Goal: Task Accomplishment & Management: Use online tool/utility

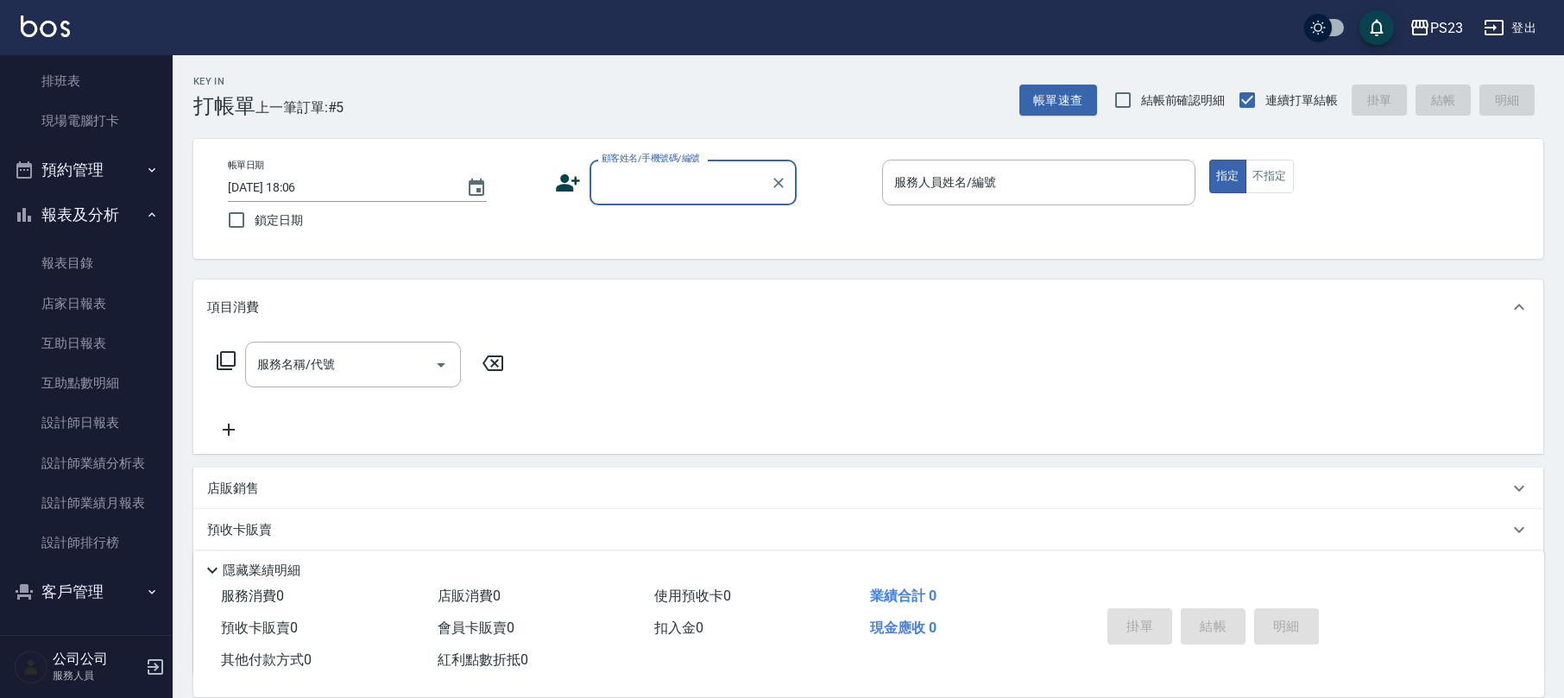
scroll to position [115, 0]
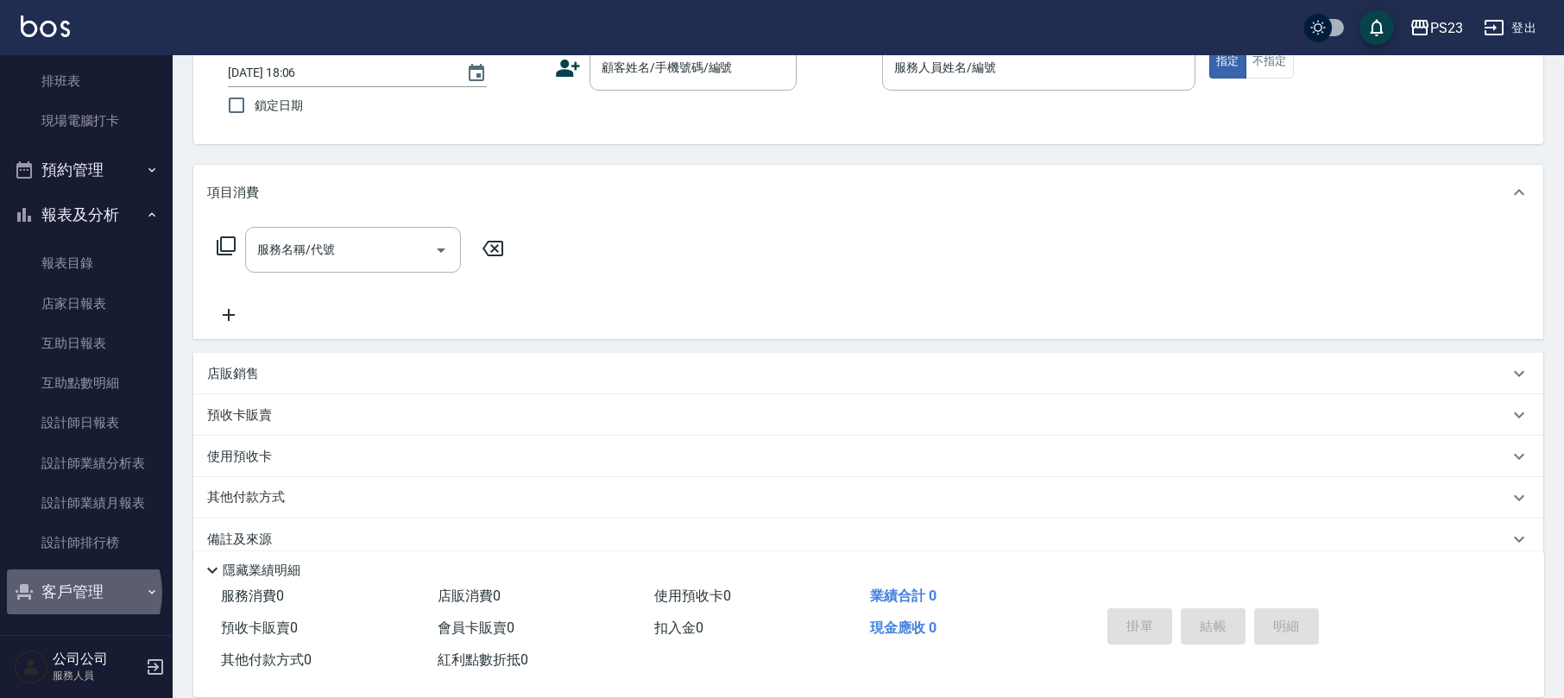
click at [73, 592] on button "客戶管理" at bounding box center [86, 592] width 159 height 45
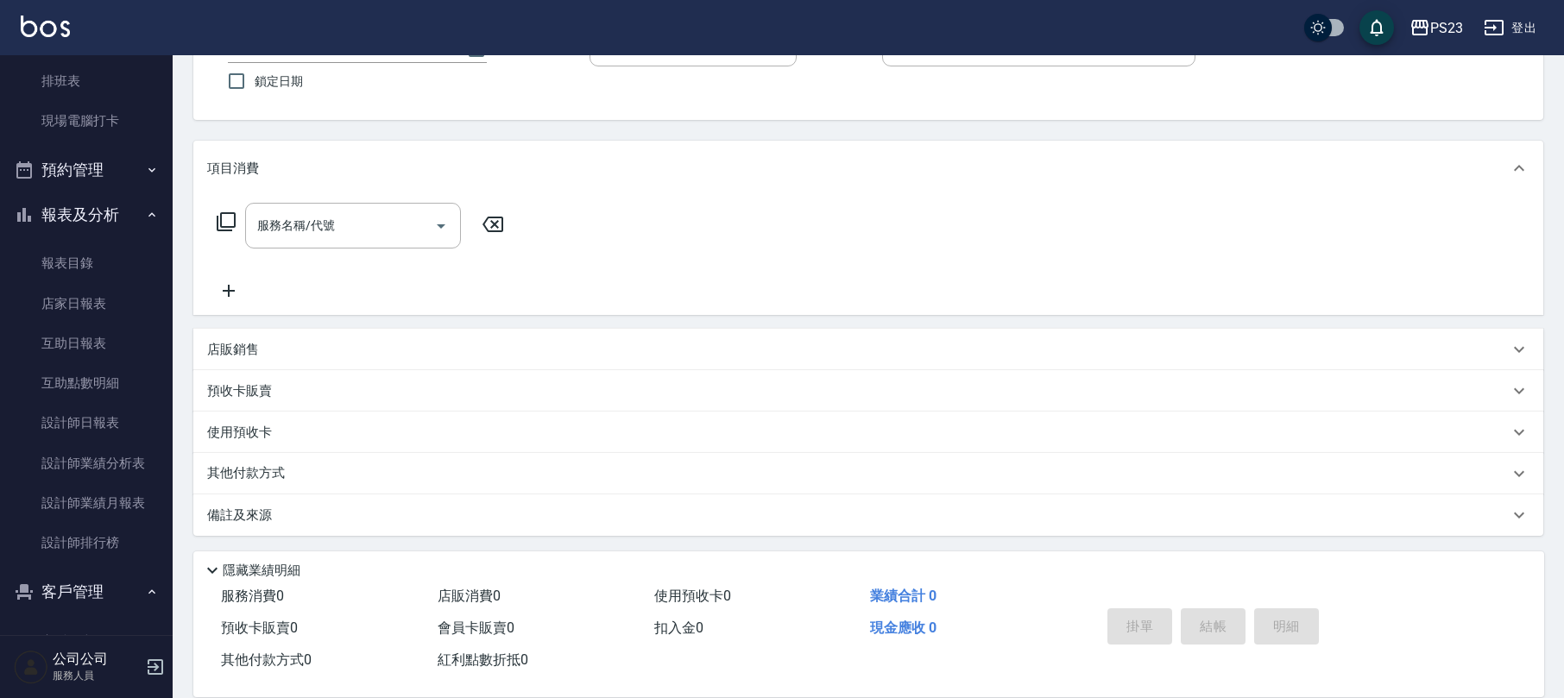
scroll to position [306, 0]
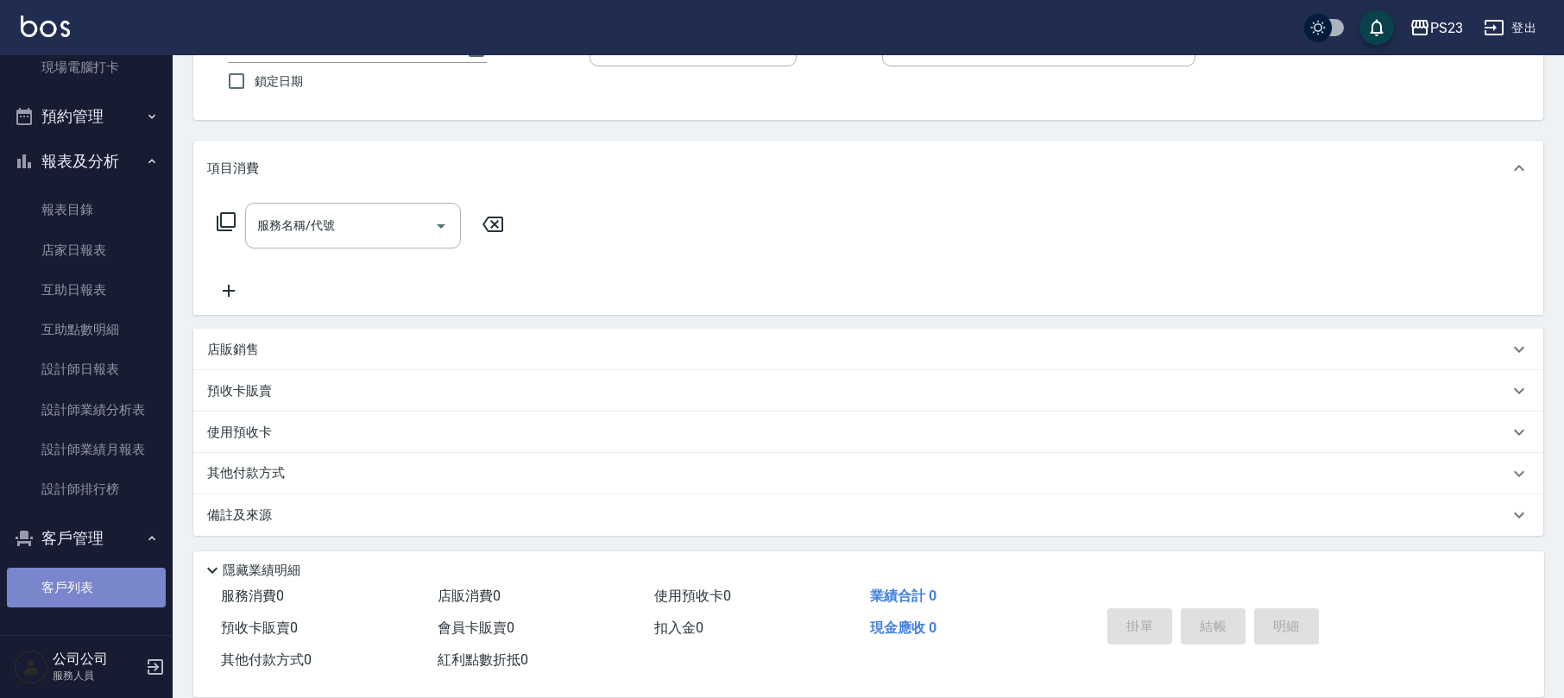
click at [91, 581] on link "客戶列表" at bounding box center [86, 588] width 159 height 40
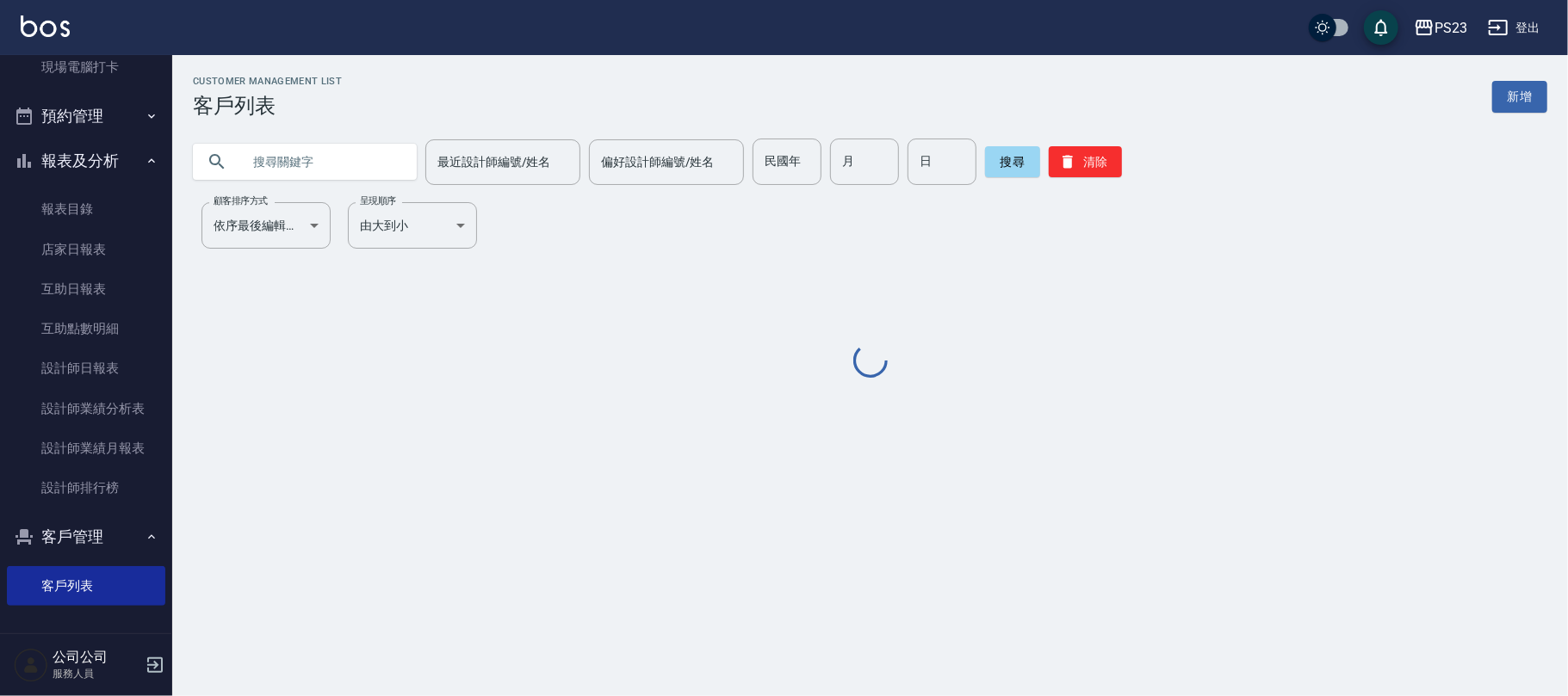
click at [290, 169] on input "text" at bounding box center [322, 162] width 162 height 47
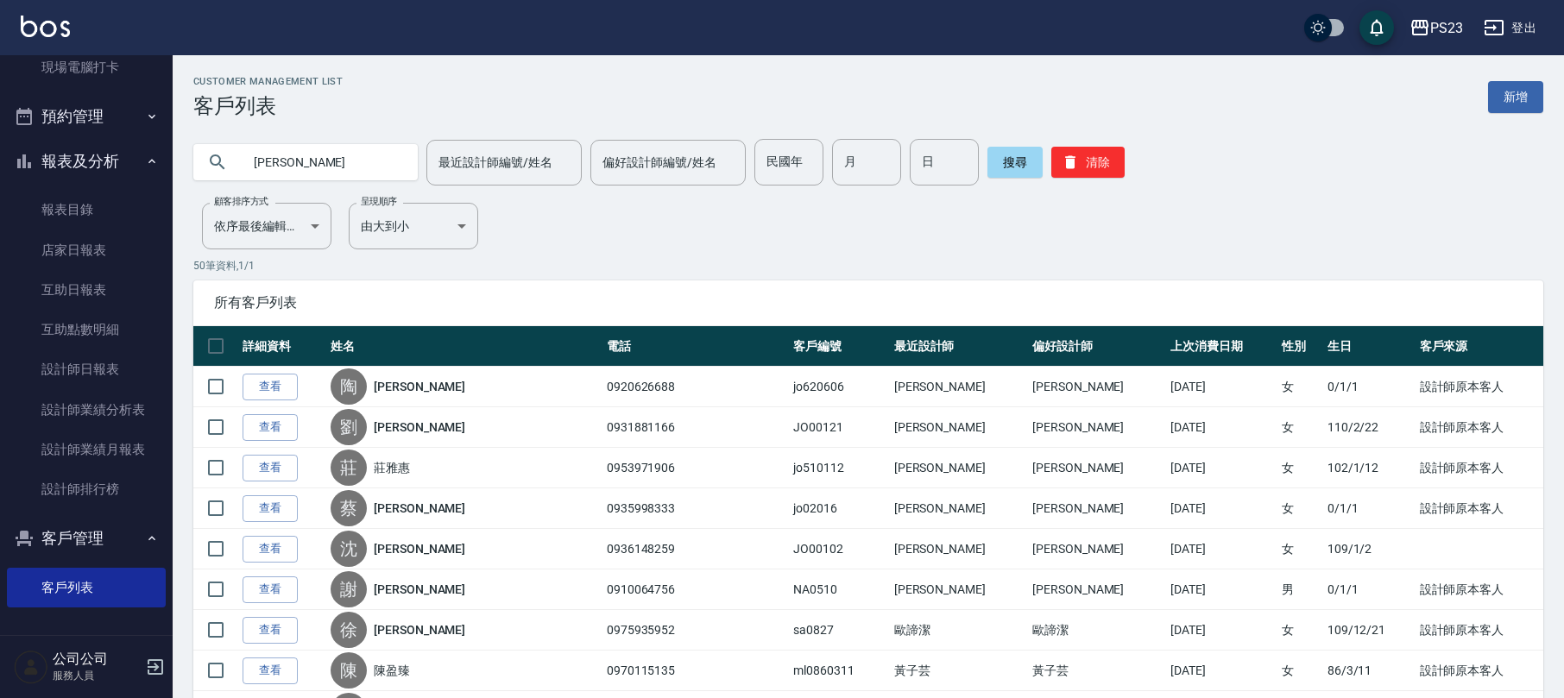
type input "[PERSON_NAME]"
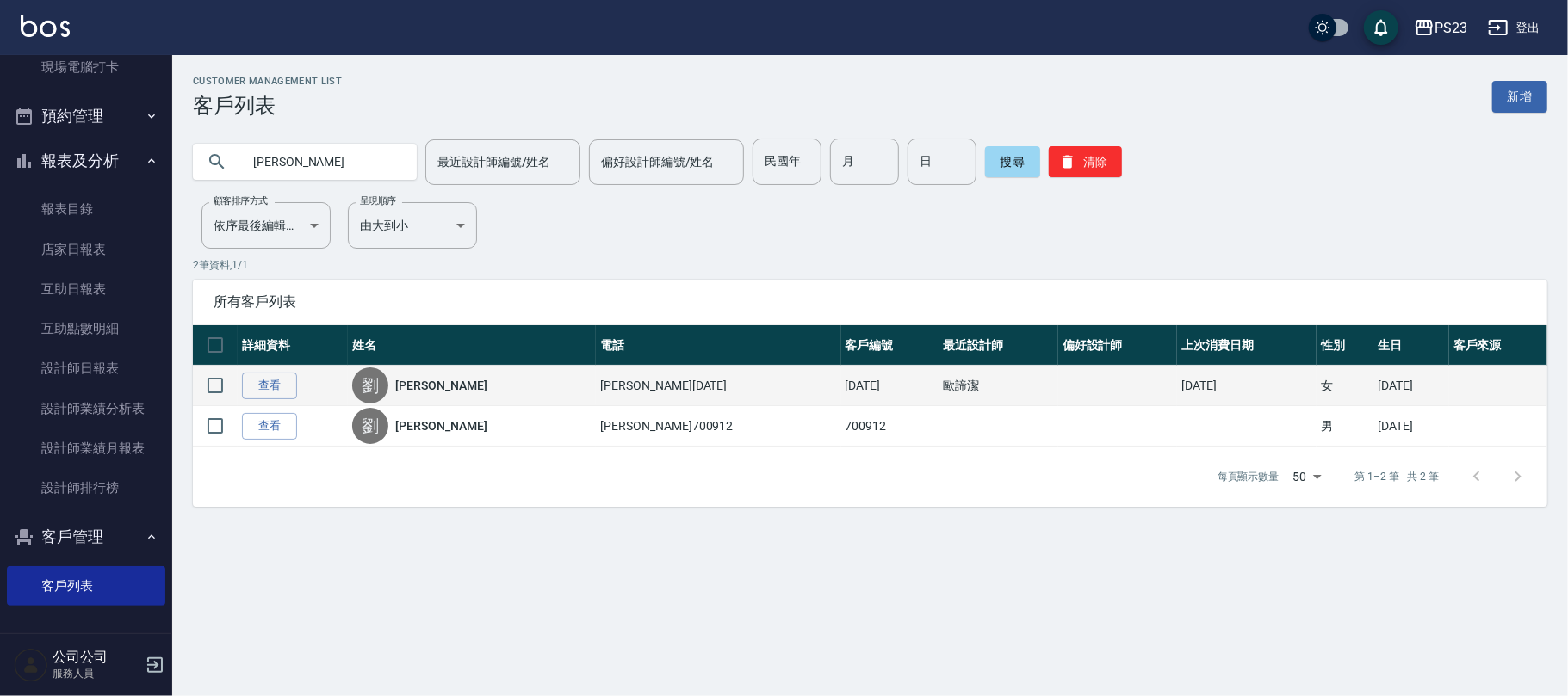
click at [393, 403] on div "[PERSON_NAME]" at bounding box center [472, 386] width 239 height 36
click at [441, 384] on link "[PERSON_NAME]" at bounding box center [441, 385] width 92 height 17
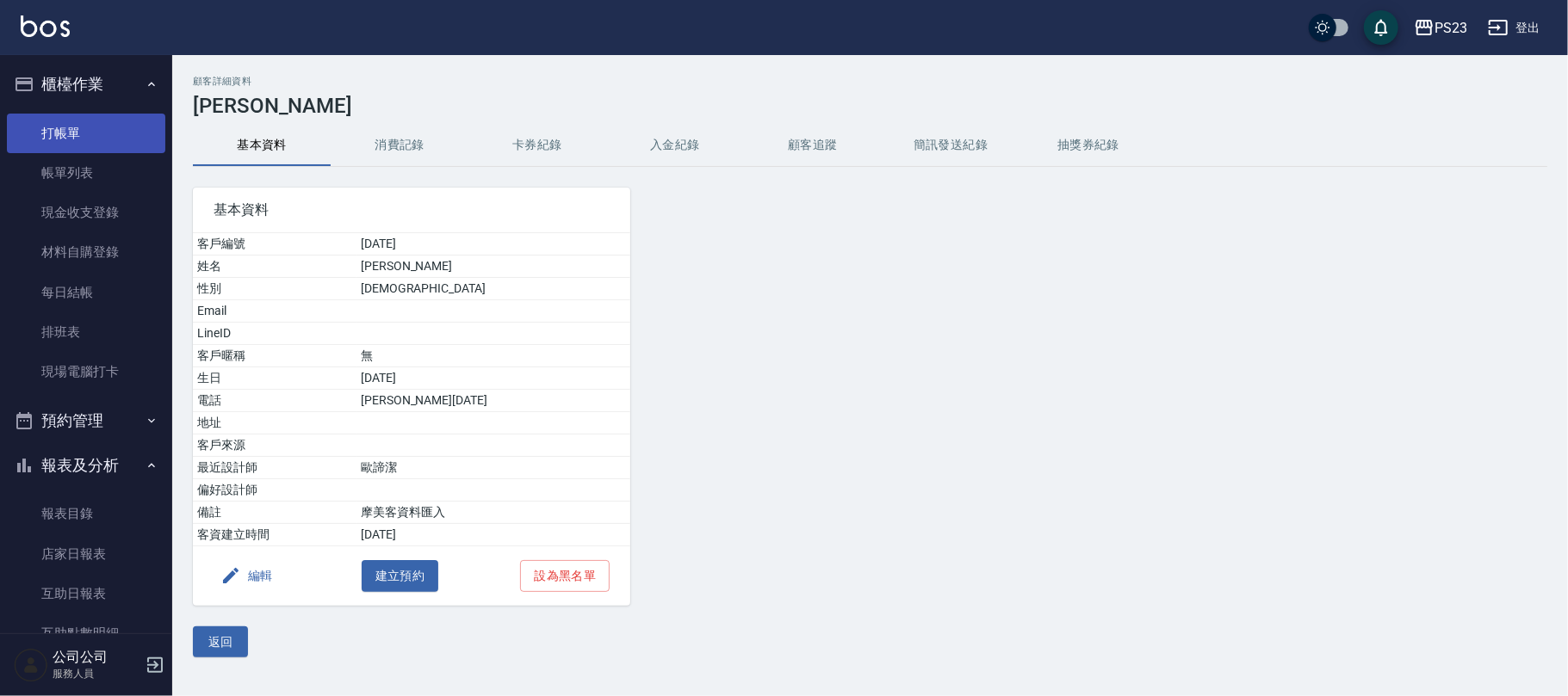
click at [92, 136] on link "打帳單" at bounding box center [86, 134] width 159 height 40
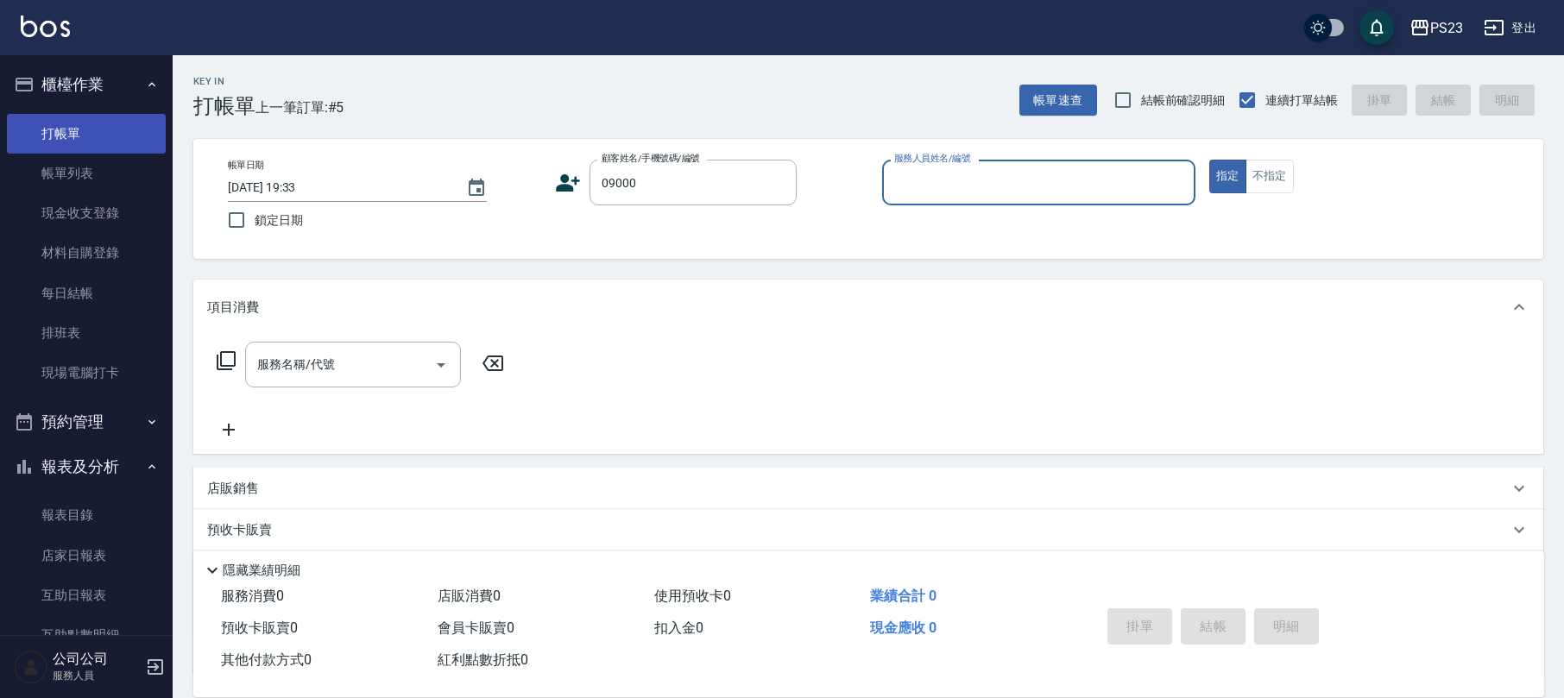
type input "新客人 姓名未設定/09000/"
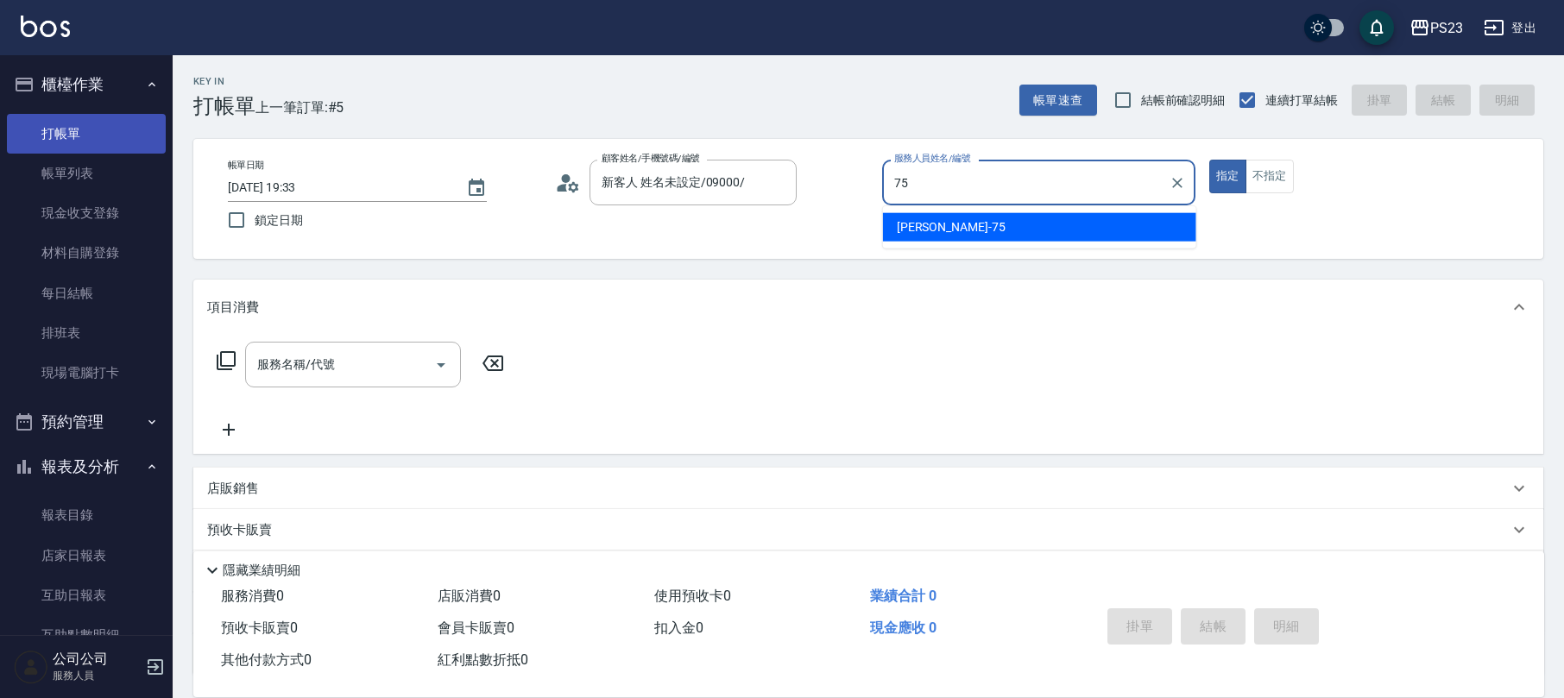
type input "Donna-75"
type button "true"
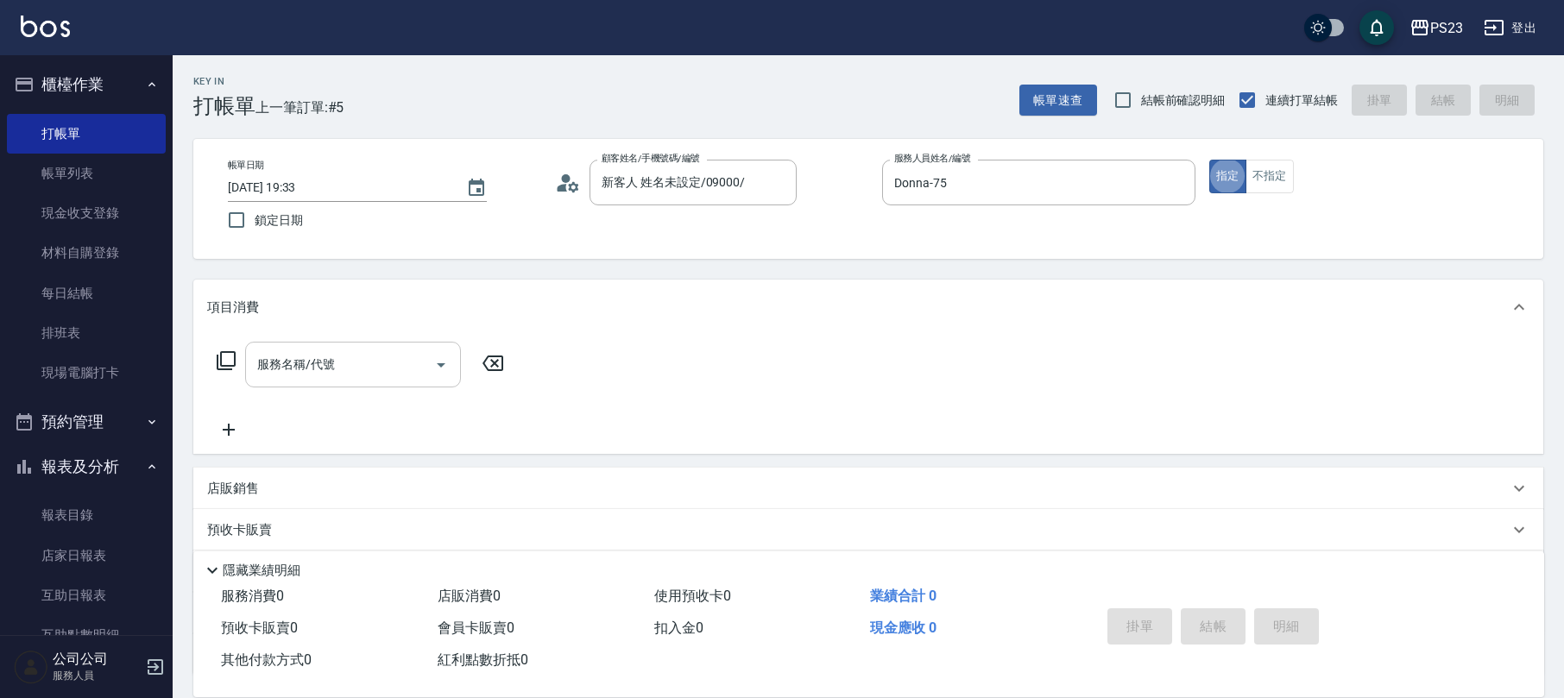
click at [387, 371] on input "服務名稱/代號" at bounding box center [340, 365] width 174 height 30
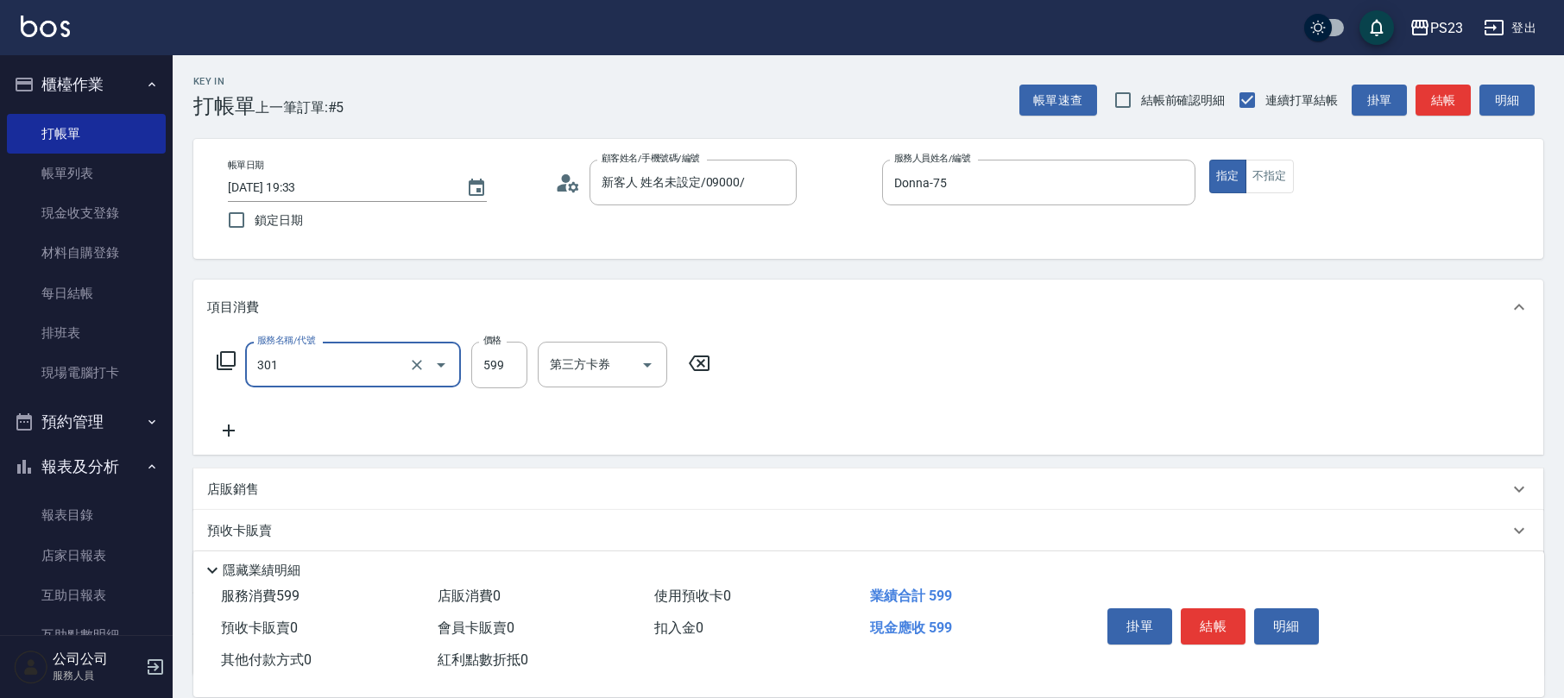
type input "不指定洗+剪髮599(301)"
type input "699"
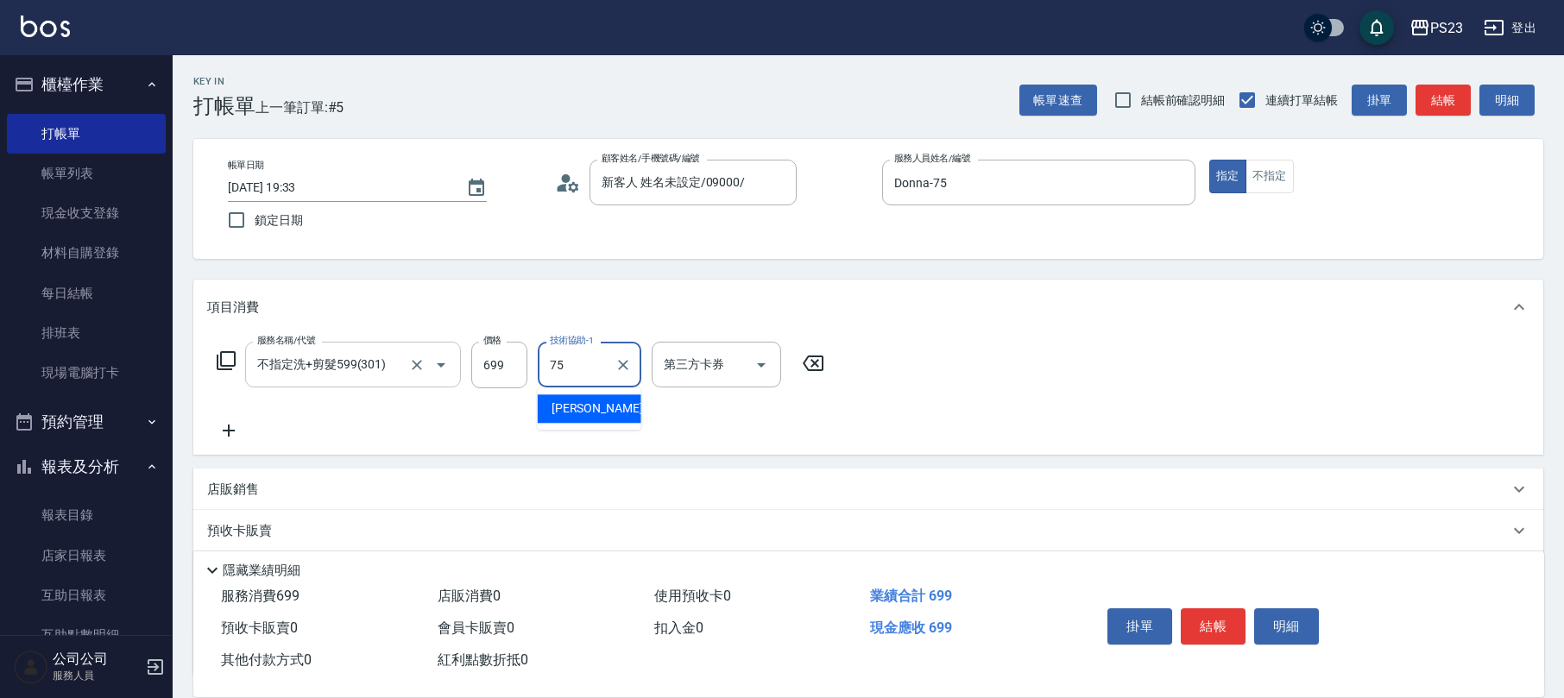
type input "Donna-75"
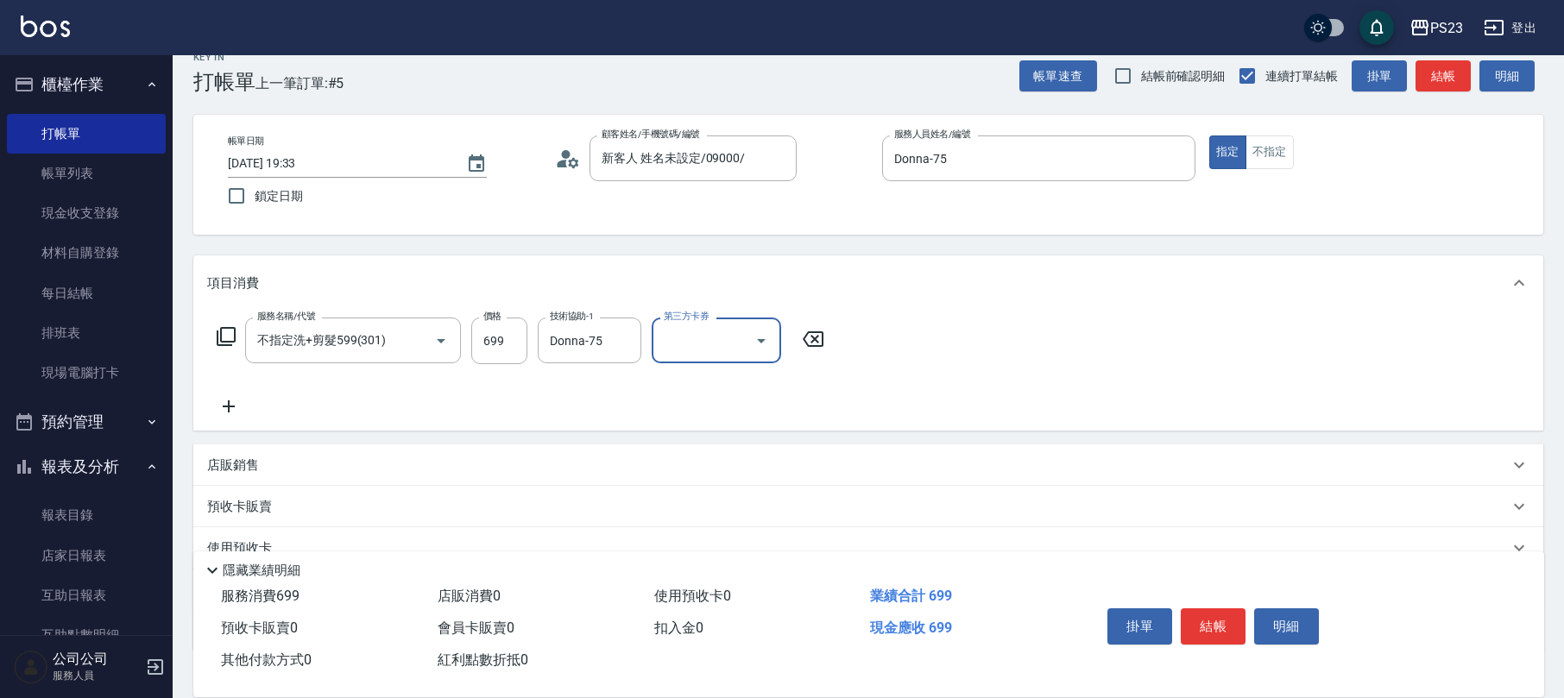
scroll to position [139, 0]
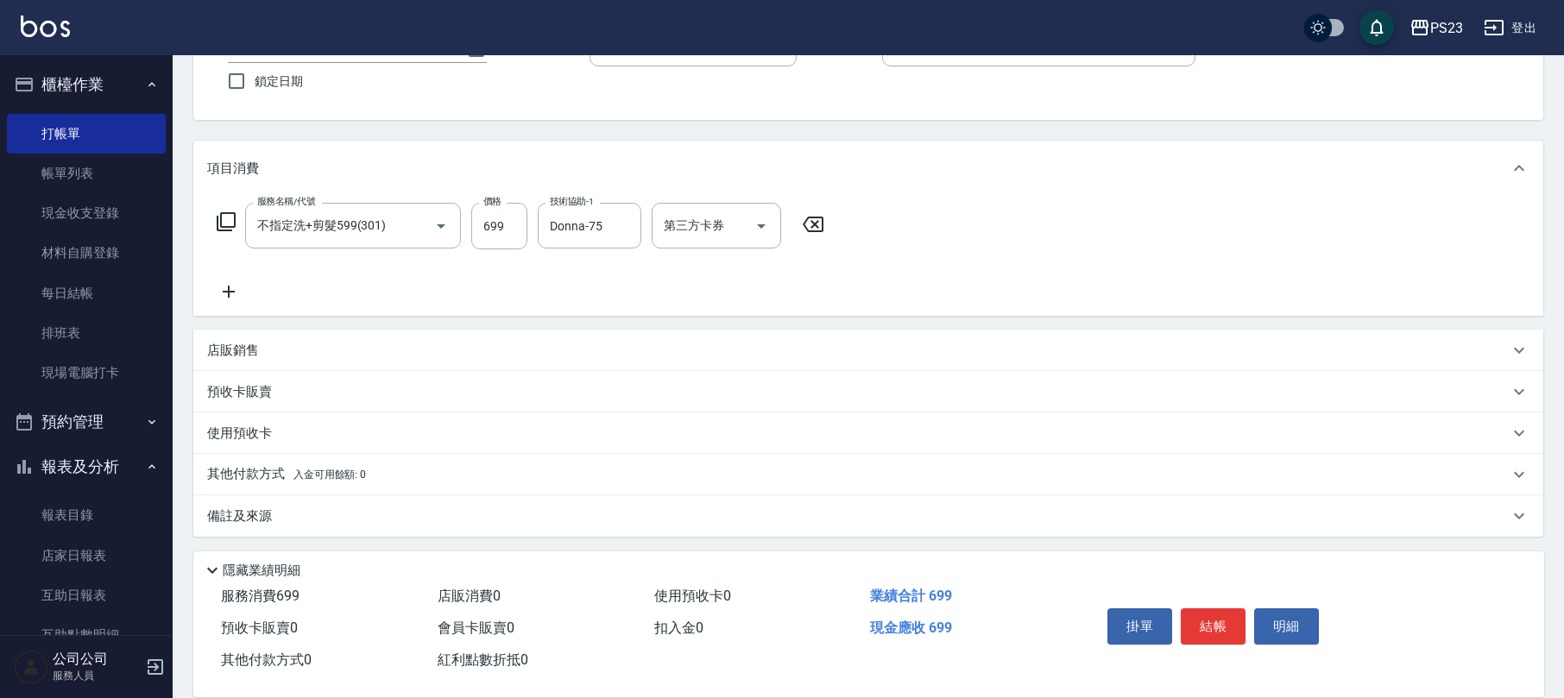
drag, startPoint x: 273, startPoint y: 519, endPoint x: 328, endPoint y: 520, distance: 55.3
click at [273, 520] on div "備註及來源" at bounding box center [858, 517] width 1302 height 18
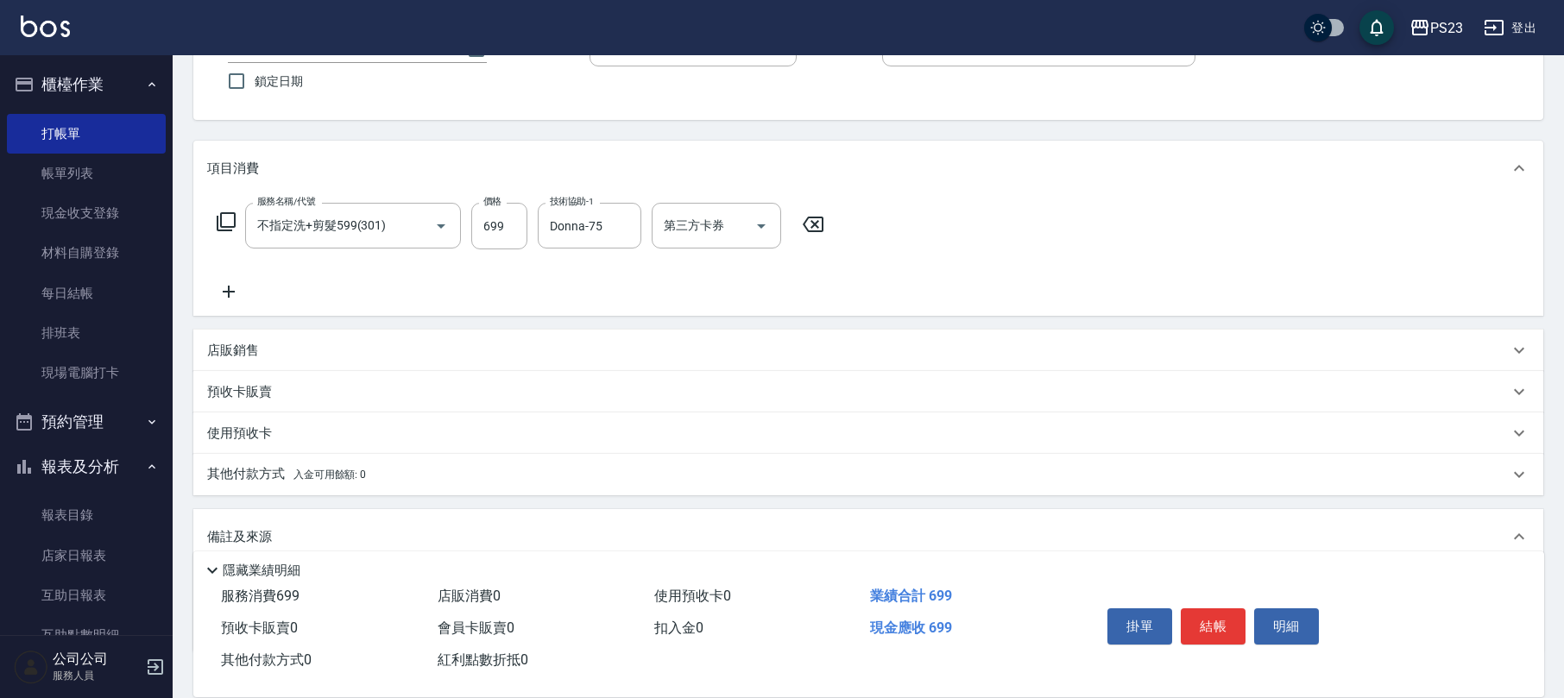
scroll to position [249, 0]
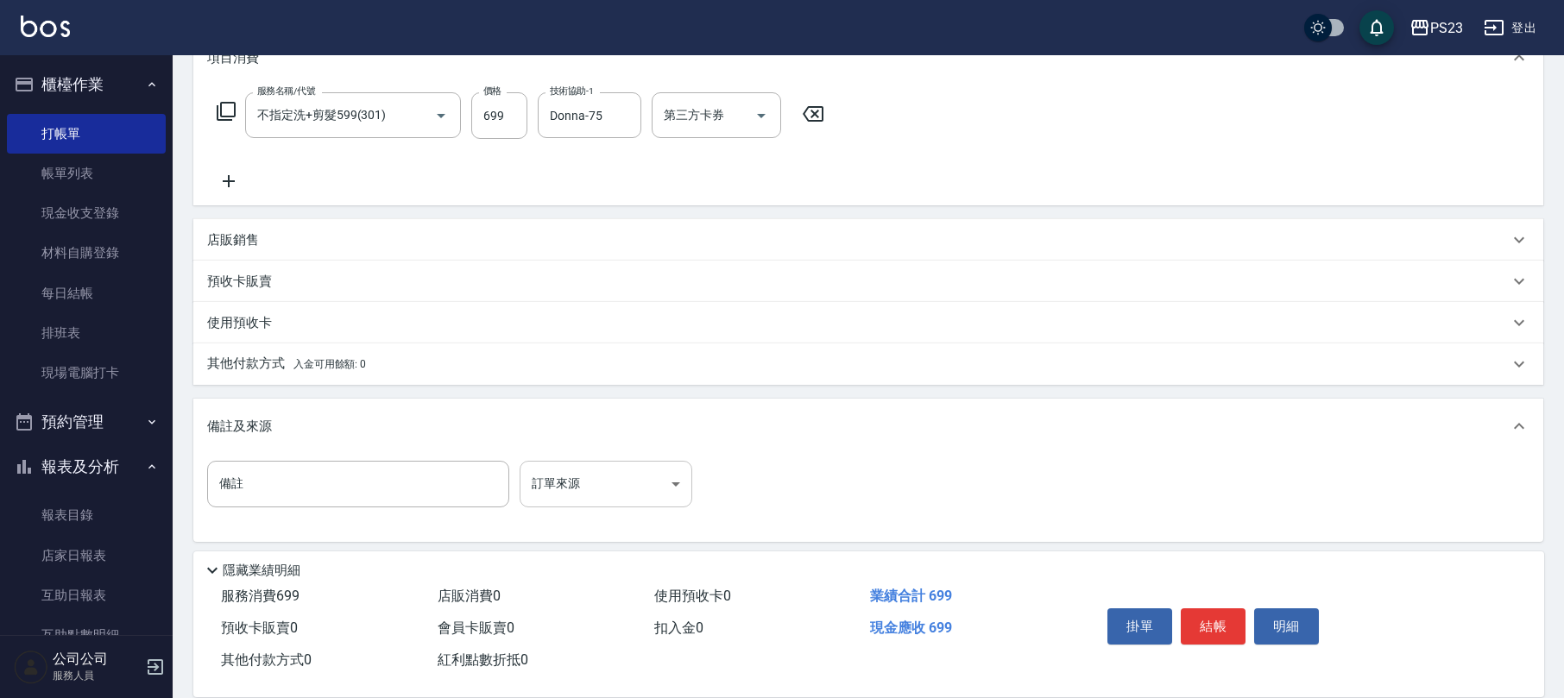
click at [634, 478] on body "PS23 登出 櫃檯作業 打帳單 帳單列表 現金收支登錄 材料自購登錄 每日結帳 排班表 現場電腦打卡 預約管理 預約管理 單日預約紀錄 單週預約紀錄 報表及…" at bounding box center [782, 228] width 1564 height 954
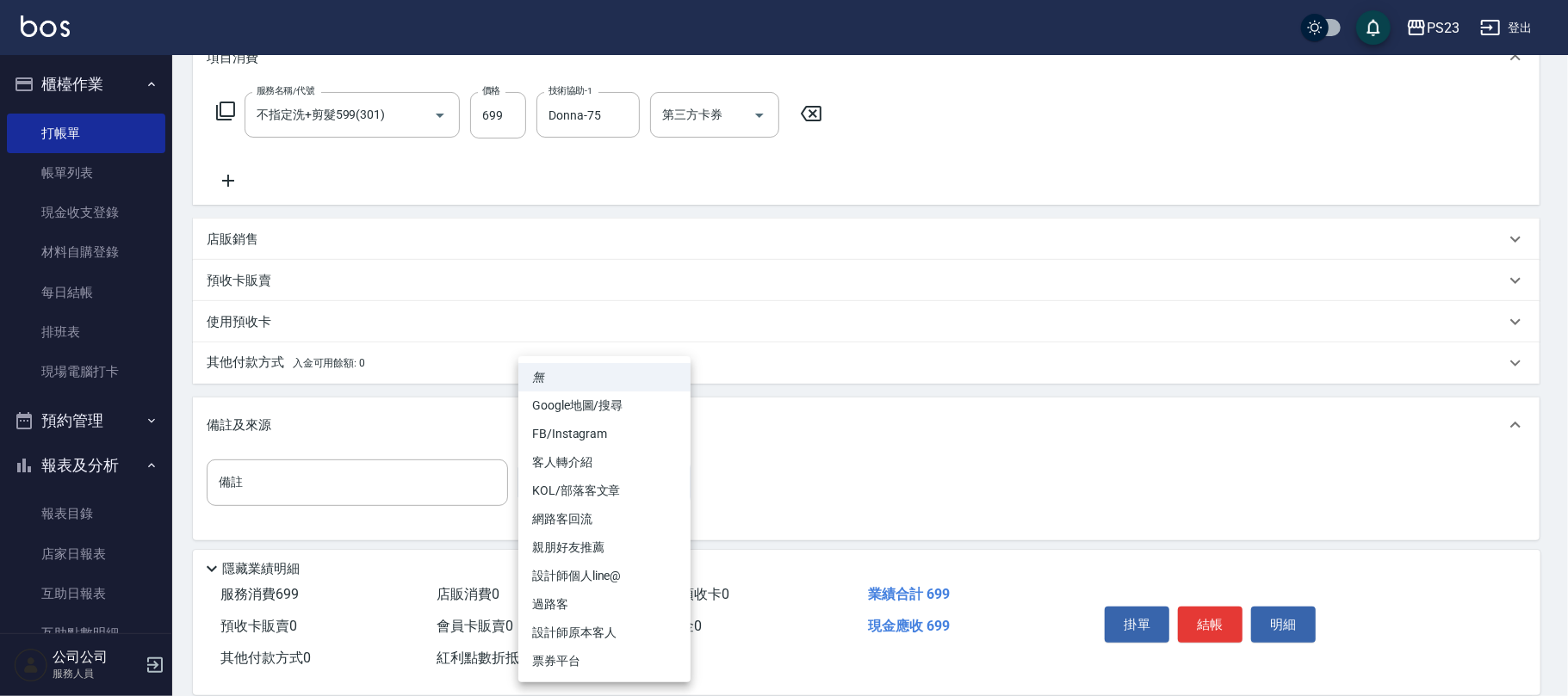
click at [577, 607] on li "過路客" at bounding box center [604, 604] width 173 height 28
type input "過路客"
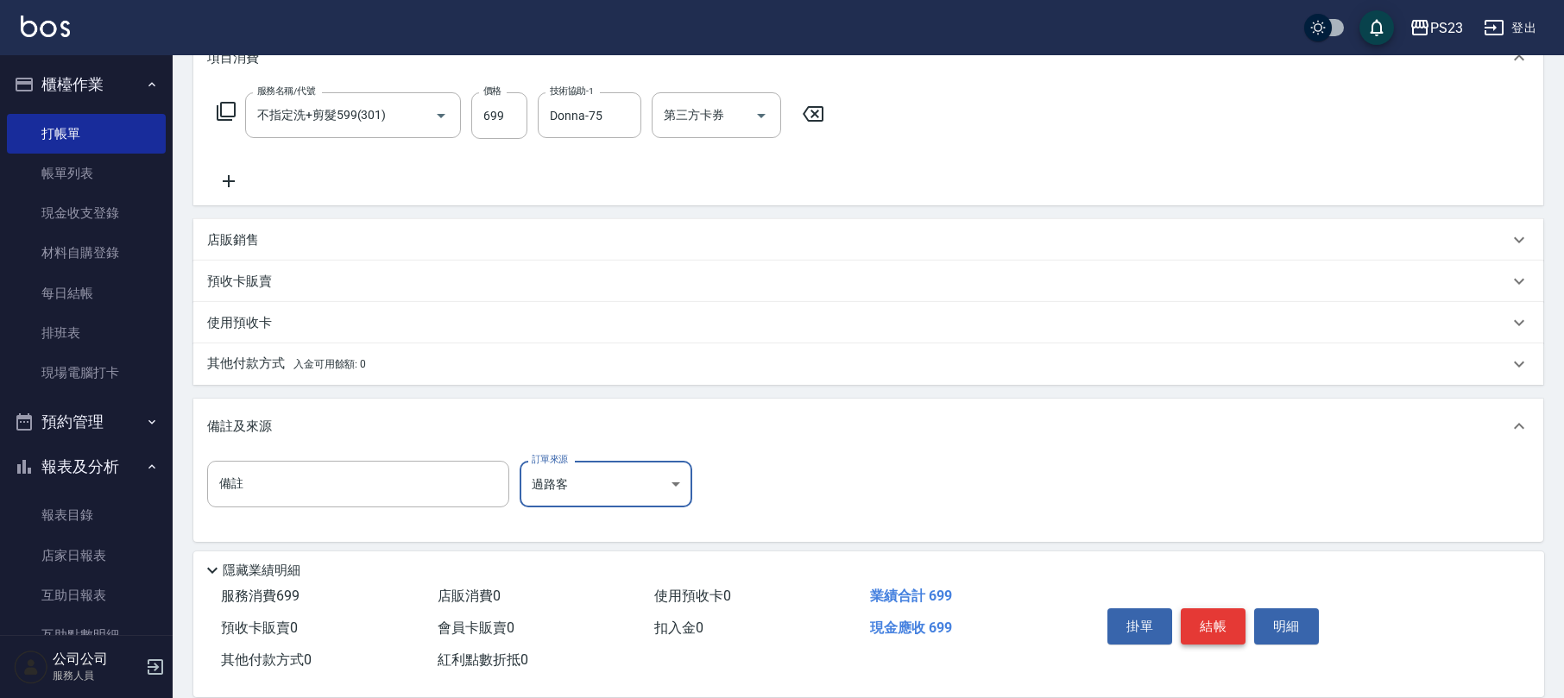
click at [1233, 620] on button "結帳" at bounding box center [1213, 627] width 65 height 36
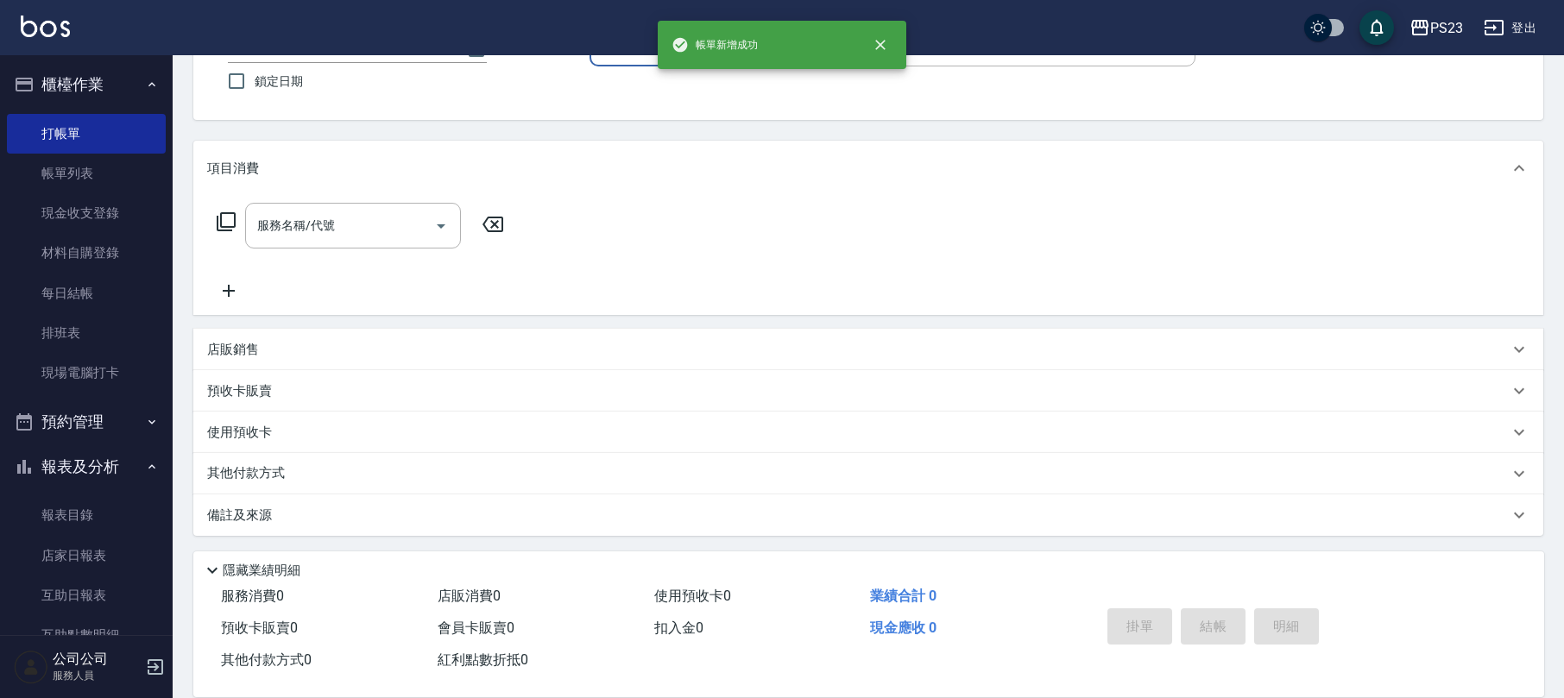
scroll to position [0, 0]
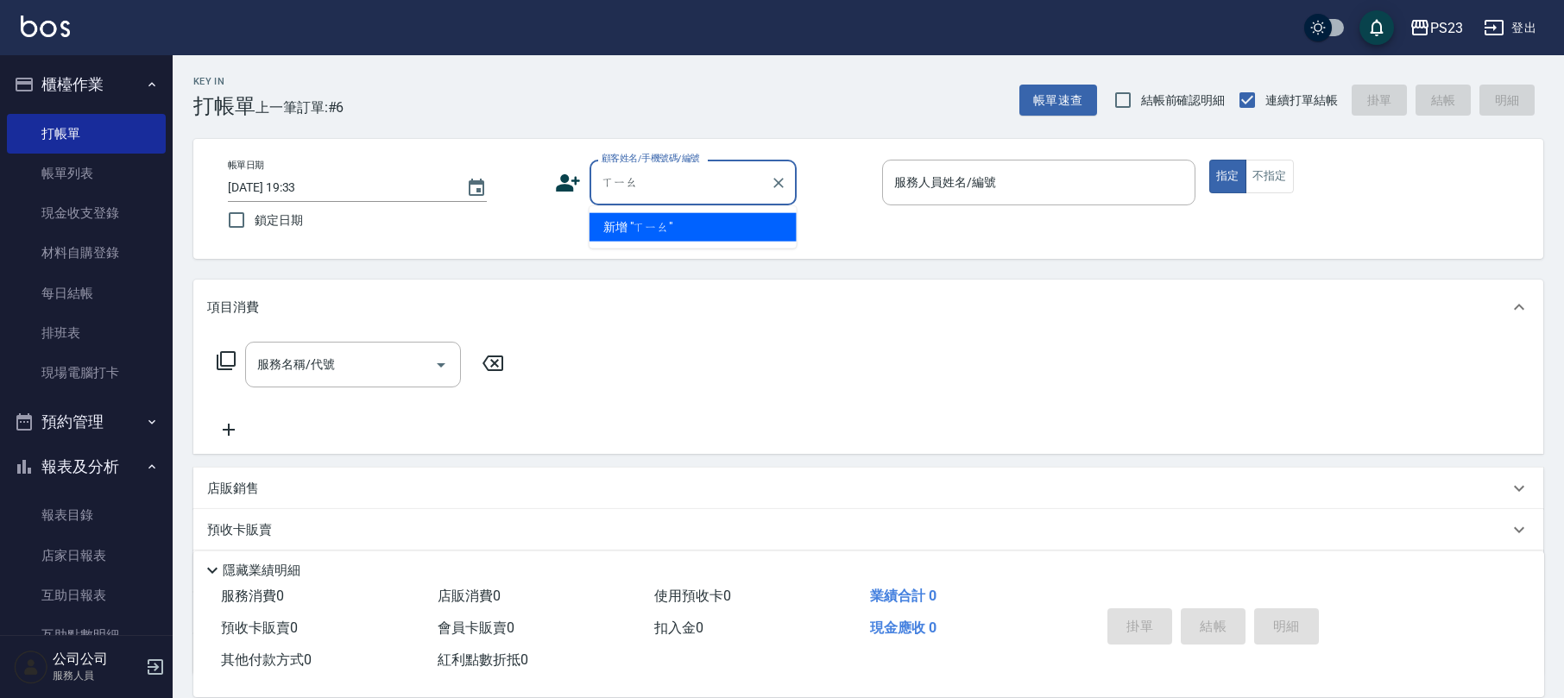
type input "校"
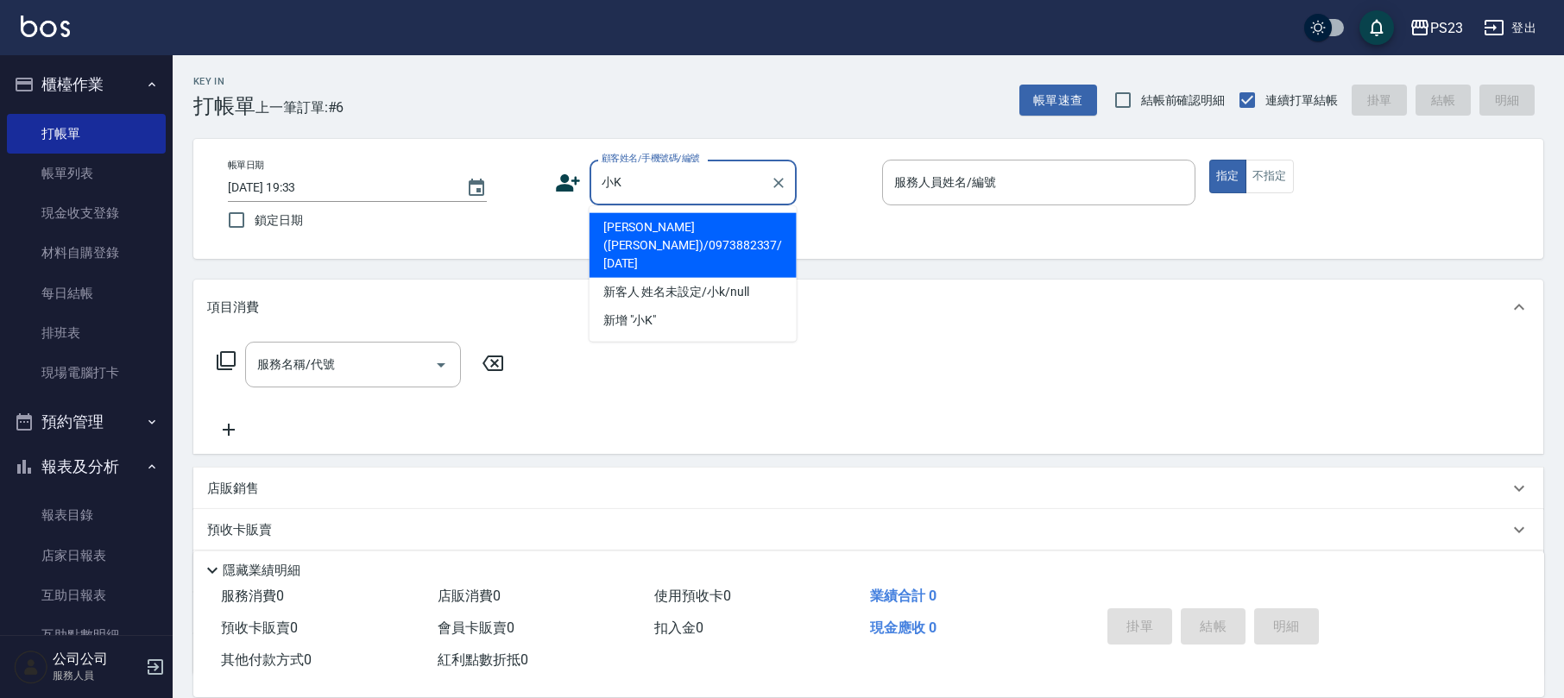
click at [685, 224] on li "[PERSON_NAME]([PERSON_NAME])/0973882337/ [DATE]" at bounding box center [693, 245] width 207 height 65
type input "[PERSON_NAME]([PERSON_NAME])/0973882337/ [DATE]"
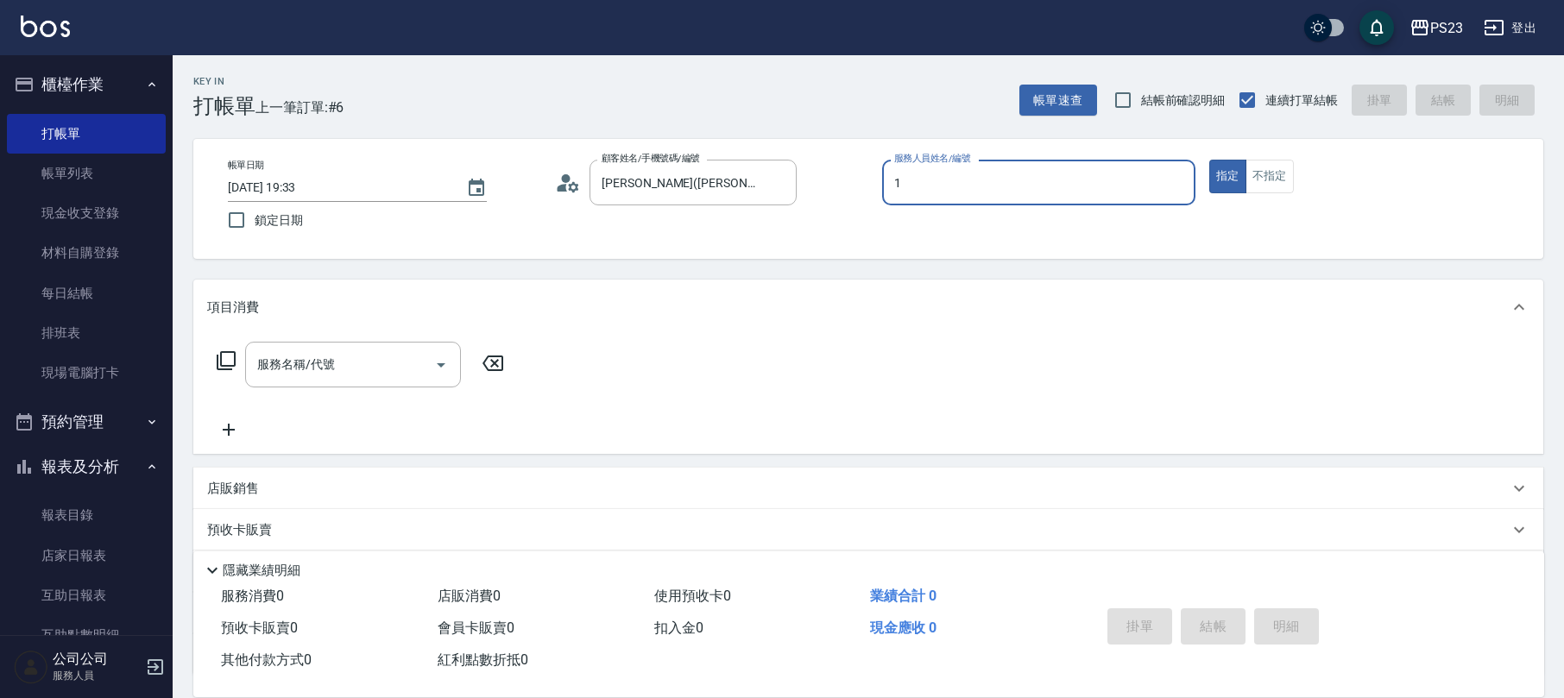
type input "SAMMI-1"
click at [319, 378] on input "服務名稱/代號" at bounding box center [340, 365] width 174 height 30
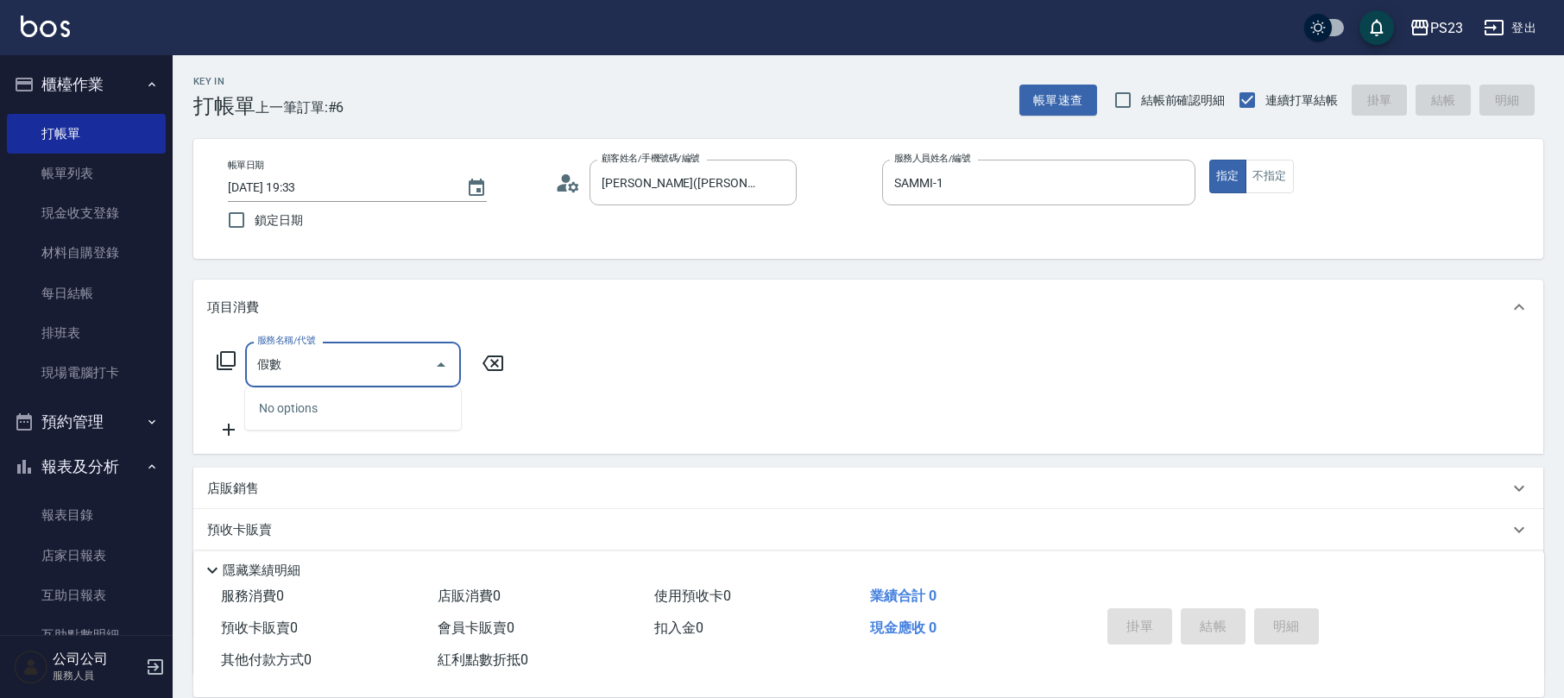
type input "假"
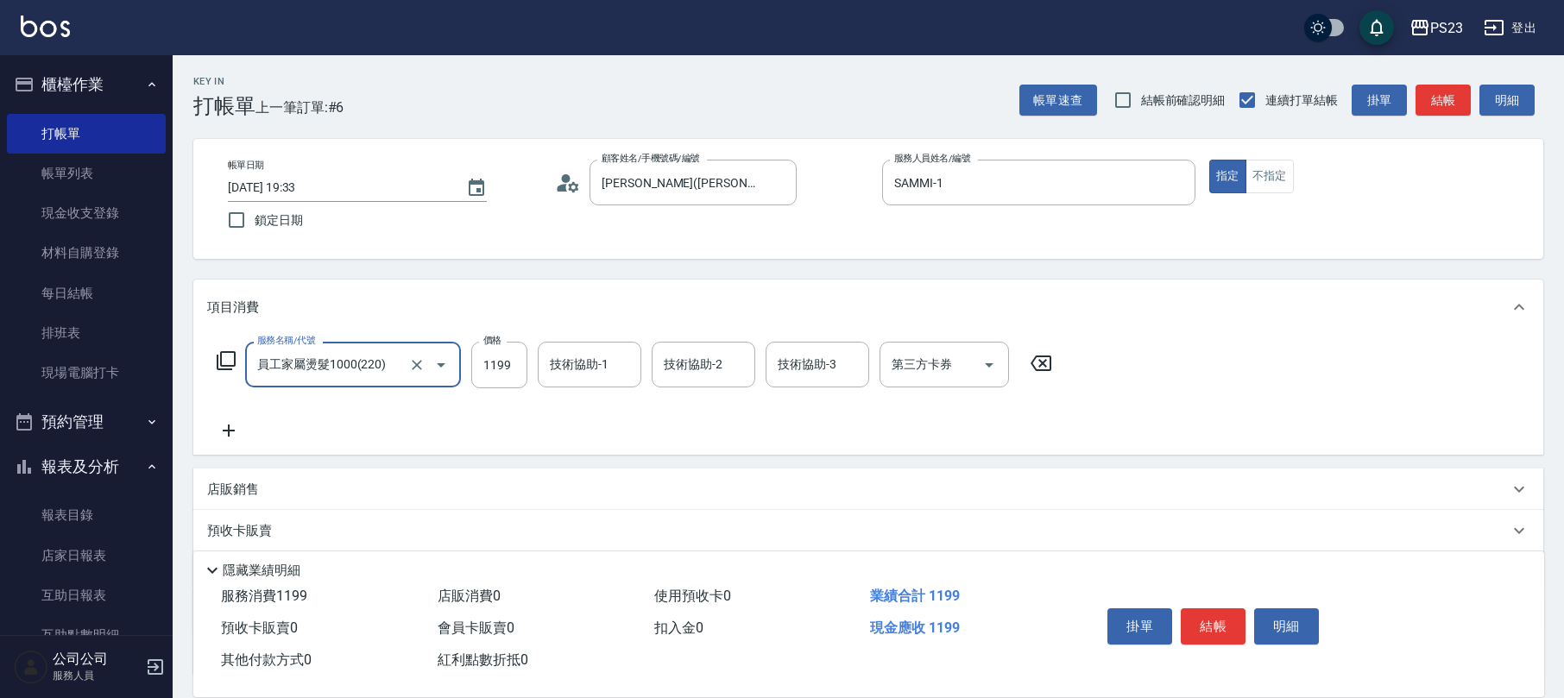
type input "員工家屬燙髮1000(220)"
type input "1200"
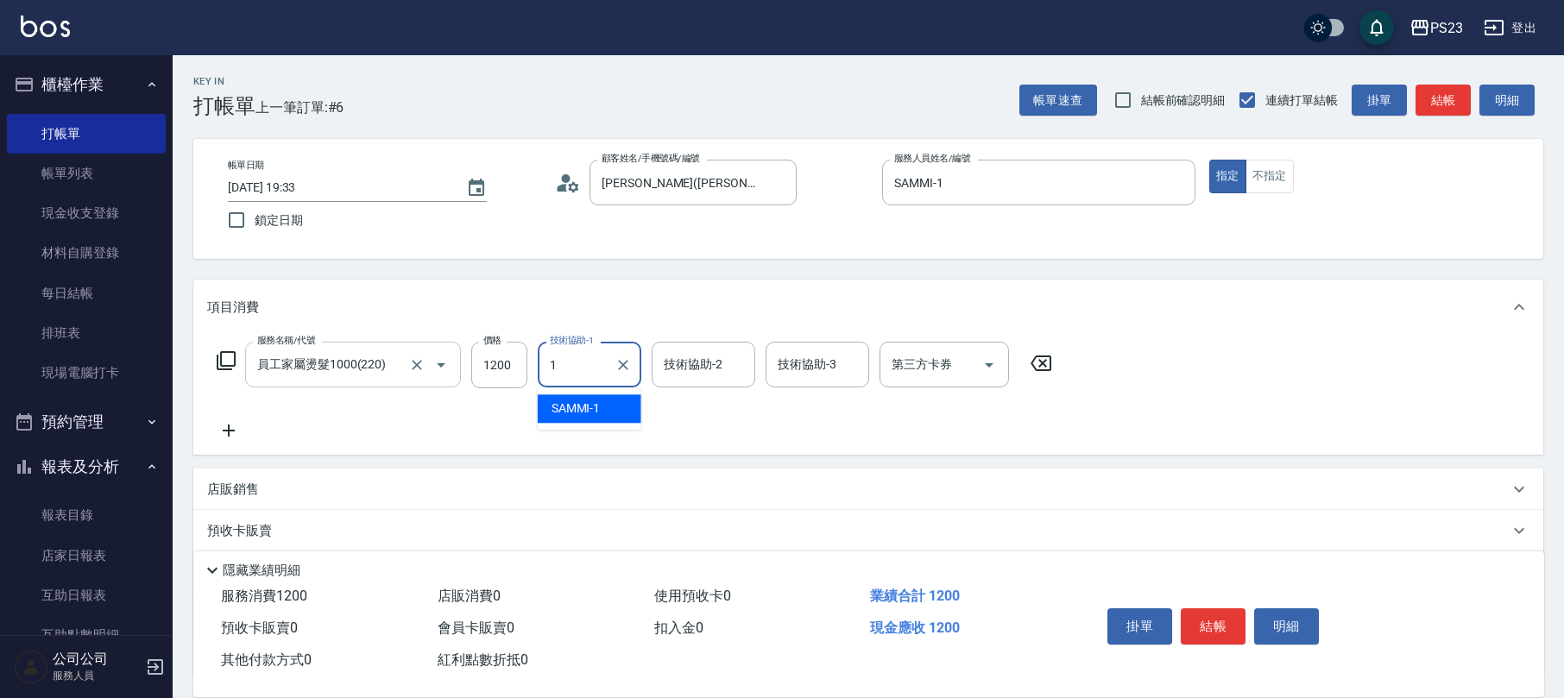
type input "SAMMI-1"
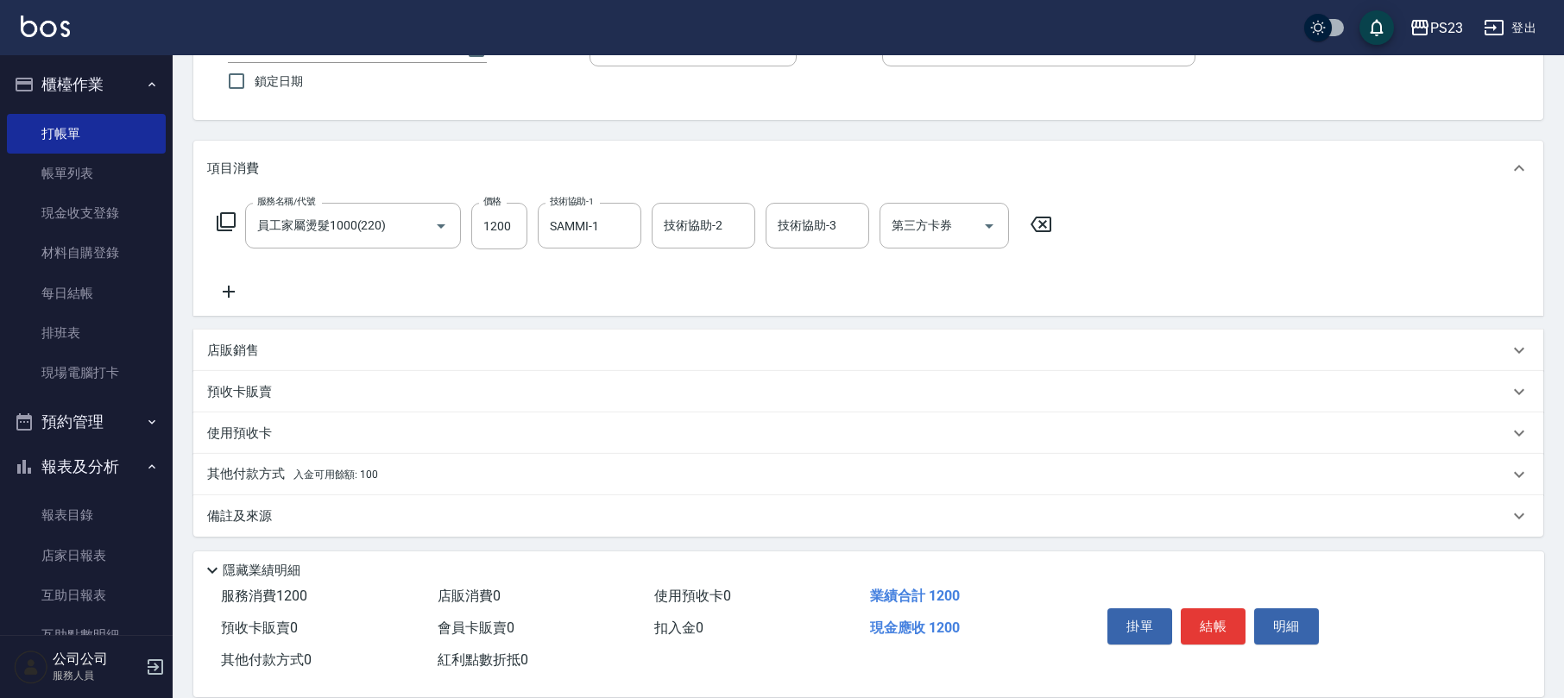
click at [249, 508] on p "備註及來源" at bounding box center [239, 517] width 65 height 18
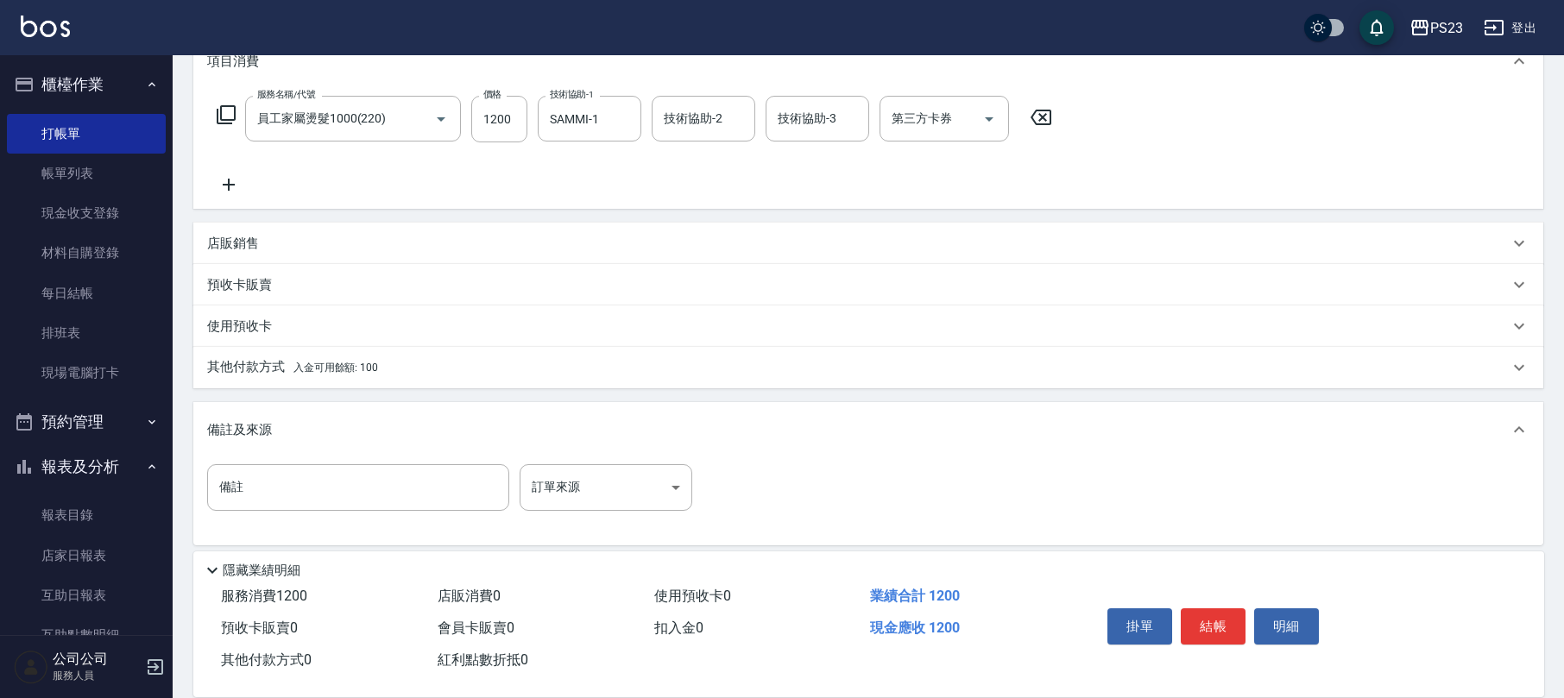
scroll to position [254, 0]
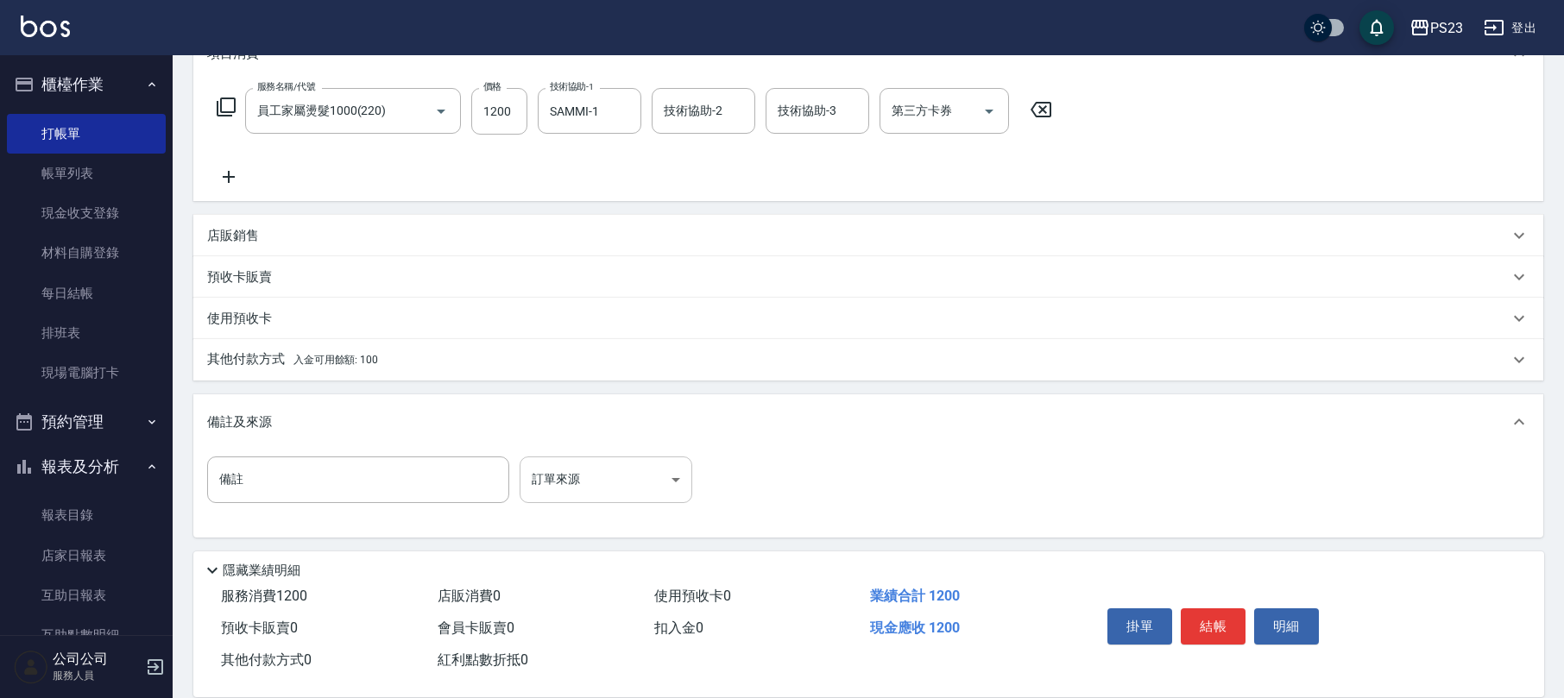
click at [649, 485] on body "PS23 登出 櫃檯作業 打帳單 帳單列表 現金收支登錄 材料自購登錄 每日結帳 排班表 現場電腦打卡 預約管理 預約管理 單日預約紀錄 單週預約紀錄 報表及…" at bounding box center [782, 223] width 1564 height 954
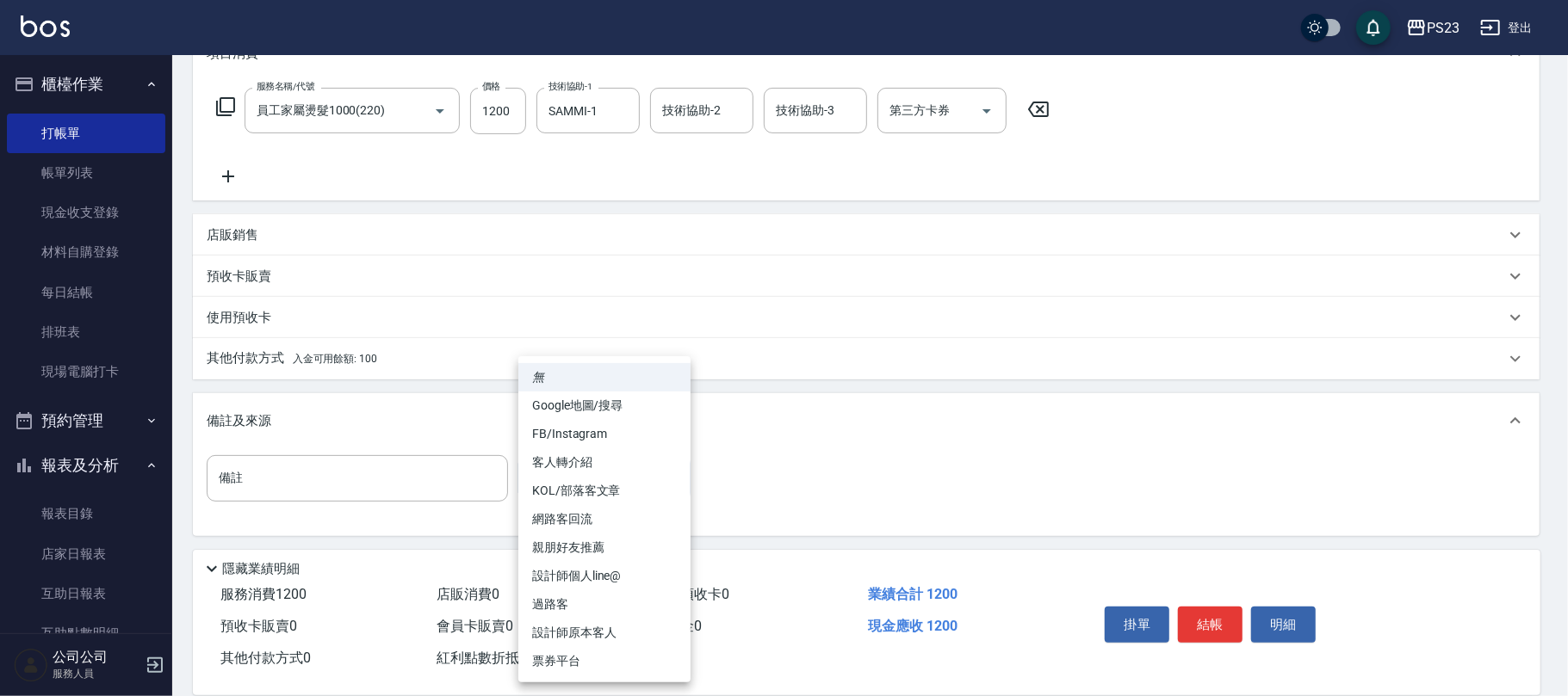
click at [589, 541] on li "親朋好友推薦" at bounding box center [604, 547] width 173 height 28
type input "親朋好友推薦"
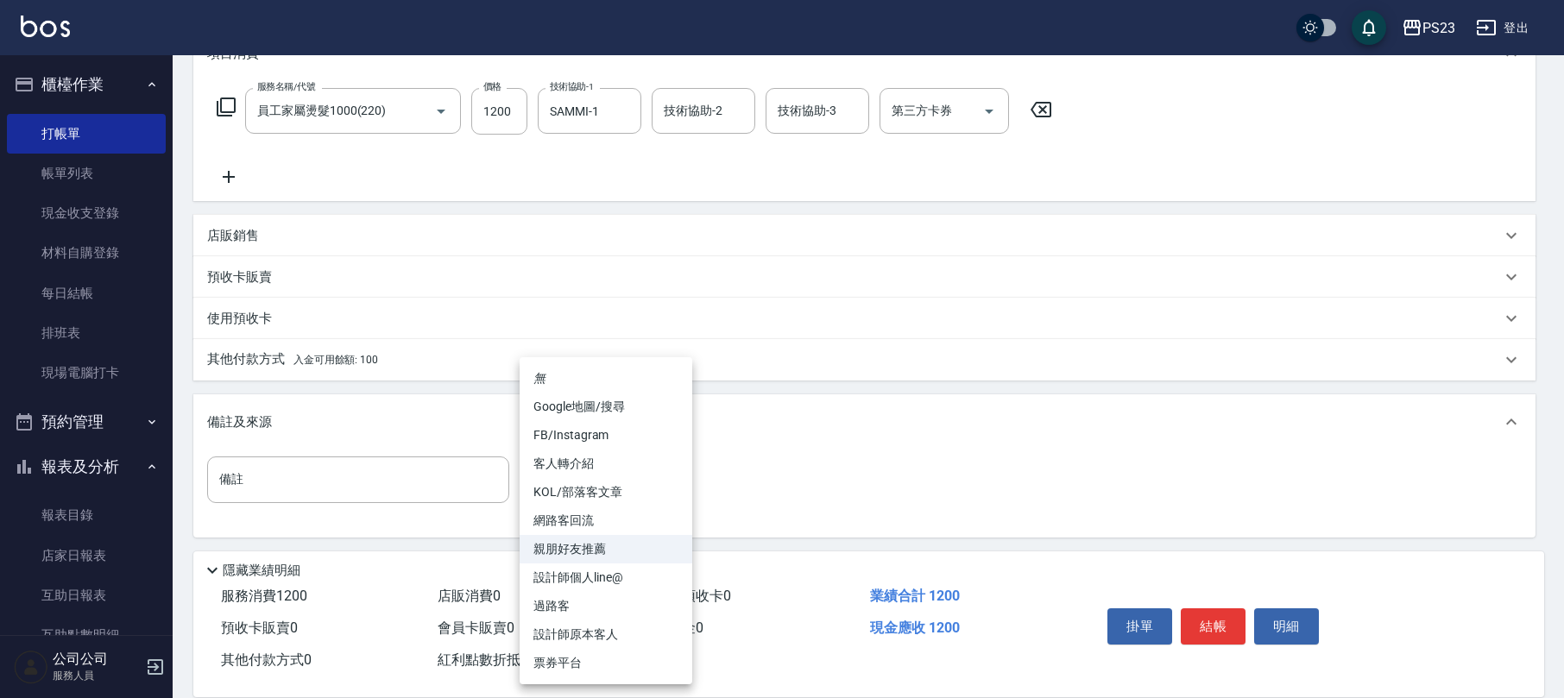
click at [625, 463] on body "PS23 登出 櫃檯作業 打帳單 帳單列表 現金收支登錄 材料自購登錄 每日結帳 排班表 現場電腦打卡 預約管理 預約管理 單日預約紀錄 單週預約紀錄 報表及…" at bounding box center [782, 223] width 1564 height 954
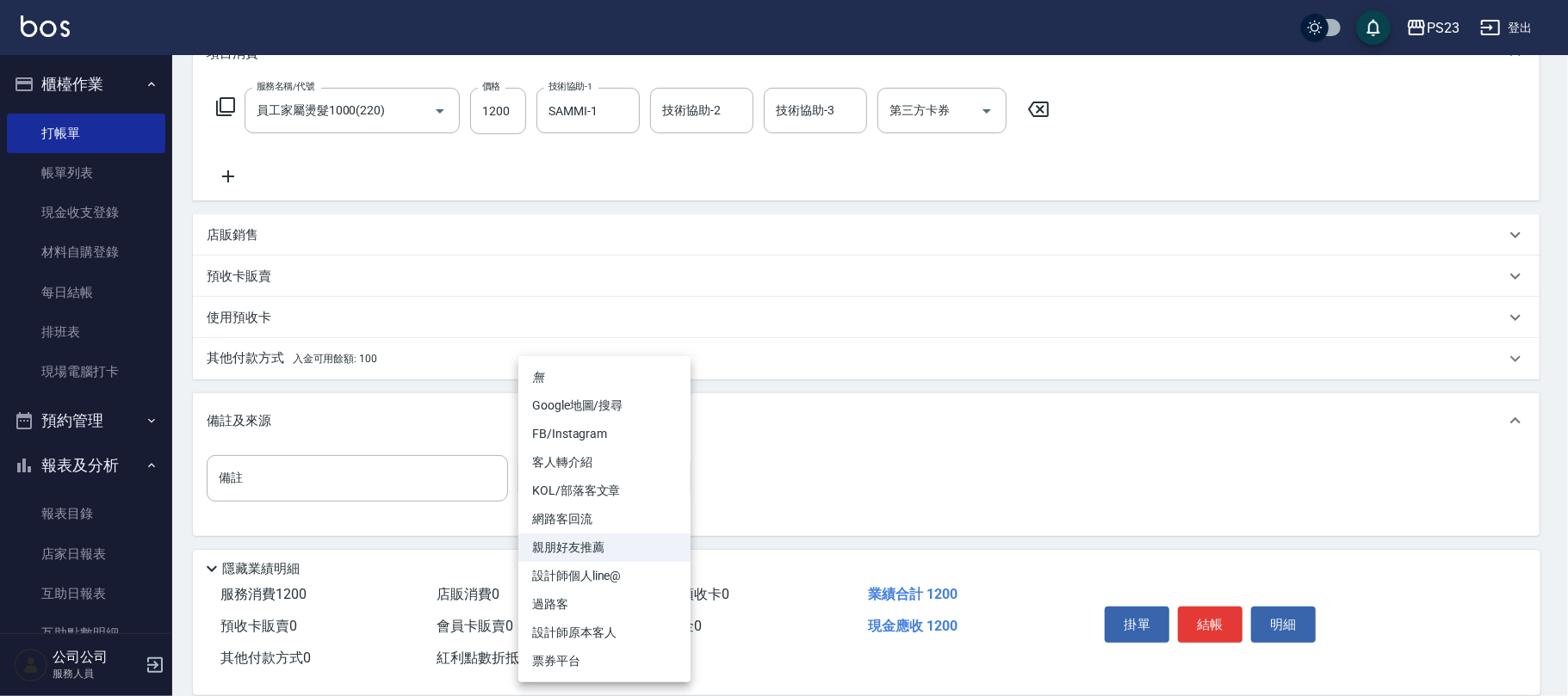
click at [592, 544] on li "親朋好友推薦" at bounding box center [604, 547] width 173 height 28
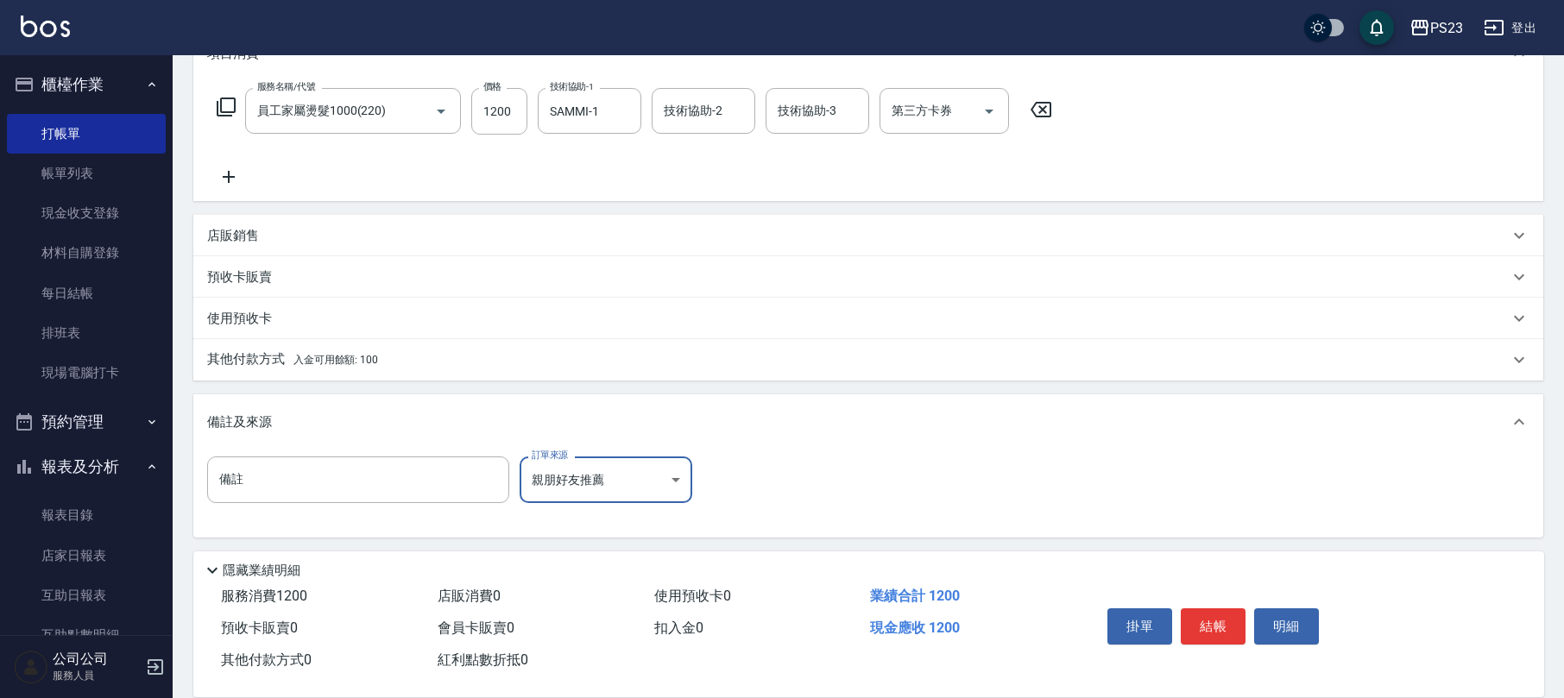
click at [1216, 630] on button "結帳" at bounding box center [1213, 627] width 65 height 36
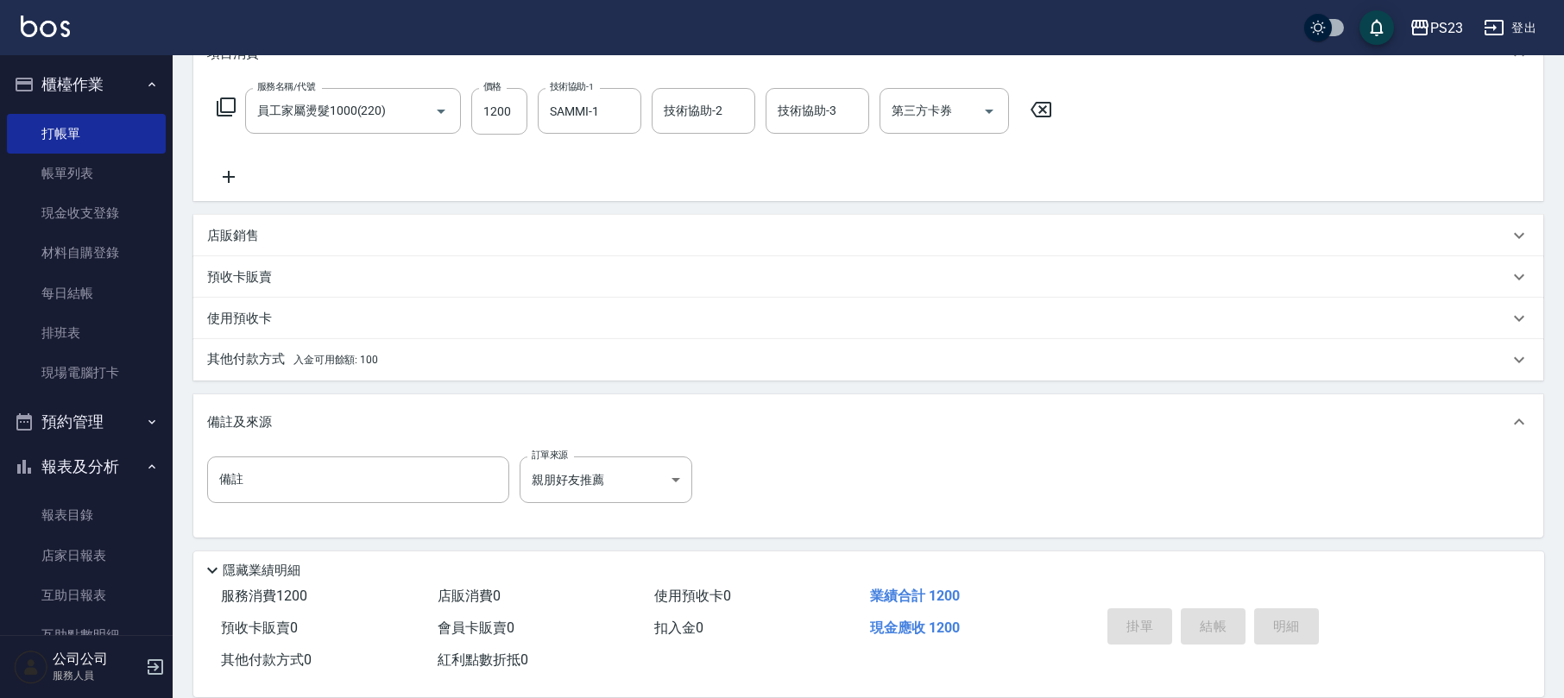
type input "[DATE] 19:34"
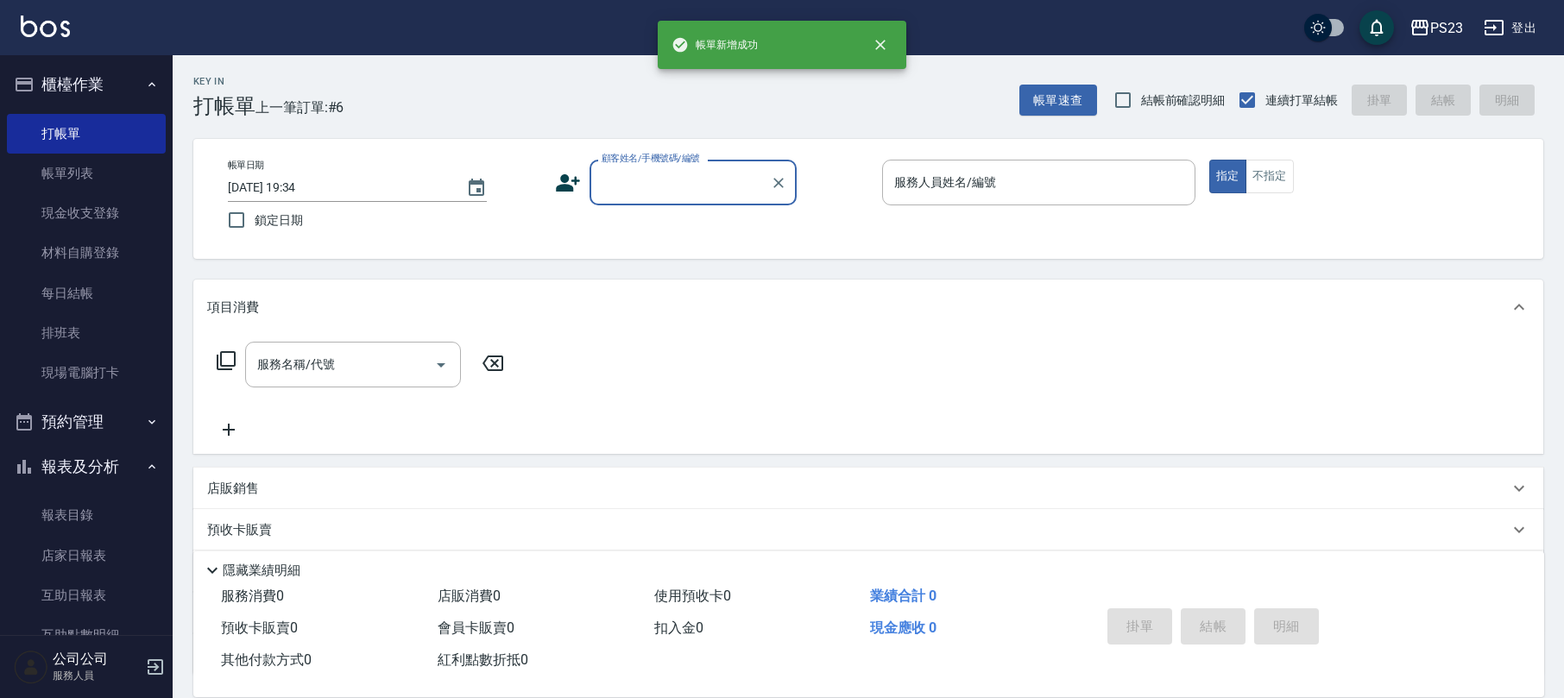
scroll to position [0, 0]
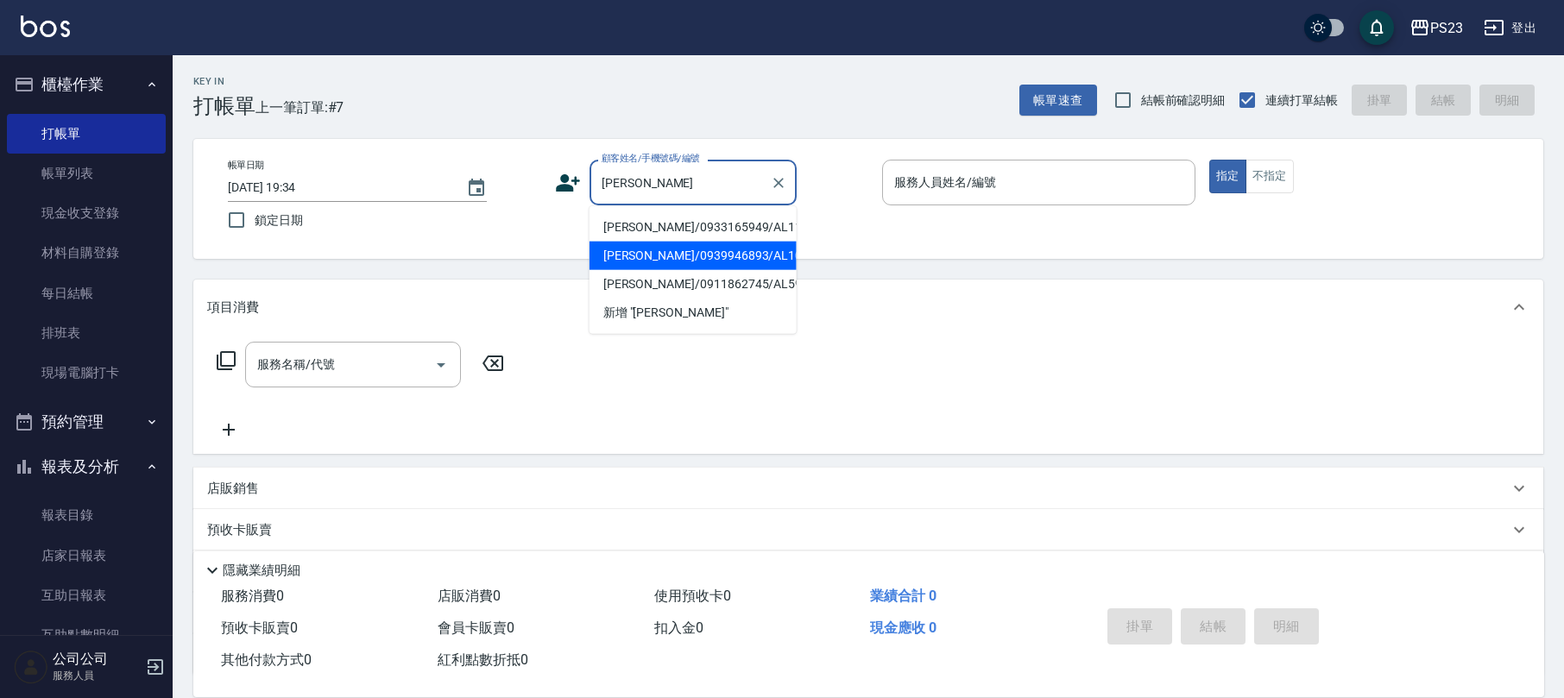
click at [660, 252] on li "[PERSON_NAME]/0939946893/AL1025" at bounding box center [693, 256] width 207 height 28
type input "[PERSON_NAME]/0939946893/AL1025"
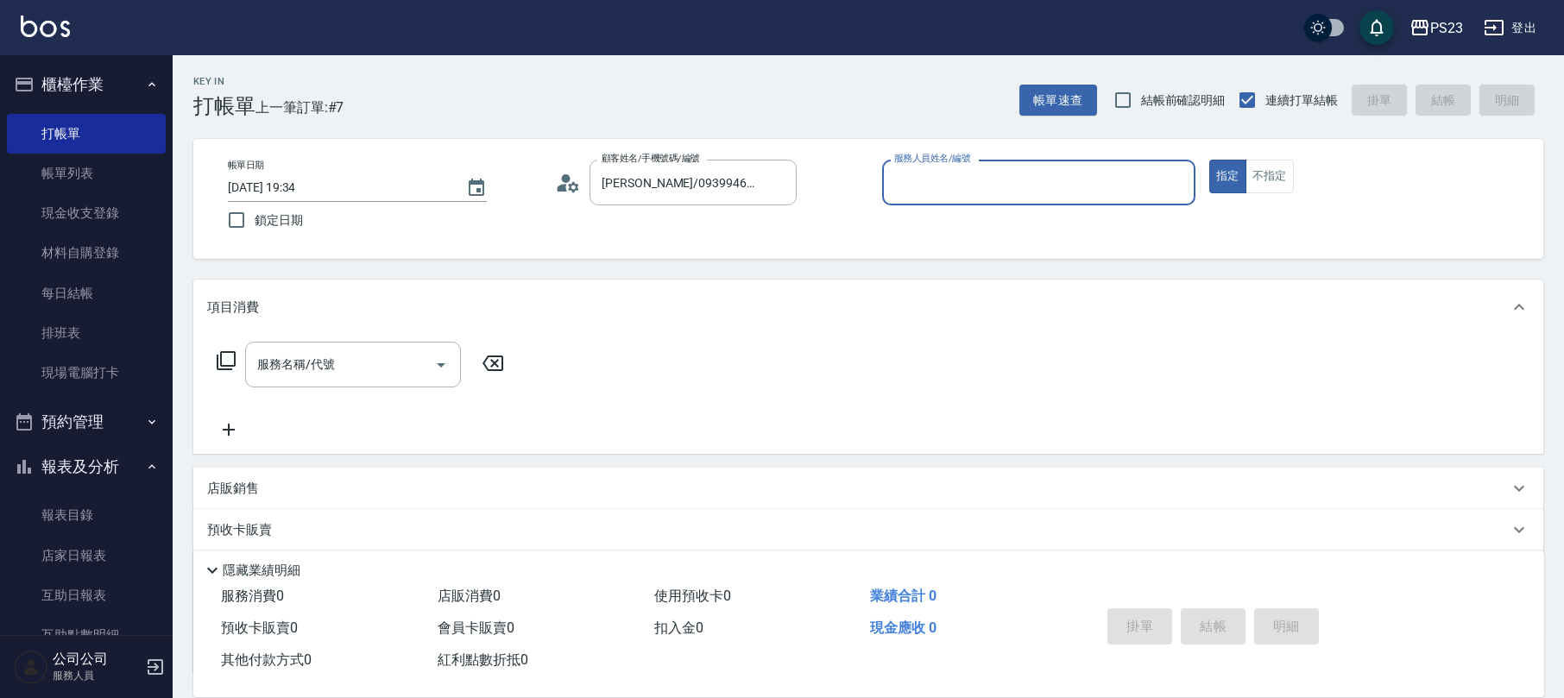
type input "ALin-8"
click at [351, 351] on input "服務名稱/代號" at bounding box center [340, 365] width 174 height 30
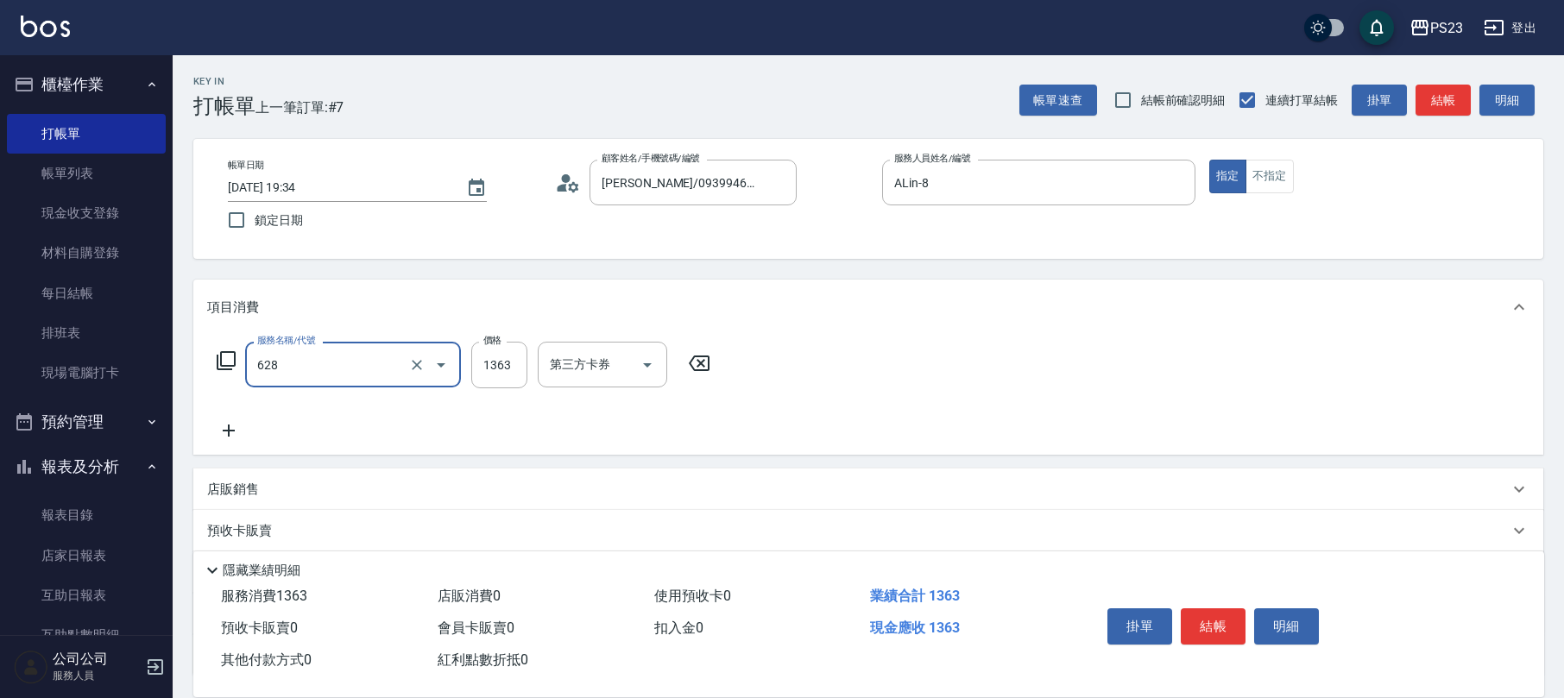
type input "中草藥2000(628)"
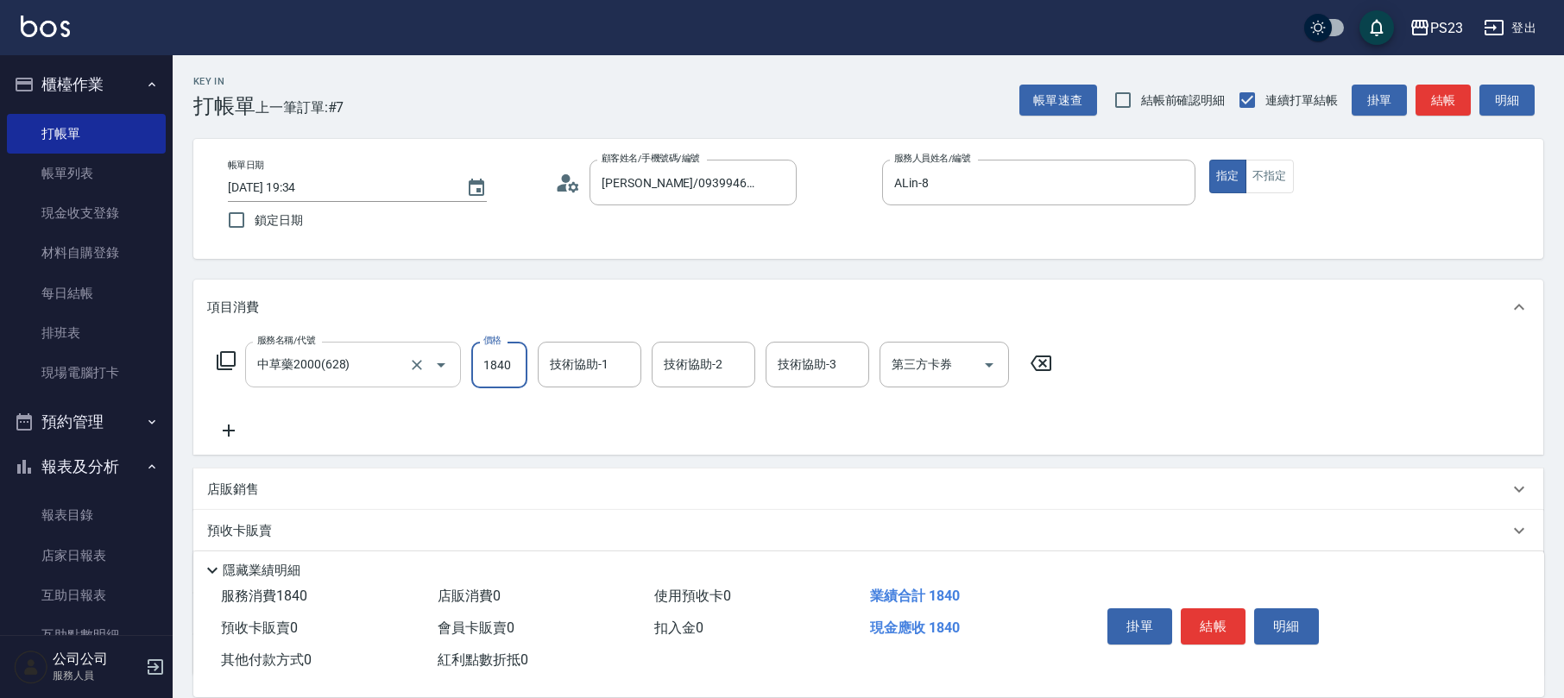
type input "1840"
type input "ALin-8"
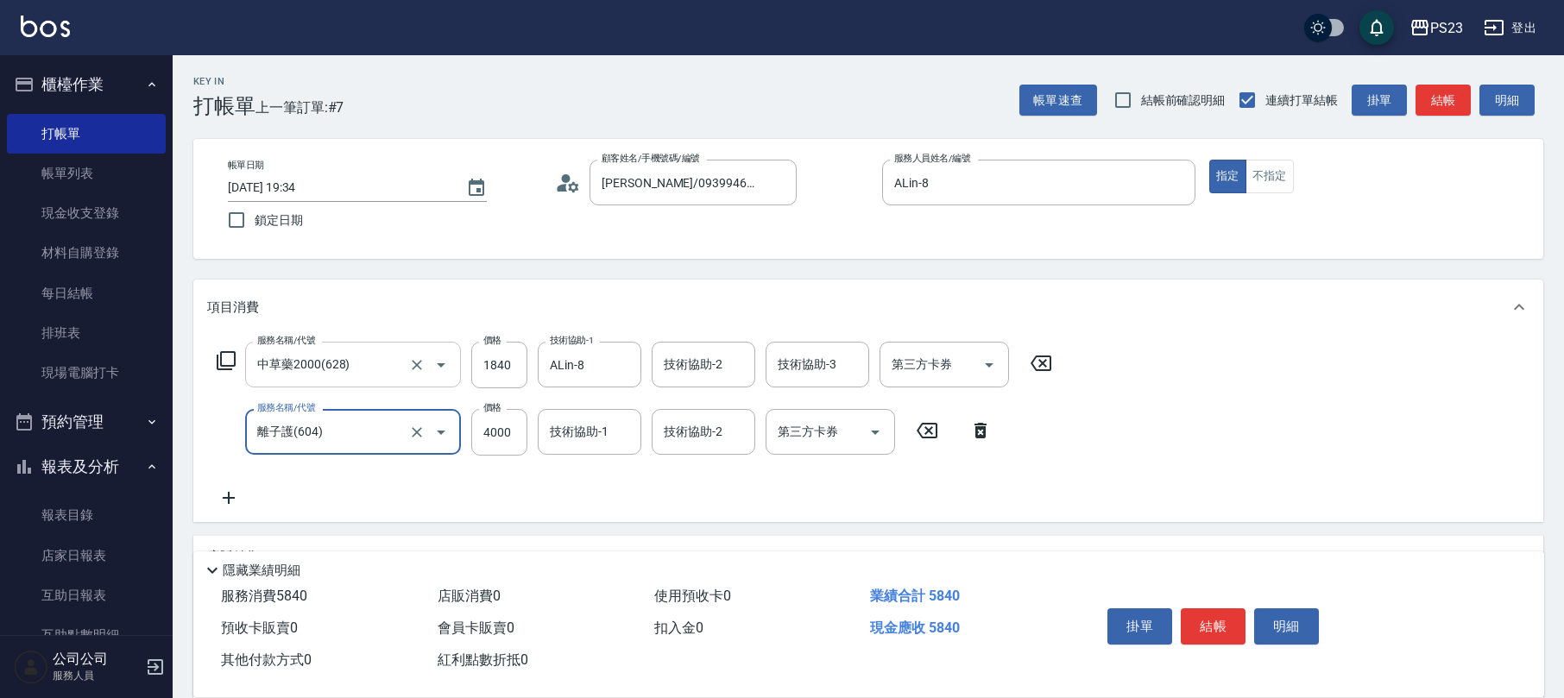
type input "離子護(604)"
type input "3500"
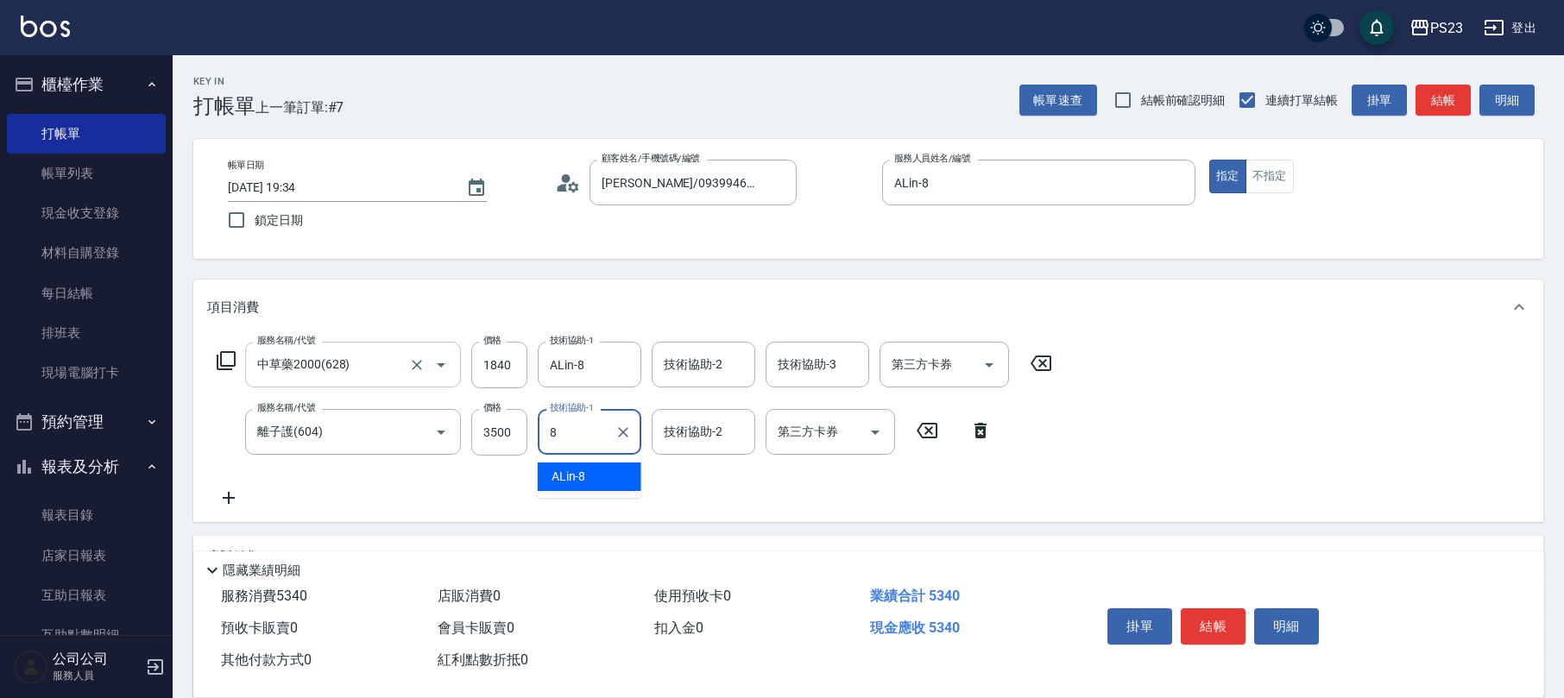
type input "ALin-8"
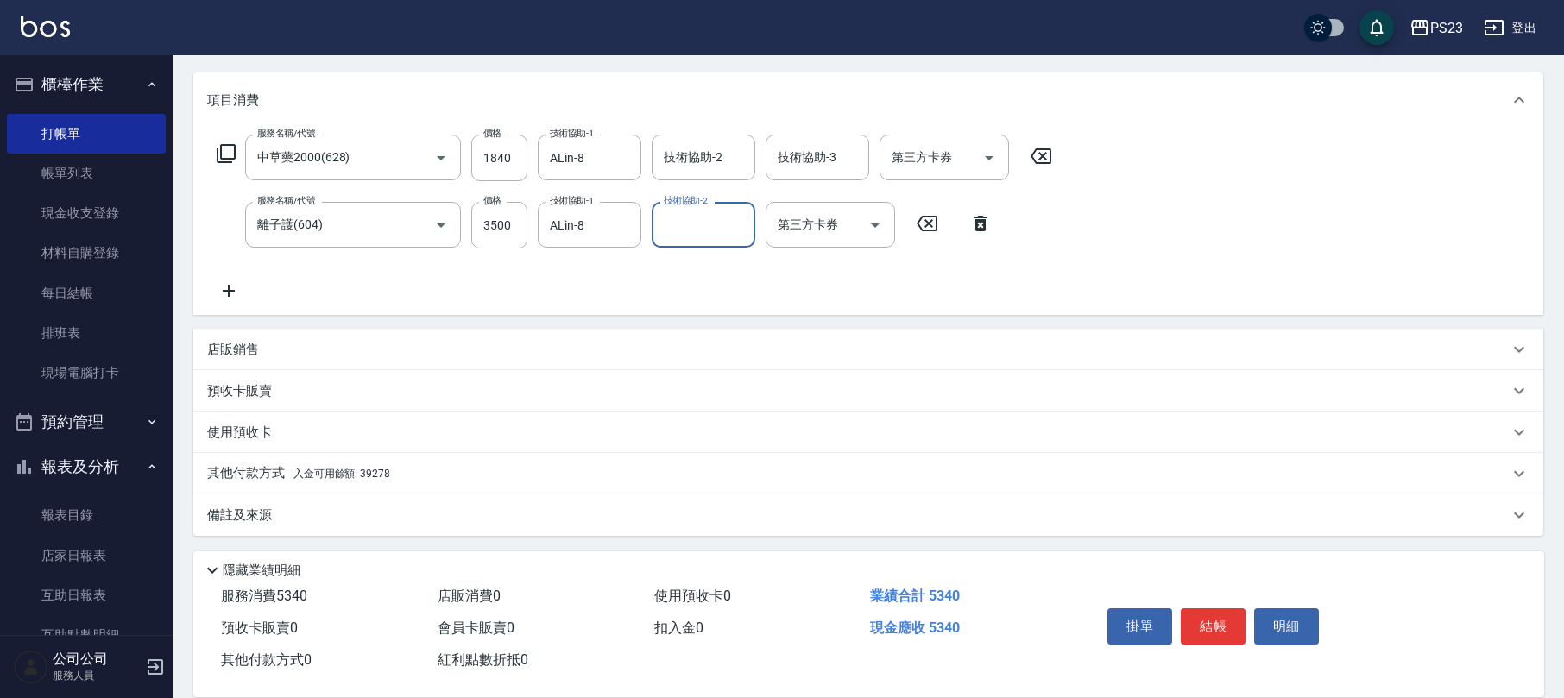
drag, startPoint x: 263, startPoint y: 508, endPoint x: 330, endPoint y: 505, distance: 66.6
click at [264, 508] on p "備註及來源" at bounding box center [239, 516] width 65 height 18
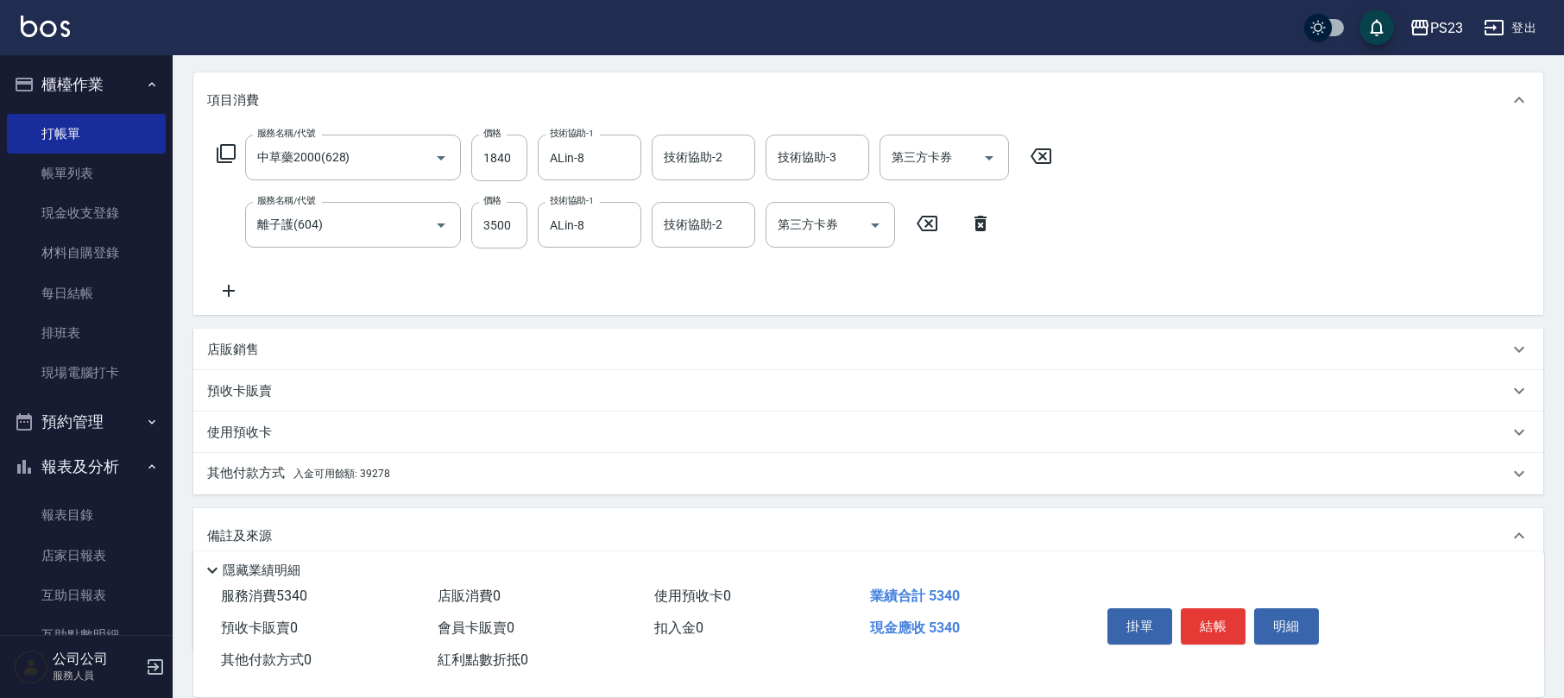
scroll to position [321, 0]
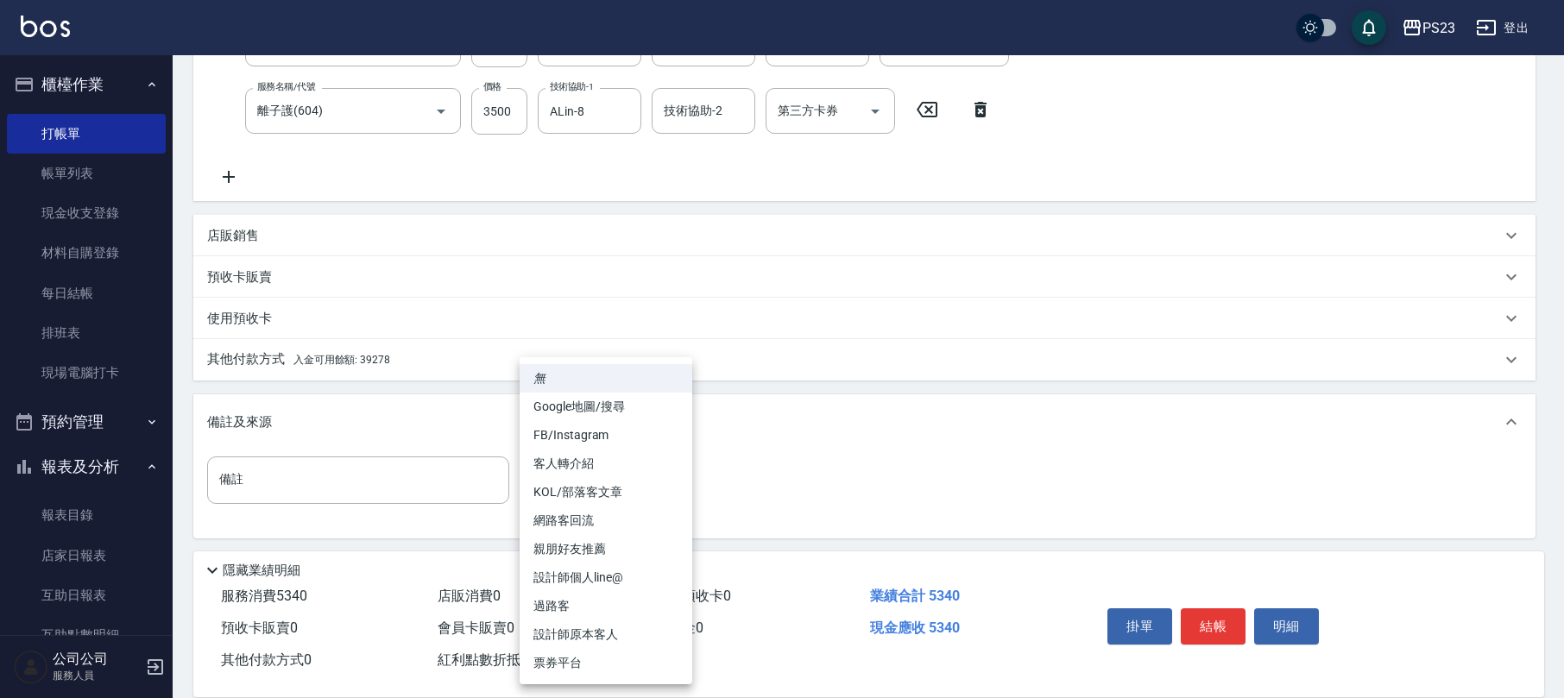
click at [620, 473] on body "PS23 登出 櫃檯作業 打帳單 帳單列表 現金收支登錄 材料自購登錄 每日結帳 排班表 現場電腦打卡 預約管理 預約管理 單日預約紀錄 單週預約紀錄 報表及…" at bounding box center [782, 190] width 1564 height 1022
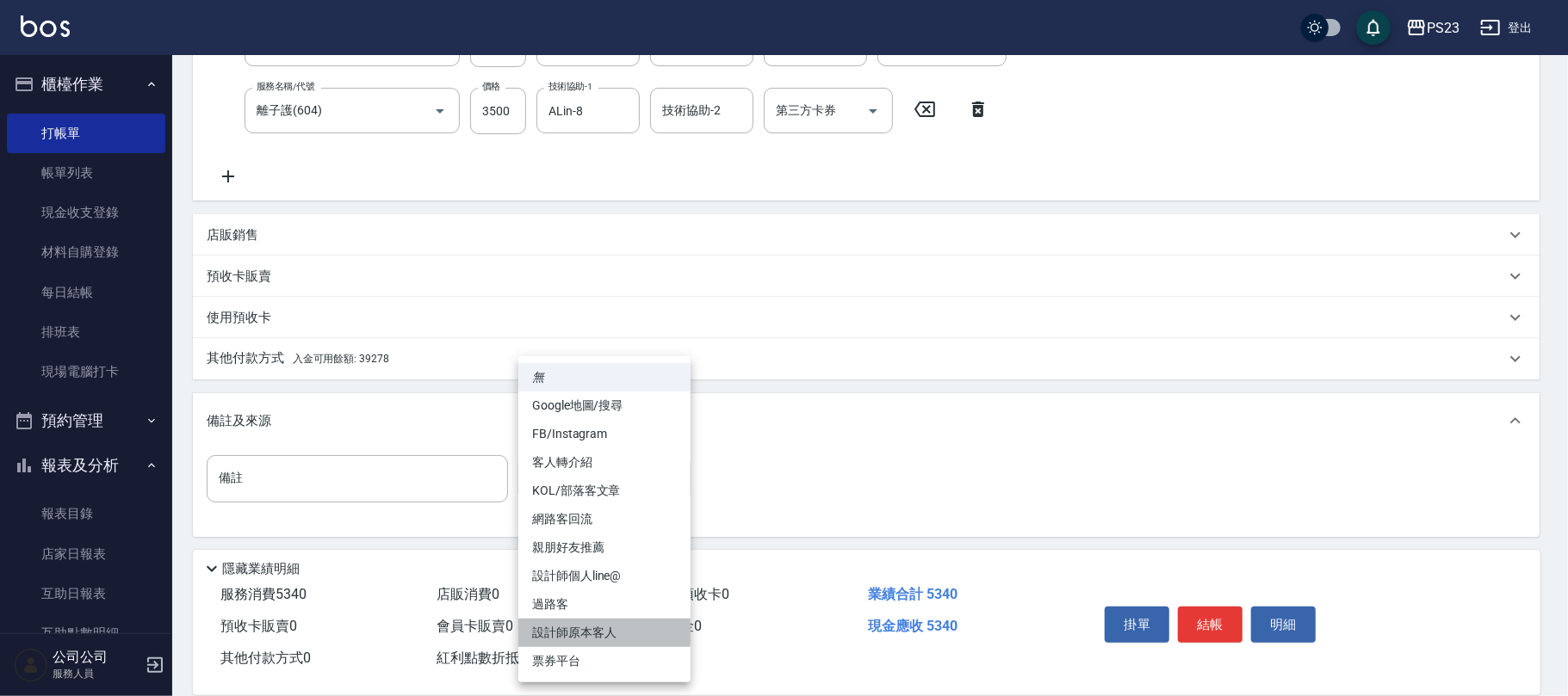
click at [583, 631] on li "設計師原本客人" at bounding box center [604, 633] width 173 height 28
type input "設計師原本客人"
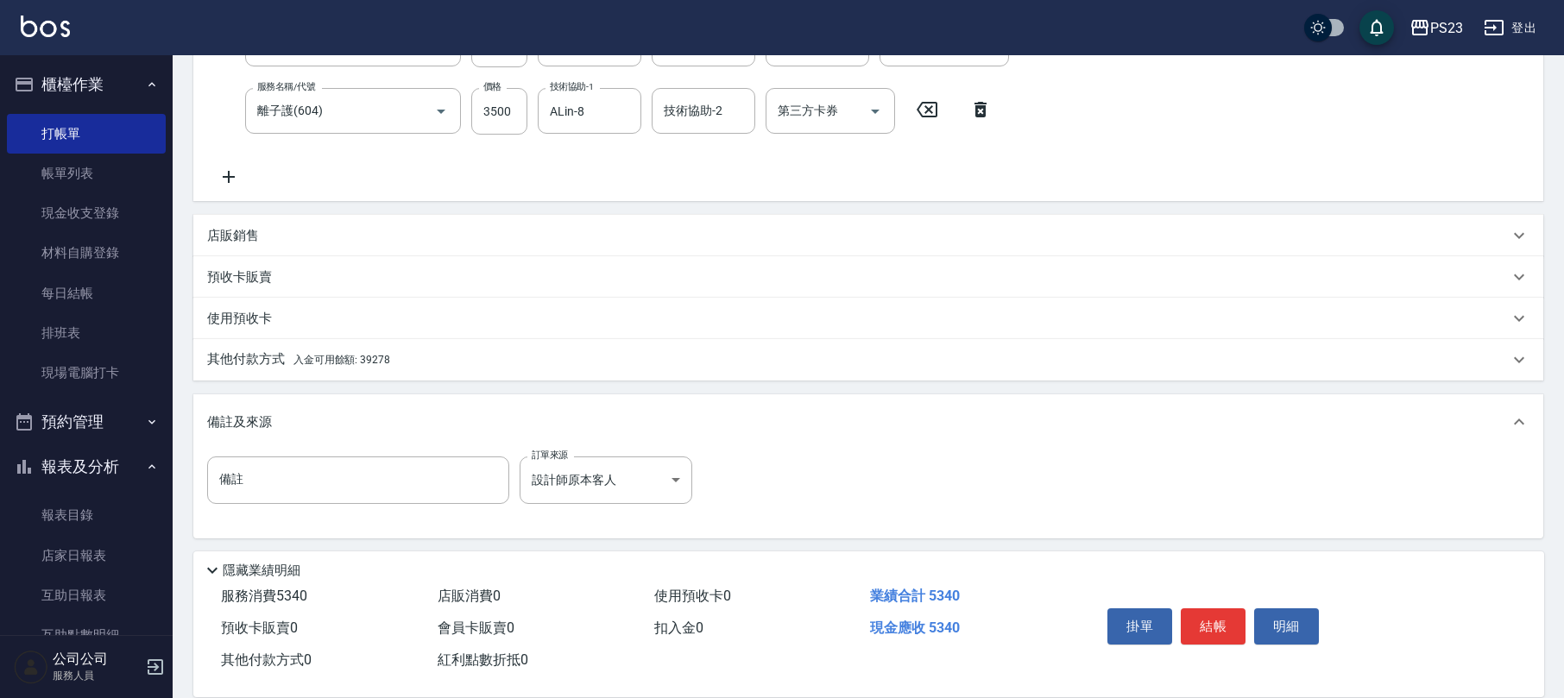
click at [383, 368] on div "其他付款方式 入金可用餘額: 39278" at bounding box center [868, 359] width 1350 height 41
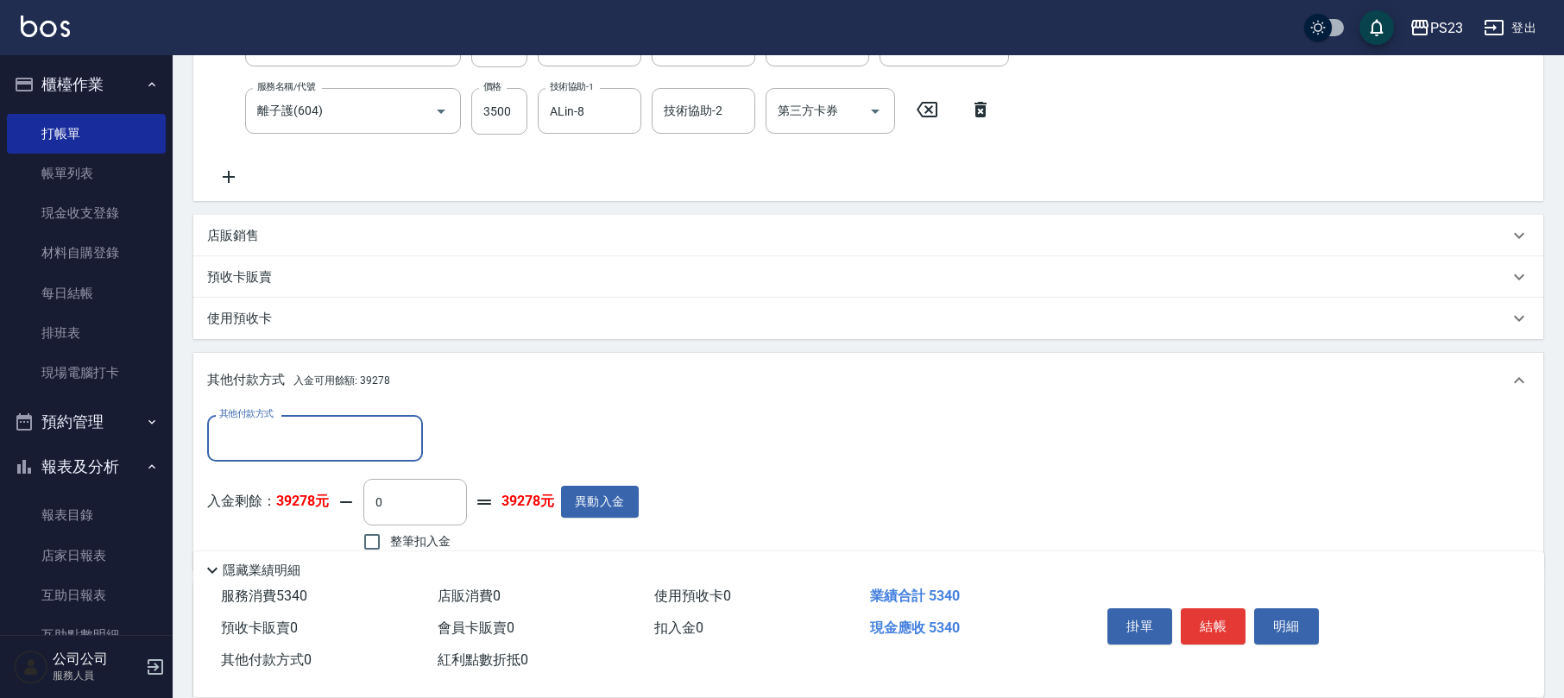
scroll to position [492, 0]
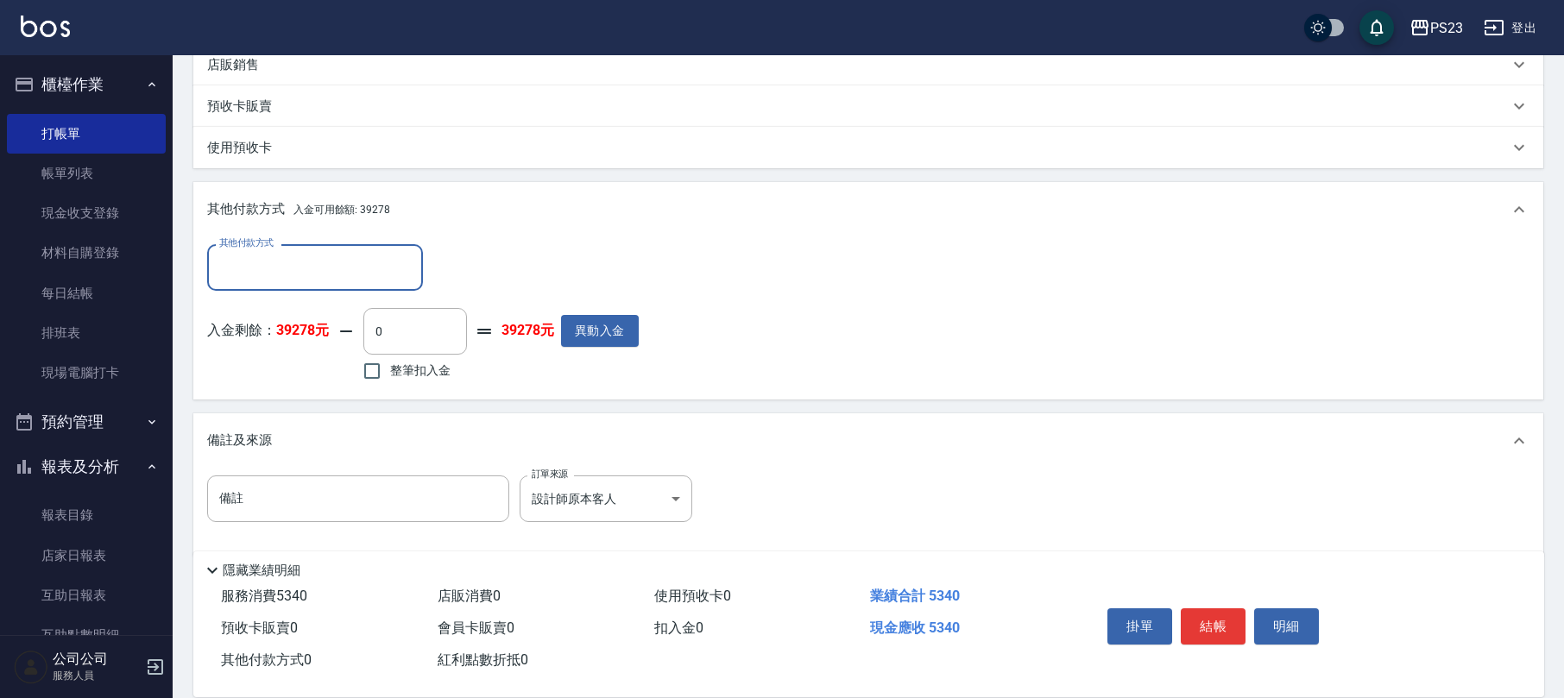
click at [411, 370] on span "整筆扣入金" at bounding box center [420, 371] width 60 height 18
click at [390, 370] on input "整筆扣入金" at bounding box center [372, 371] width 36 height 36
checkbox input "true"
type input "5340"
click at [1228, 622] on button "結帳" at bounding box center [1213, 627] width 65 height 36
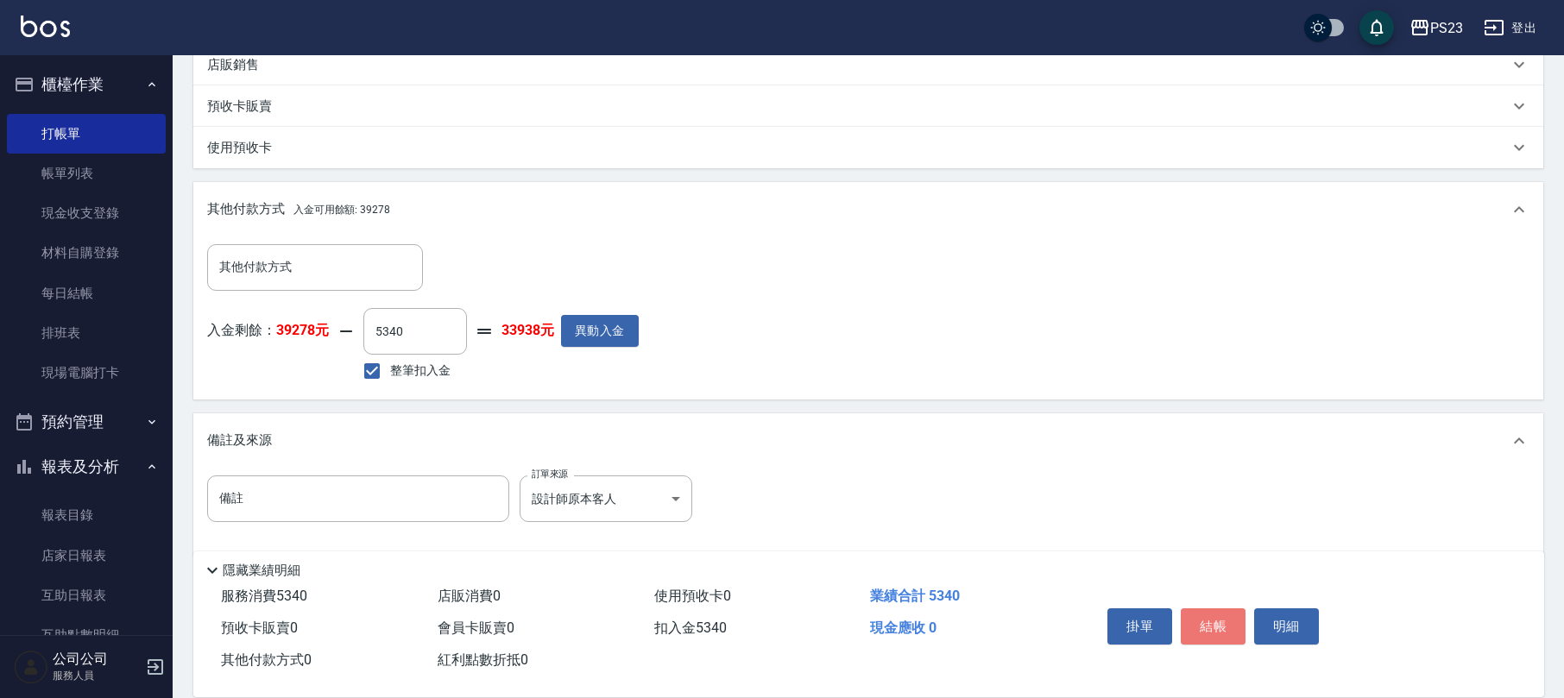
type input "[DATE] 19:35"
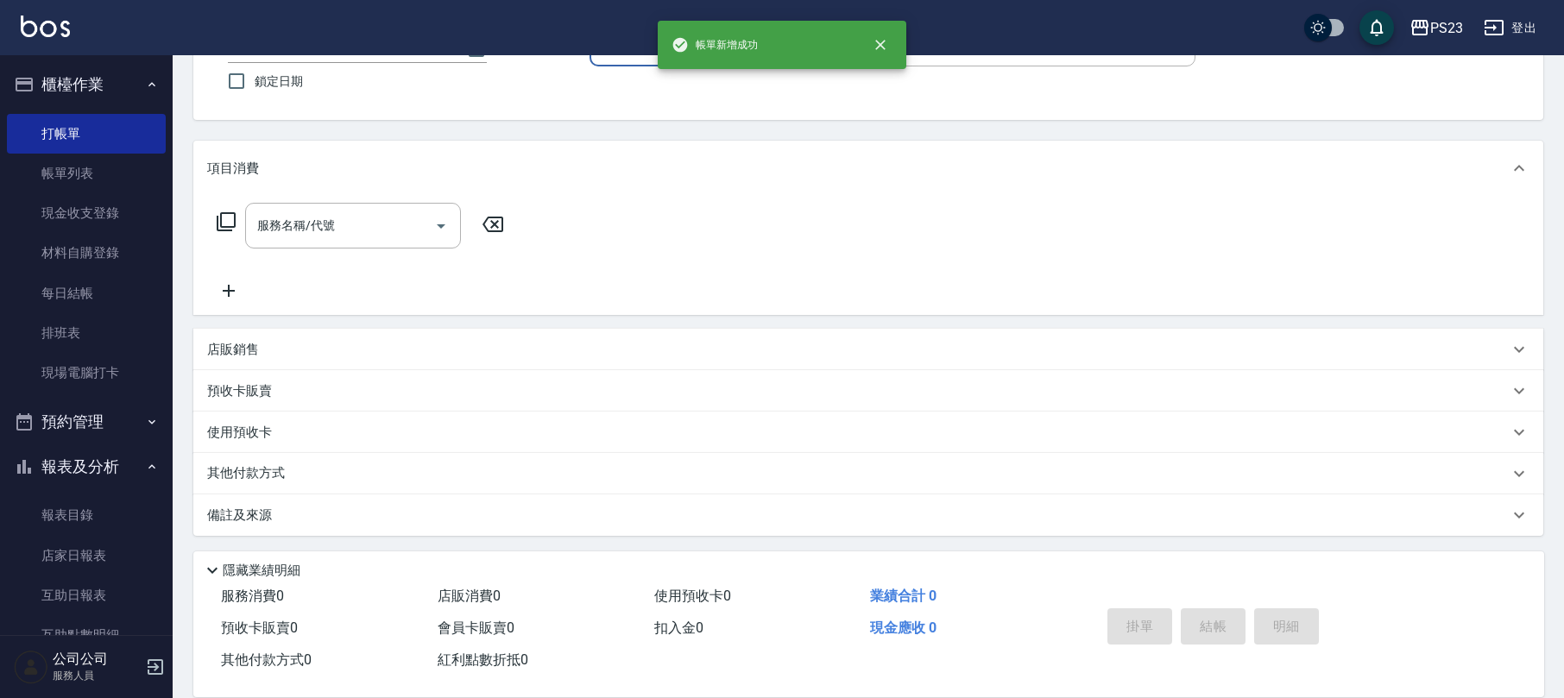
scroll to position [0, 0]
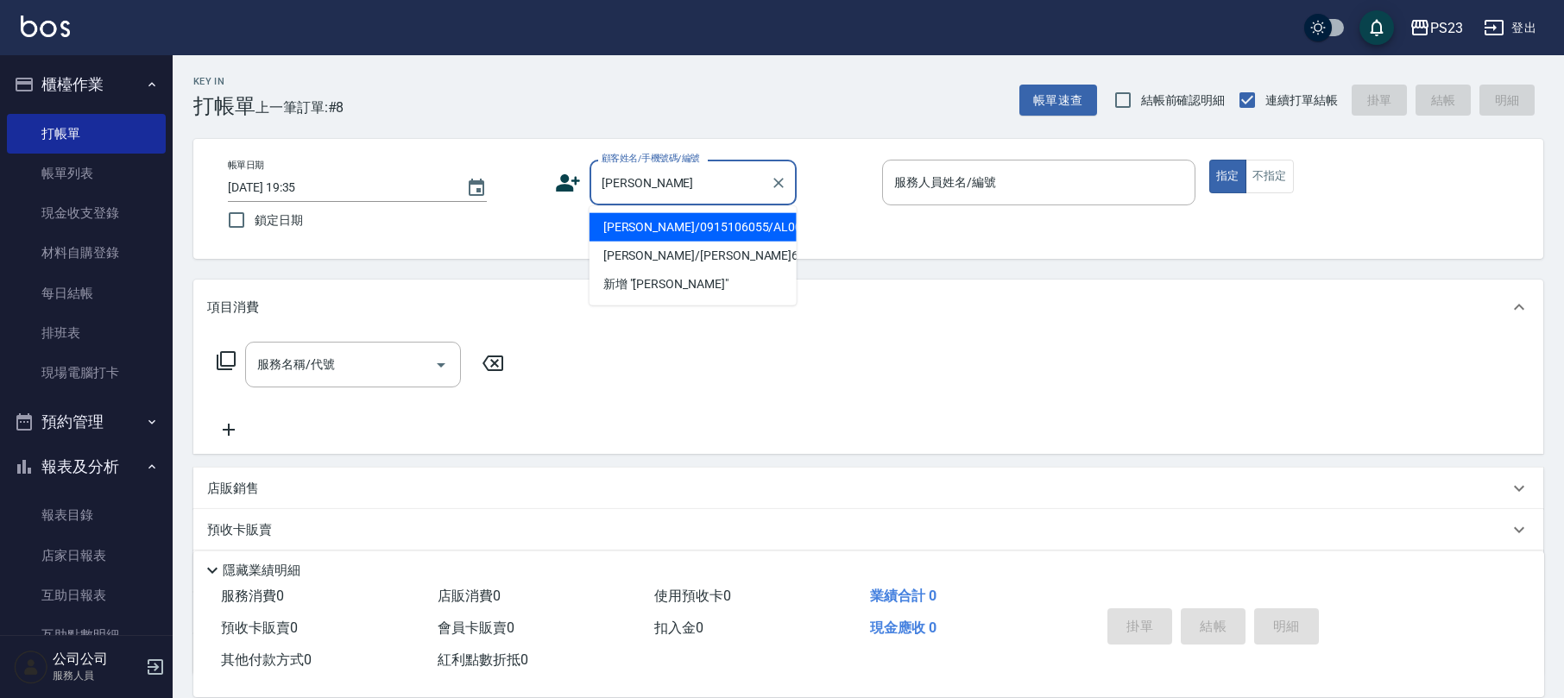
click at [732, 218] on li "[PERSON_NAME]/0915106055/AL001018" at bounding box center [693, 227] width 207 height 28
type input "[PERSON_NAME]/0915106055/AL001018"
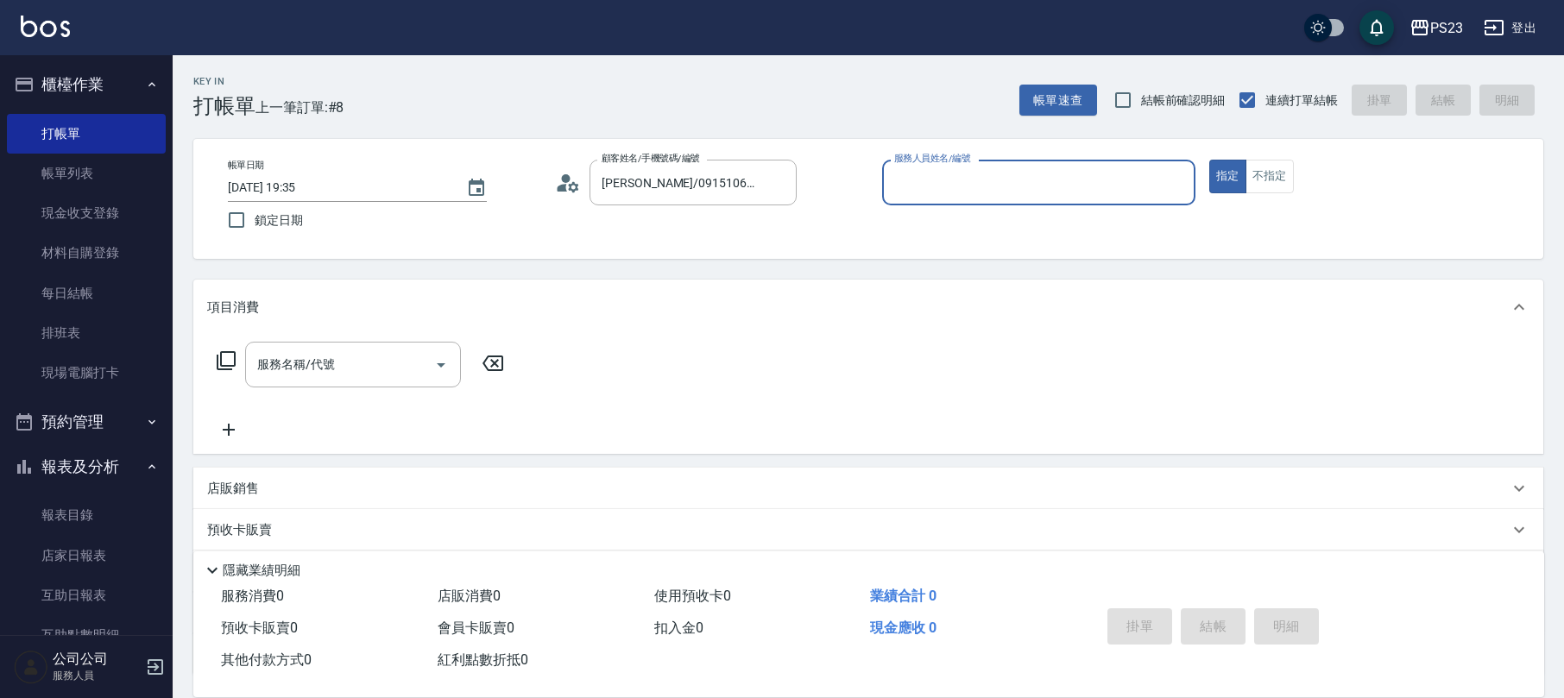
type input "ALin-8"
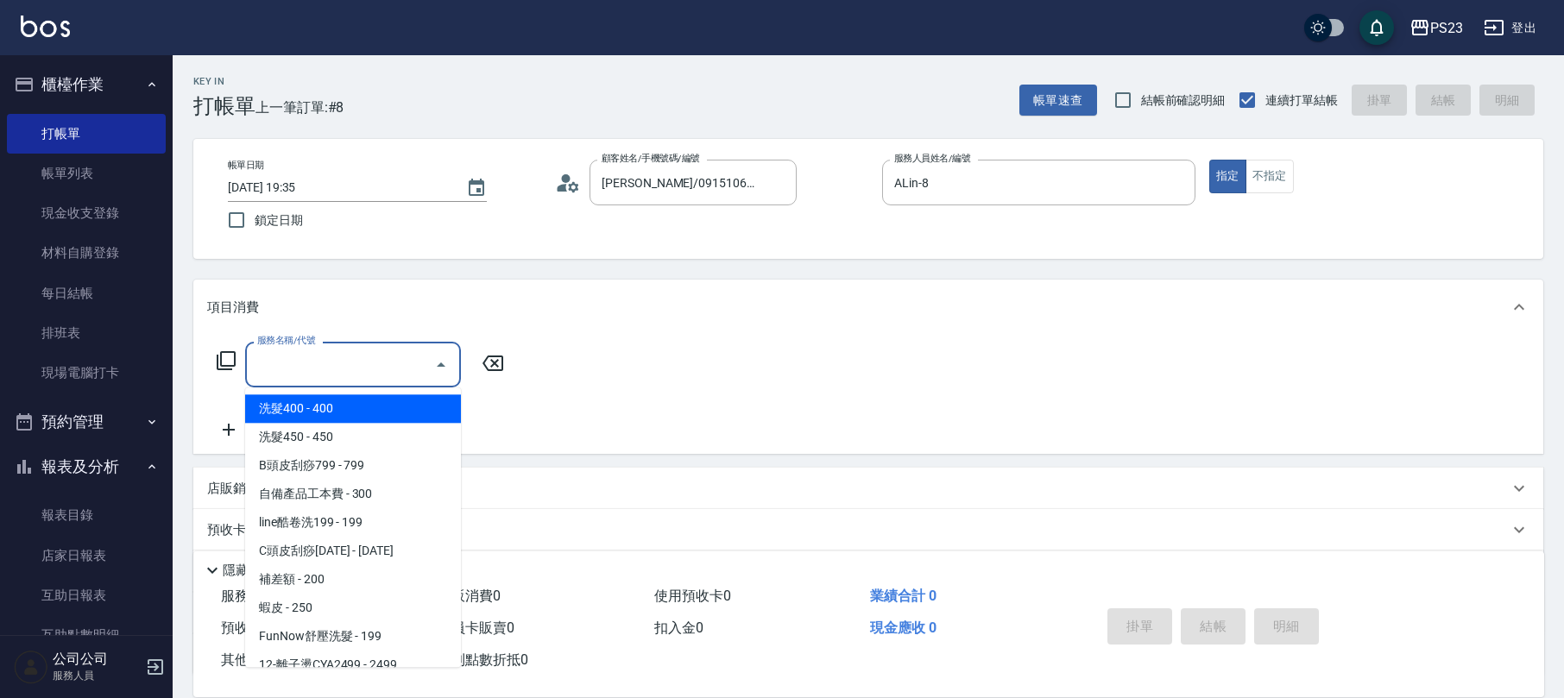
click at [381, 374] on input "服務名稱/代號" at bounding box center [340, 365] width 174 height 30
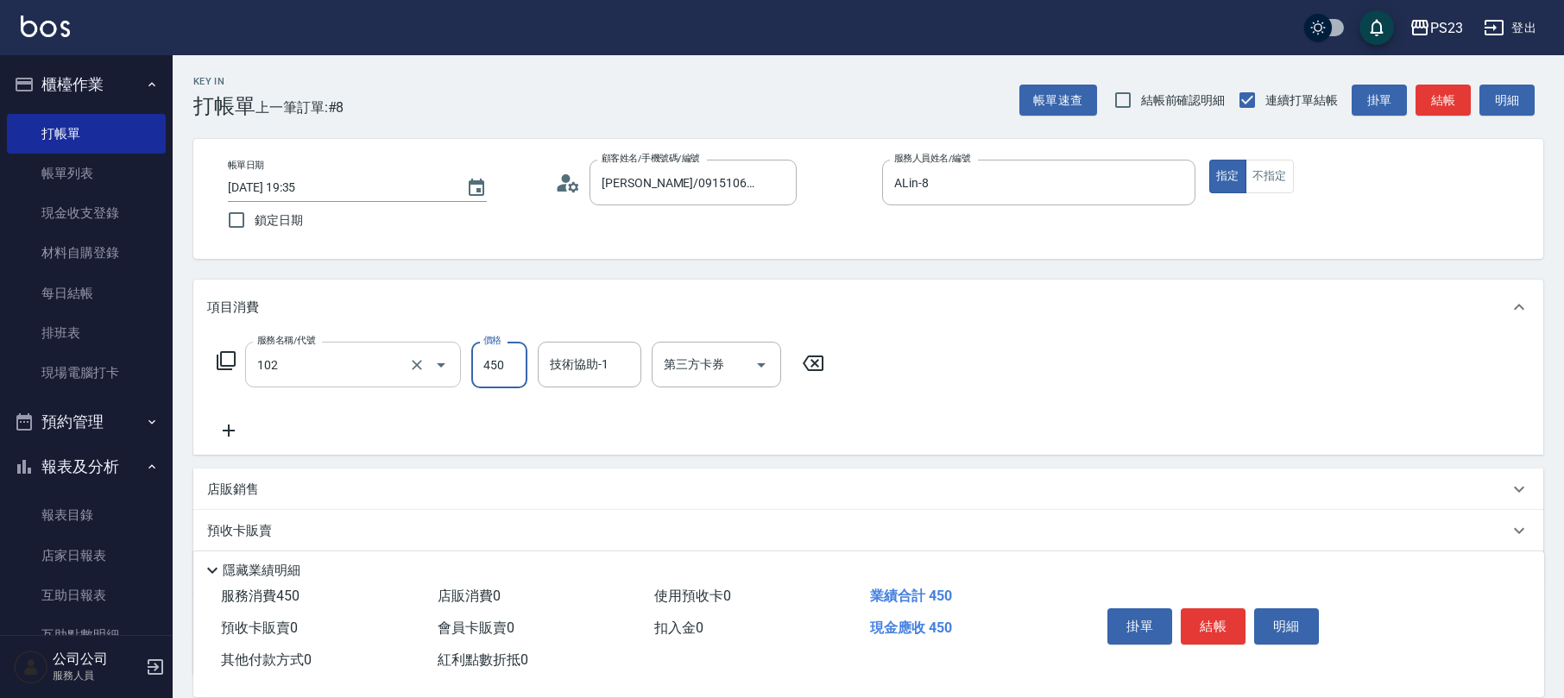
type input "洗髮450(102)"
type input "500"
type input "8"
type input "Flora-21"
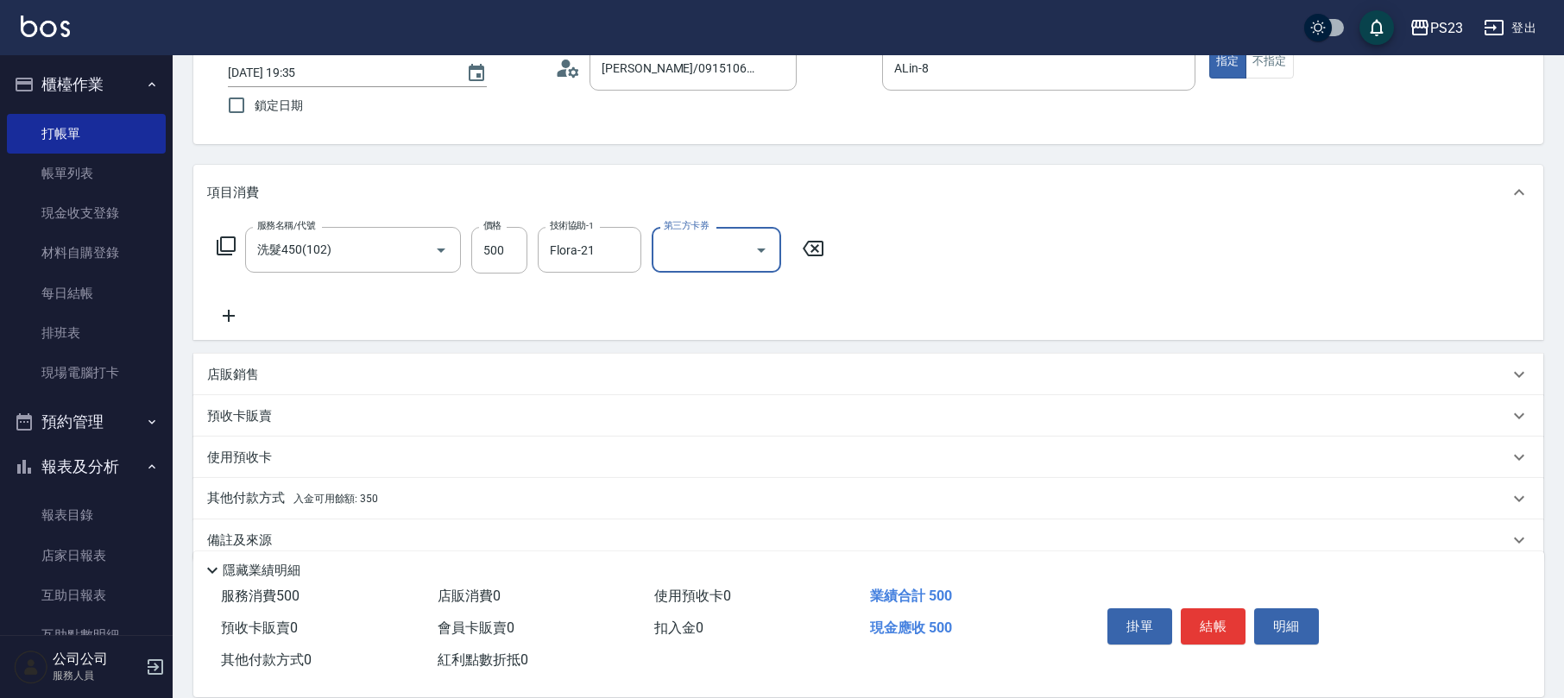
scroll to position [139, 0]
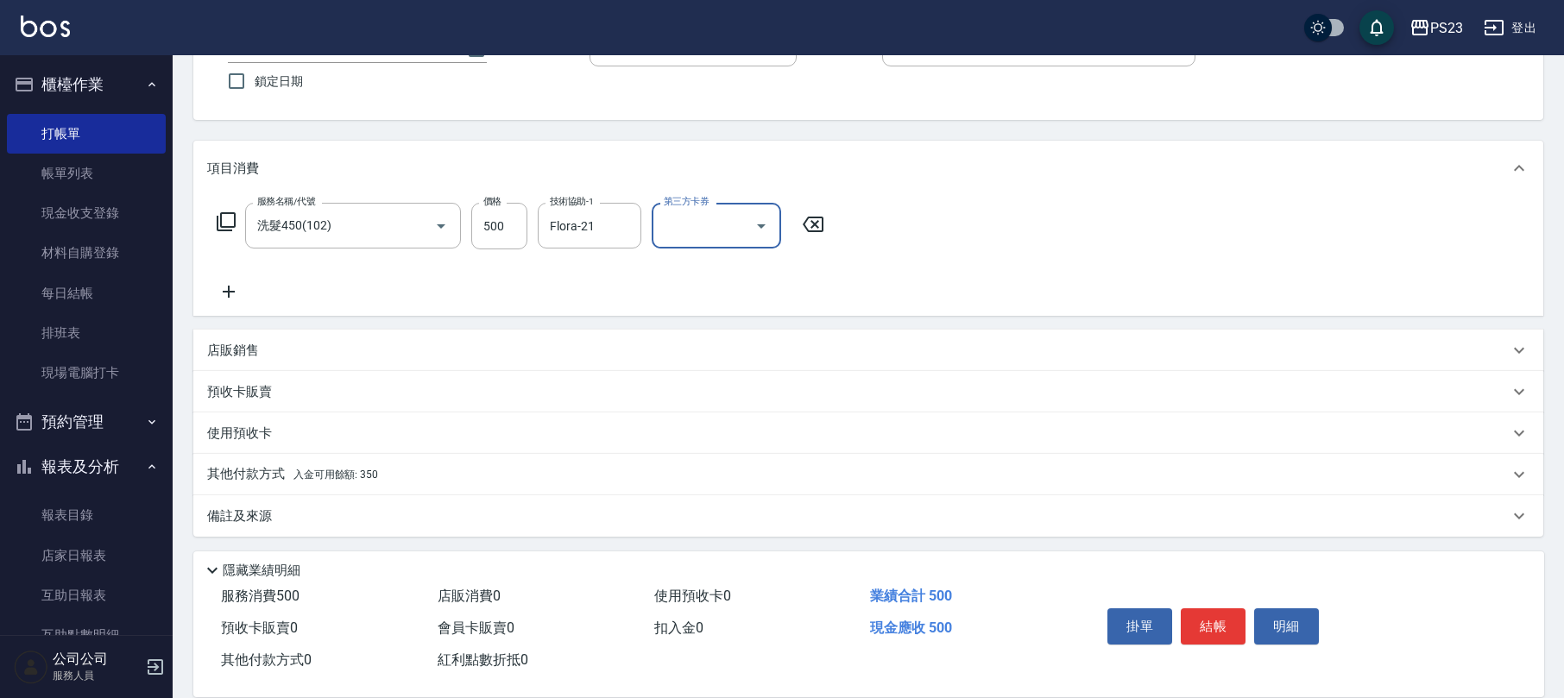
drag, startPoint x: 281, startPoint y: 508, endPoint x: 364, endPoint y: 505, distance: 83.8
click at [281, 509] on div "備註及來源" at bounding box center [858, 517] width 1302 height 18
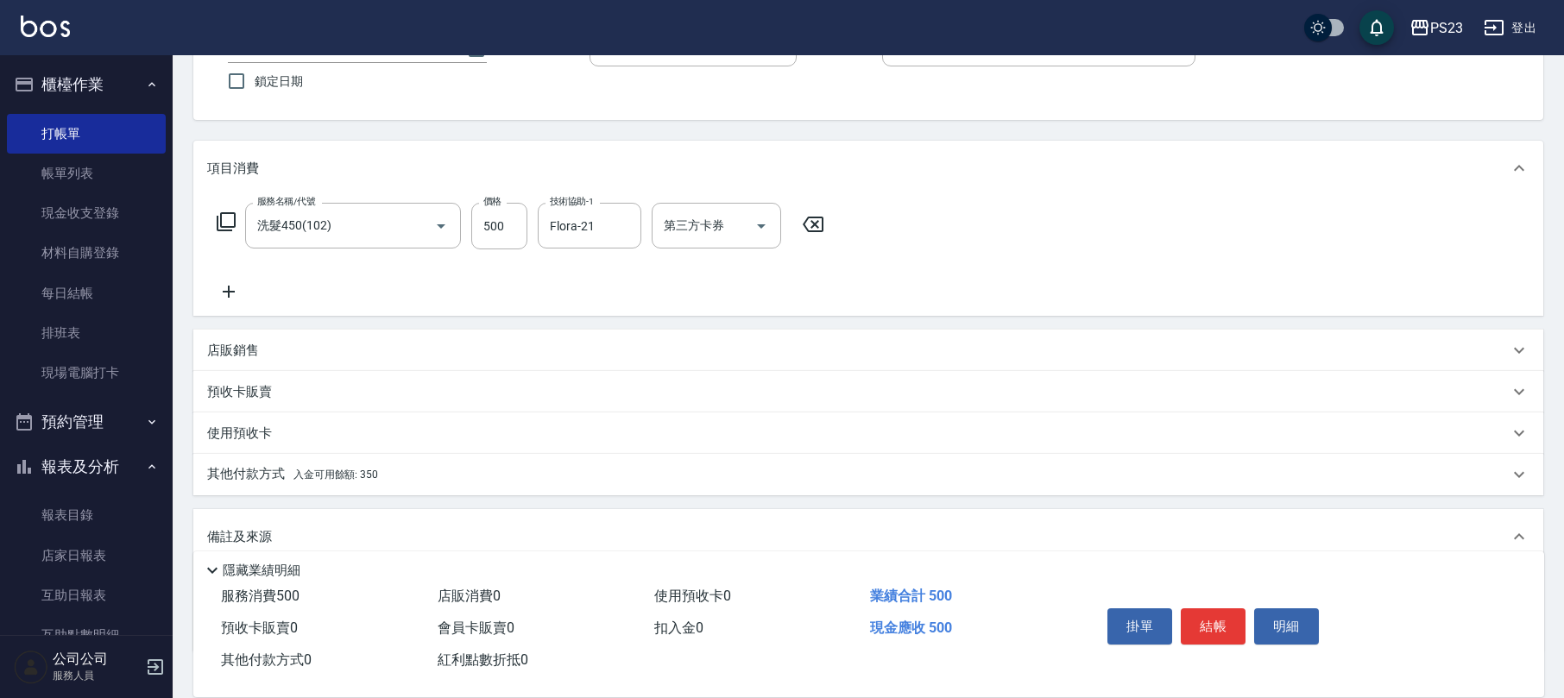
scroll to position [254, 0]
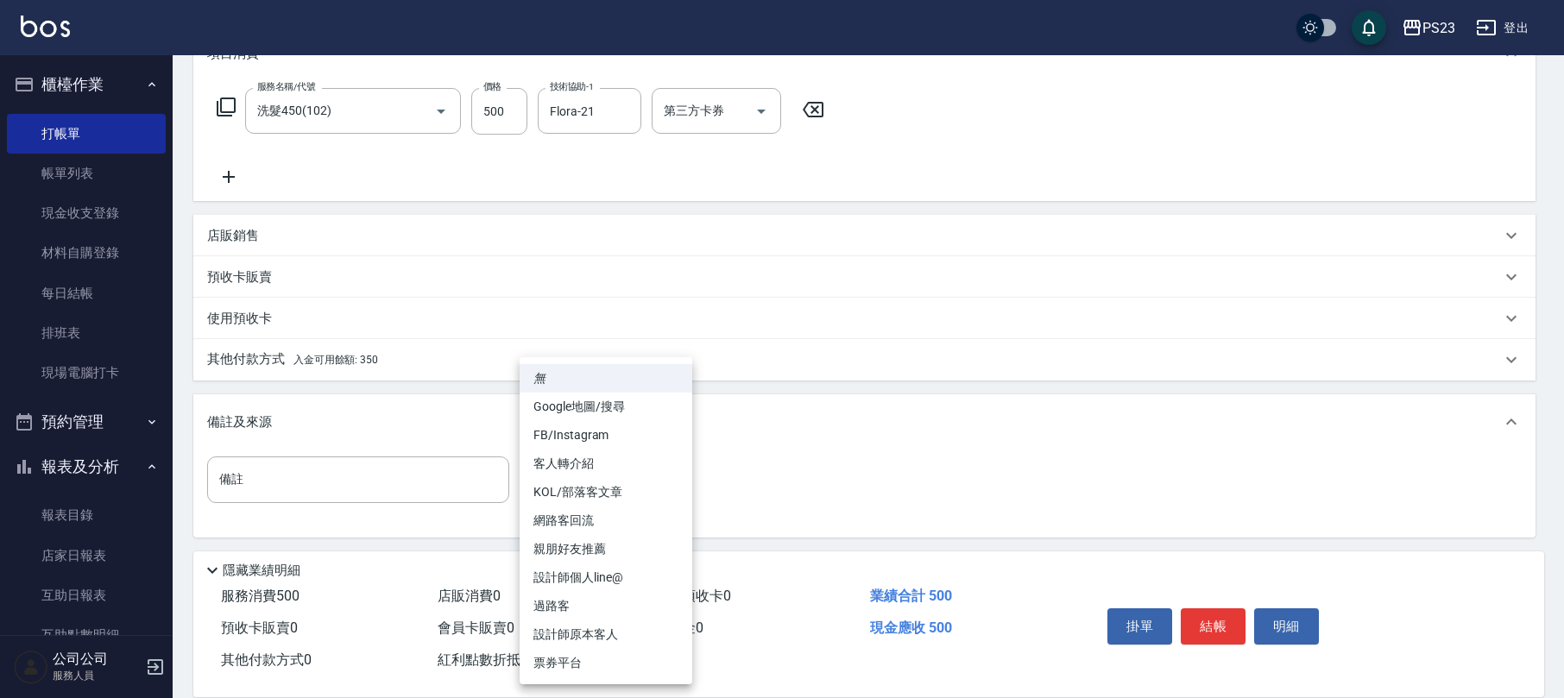
click at [646, 480] on body "PS23 登出 櫃檯作業 打帳單 帳單列表 現金收支登錄 材料自購登錄 每日結帳 排班表 現場電腦打卡 預約管理 預約管理 單日預約紀錄 單週預約紀錄 報表及…" at bounding box center [782, 223] width 1564 height 954
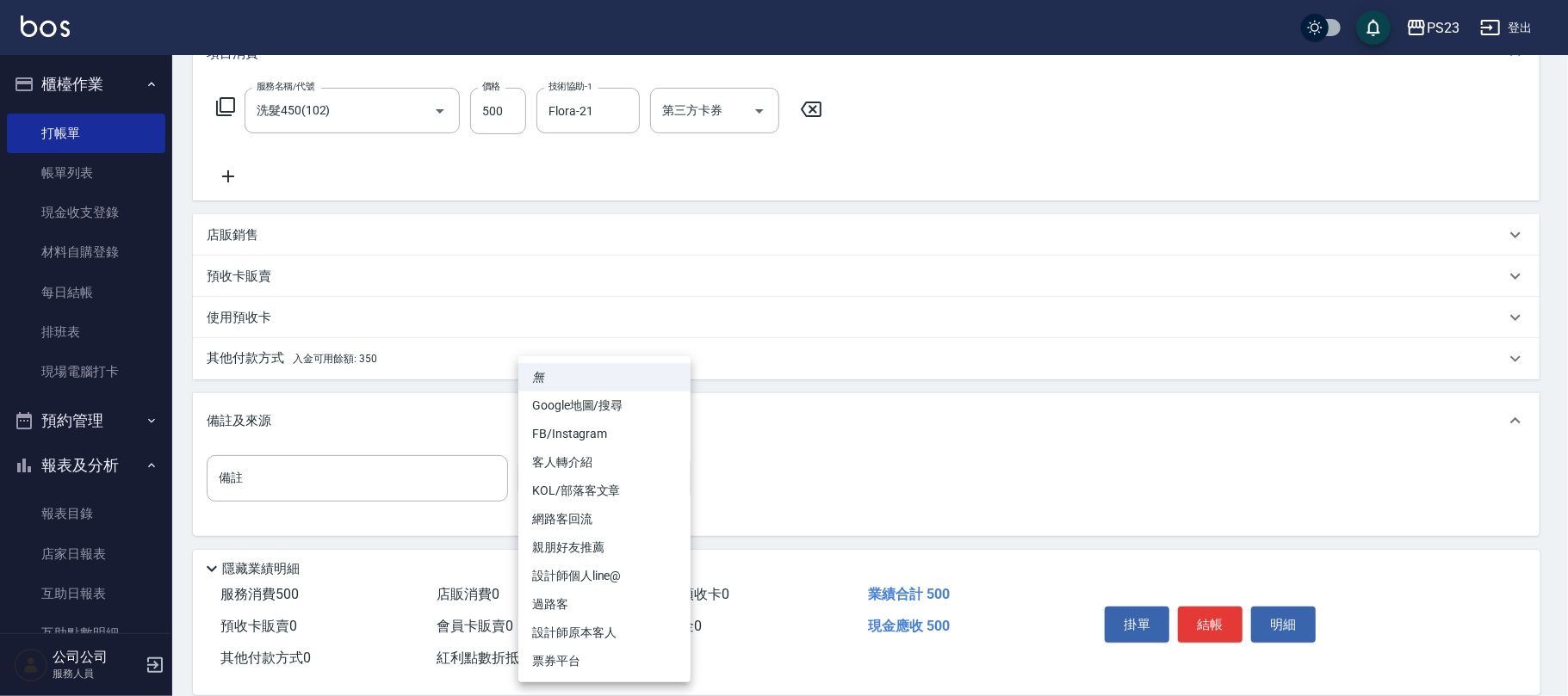
click at [610, 637] on li "設計師原本客人" at bounding box center [604, 633] width 173 height 28
type input "設計師原本客人"
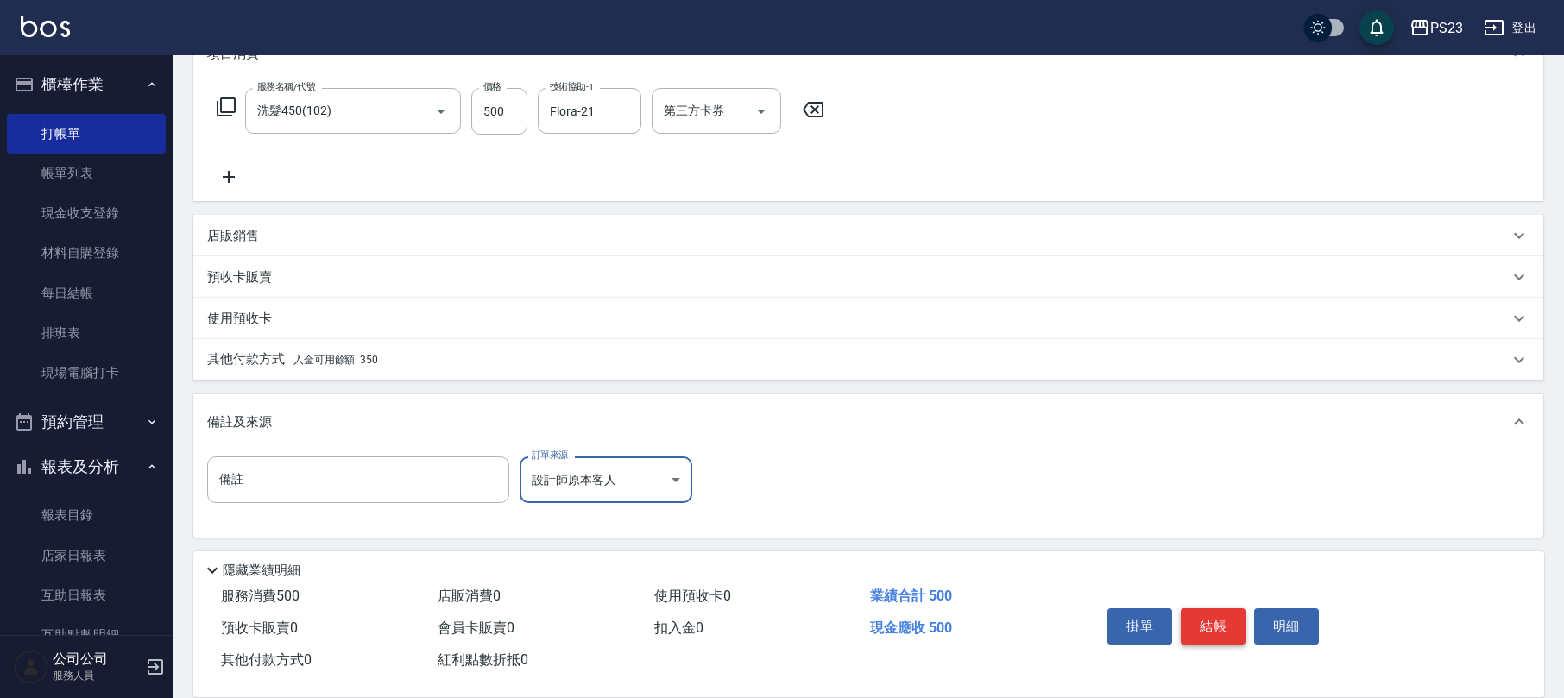
click at [1220, 630] on button "結帳" at bounding box center [1213, 627] width 65 height 36
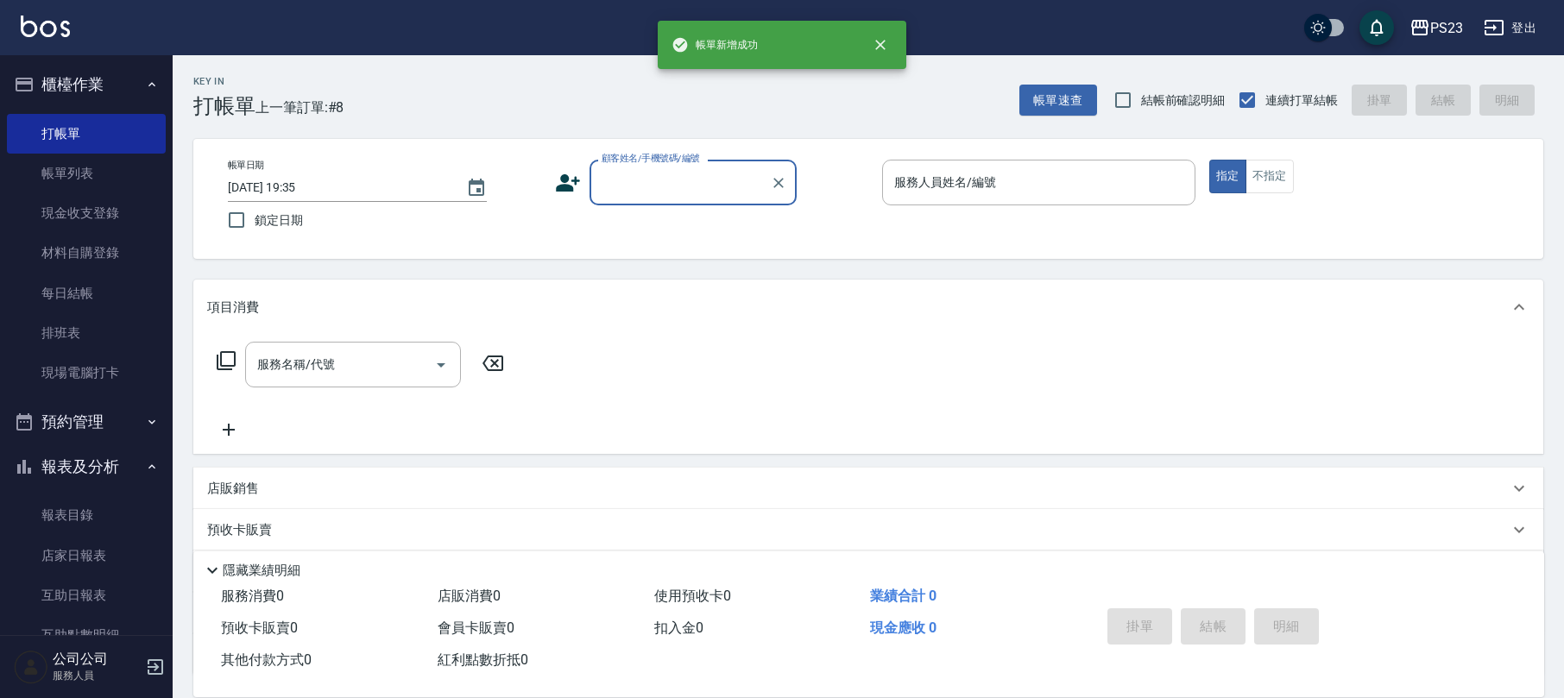
scroll to position [0, 0]
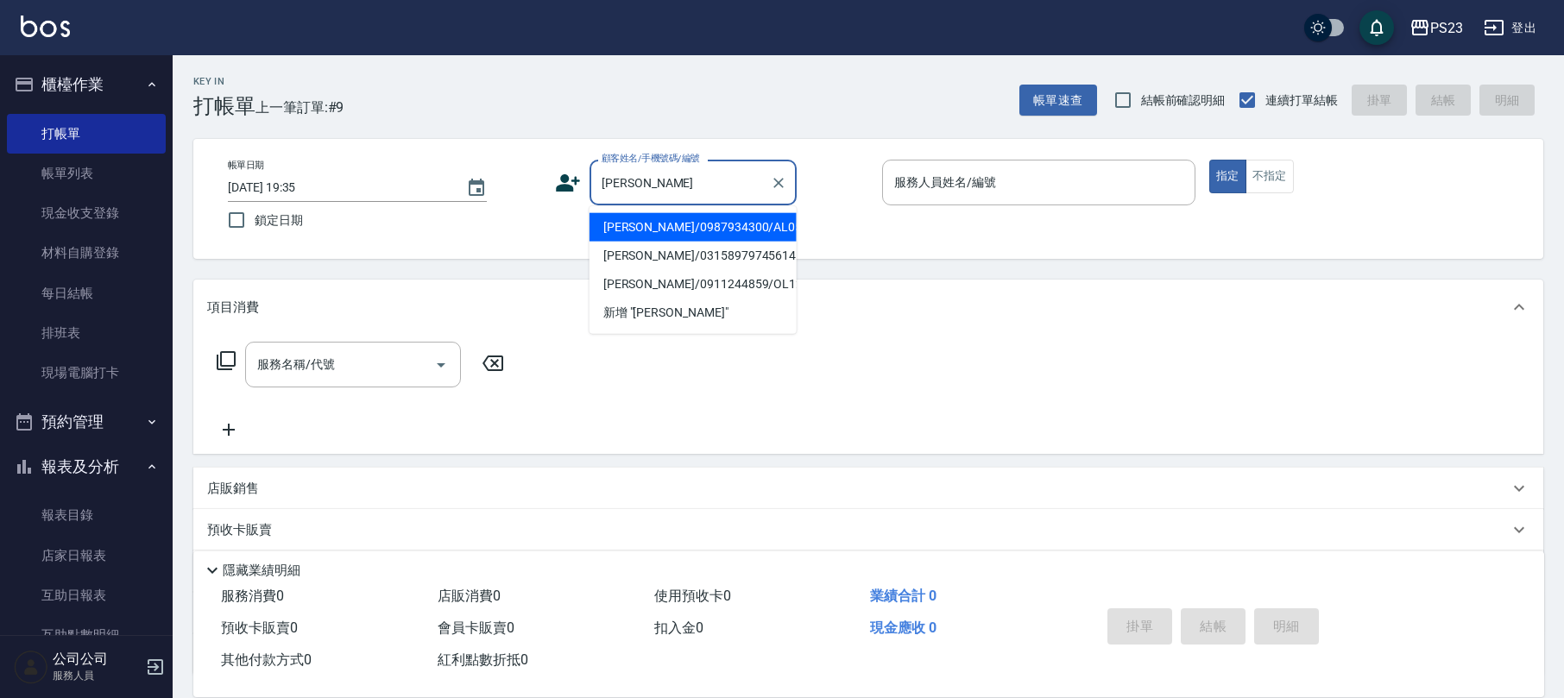
click at [727, 230] on li "[PERSON_NAME]/0987934300/AL0504" at bounding box center [693, 227] width 207 height 28
type input "[PERSON_NAME]/0987934300/AL0504"
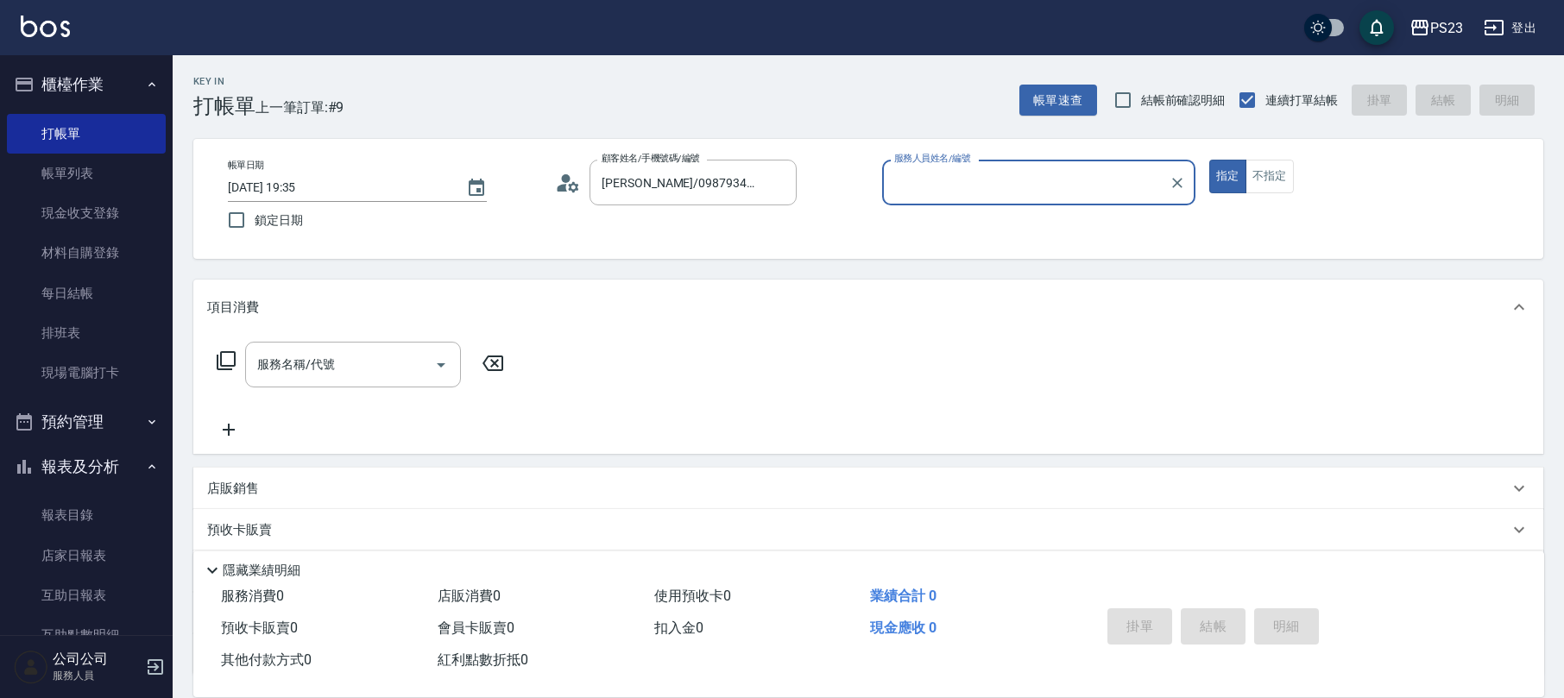
type input "ALin-8"
click at [357, 357] on input "服務名稱/代號" at bounding box center [340, 365] width 174 height 30
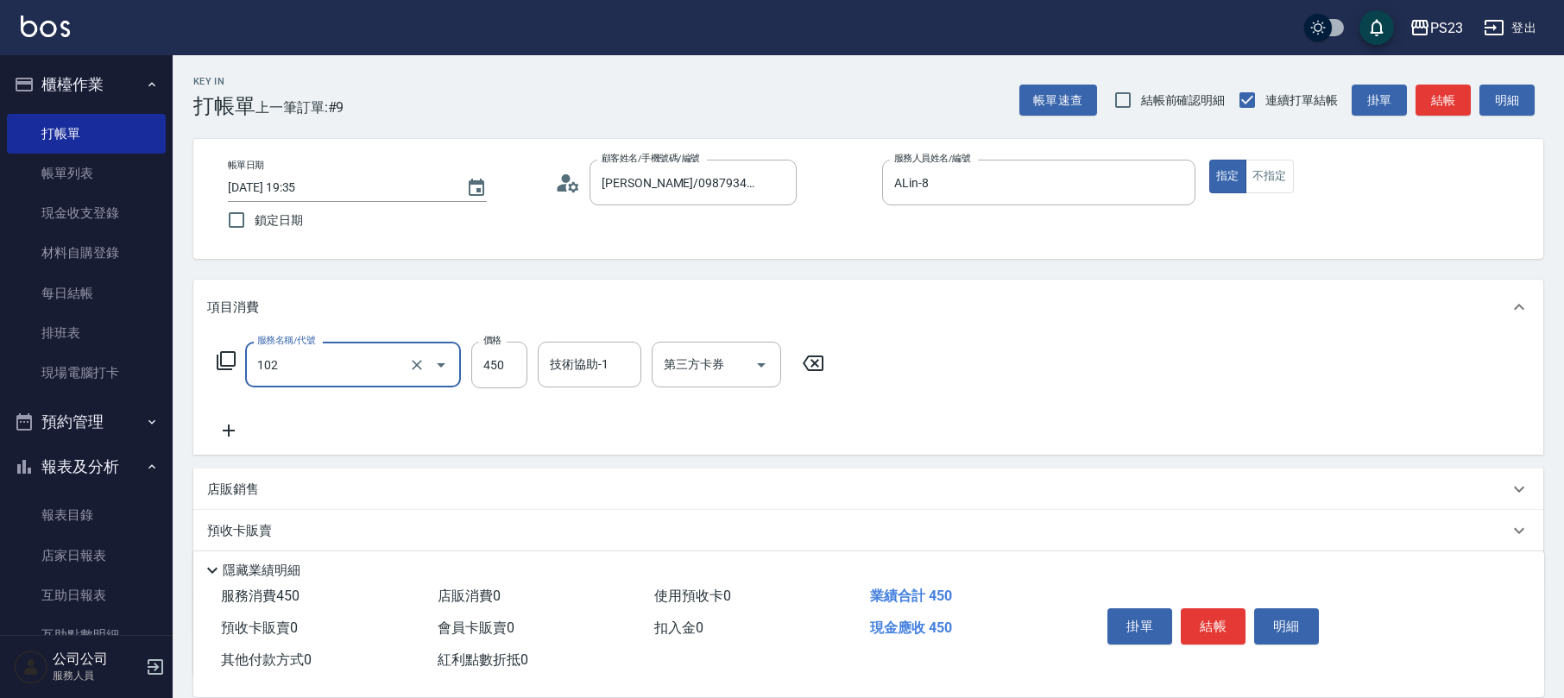
type input "洗髮450(102)"
type input "500"
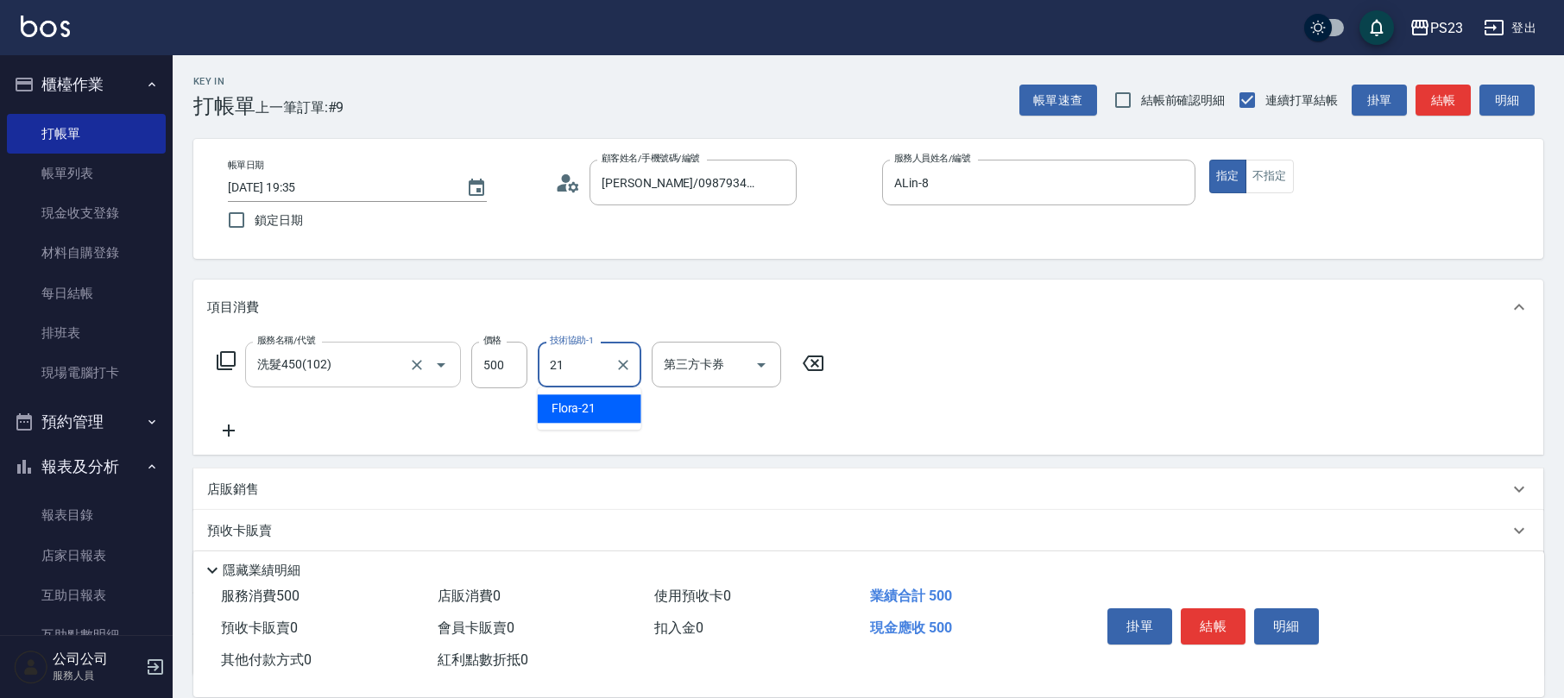
type input "Flora-21"
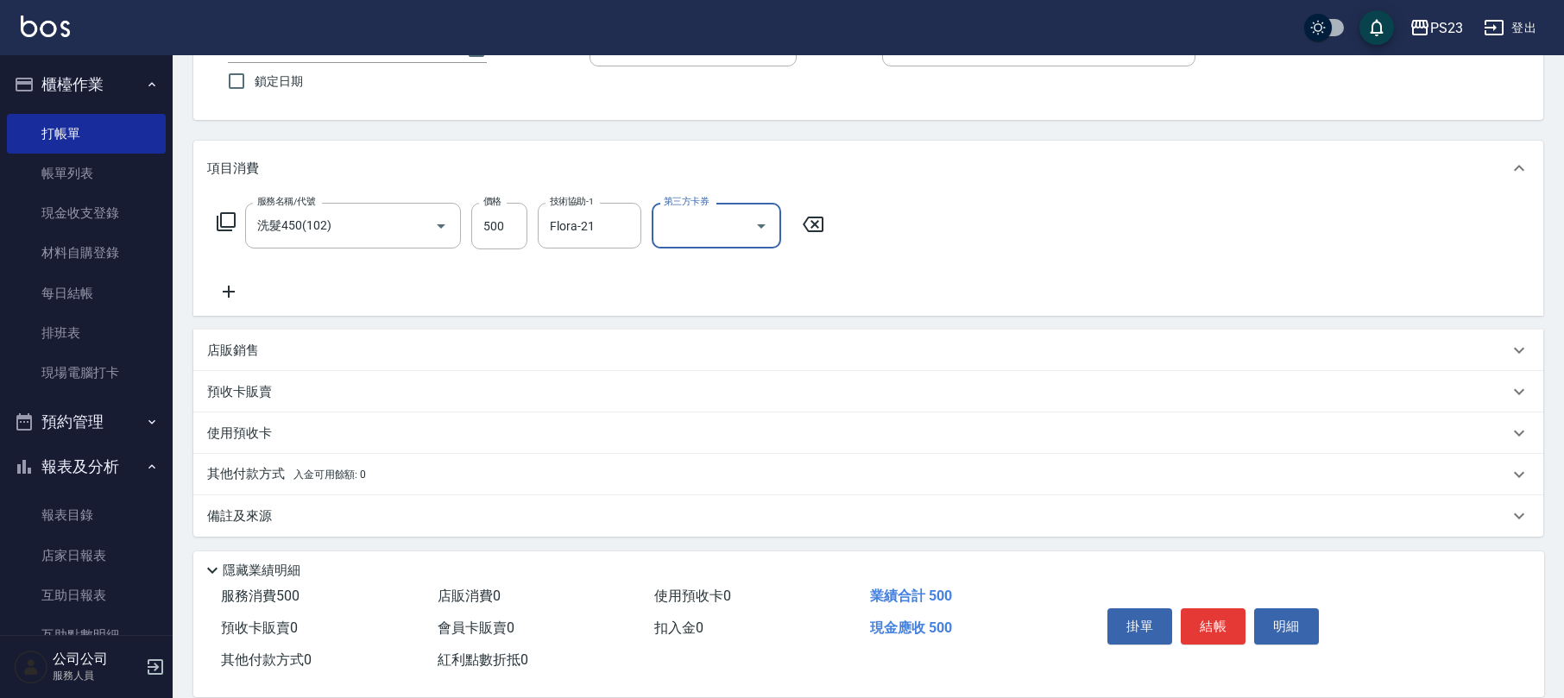
drag, startPoint x: 325, startPoint y: 518, endPoint x: 338, endPoint y: 518, distance: 13.8
click at [325, 516] on div "備註及來源" at bounding box center [858, 517] width 1302 height 18
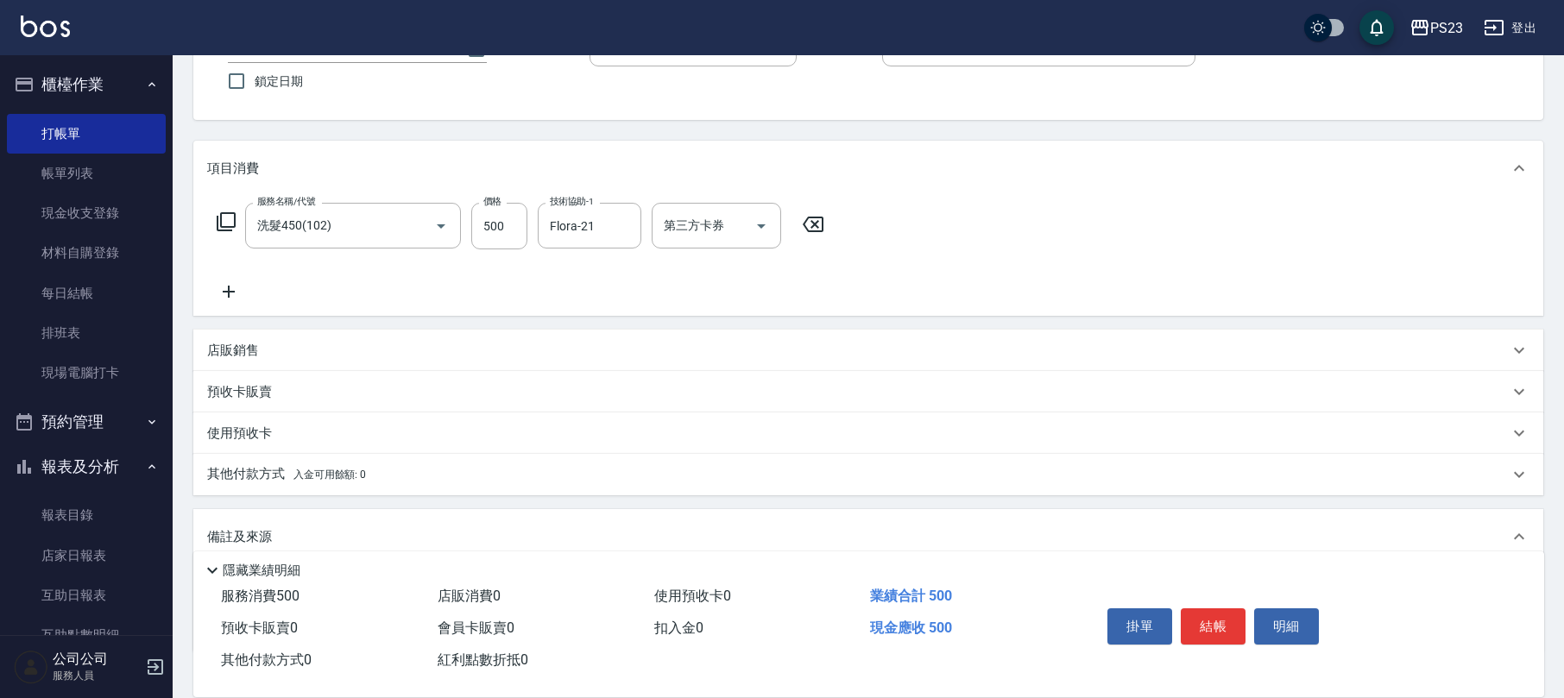
scroll to position [249, 0]
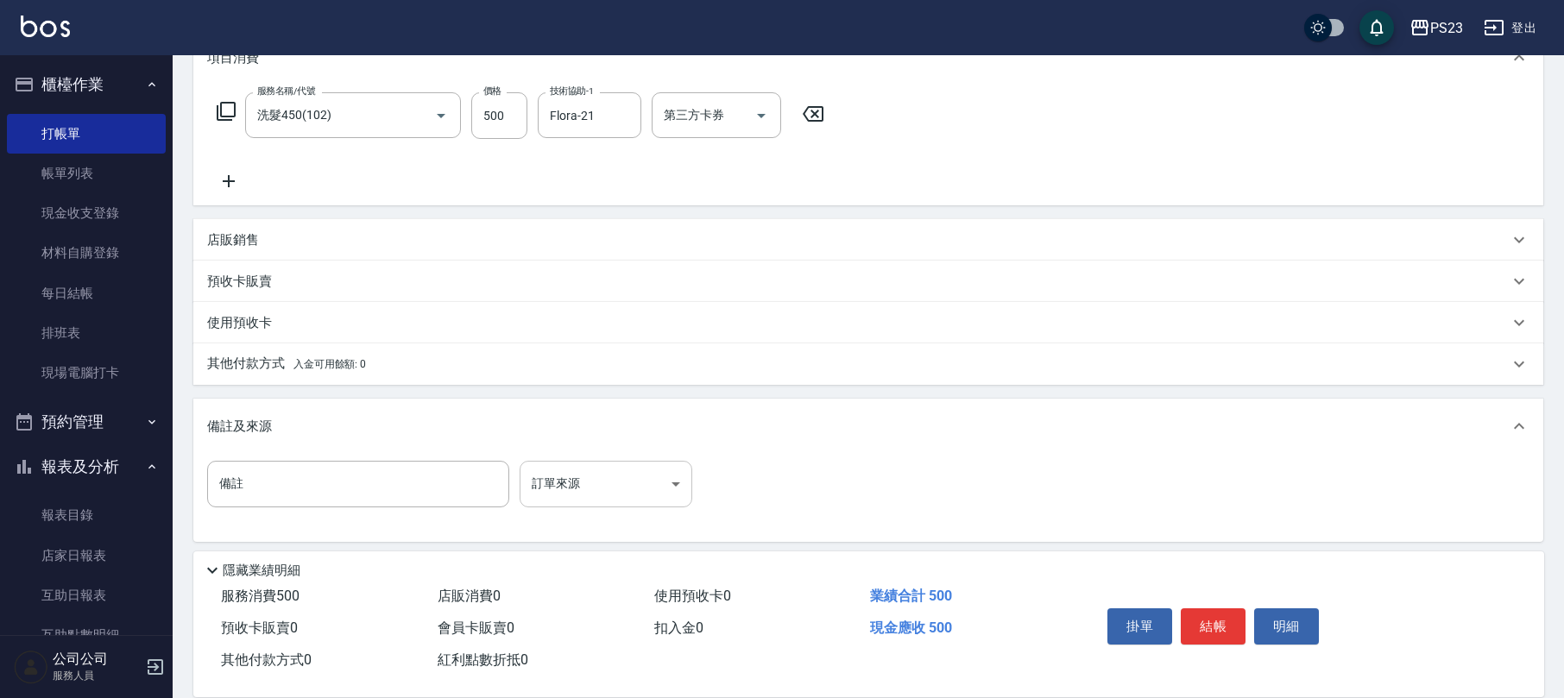
click at [632, 495] on body "PS23 登出 櫃檯作業 打帳單 帳單列表 現金收支登錄 材料自購登錄 每日結帳 排班表 現場電腦打卡 預約管理 預約管理 單日預約紀錄 單週預約紀錄 報表及…" at bounding box center [782, 228] width 1564 height 954
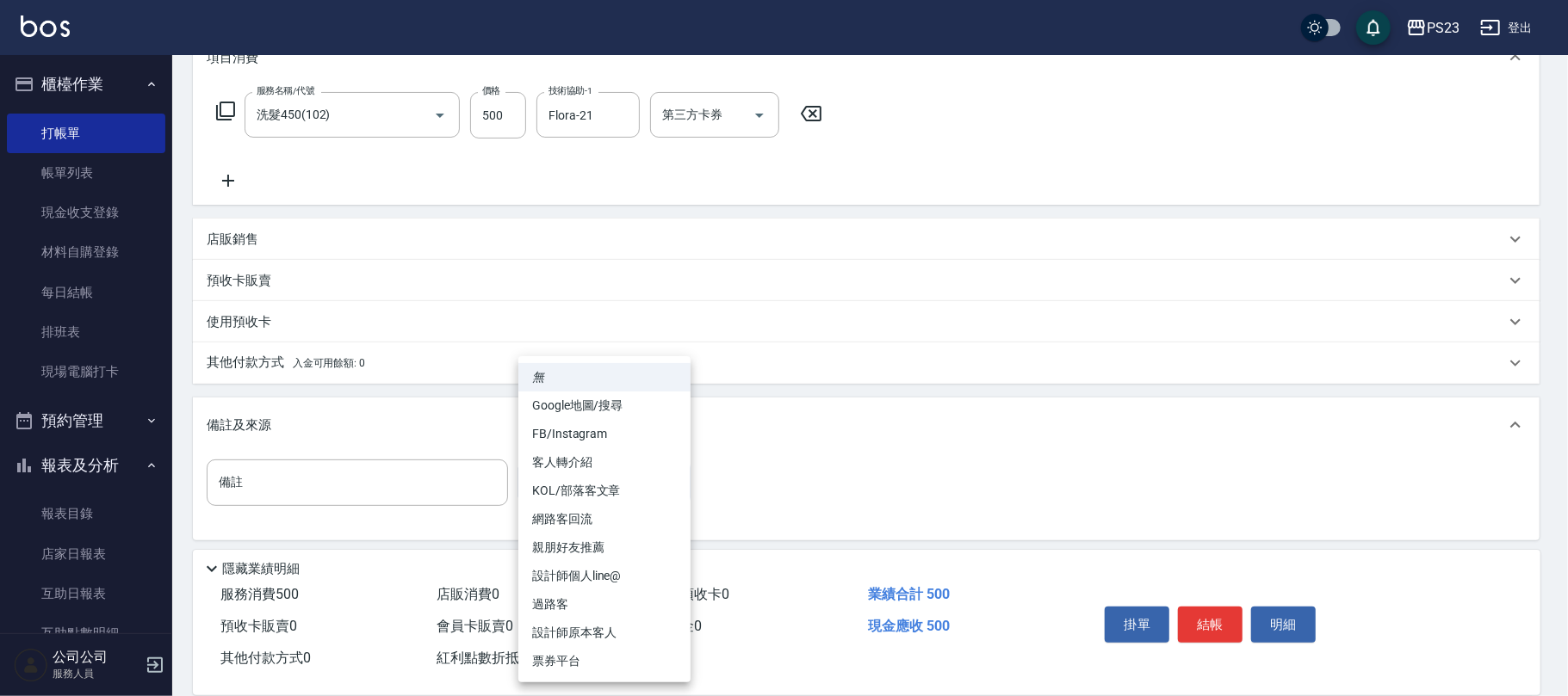
click at [560, 521] on li "網路客回流" at bounding box center [604, 520] width 173 height 28
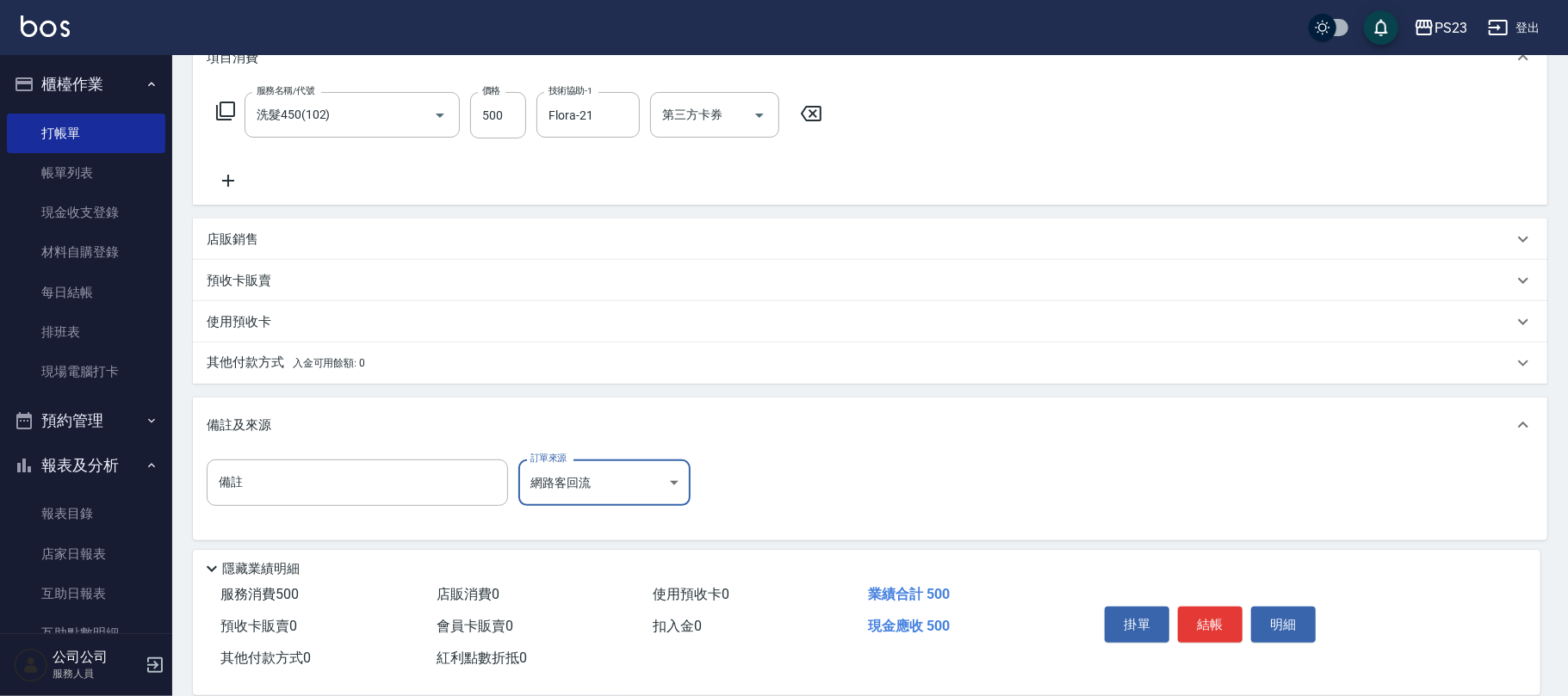
type input "網路客回流"
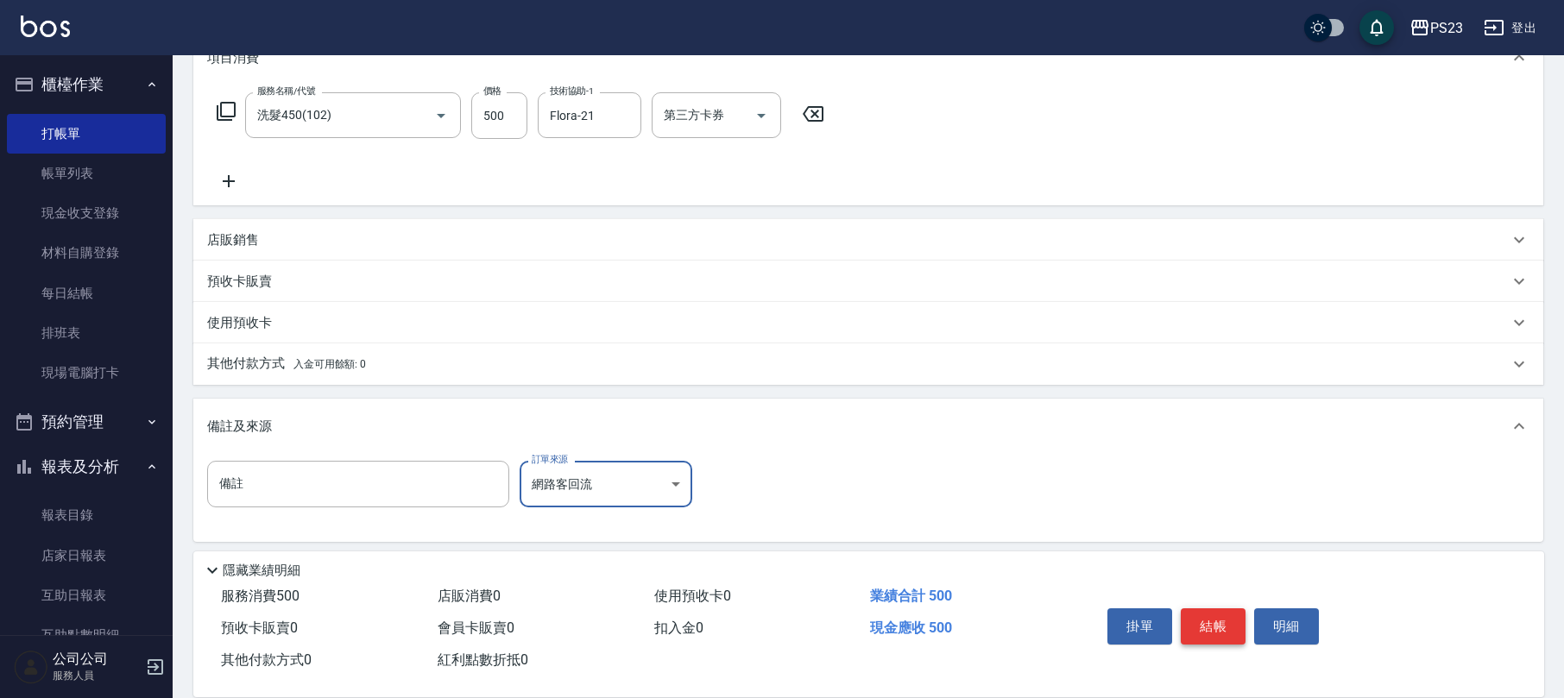
click at [1216, 626] on button "結帳" at bounding box center [1213, 627] width 65 height 36
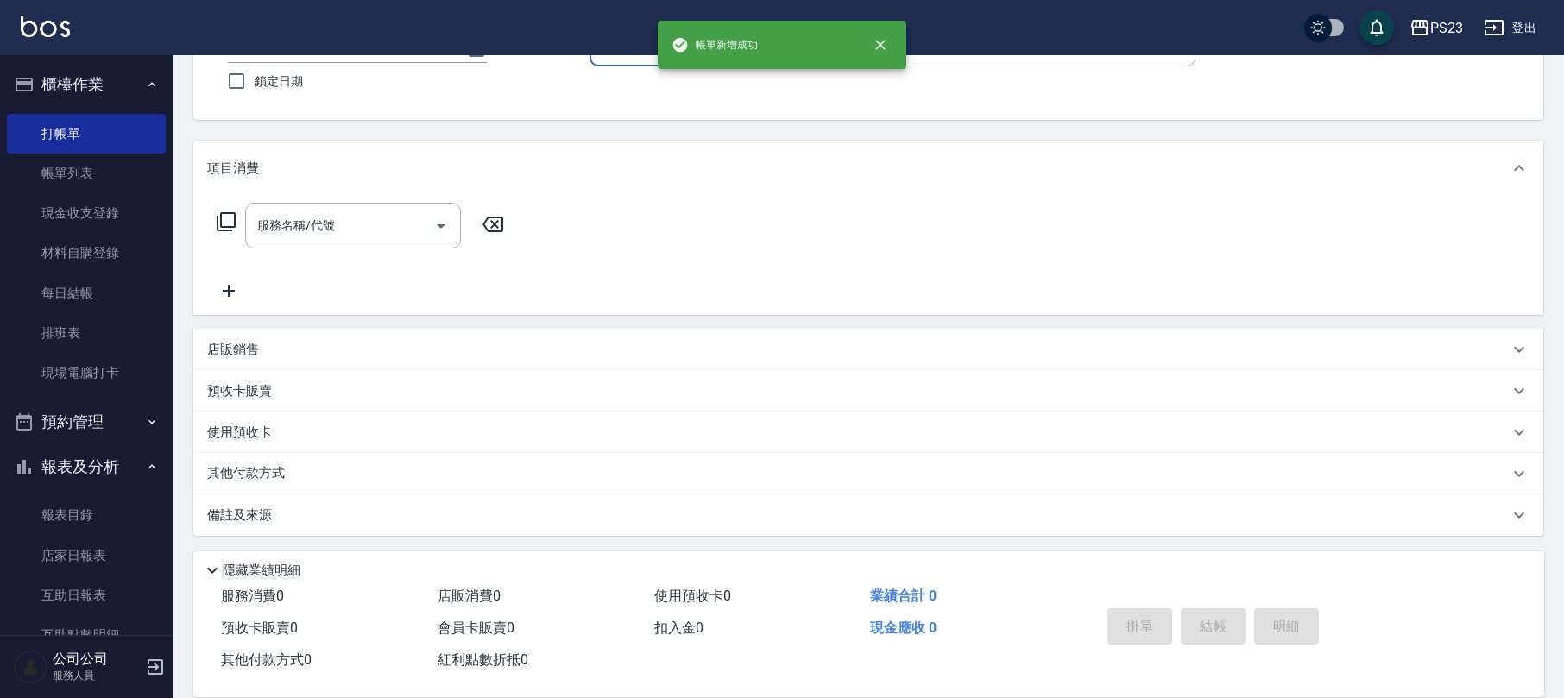
scroll to position [0, 0]
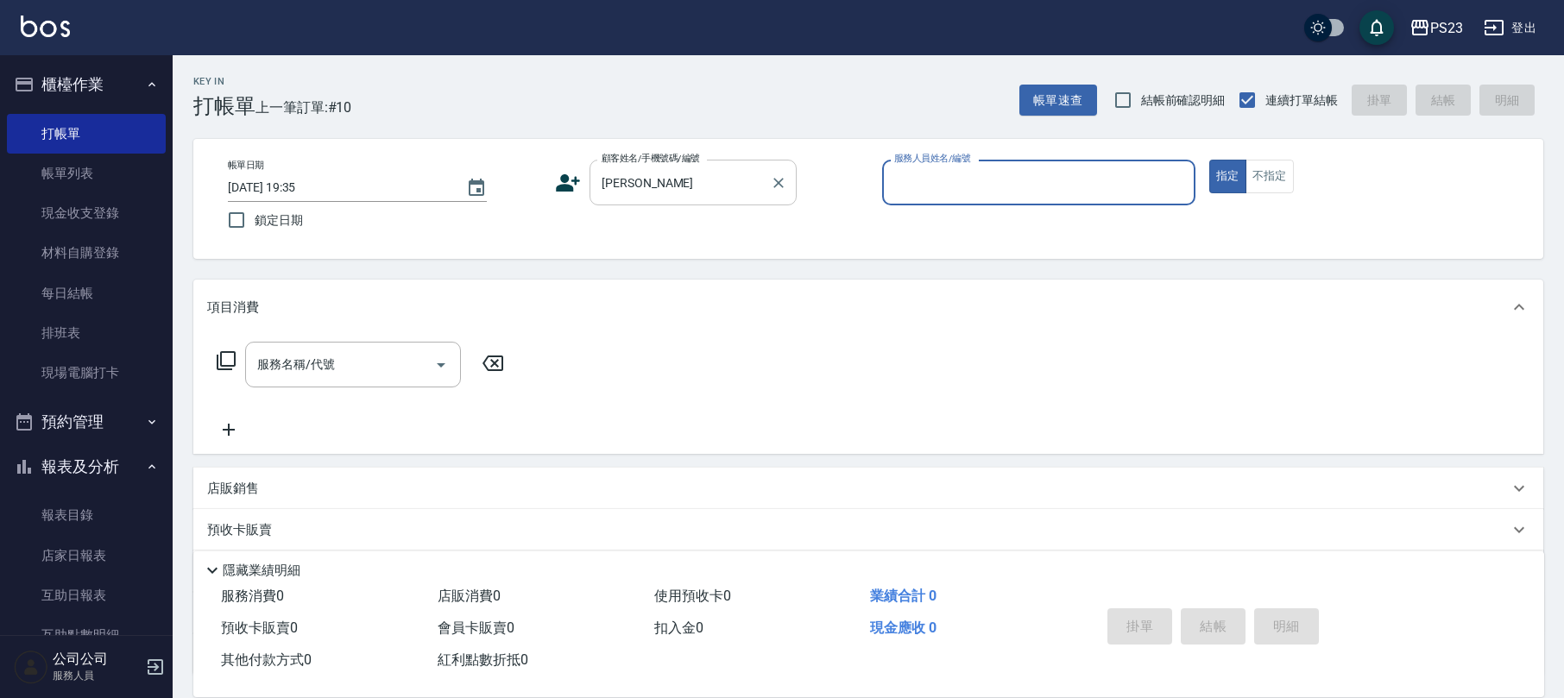
click at [673, 173] on input "[PERSON_NAME]" at bounding box center [680, 182] width 166 height 30
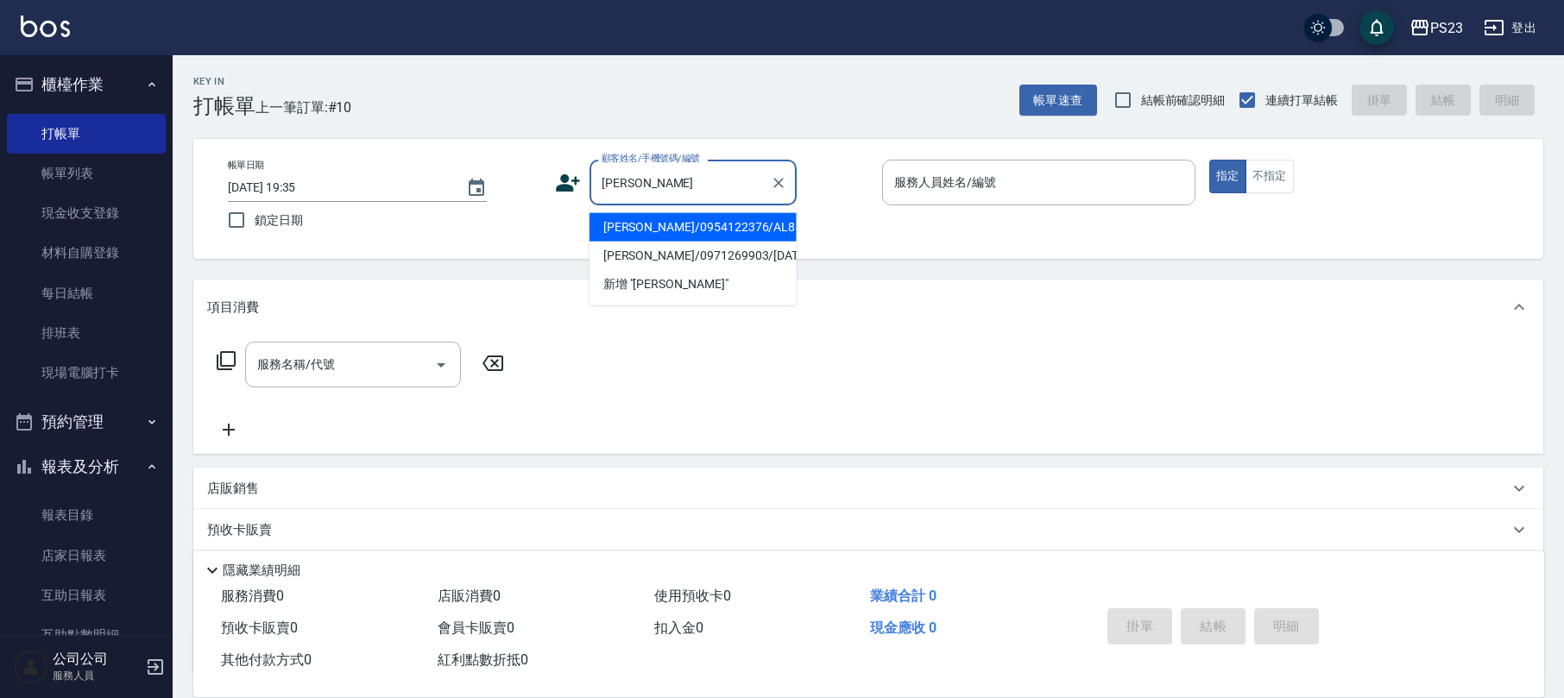
click at [730, 235] on li "[PERSON_NAME]/0954122376/AL850912" at bounding box center [693, 227] width 207 height 28
type input "[PERSON_NAME]/0954122376/AL850912"
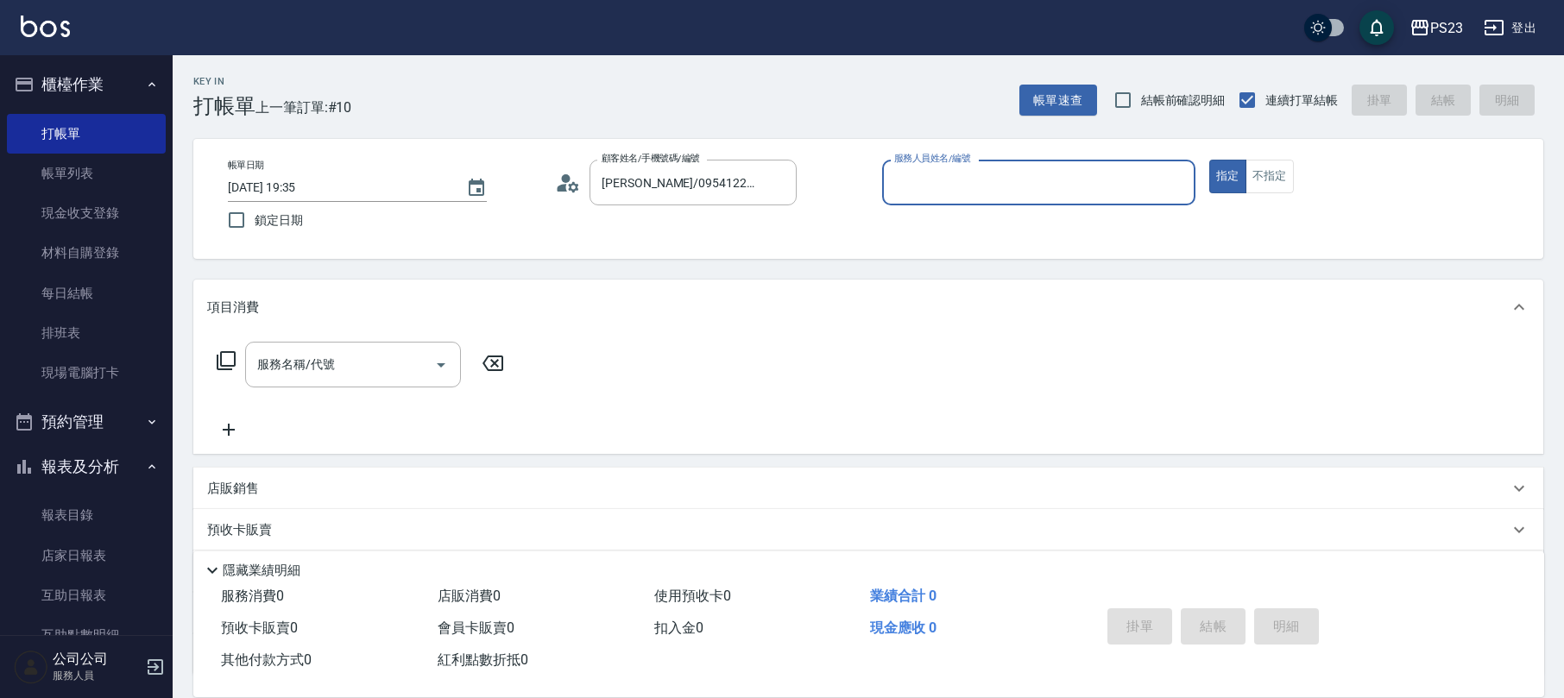
type input "ALin-8"
drag, startPoint x: 337, startPoint y: 385, endPoint x: 342, endPoint y: 377, distance: 9.3
click at [337, 384] on div "服務名稱/代號" at bounding box center [353, 365] width 216 height 46
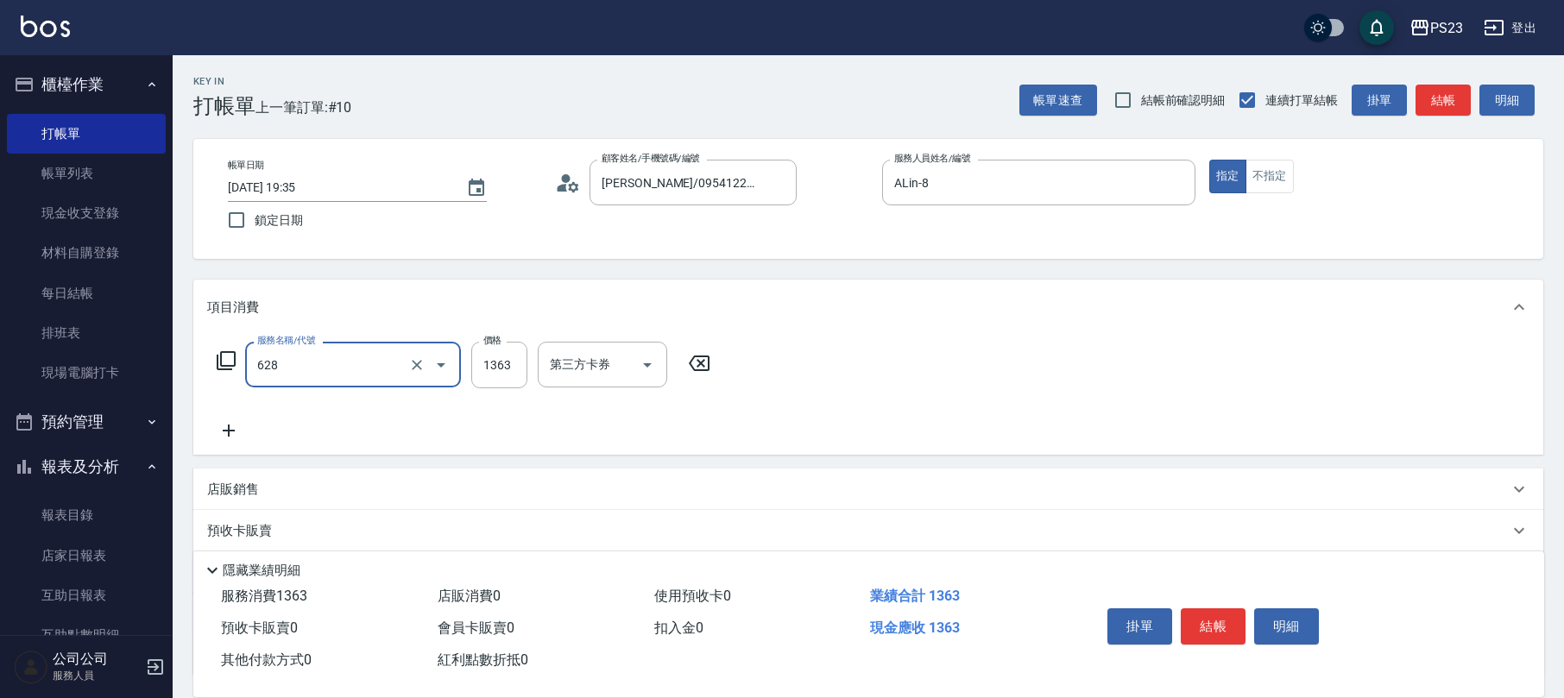
type input "中草藥2000(628)"
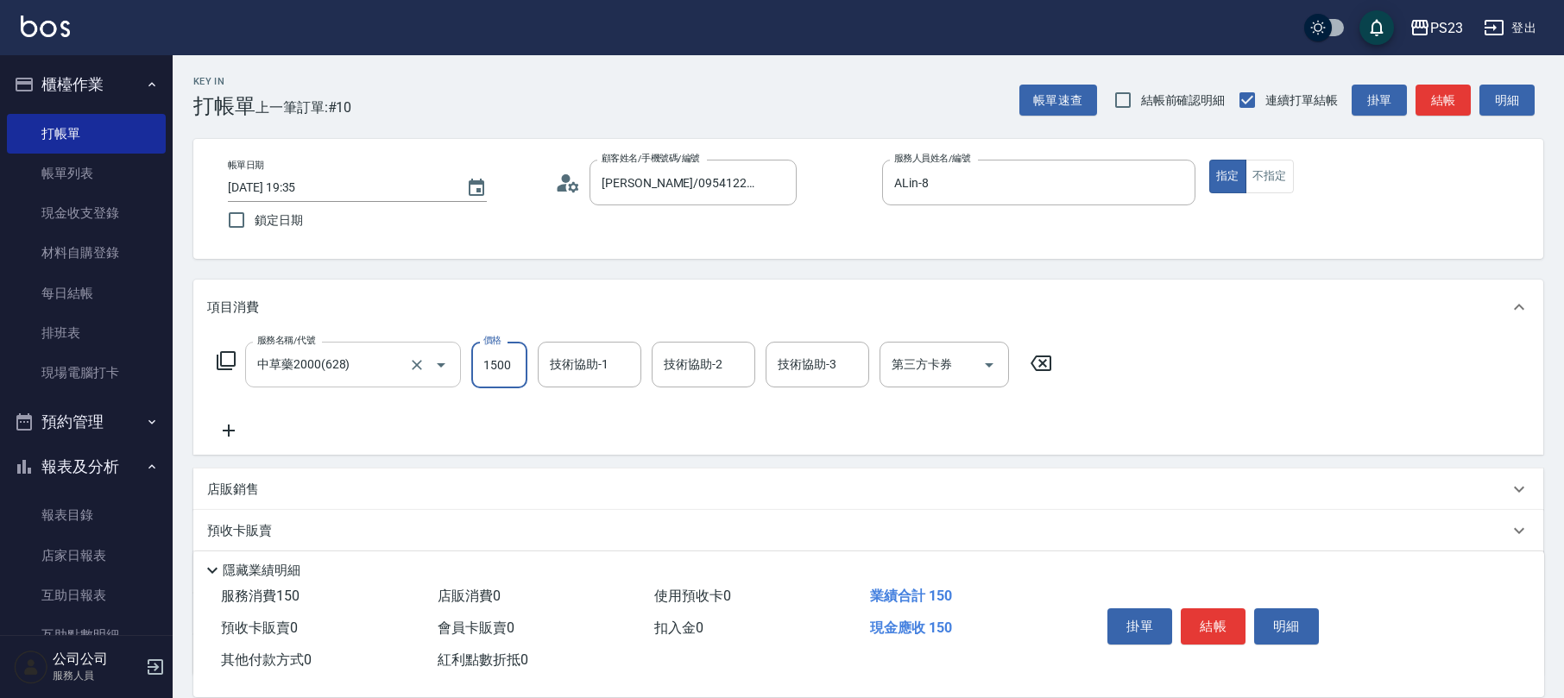
type input "1500"
type input "ALin-8"
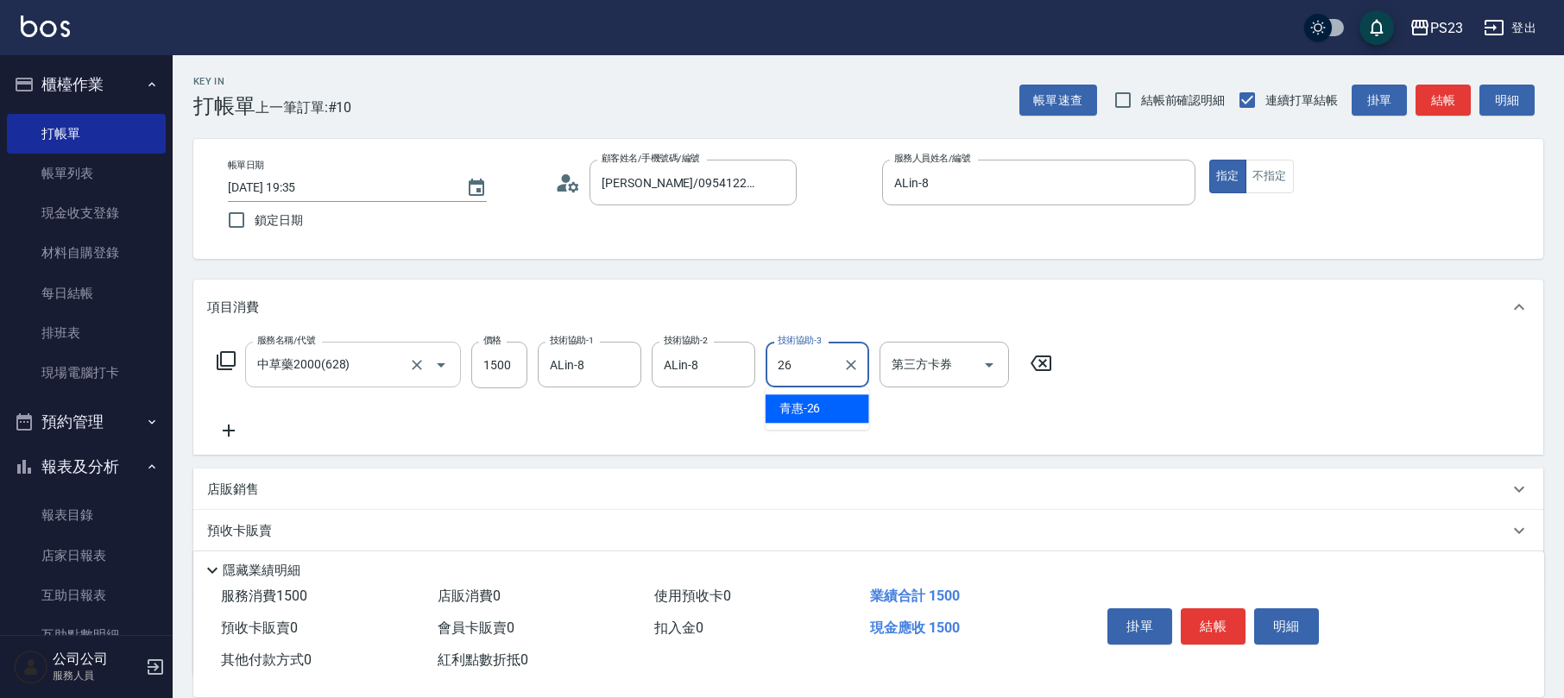
type input "青惠-26"
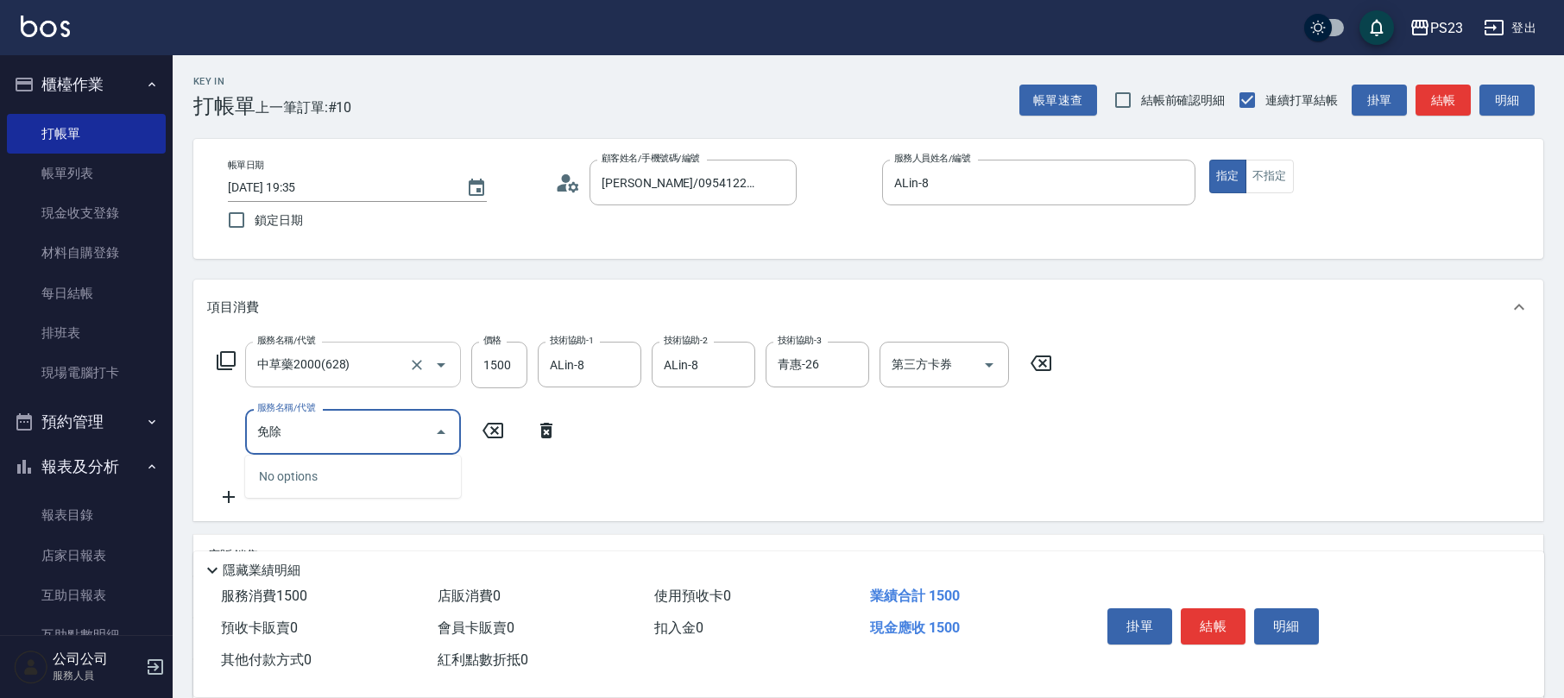
type input "免"
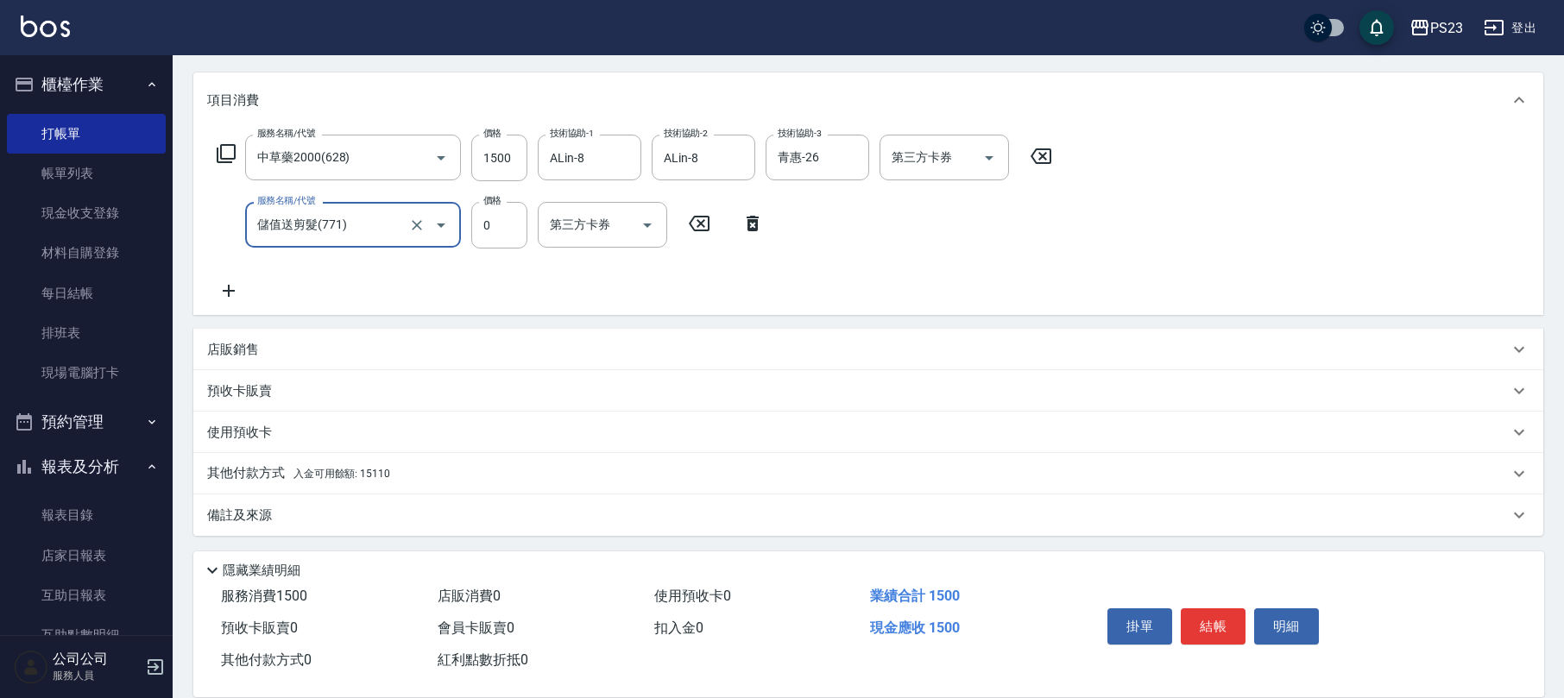
type input "儲值送剪髮(771)"
click at [281, 520] on div "備註及來源" at bounding box center [858, 516] width 1302 height 18
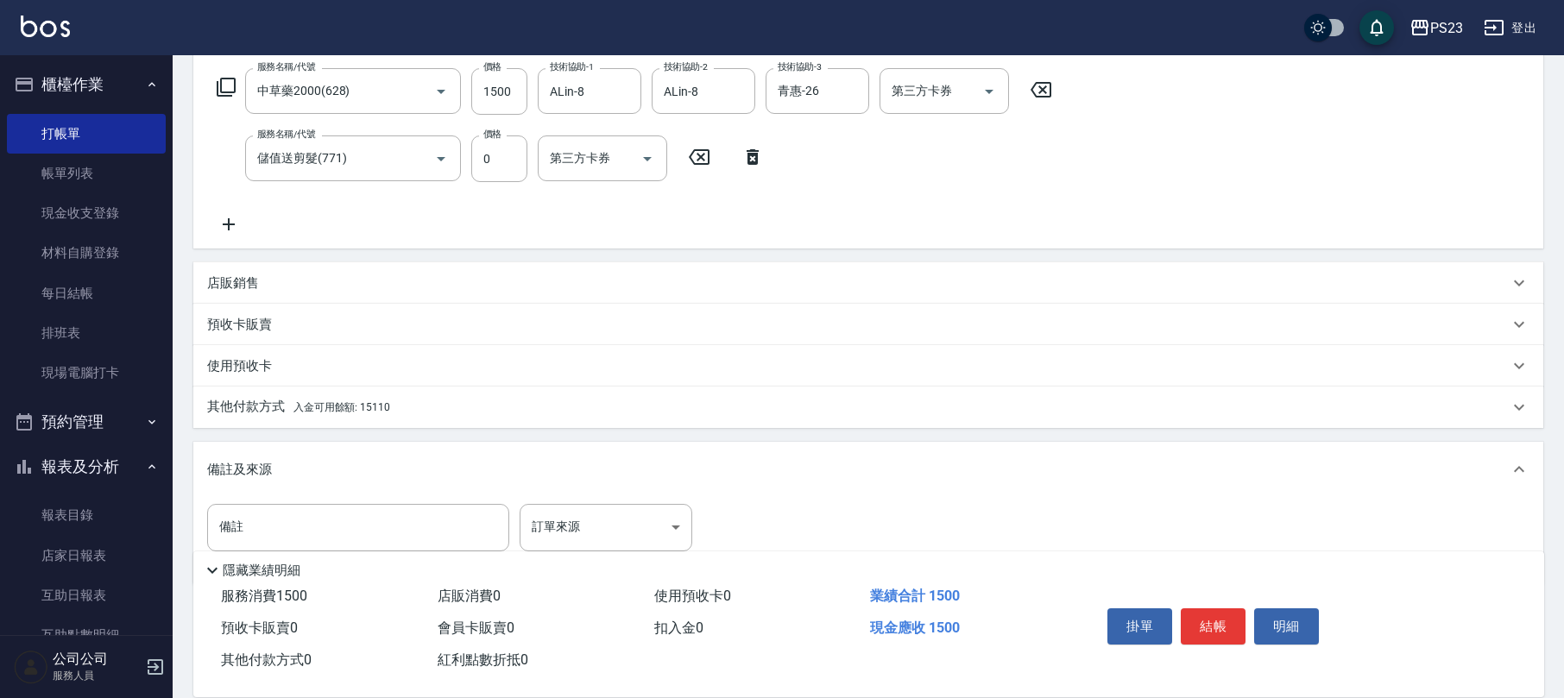
scroll to position [319, 0]
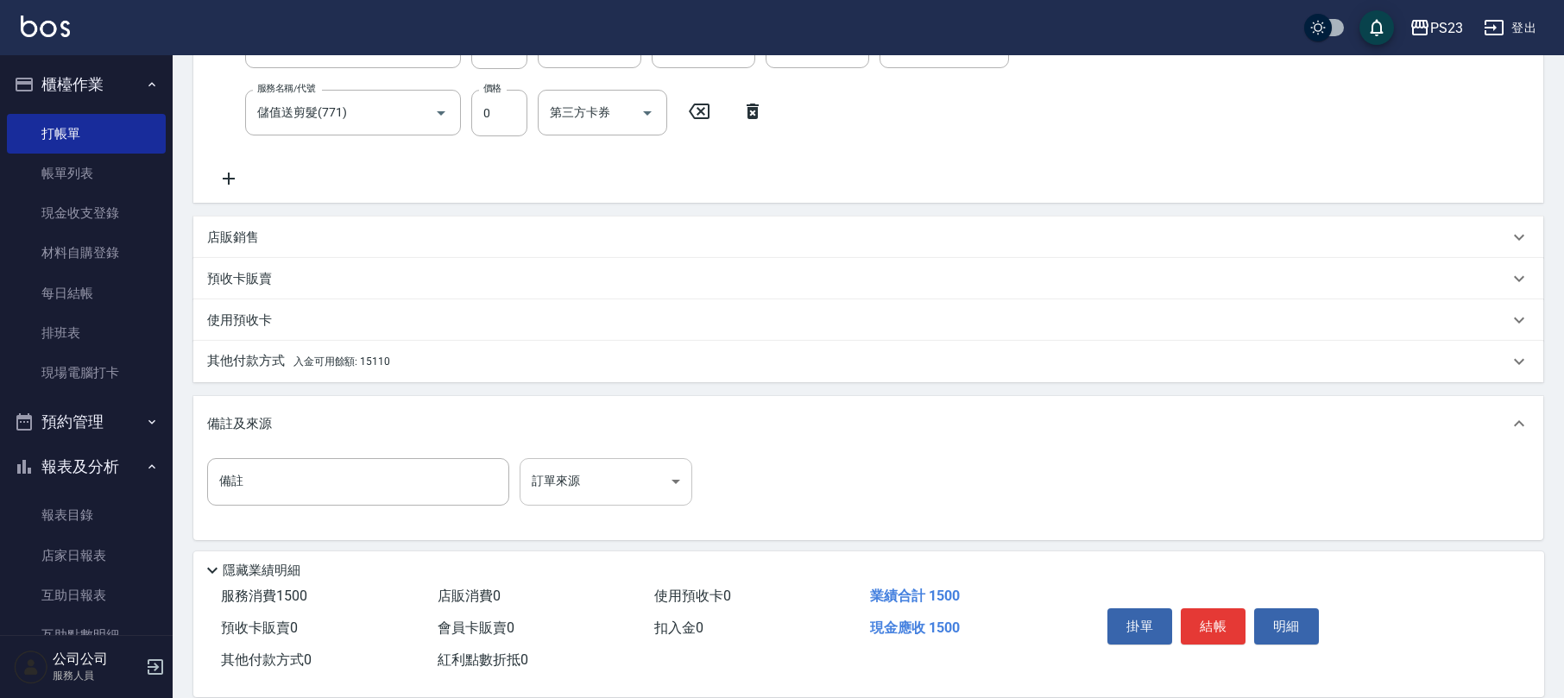
click at [619, 485] on body "PS23 登出 櫃檯作業 打帳單 帳單列表 現金收支登錄 材料自購登錄 每日結帳 排班表 現場電腦打卡 預約管理 預約管理 單日預約紀錄 單週預約紀錄 報表及…" at bounding box center [782, 192] width 1564 height 1022
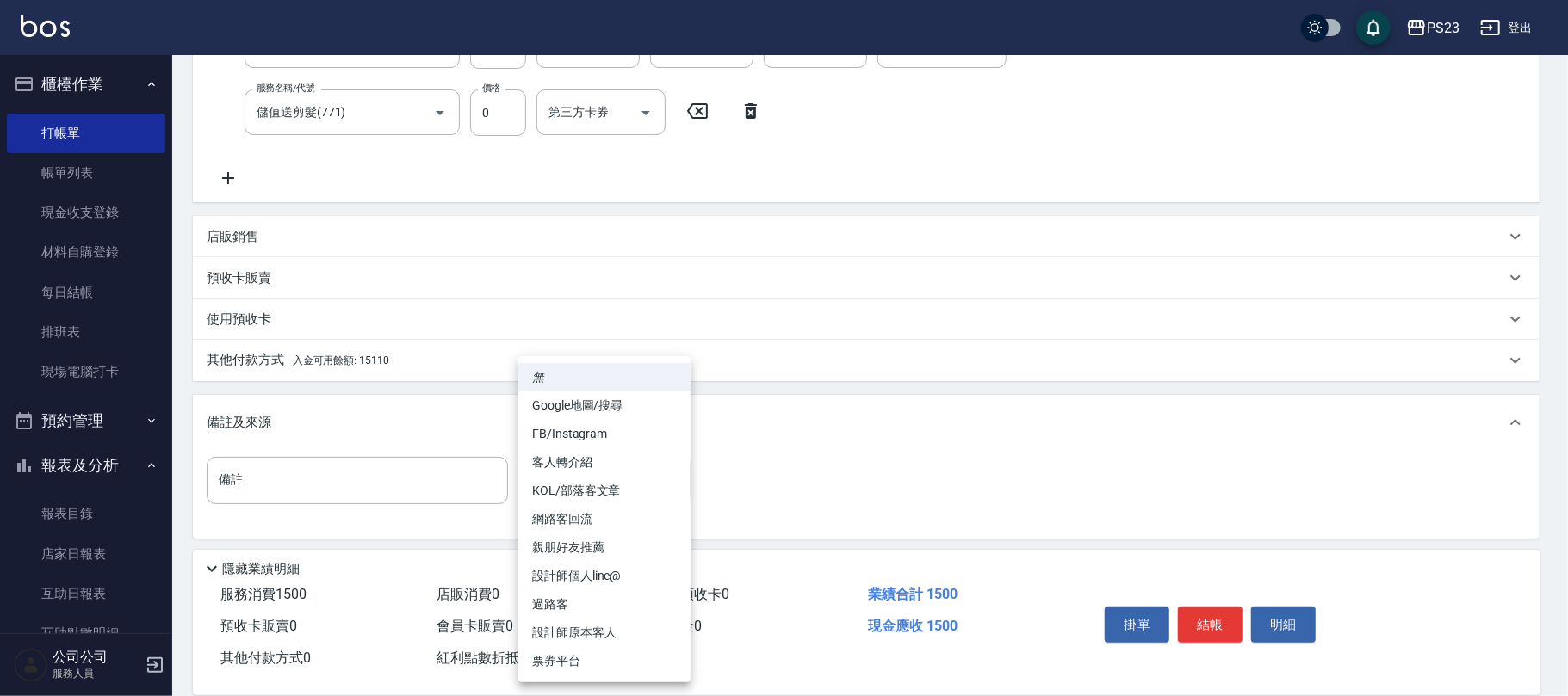
click at [610, 631] on li "設計師原本客人" at bounding box center [604, 633] width 173 height 28
type input "設計師原本客人"
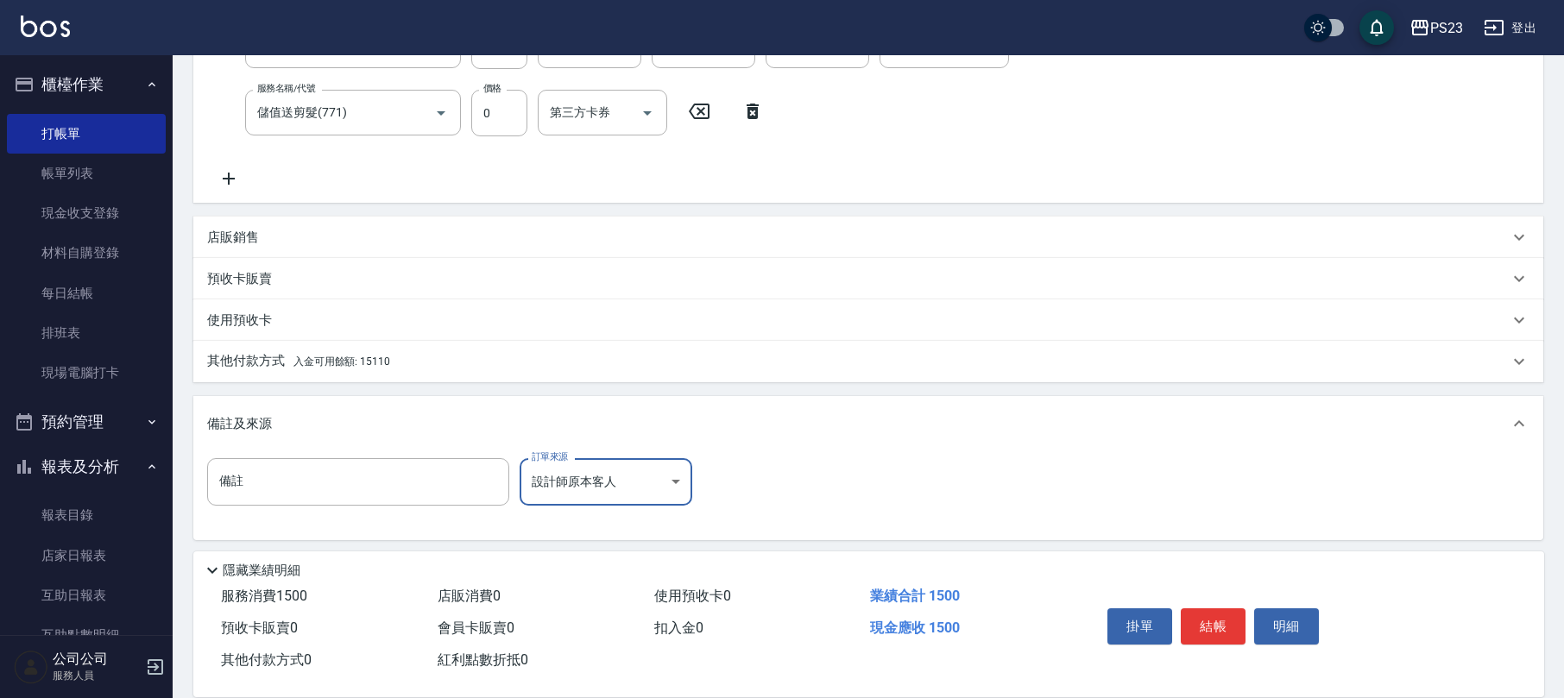
click at [392, 363] on div "其他付款方式 入金可用餘額: 15110" at bounding box center [858, 361] width 1302 height 19
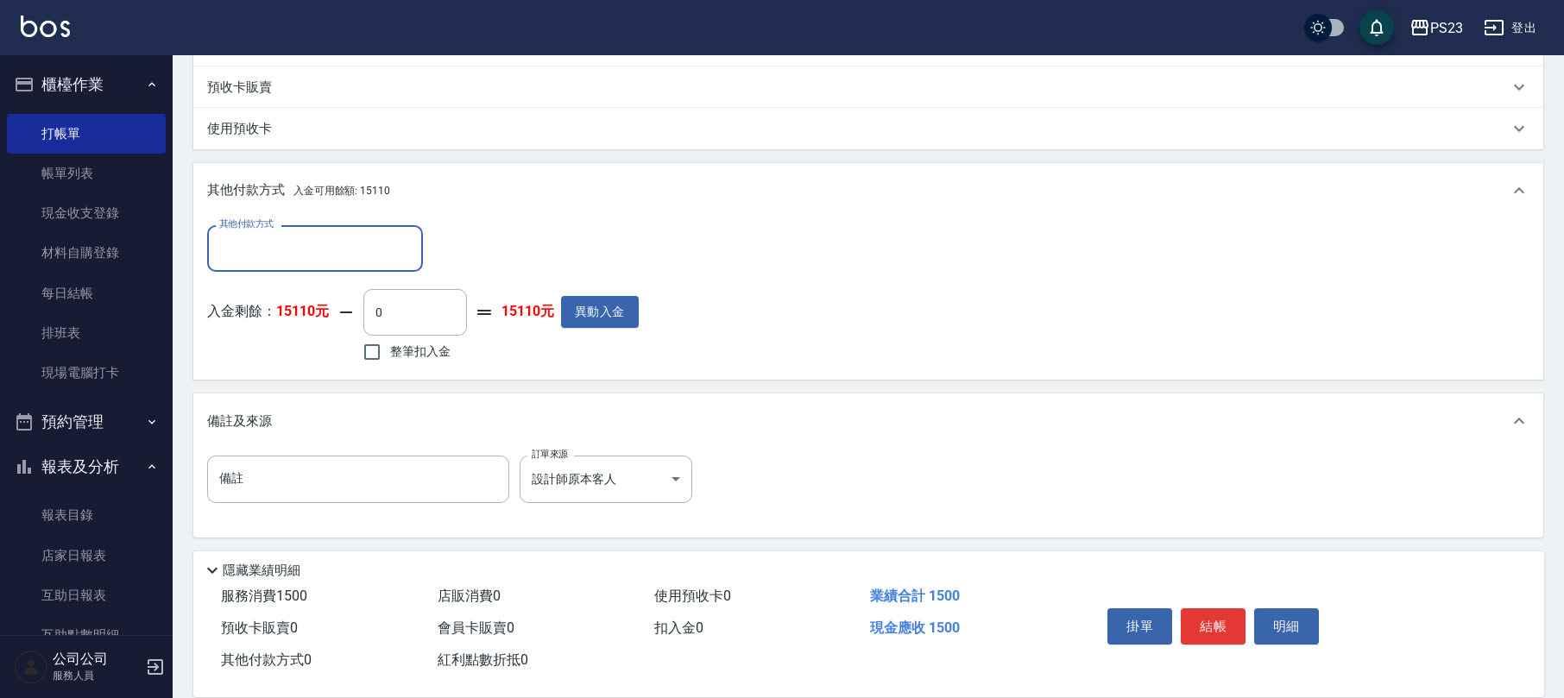
scroll to position [0, 0]
click at [419, 350] on span "整筆扣入金" at bounding box center [420, 352] width 60 height 18
click at [390, 350] on input "整筆扣入金" at bounding box center [372, 352] width 36 height 36
checkbox input "true"
type input "1500"
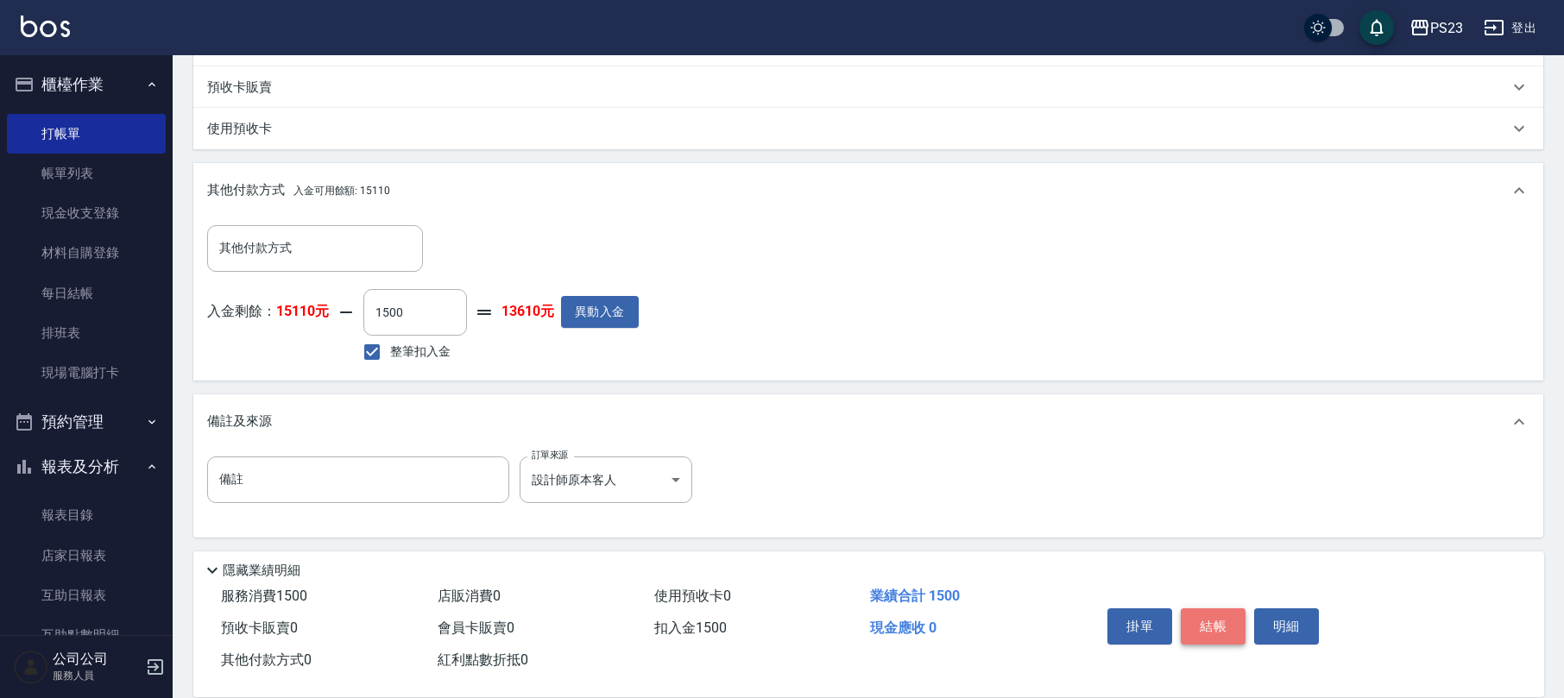
click at [1206, 615] on button "結帳" at bounding box center [1213, 627] width 65 height 36
type input "[DATE] 19:36"
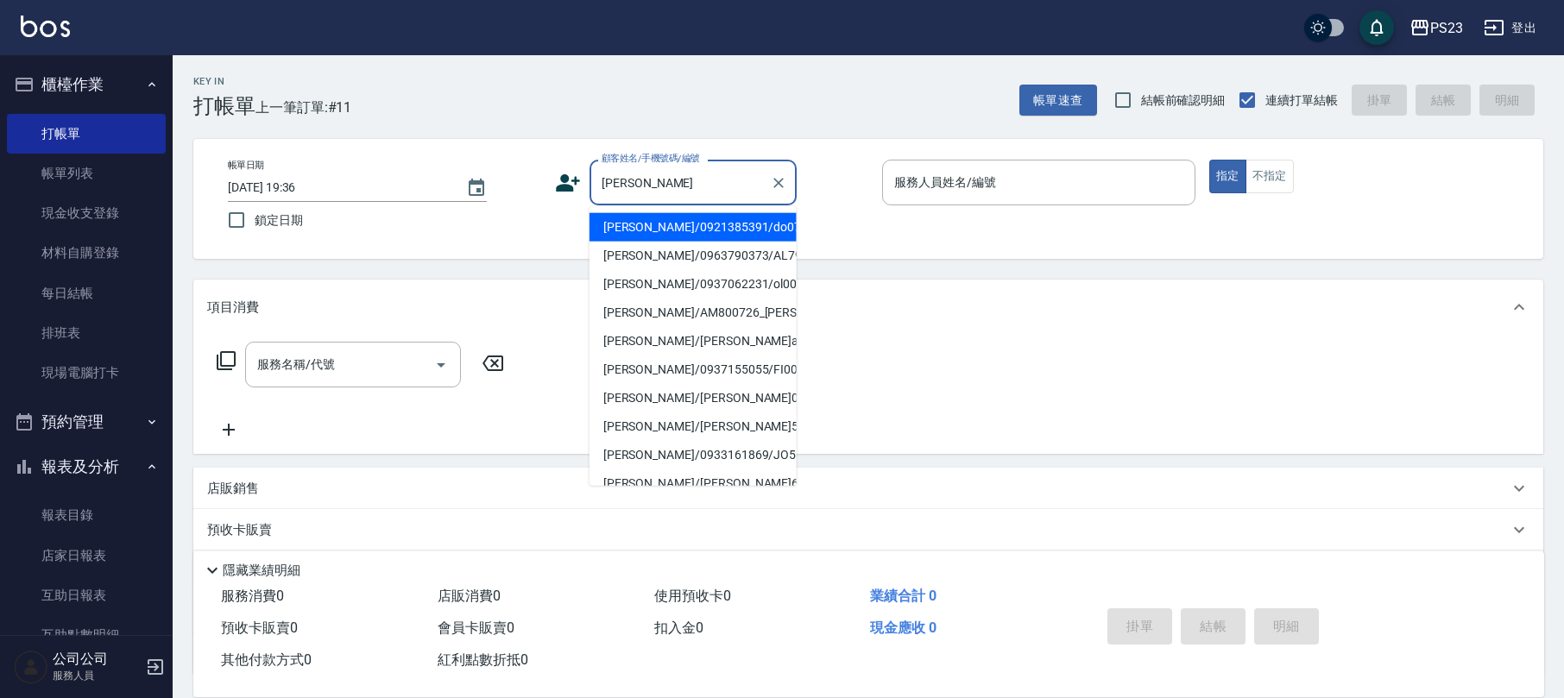
click at [758, 232] on li "[PERSON_NAME]/0921385391/do0780916" at bounding box center [693, 227] width 207 height 28
type input "[PERSON_NAME]/0921385391/do0780916"
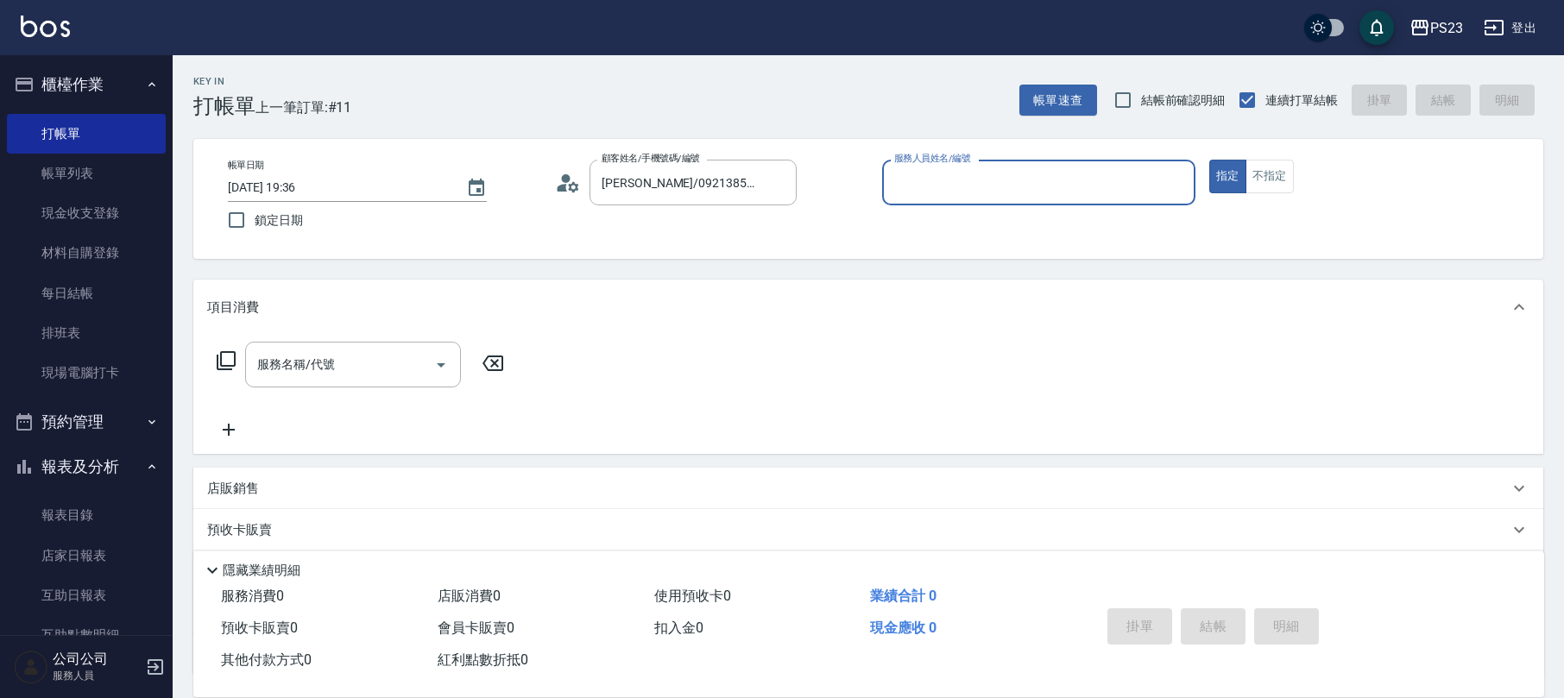
type input "Donna-75"
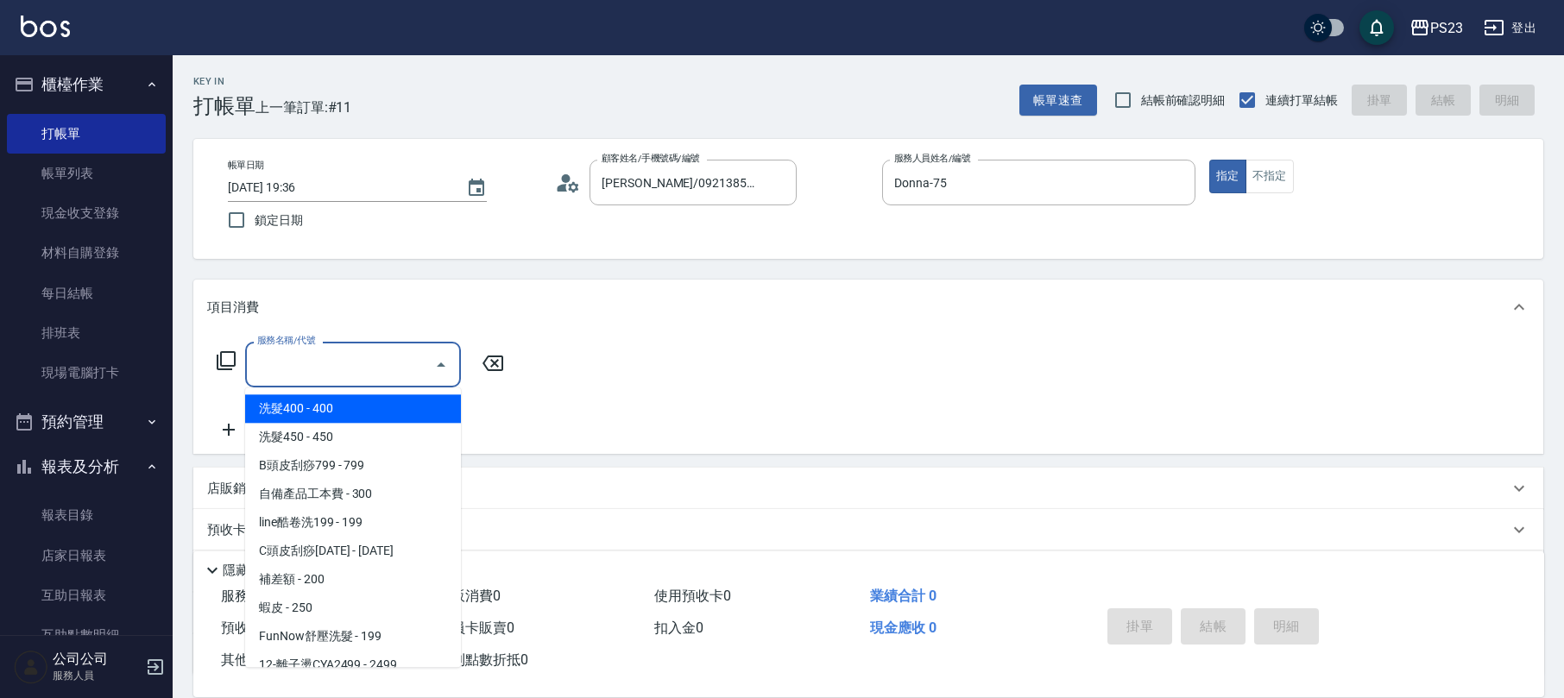
click at [387, 364] on input "服務名稱/代號" at bounding box center [340, 365] width 174 height 30
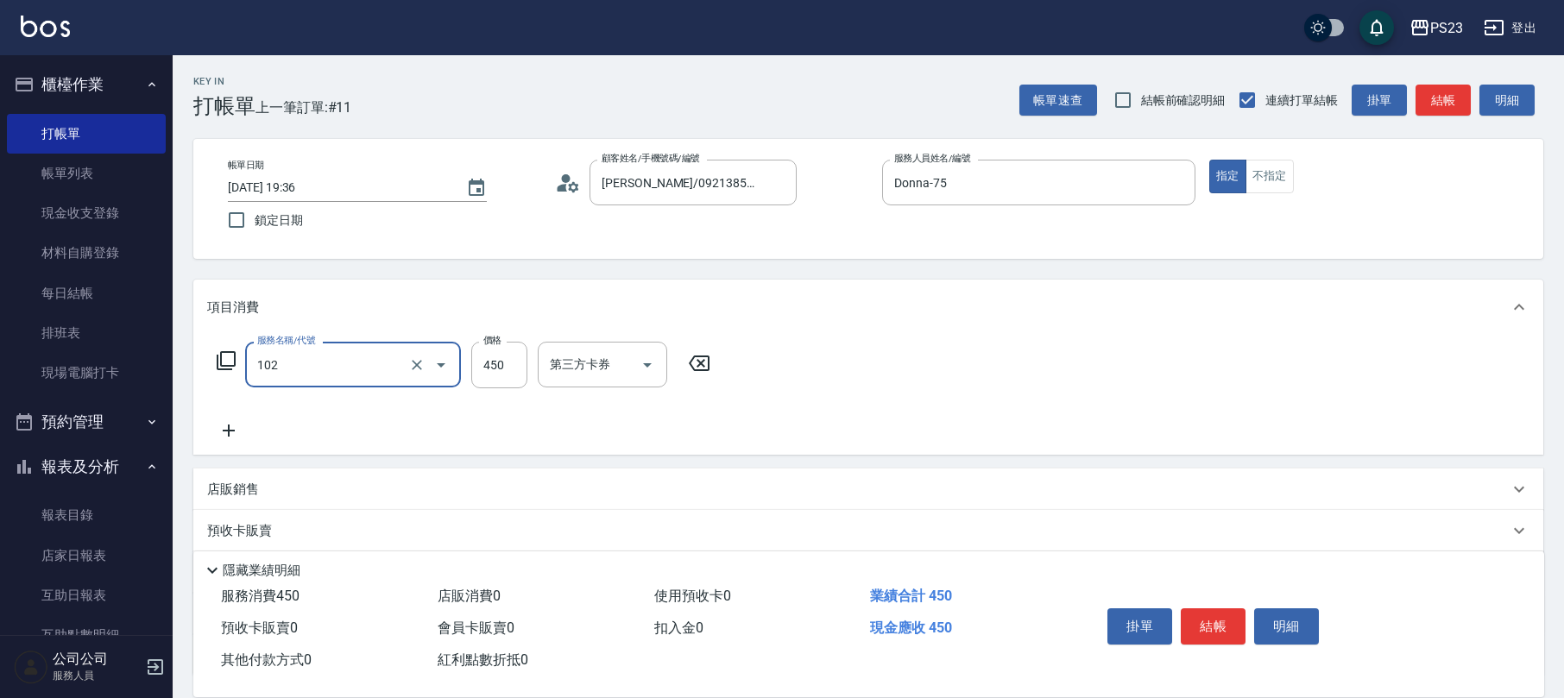
type input "洗髮450(102)"
type input "500"
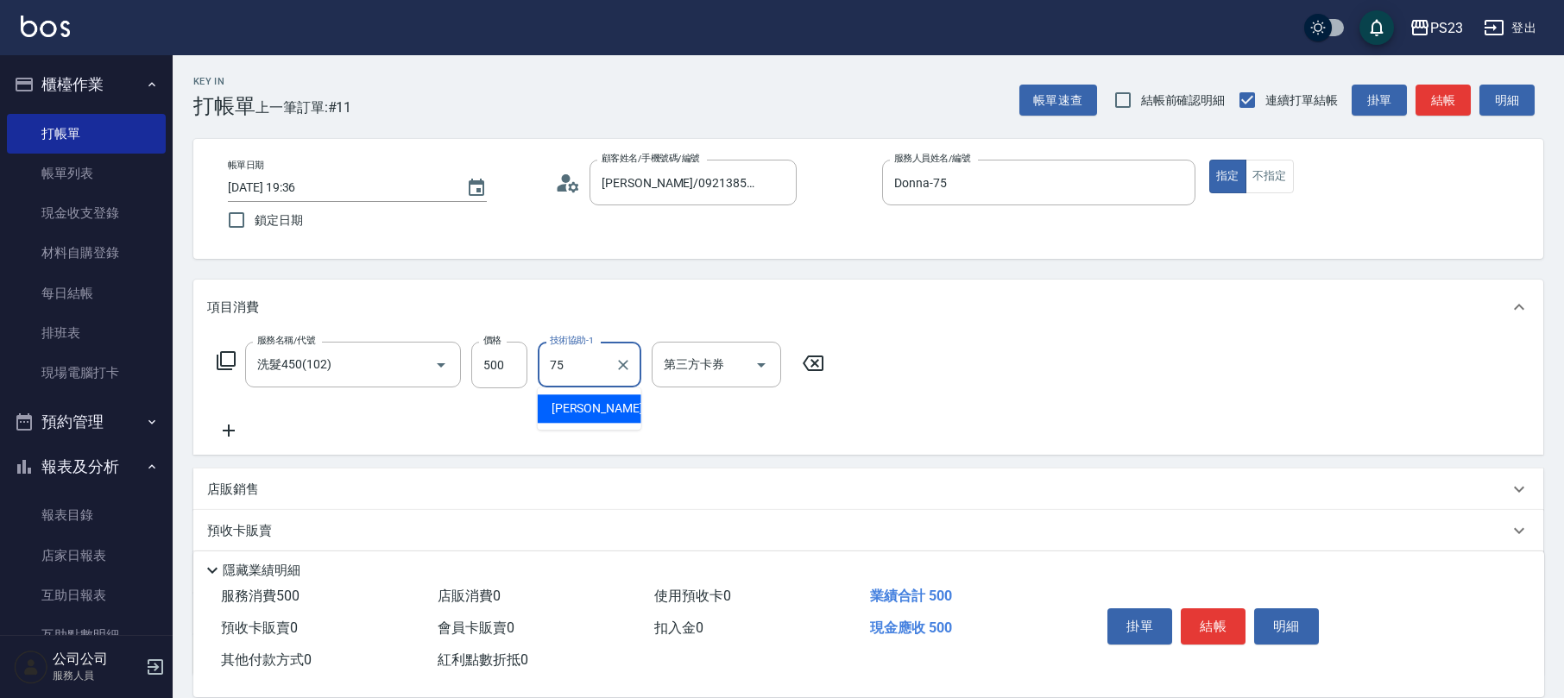
type input "Donna-75"
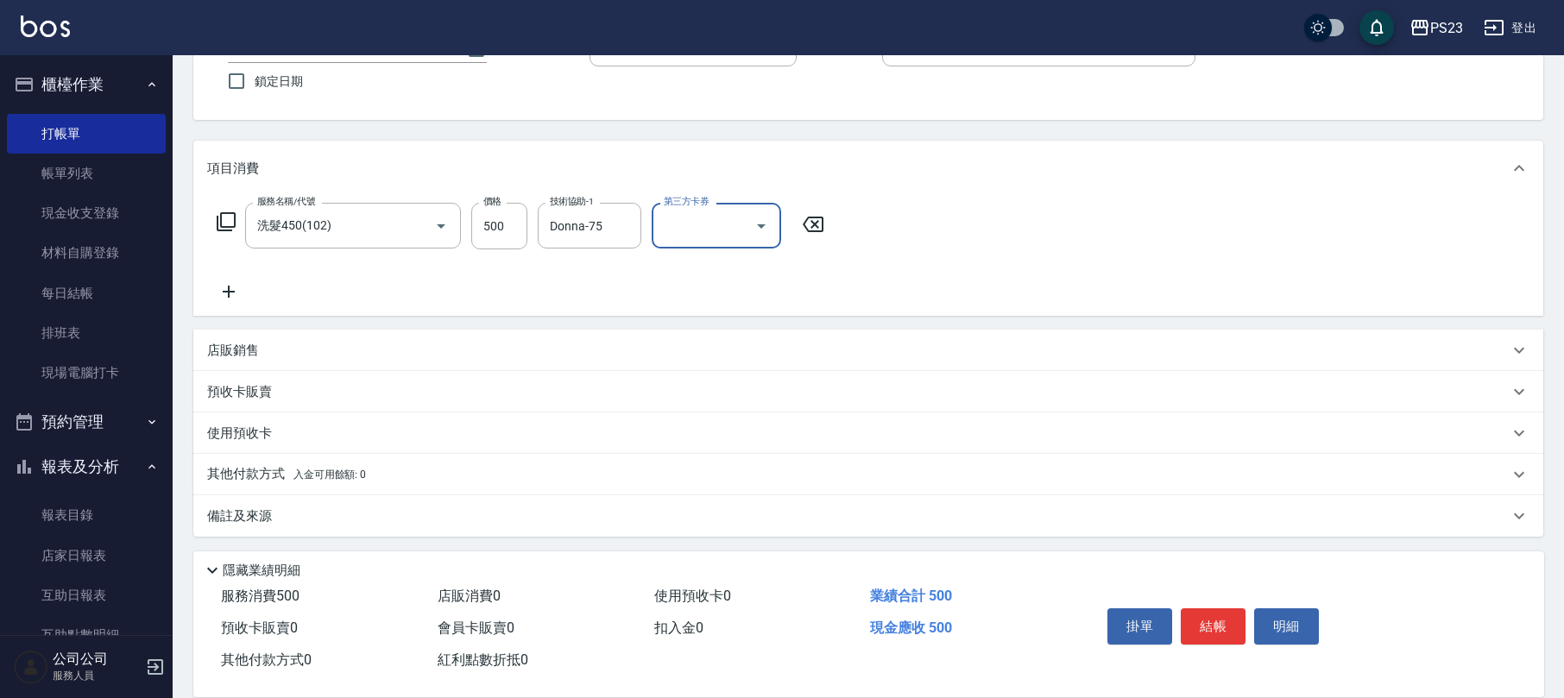
click at [307, 508] on div "備註及來源" at bounding box center [858, 517] width 1302 height 18
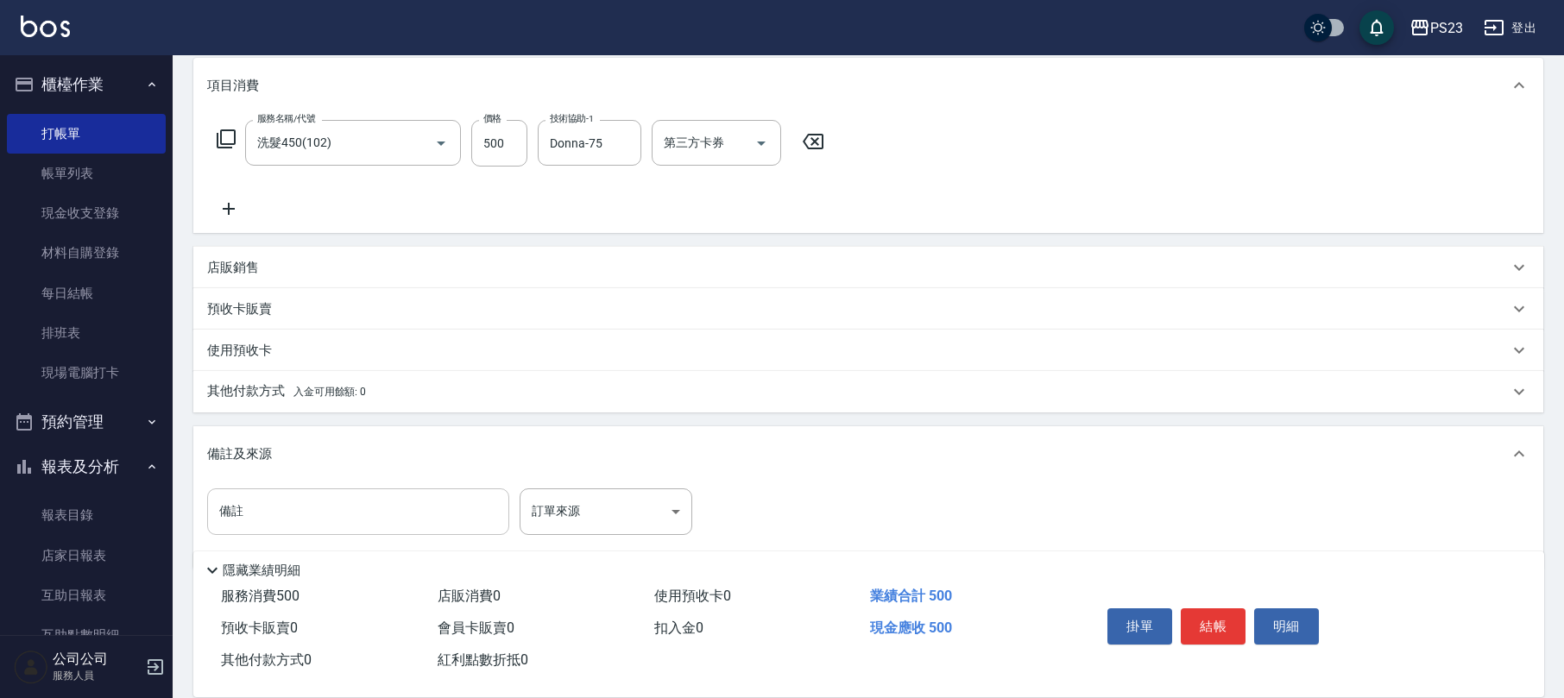
scroll to position [254, 0]
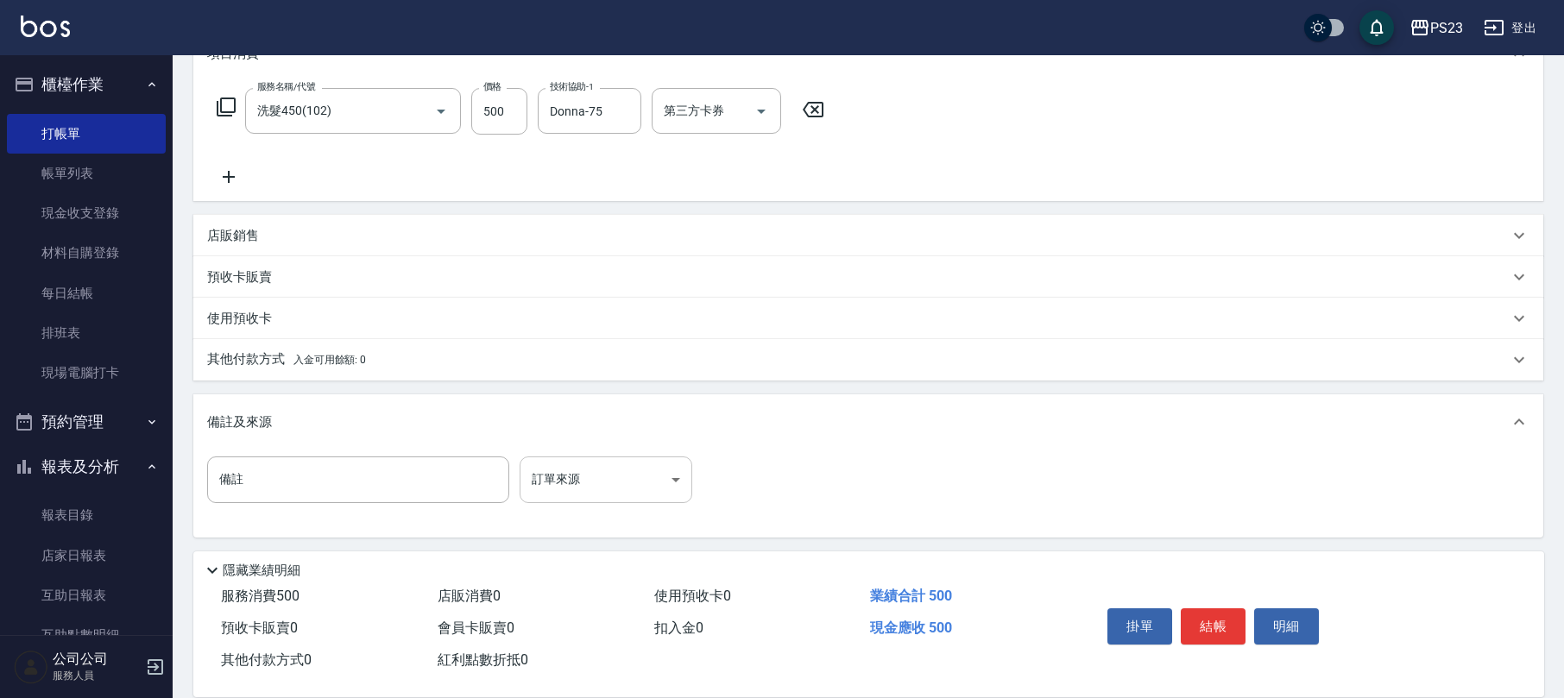
click at [543, 484] on body "PS23 登出 櫃檯作業 打帳單 帳單列表 現金收支登錄 材料自購登錄 每日結帳 排班表 現場電腦打卡 預約管理 預約管理 單日預約紀錄 單週預約紀錄 報表及…" at bounding box center [782, 223] width 1564 height 954
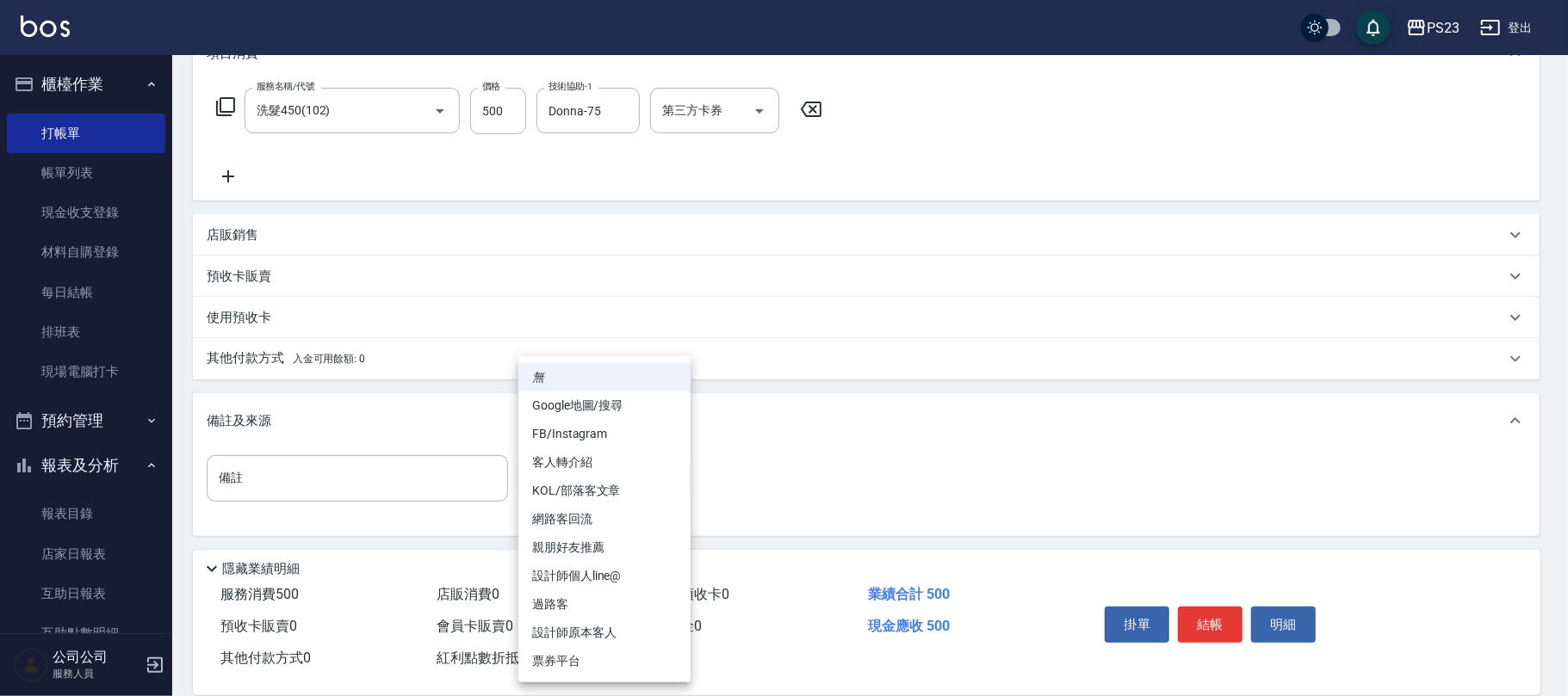
click at [580, 507] on li "網路客回流" at bounding box center [604, 520] width 173 height 28
type input "網路客回流"
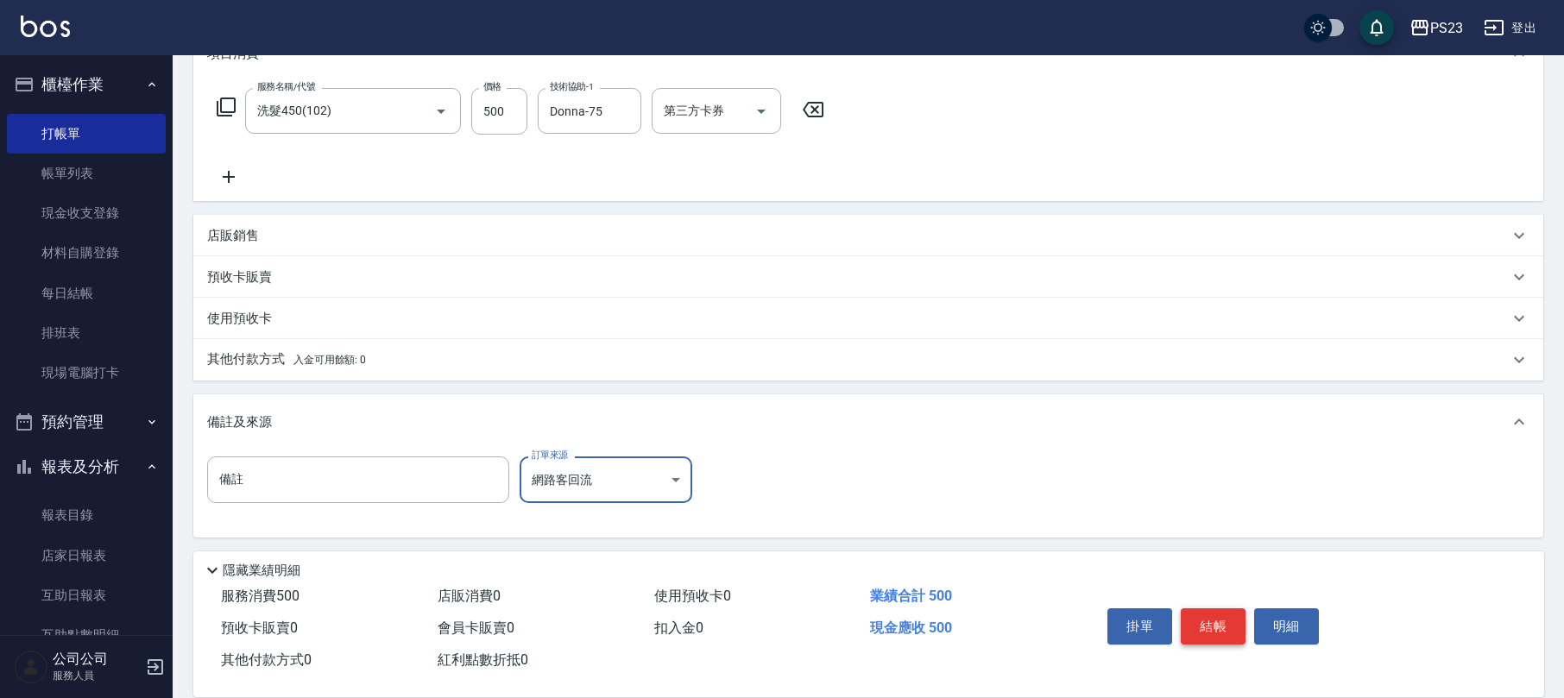
click at [1229, 622] on button "結帳" at bounding box center [1213, 627] width 65 height 36
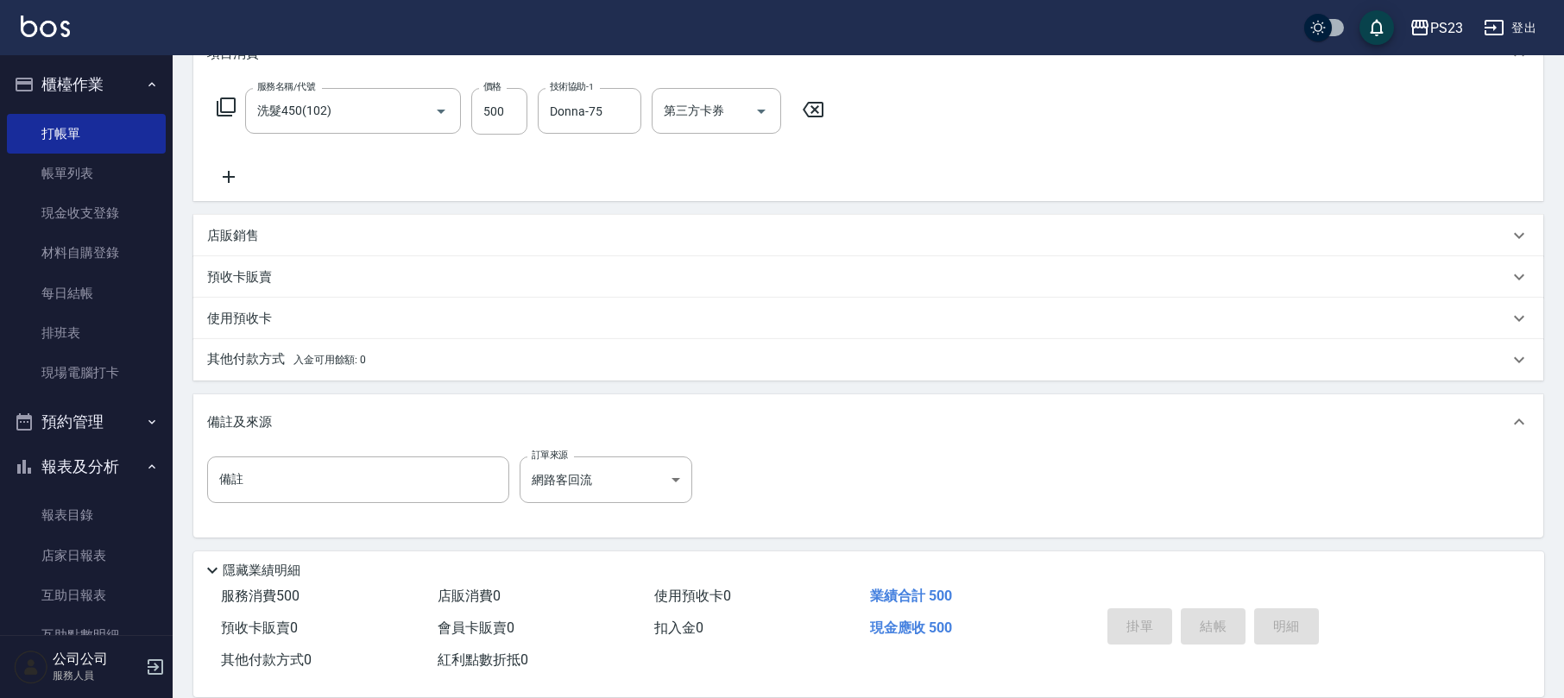
type input "[DATE] 19:38"
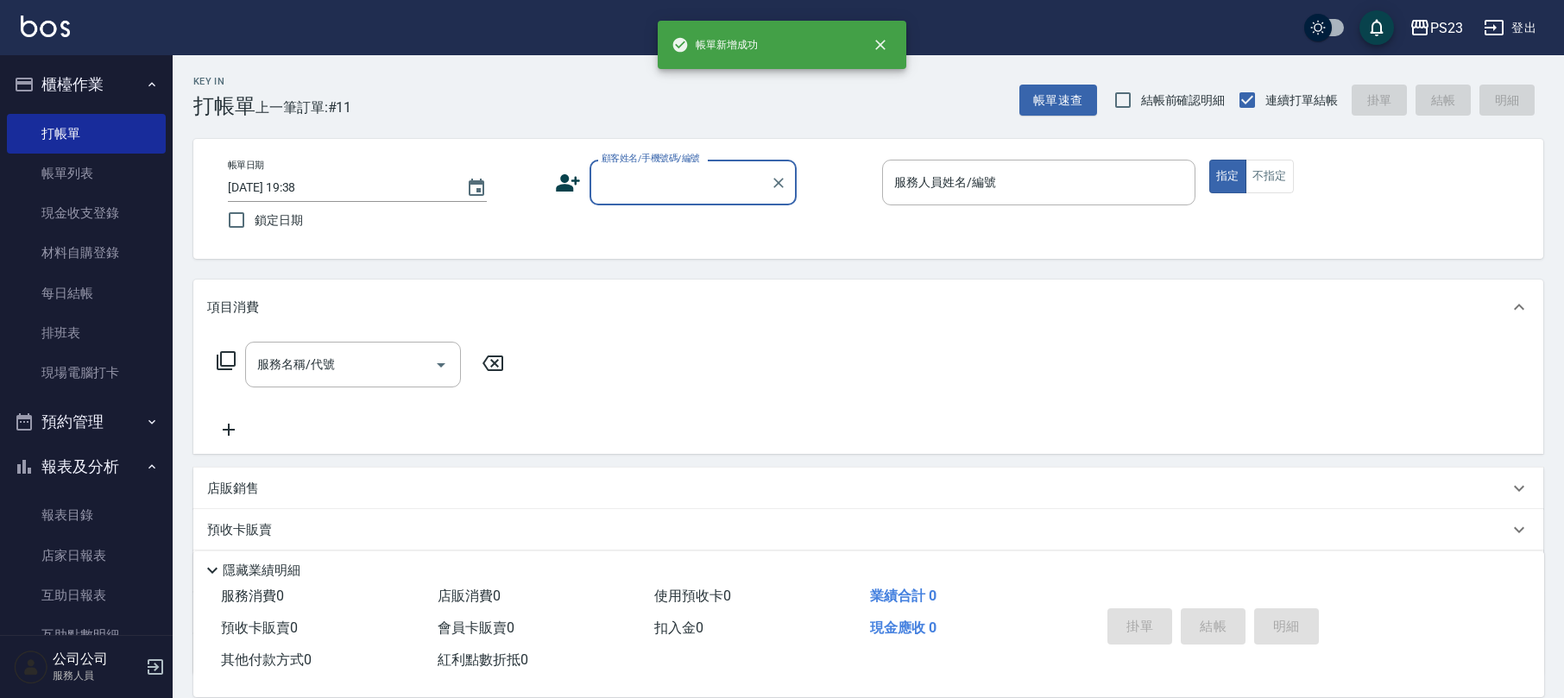
scroll to position [0, 0]
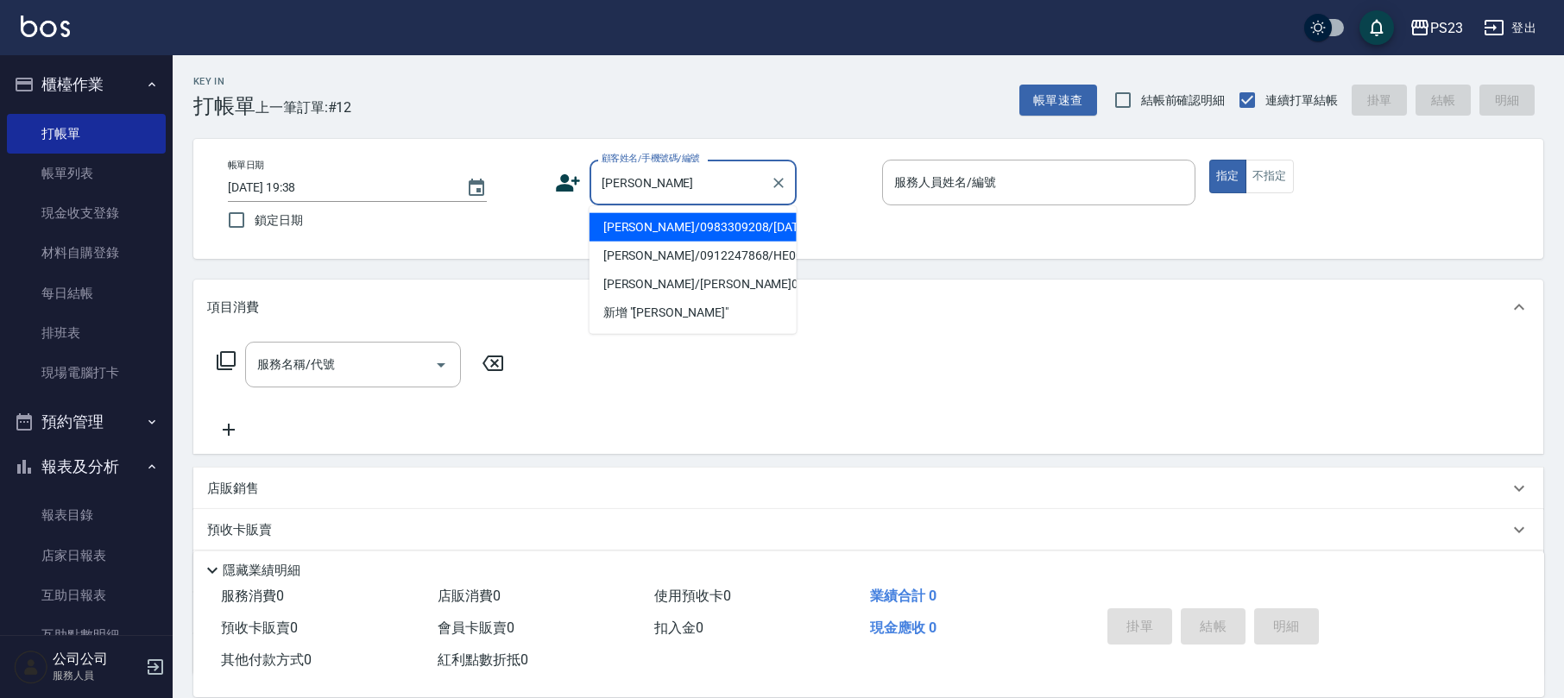
type input "斯"
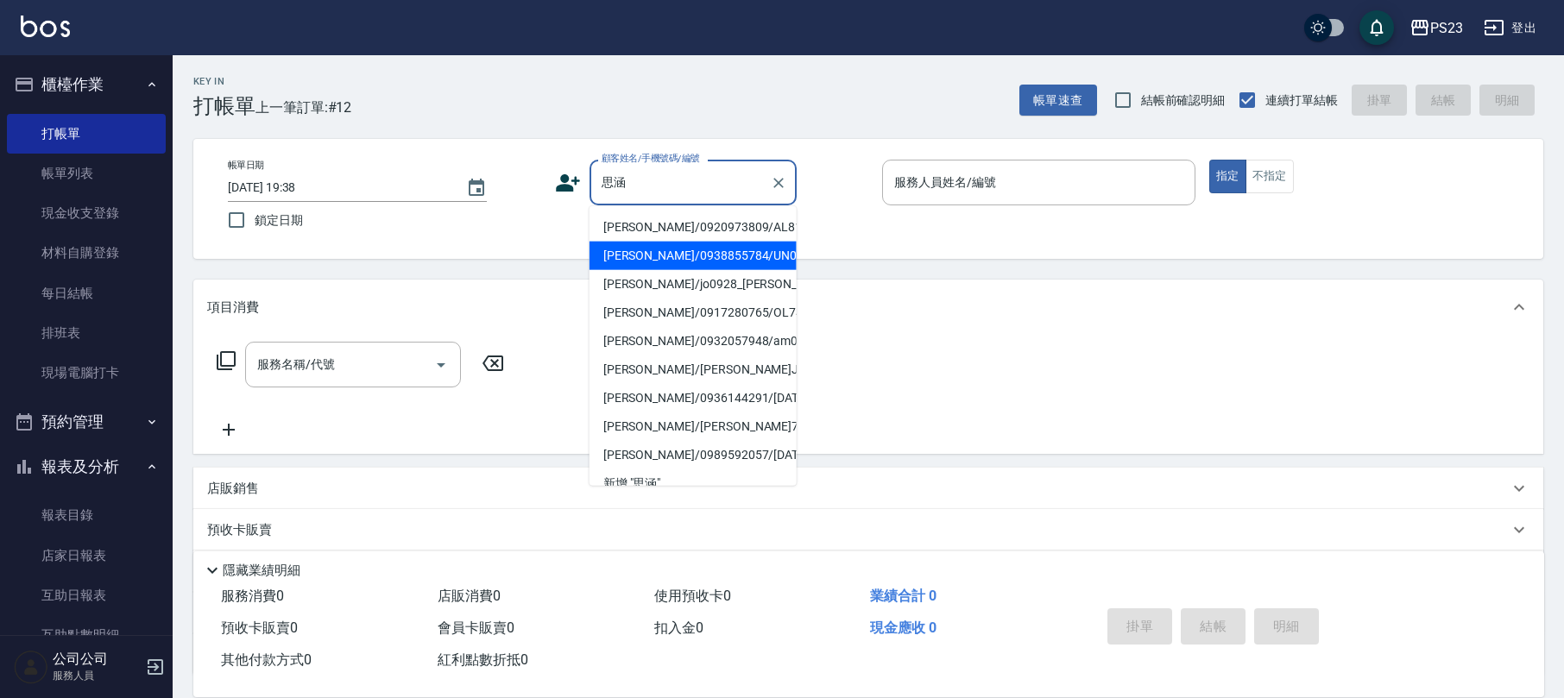
type input "思"
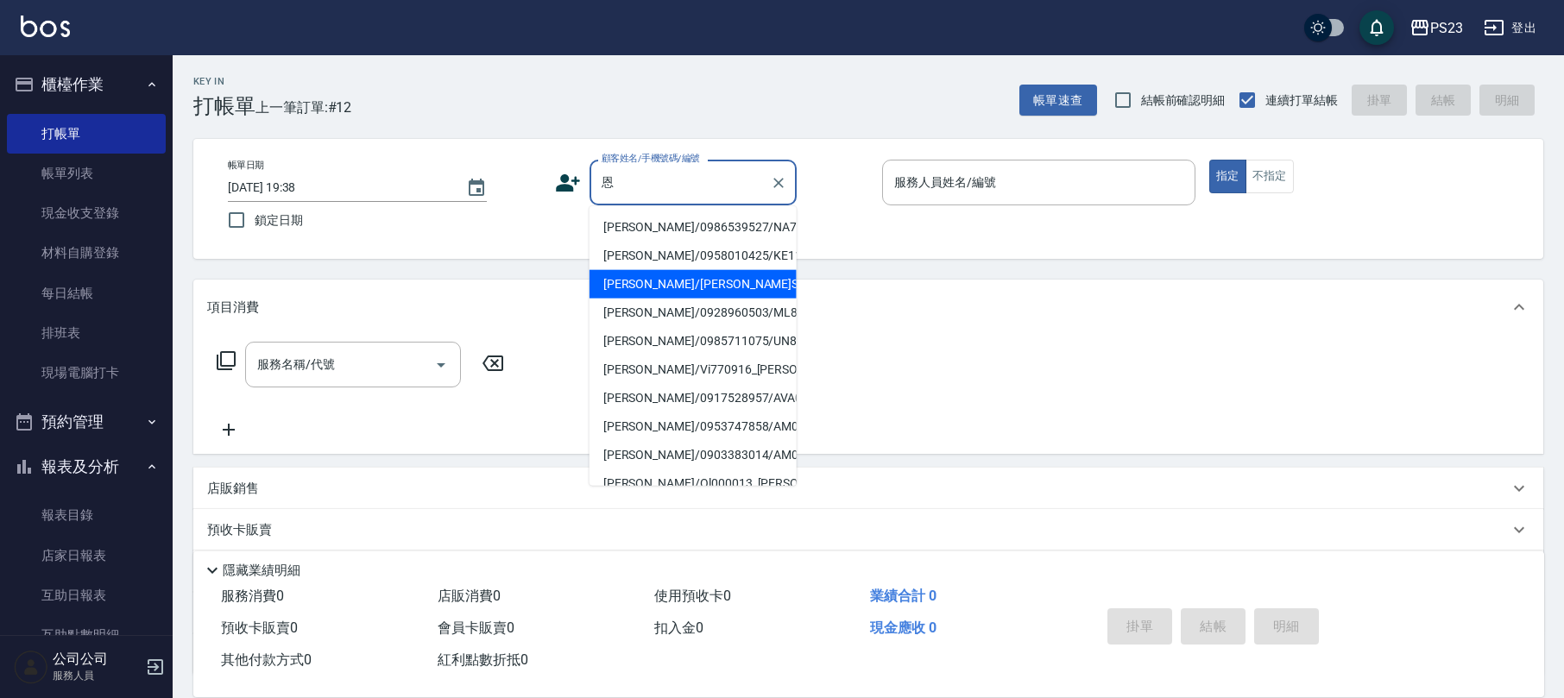
click at [682, 299] on li "[PERSON_NAME]/[PERSON_NAME]SA700111/[DATE]" at bounding box center [693, 284] width 207 height 28
type input "[PERSON_NAME]/[PERSON_NAME]SA700111/[DATE]"
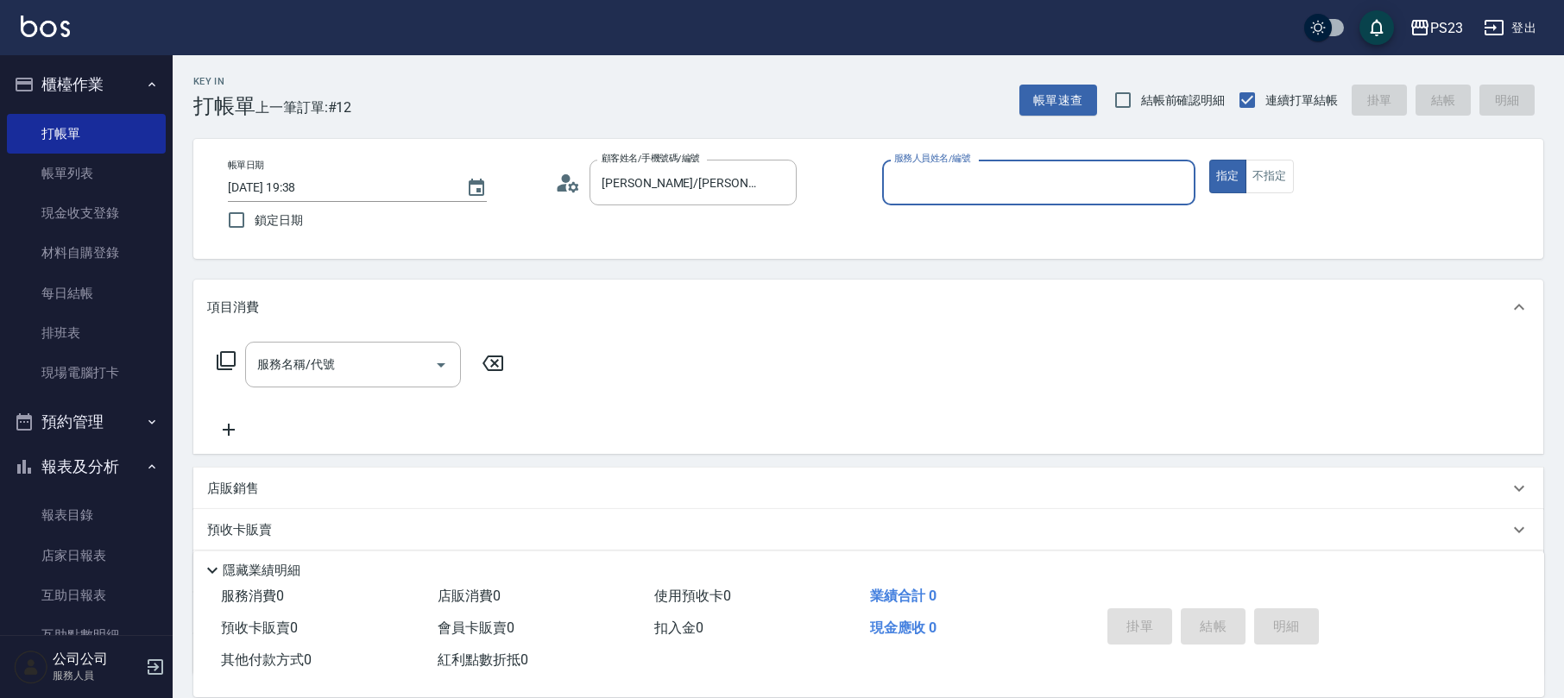
click at [563, 193] on icon at bounding box center [568, 183] width 26 height 26
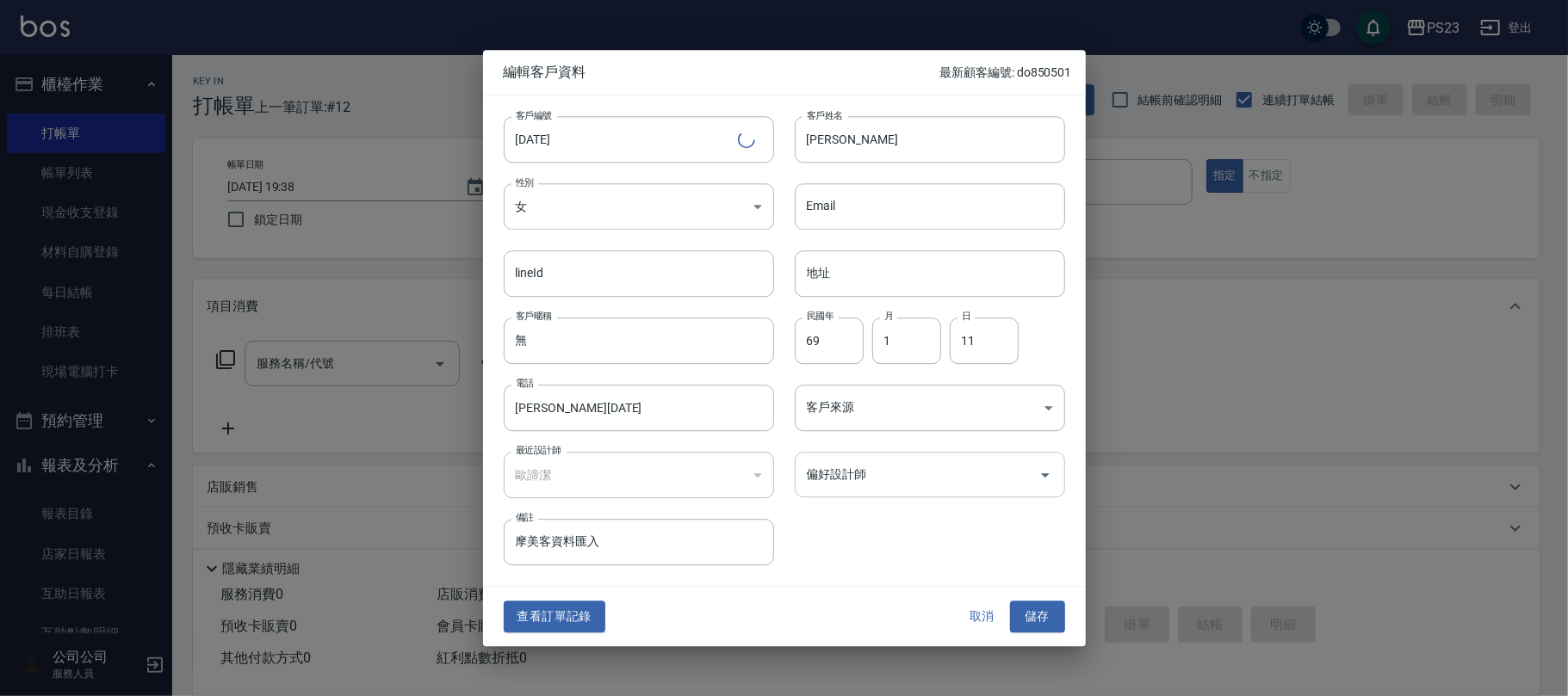
click at [841, 476] on input "偏好設計師" at bounding box center [918, 475] width 229 height 30
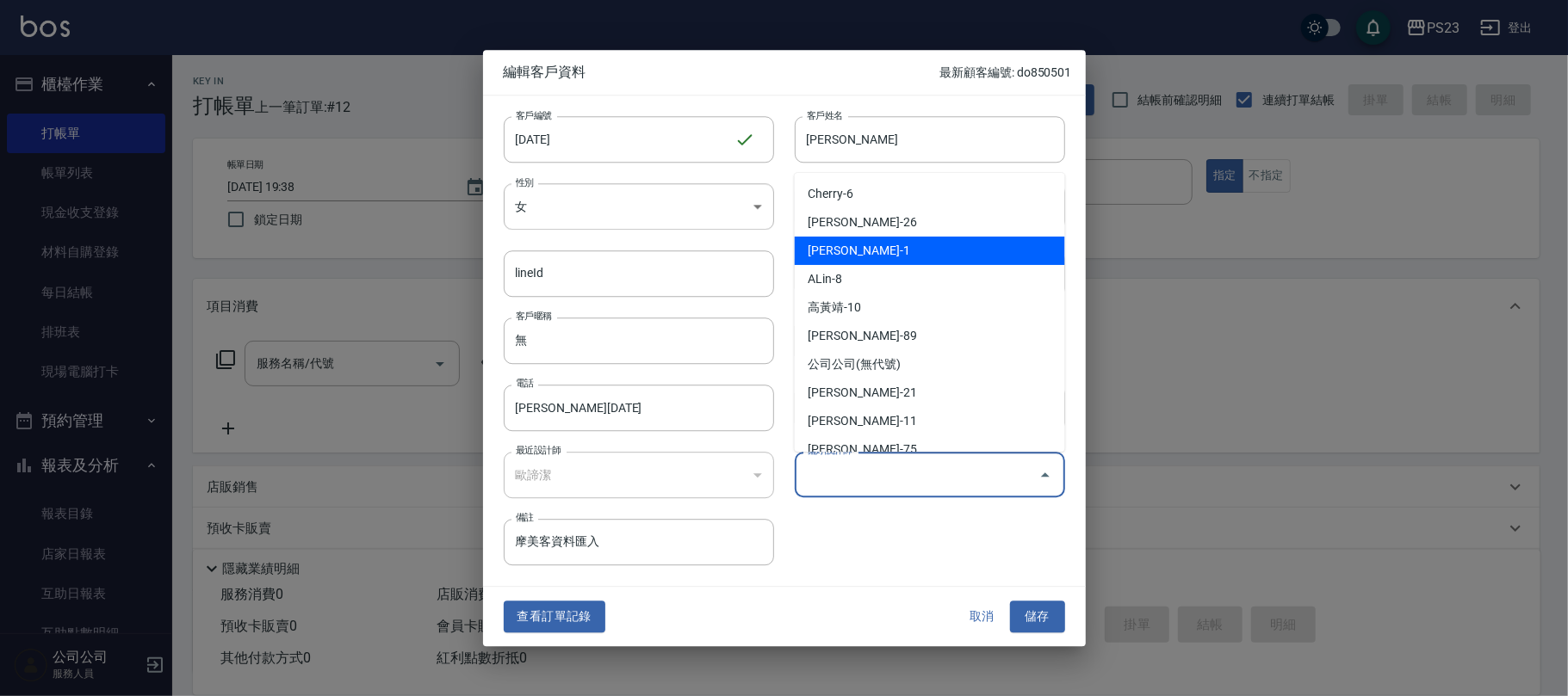
click at [877, 253] on li "[PERSON_NAME]-1" at bounding box center [930, 250] width 270 height 28
type input "歐諦潔"
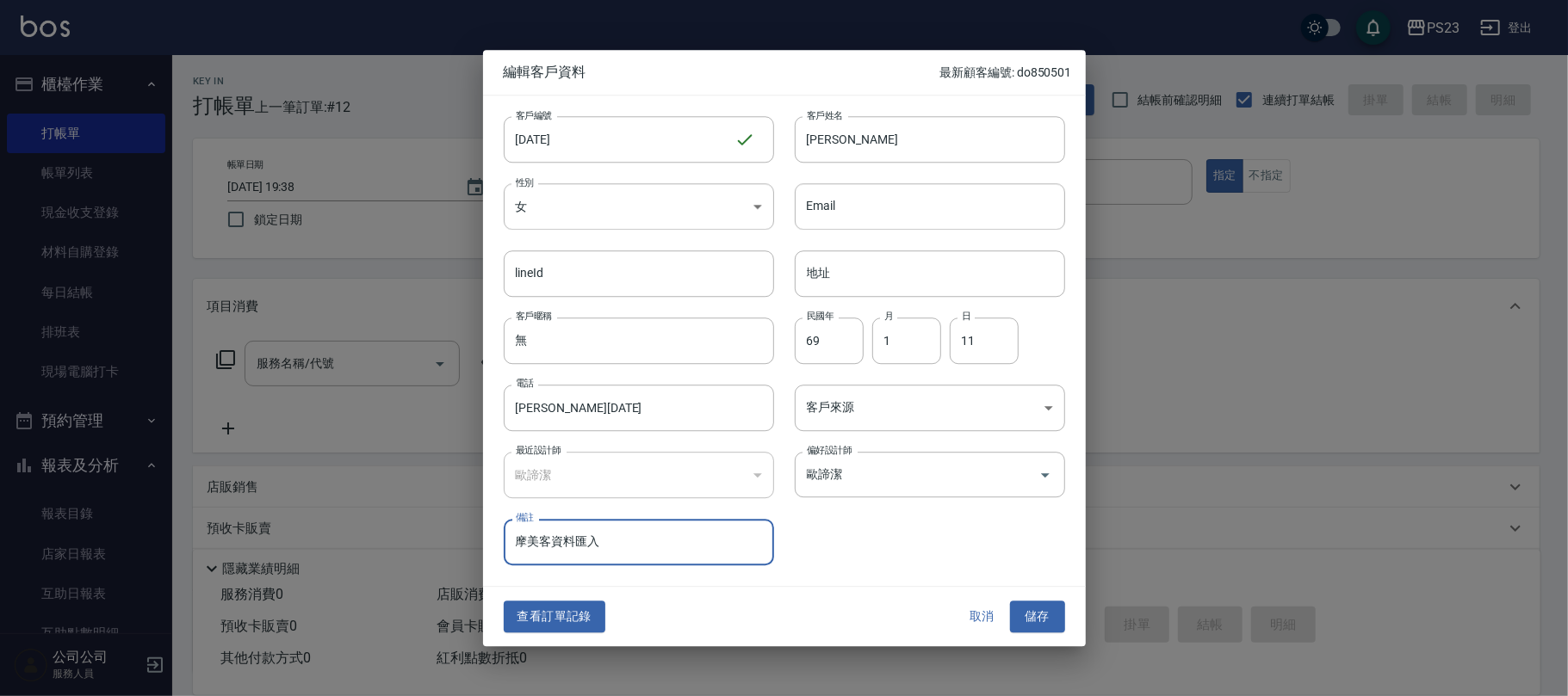
click at [872, 383] on div "客戶來源 ​ 客戶來源" at bounding box center [920, 397] width 291 height 67
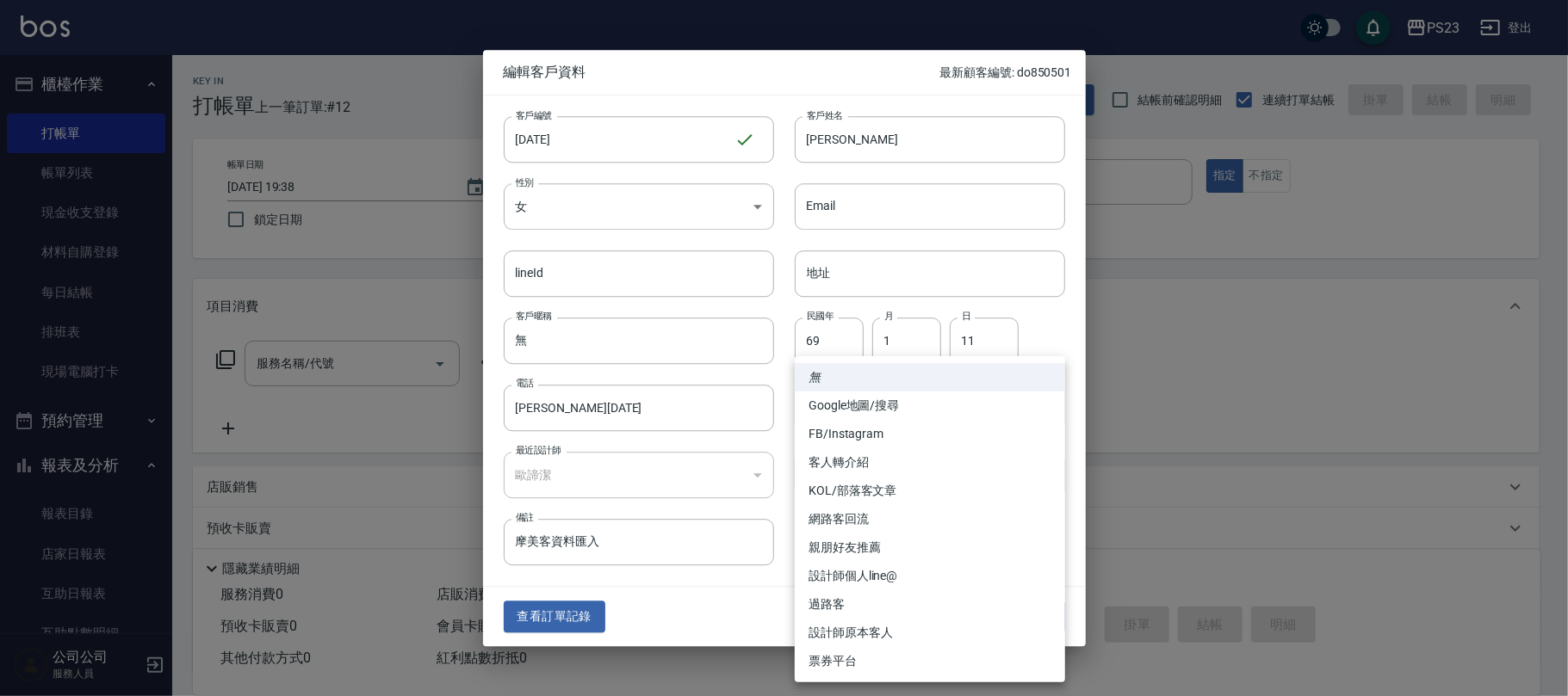
click at [861, 411] on body "PS23 登出 櫃檯作業 打帳單 帳單列表 現金收支登錄 材料自購登錄 每日結帳 排班表 現場電腦打卡 預約管理 預約管理 單日預約紀錄 單週預約紀錄 報表及…" at bounding box center [784, 417] width 1568 height 835
click at [868, 627] on li "設計師原本客人" at bounding box center [930, 633] width 270 height 28
type input "設計師原本客人"
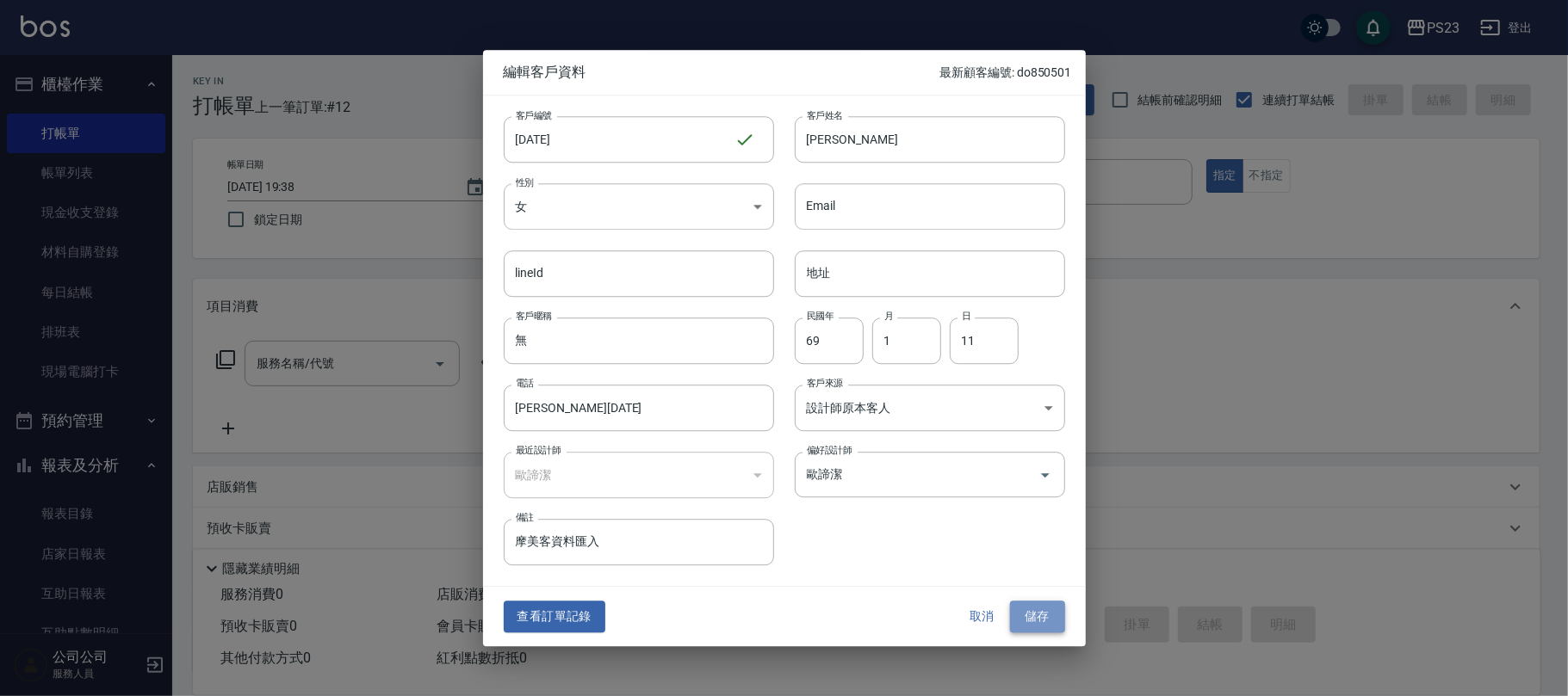
click at [1050, 620] on button "儲存" at bounding box center [1037, 617] width 55 height 32
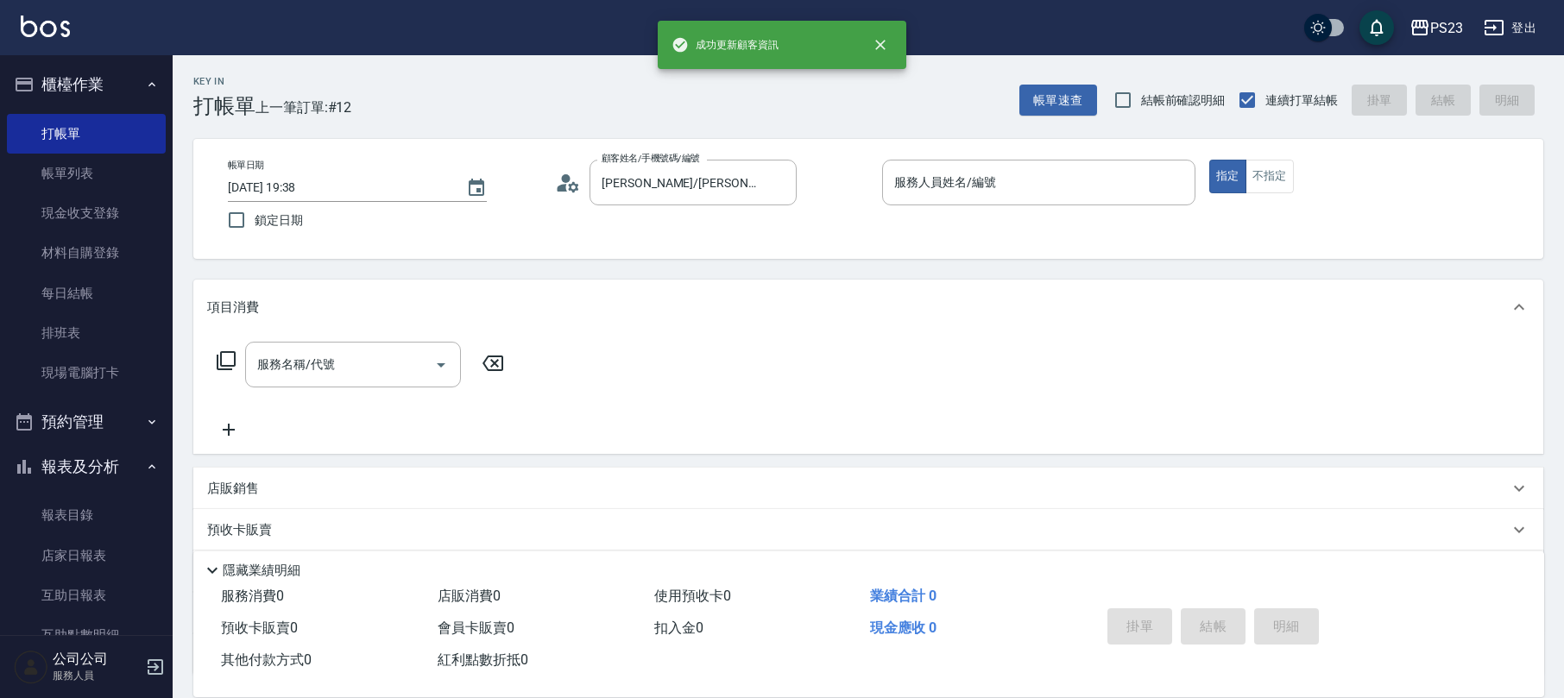
click at [929, 183] on div "服務人員姓名/編號 服務人員姓名/編號" at bounding box center [1038, 183] width 313 height 46
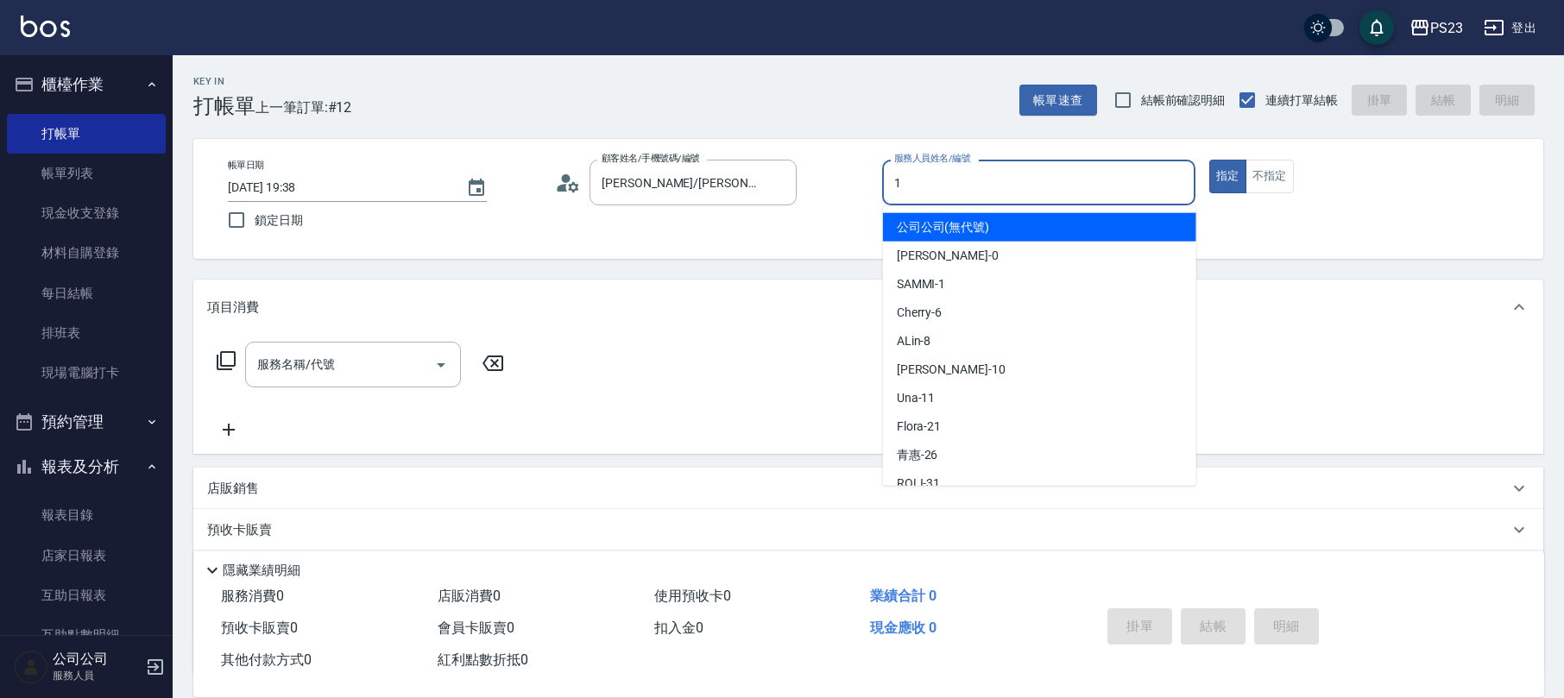
type input "SAMMI-1"
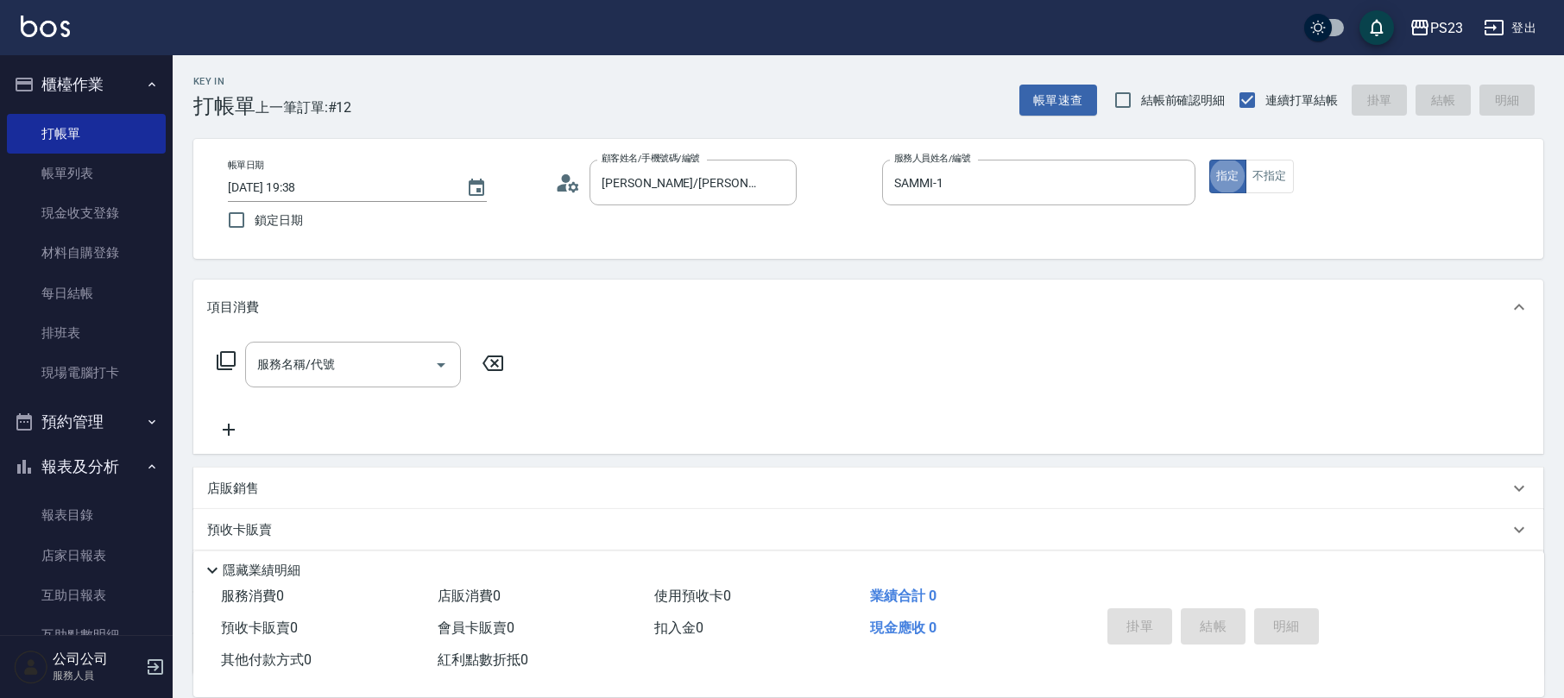
drag, startPoint x: 304, startPoint y: 387, endPoint x: 304, endPoint y: 363, distance: 24.2
click at [304, 384] on div "服務名稱/代號" at bounding box center [353, 365] width 216 height 46
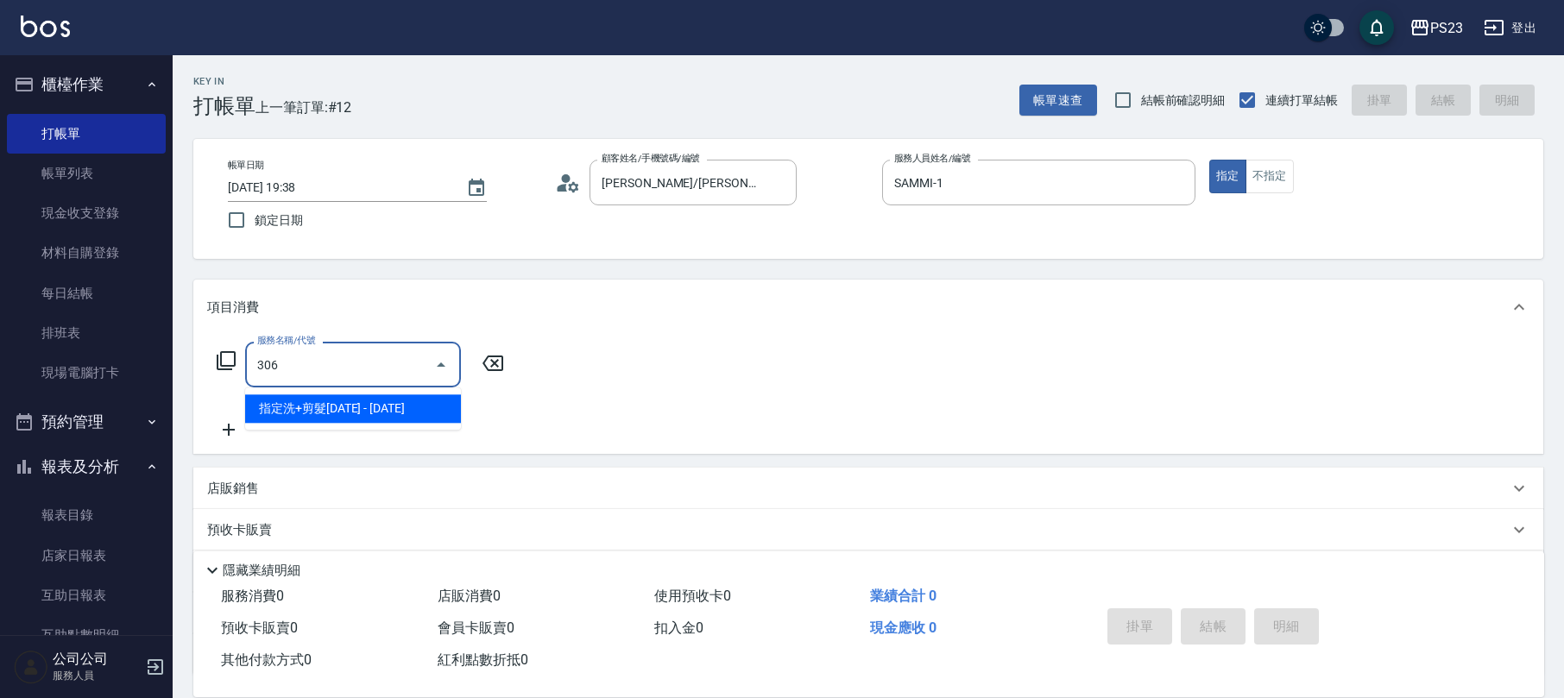
type input "指定洗+剪髮1500(306)"
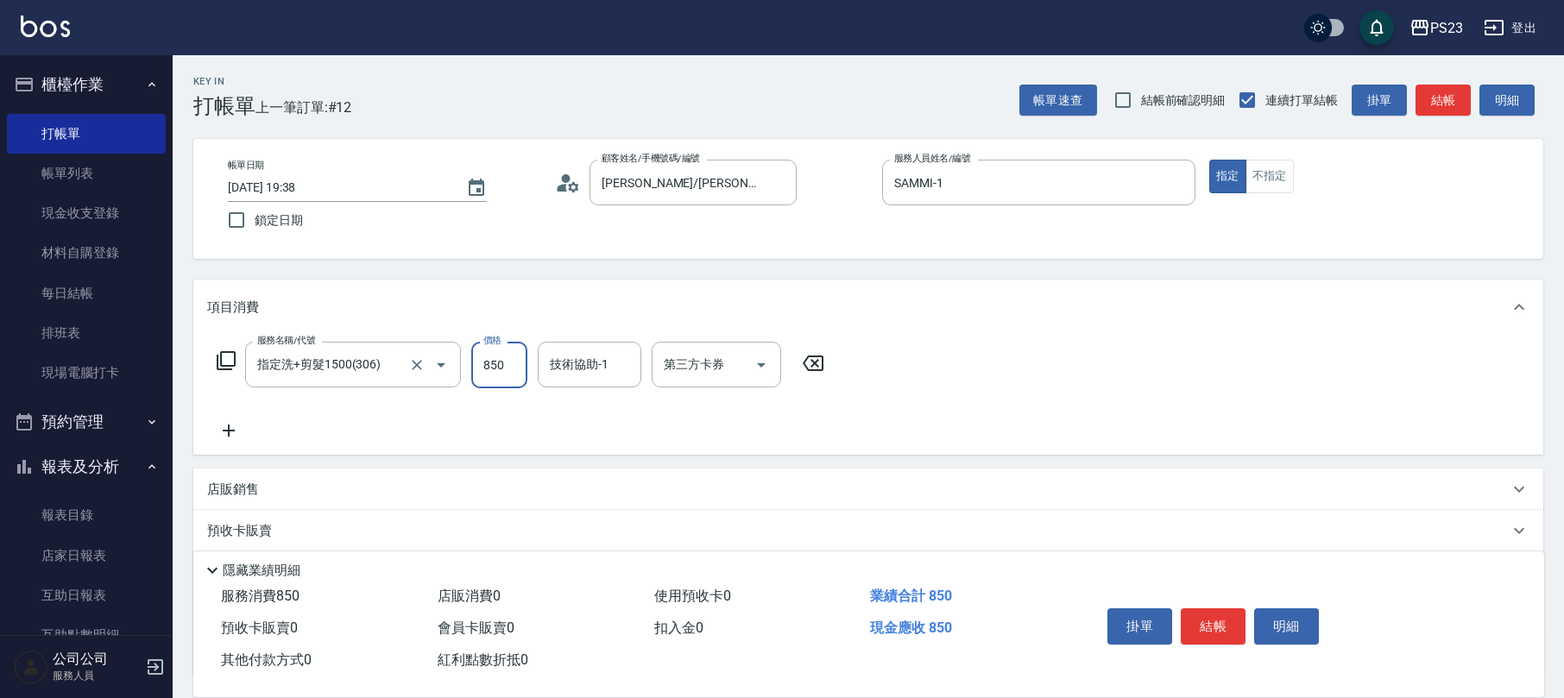
type input "850"
type input "SAMMI-1"
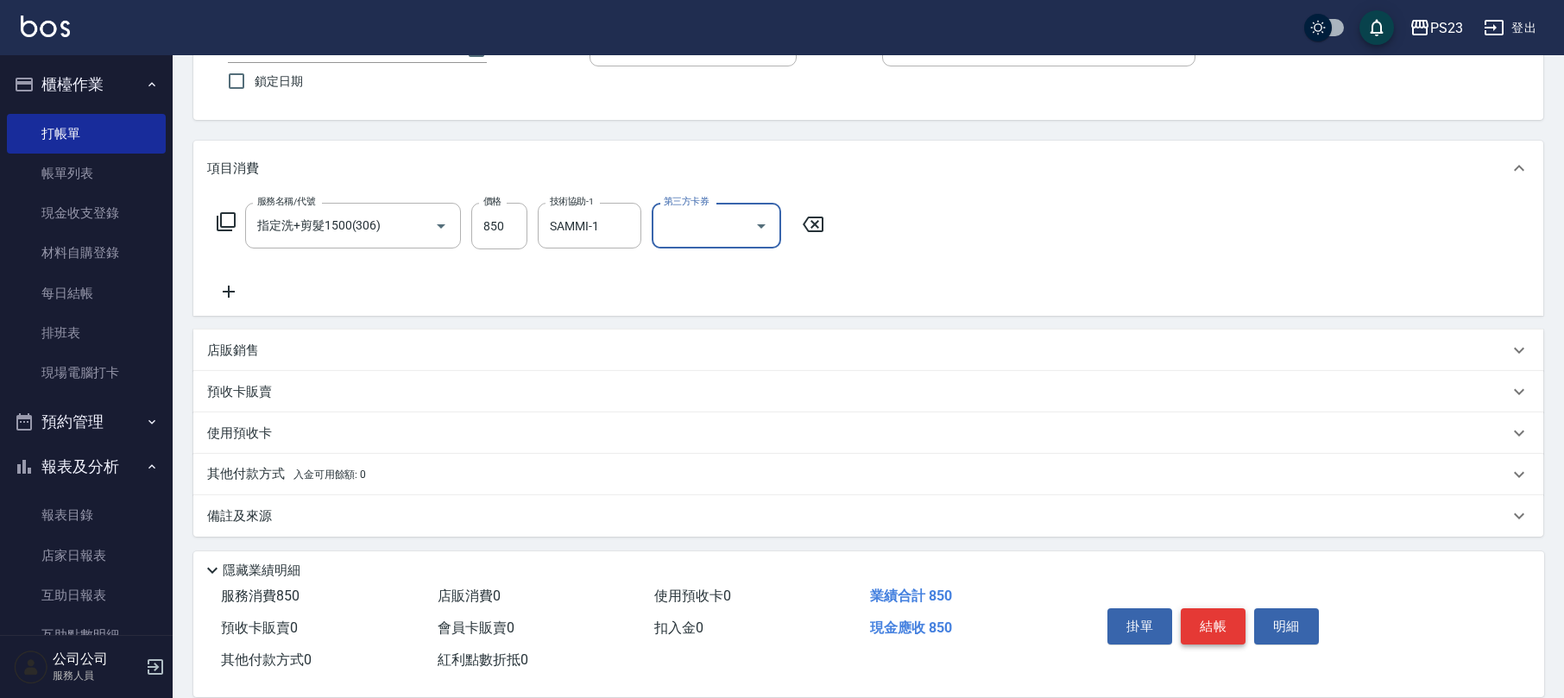
click at [1227, 623] on button "結帳" at bounding box center [1213, 627] width 65 height 36
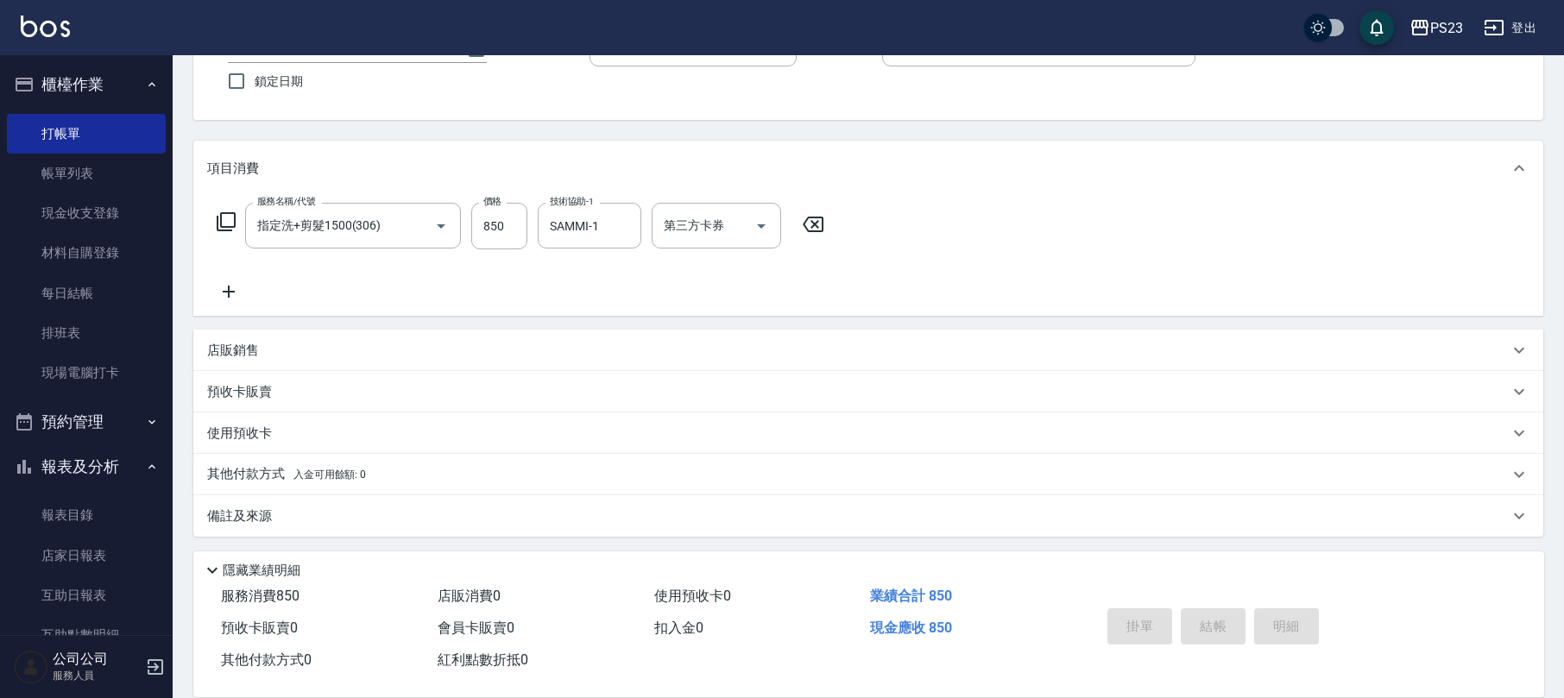
type input "[DATE] 19:39"
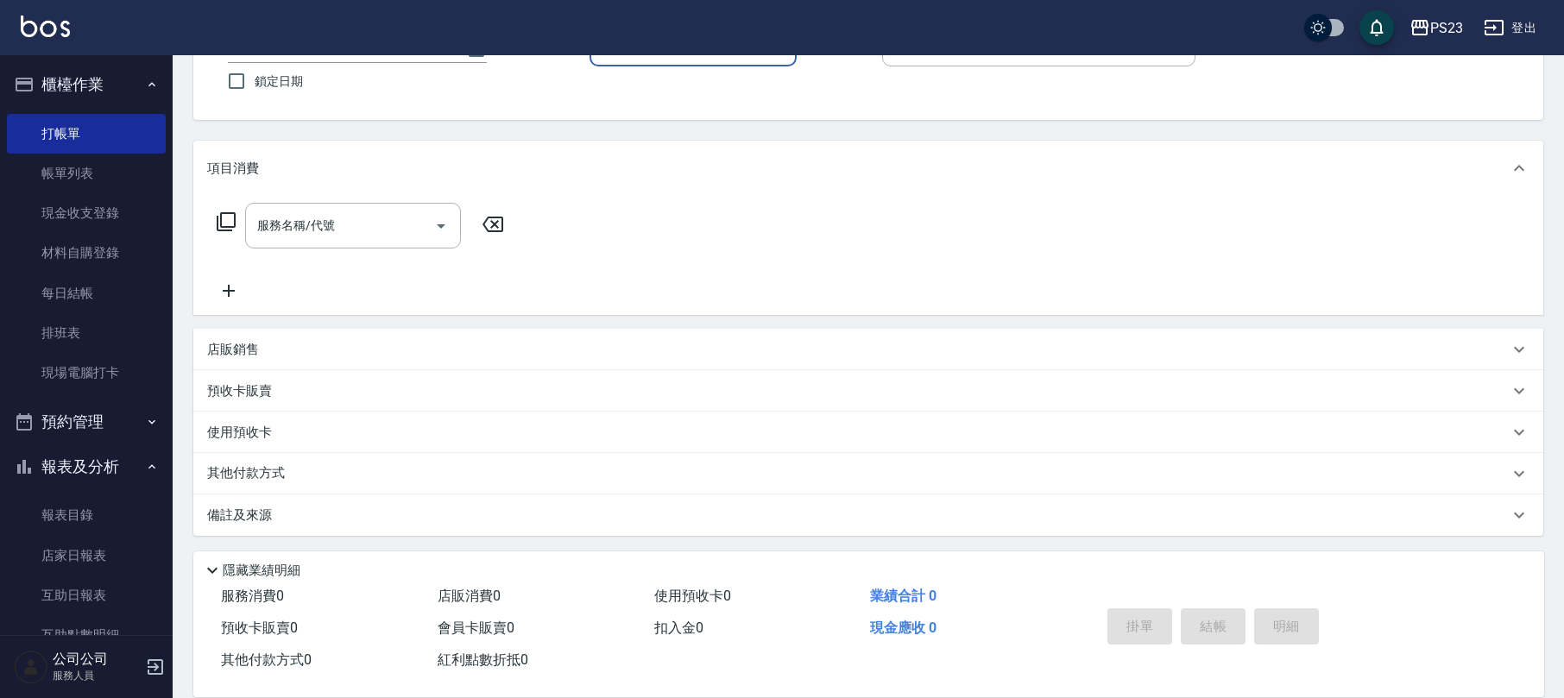
scroll to position [0, 0]
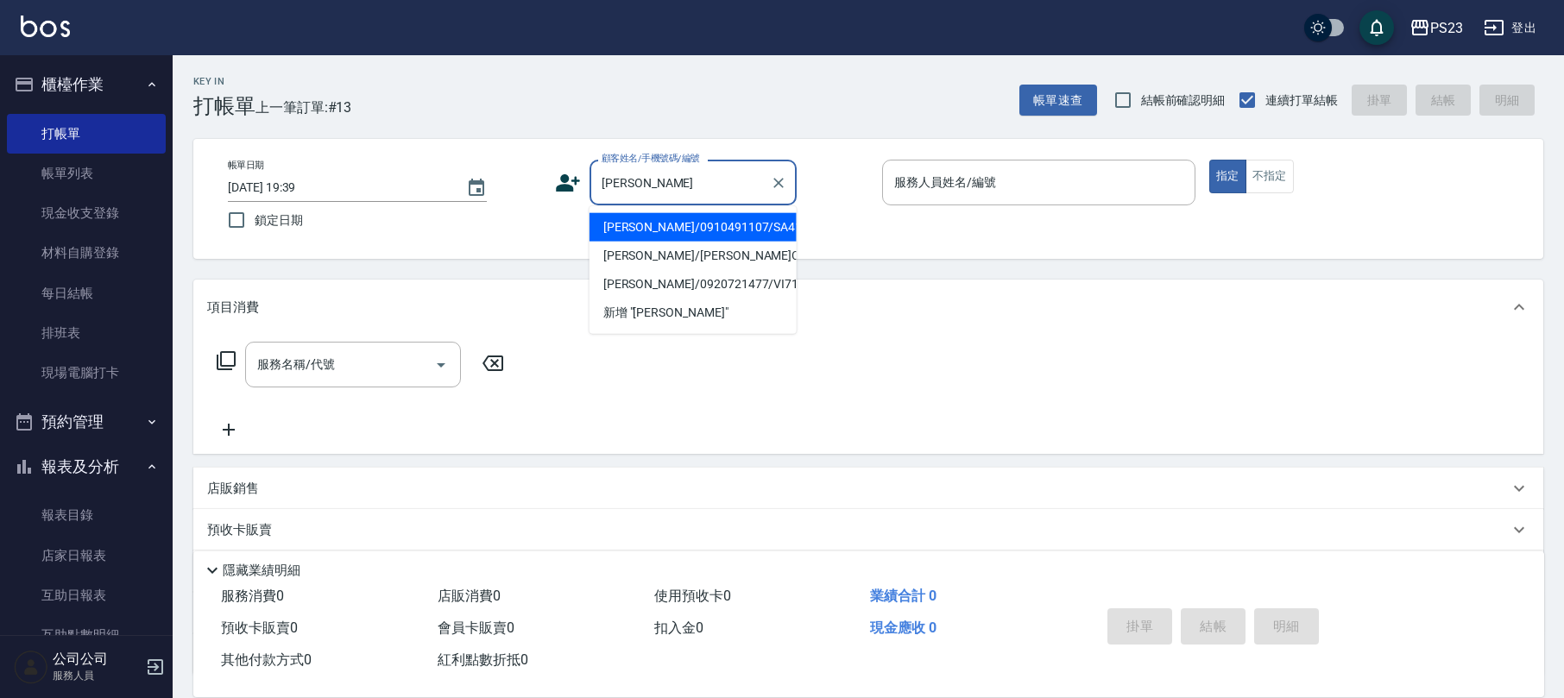
click at [701, 230] on li "[PERSON_NAME]/0910491107/SA4154" at bounding box center [693, 227] width 207 height 28
type input "[PERSON_NAME]/0910491107/SA4154"
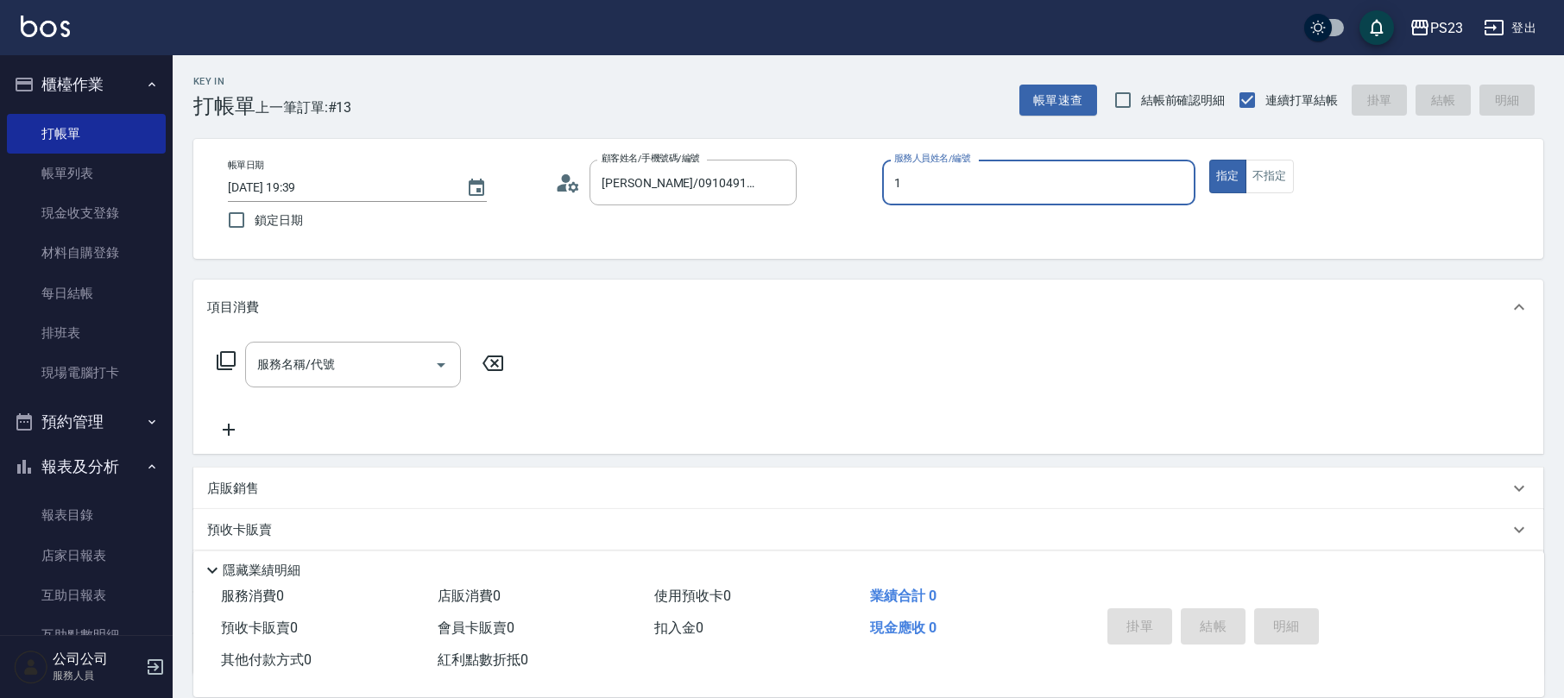
type input "SAMMI-1"
click at [565, 191] on icon at bounding box center [568, 183] width 26 height 26
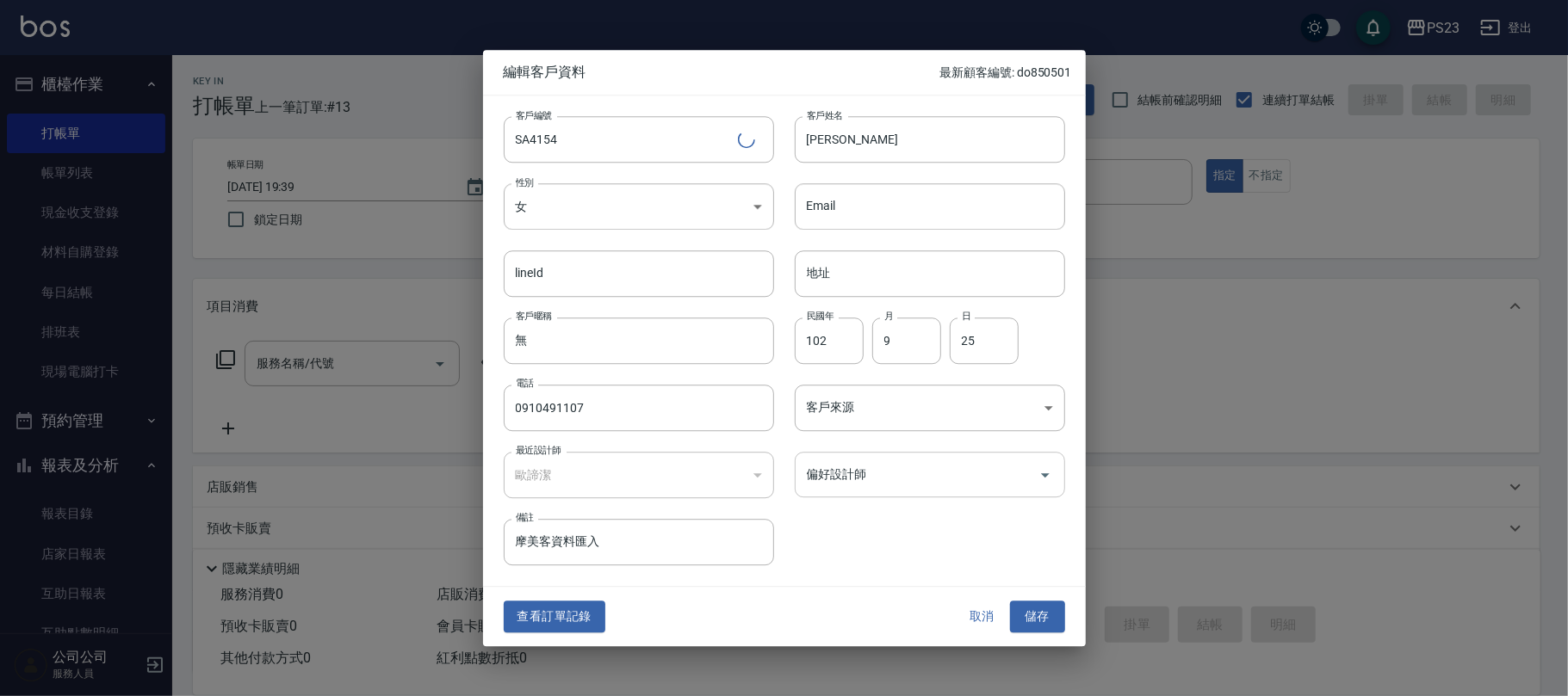
click at [879, 474] on input "偏好設計師" at bounding box center [918, 475] width 229 height 30
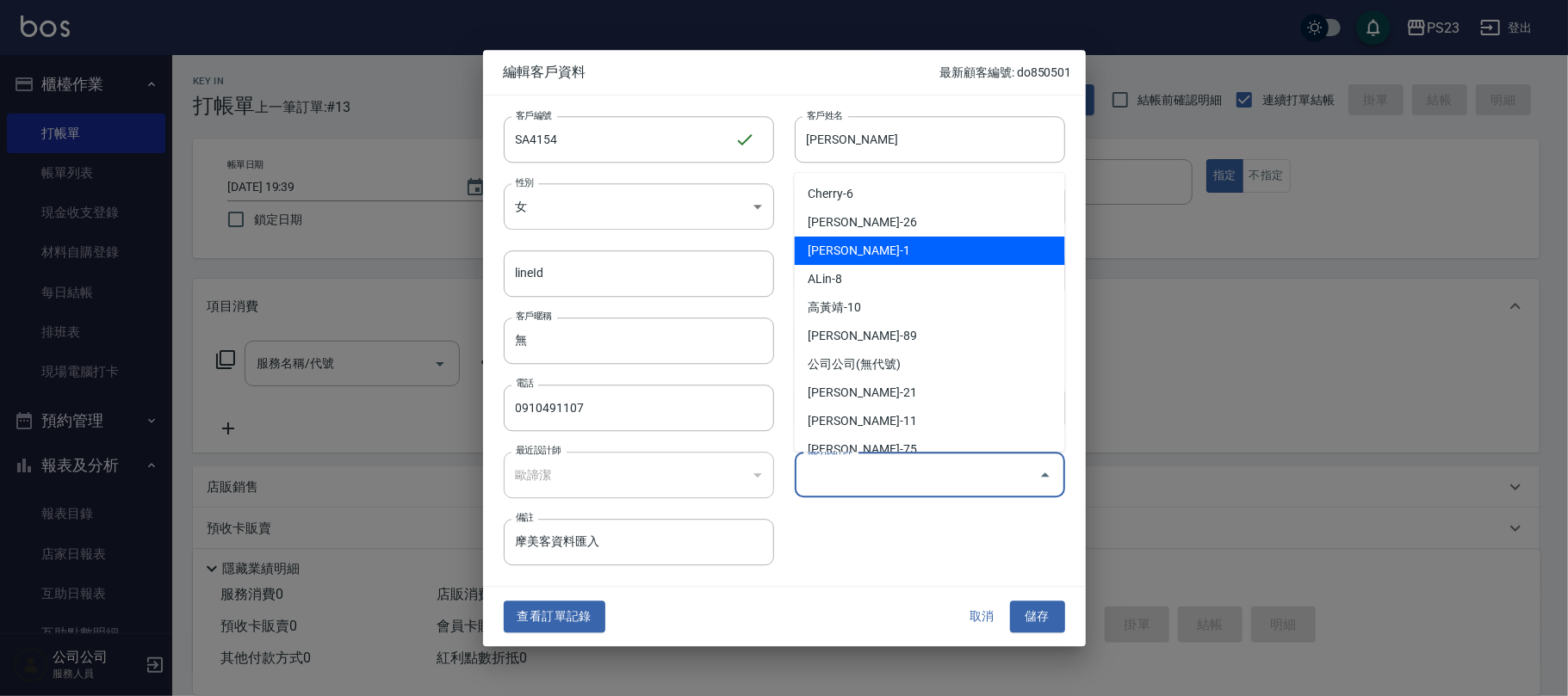
click at [899, 246] on li "[PERSON_NAME]-1" at bounding box center [930, 250] width 270 height 28
type input "歐諦潔"
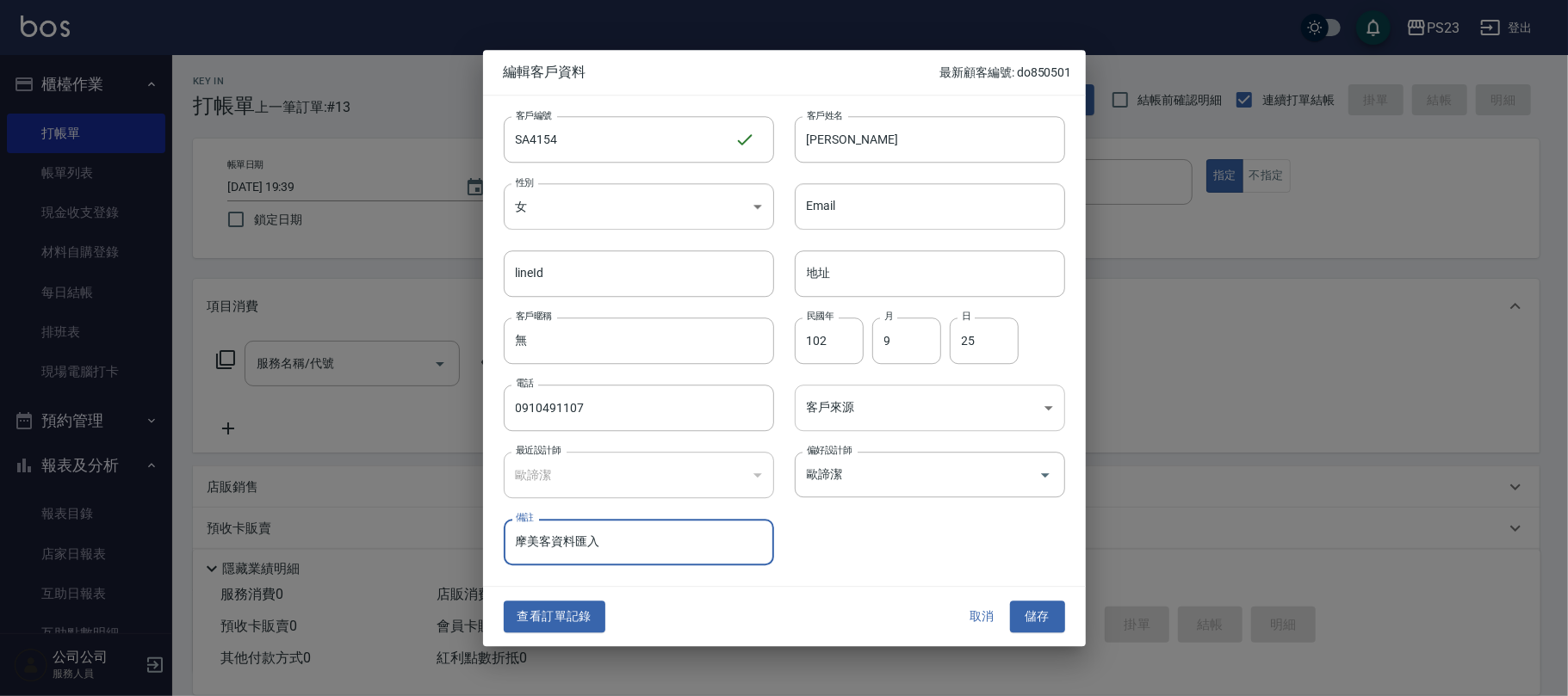
click at [880, 384] on body "PS23 登出 櫃檯作業 打帳單 帳單列表 現金收支登錄 材料自購登錄 每日結帳 排班表 現場電腦打卡 預約管理 預約管理 單日預約紀錄 單週預約紀錄 報表及…" at bounding box center [784, 417] width 1568 height 835
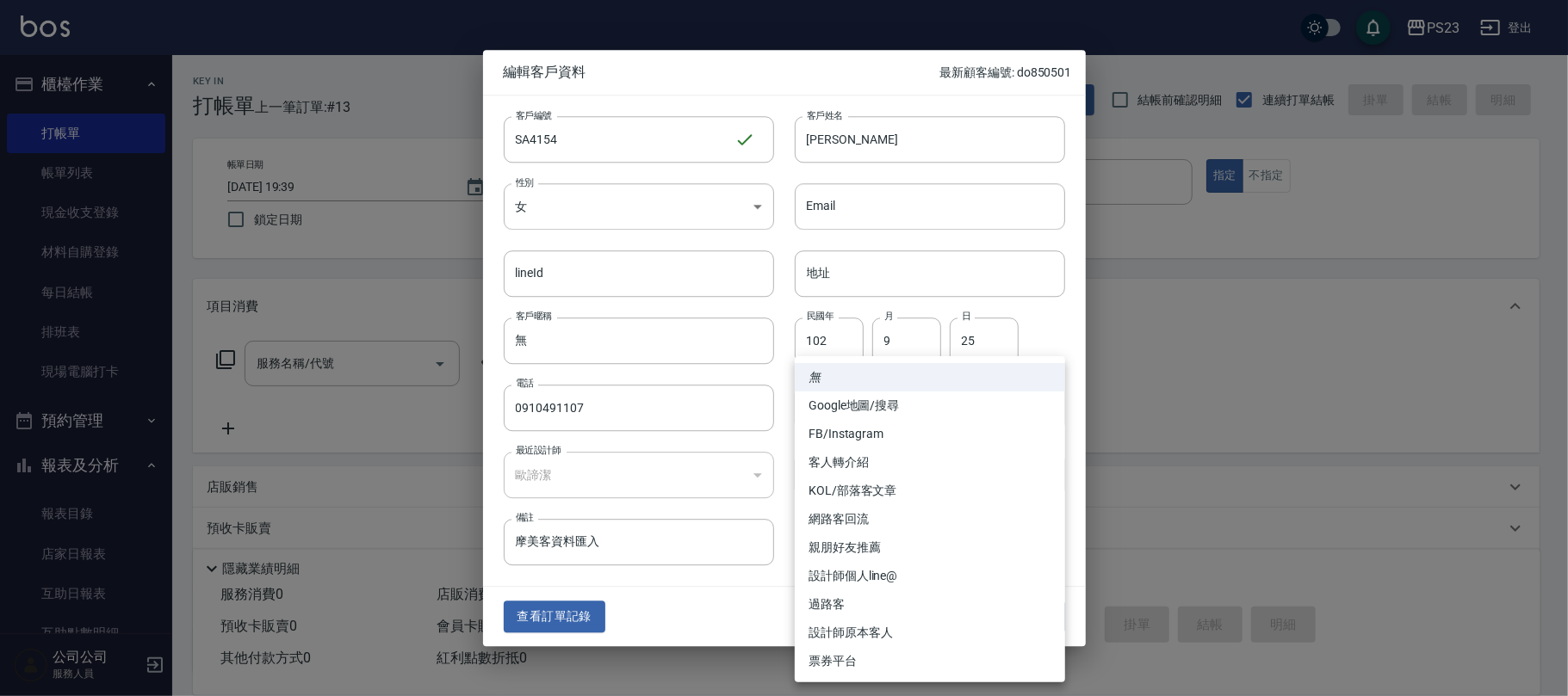
click at [880, 630] on li "設計師原本客人" at bounding box center [930, 633] width 270 height 28
type input "設計師原本客人"
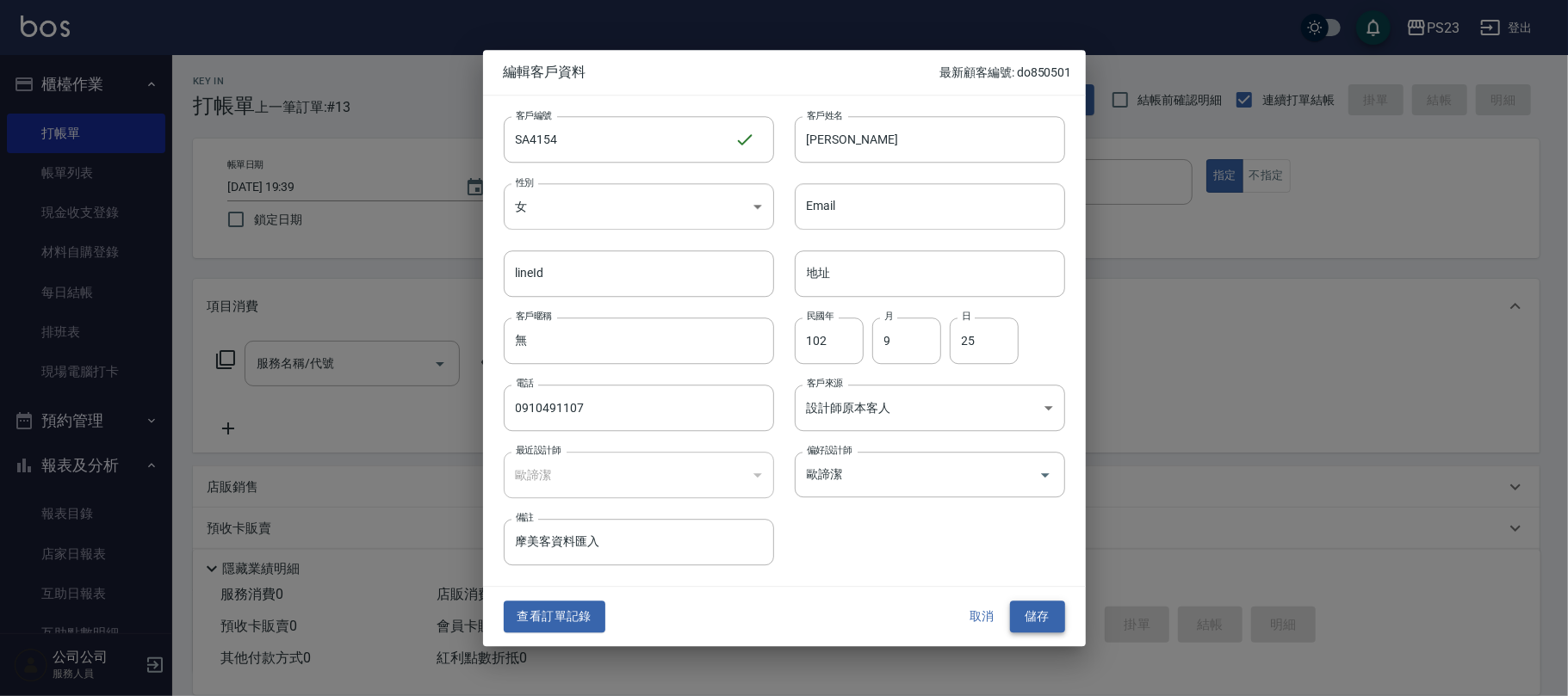
click at [1038, 620] on button "儲存" at bounding box center [1037, 617] width 55 height 32
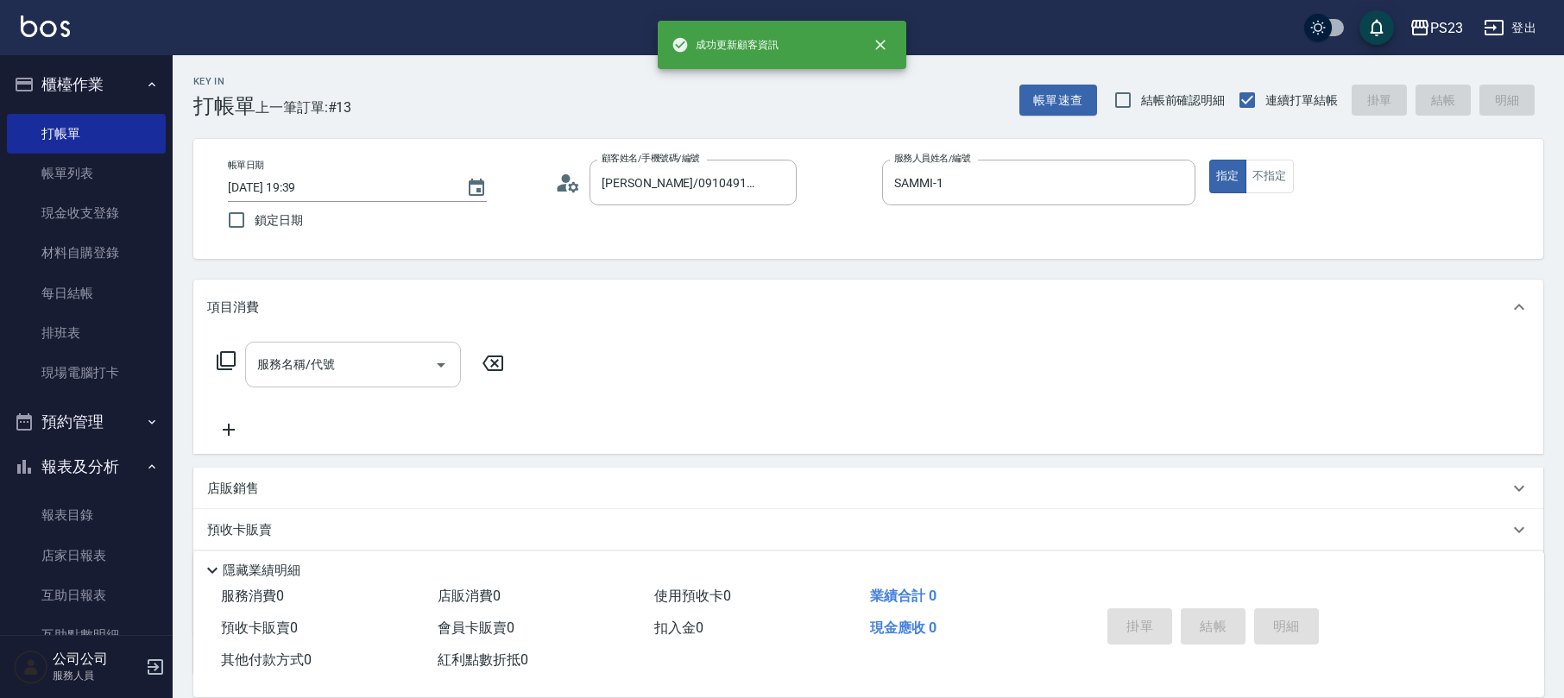
click at [337, 375] on input "服務名稱/代號" at bounding box center [340, 365] width 174 height 30
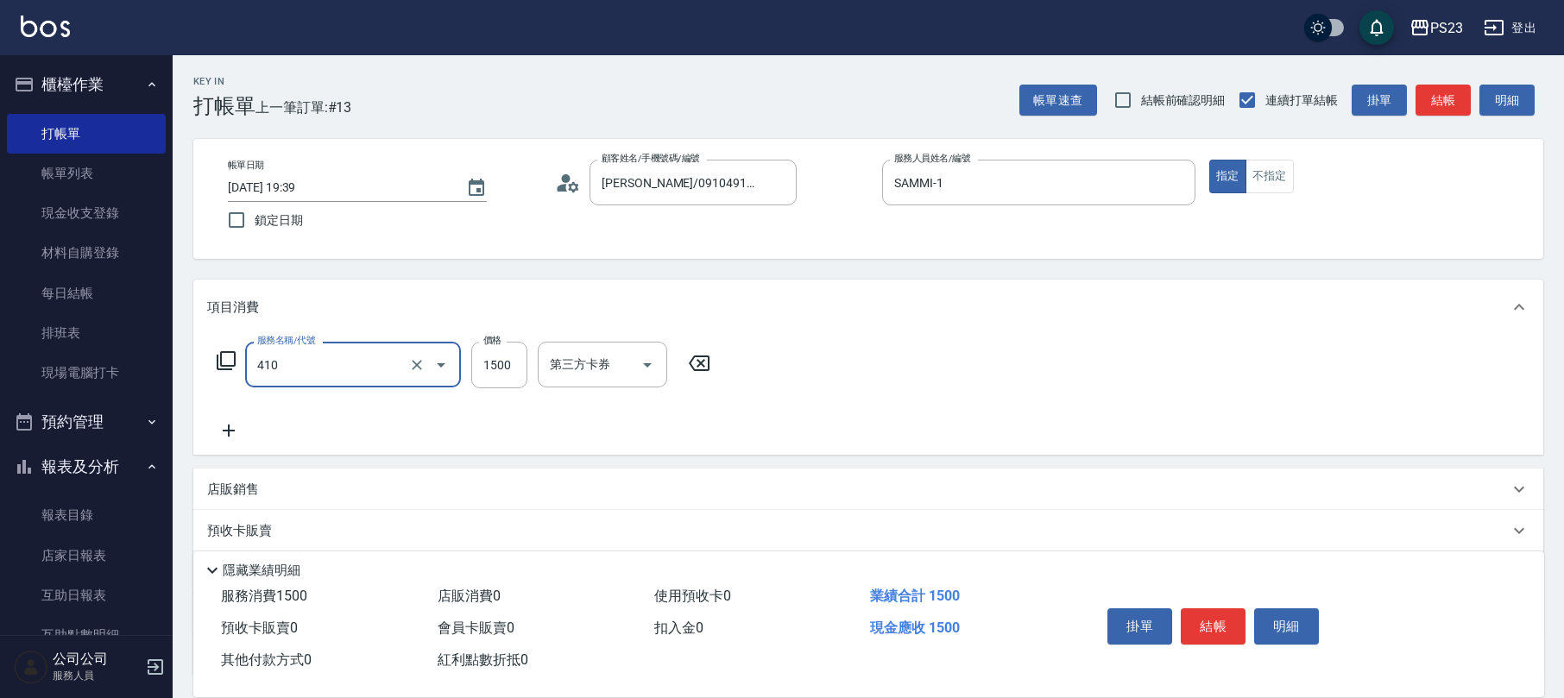
type input "補染(410)"
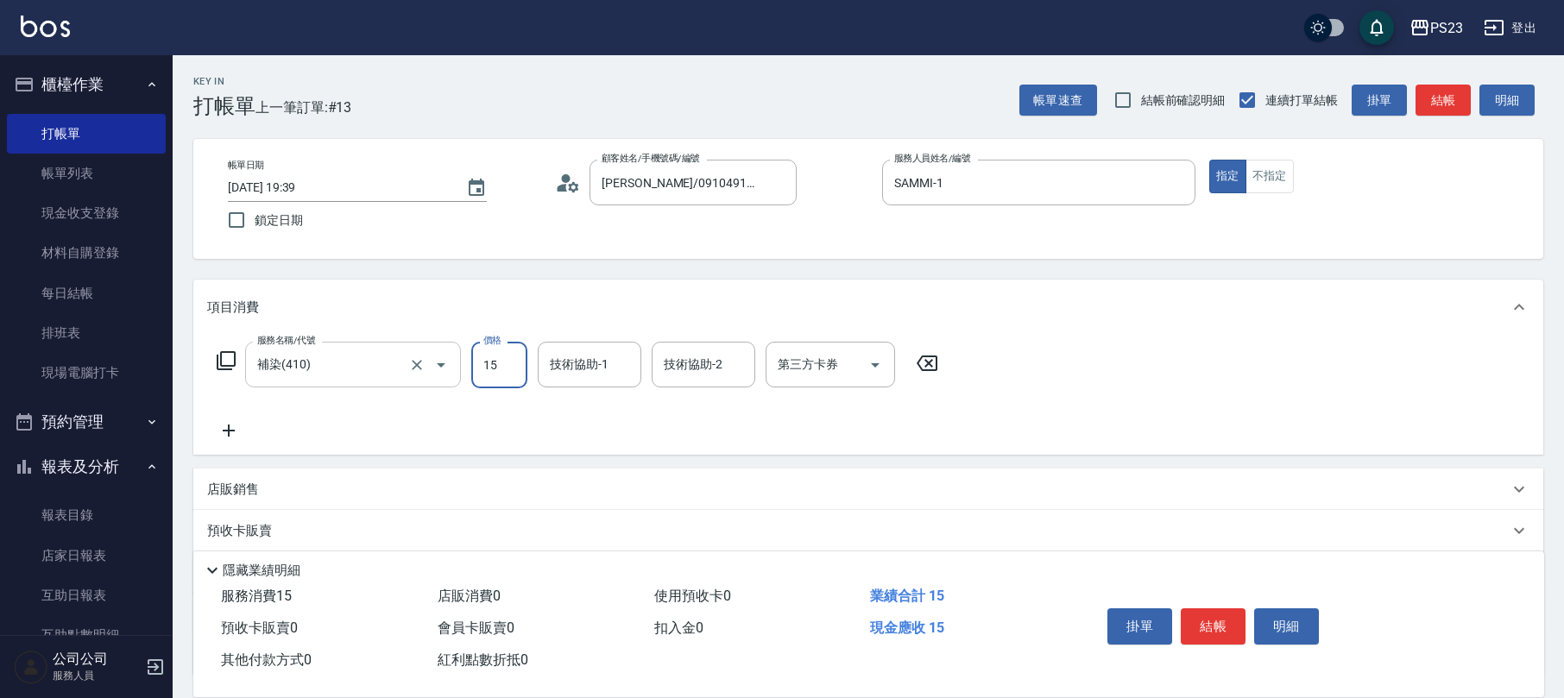
type input "15"
click at [388, 376] on input "補染(410)" at bounding box center [329, 365] width 152 height 30
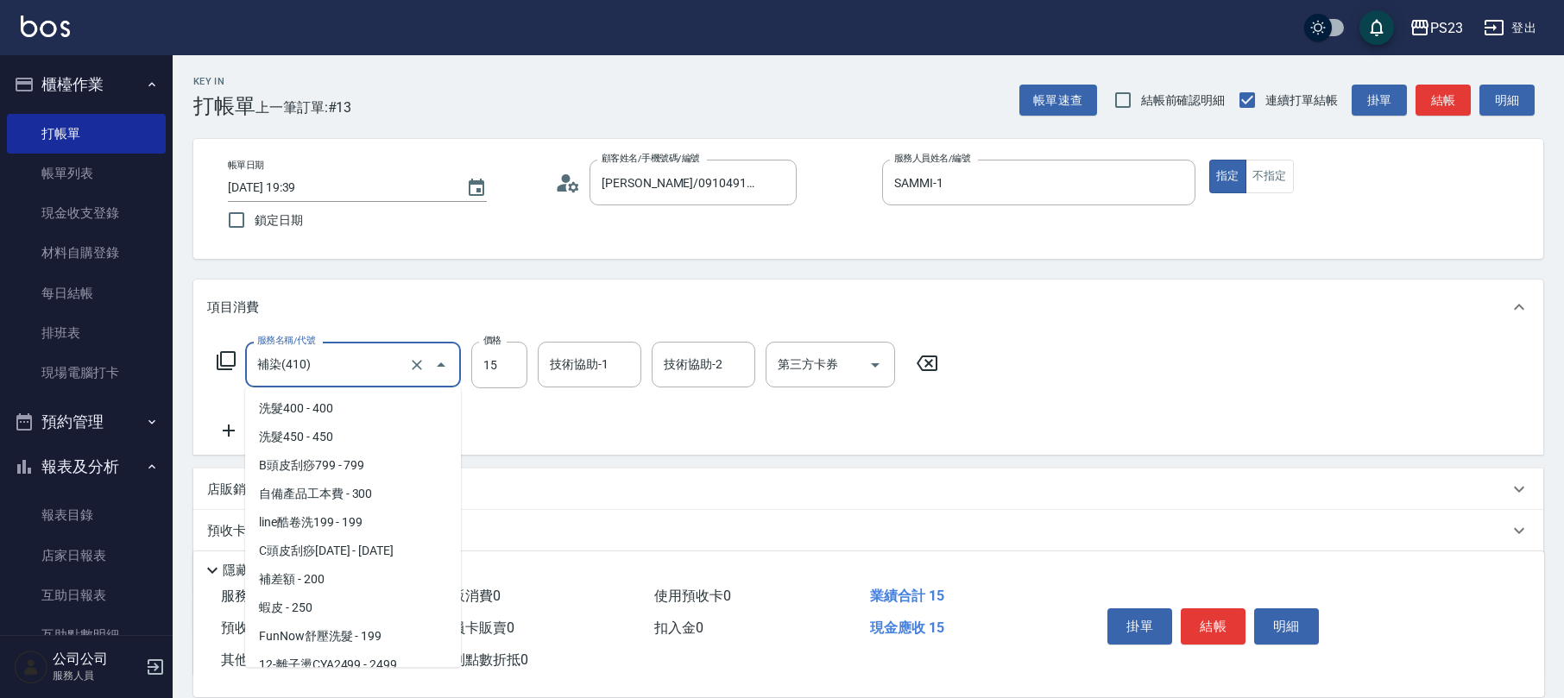
scroll to position [1293, 0]
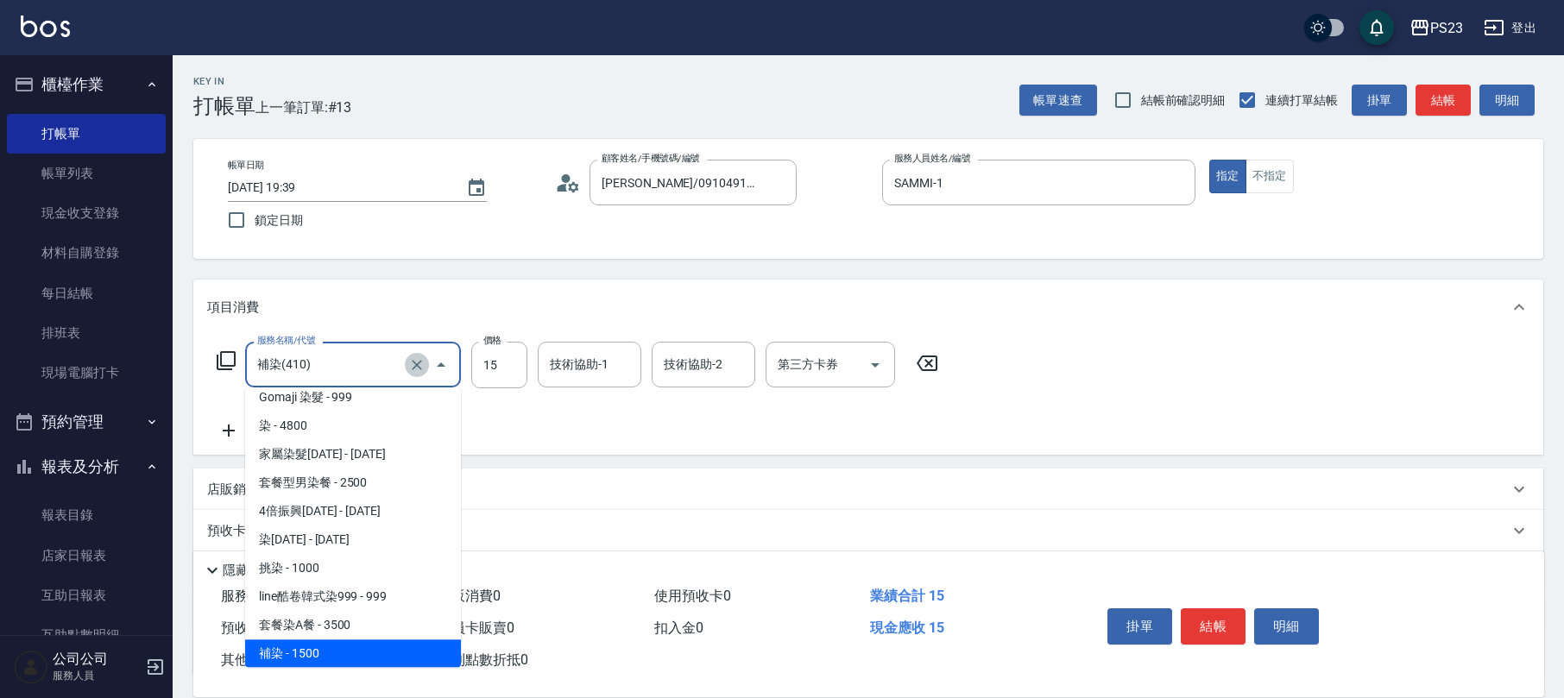
click at [418, 363] on icon "Clear" at bounding box center [416, 365] width 17 height 17
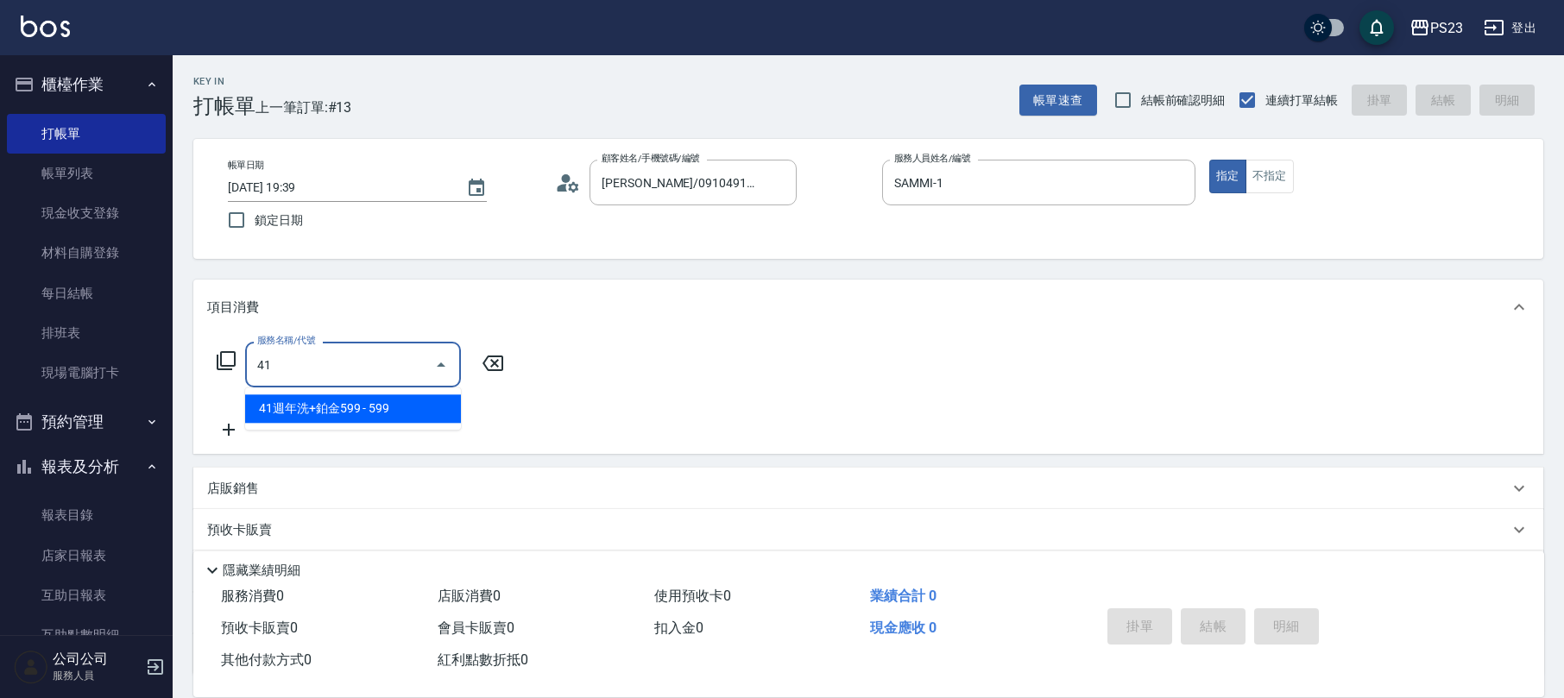
scroll to position [0, 0]
drag, startPoint x: 418, startPoint y: 363, endPoint x: 318, endPoint y: 380, distance: 101.6
click at [318, 380] on input "4100" at bounding box center [340, 365] width 174 height 30
type input "染(401)"
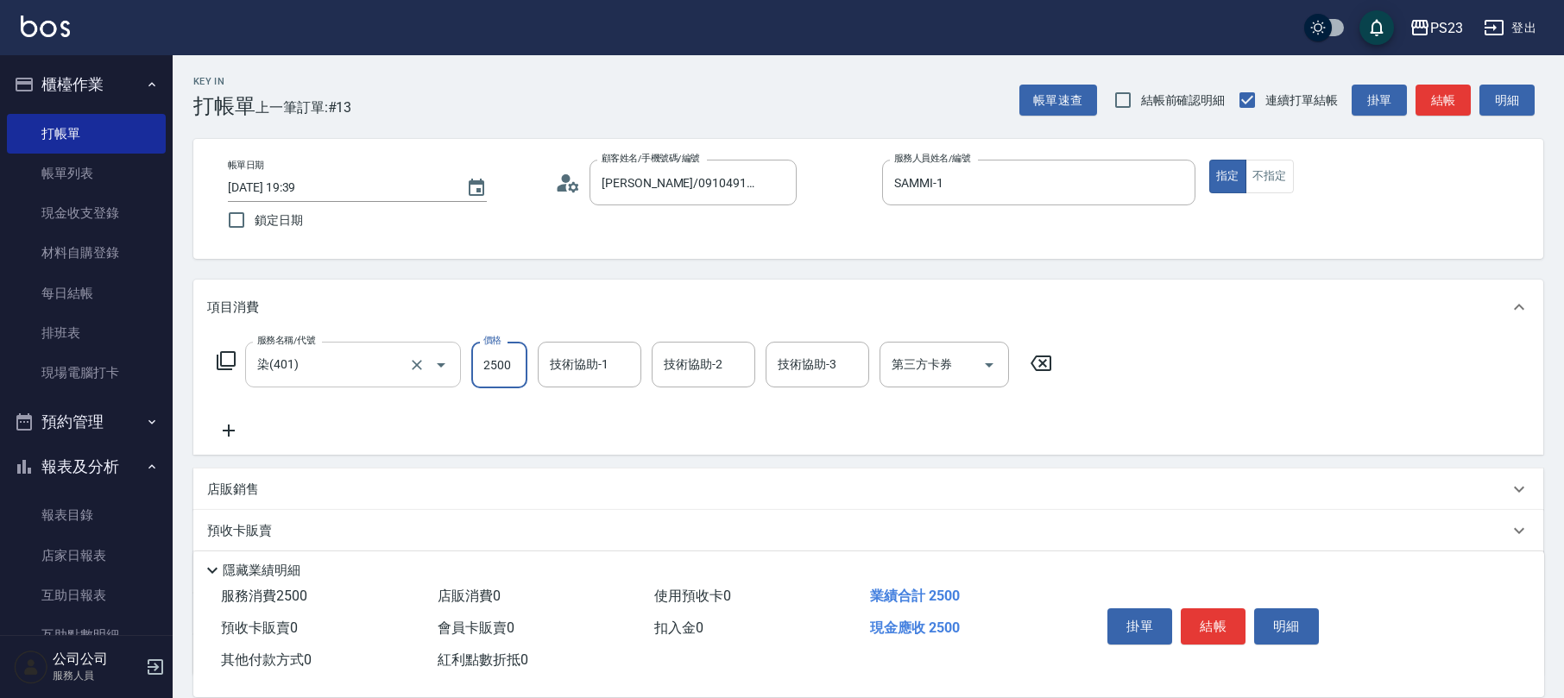
type input "2500"
type input "SAMMI-1"
type input "Flora-21"
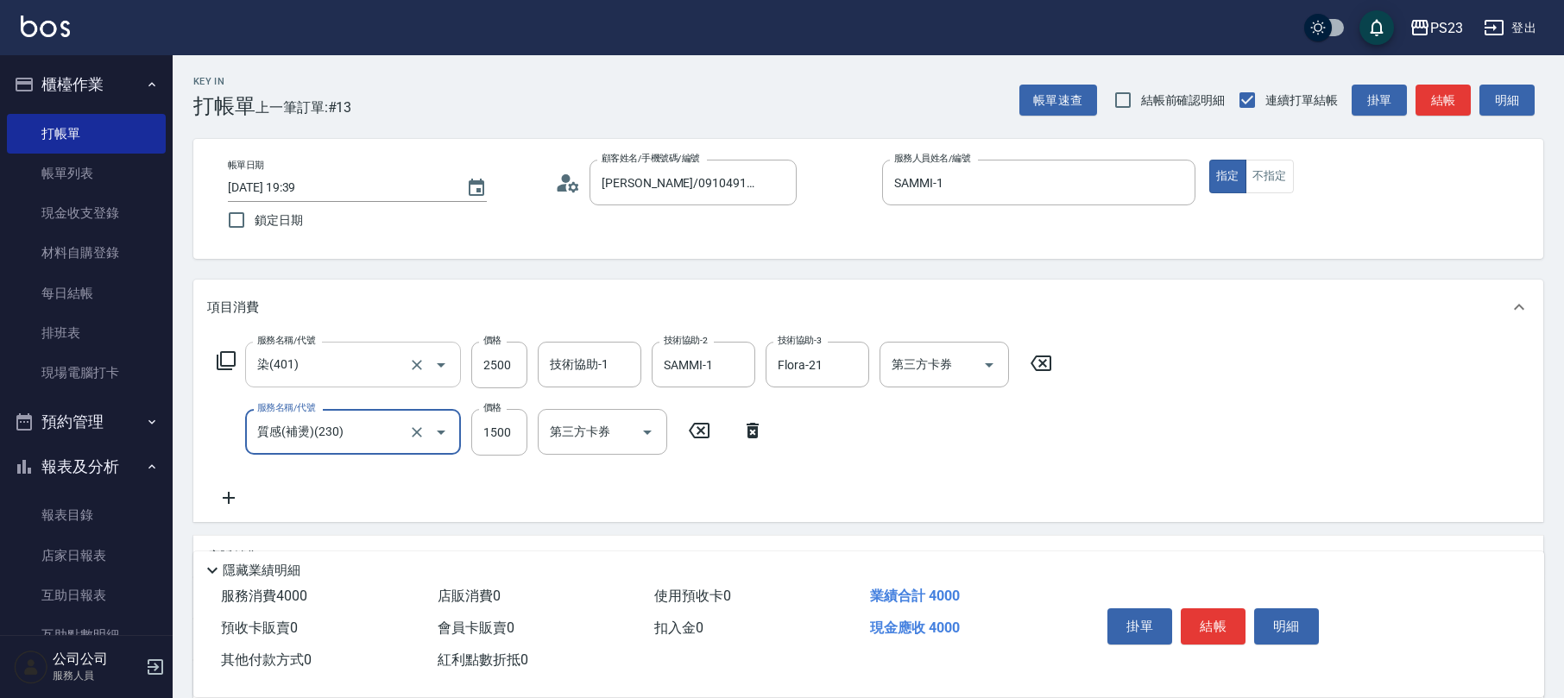
type input "質感(補燙)(230)"
type input "Flora-21"
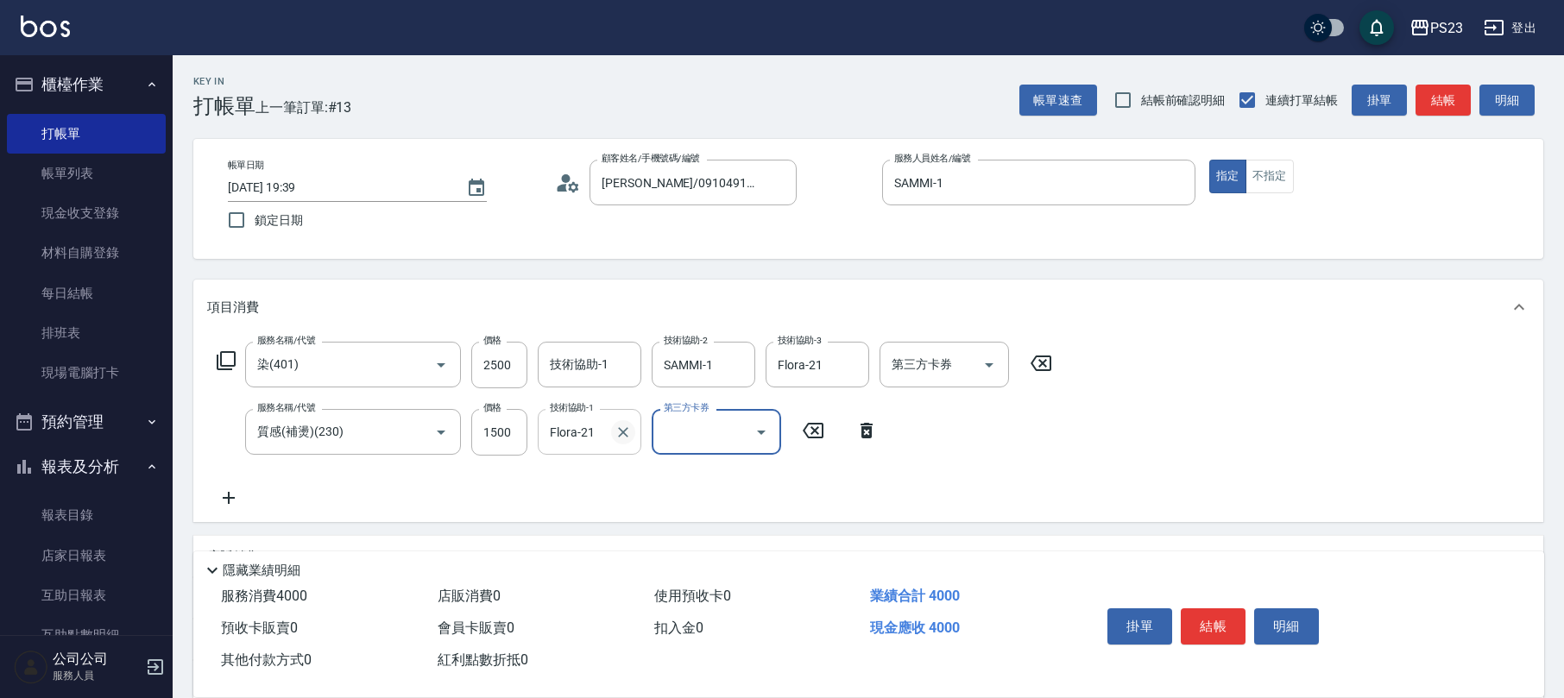
click at [622, 432] on icon "Clear" at bounding box center [623, 432] width 10 height 10
type input "SAMMI-1"
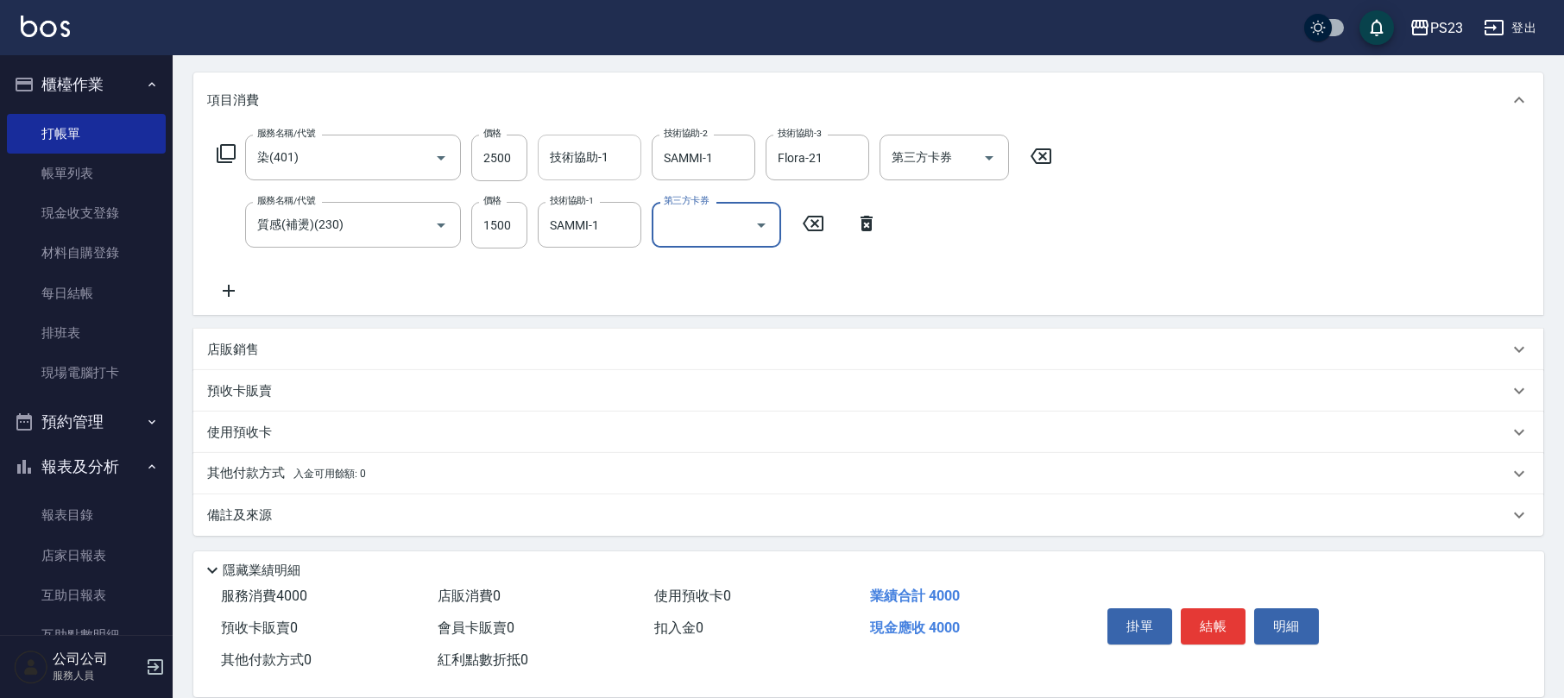
click at [588, 169] on input "技術協助-1" at bounding box center [590, 157] width 88 height 30
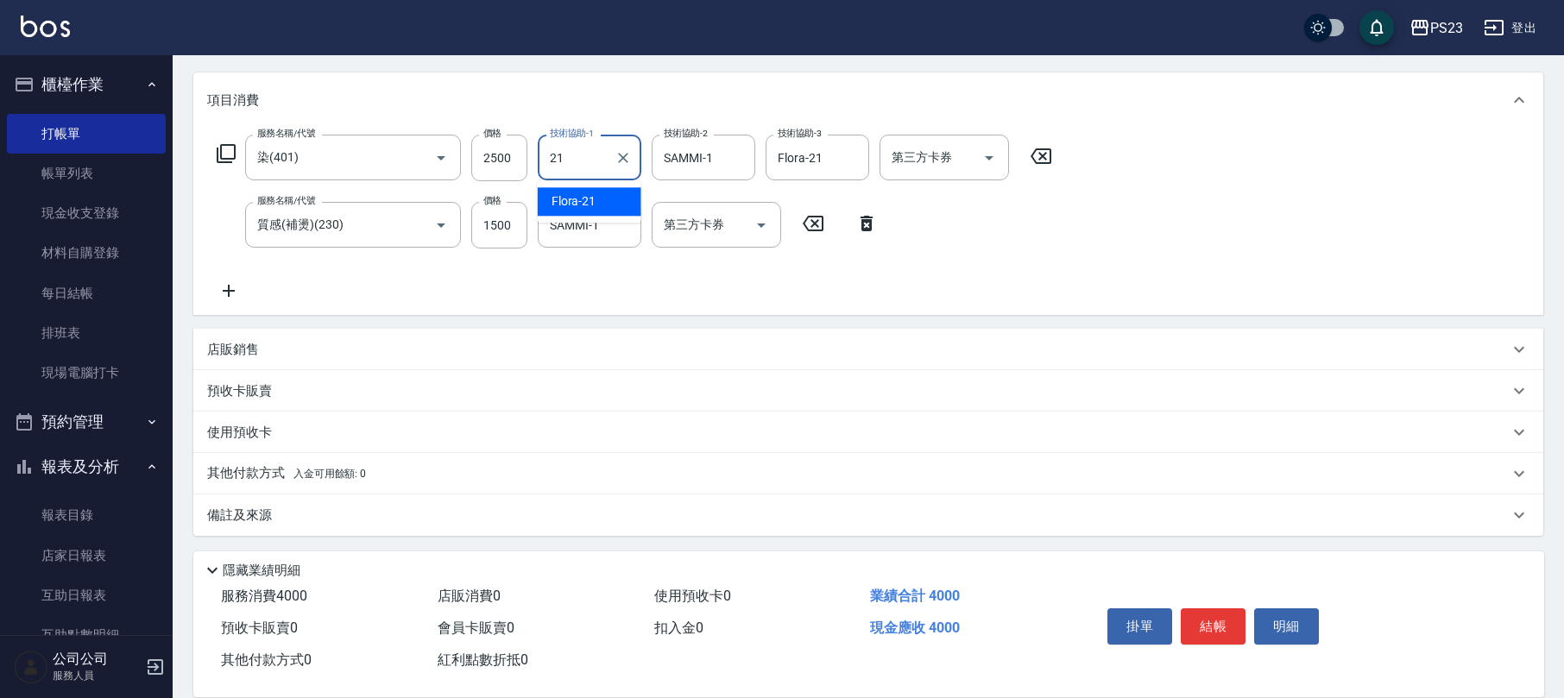
click at [609, 205] on div "Flora -21" at bounding box center [590, 201] width 104 height 28
type input "Flora-21"
click at [570, 292] on div "服務名稱/代號 染(401) 服務名稱/代號 價格 2500 價格 技術協助-1 Flora-21 技術協助-1 技術協助-2 SAMMI-1 技術協助-2 …" at bounding box center [635, 218] width 856 height 167
click at [284, 477] on p "其他付款方式 入金可用餘額: 0" at bounding box center [286, 473] width 159 height 19
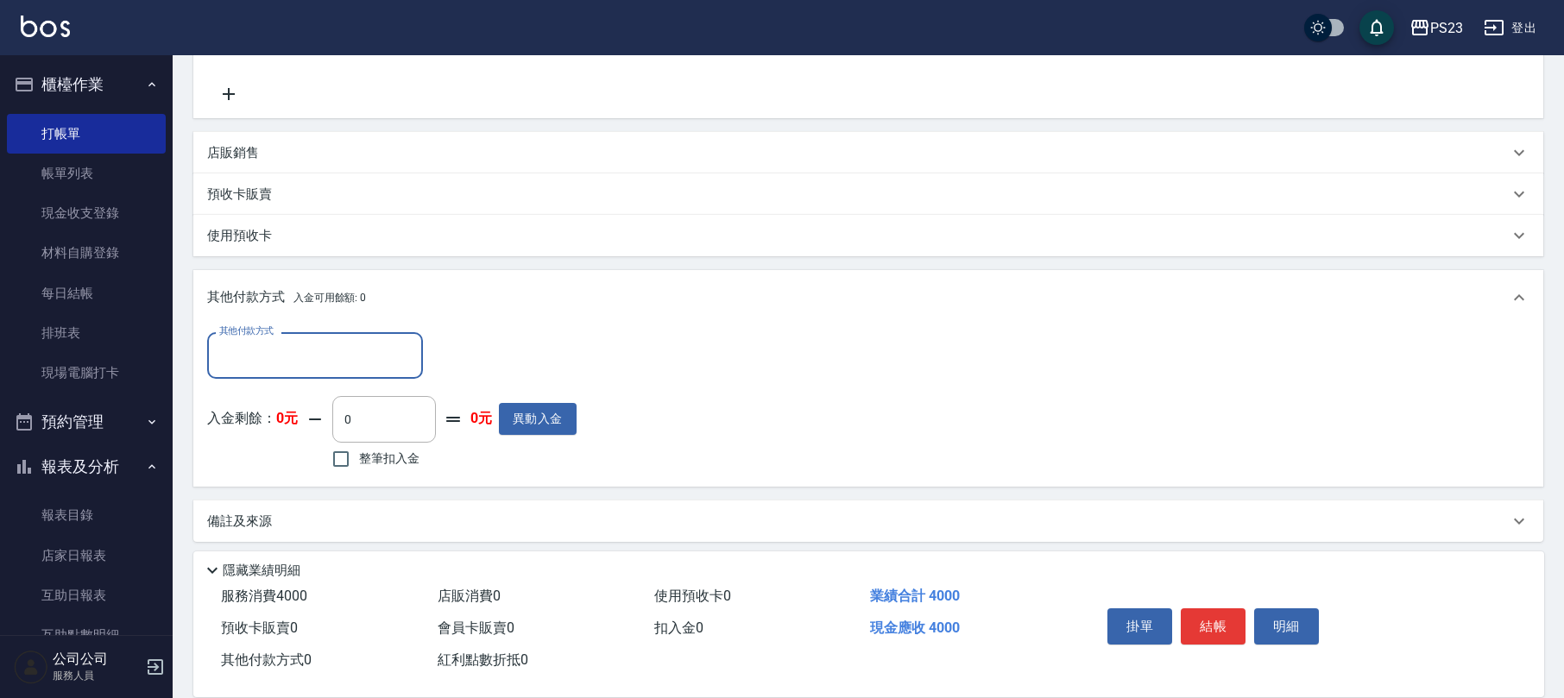
scroll to position [0, 0]
click at [339, 332] on div "其他付款方式" at bounding box center [315, 355] width 216 height 46
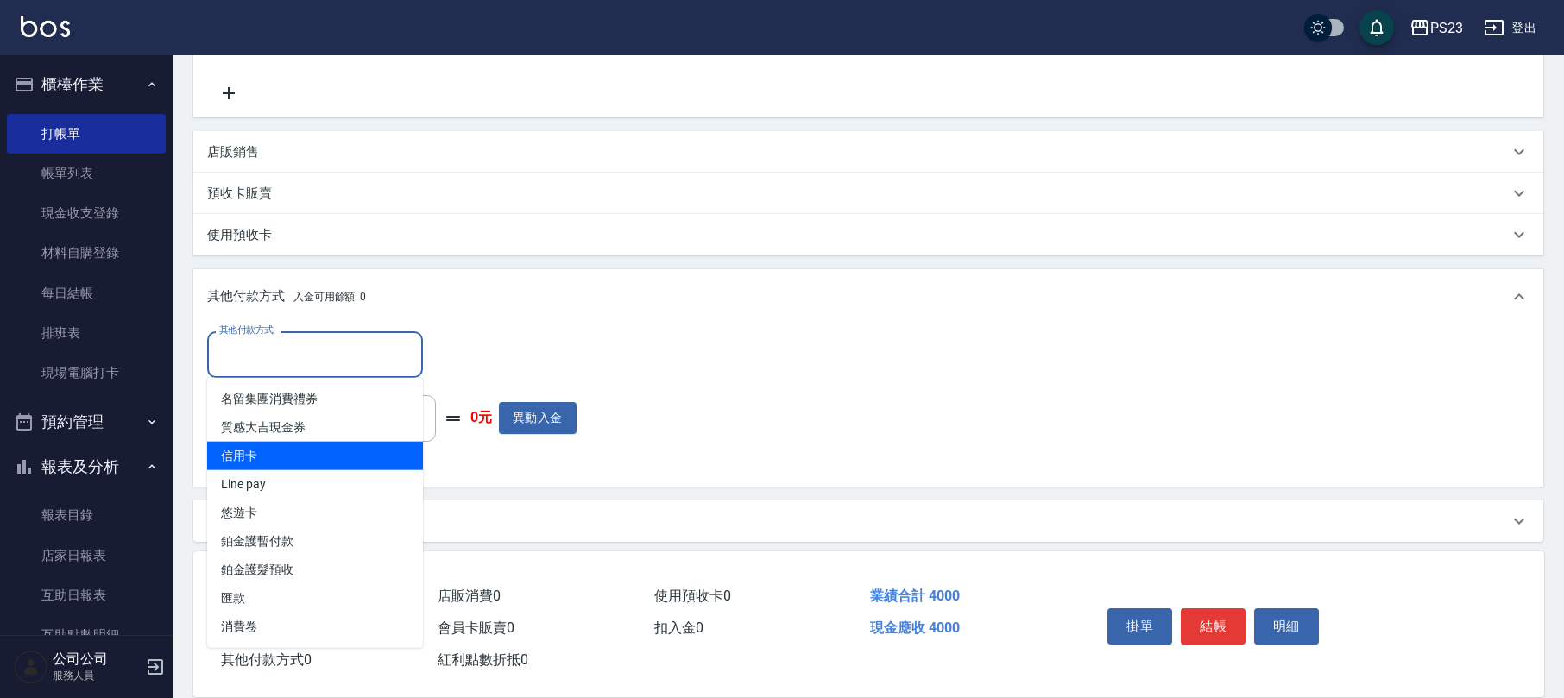
click at [294, 461] on span "信用卡" at bounding box center [315, 456] width 216 height 28
type input "信用卡"
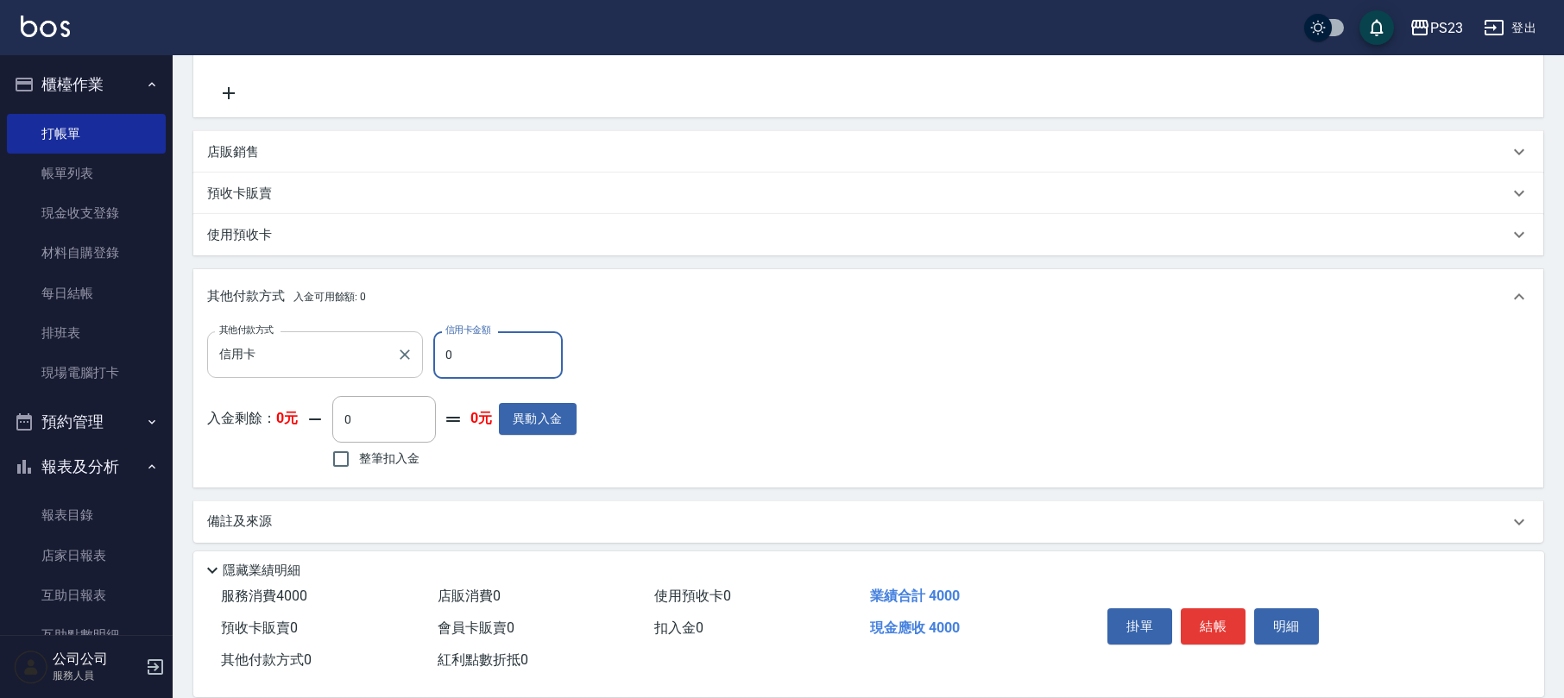
drag, startPoint x: 452, startPoint y: 349, endPoint x: 413, endPoint y: 350, distance: 39.7
click at [421, 344] on div "其他付款方式 信用卡 其他付款方式 信用卡金額 0 信用卡金額" at bounding box center [391, 355] width 369 height 47
type input "4000"
click at [321, 511] on div "備註及來源" at bounding box center [868, 522] width 1350 height 41
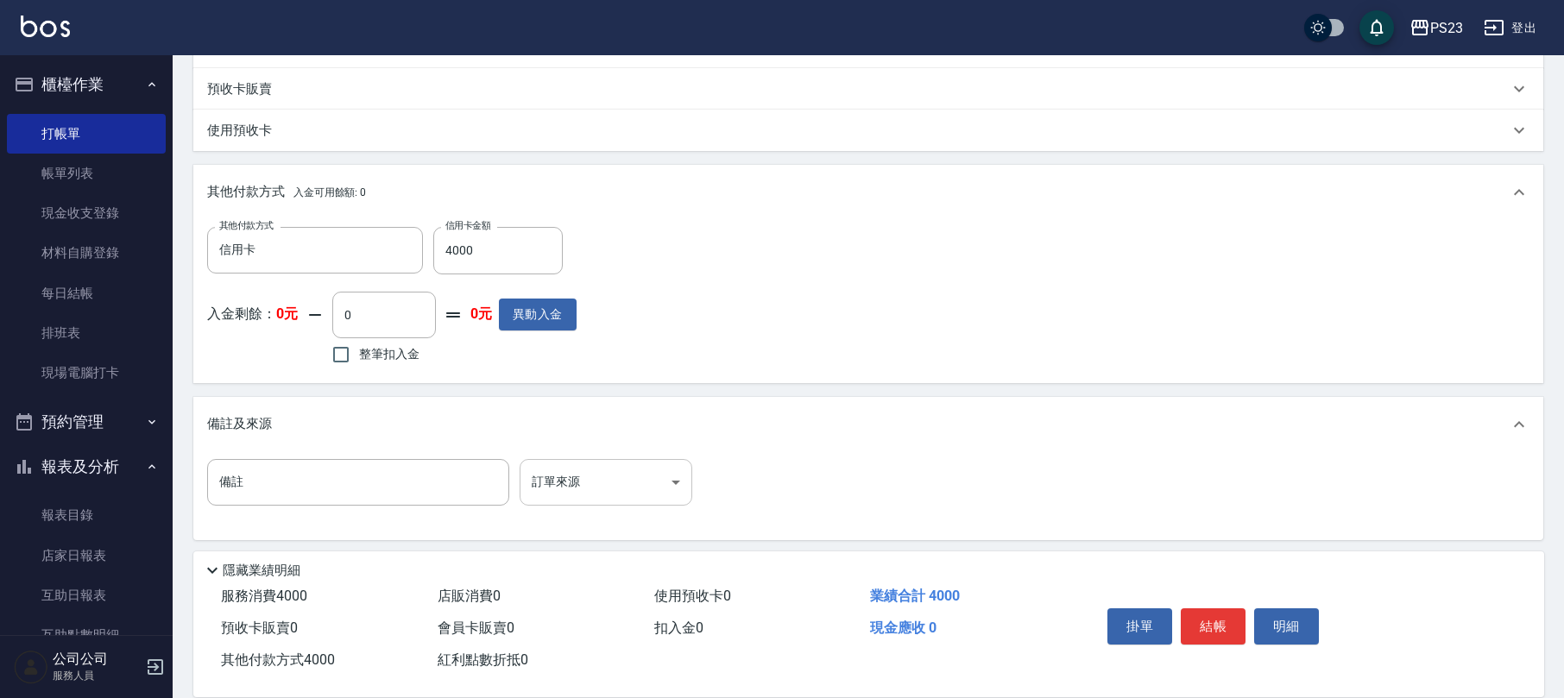
click at [573, 477] on body "PS23 登出 櫃檯作業 打帳單 帳單列表 現金收支登錄 材料自購登錄 每日結帳 排班表 現場電腦打卡 預約管理 預約管理 單日預約紀錄 單週預約紀錄 報表及…" at bounding box center [782, 97] width 1564 height 1212
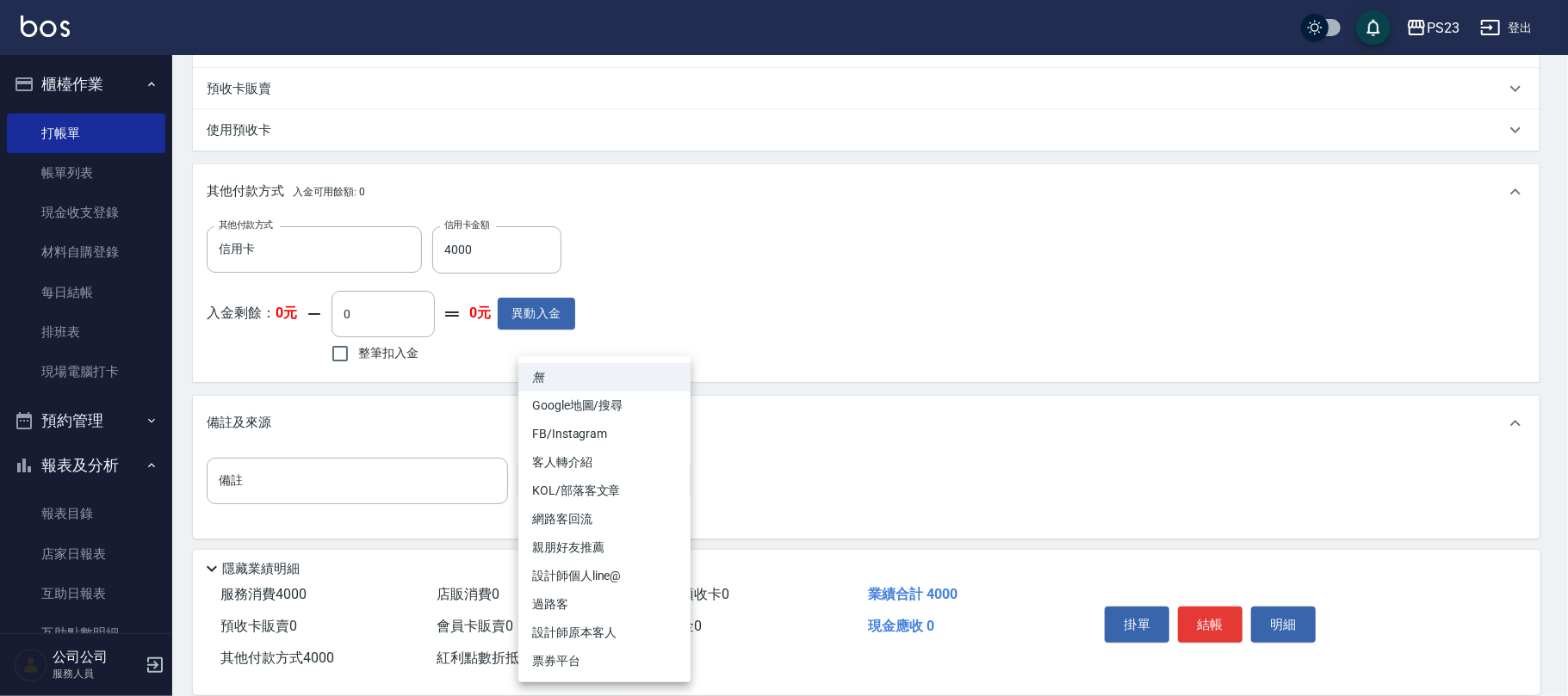
drag, startPoint x: 592, startPoint y: 630, endPoint x: 617, endPoint y: 630, distance: 25.0
click at [593, 630] on li "設計師原本客人" at bounding box center [604, 633] width 173 height 28
type input "設計師原本客人"
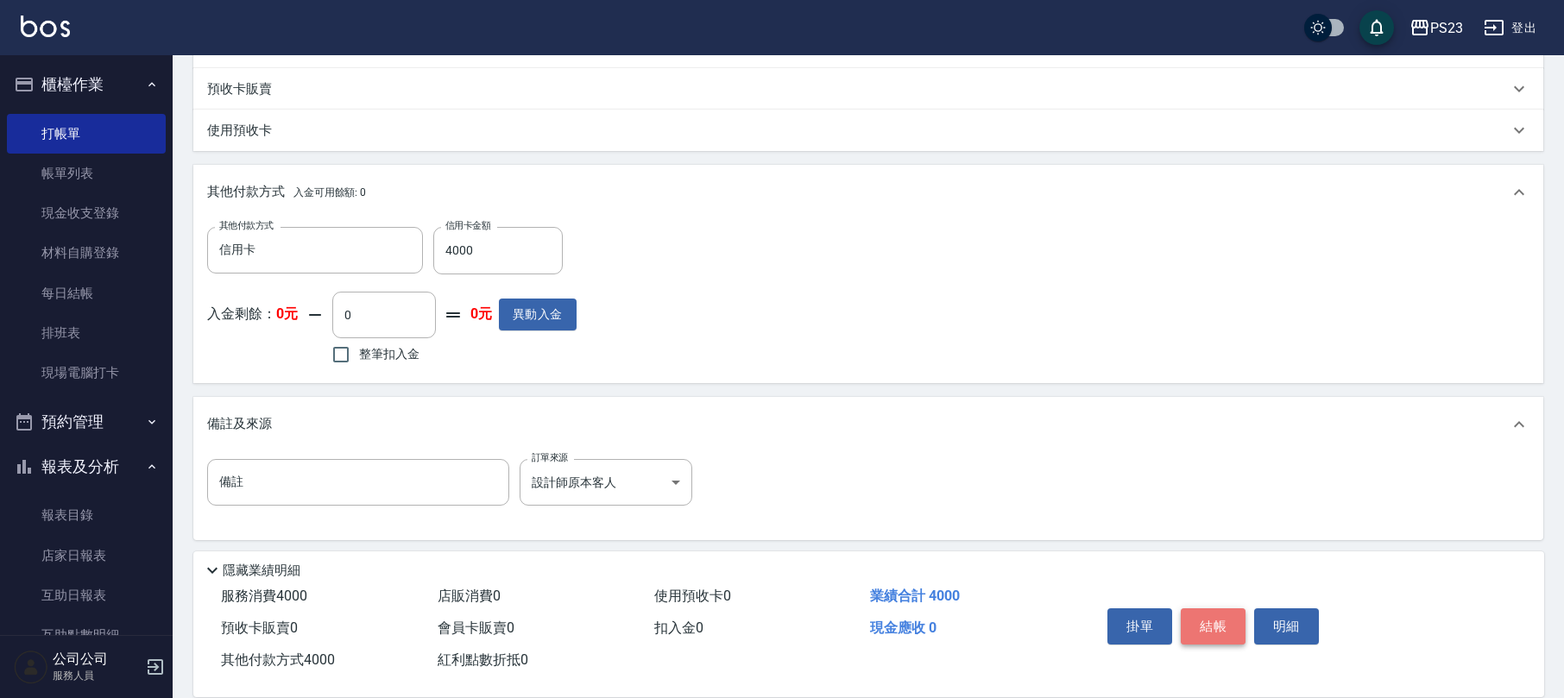
click at [1223, 619] on button "結帳" at bounding box center [1213, 627] width 65 height 36
type input "[DATE] 19:41"
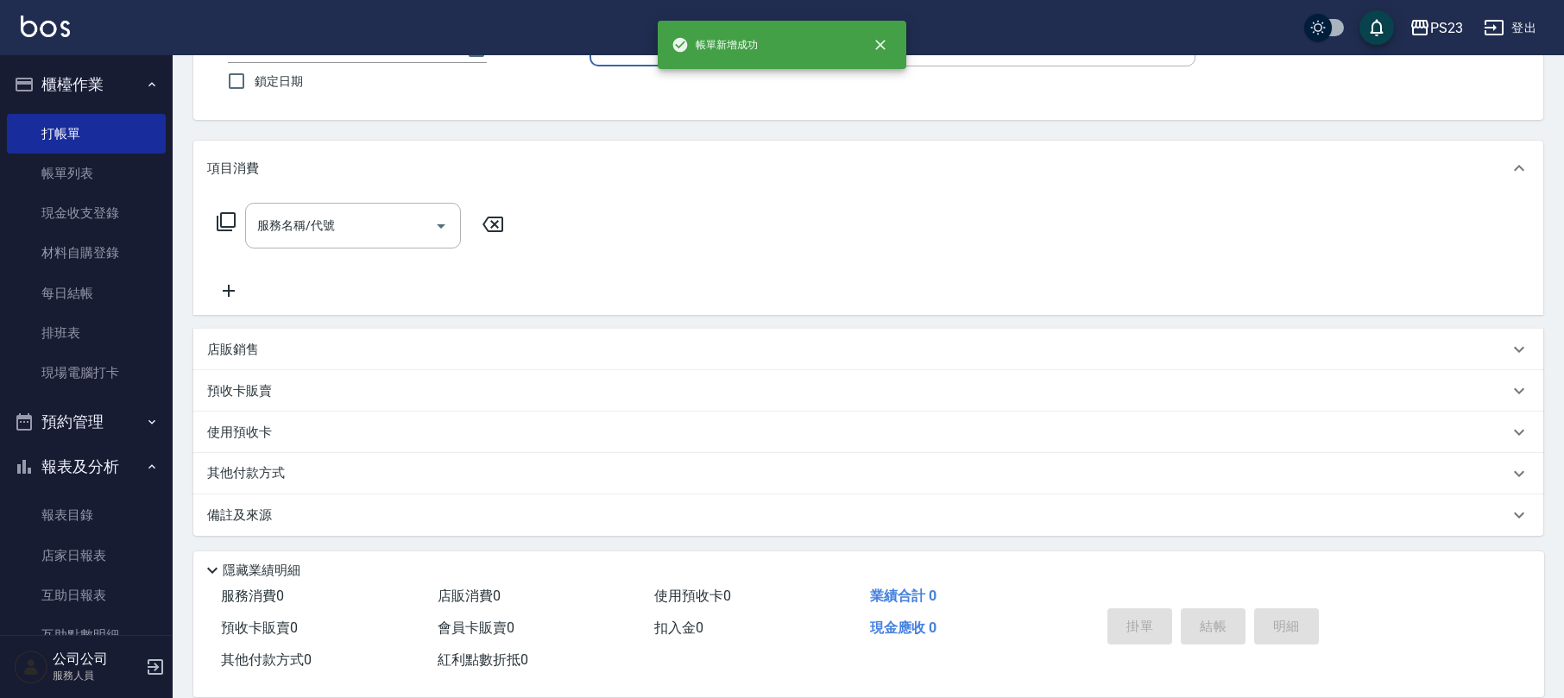
scroll to position [0, 0]
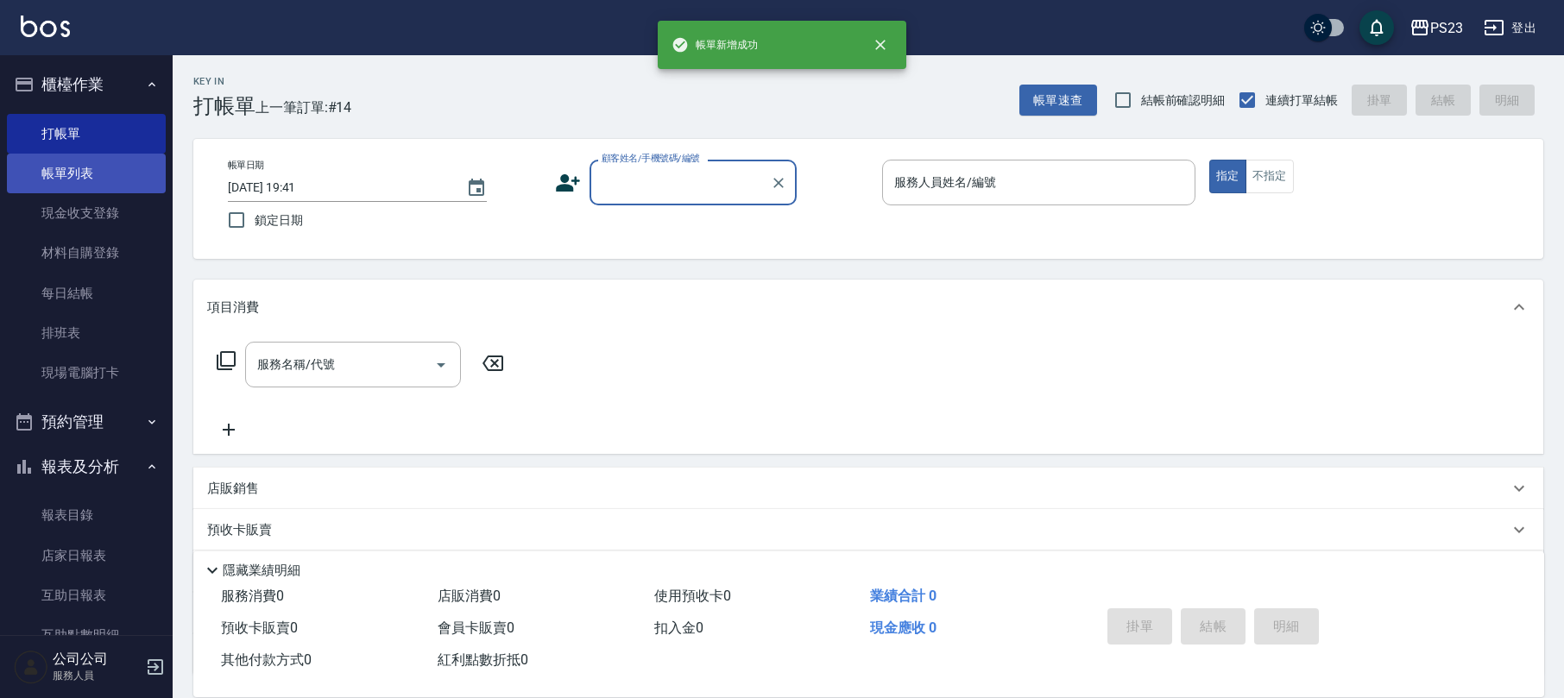
click at [67, 164] on link "帳單列表" at bounding box center [86, 174] width 159 height 40
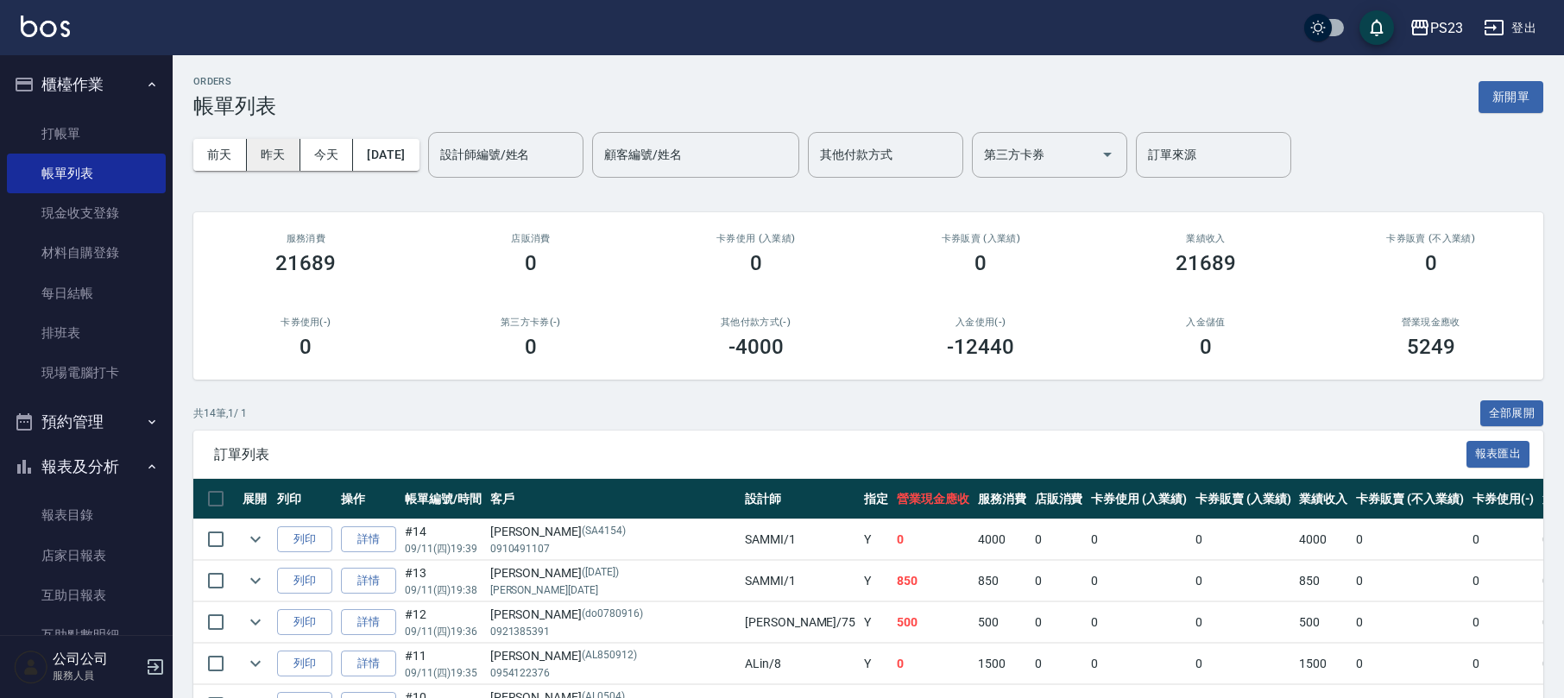
click at [260, 142] on button "昨天" at bounding box center [274, 155] width 54 height 32
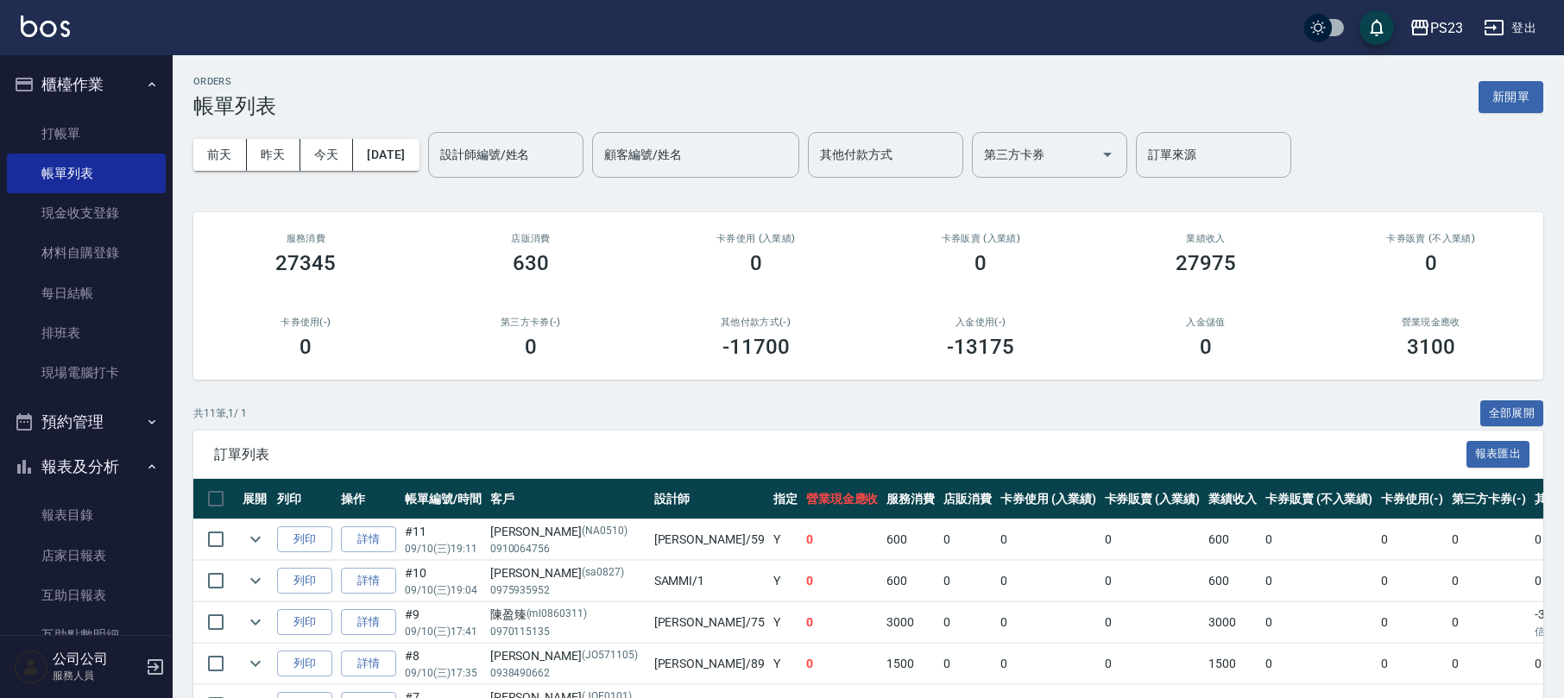
scroll to position [345, 0]
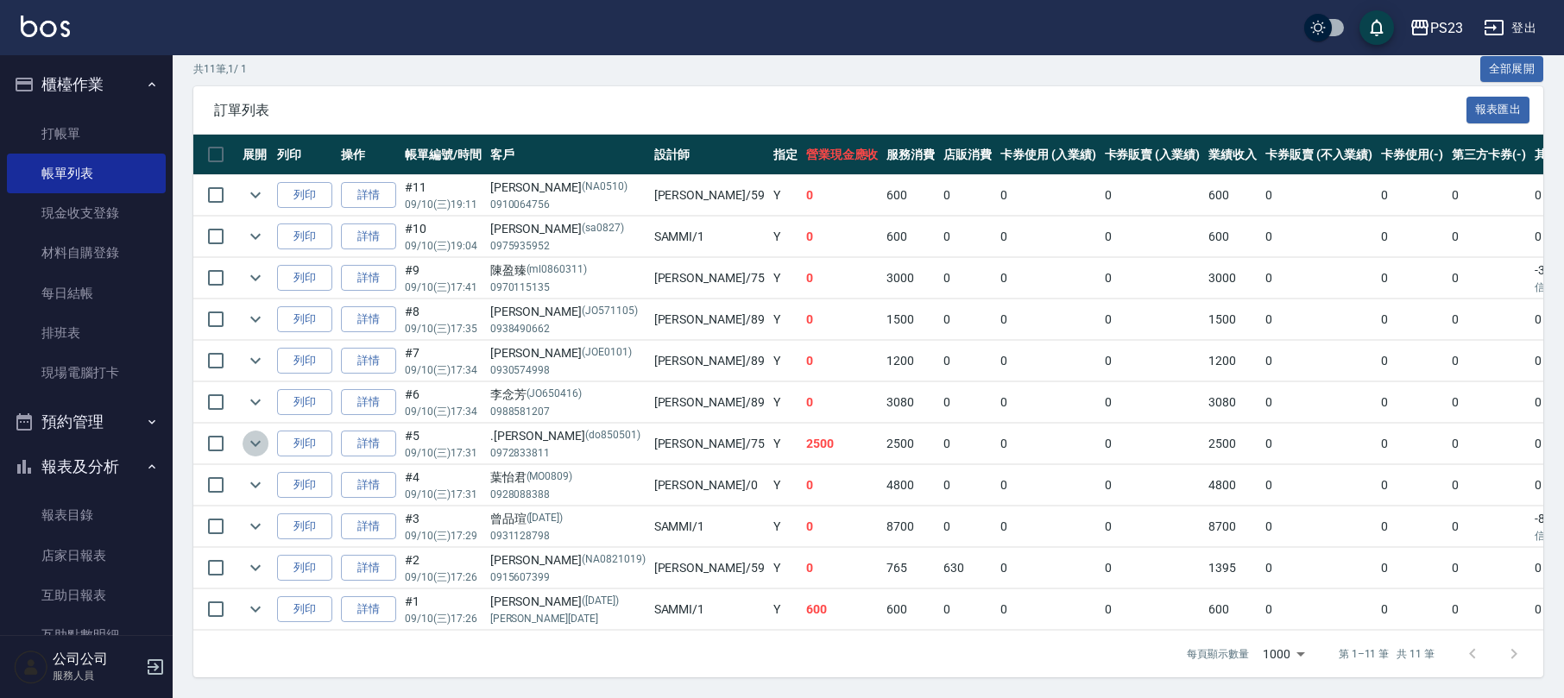
click at [243, 447] on button "expand row" at bounding box center [256, 444] width 26 height 26
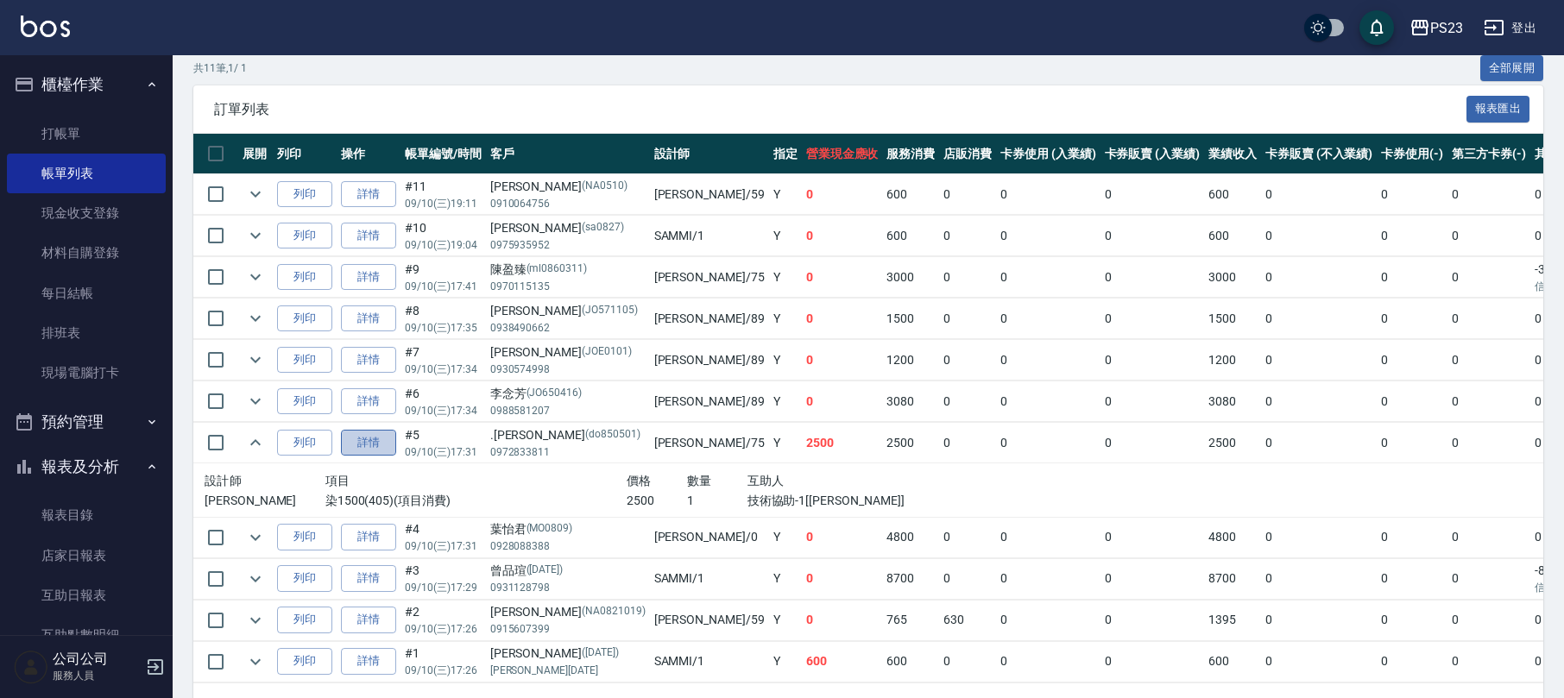
click at [371, 445] on link "詳情" at bounding box center [368, 443] width 55 height 27
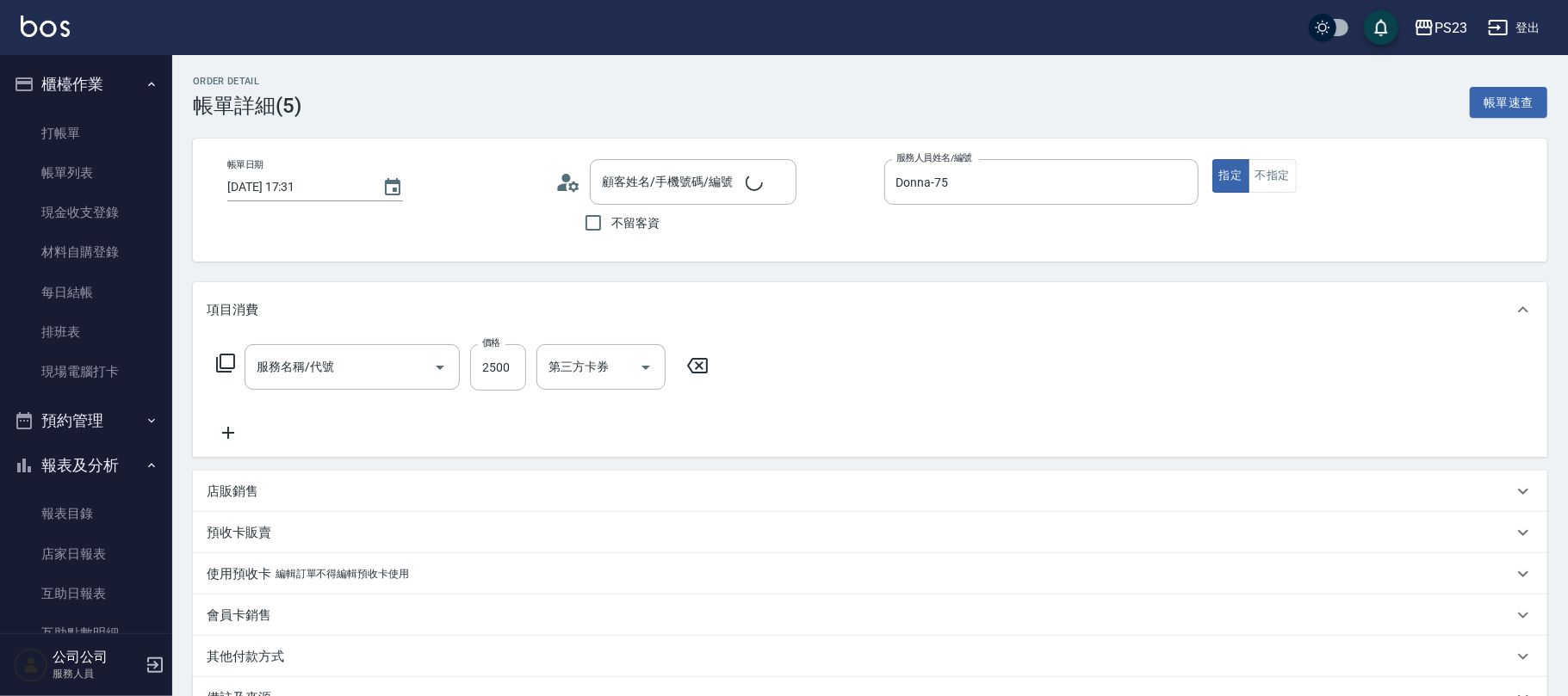
type input "[DATE] 17:31"
type input "Donna-75"
type input ".[PERSON_NAME]/0972833811/do850501"
type input "染1500(405)"
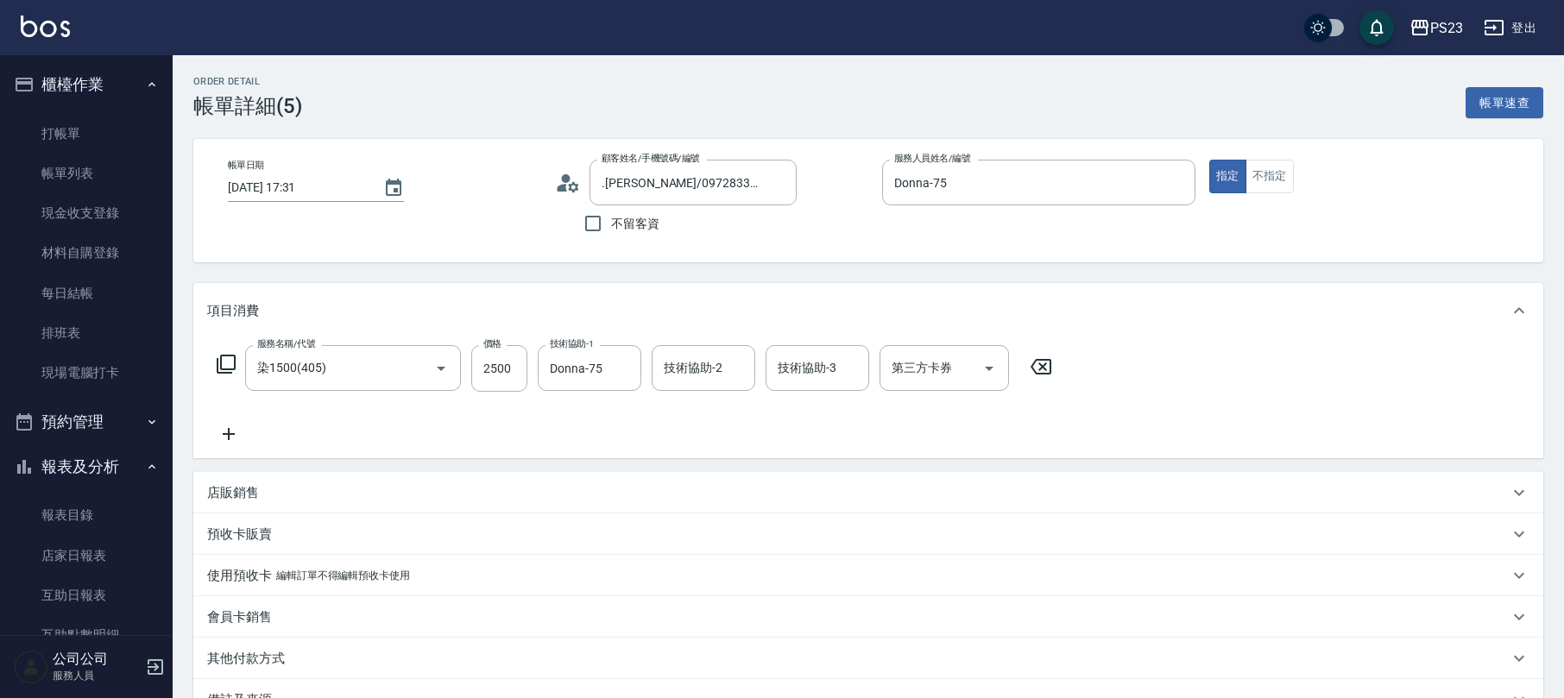
scroll to position [205, 0]
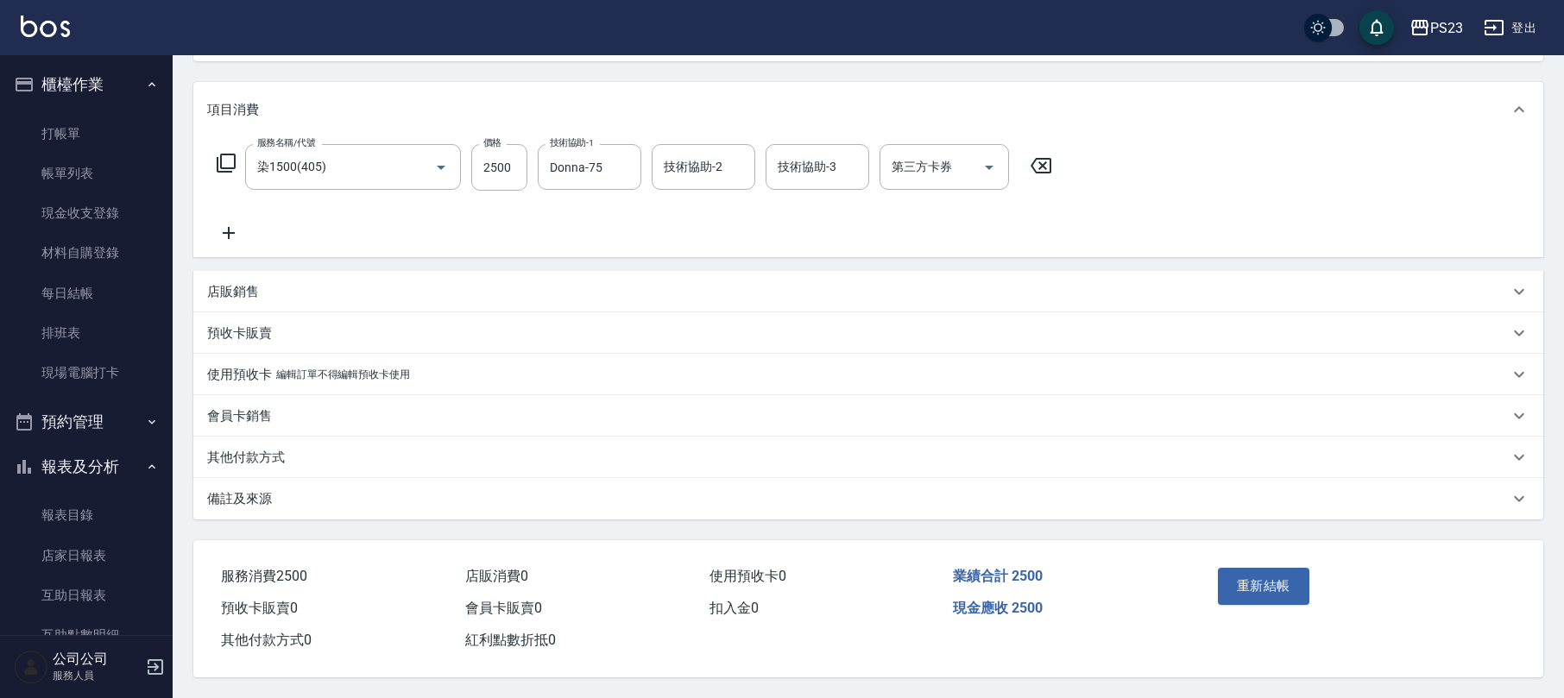
drag, startPoint x: 240, startPoint y: 277, endPoint x: 380, endPoint y: 302, distance: 142.1
click at [242, 277] on div "店販銷售" at bounding box center [868, 291] width 1350 height 41
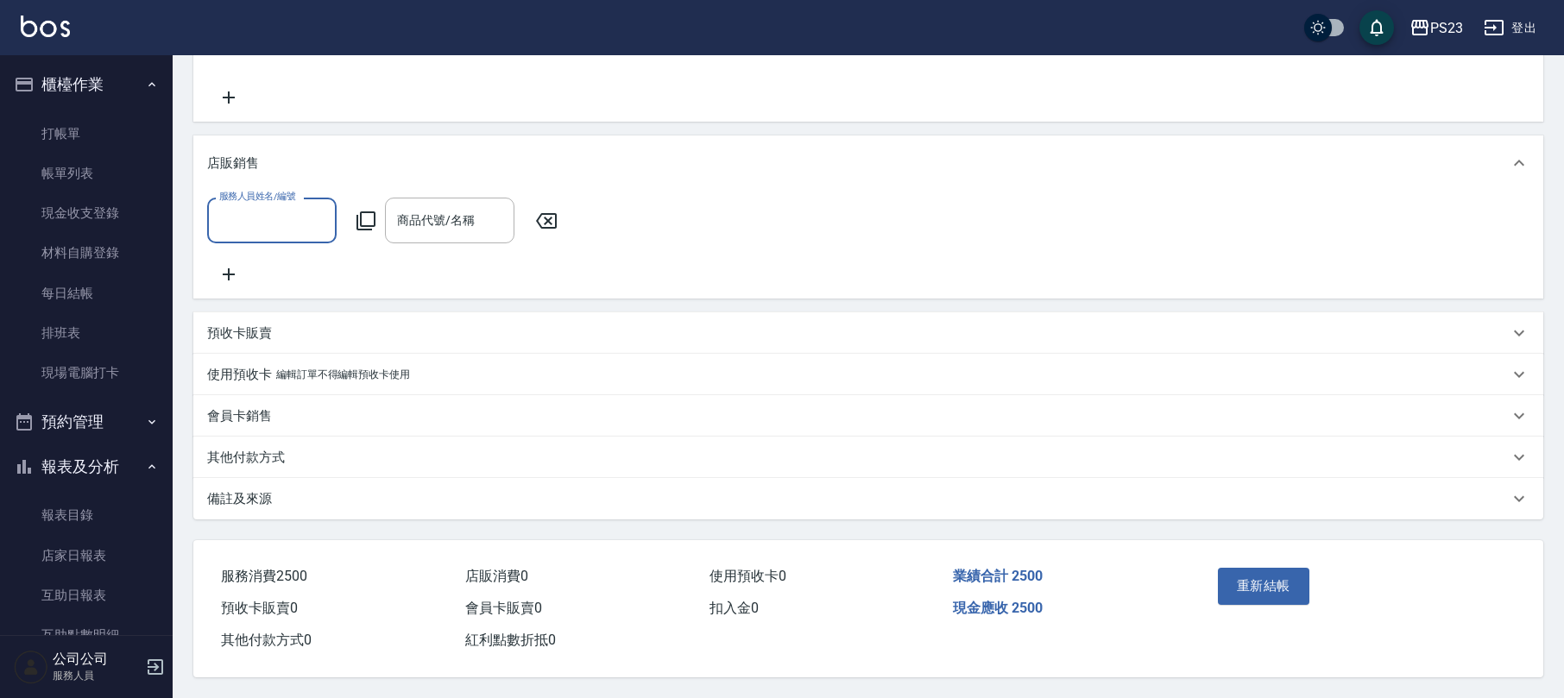
scroll to position [12, 0]
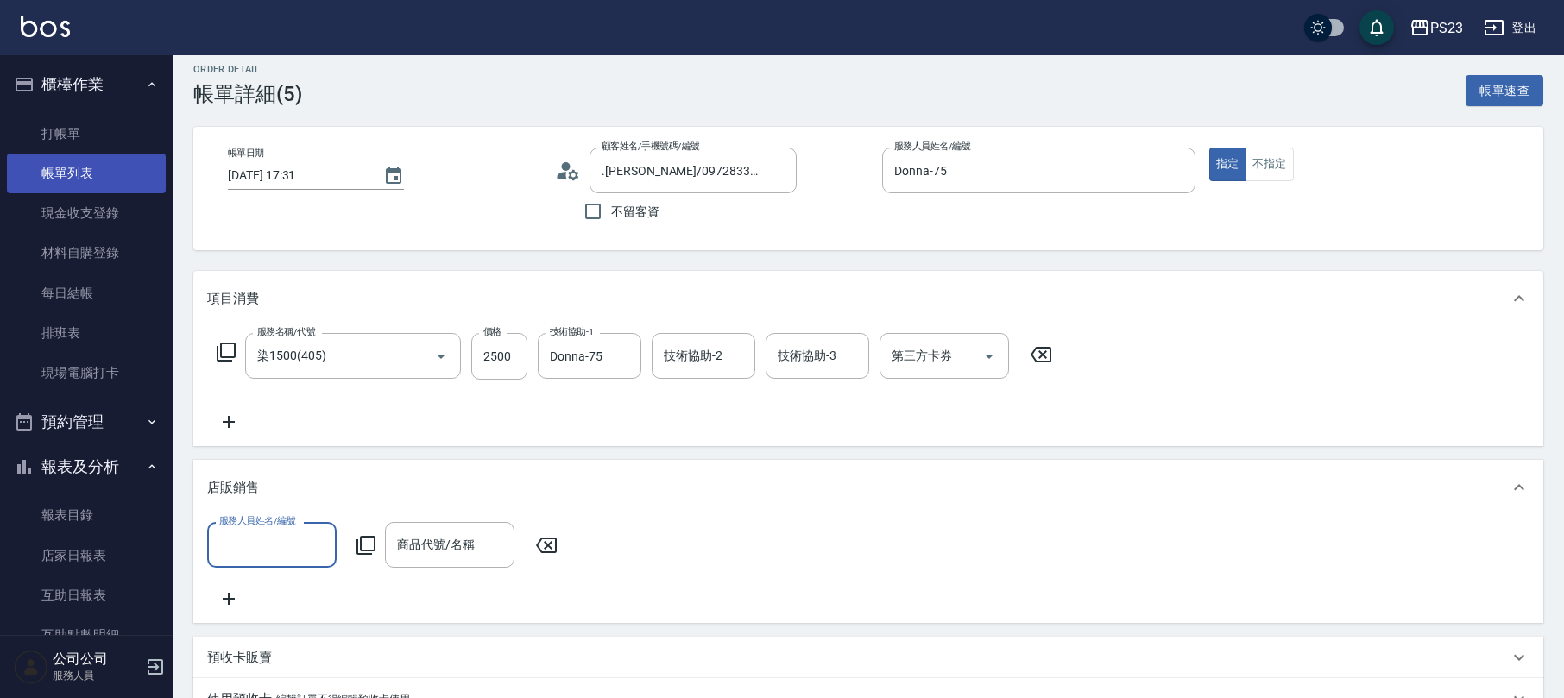
click at [104, 177] on link "帳單列表" at bounding box center [86, 174] width 159 height 40
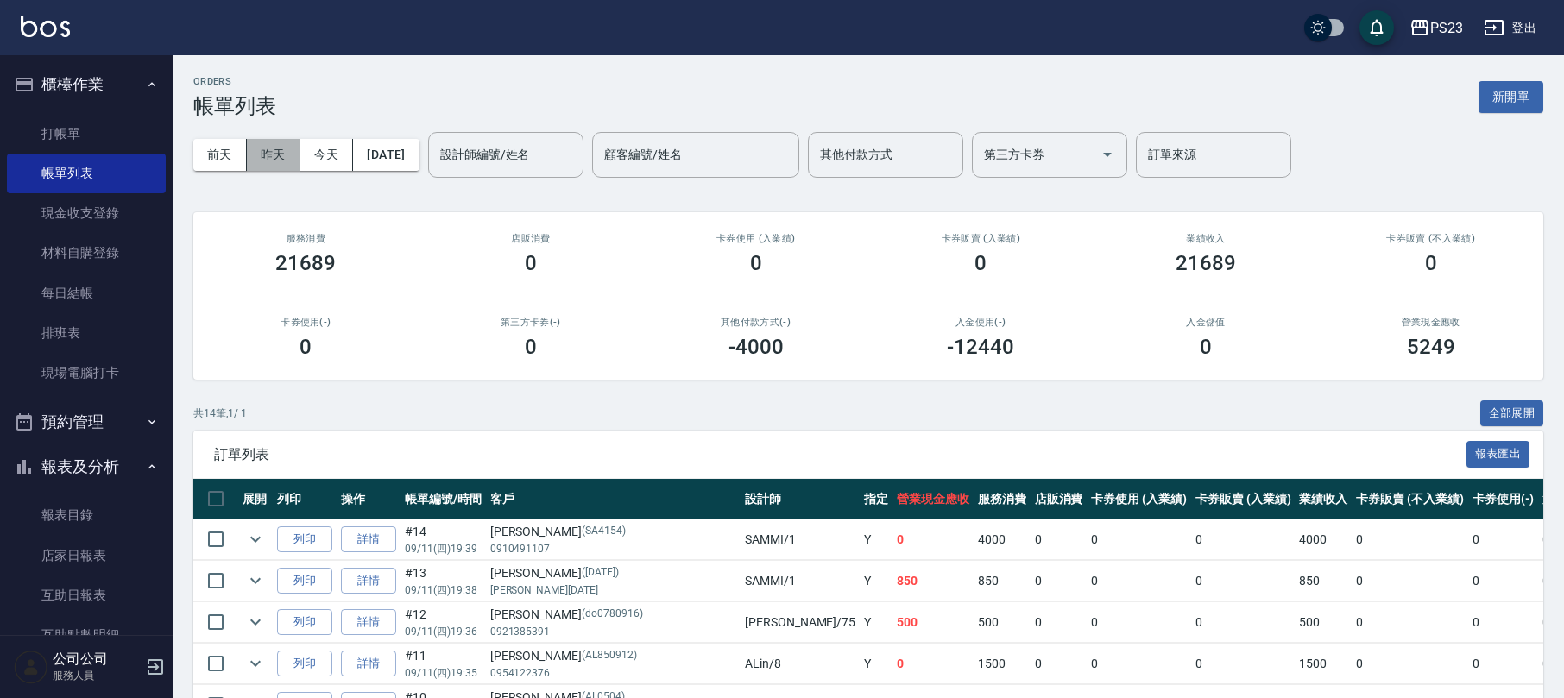
click at [285, 167] on button "昨天" at bounding box center [274, 155] width 54 height 32
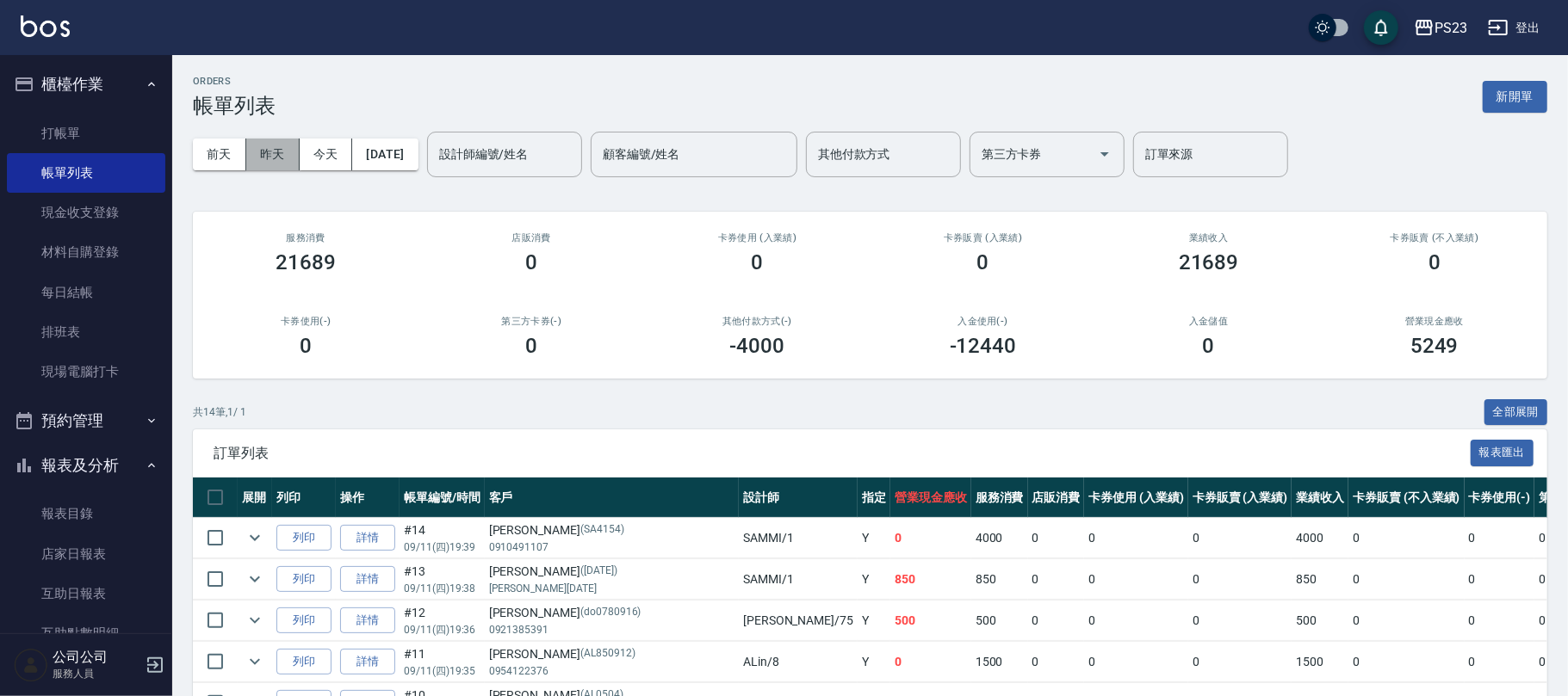
click at [267, 152] on button "昨天" at bounding box center [273, 155] width 54 height 32
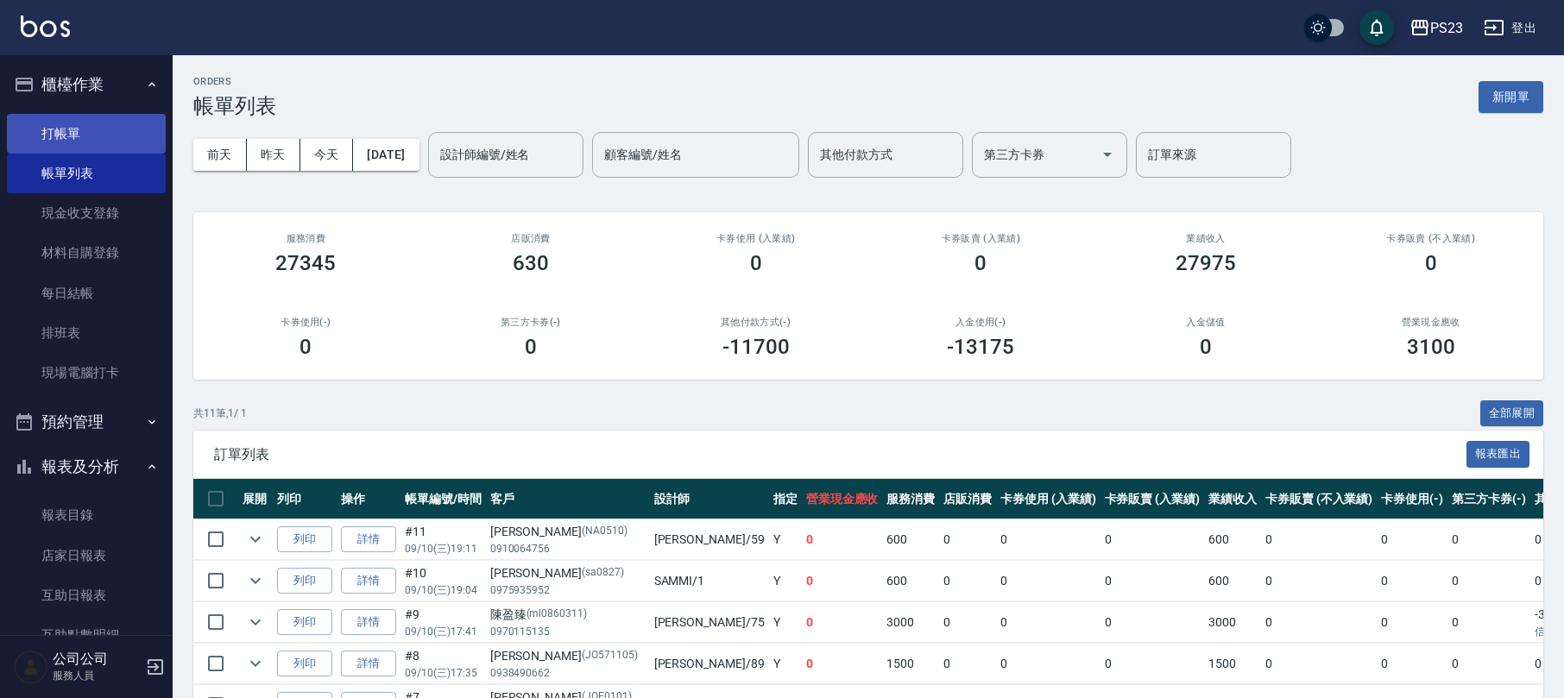
click at [108, 128] on link "打帳單" at bounding box center [86, 134] width 159 height 40
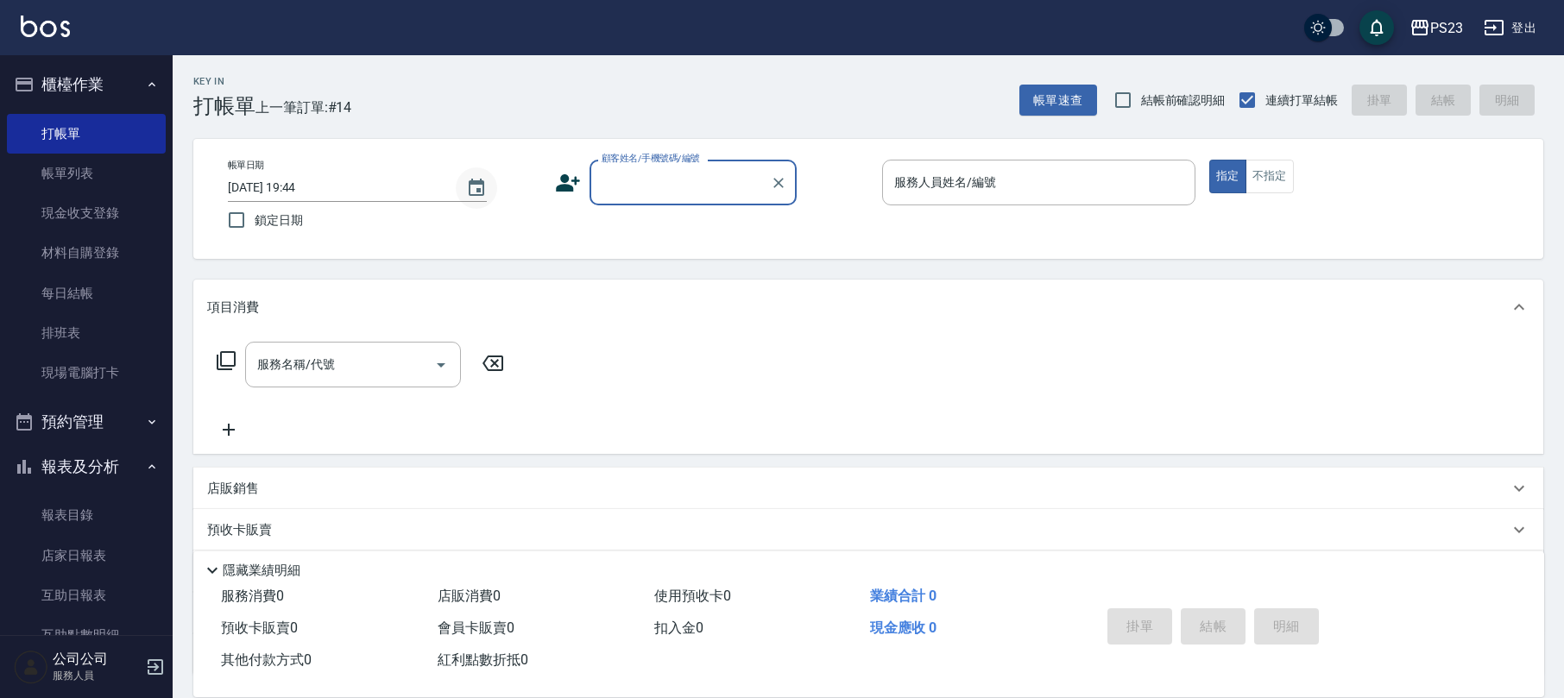
click at [480, 187] on icon "Choose date, selected date is 2025-09-11" at bounding box center [476, 188] width 21 height 21
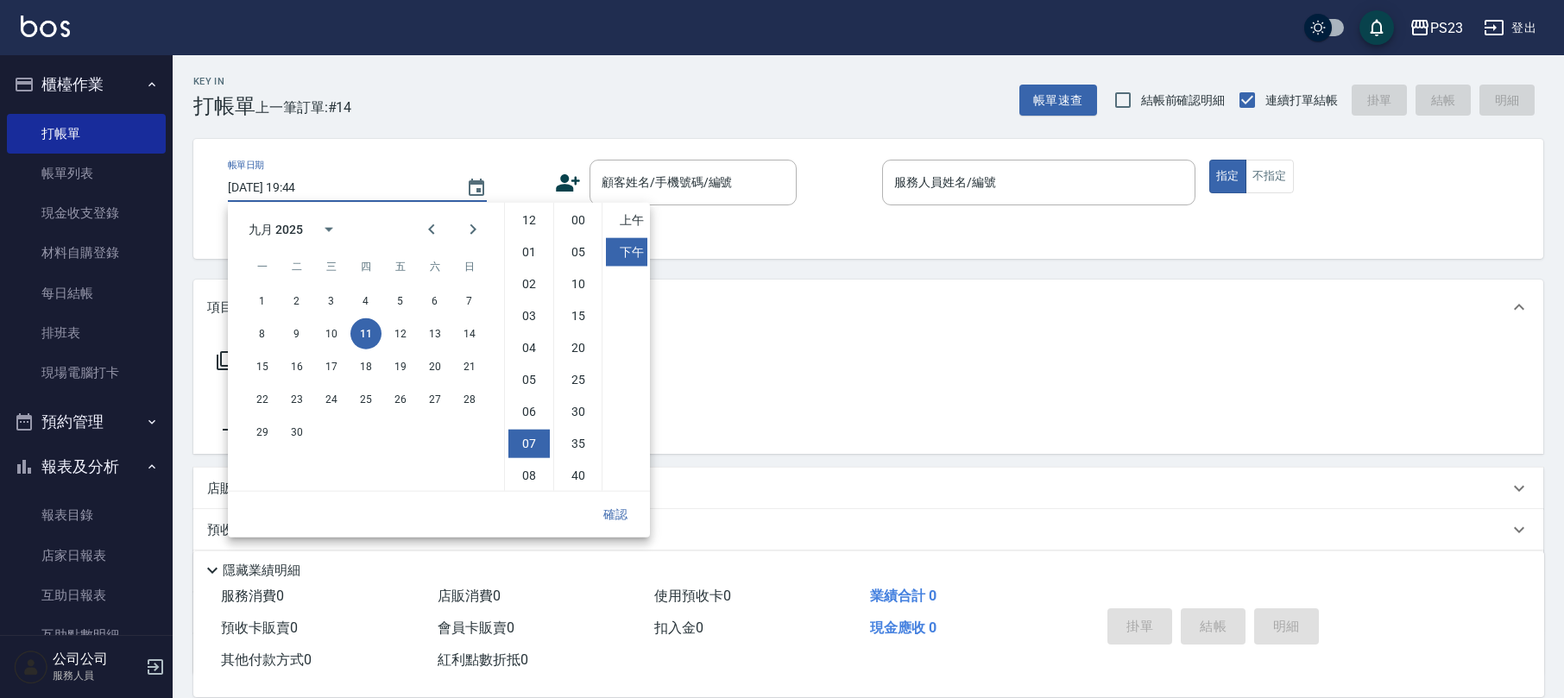
scroll to position [97, 0]
click at [328, 338] on button "10" at bounding box center [331, 334] width 31 height 31
type input "[DATE] 19:44"
click at [618, 519] on button "確認" at bounding box center [615, 515] width 55 height 32
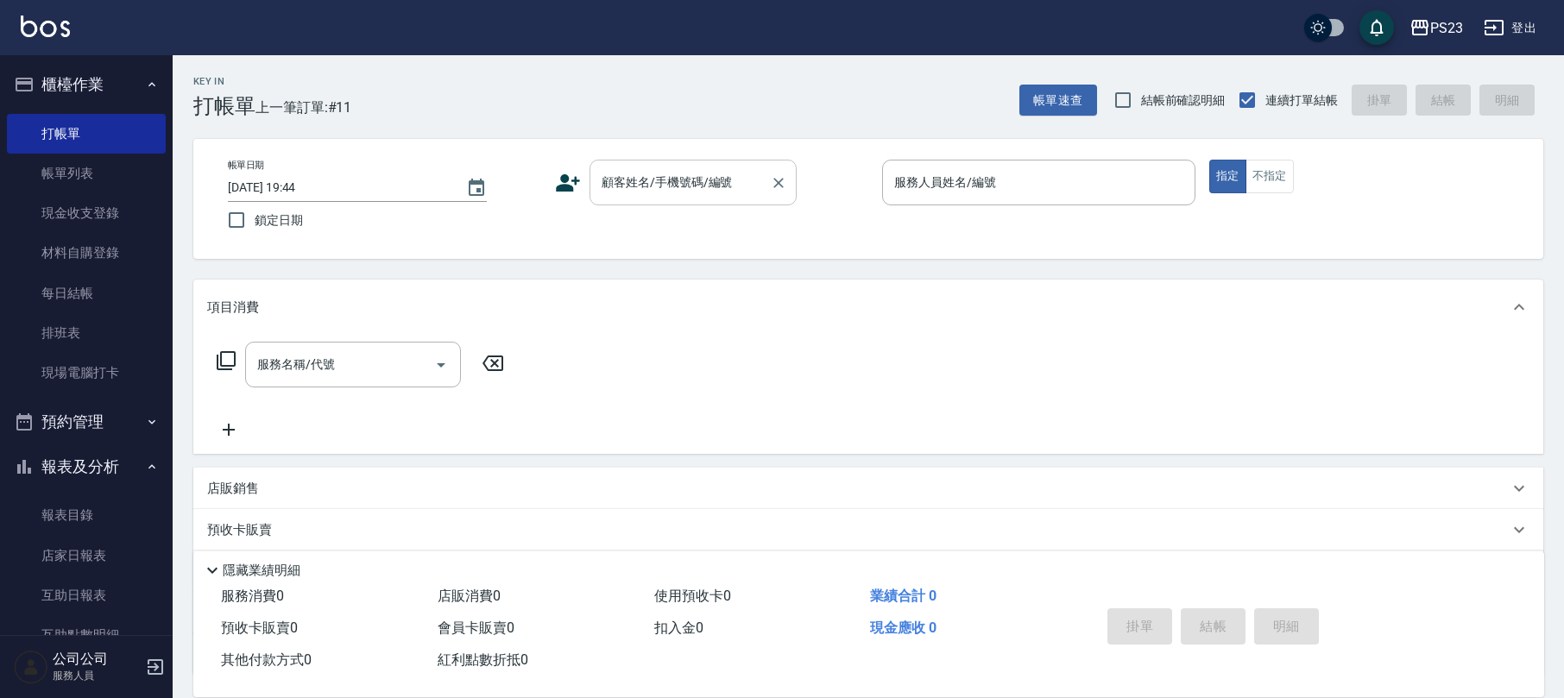
click at [665, 199] on div "顧客姓名/手機號碼/編號" at bounding box center [693, 183] width 207 height 46
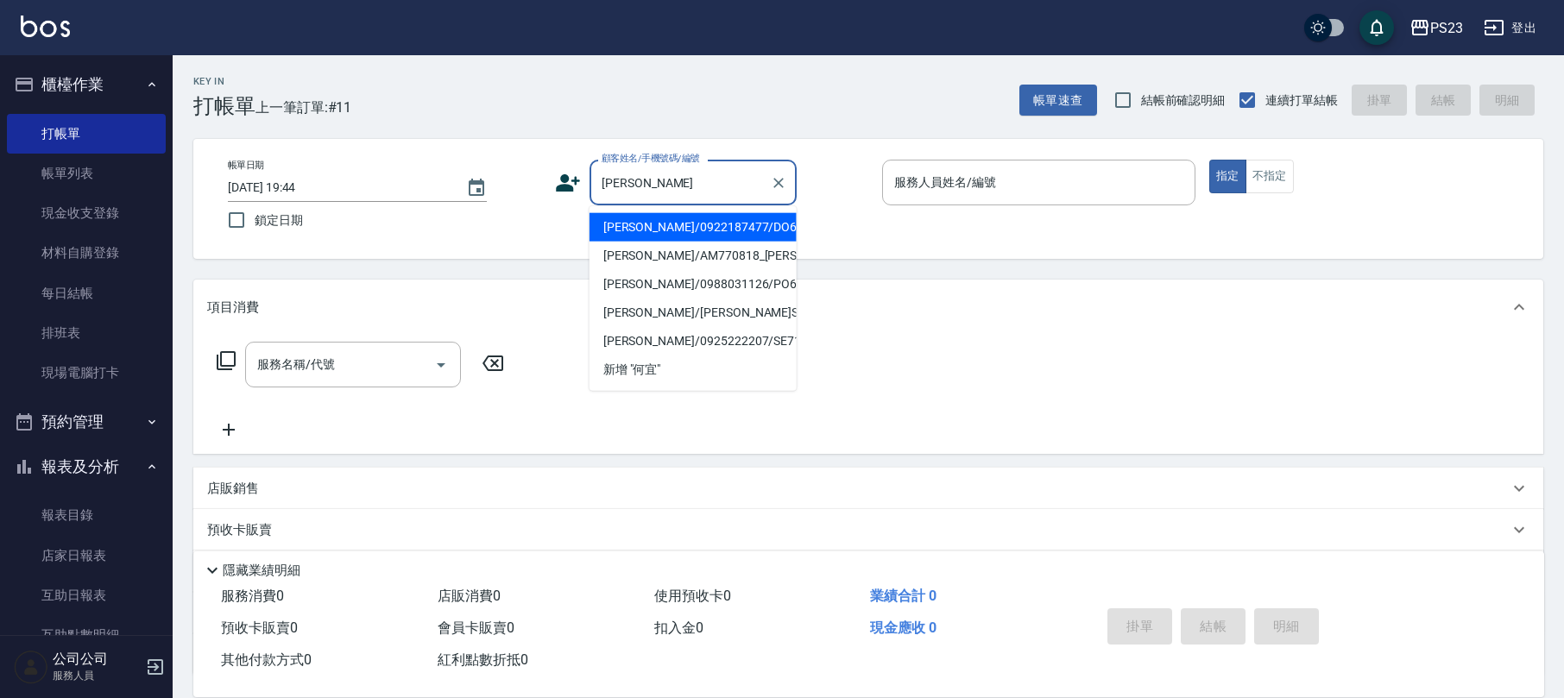
click at [695, 223] on li "[PERSON_NAME]/0922187477/DO621216" at bounding box center [693, 227] width 207 height 28
type input "[PERSON_NAME]/0922187477/DO621216"
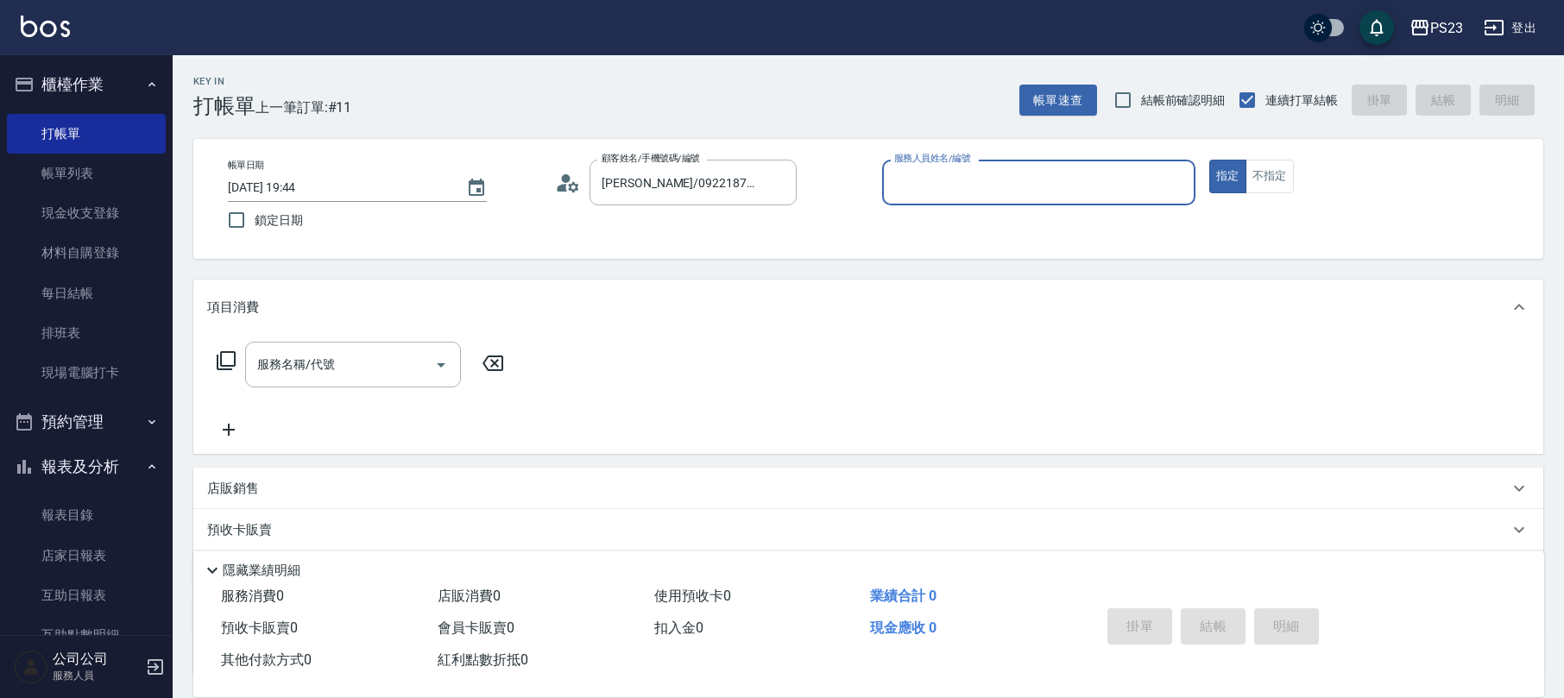
type input "Donna-75"
click at [340, 371] on input "服務名稱/代號" at bounding box center [340, 365] width 174 height 30
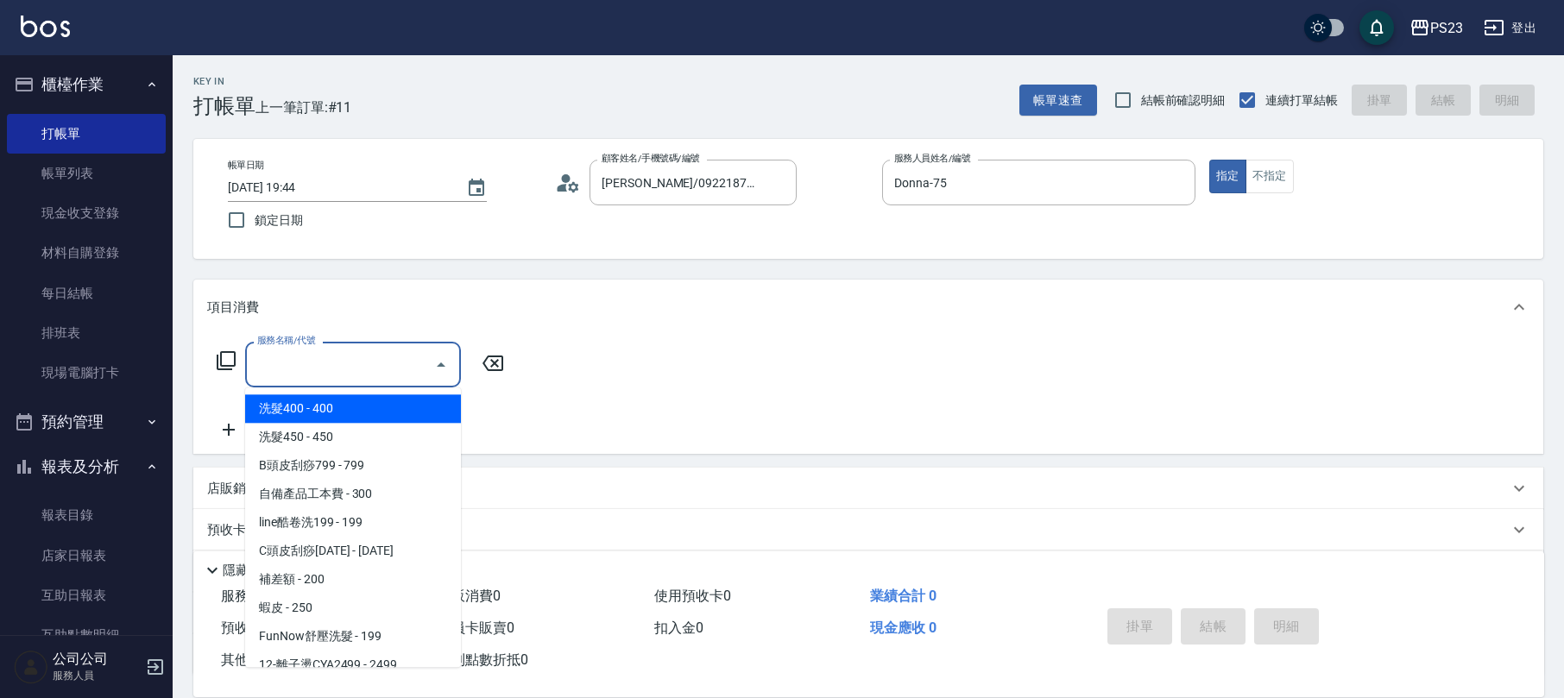
scroll to position [115, 0]
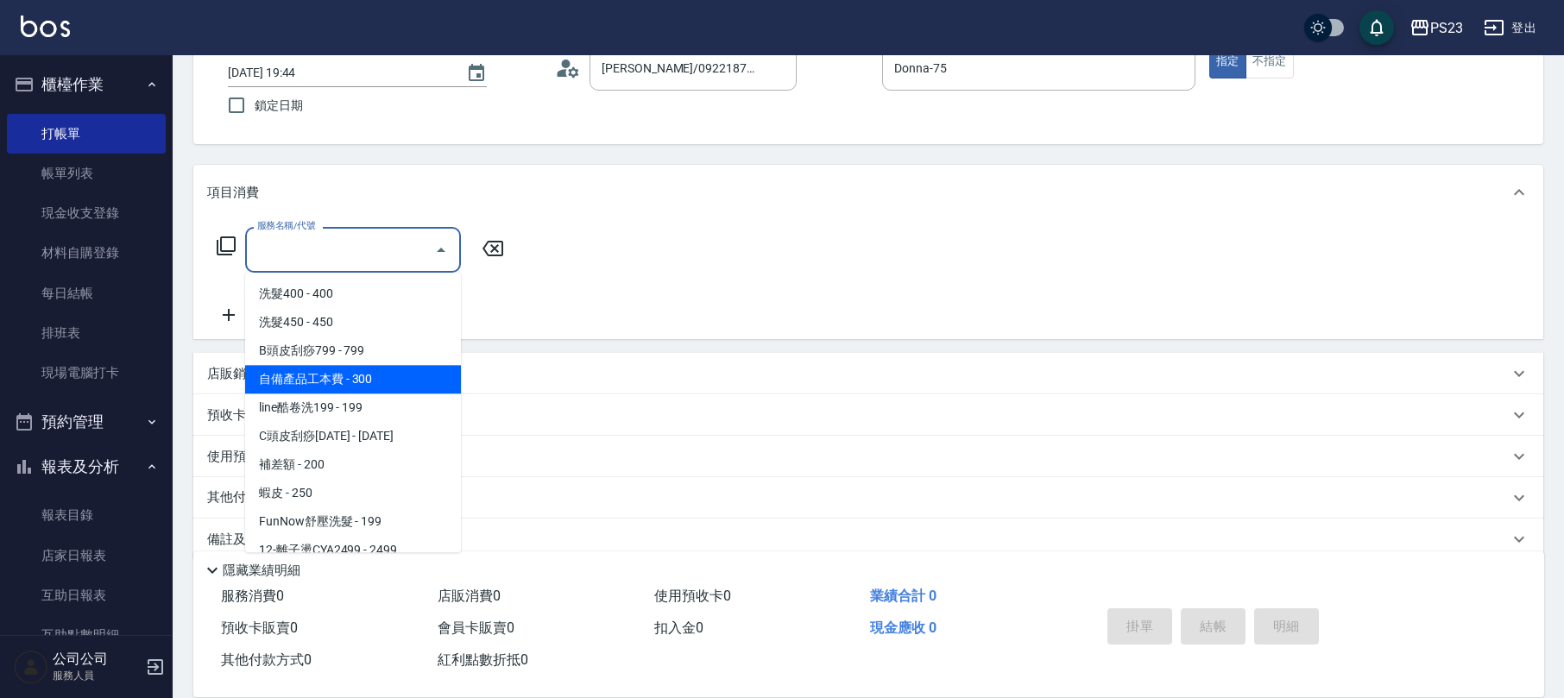
drag, startPoint x: 211, startPoint y: 367, endPoint x: 239, endPoint y: 367, distance: 28.5
click at [214, 367] on p "店販銷售" at bounding box center [233, 374] width 52 height 18
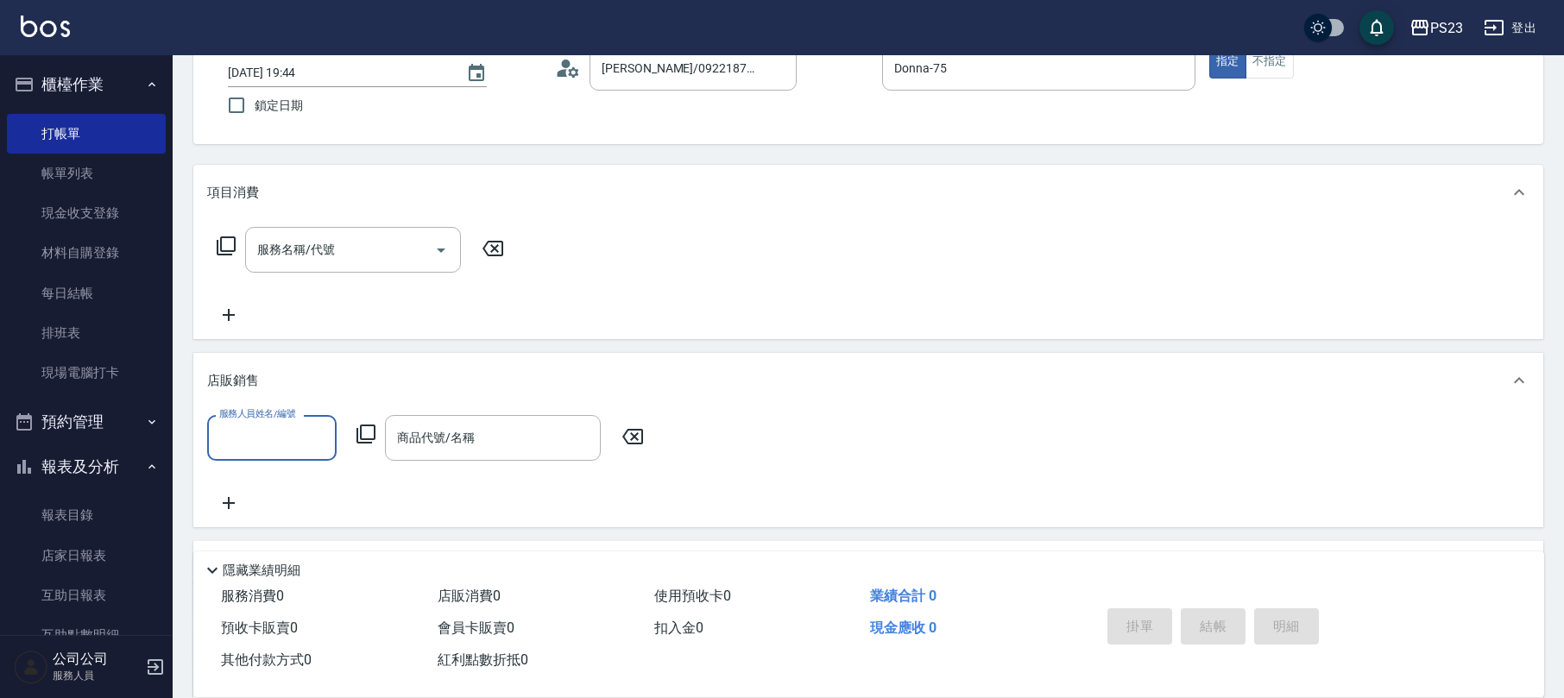
scroll to position [0, 0]
type input "Donna-75"
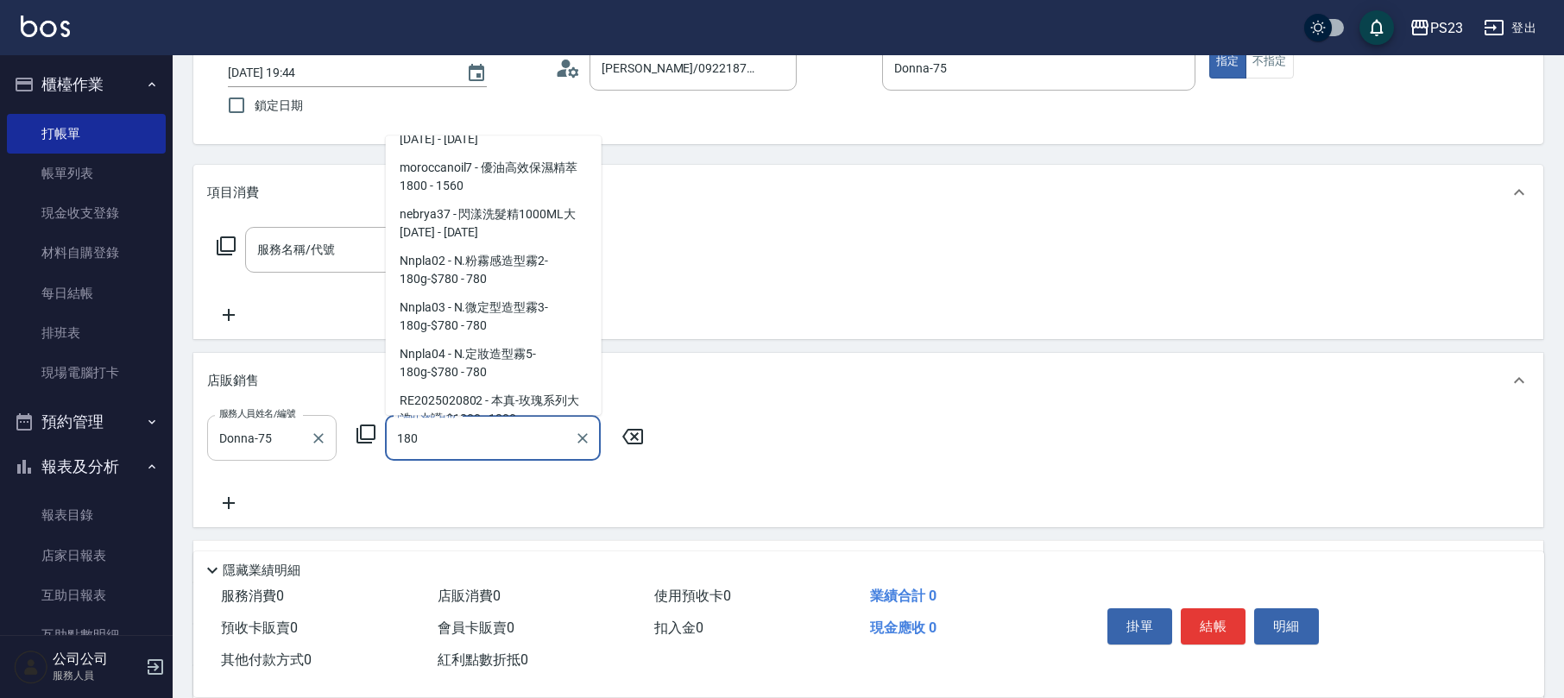
scroll to position [7, 0]
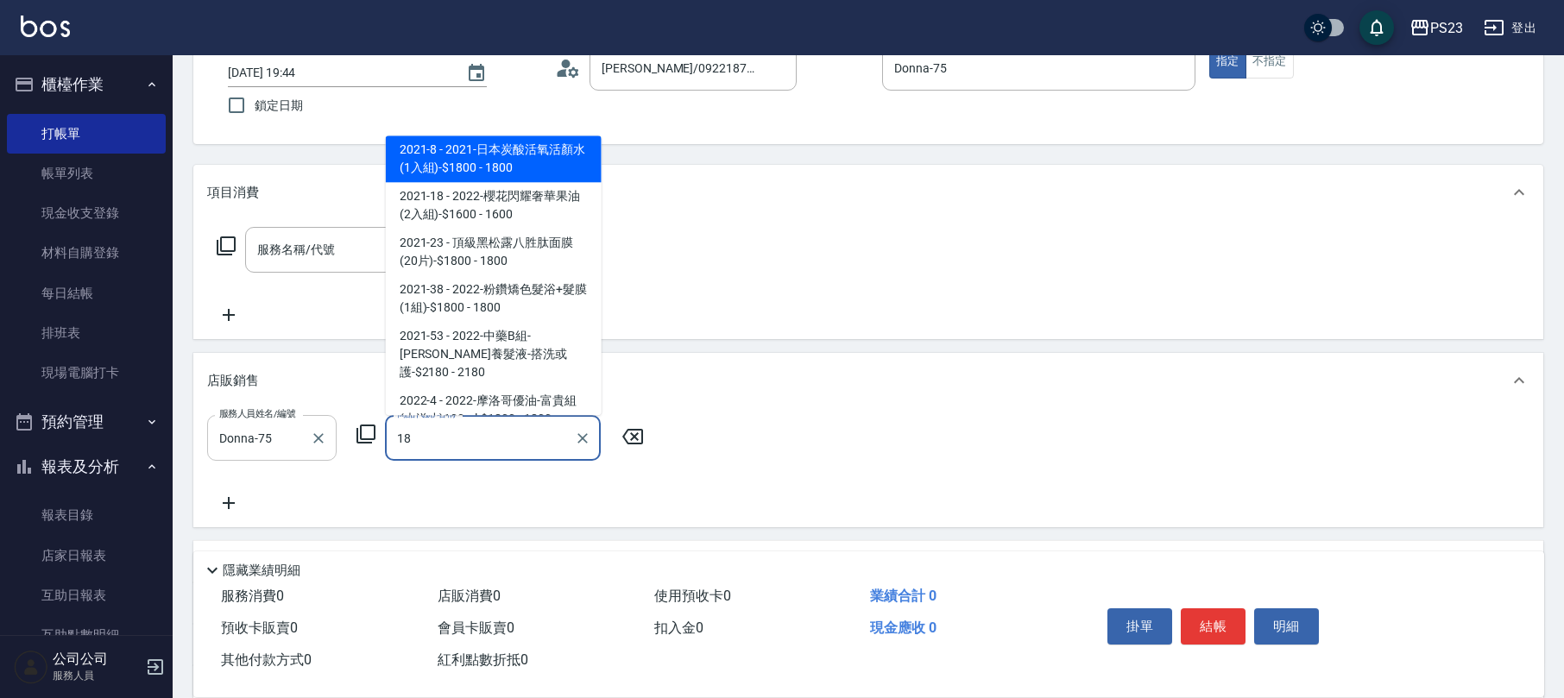
type input "1"
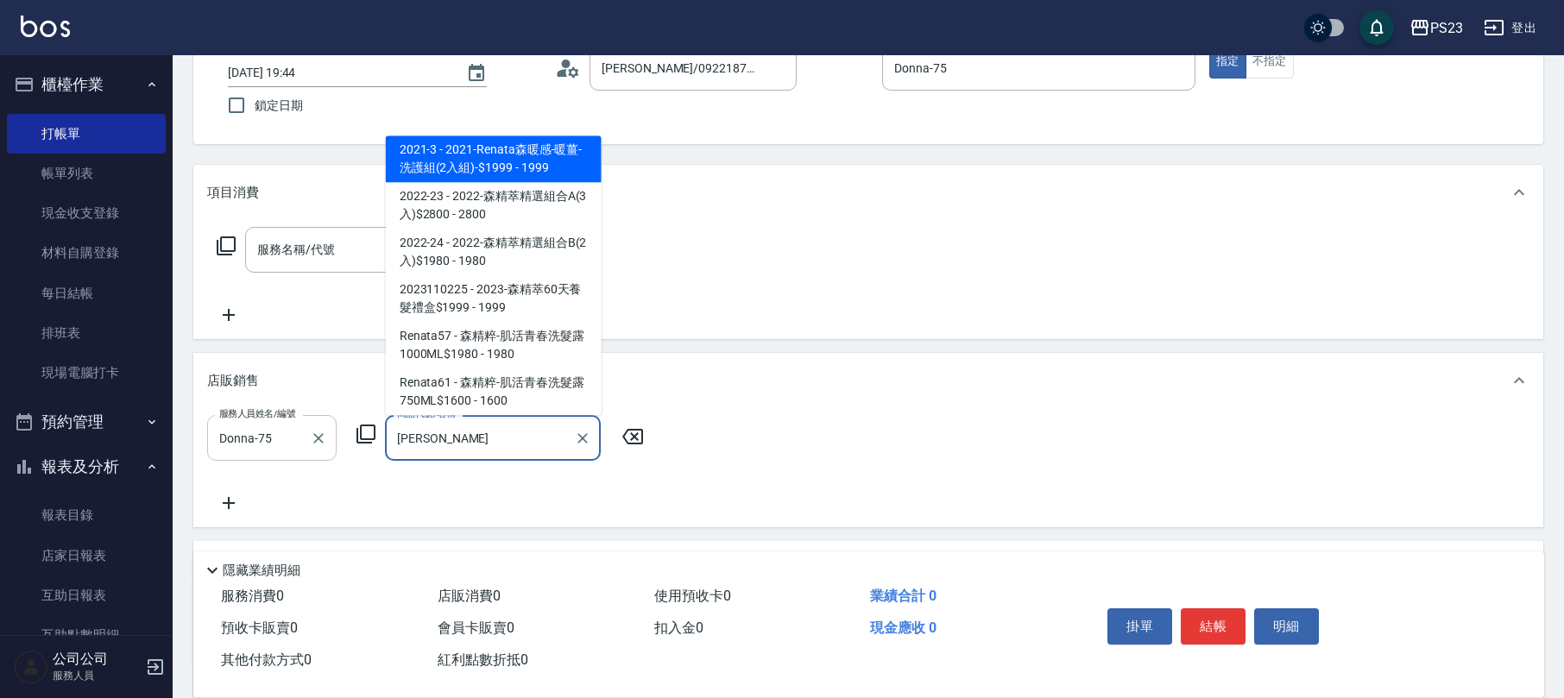
scroll to position [380, 0]
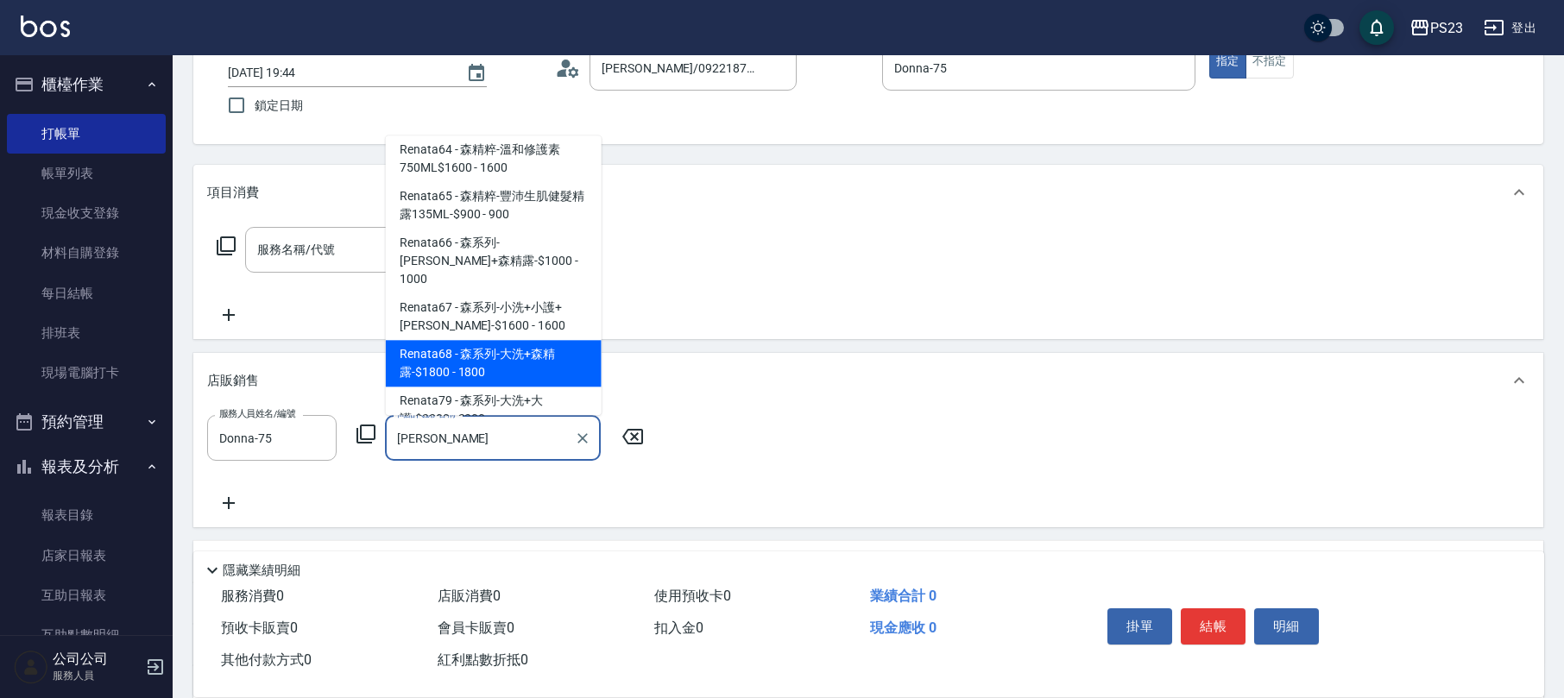
click at [522, 352] on span "Renata68 - 森系列-大洗+森精露-$1800 - 1800" at bounding box center [494, 364] width 216 height 47
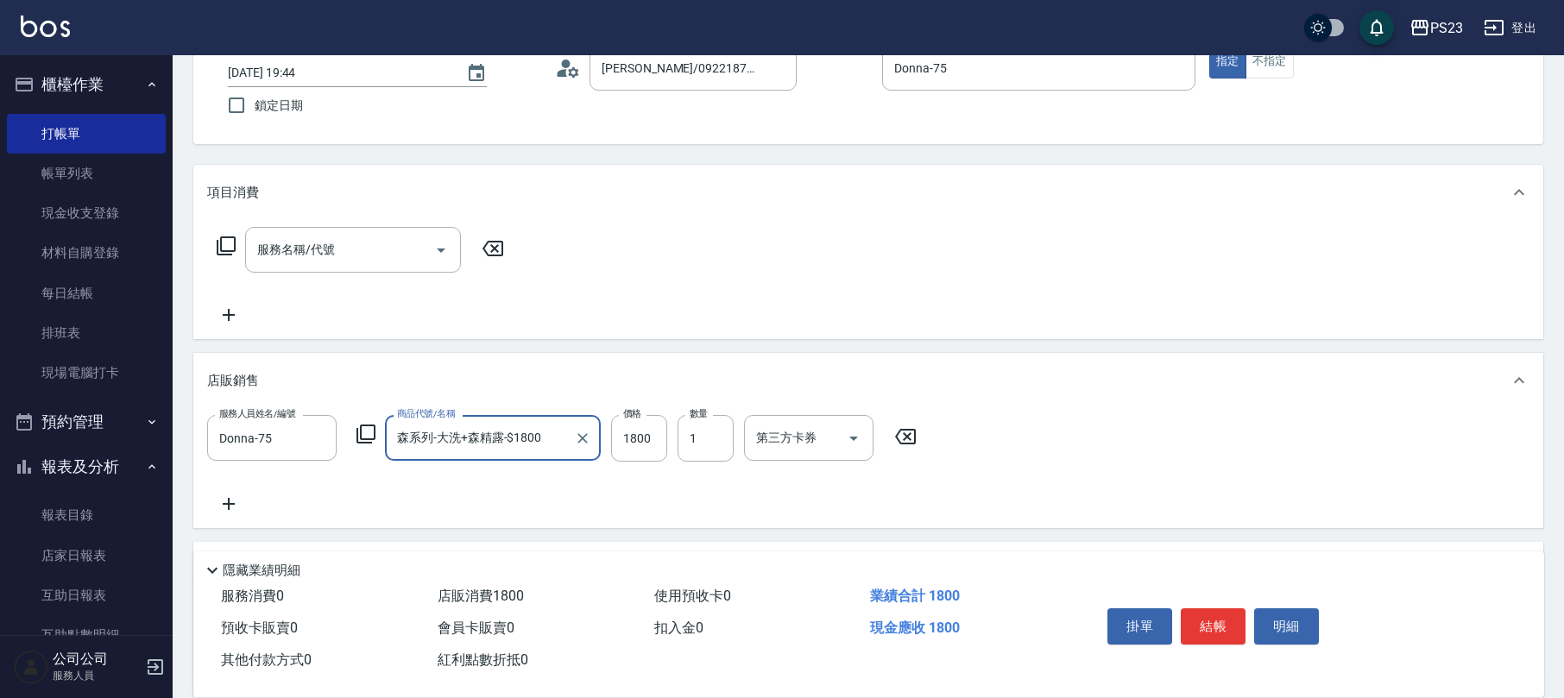
type input "森系列-大洗+森精露-$1800"
click at [580, 498] on div "服務人員姓名/編號 [PERSON_NAME]-75 服務人員姓名/編號 商品代號/名稱 森系列-大洗+森精露-$1800 商品代號/名稱 價格 1800 價…" at bounding box center [868, 464] width 1323 height 99
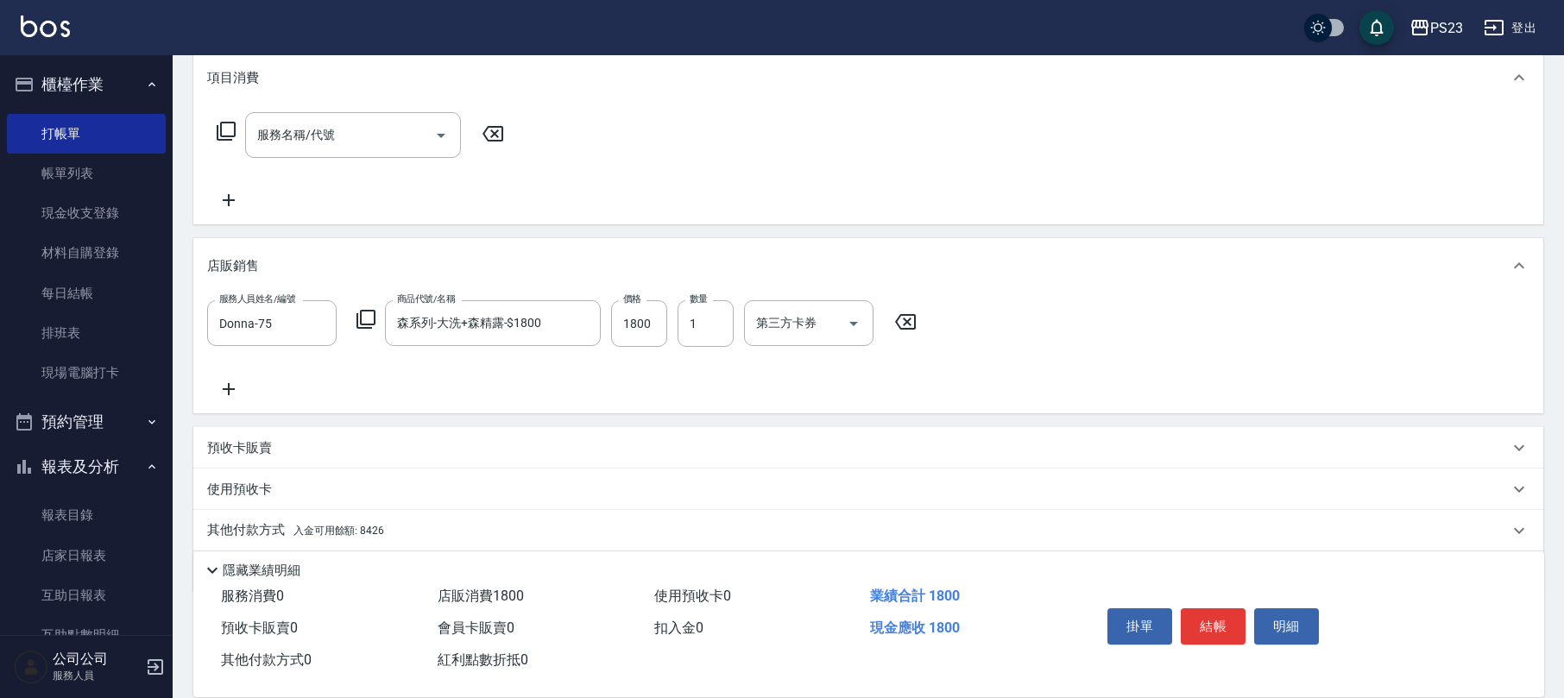
scroll to position [287, 0]
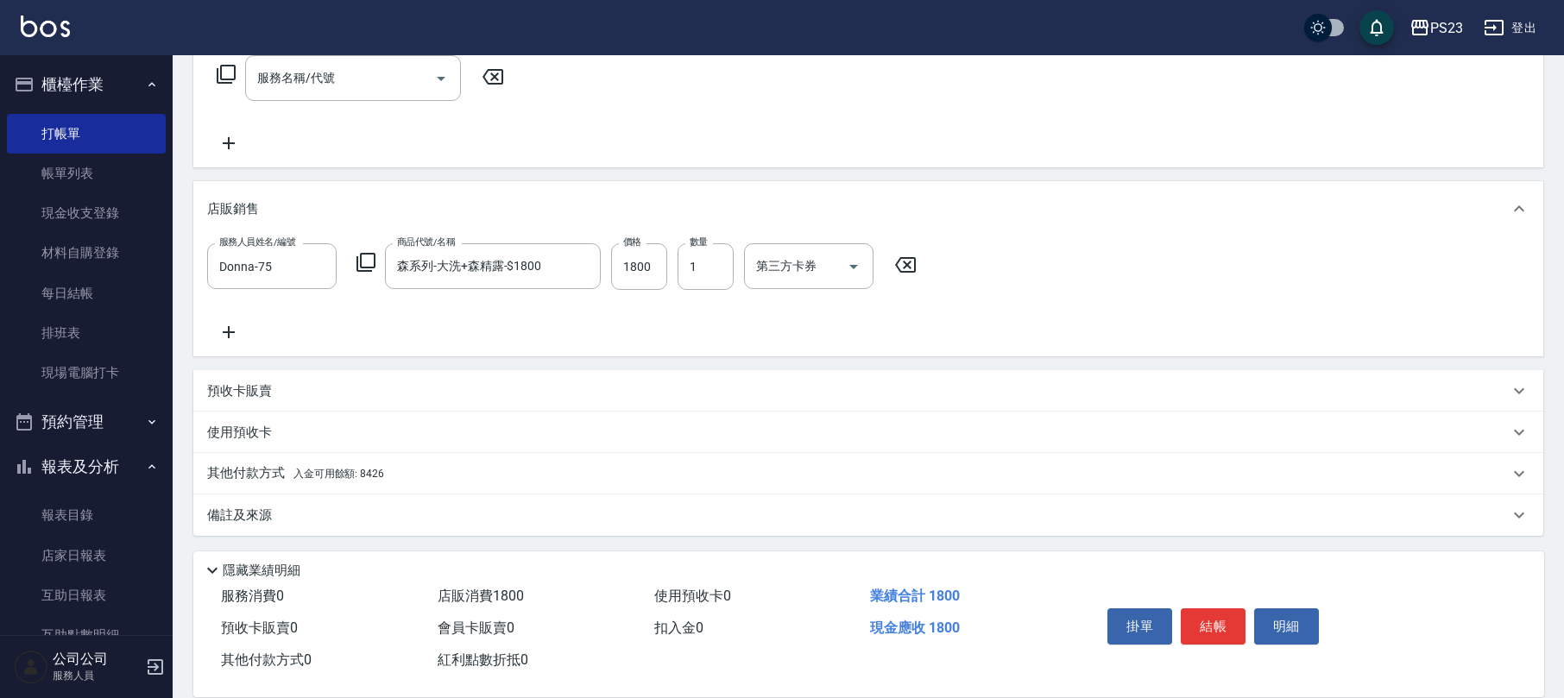
click at [360, 473] on span "入金可用餘額: 8426" at bounding box center [339, 474] width 91 height 12
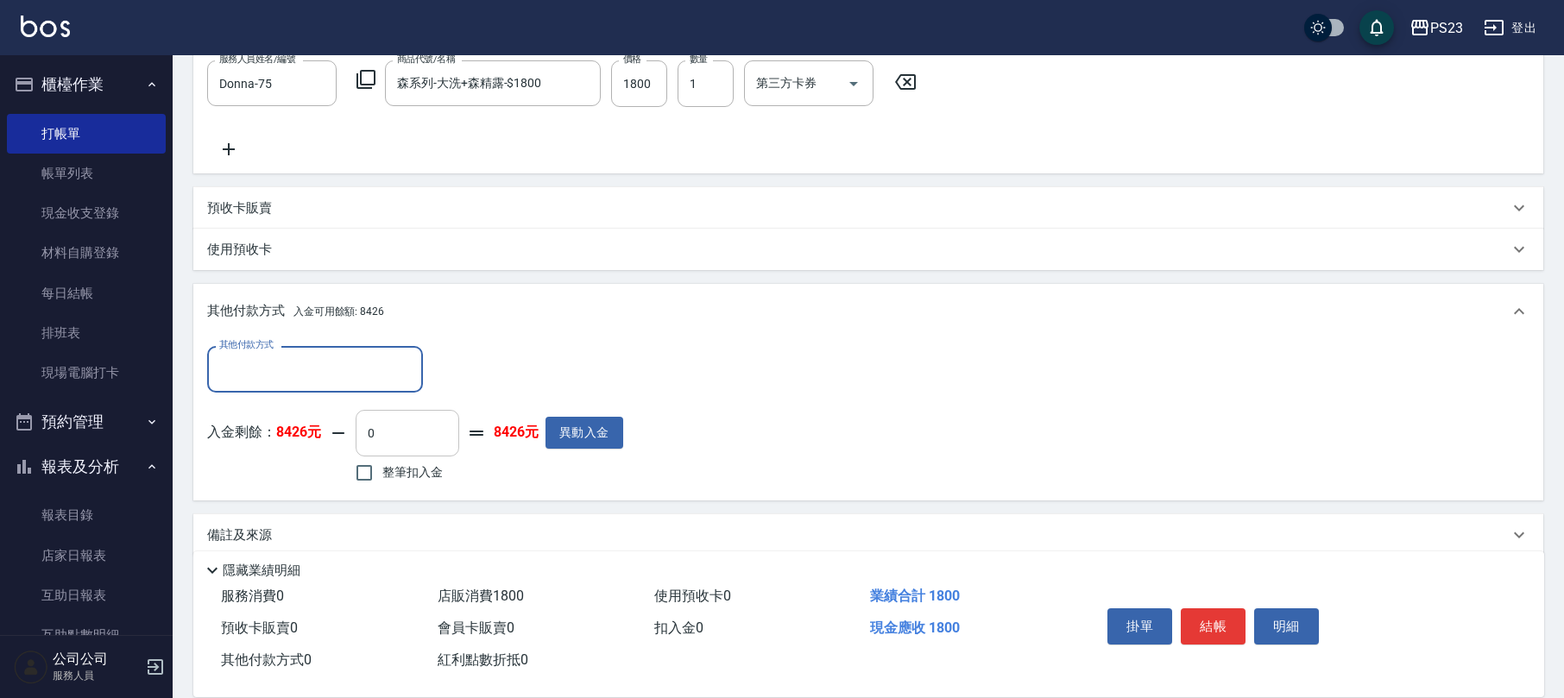
scroll to position [0, 0]
click at [411, 459] on label "整筆扣入金" at bounding box center [394, 473] width 97 height 36
click at [382, 459] on input "整筆扣入金" at bounding box center [364, 473] width 36 height 36
checkbox input "true"
type input "1800"
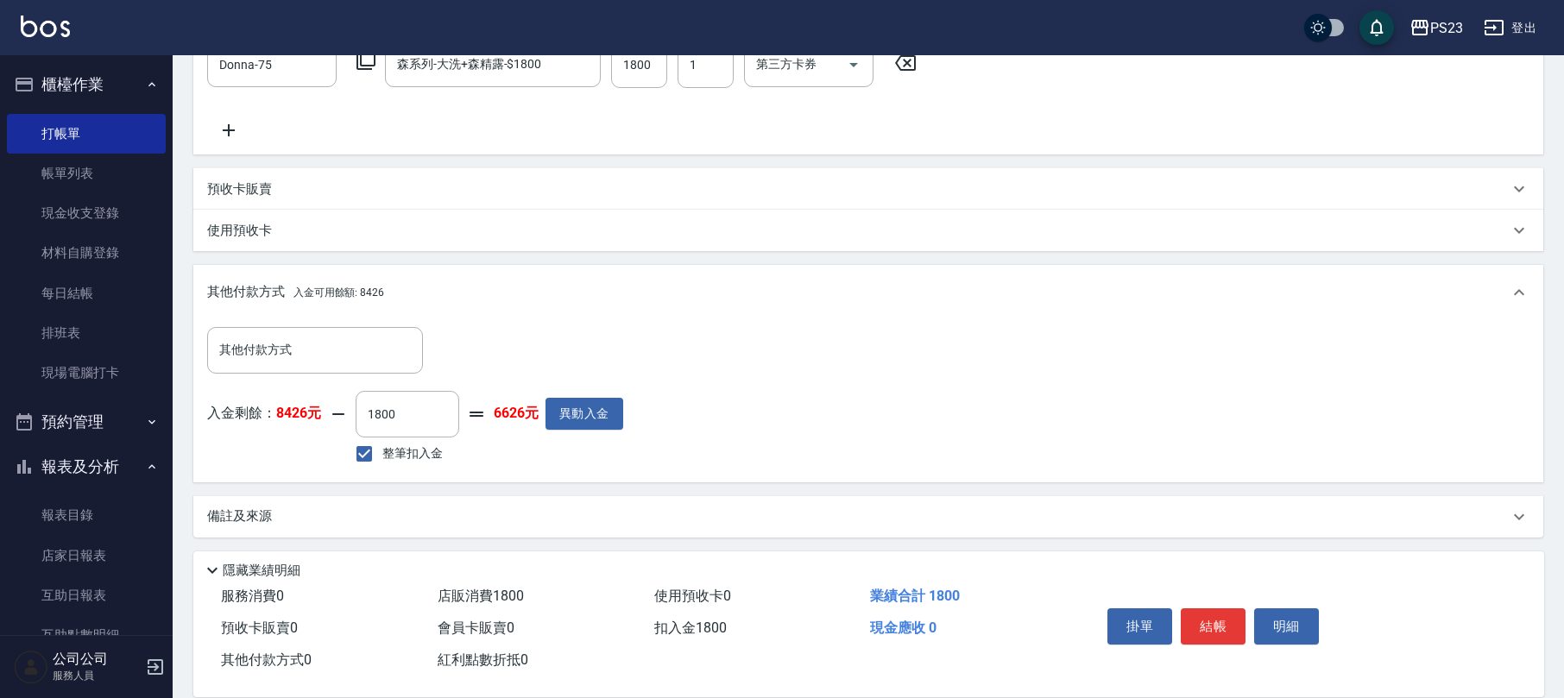
drag, startPoint x: 257, startPoint y: 527, endPoint x: 267, endPoint y: 511, distance: 18.2
click at [259, 528] on div "備註及來源" at bounding box center [868, 516] width 1350 height 41
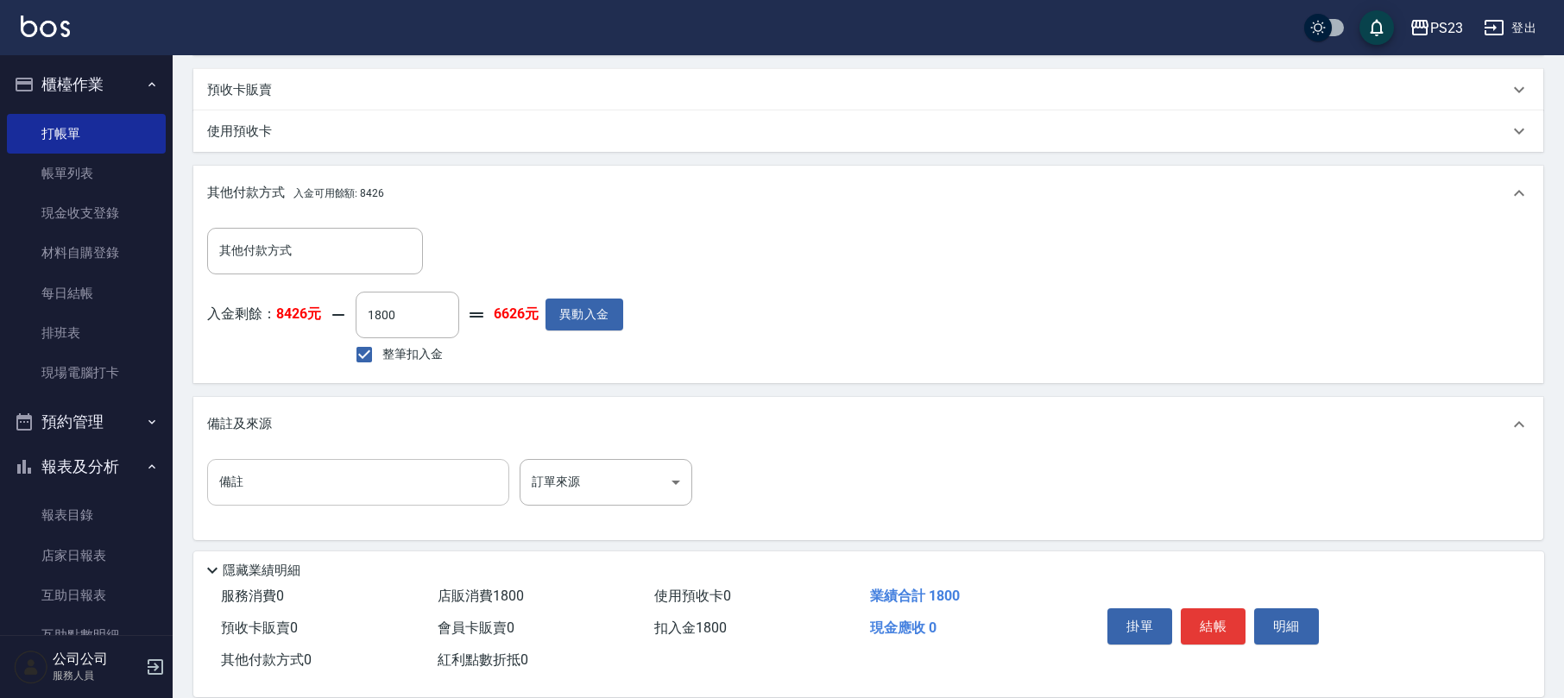
scroll to position [591, 0]
click at [564, 482] on body "PS23 登出 櫃檯作業 打帳單 帳單列表 現金收支登錄 材料自購登錄 每日結帳 排班表 現場電腦打卡 預約管理 預約管理 單日預約紀錄 單週預約紀錄 報表及…" at bounding box center [782, 54] width 1564 height 1291
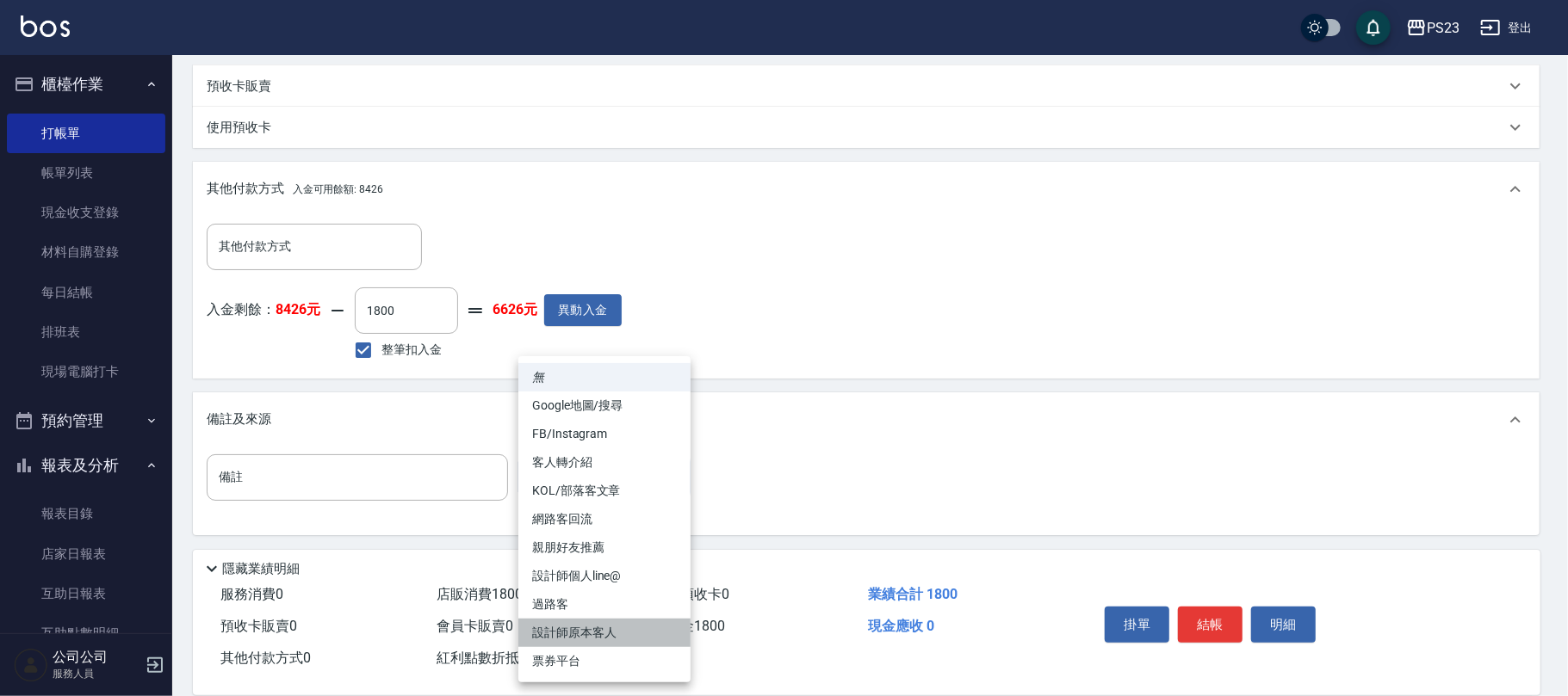
click at [593, 627] on li "設計師原本客人" at bounding box center [604, 633] width 173 height 28
type input "設計師原本客人"
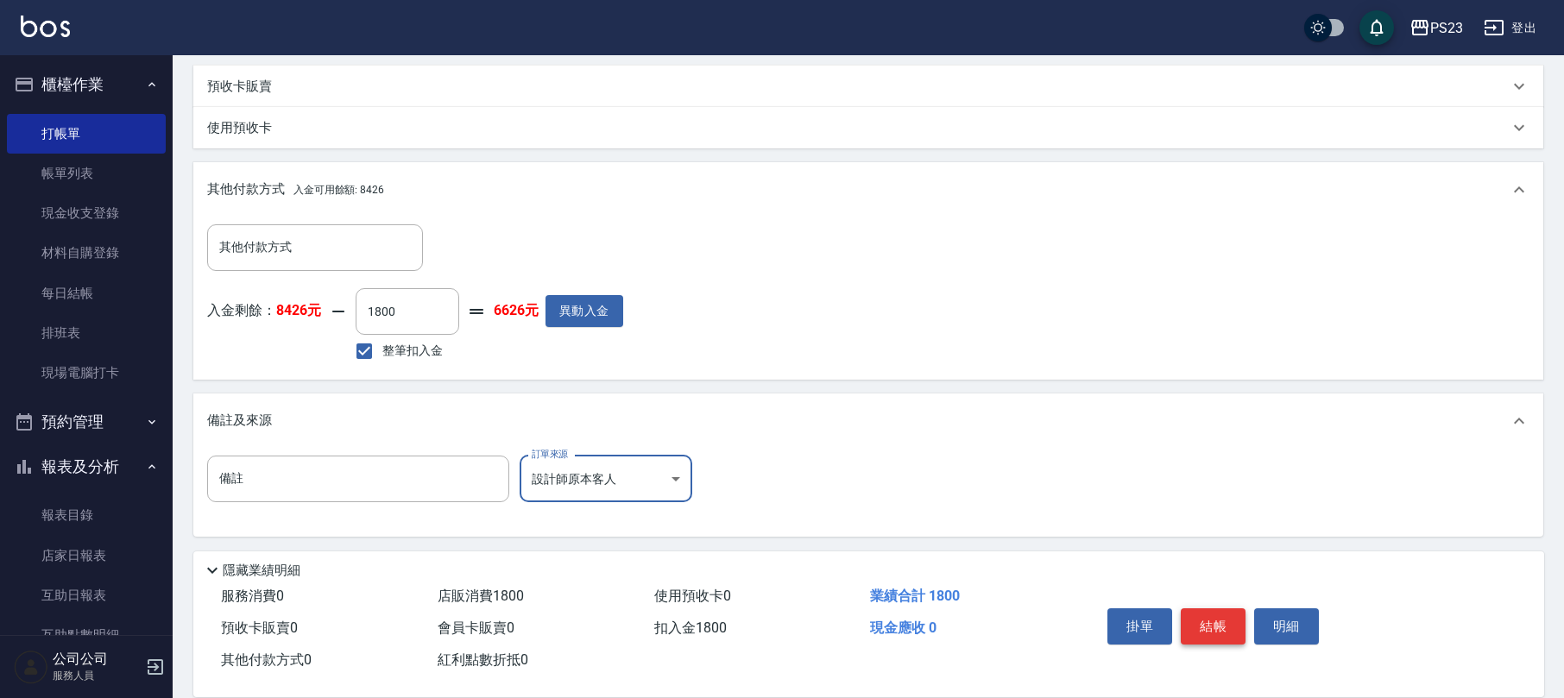
click at [1210, 625] on button "結帳" at bounding box center [1213, 627] width 65 height 36
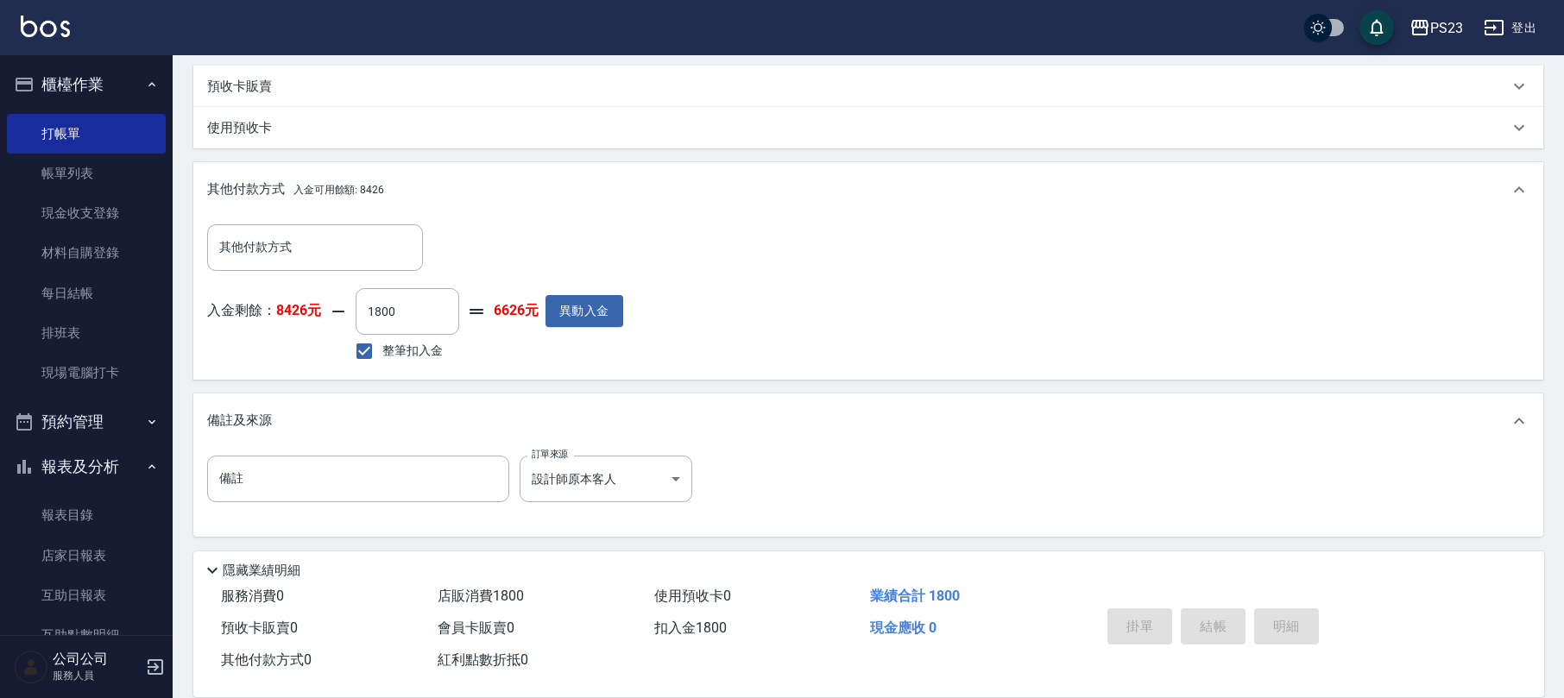
type input "[DATE] 19:45"
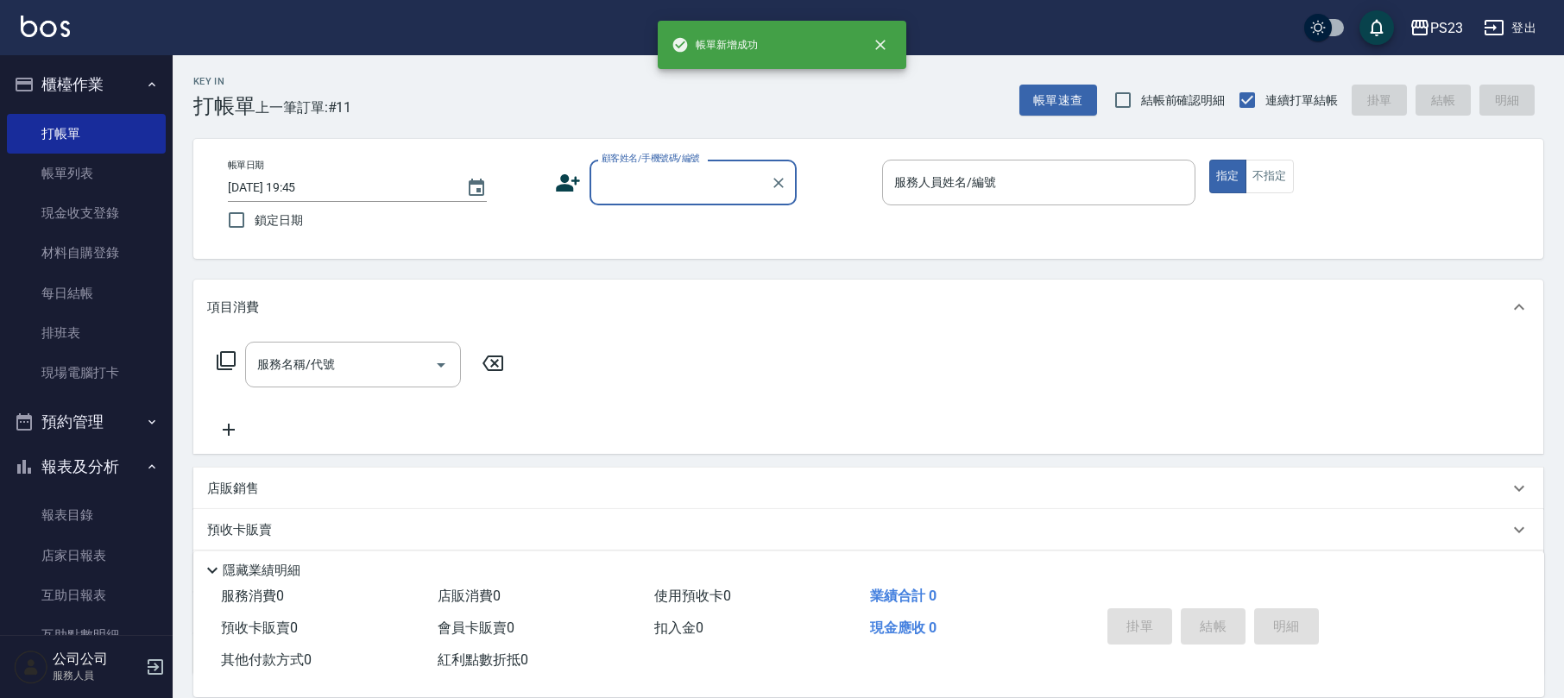
scroll to position [0, 0]
click at [102, 170] on link "帳單列表" at bounding box center [86, 174] width 159 height 40
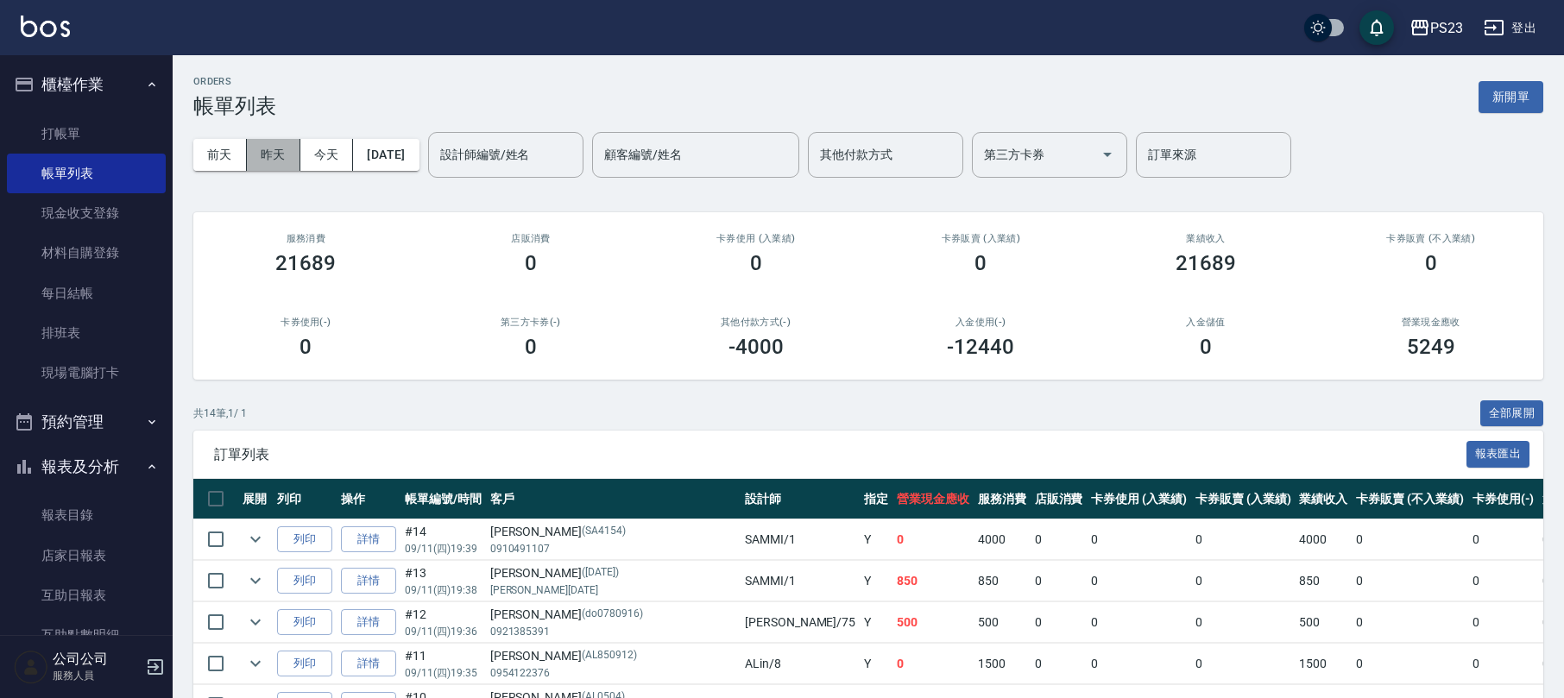
click at [280, 149] on button "昨天" at bounding box center [274, 155] width 54 height 32
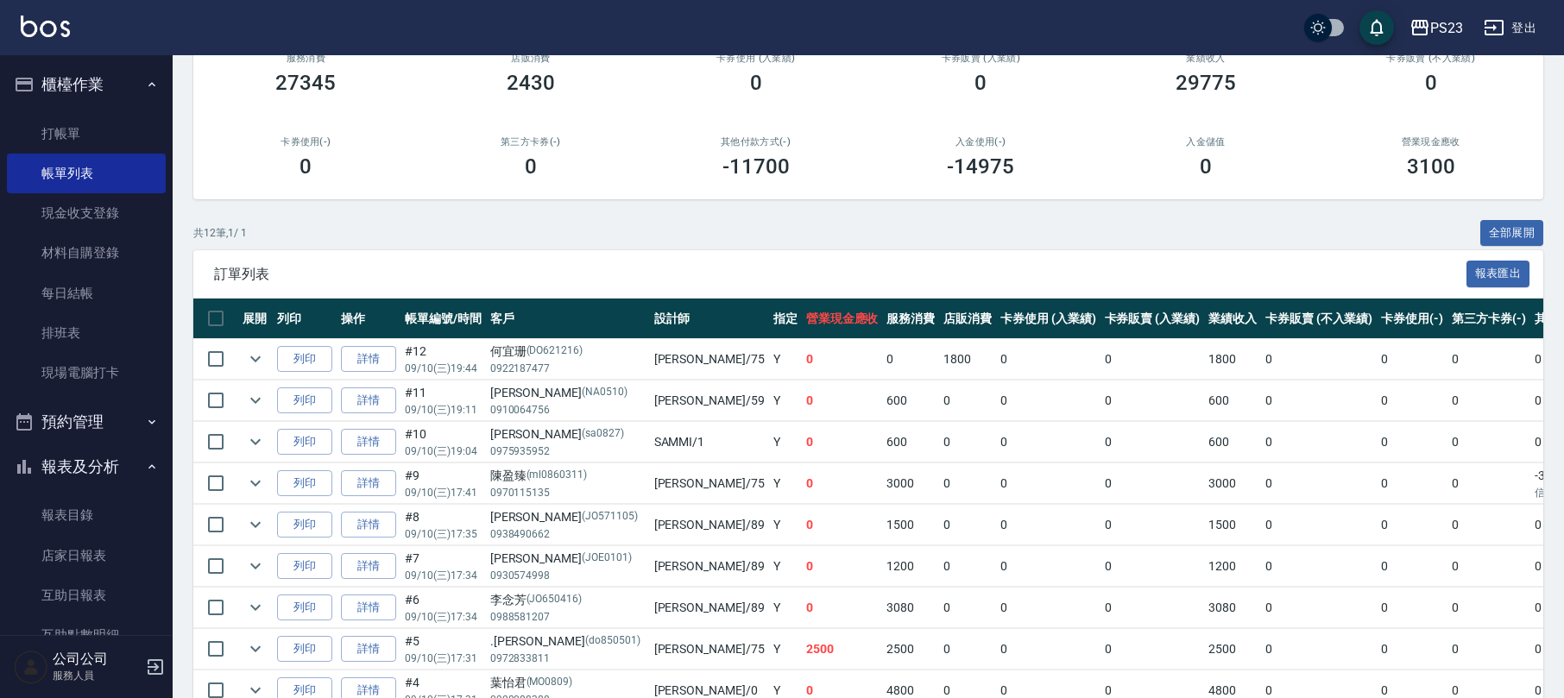
scroll to position [66, 0]
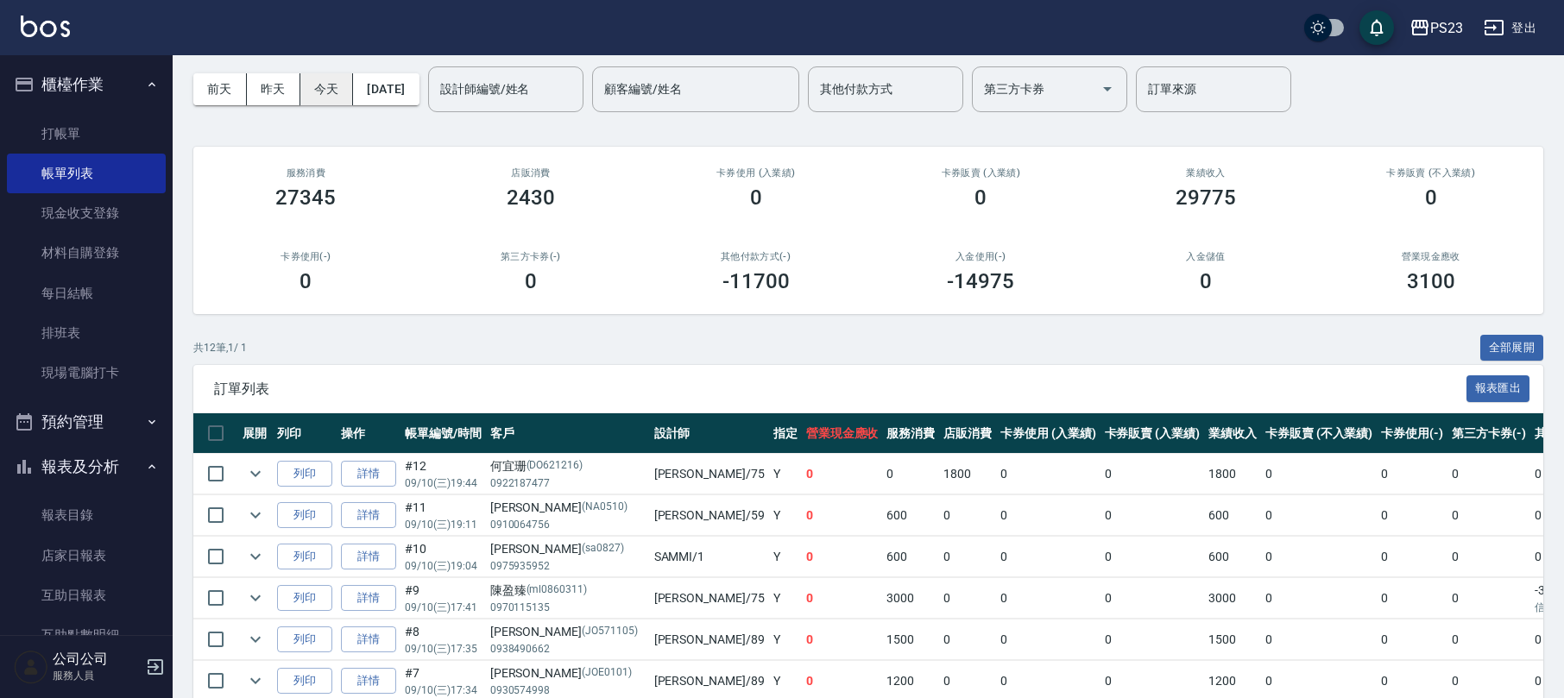
click at [319, 87] on button "今天" at bounding box center [327, 89] width 54 height 32
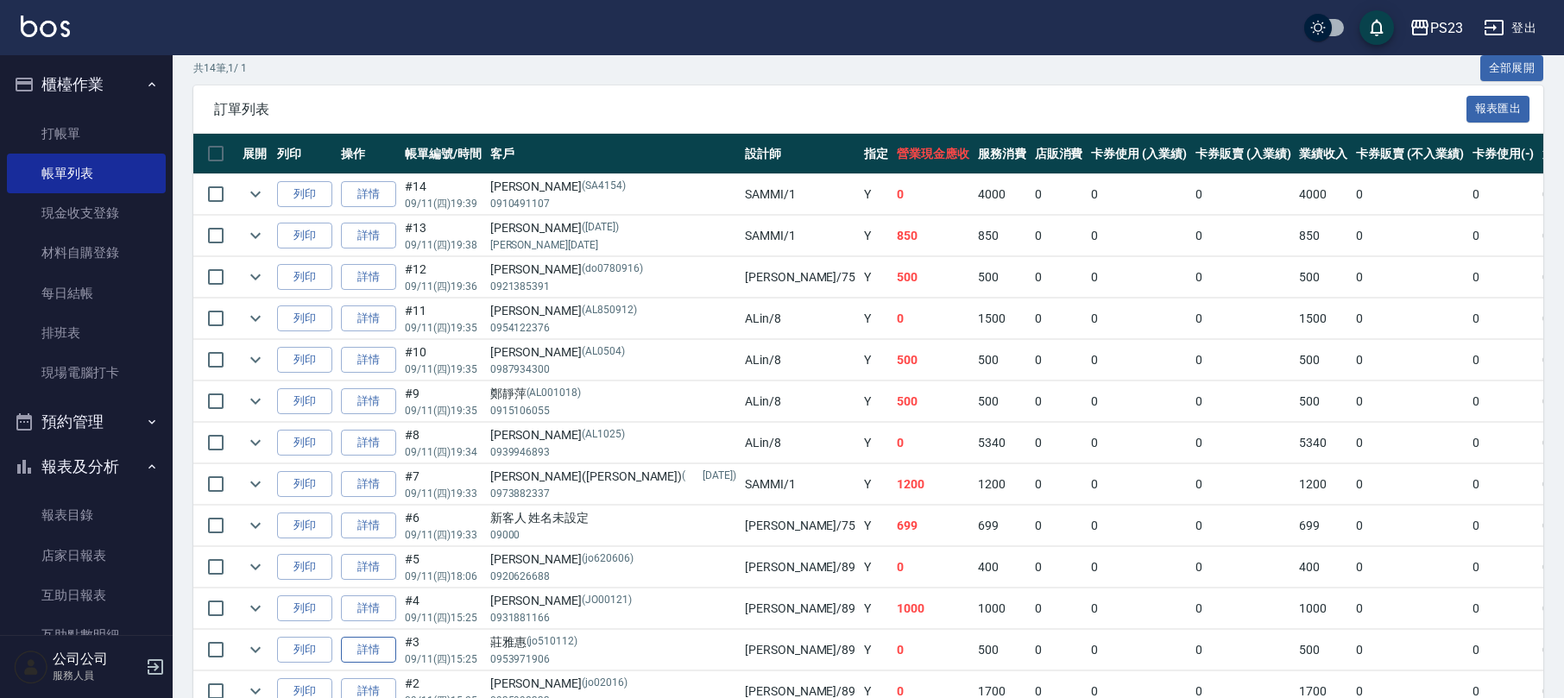
scroll to position [460, 0]
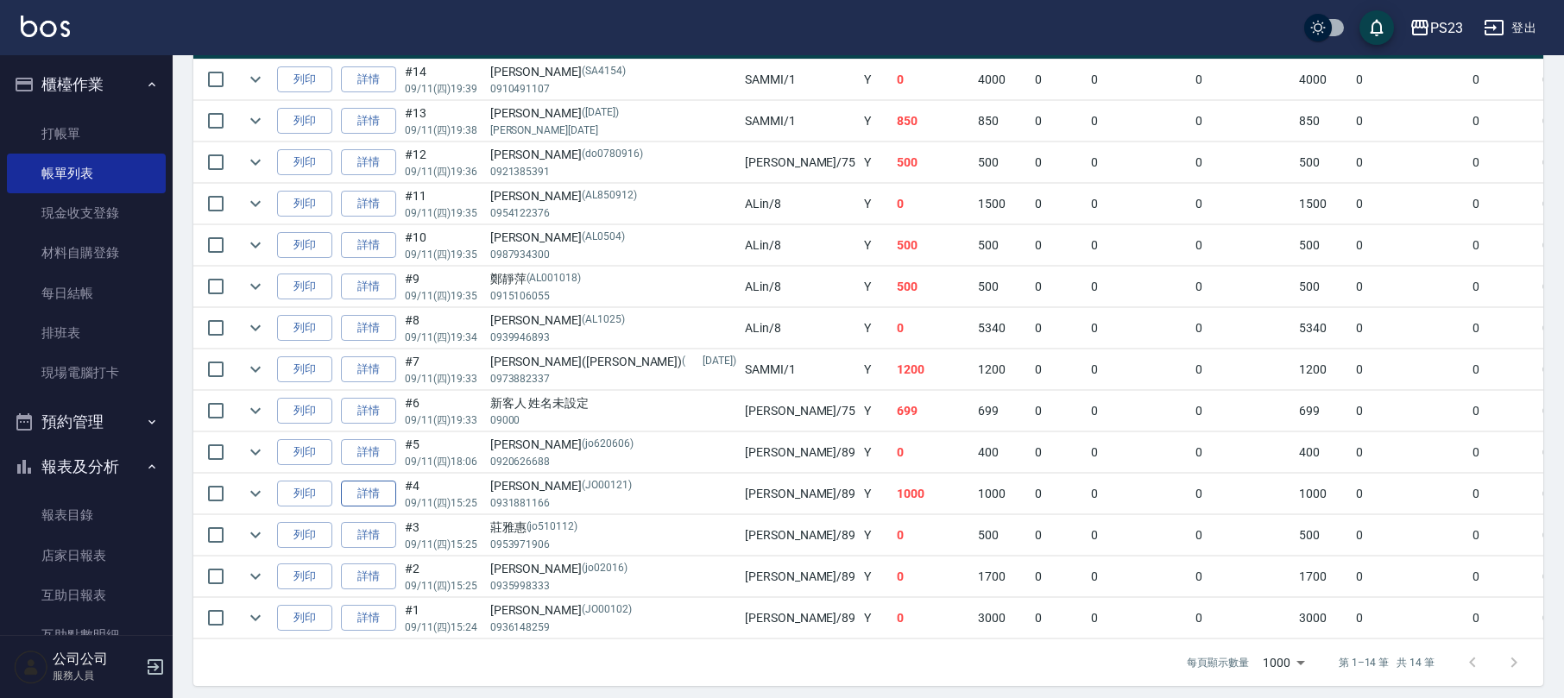
click at [380, 502] on link "詳情" at bounding box center [368, 494] width 55 height 27
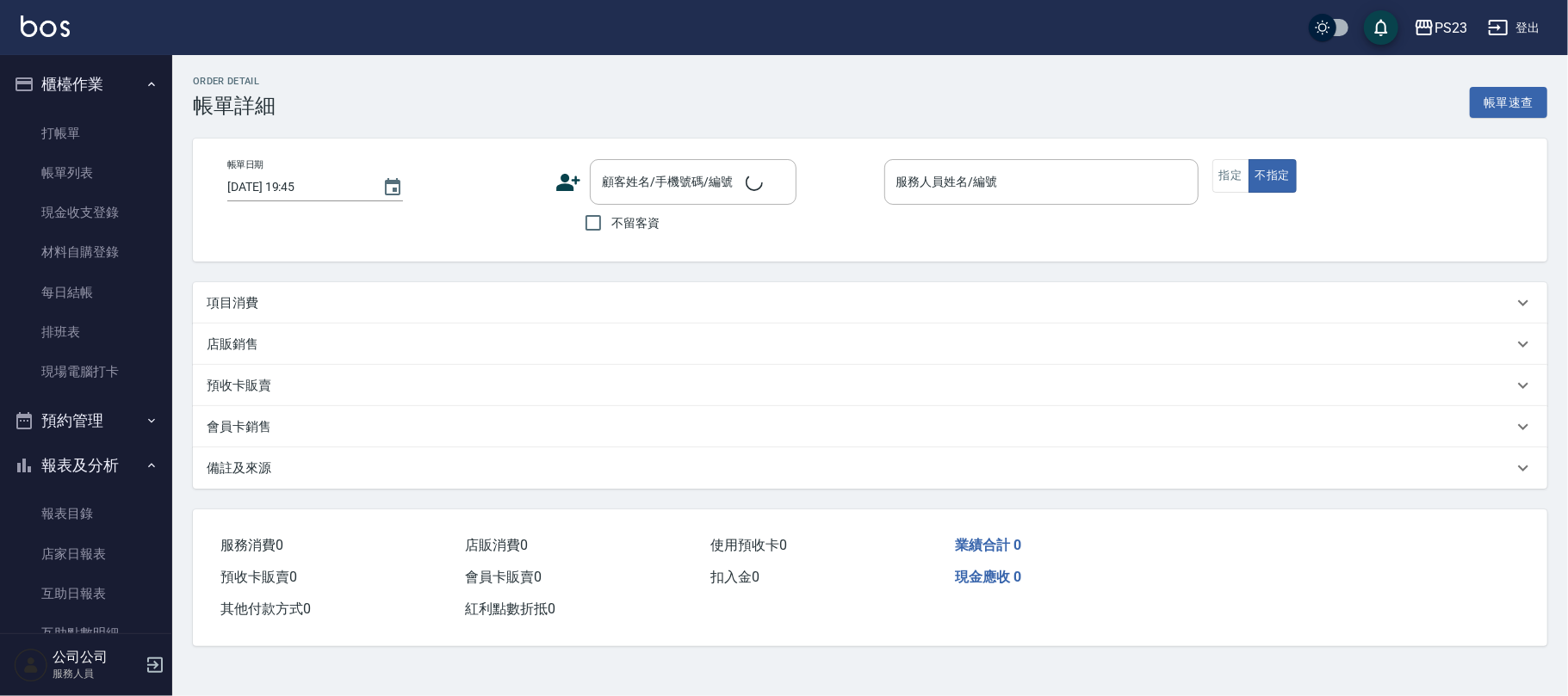
type input "[DATE] 15:25"
type input "[PERSON_NAME]-89"
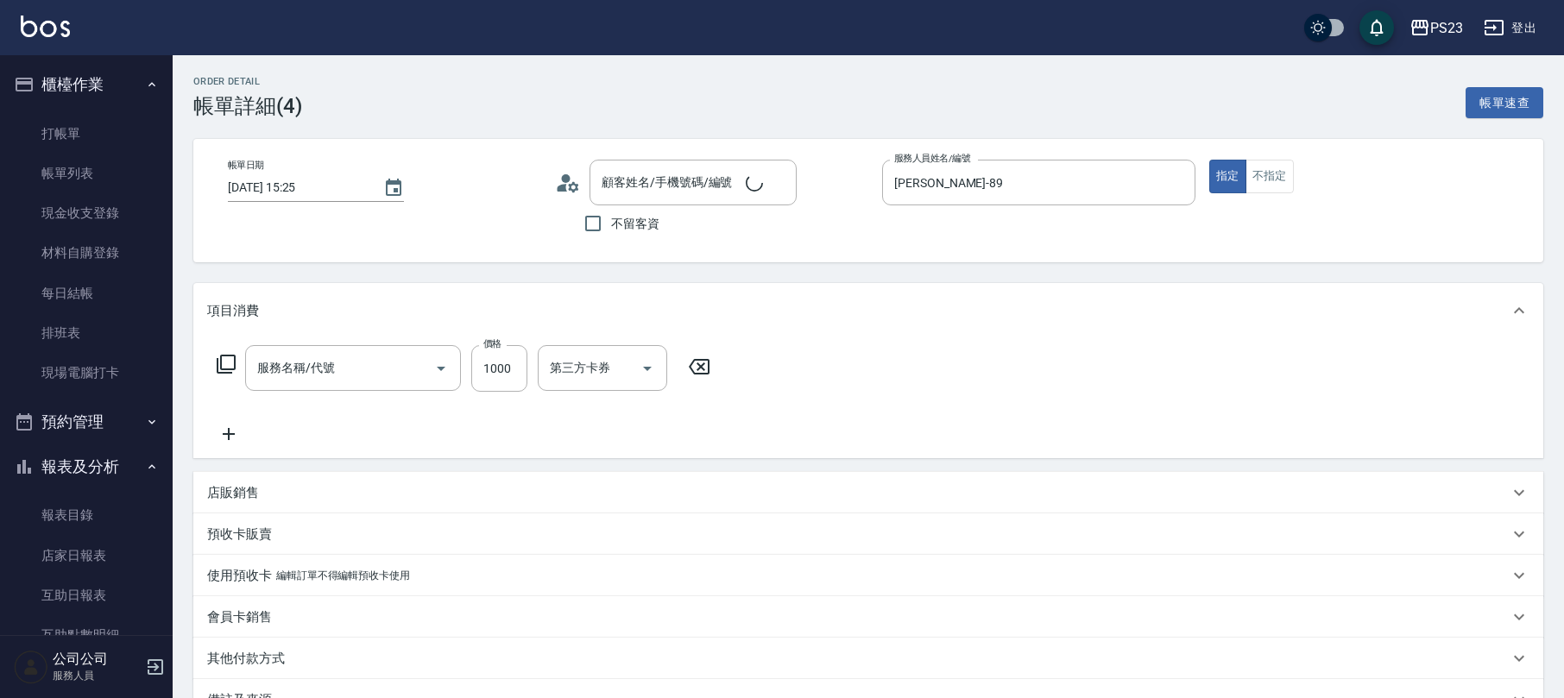
type input "[PERSON_NAME]/0931881166/JO00121"
type input "指定洗+剪髮650(303)"
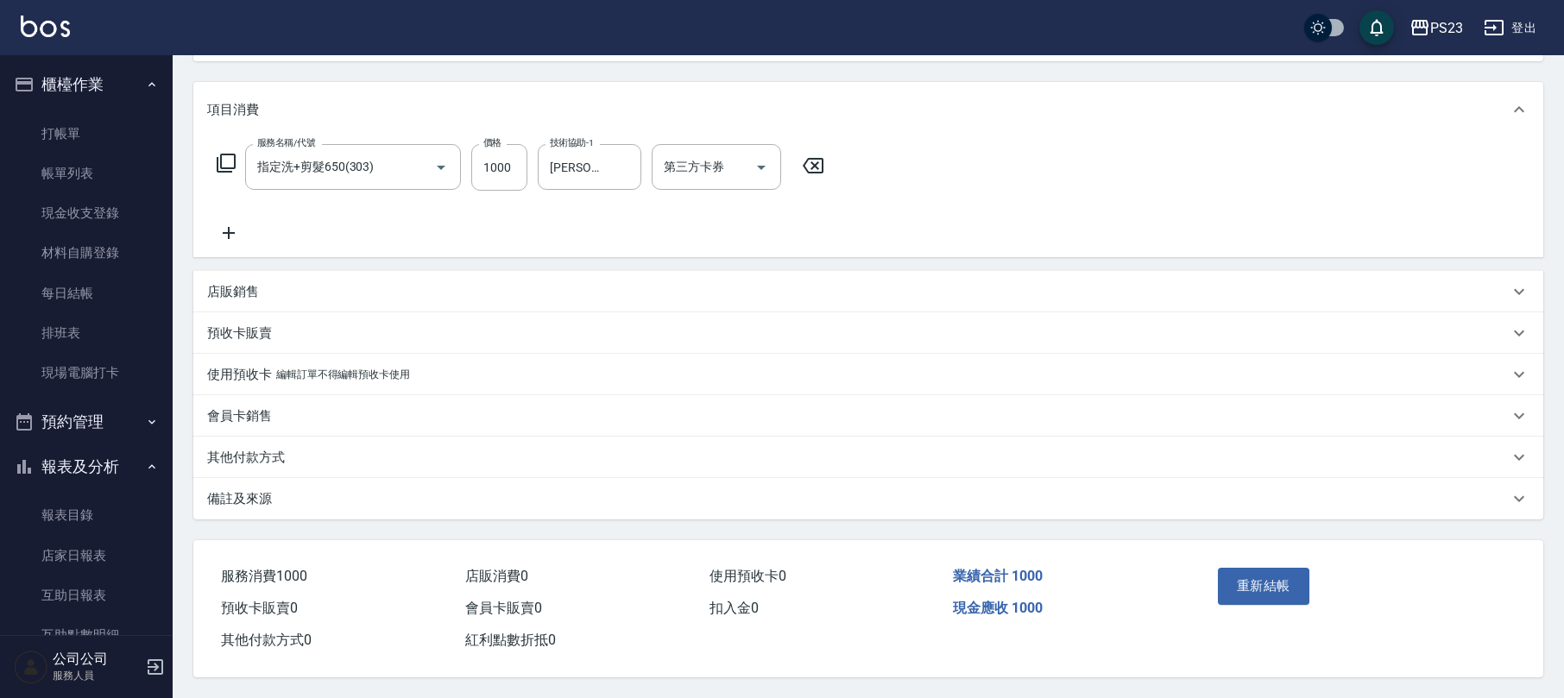
click at [337, 494] on div "備註及來源" at bounding box center [858, 499] width 1302 height 18
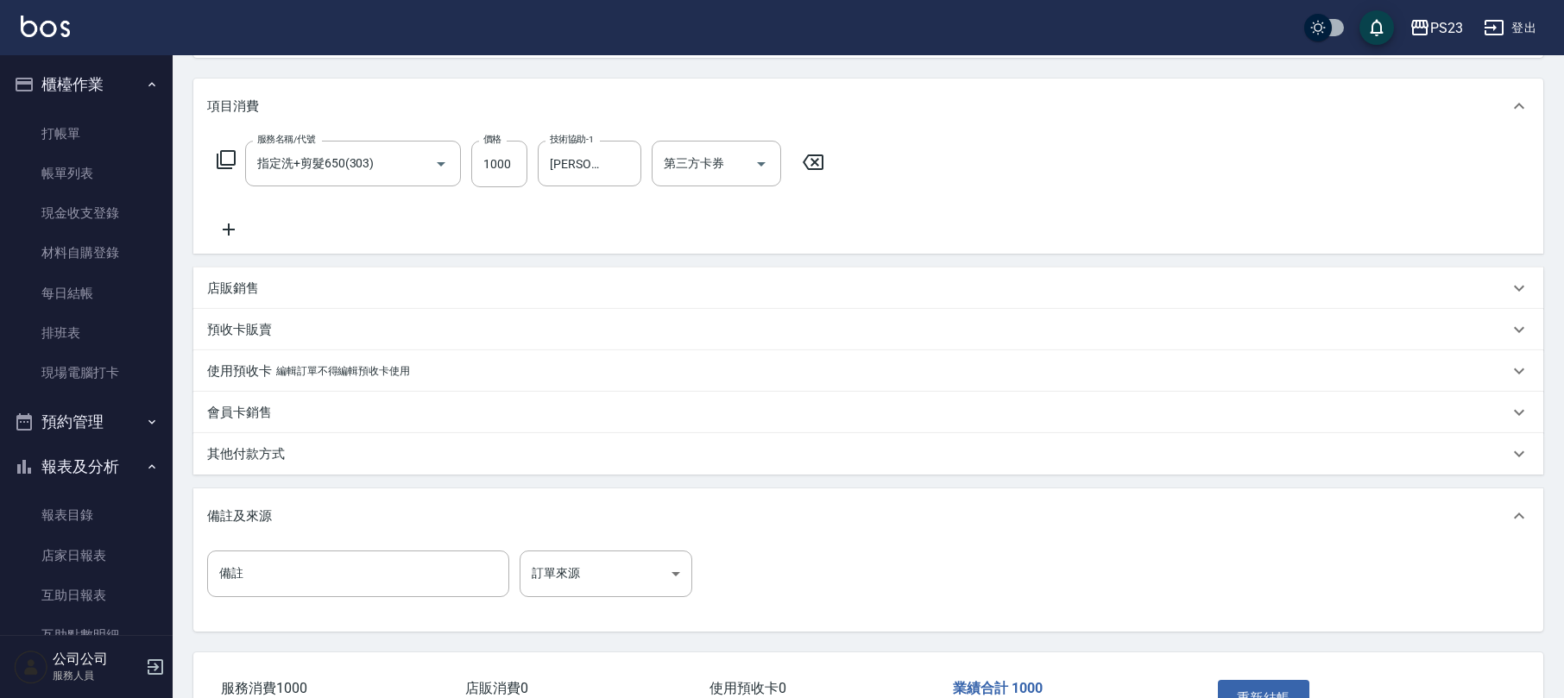
click at [385, 458] on div "其他付款方式" at bounding box center [858, 454] width 1302 height 18
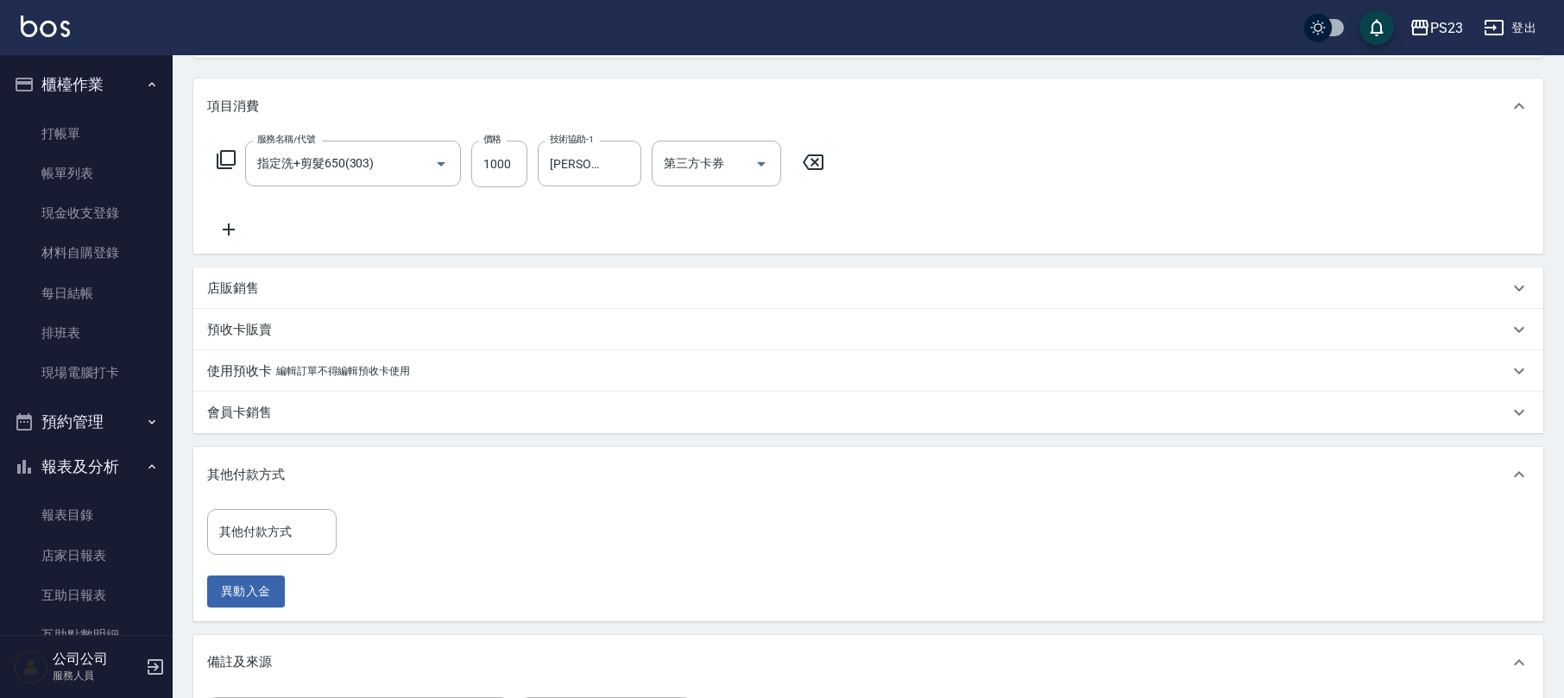
scroll to position [435, 0]
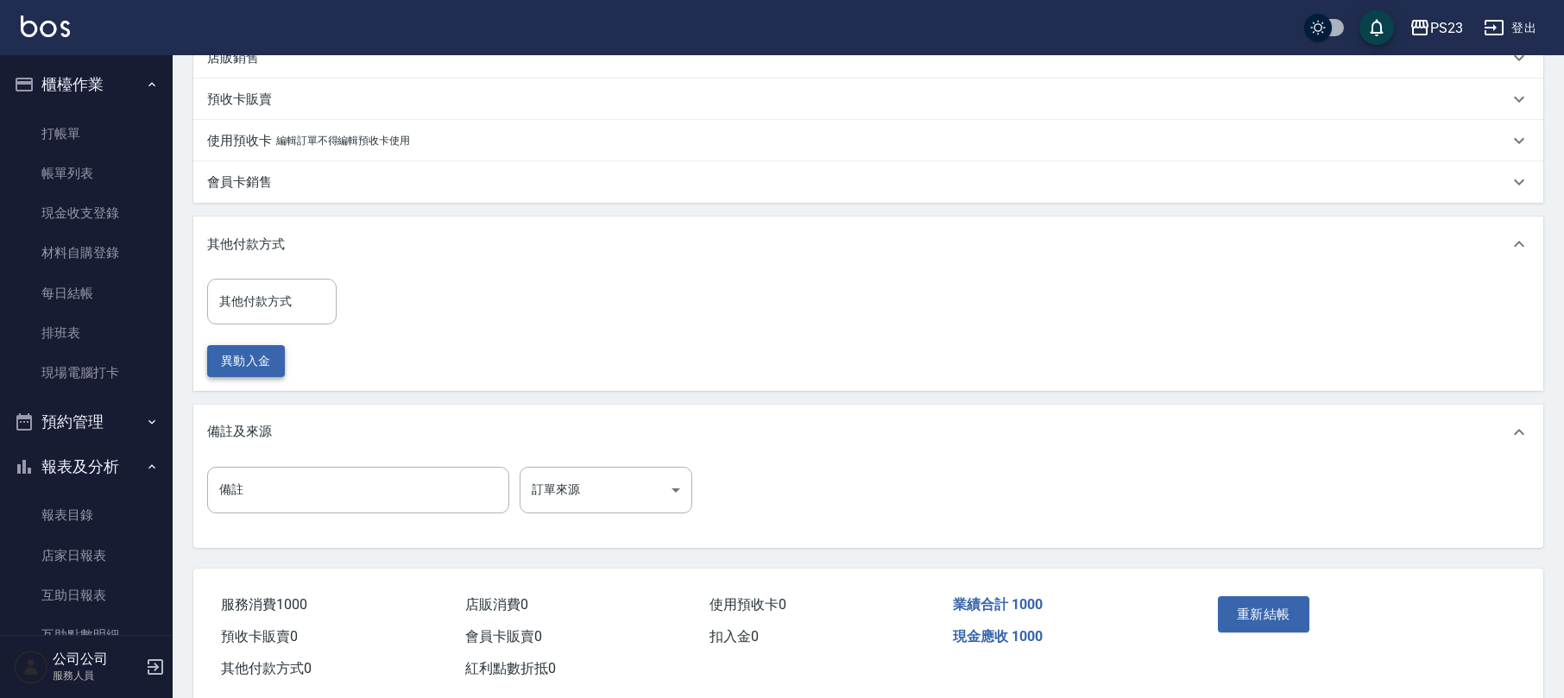
click at [249, 361] on button "異動入金" at bounding box center [246, 361] width 78 height 32
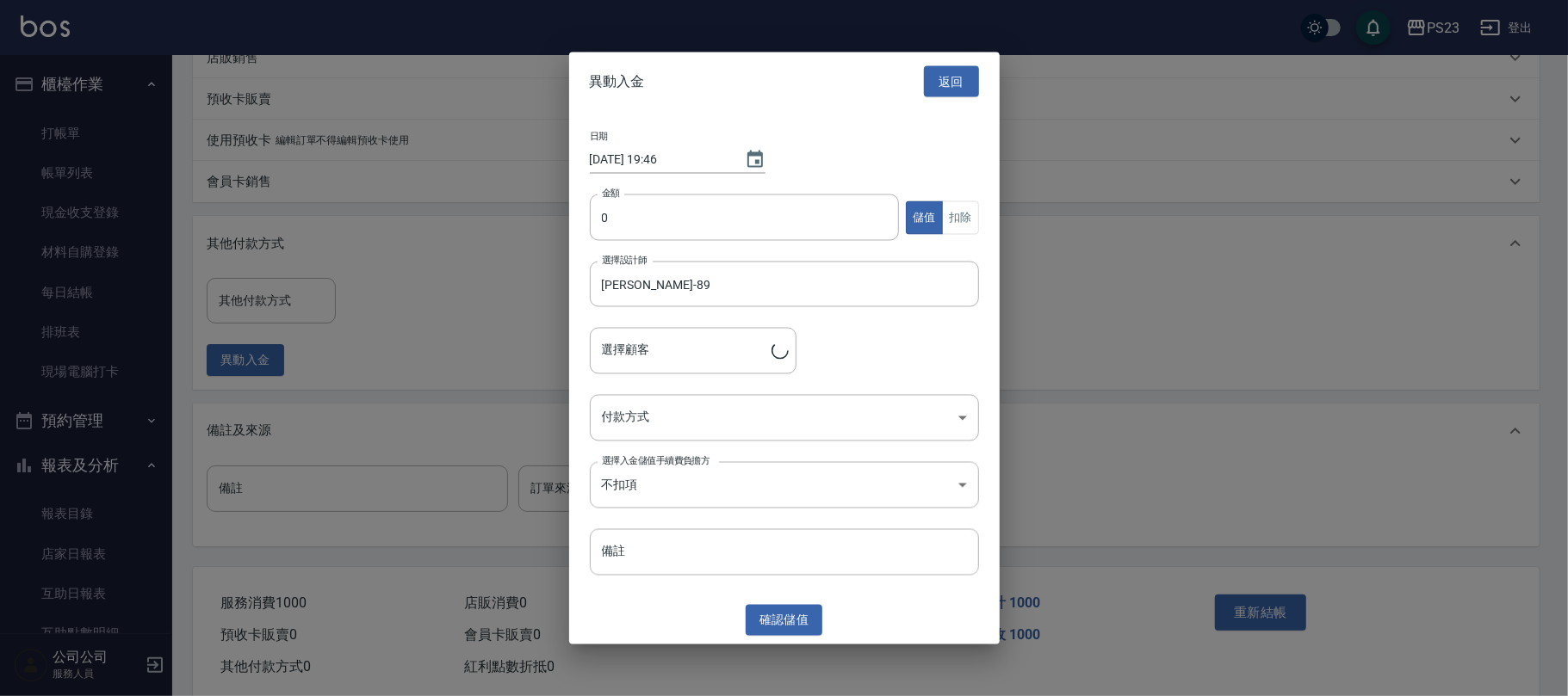
type input "[PERSON_NAME]/0931881166/JO00121"
click at [627, 222] on input "0" at bounding box center [744, 217] width 310 height 47
type input "3000"
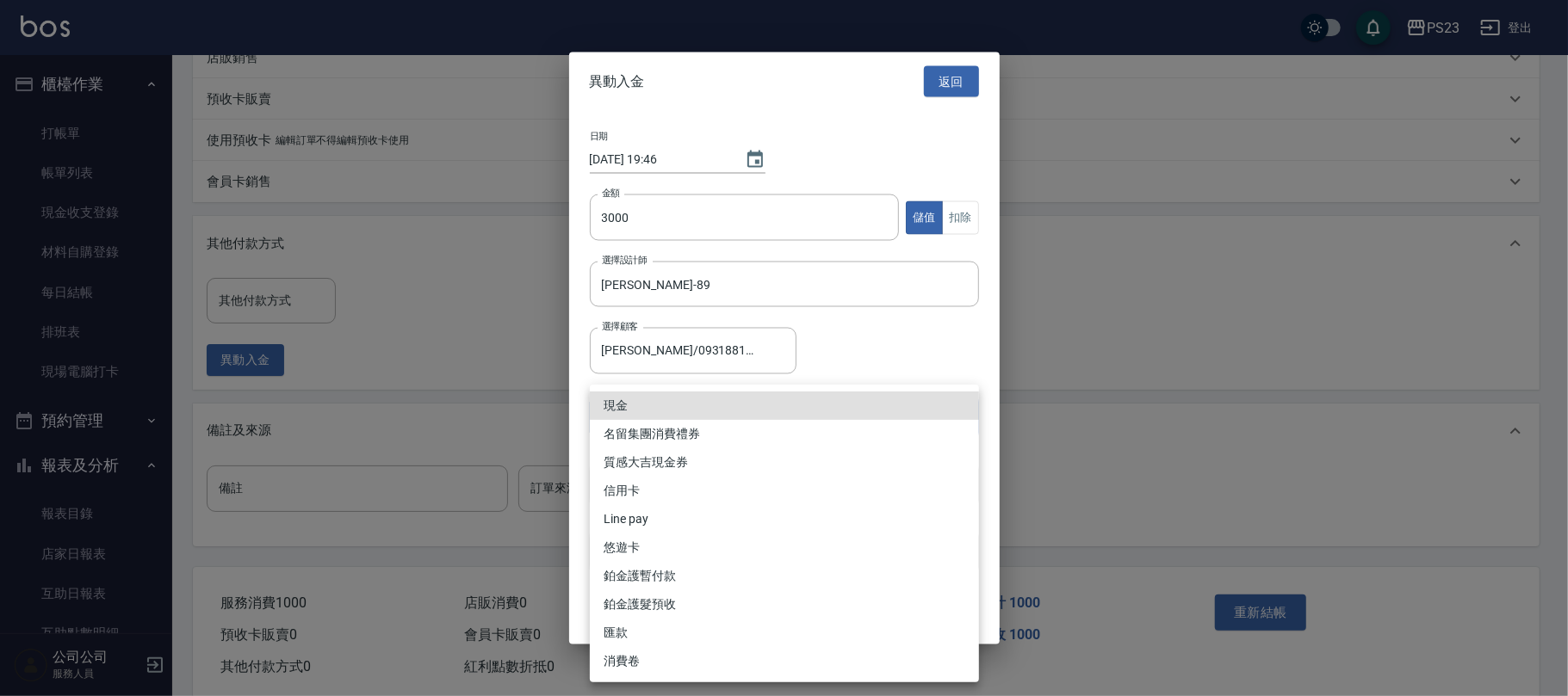
click at [706, 415] on body "PS23 登出 櫃檯作業 打帳單 帳單列表 現金收支登錄 材料自購登錄 每日結帳 排班表 現場電腦打卡 預約管理 預約管理 單日預約紀錄 單週預約紀錄 報表及…" at bounding box center [784, 146] width 1568 height 1159
click at [658, 520] on li "Line pay" at bounding box center [784, 520] width 389 height 28
type input "Line pay"
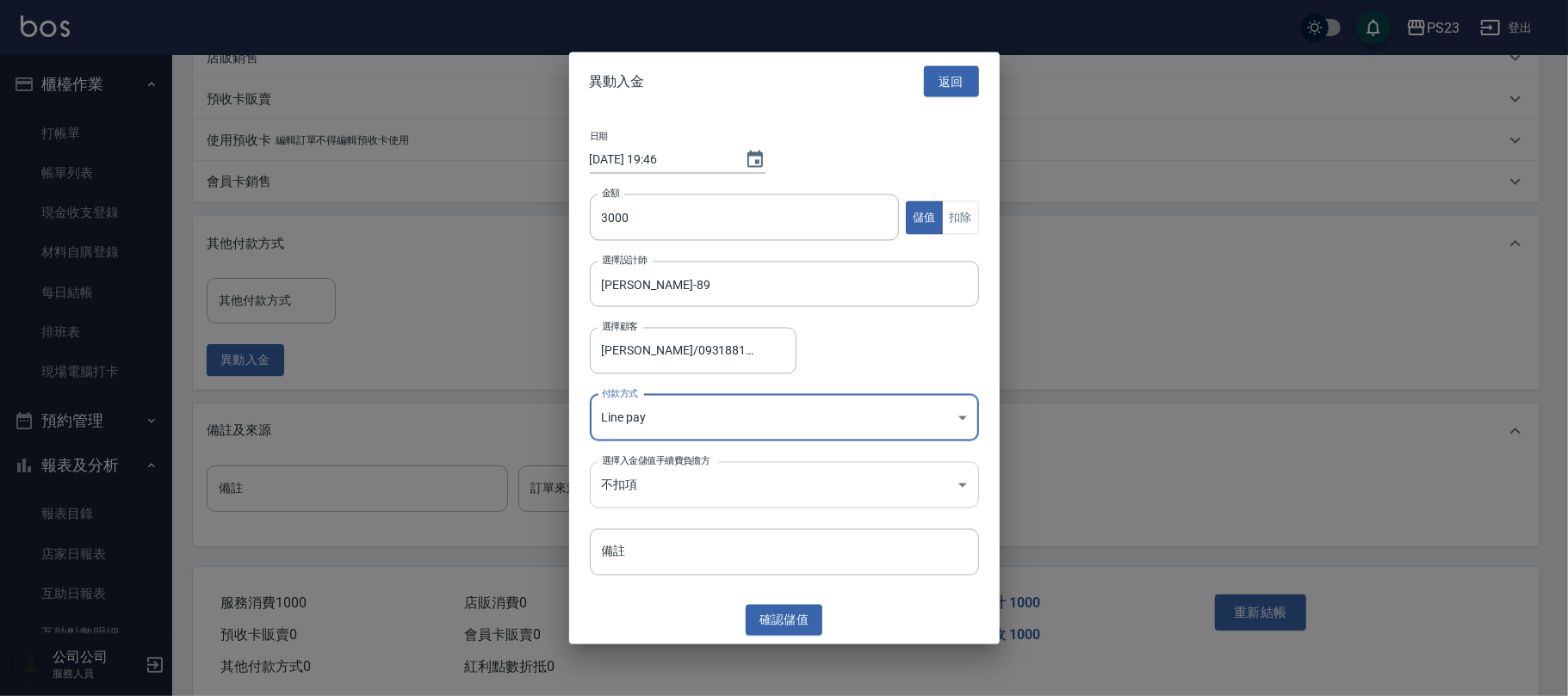
click at [714, 470] on body "PS23 登出 櫃檯作業 打帳單 帳單列表 現金收支登錄 材料自購登錄 每日結帳 排班表 現場電腦打卡 預約管理 預約管理 單日預約紀錄 單週預約紀錄 報表及…" at bounding box center [784, 146] width 1568 height 1159
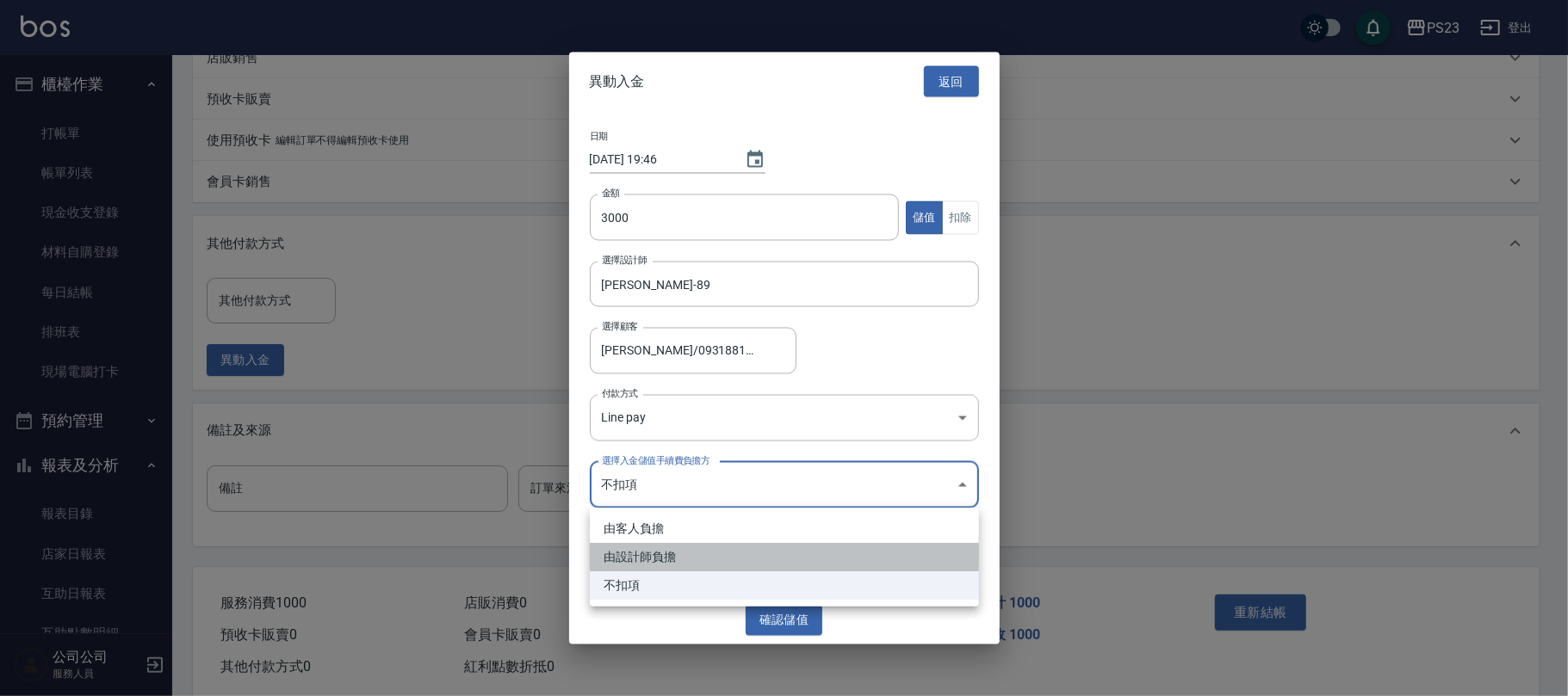
click at [659, 561] on li "由設計師負擔" at bounding box center [784, 557] width 389 height 28
type input "BYDESIGNER"
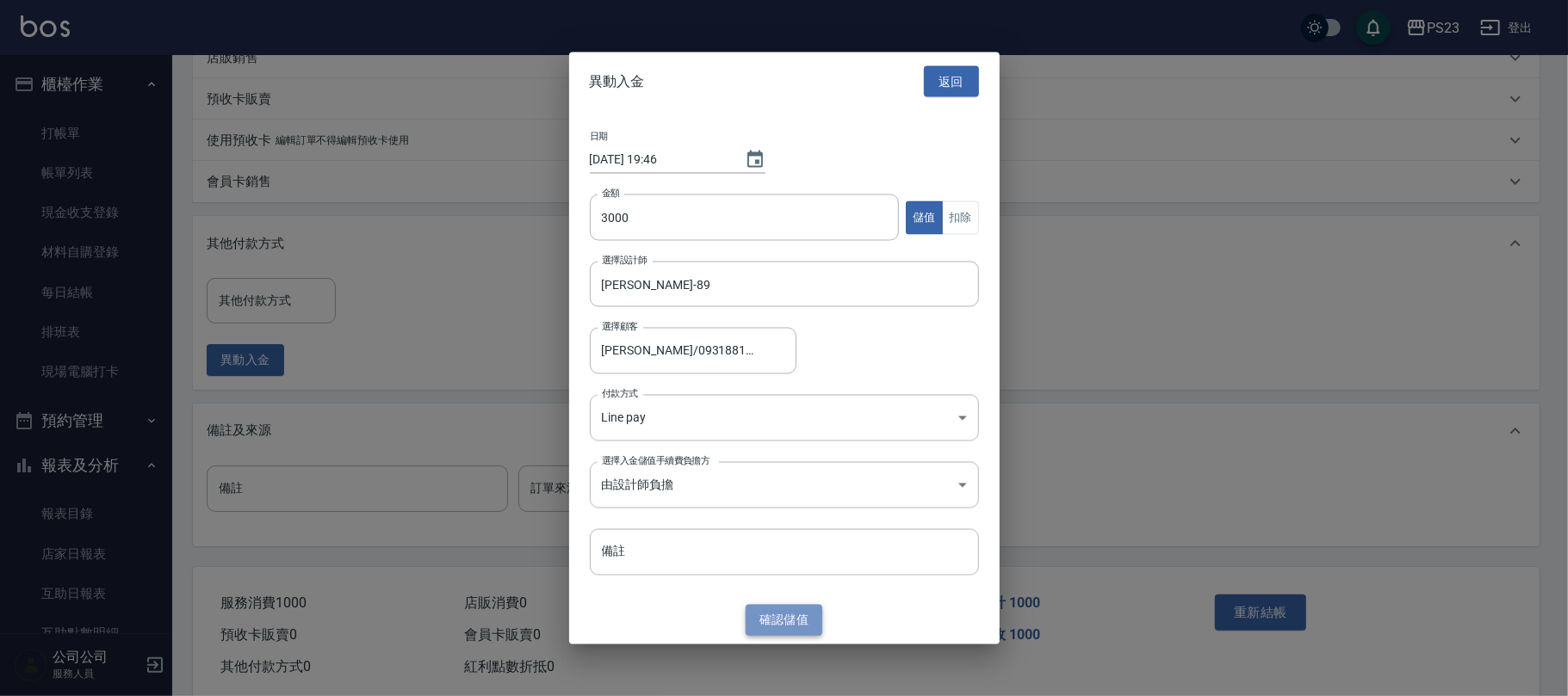
click at [800, 614] on button "確認 儲值" at bounding box center [785, 620] width 78 height 32
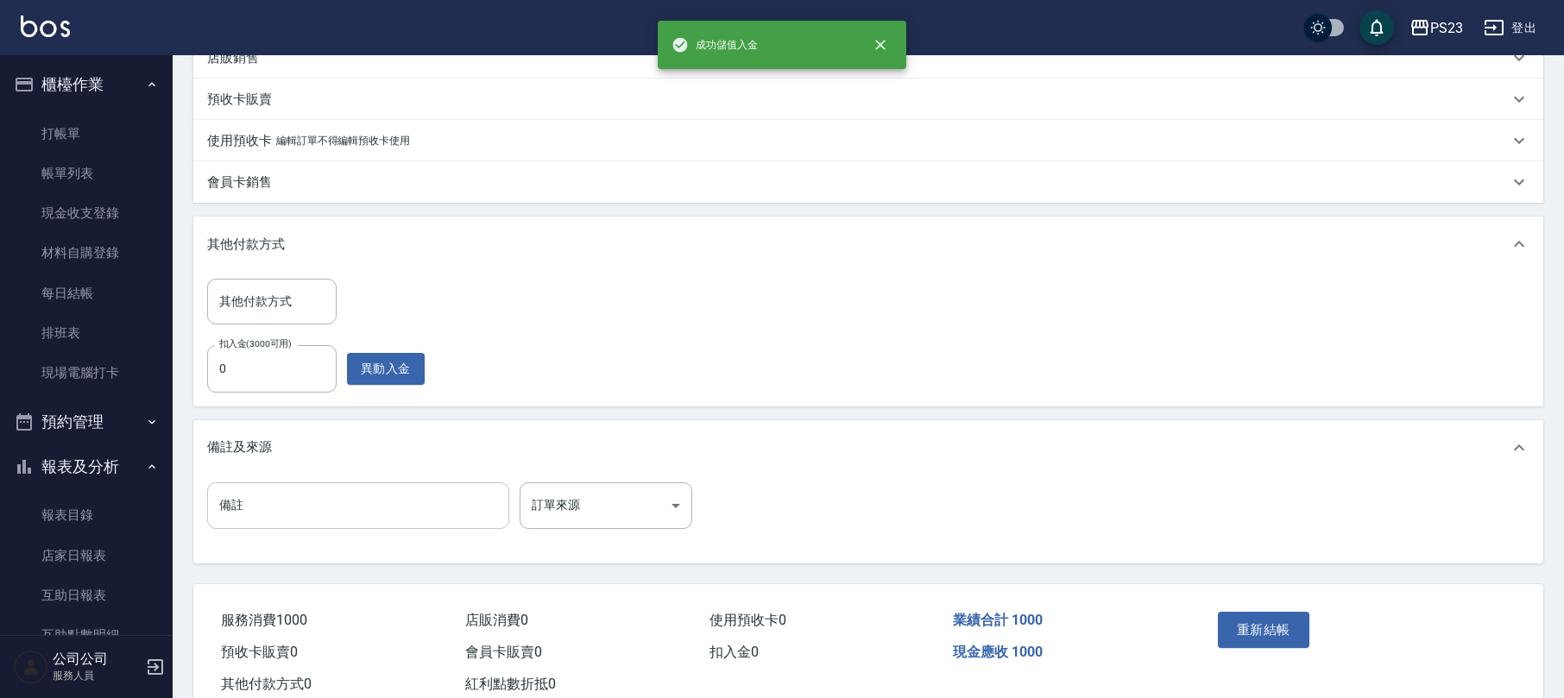
scroll to position [482, 0]
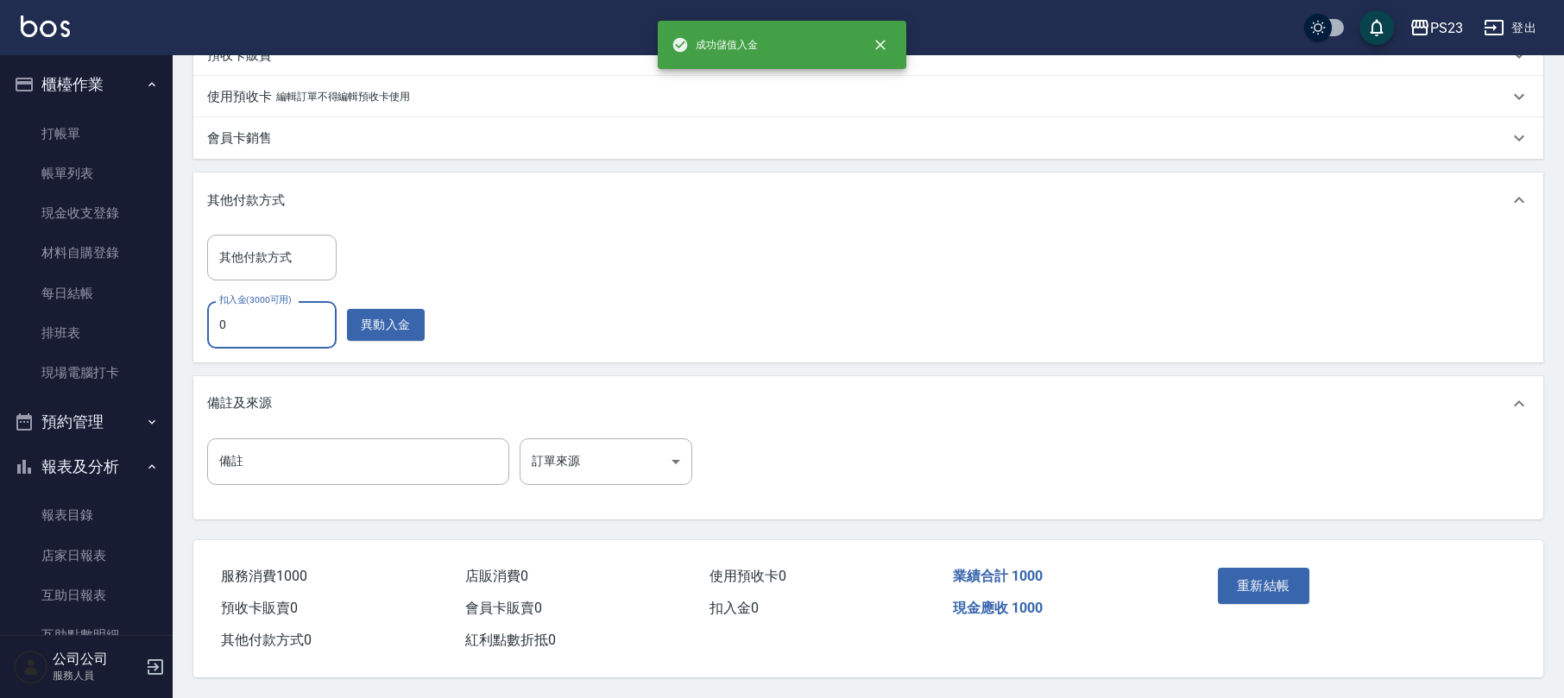
click at [253, 326] on input "0" at bounding box center [271, 324] width 129 height 47
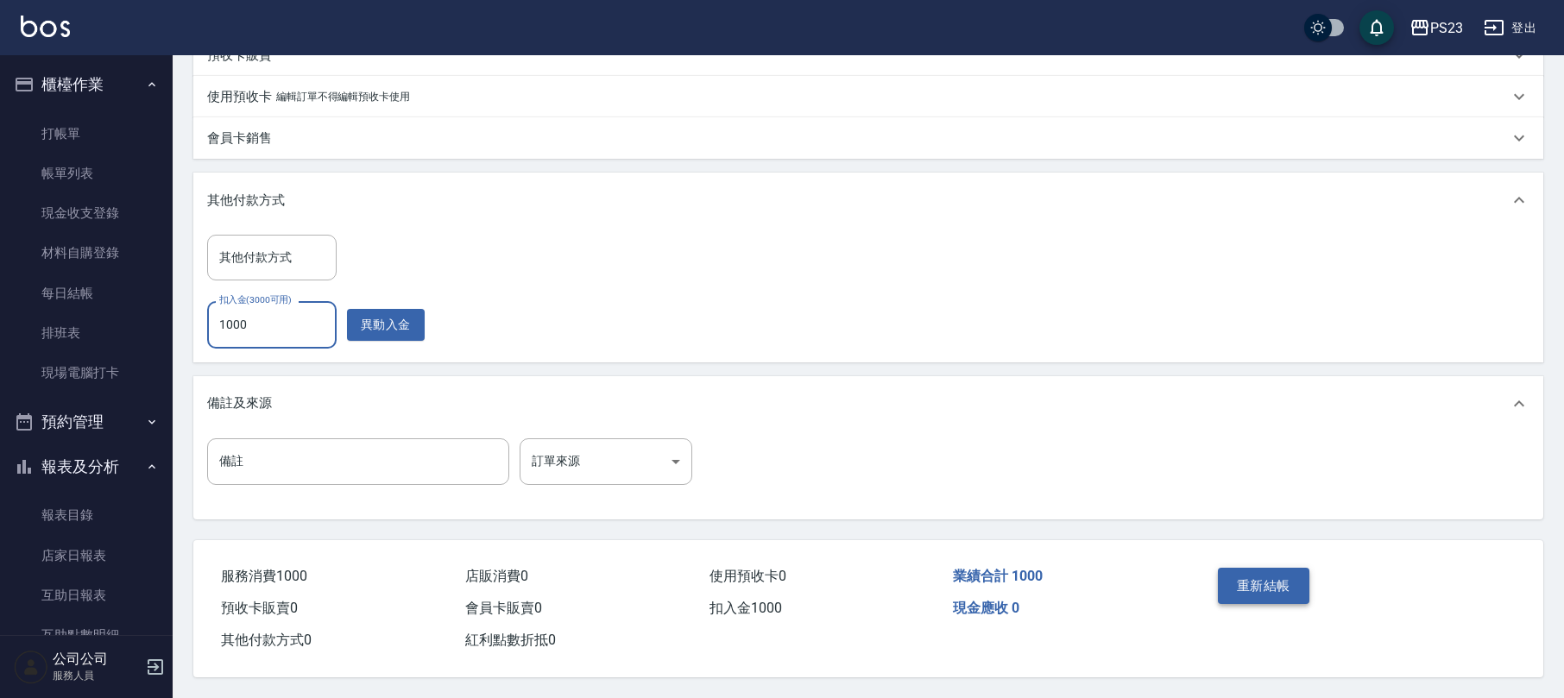
type input "1000"
click at [1254, 584] on button "重新結帳" at bounding box center [1264, 586] width 92 height 36
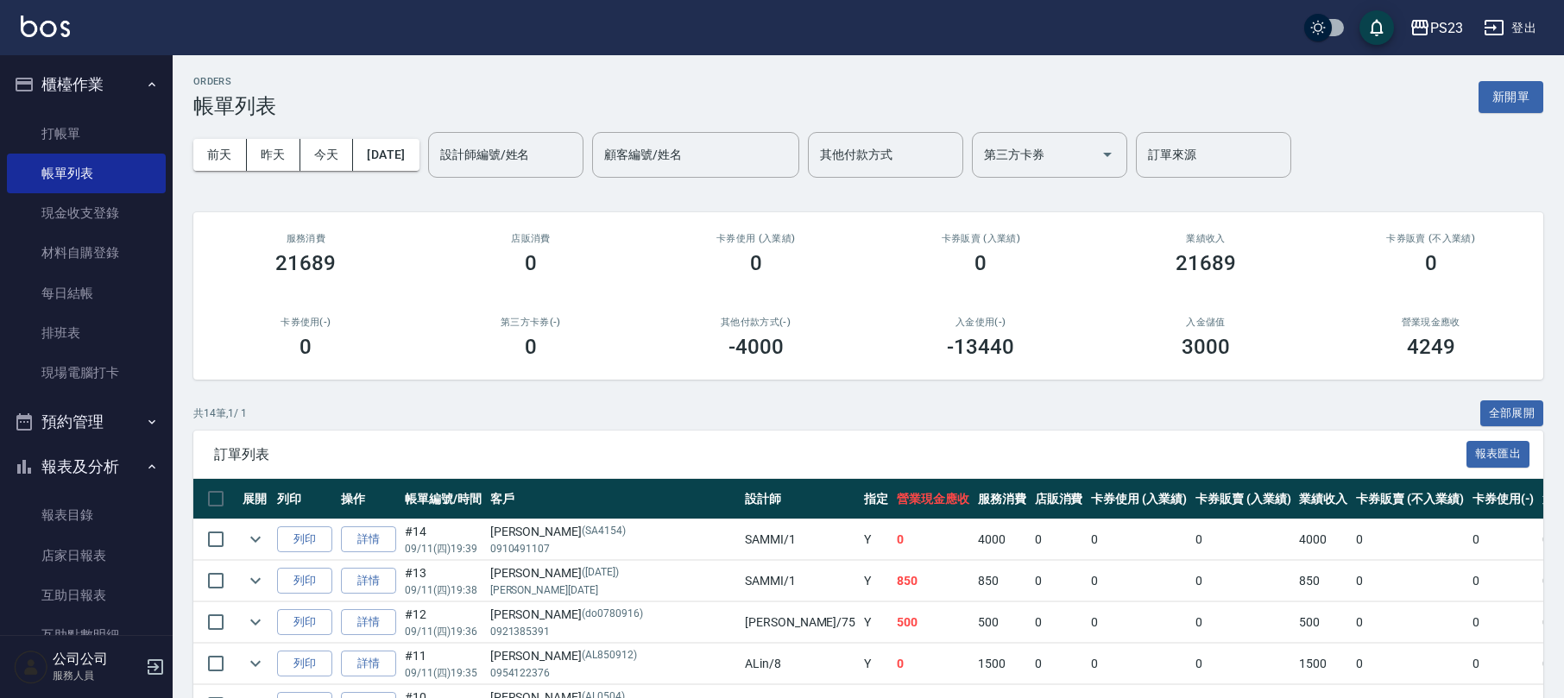
scroll to position [230, 0]
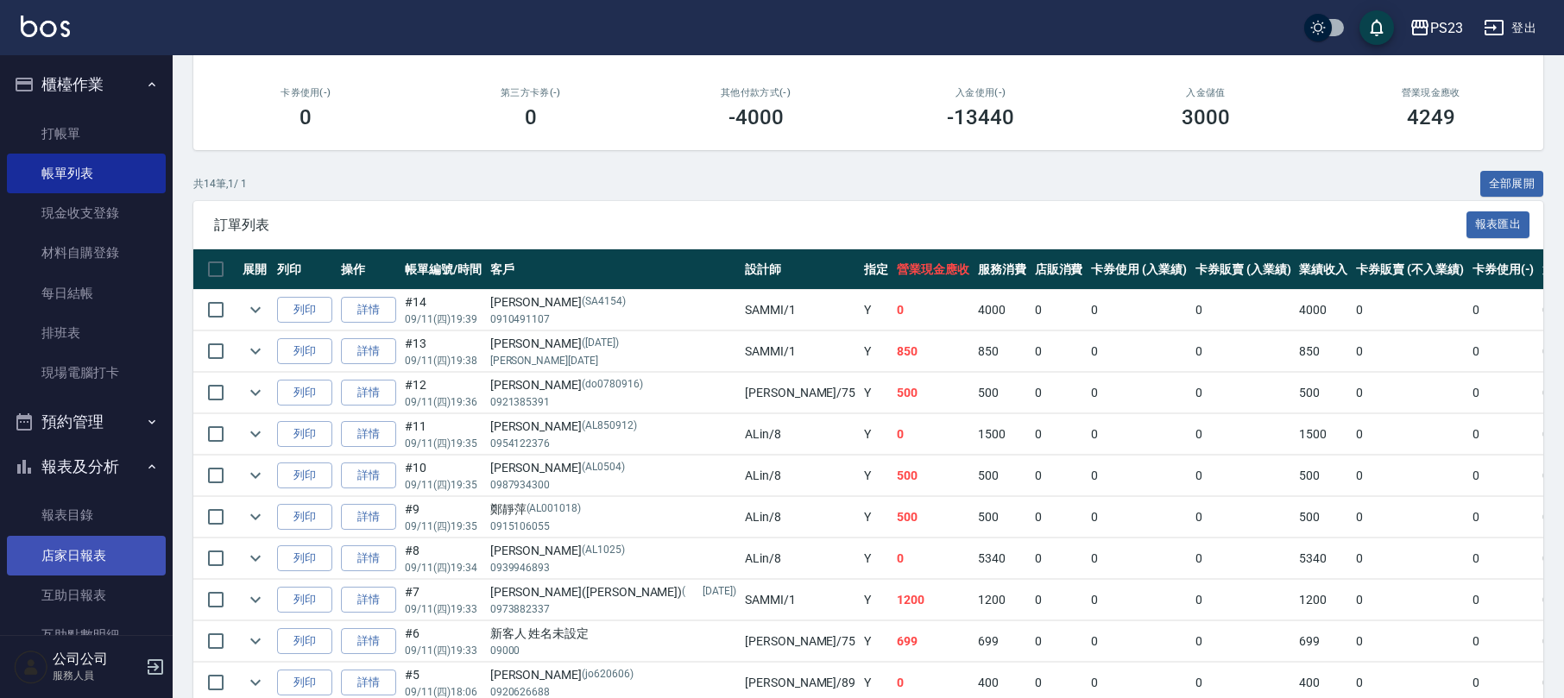
click at [123, 540] on link "店家日報表" at bounding box center [86, 556] width 159 height 40
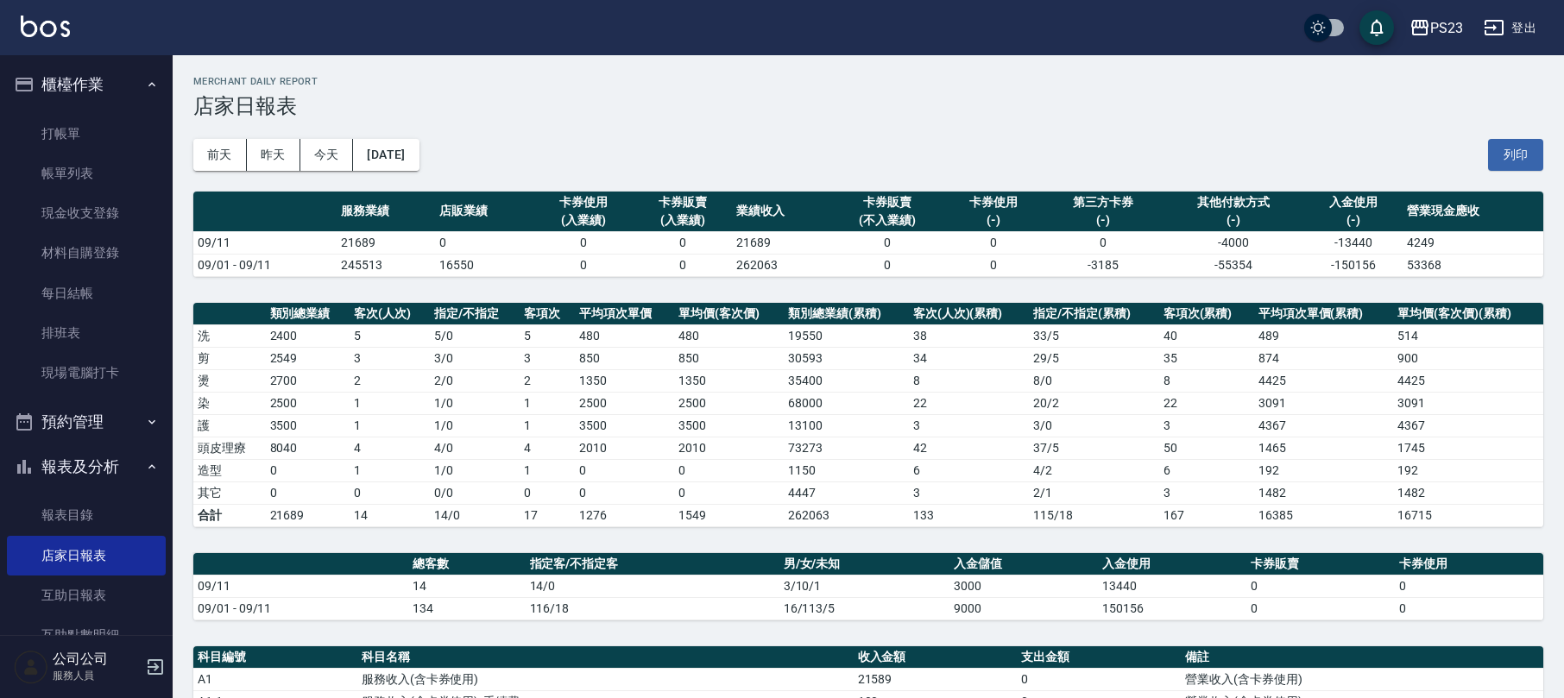
scroll to position [345, 0]
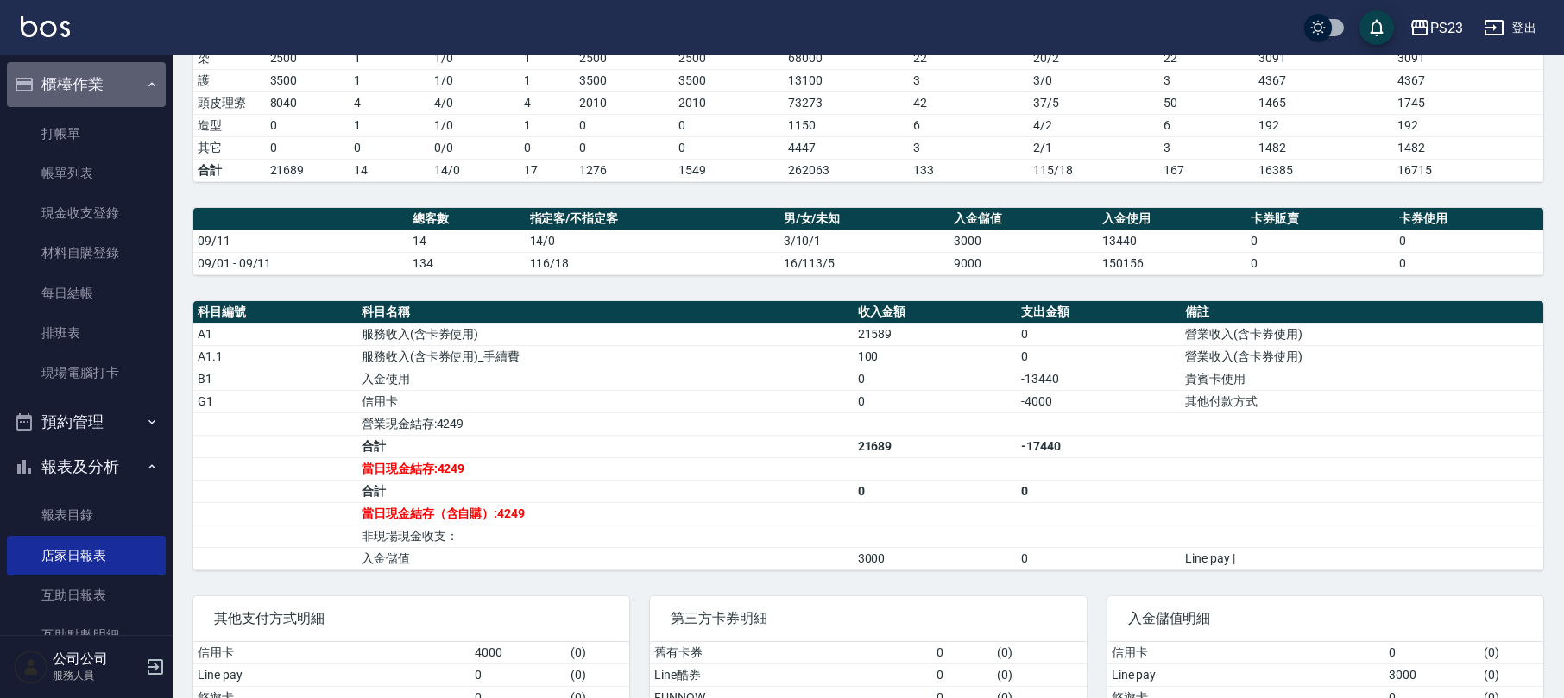
click at [104, 81] on button "櫃檯作業" at bounding box center [86, 84] width 159 height 45
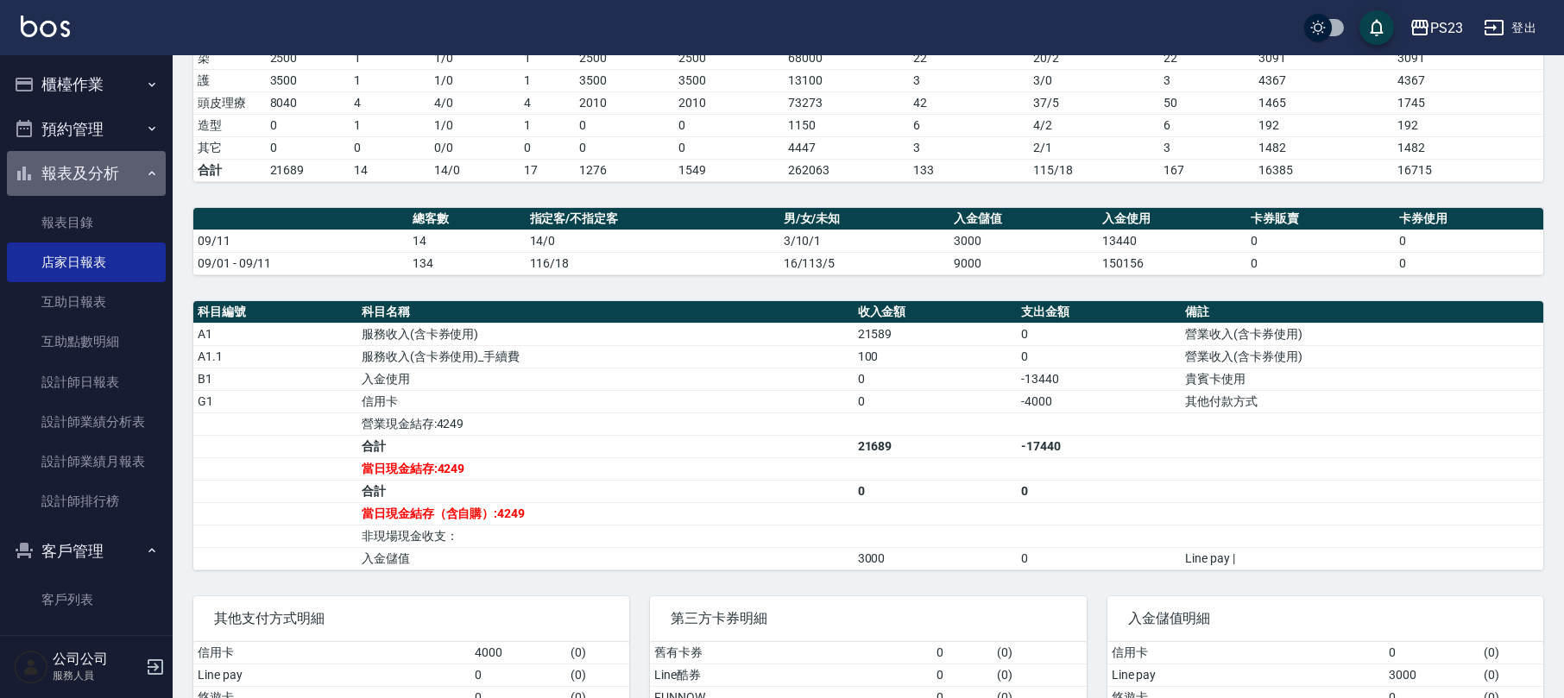
click at [88, 174] on button "報表及分析" at bounding box center [86, 173] width 159 height 45
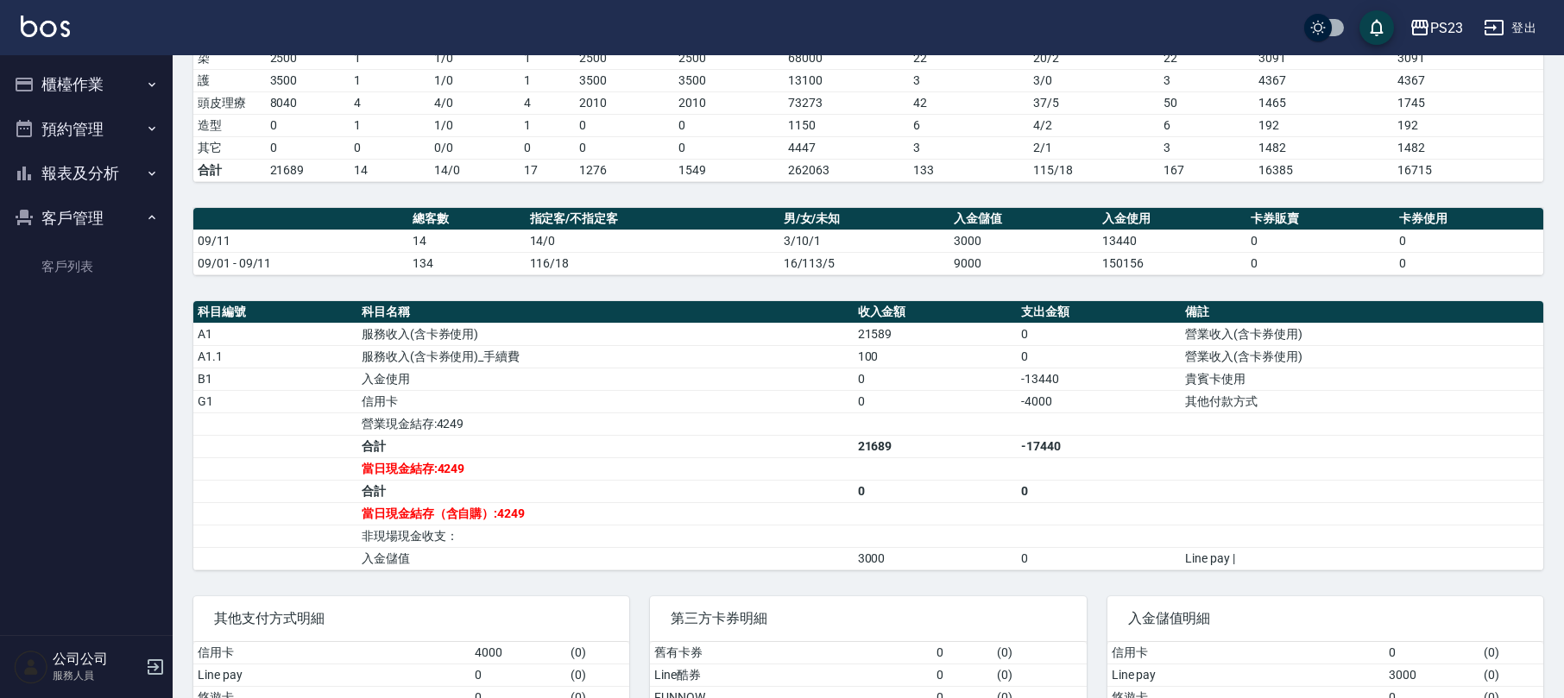
click at [88, 92] on button "櫃檯作業" at bounding box center [86, 84] width 159 height 45
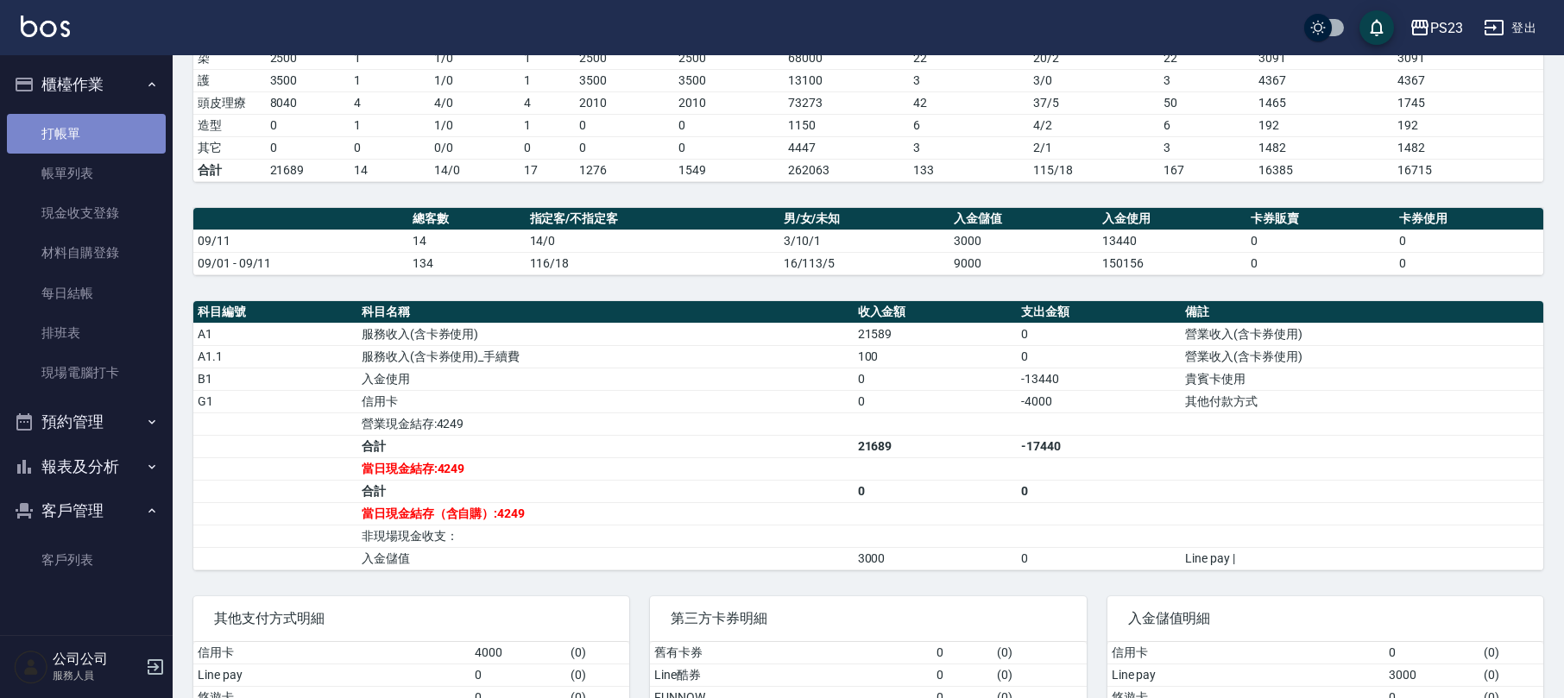
click at [109, 133] on link "打帳單" at bounding box center [86, 134] width 159 height 40
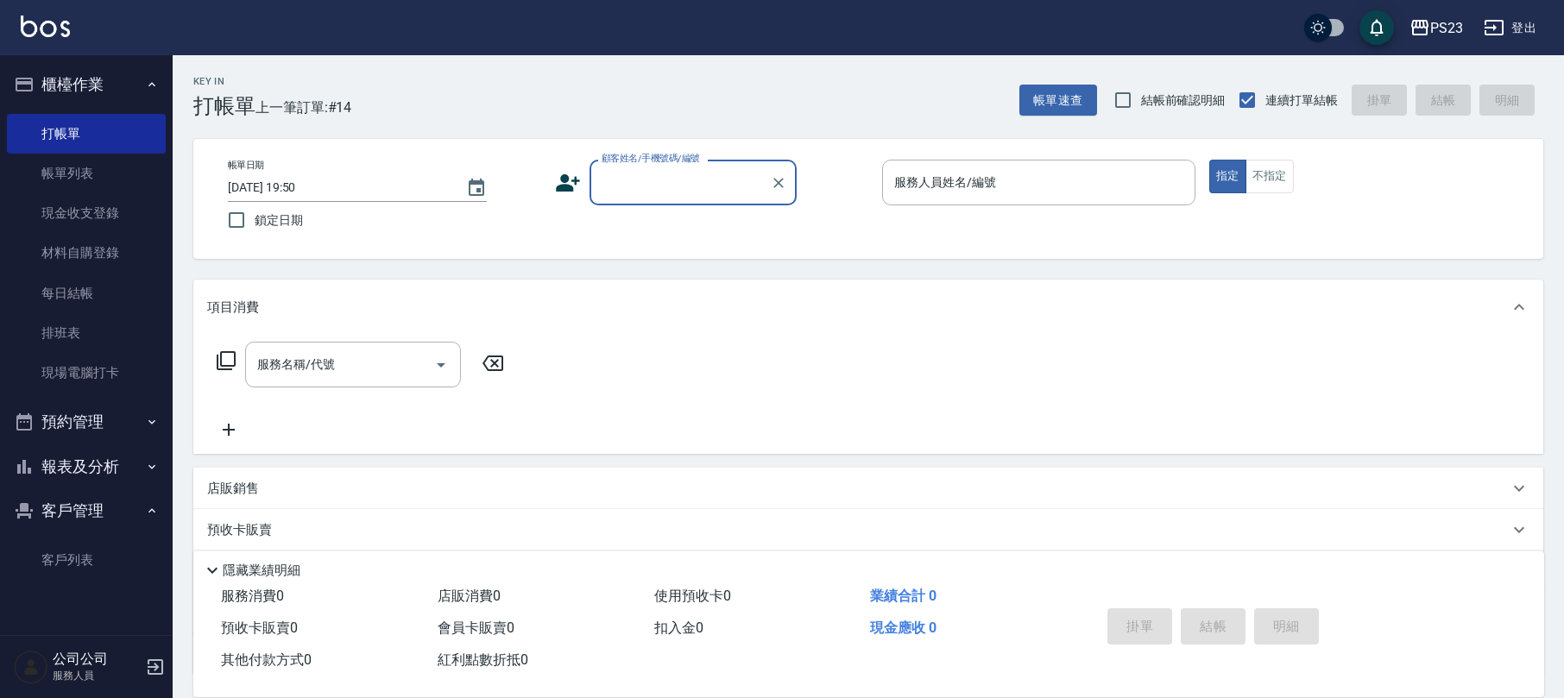
click at [567, 181] on icon at bounding box center [568, 183] width 26 height 26
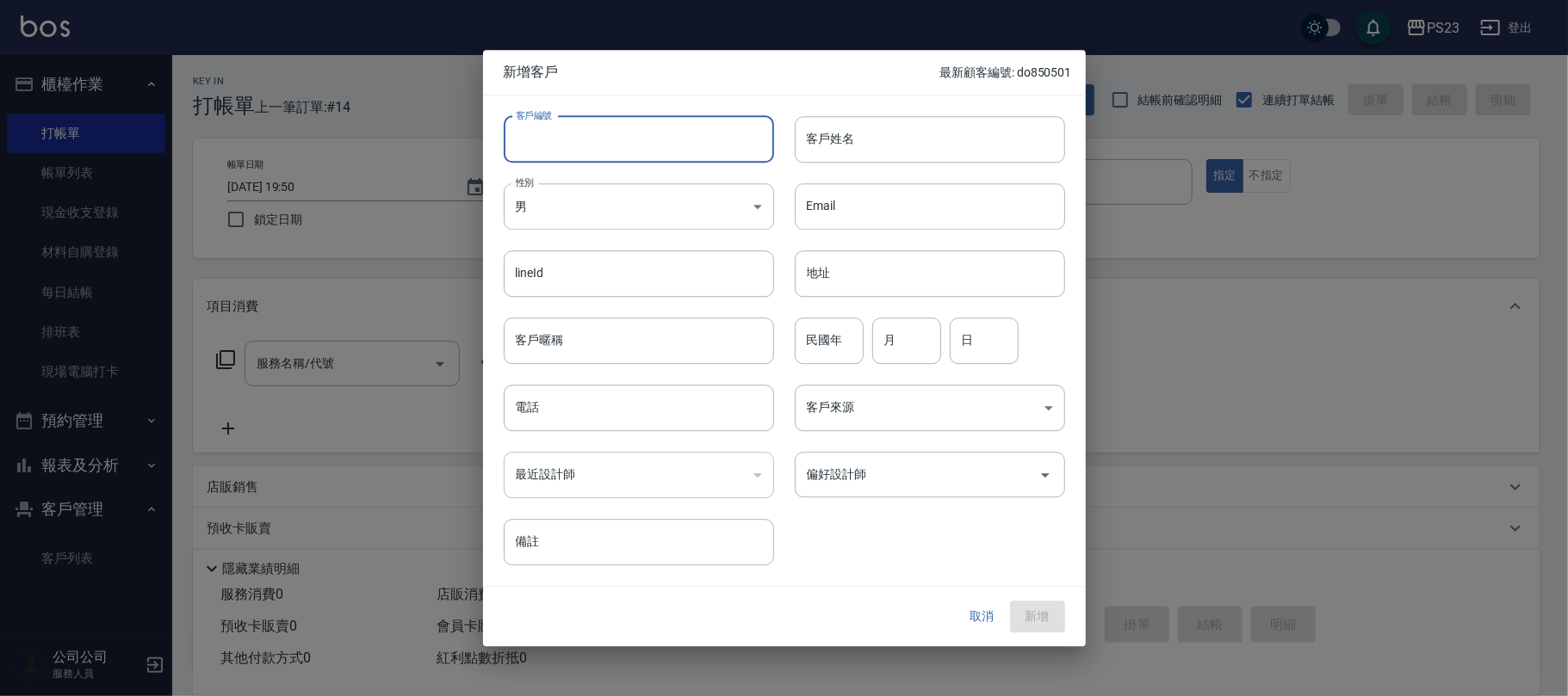
click at [623, 140] on input "客戶編號" at bounding box center [638, 140] width 270 height 47
type input "jo56786"
click at [580, 394] on input "電話" at bounding box center [638, 408] width 270 height 47
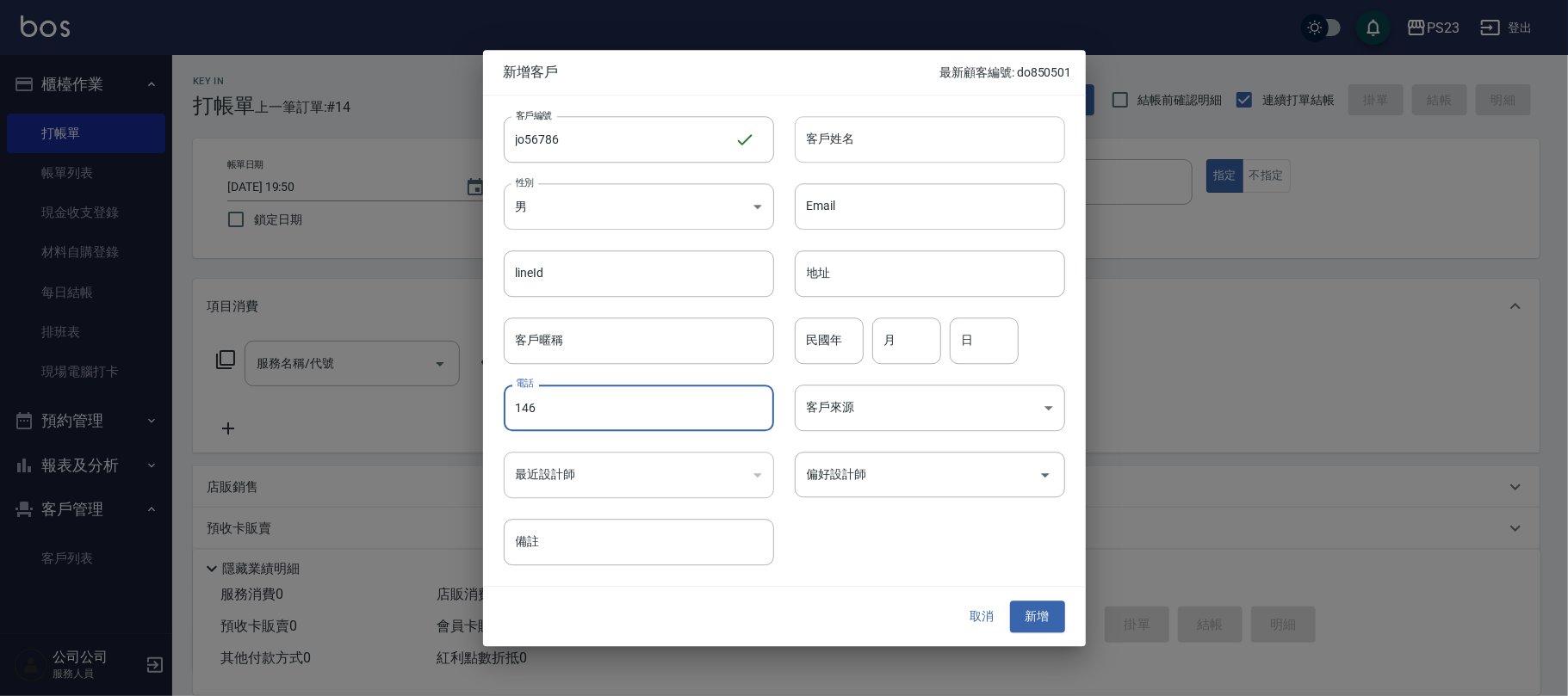
type input "146"
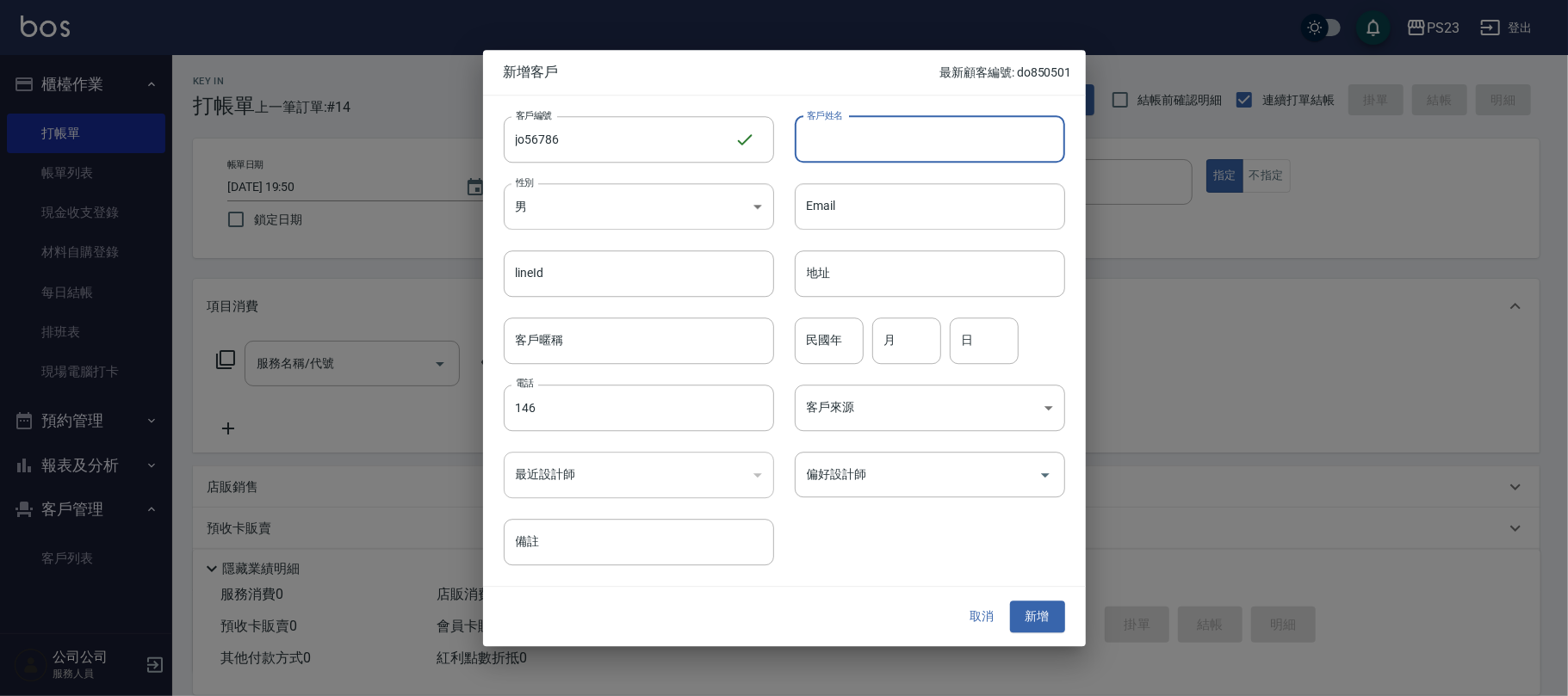
click at [825, 139] on input "客戶姓名" at bounding box center [930, 140] width 270 height 47
type input "高雄[PERSON_NAME]"
click at [1055, 624] on button "新增" at bounding box center [1037, 617] width 55 height 32
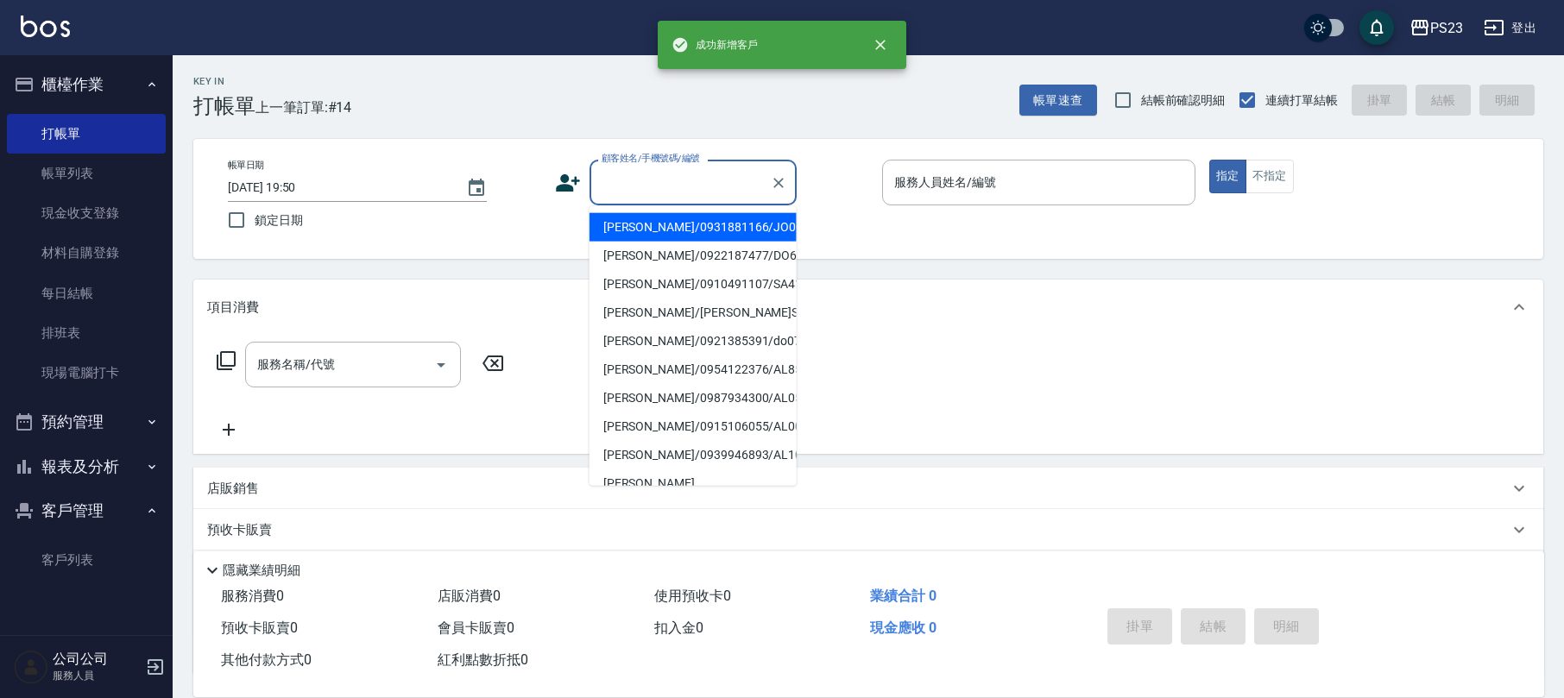
click at [637, 181] on input "顧客姓名/手機號碼/編號" at bounding box center [680, 182] width 166 height 30
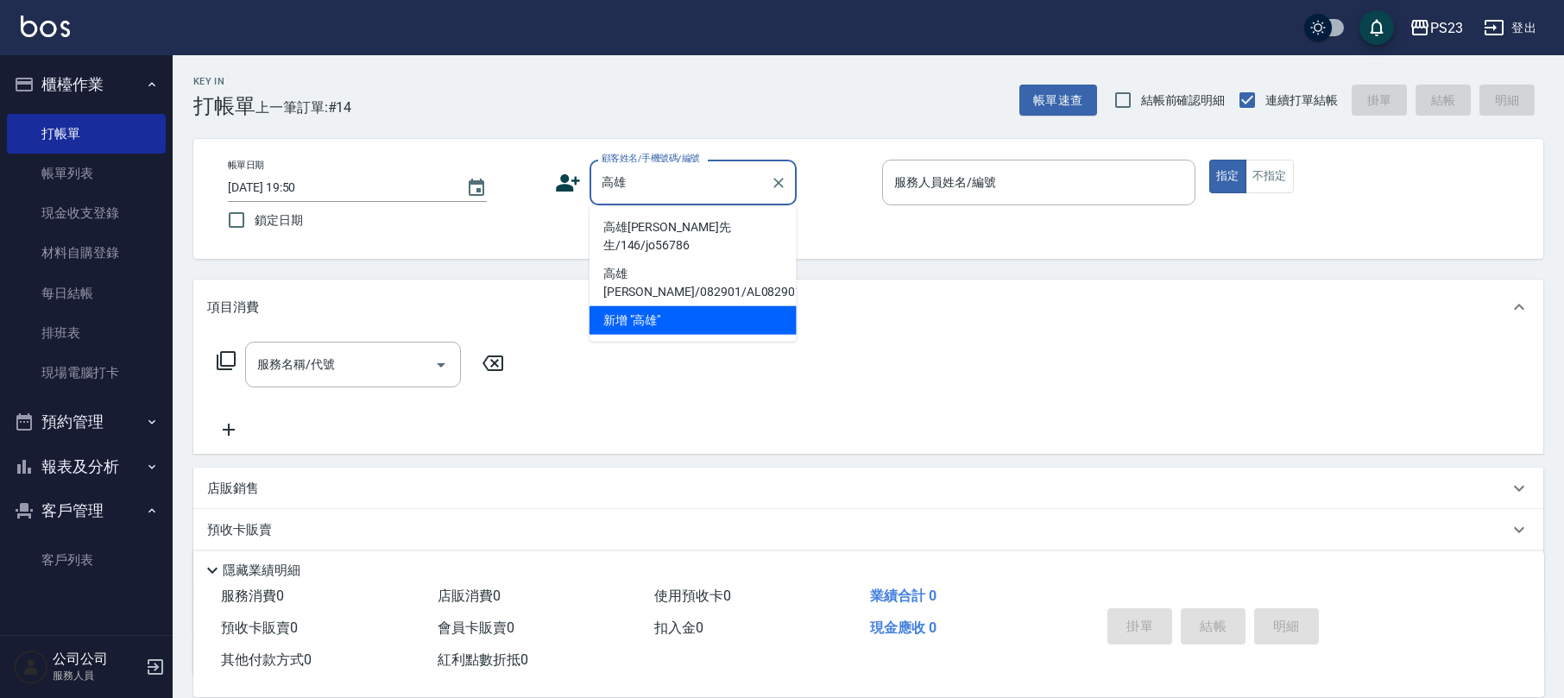
click at [647, 229] on li "高雄[PERSON_NAME]先生/146/jo56786" at bounding box center [693, 236] width 207 height 47
type input "高雄[PERSON_NAME]先生/146/jo56786"
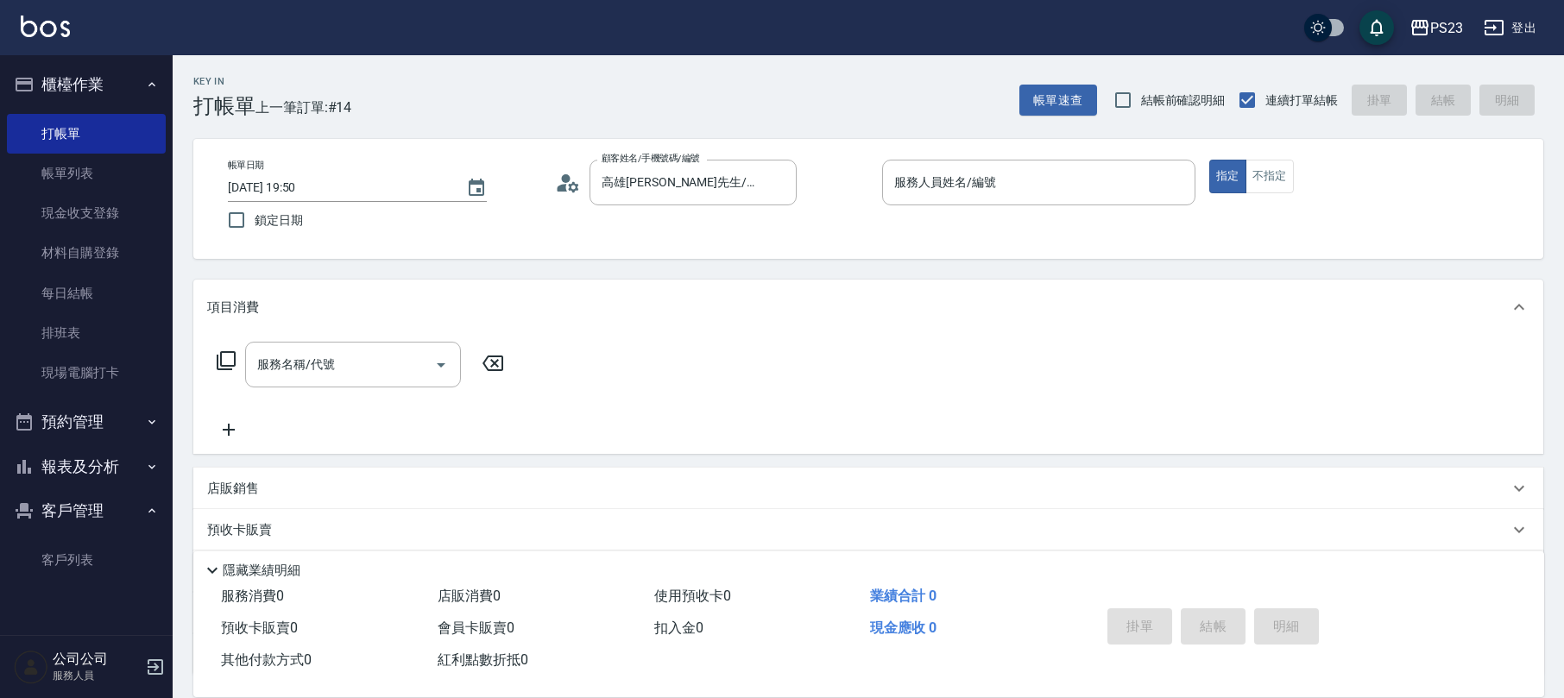
click at [570, 190] on icon at bounding box center [568, 183] width 26 height 26
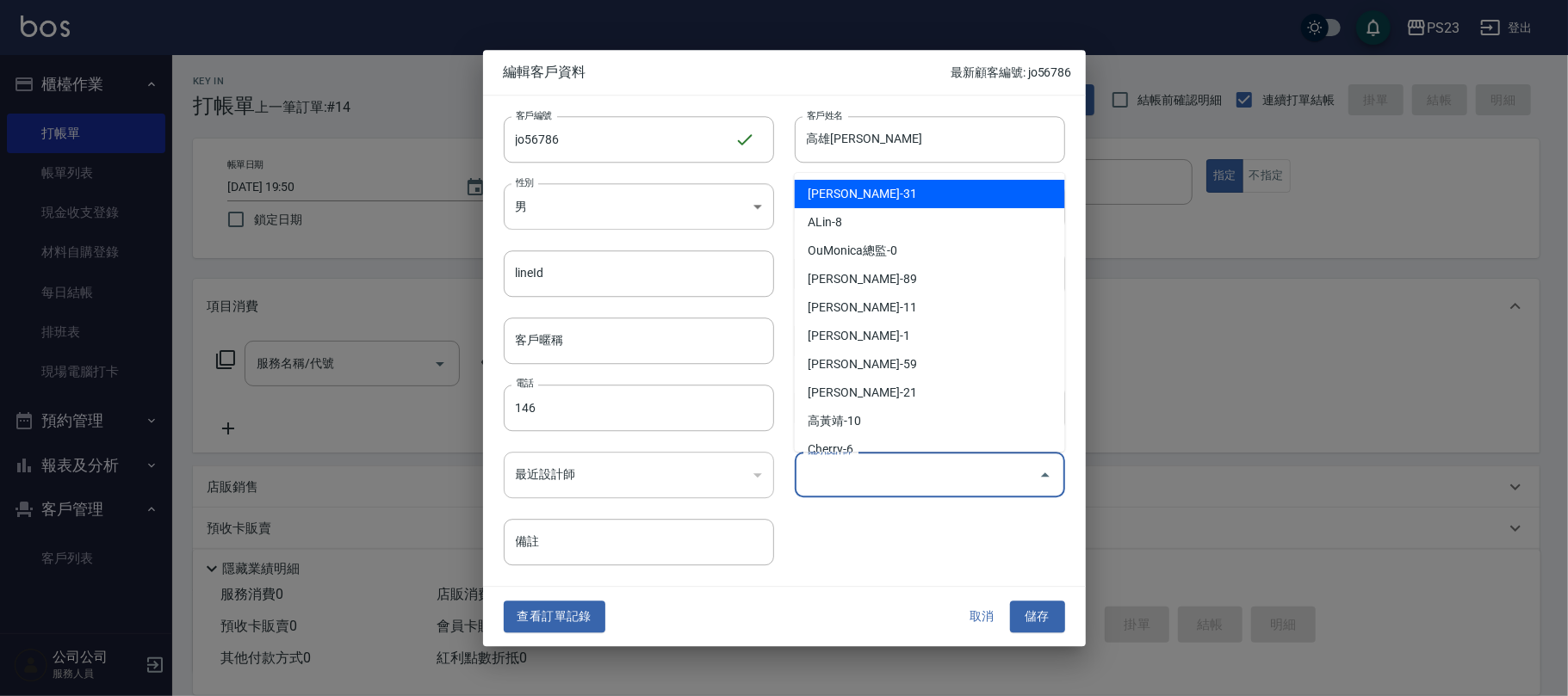
click at [846, 466] on input "偏好設計師" at bounding box center [918, 475] width 229 height 30
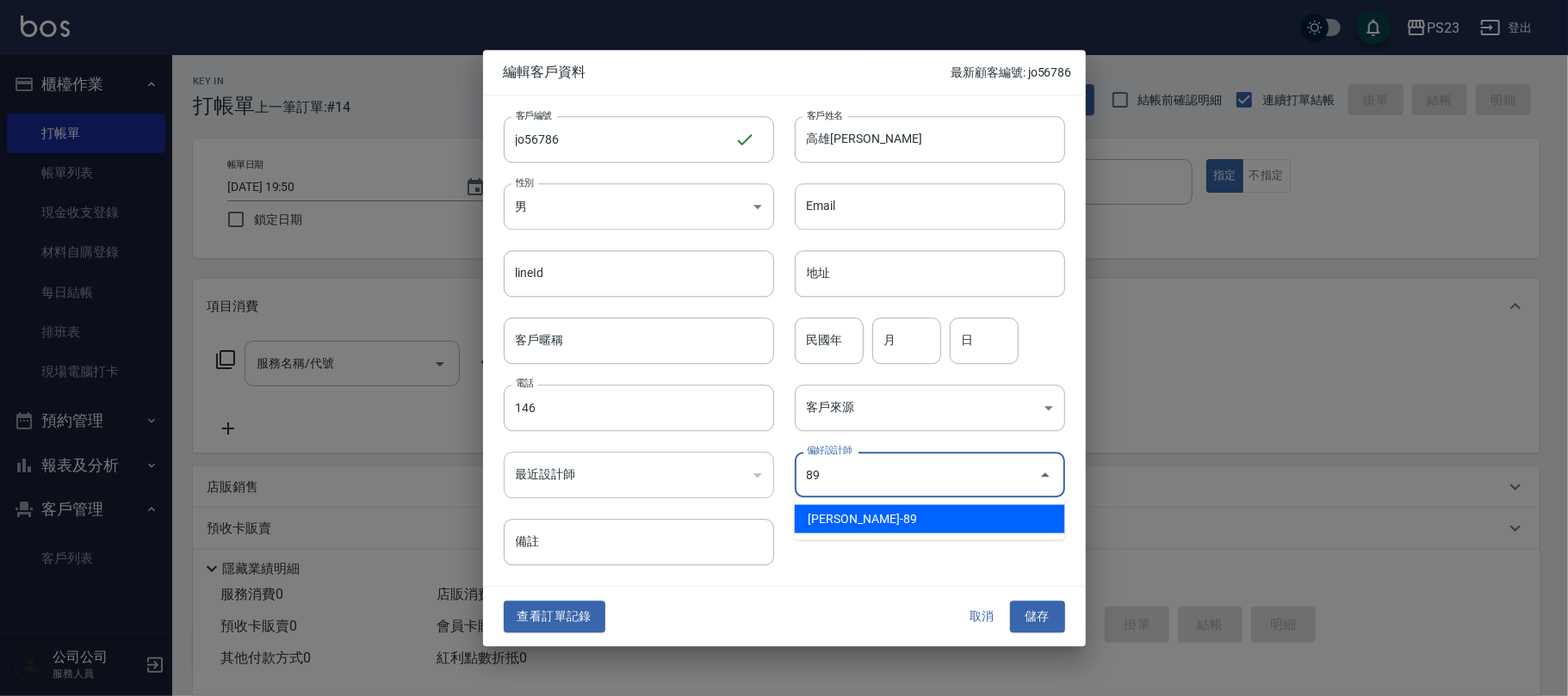
type input "[PERSON_NAME]"
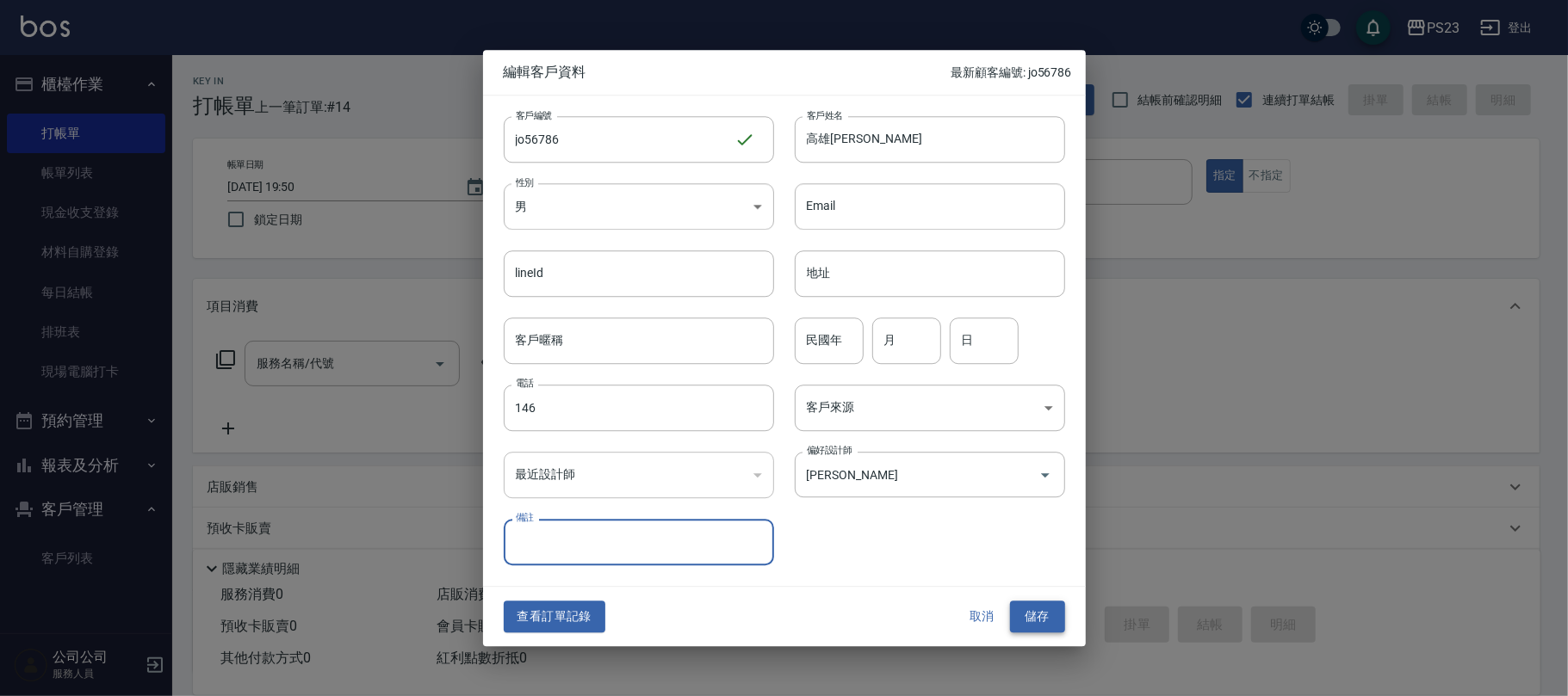
click at [1044, 616] on button "儲存" at bounding box center [1037, 617] width 55 height 32
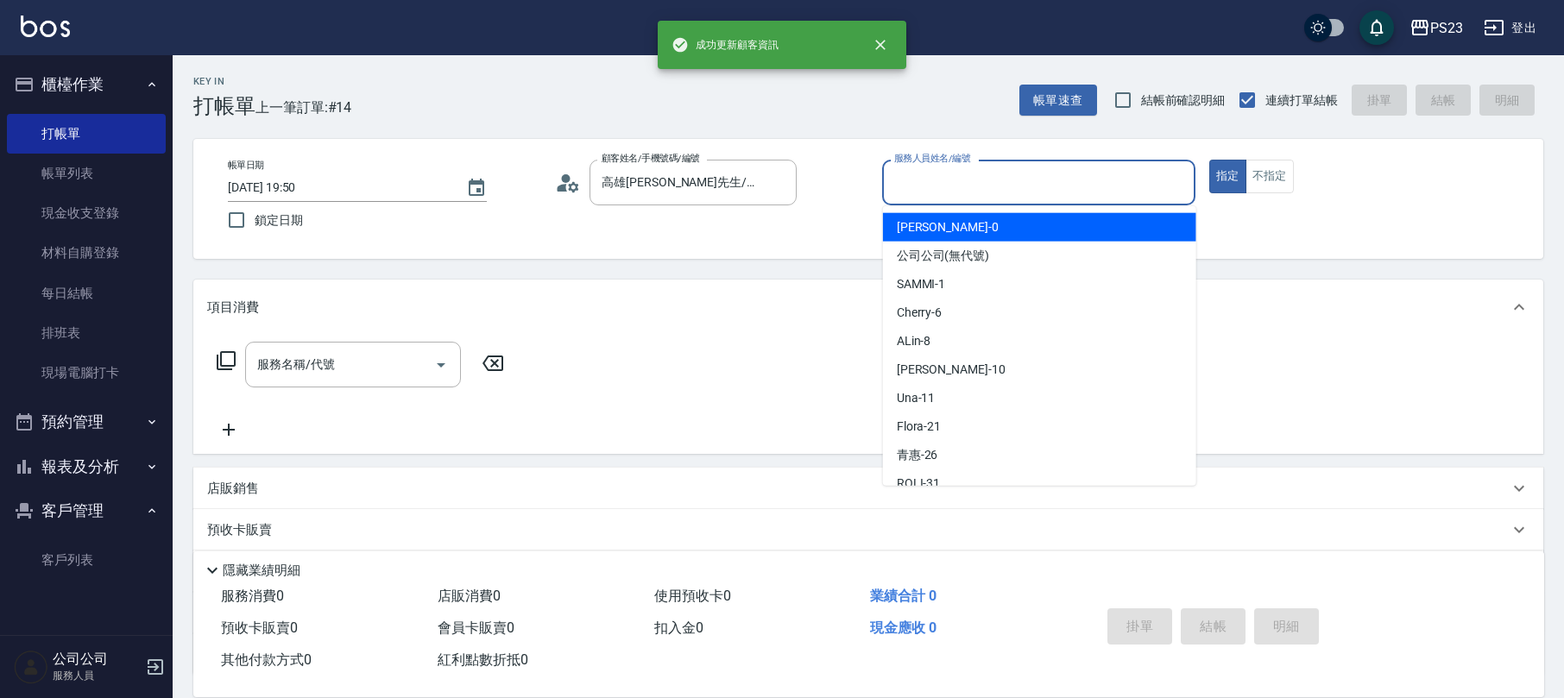
click at [940, 185] on input "服務人員姓名/編號" at bounding box center [1039, 182] width 298 height 30
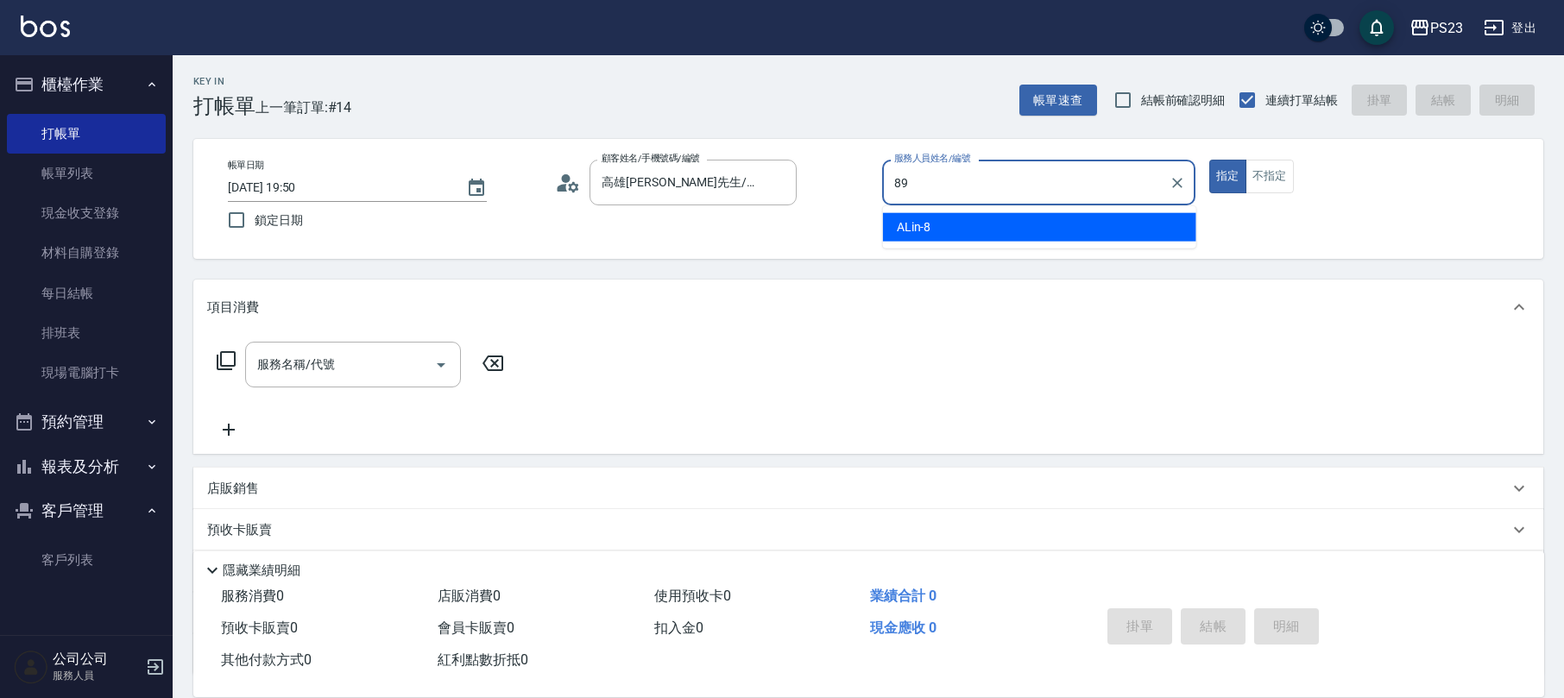
type input "[PERSON_NAME]-89"
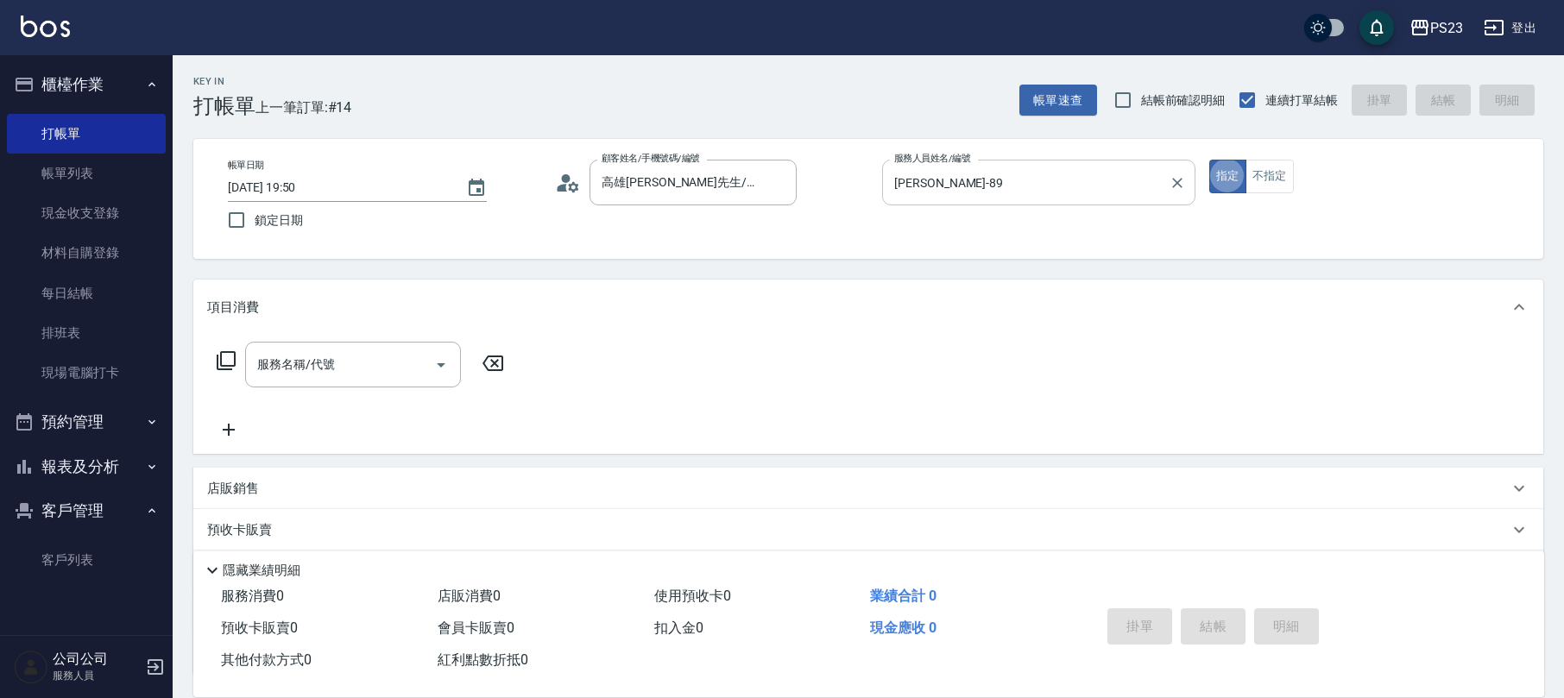
type button "true"
click at [228, 357] on icon at bounding box center [226, 361] width 21 height 21
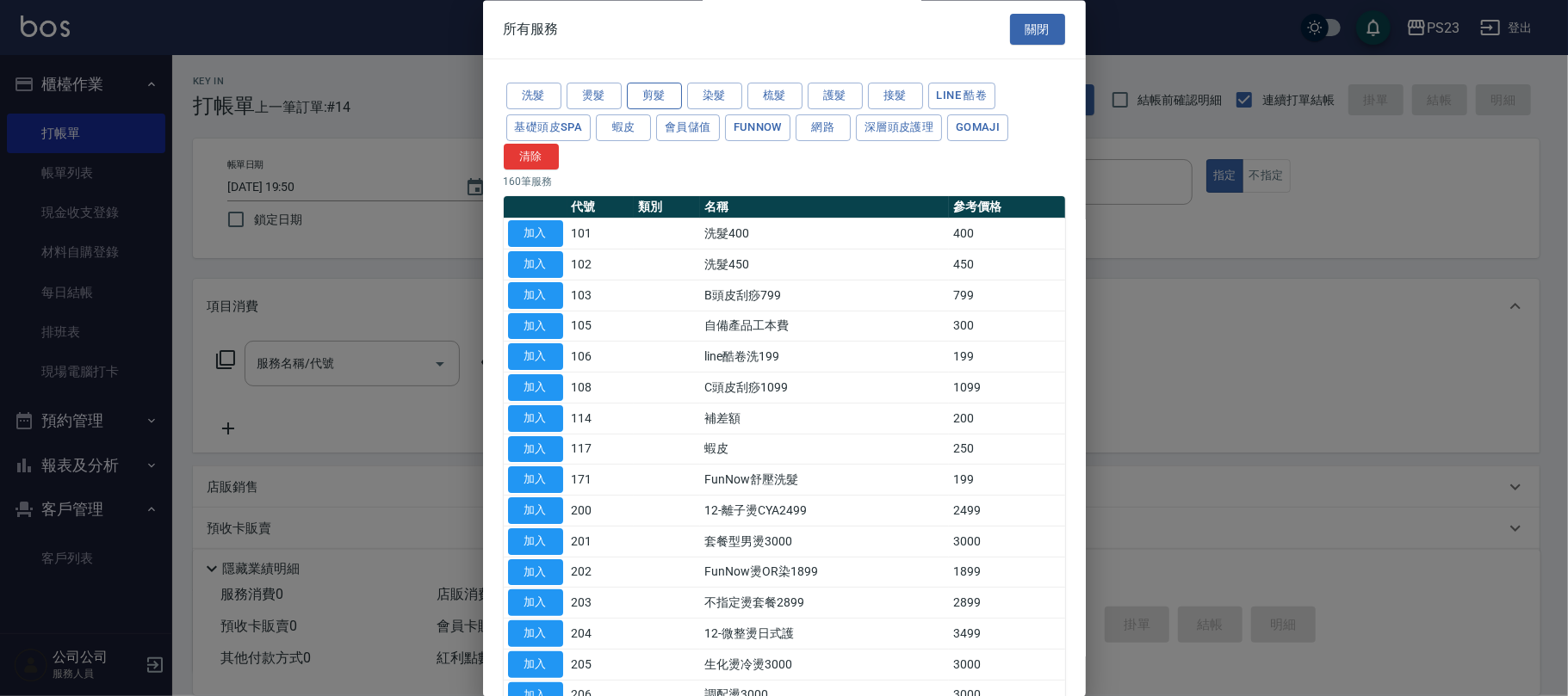
click at [663, 93] on button "剪髮" at bounding box center [653, 97] width 55 height 27
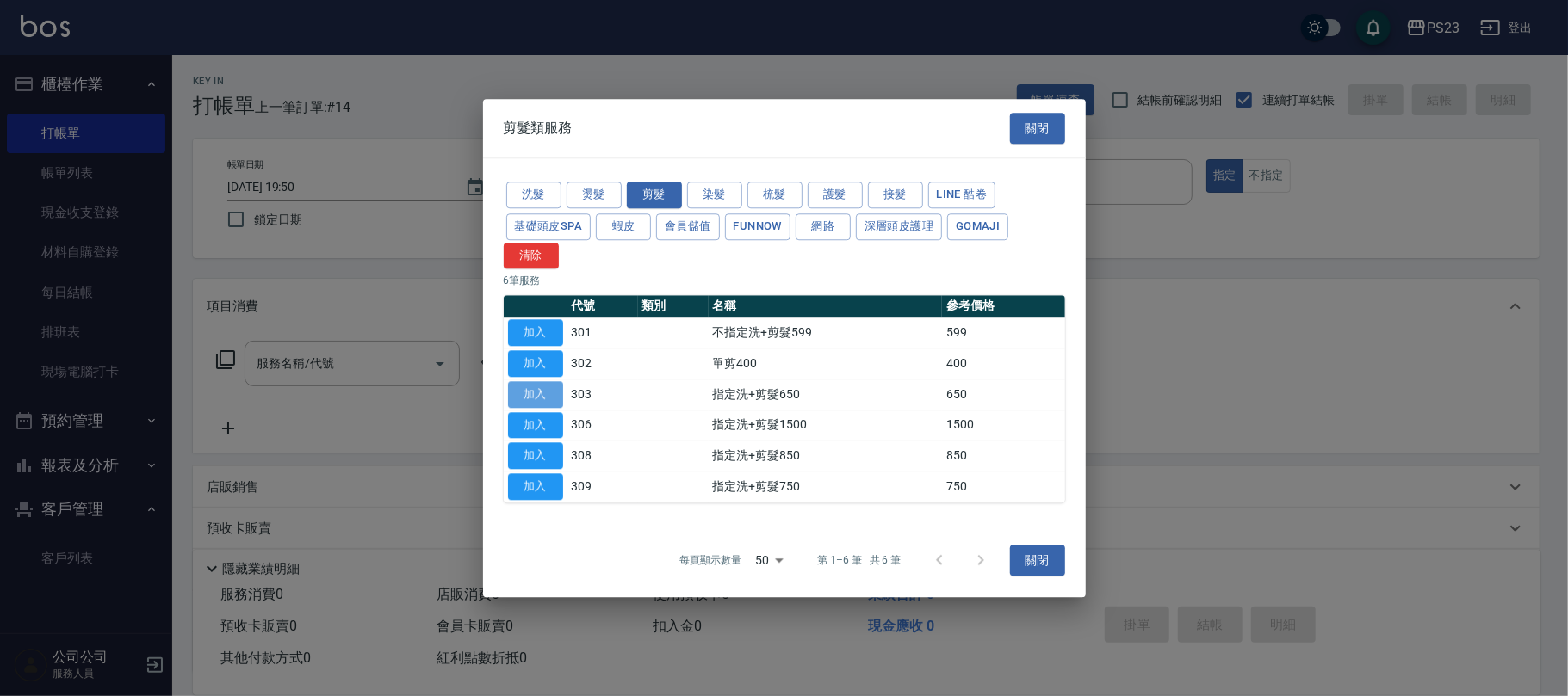
click at [518, 389] on button "加入" at bounding box center [535, 394] width 55 height 27
type input "指定洗+剪髮650(303)"
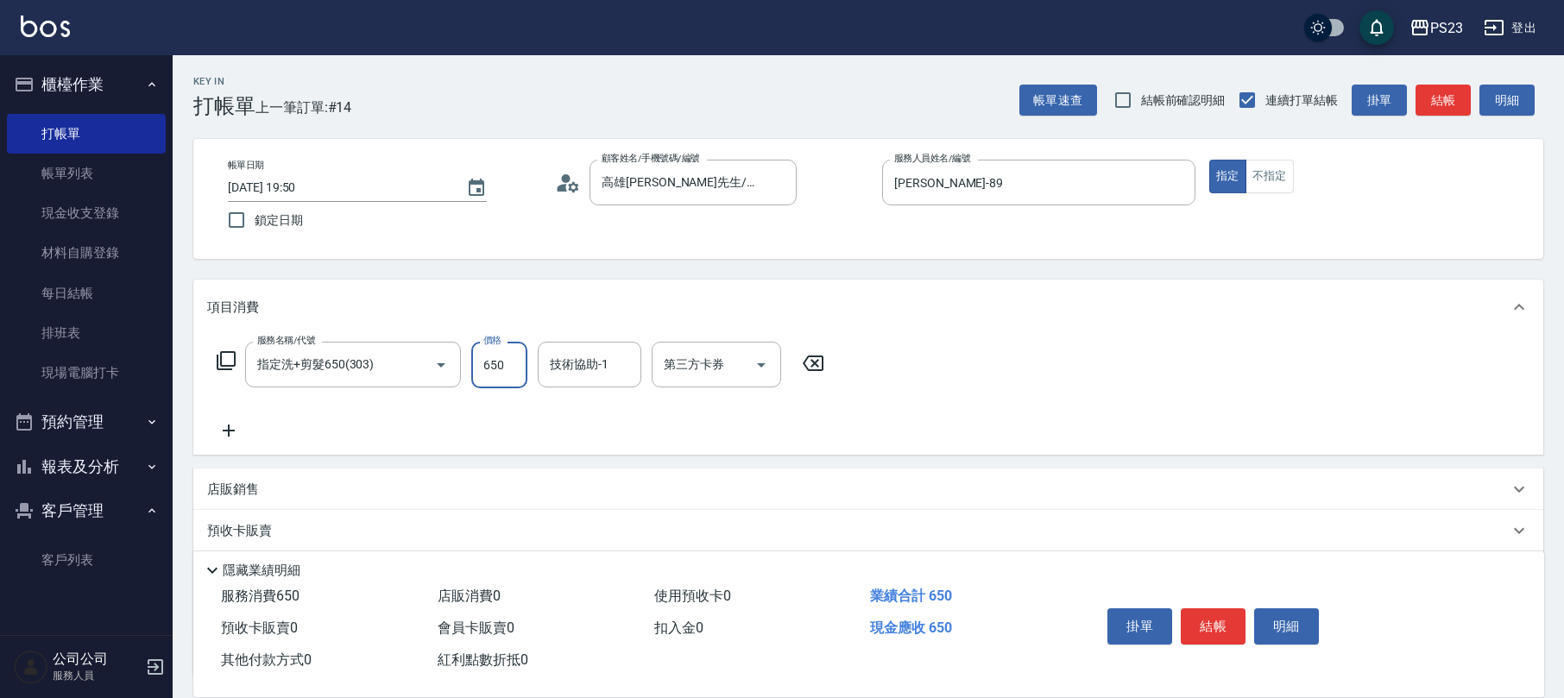
click at [505, 374] on input "650" at bounding box center [499, 365] width 56 height 47
type input "1000"
type input "[PERSON_NAME]-89"
click at [612, 374] on div at bounding box center [622, 365] width 22 height 46
click at [625, 368] on icon "Clear" at bounding box center [623, 365] width 17 height 17
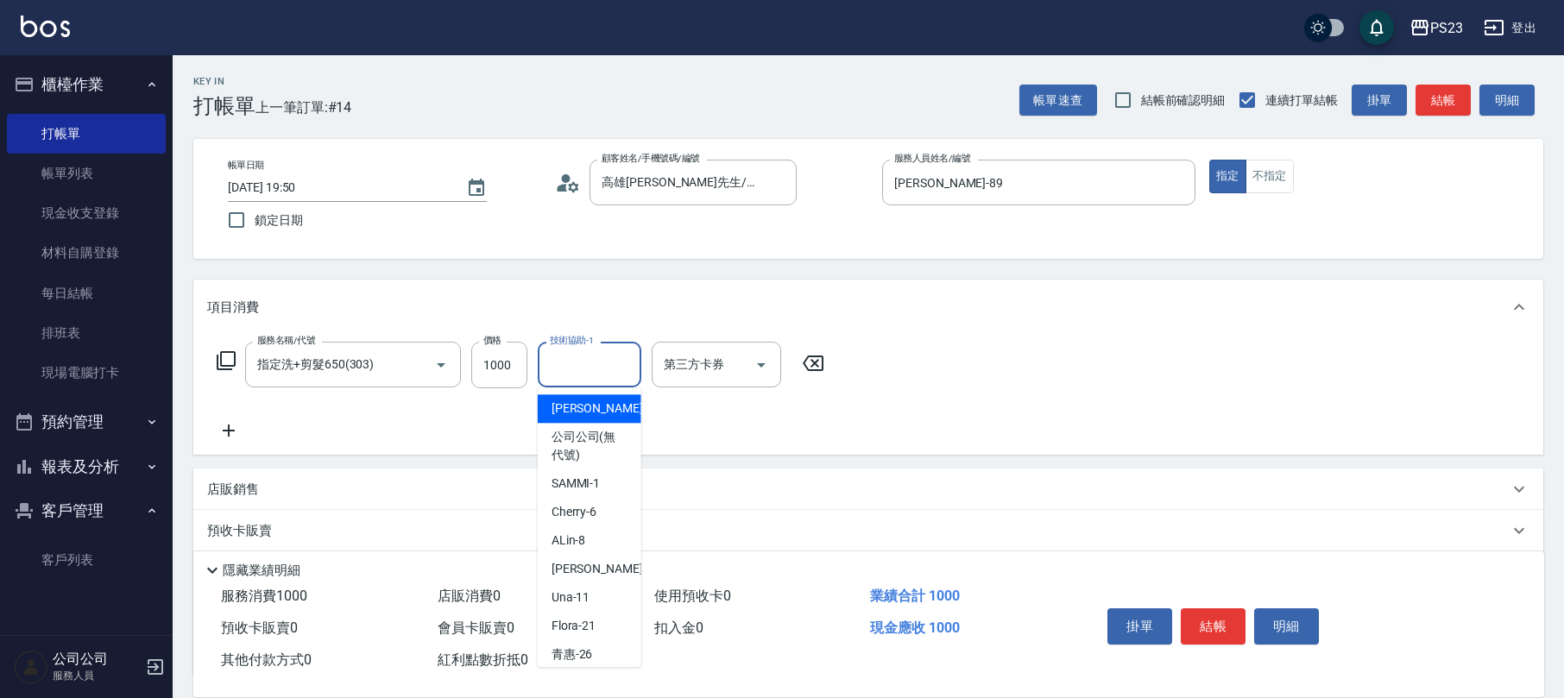
click at [584, 367] on input "技術協助-1" at bounding box center [590, 365] width 88 height 30
type input "青惠-26"
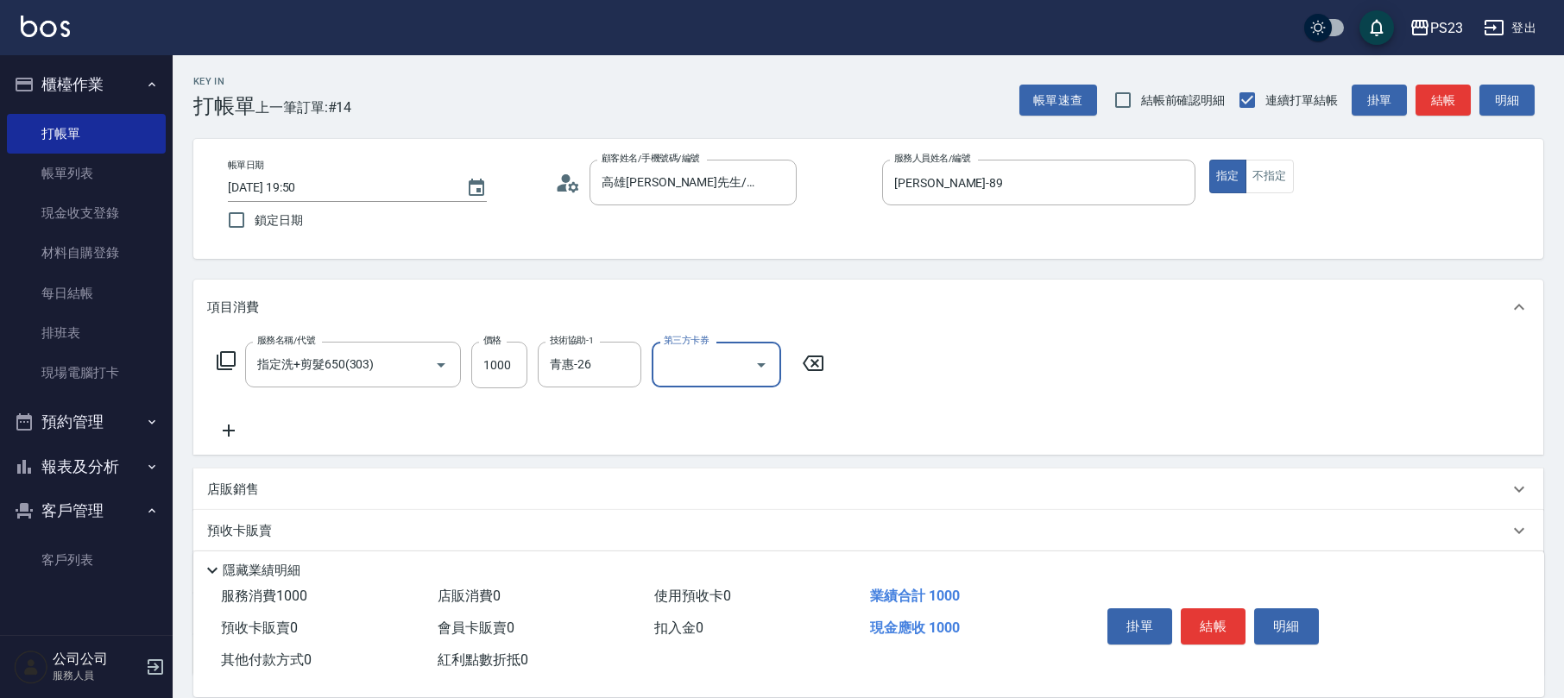
scroll to position [115, 0]
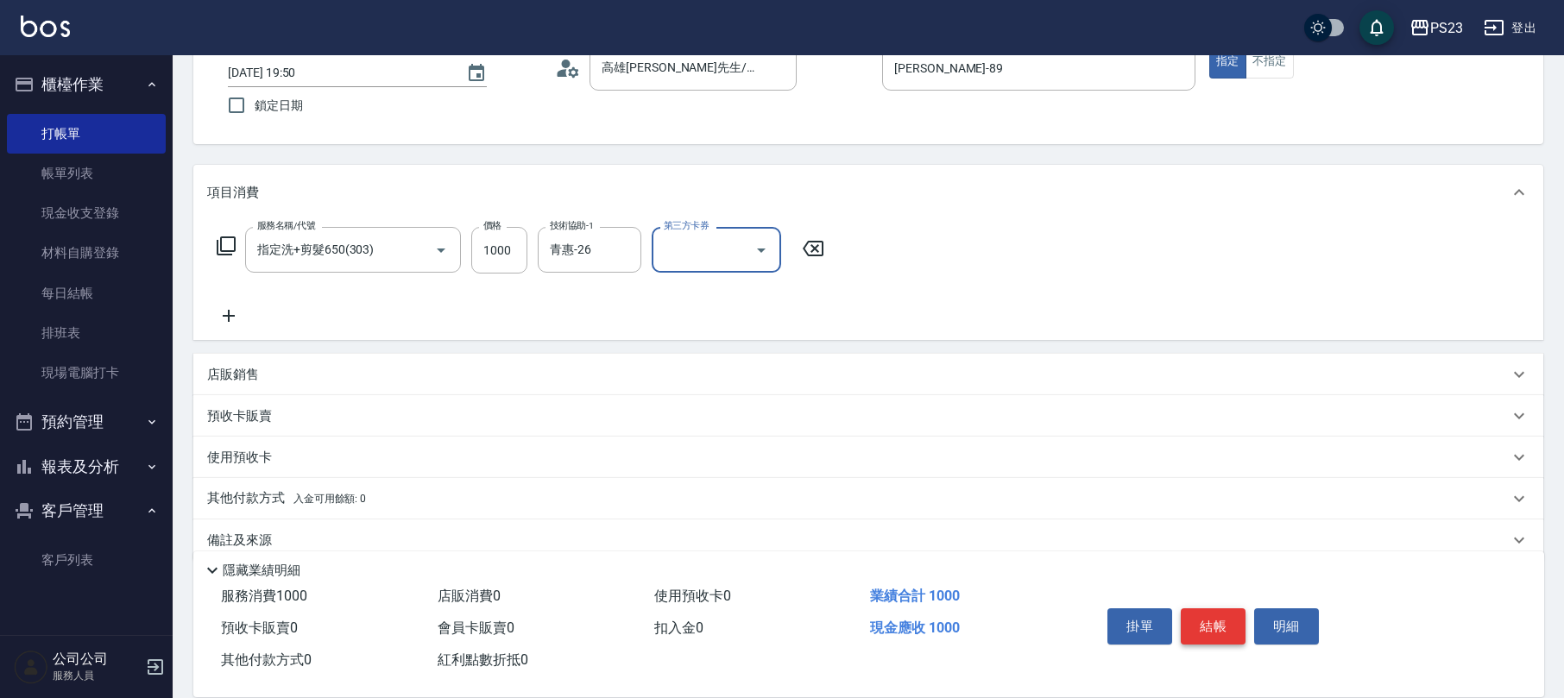
click at [1216, 620] on button "結帳" at bounding box center [1213, 627] width 65 height 36
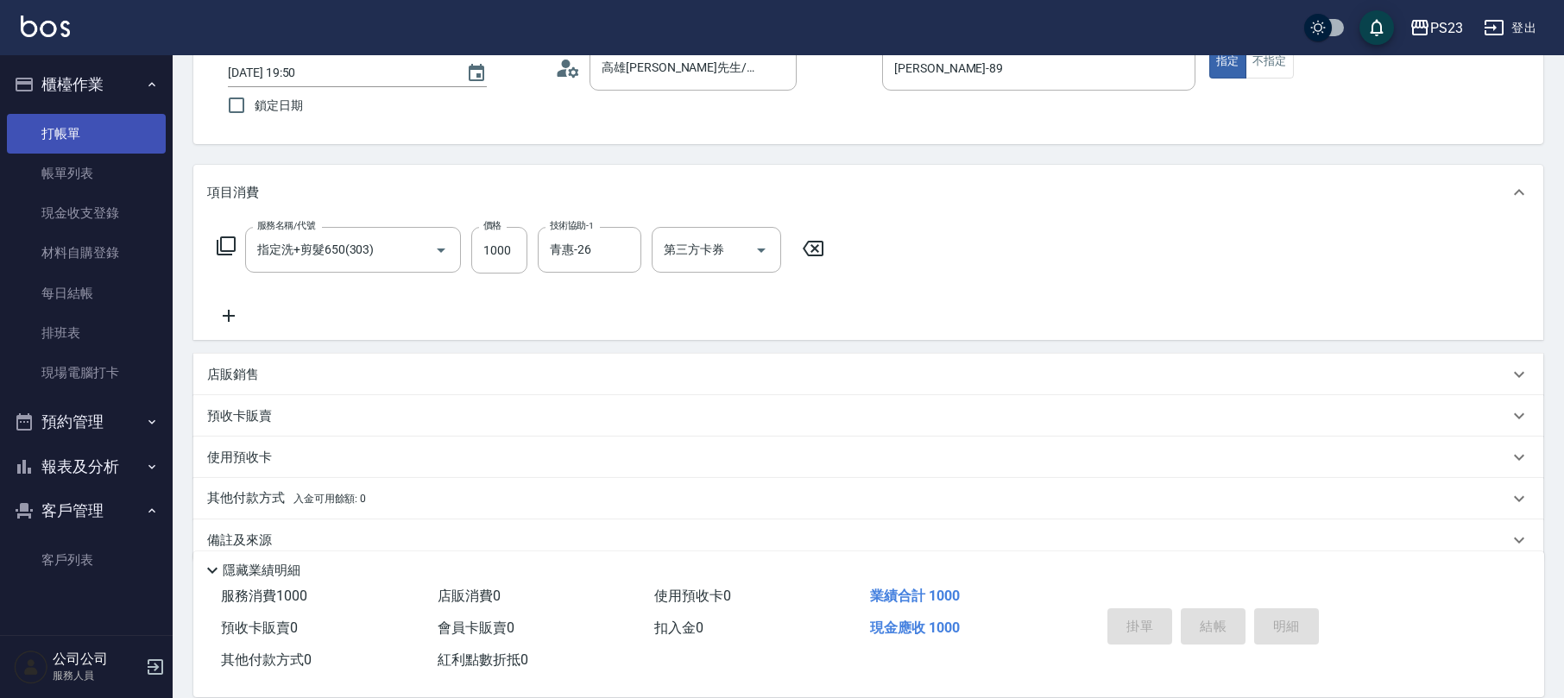
type input "[DATE] 19:52"
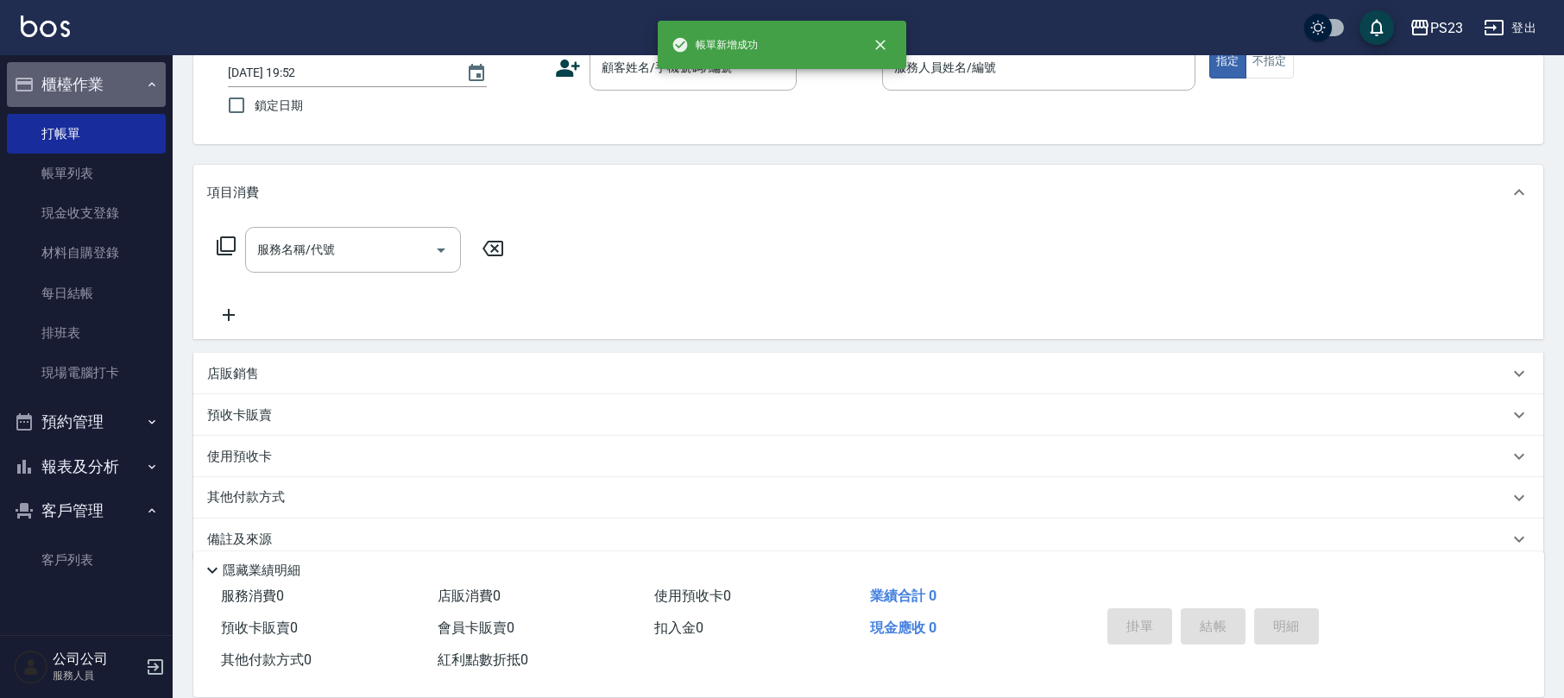
click at [122, 84] on button "櫃檯作業" at bounding box center [86, 84] width 159 height 45
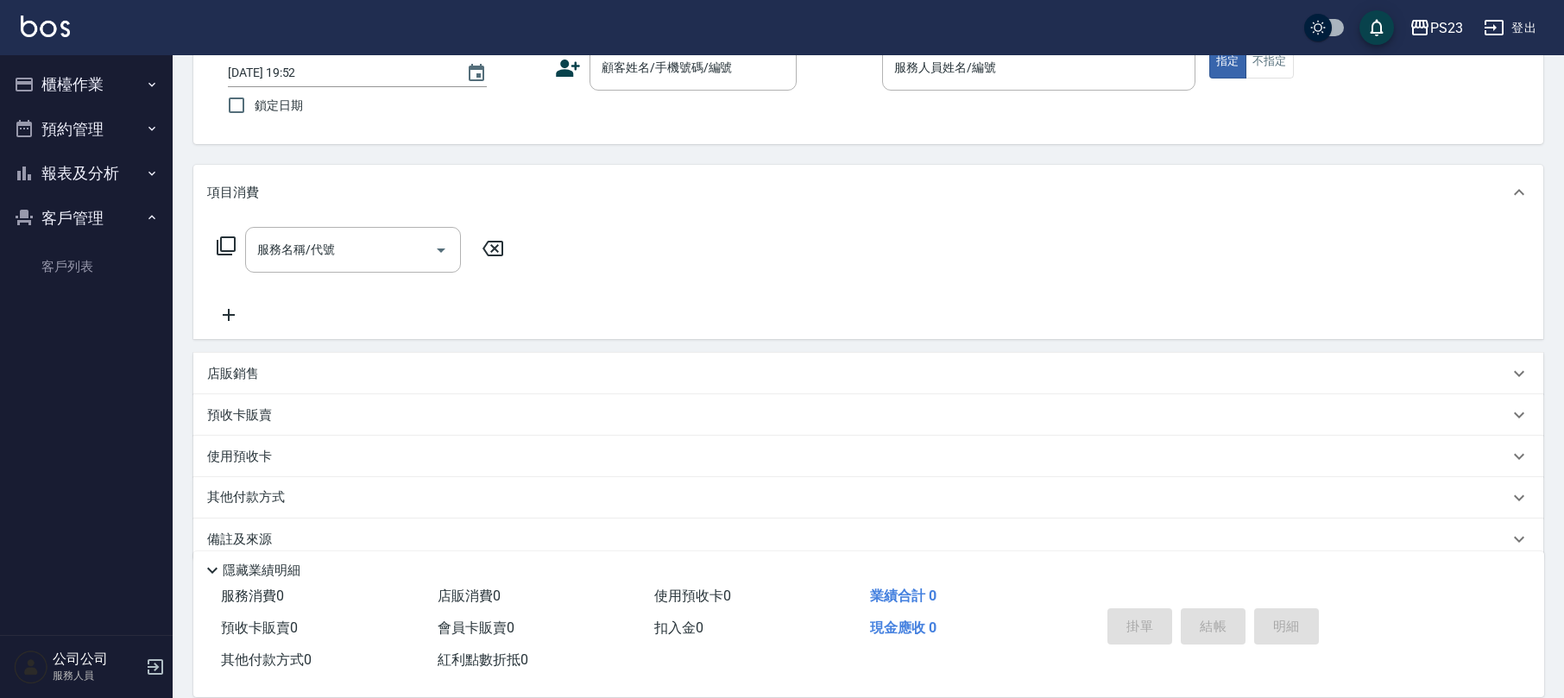
click at [101, 169] on button "報表及分析" at bounding box center [86, 173] width 159 height 45
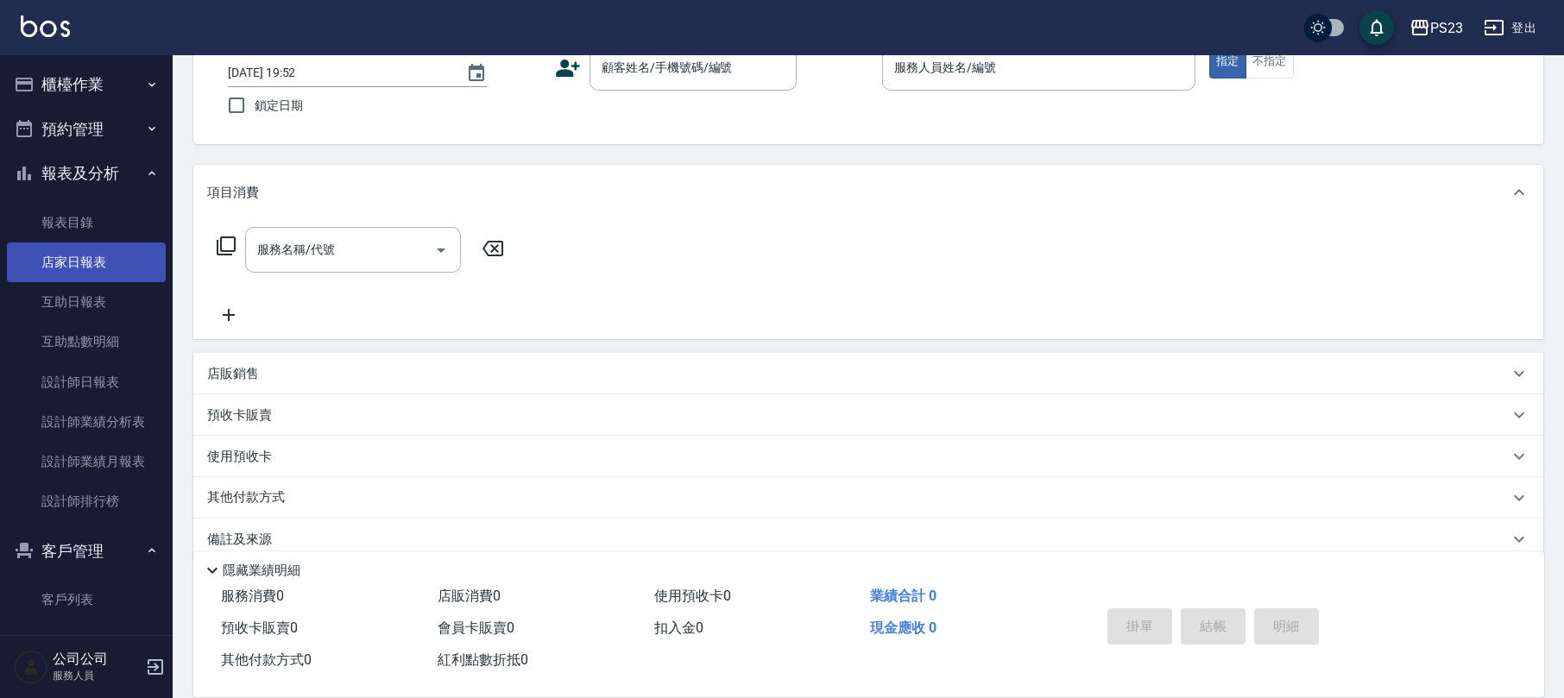
click at [85, 268] on link "店家日報表" at bounding box center [86, 263] width 159 height 40
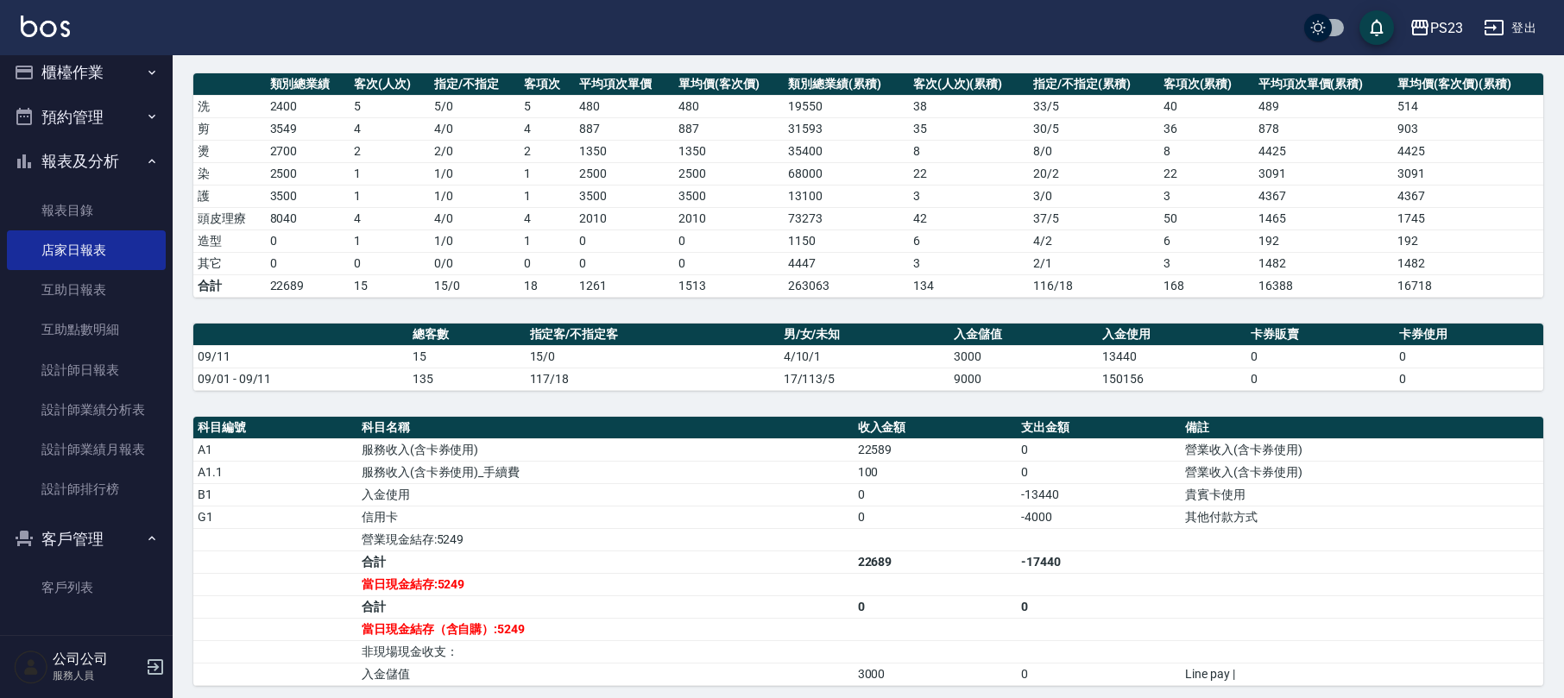
scroll to position [460, 0]
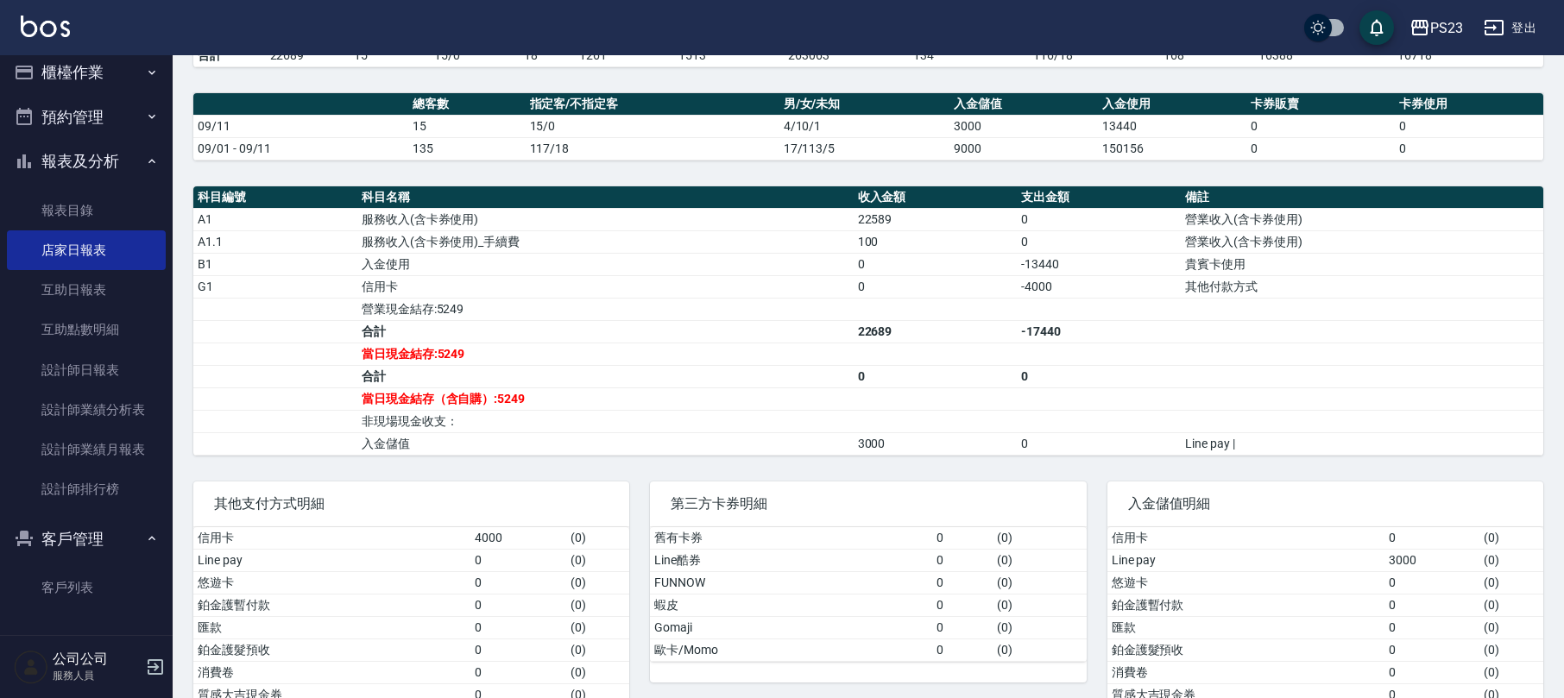
click at [123, 67] on button "櫃檯作業" at bounding box center [86, 72] width 159 height 45
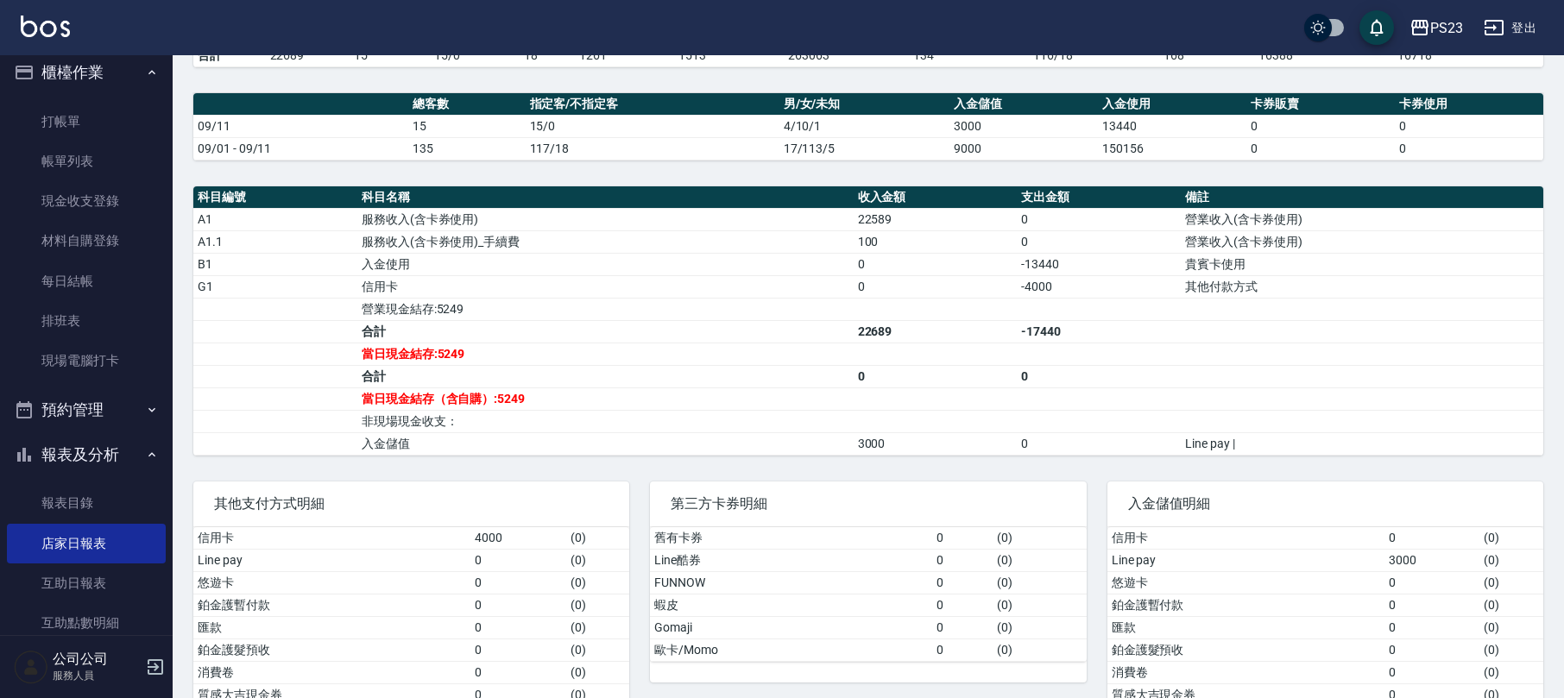
click at [83, 102] on link "打帳單" at bounding box center [86, 122] width 159 height 40
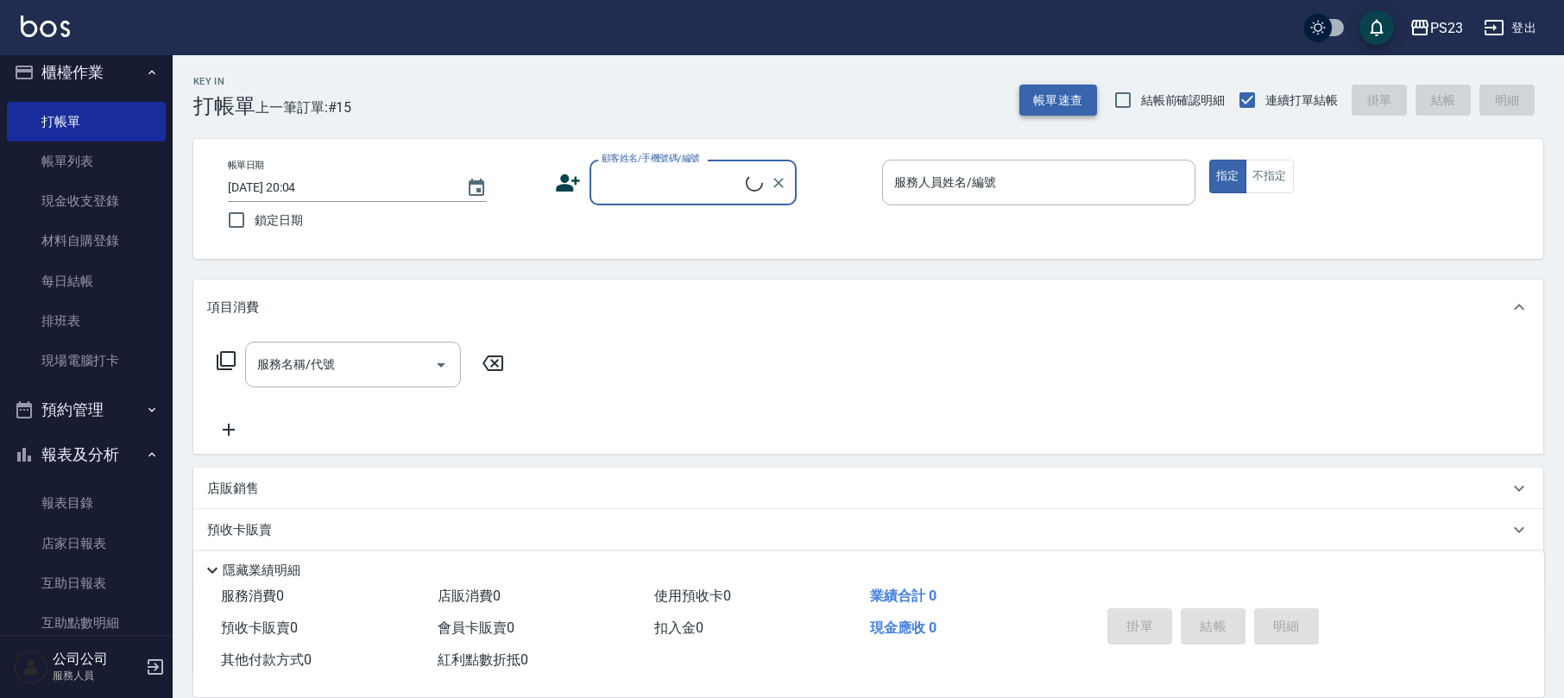
click at [1053, 97] on button "帳單速查" at bounding box center [1059, 101] width 78 height 32
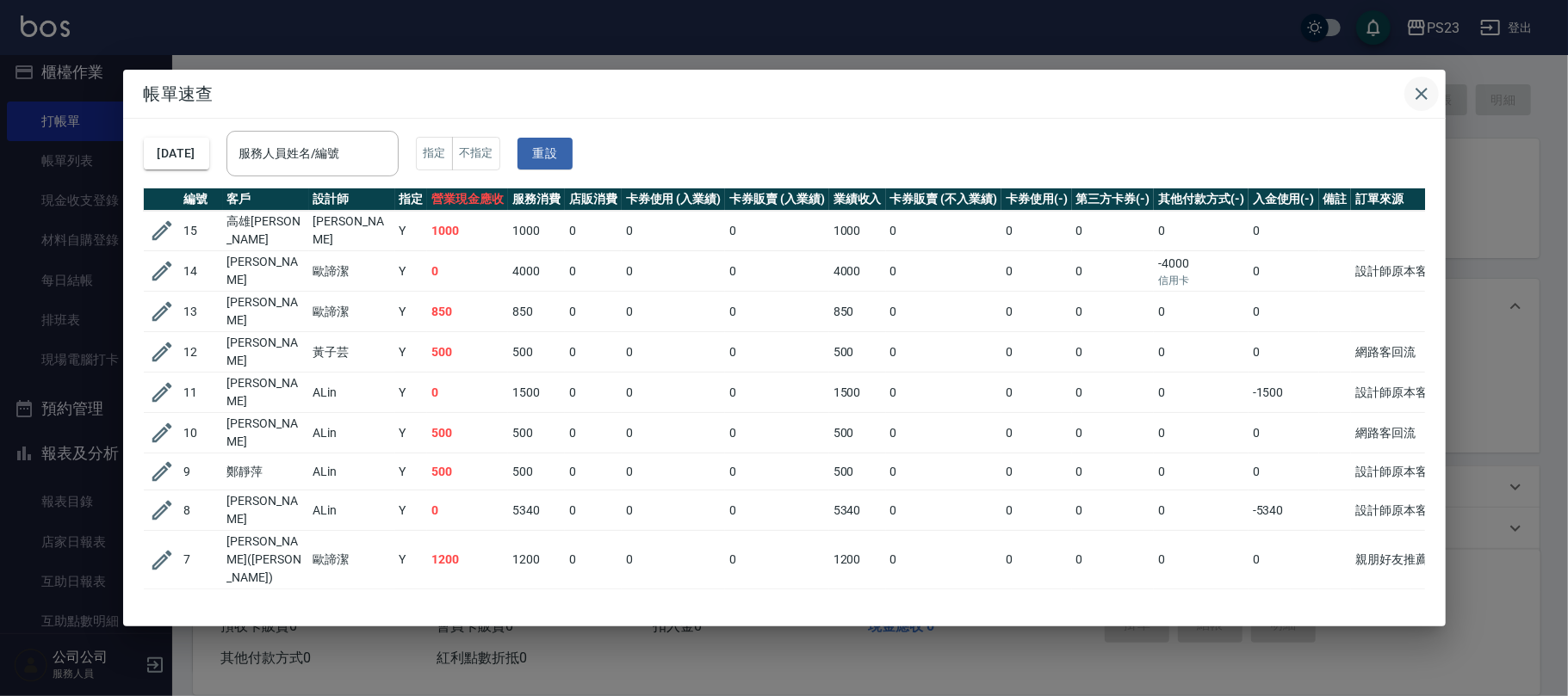
click at [1420, 92] on icon "button" at bounding box center [1421, 94] width 12 height 12
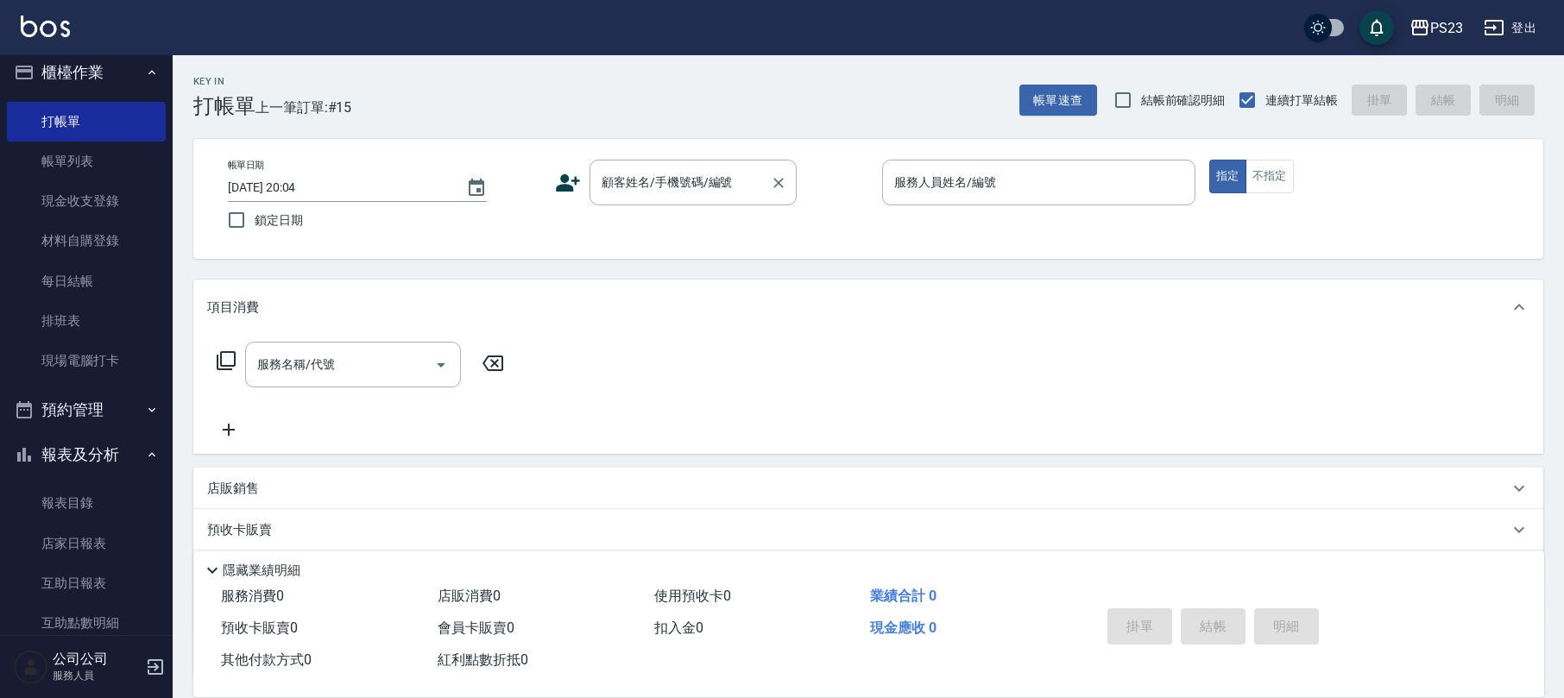
click at [663, 187] on input "顧客姓名/手機號碼/編號" at bounding box center [680, 182] width 166 height 30
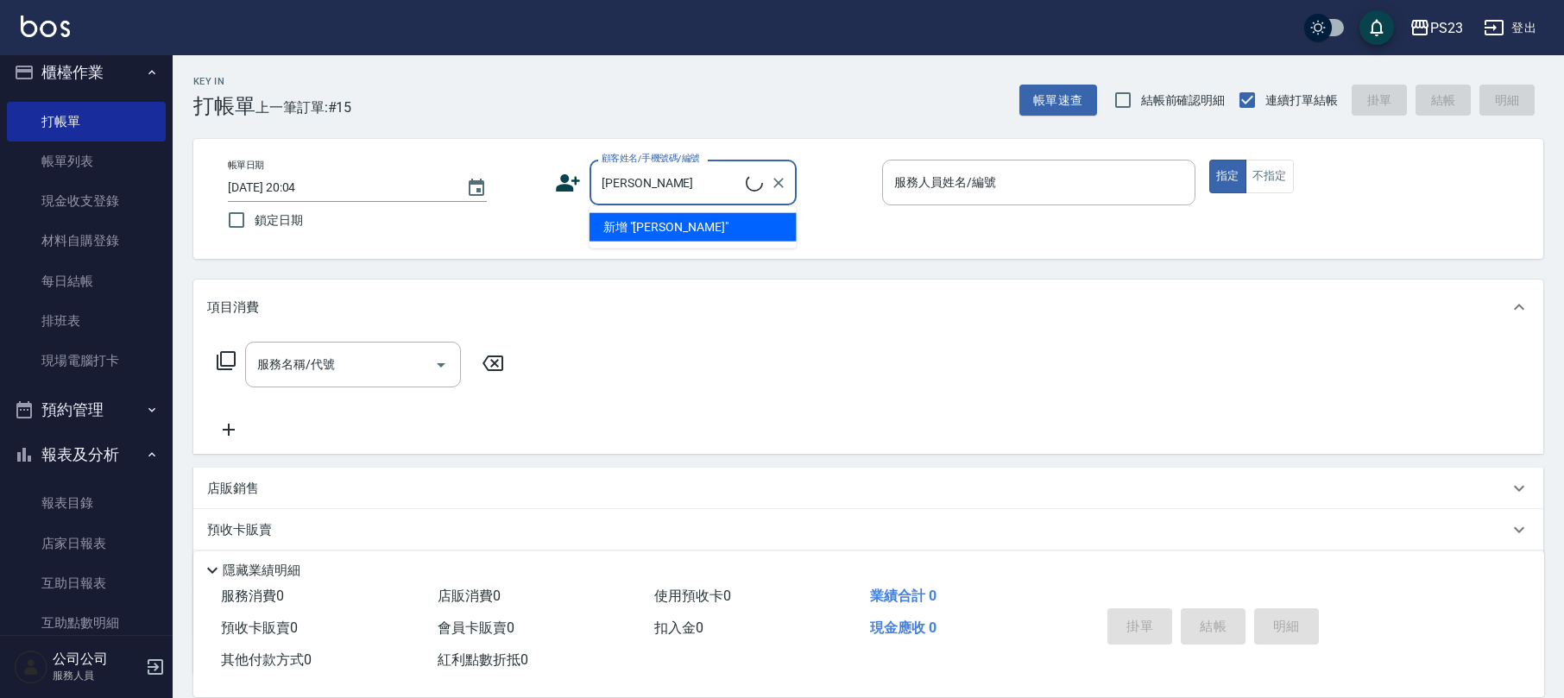
type input "[PERSON_NAME]/0912552770/DO0003"
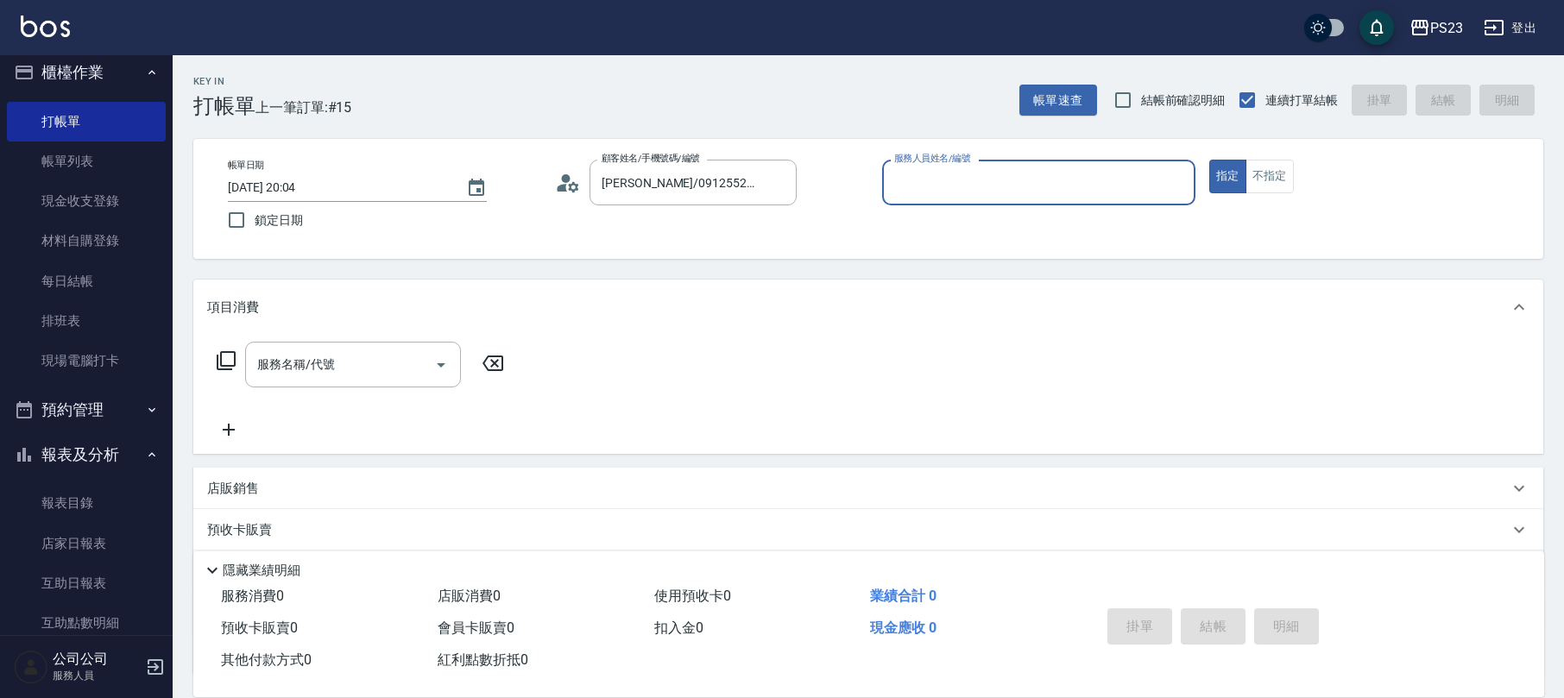
type input "Donna-75"
click at [368, 360] on input "服務名稱/代號" at bounding box center [340, 365] width 174 height 30
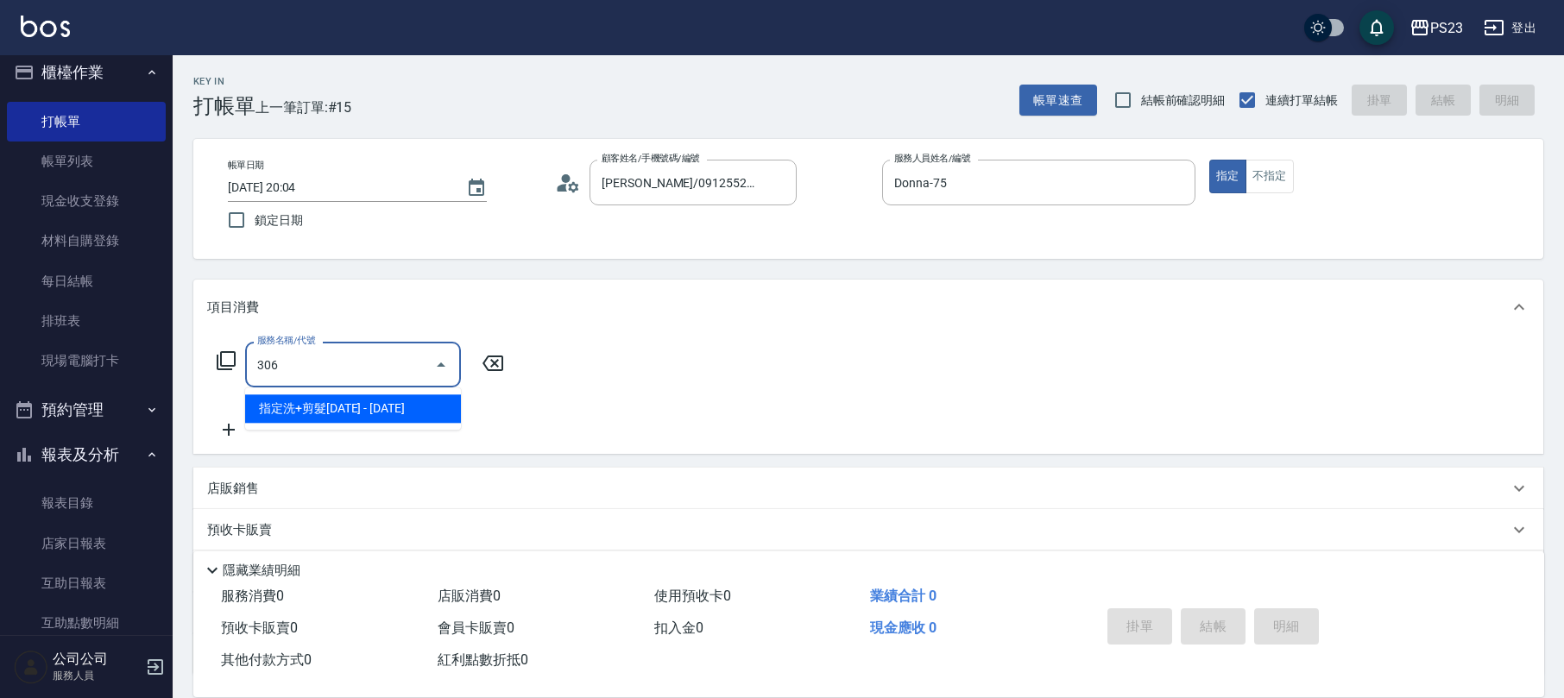
type input "指定洗+剪髮1500(306)"
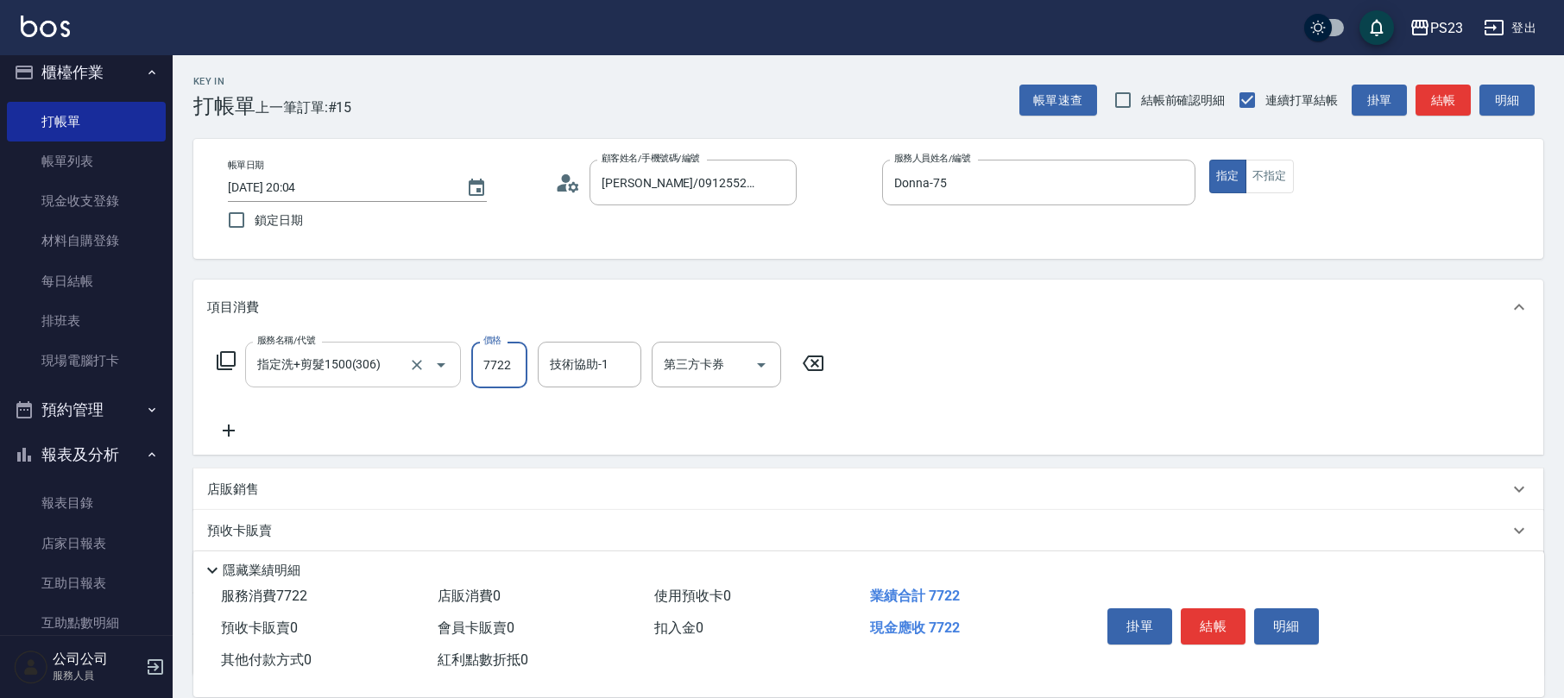
type input "7722"
type input "Donna-75"
click at [501, 368] on input "7722" at bounding box center [499, 365] width 56 height 47
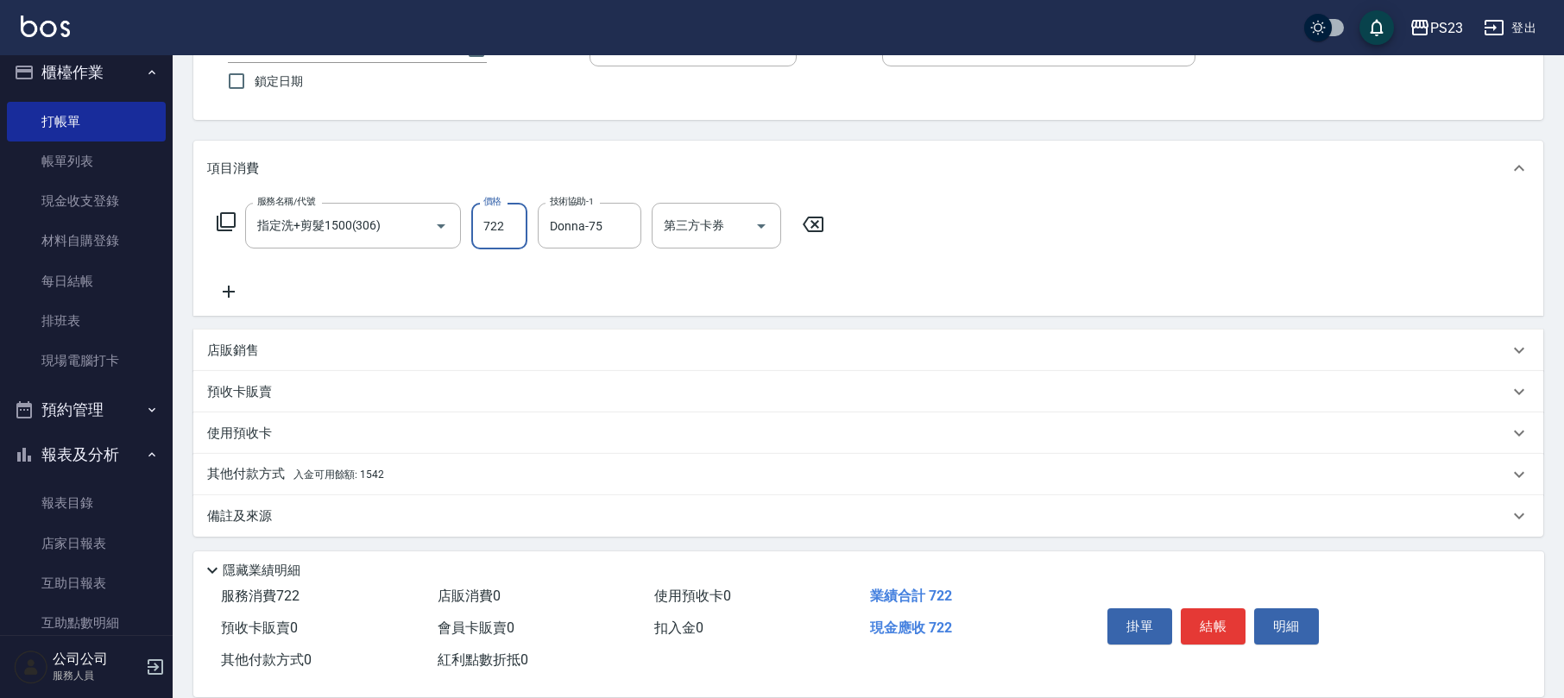
type input "722"
click at [270, 502] on div "備註及來源" at bounding box center [868, 516] width 1350 height 41
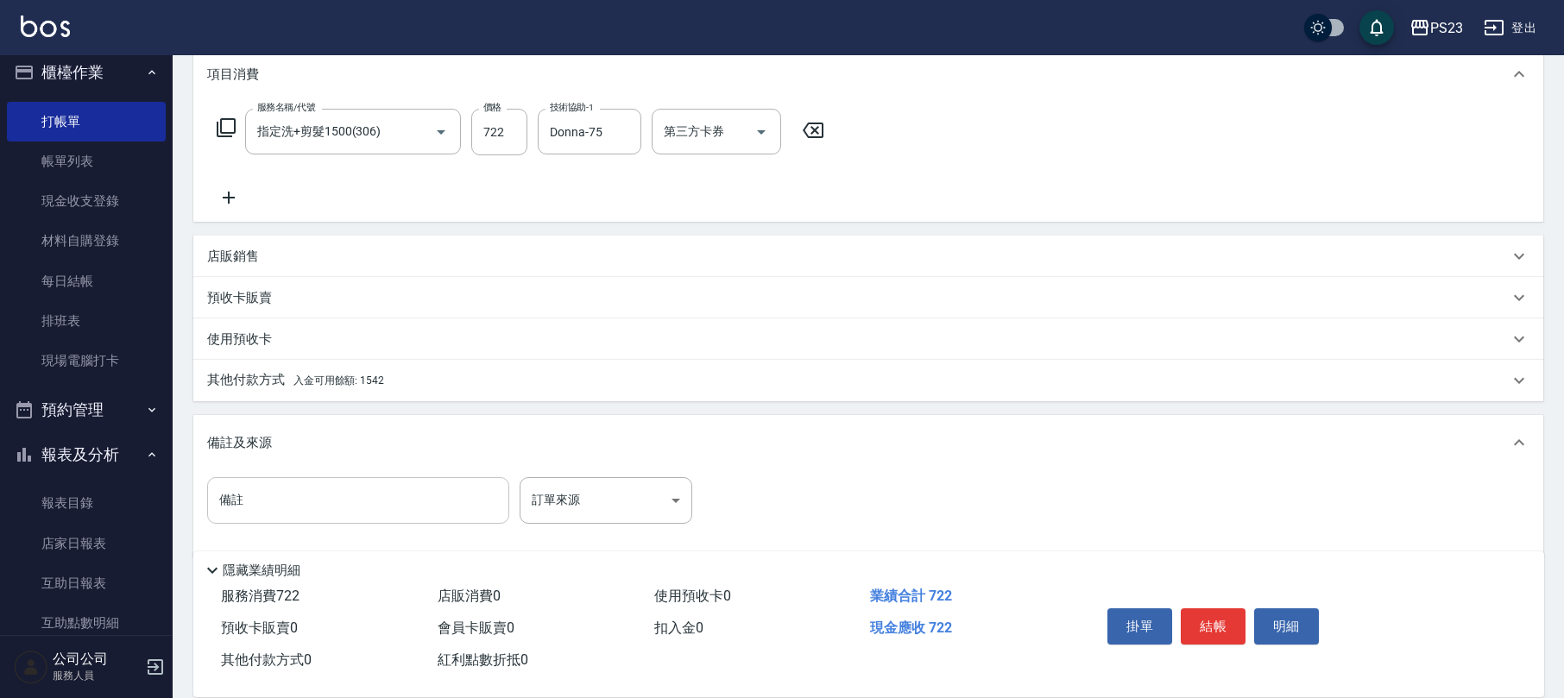
scroll to position [249, 0]
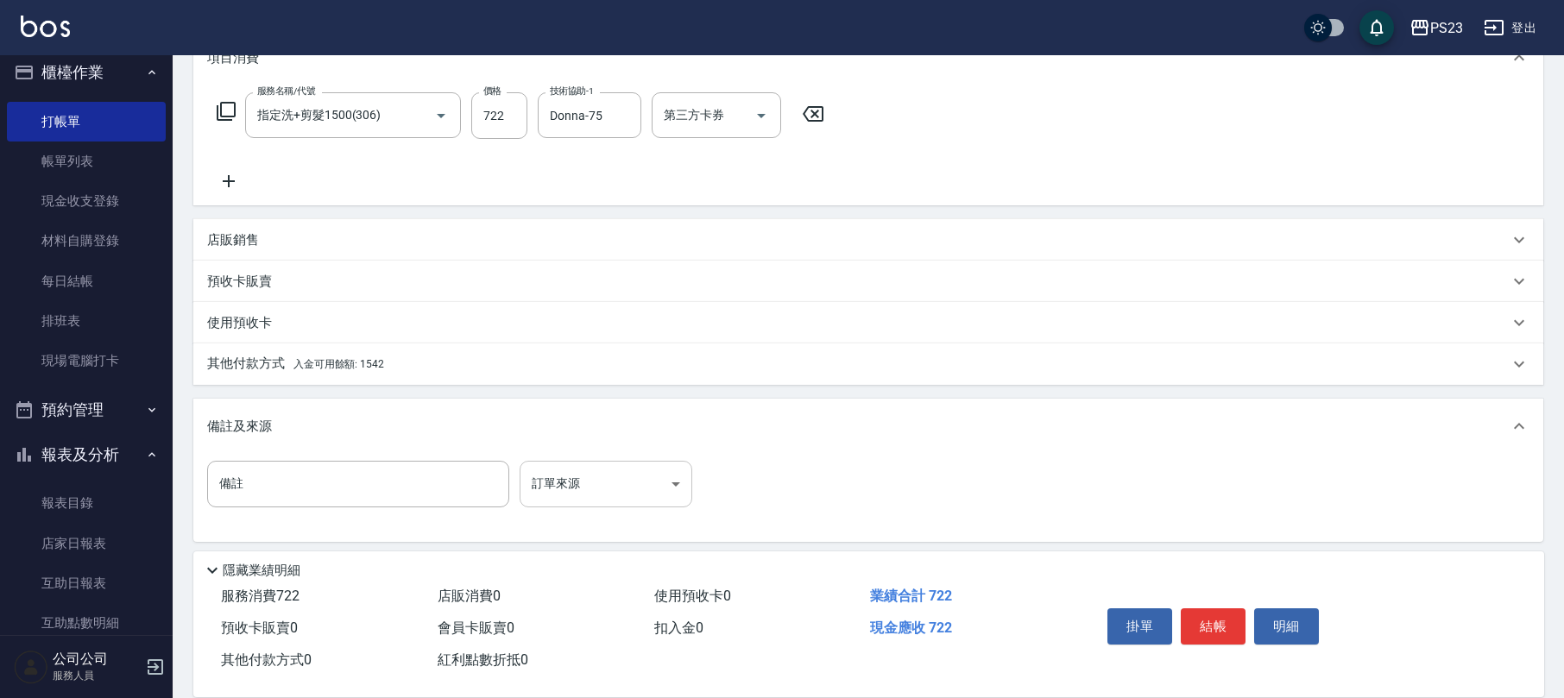
click at [619, 467] on body "PS23 登出 櫃檯作業 打帳單 帳單列表 現金收支登錄 材料自購登錄 每日結帳 排班表 現場電腦打卡 預約管理 預約管理 單日預約紀錄 單週預約紀錄 報表及…" at bounding box center [782, 228] width 1564 height 954
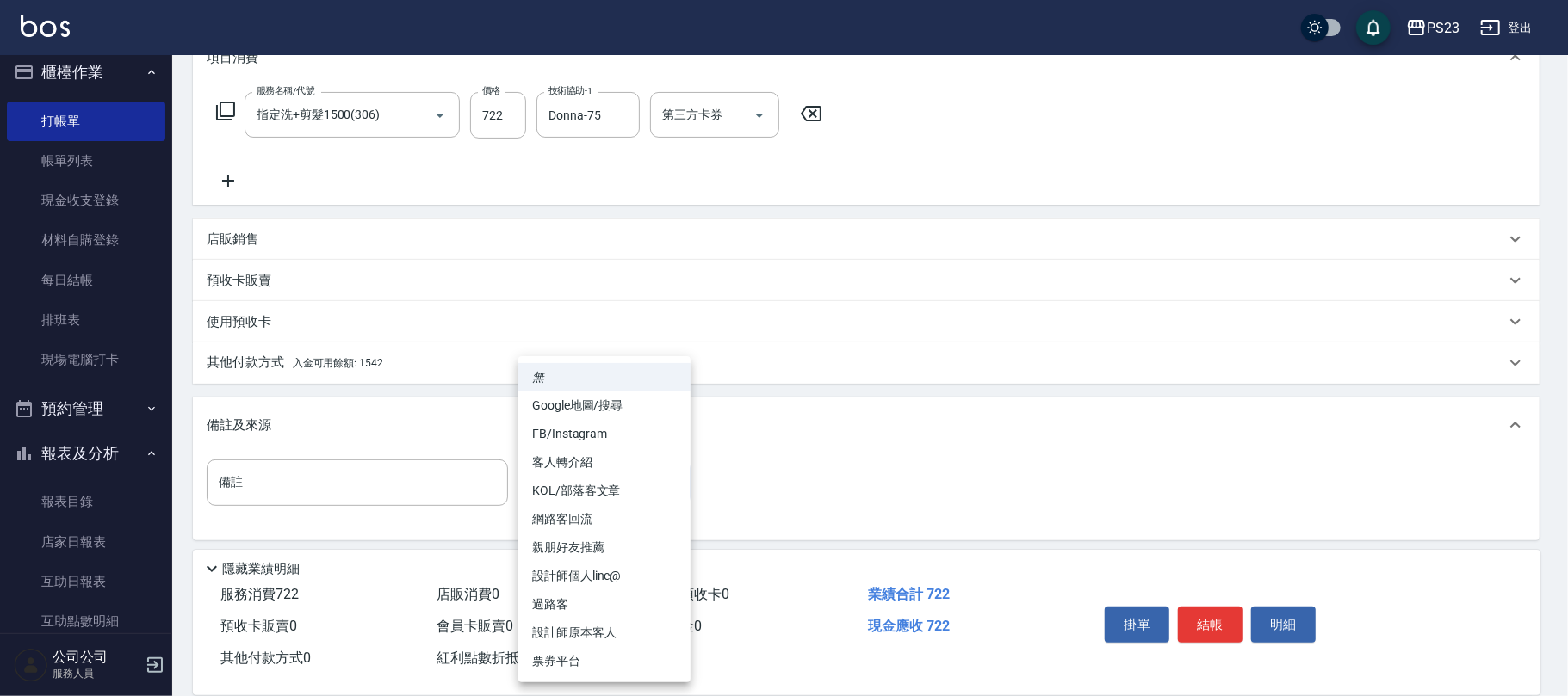
drag, startPoint x: 586, startPoint y: 627, endPoint x: 563, endPoint y: 604, distance: 32.5
click at [587, 627] on li "設計師原本客人" at bounding box center [604, 633] width 173 height 28
type input "設計師原本客人"
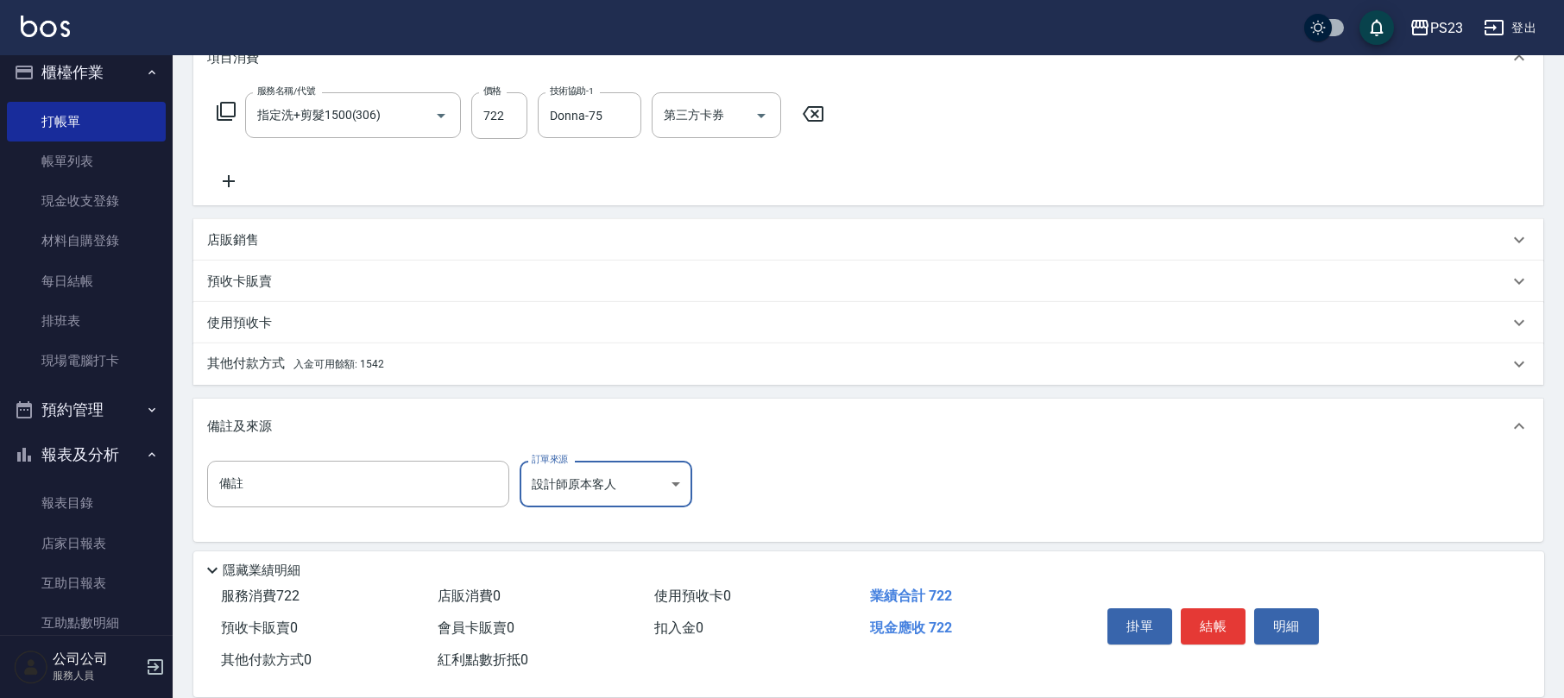
click at [394, 360] on div "其他付款方式 入金可用餘額: 1542" at bounding box center [858, 364] width 1302 height 19
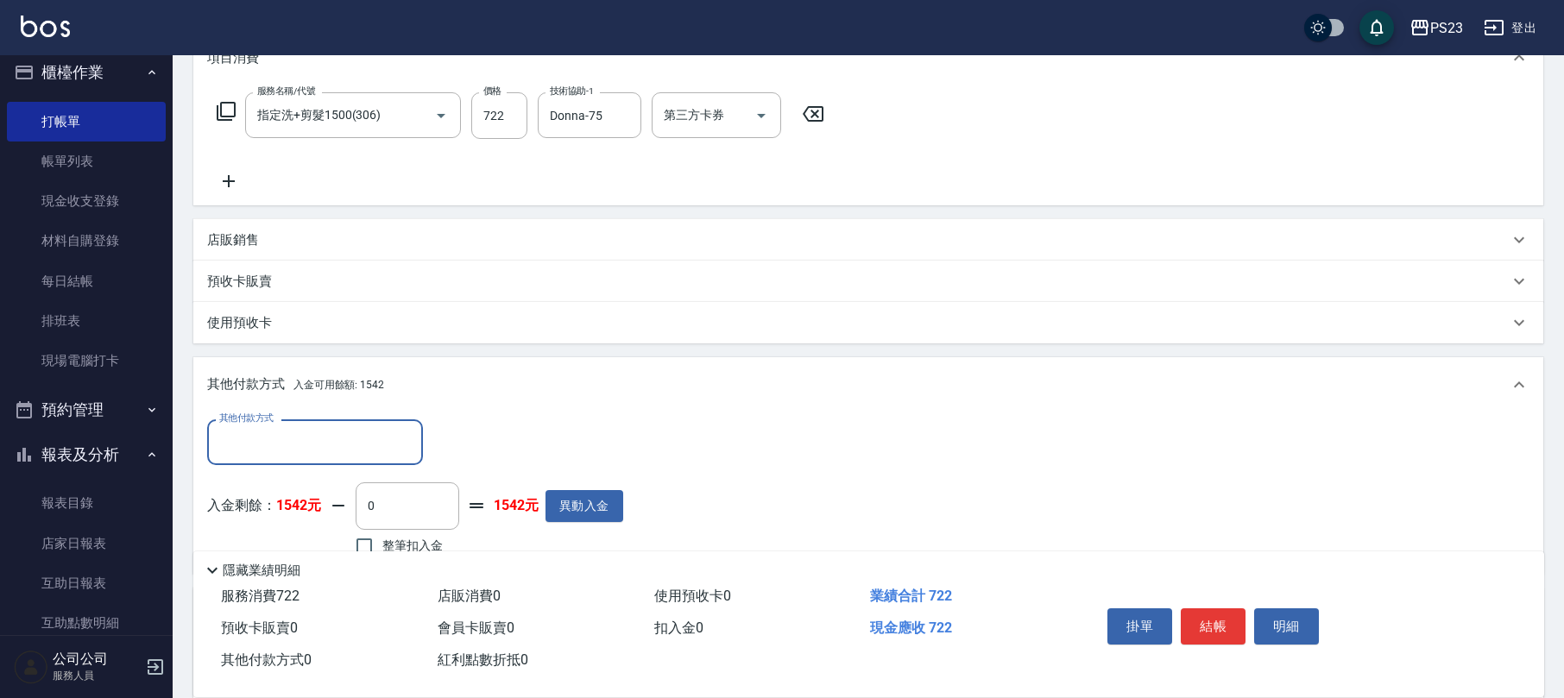
scroll to position [0, 0]
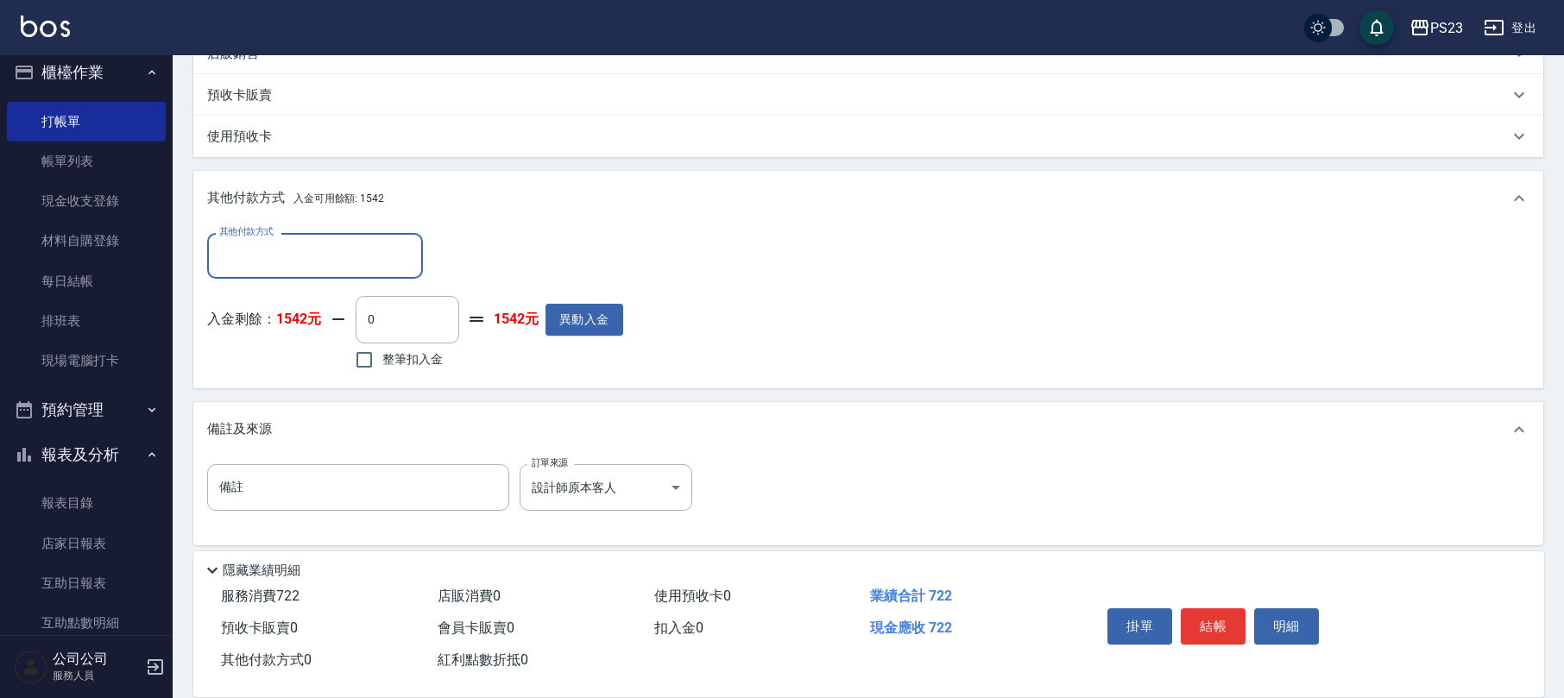
click at [418, 363] on span "整筆扣入金" at bounding box center [412, 360] width 60 height 18
click at [382, 363] on input "整筆扣入金" at bounding box center [364, 360] width 36 height 36
checkbox input "true"
type input "722"
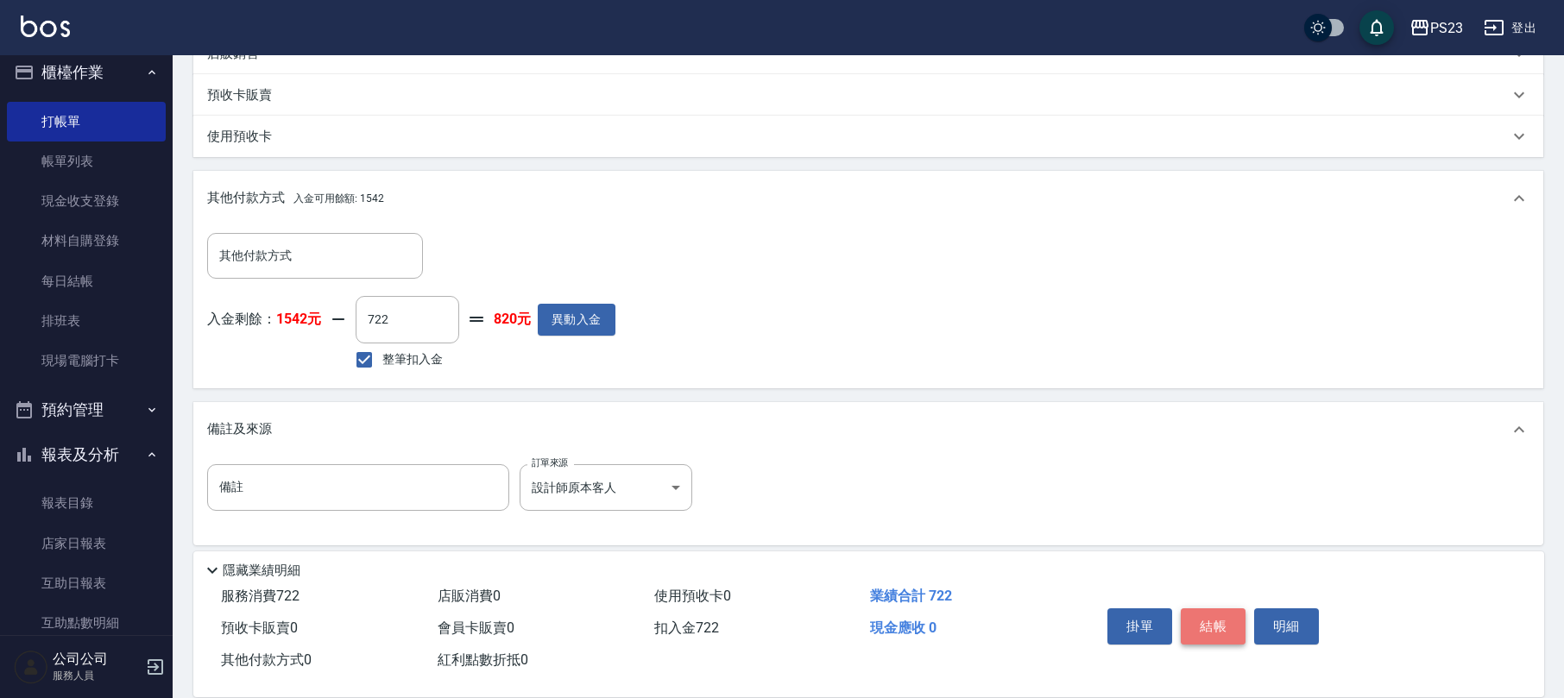
click at [1235, 629] on button "結帳" at bounding box center [1213, 627] width 65 height 36
type input "[DATE] 20:12"
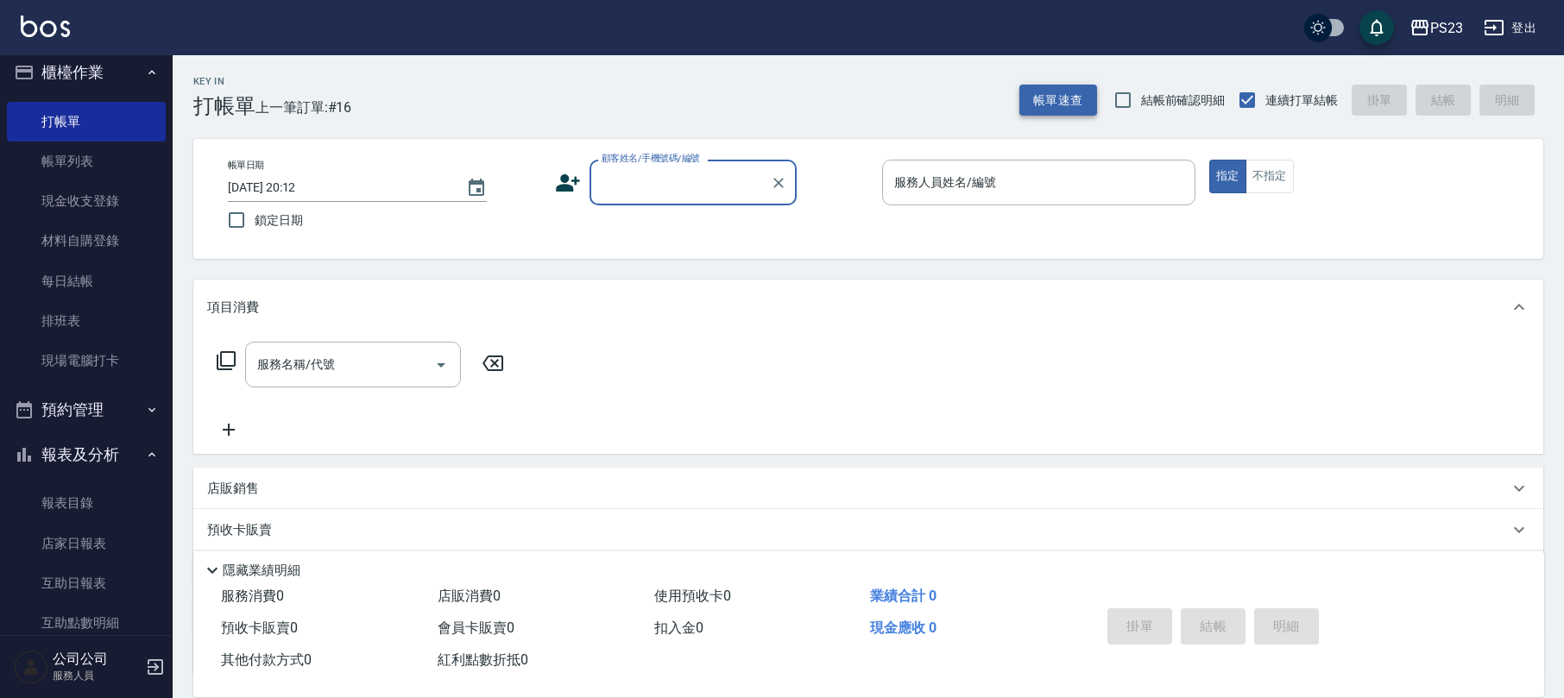
click at [1071, 104] on button "帳單速查" at bounding box center [1059, 101] width 78 height 32
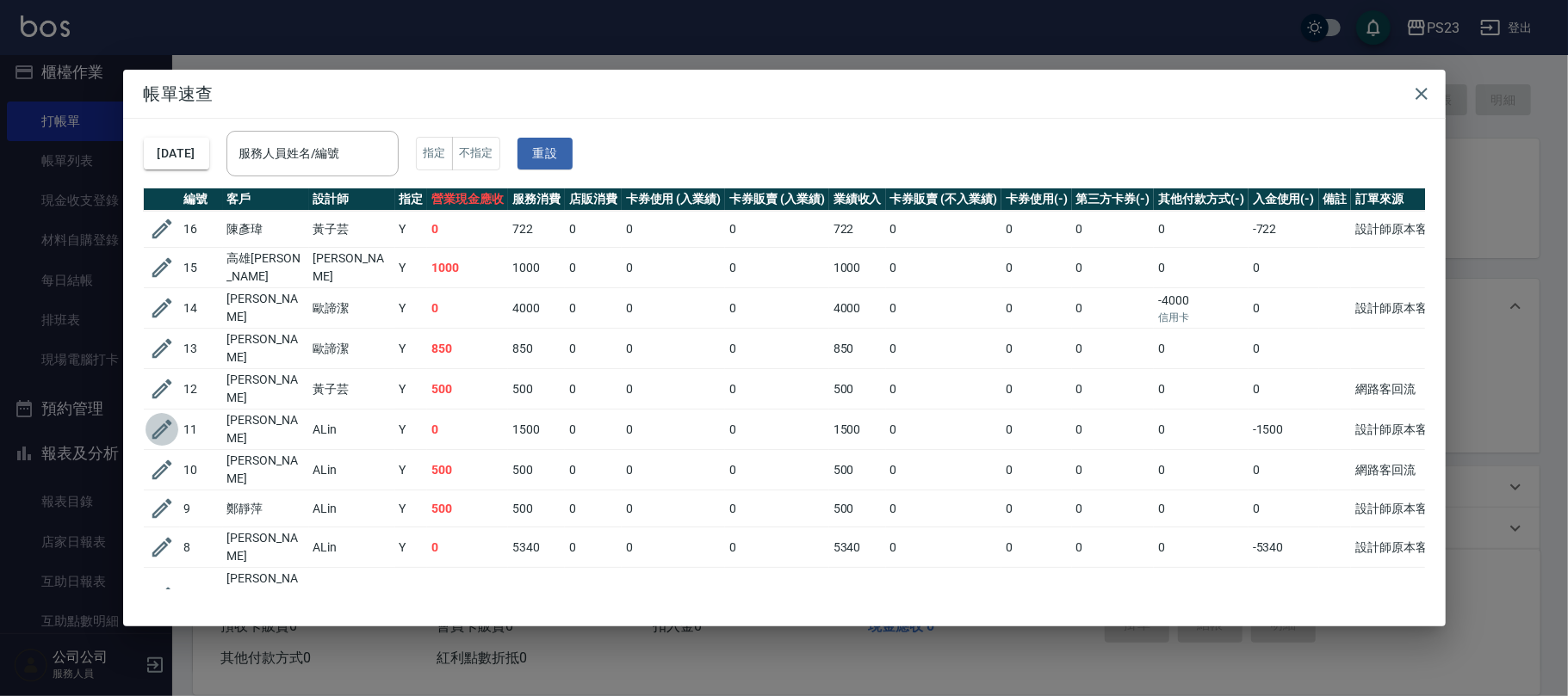
click at [163, 422] on icon "button" at bounding box center [162, 430] width 26 height 26
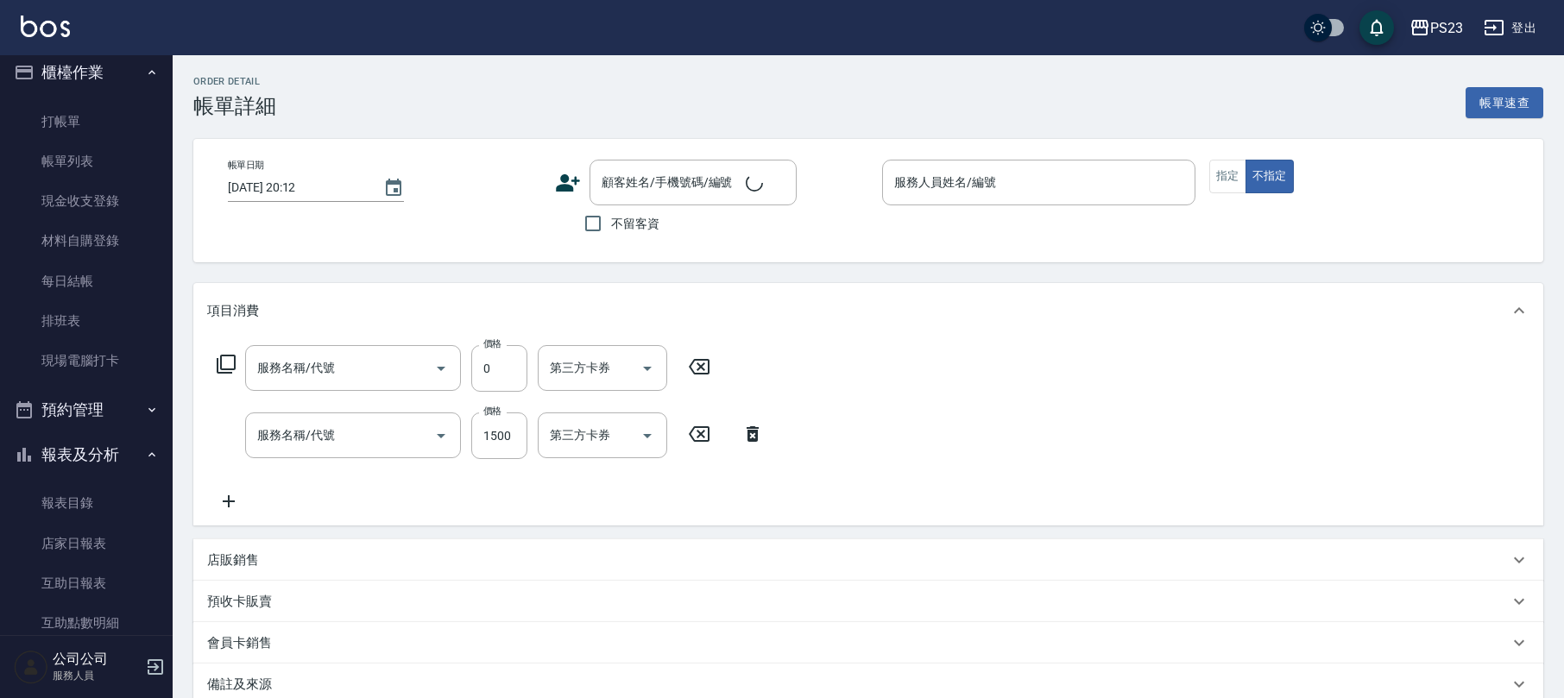
type input "[DATE] 19:35"
type input "ALin-8"
type input "儲值送剪髮(771)"
type input "中草藥2000(628)"
type input "設計師原本客人"
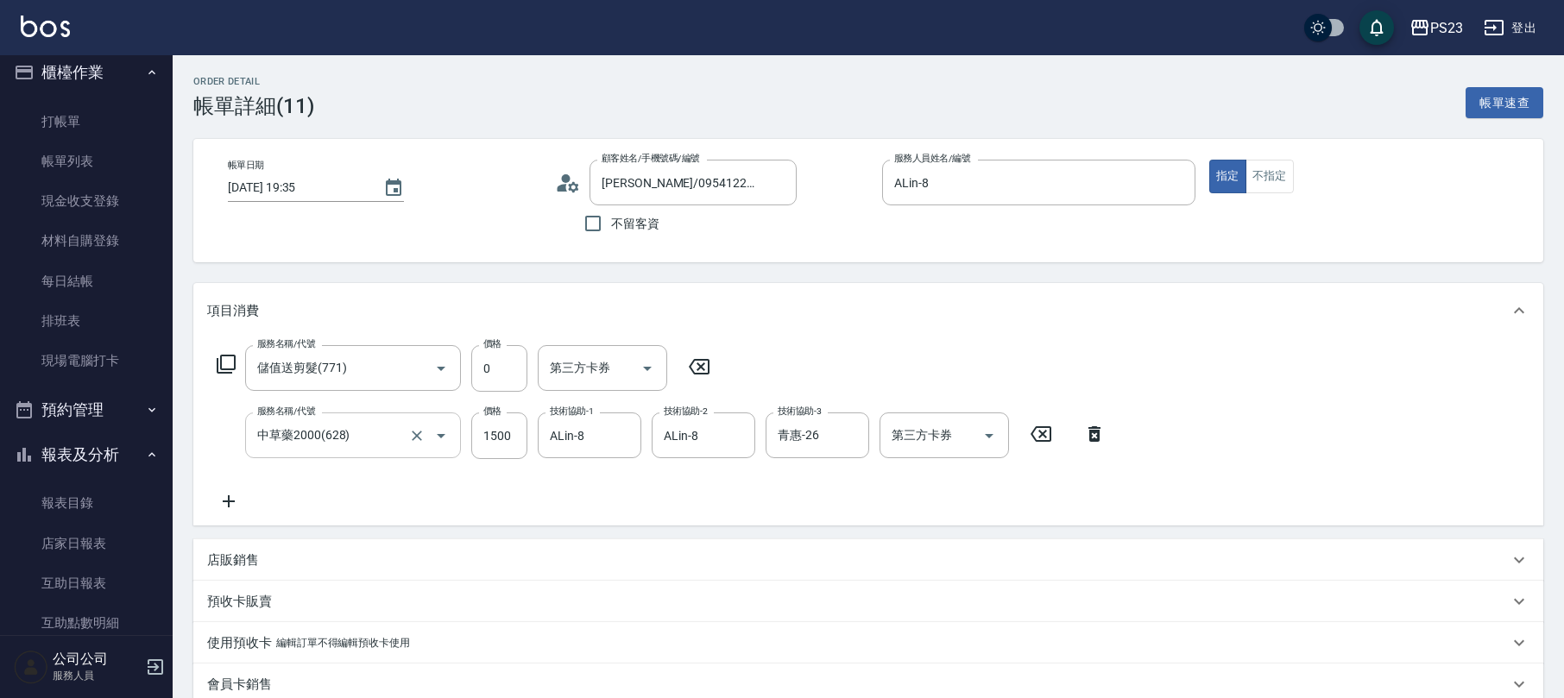
type input "[PERSON_NAME]/0954122376/AL850912"
click at [232, 558] on p "店販銷售" at bounding box center [233, 561] width 52 height 18
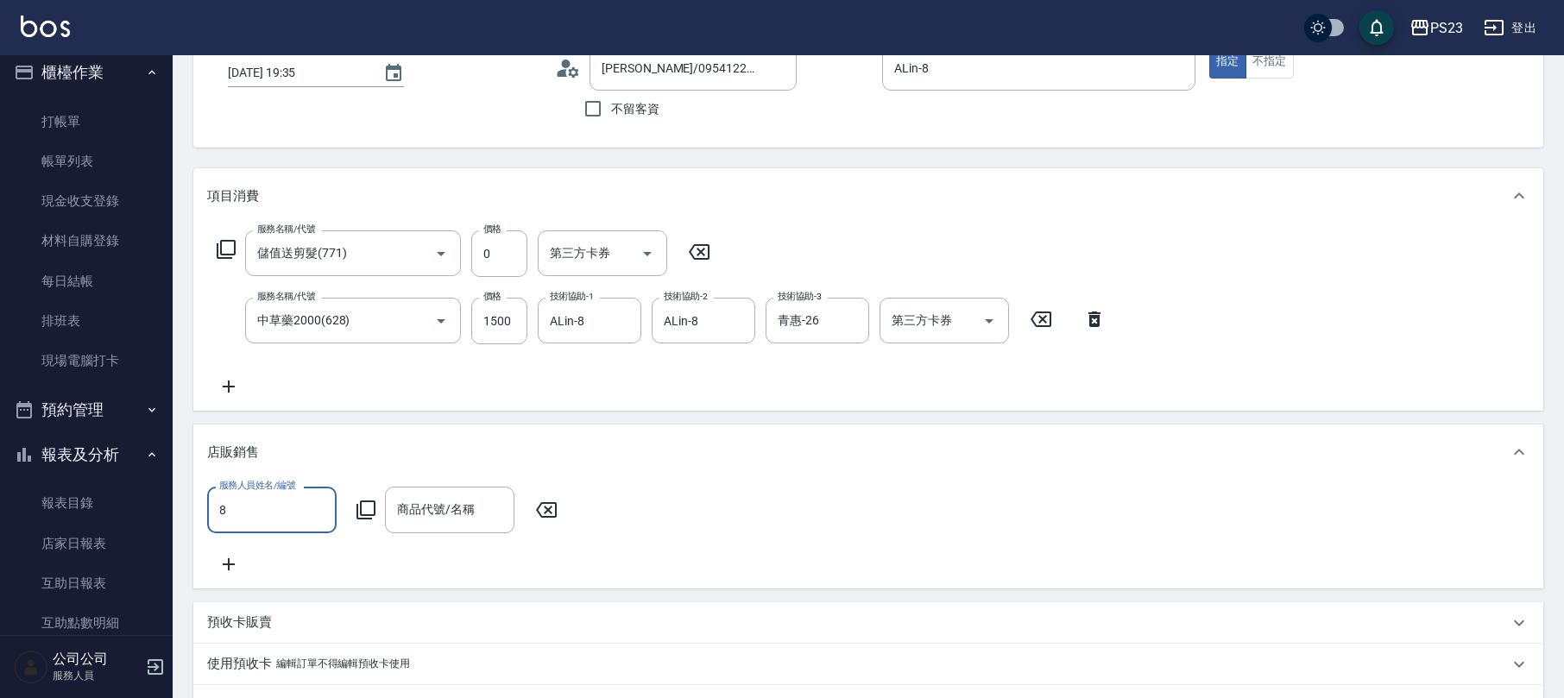
type input "ALin-8"
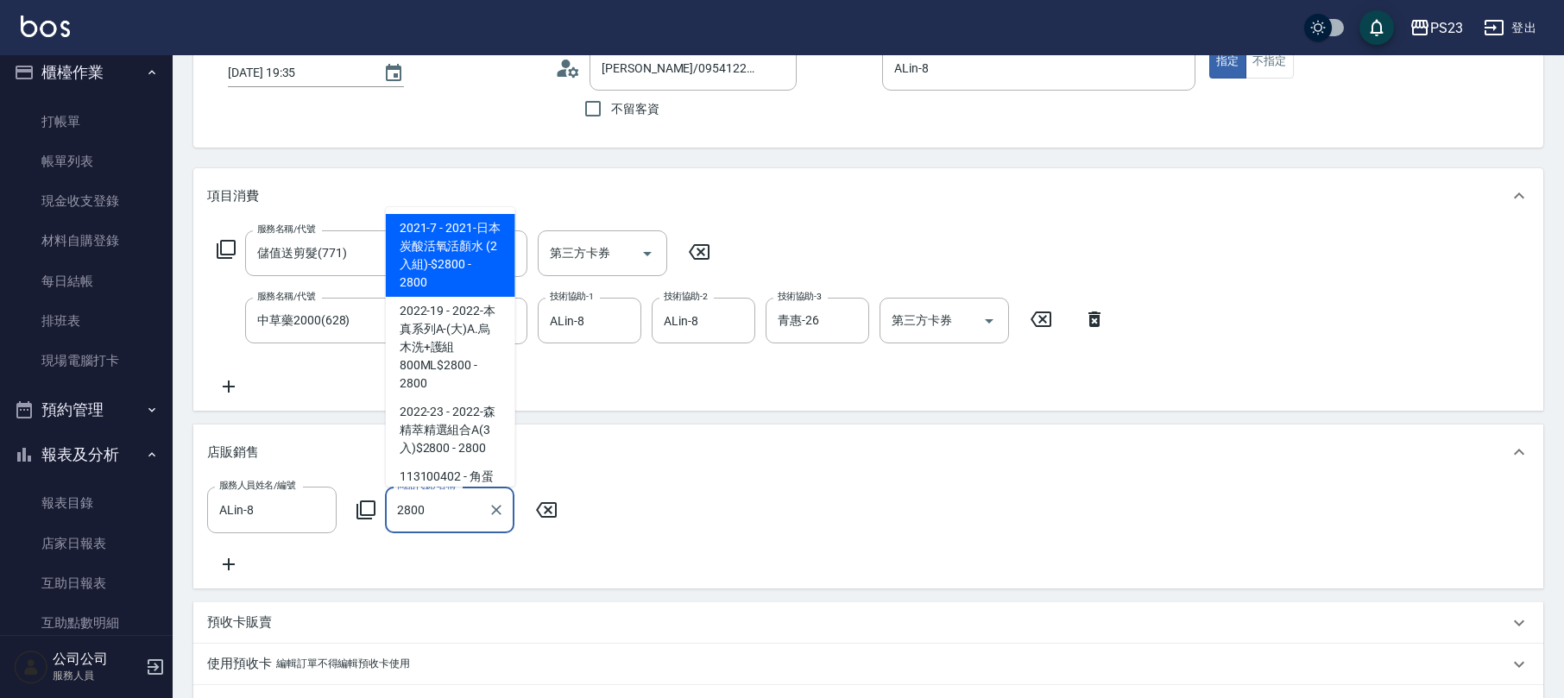
scroll to position [454, 0]
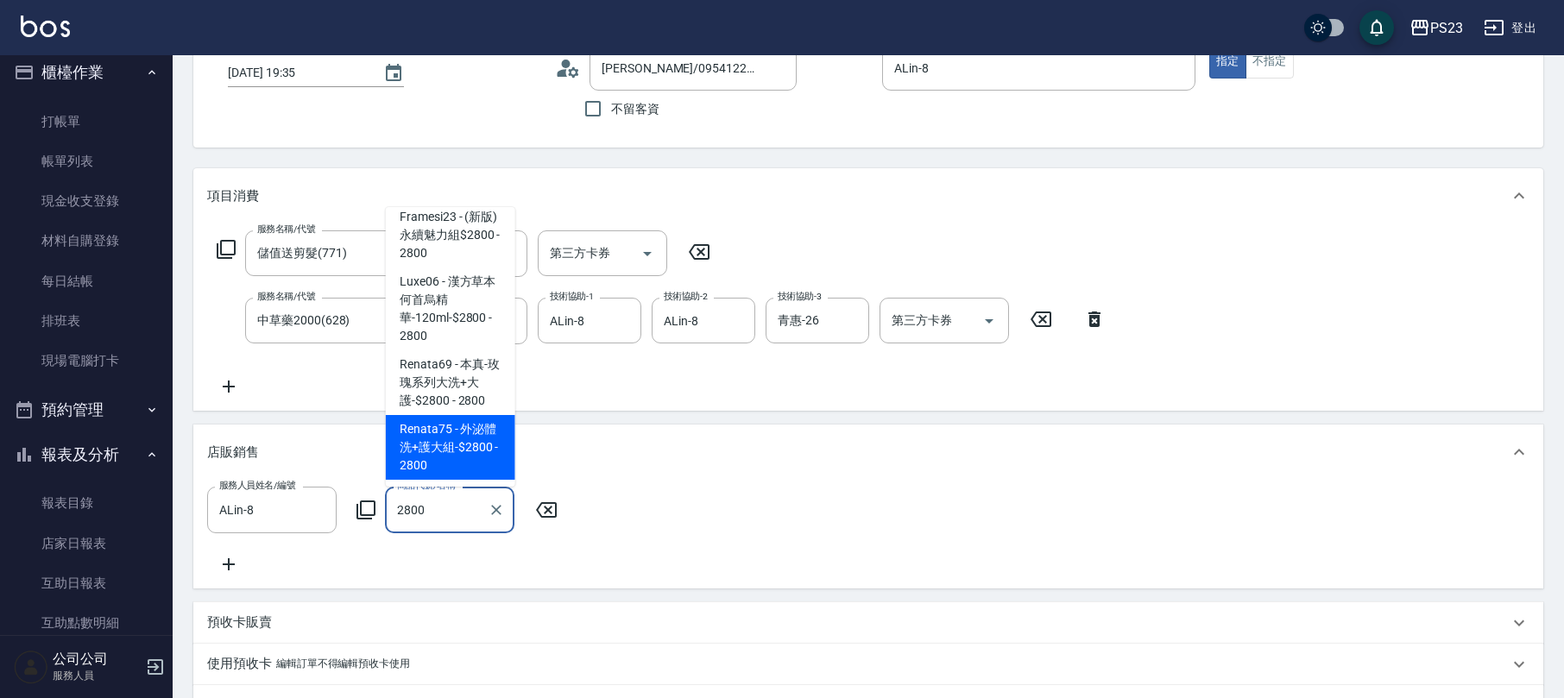
type input "外泌體洗+護大組-$2800"
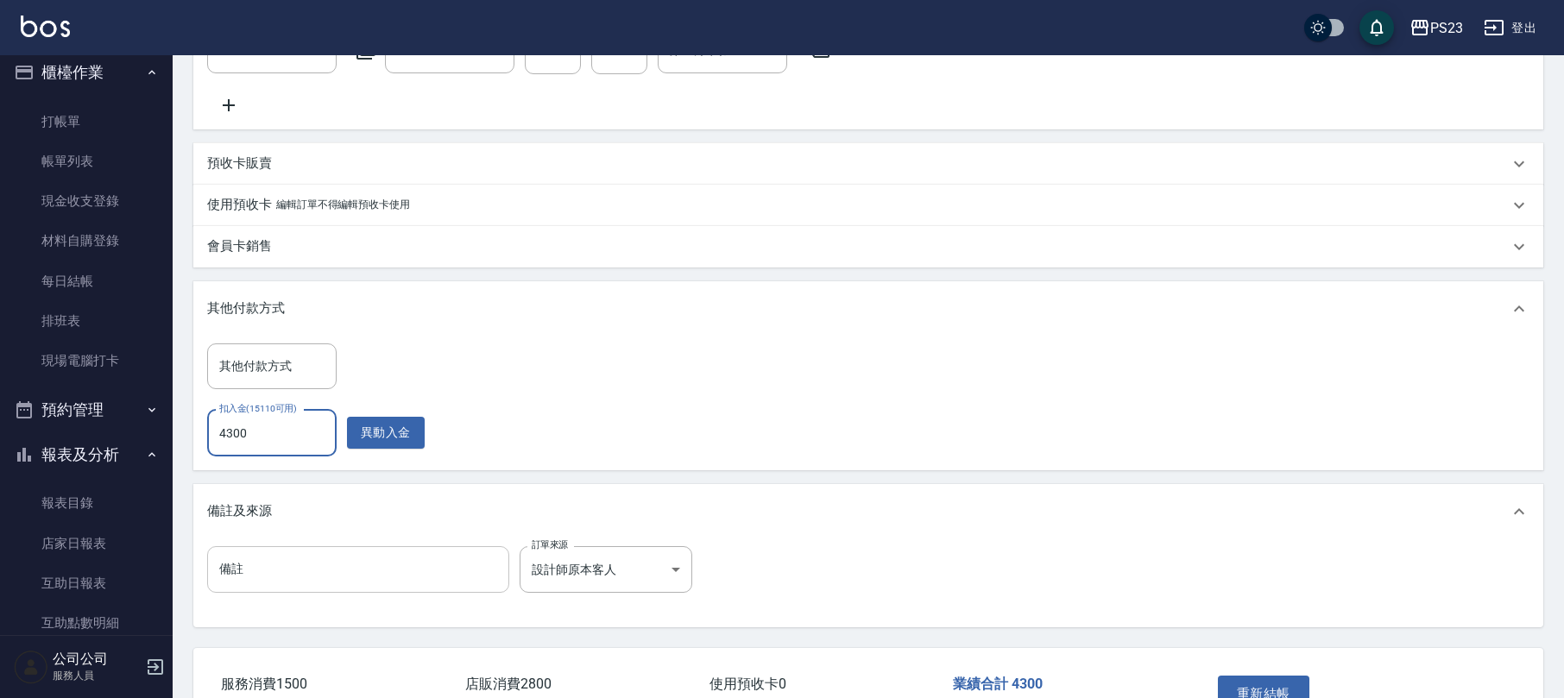
scroll to position [704, 0]
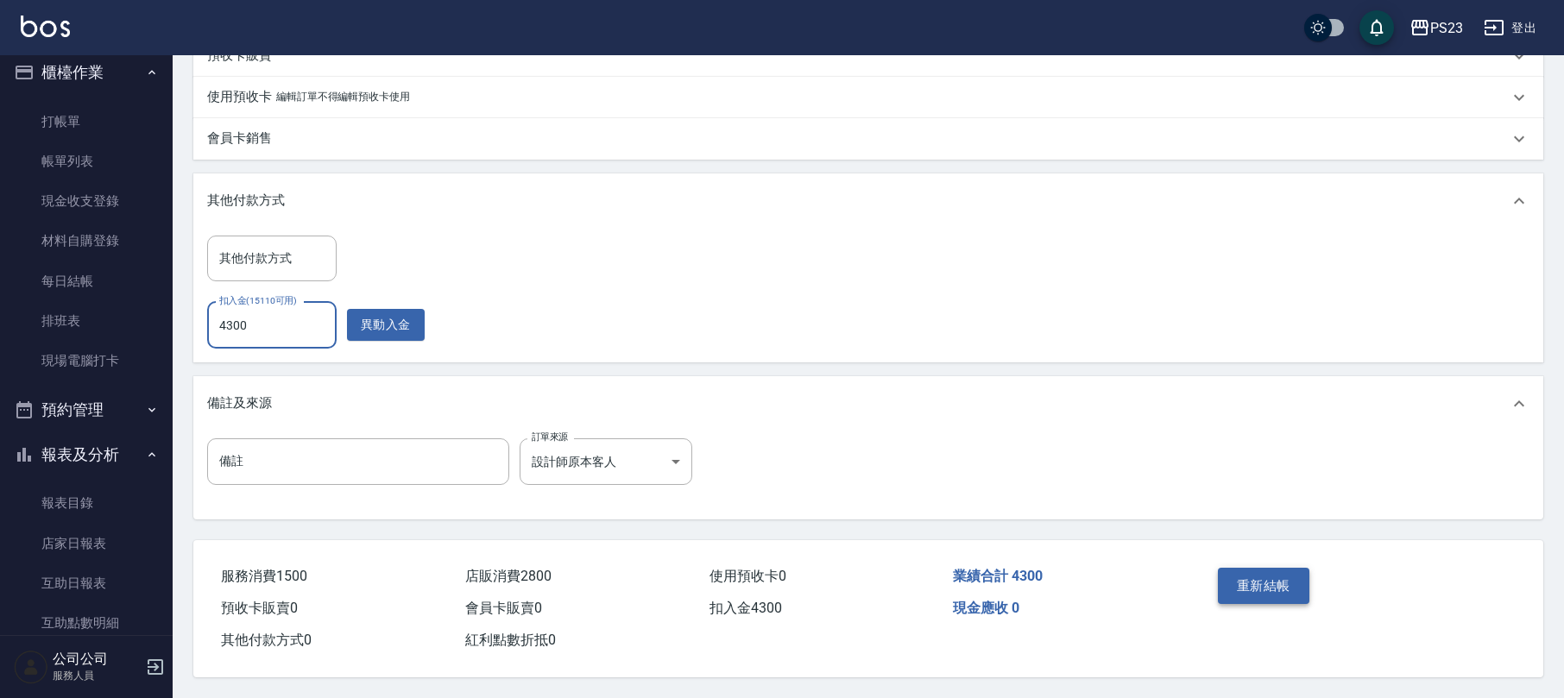
type input "4300"
click at [1279, 578] on button "重新結帳" at bounding box center [1264, 586] width 92 height 36
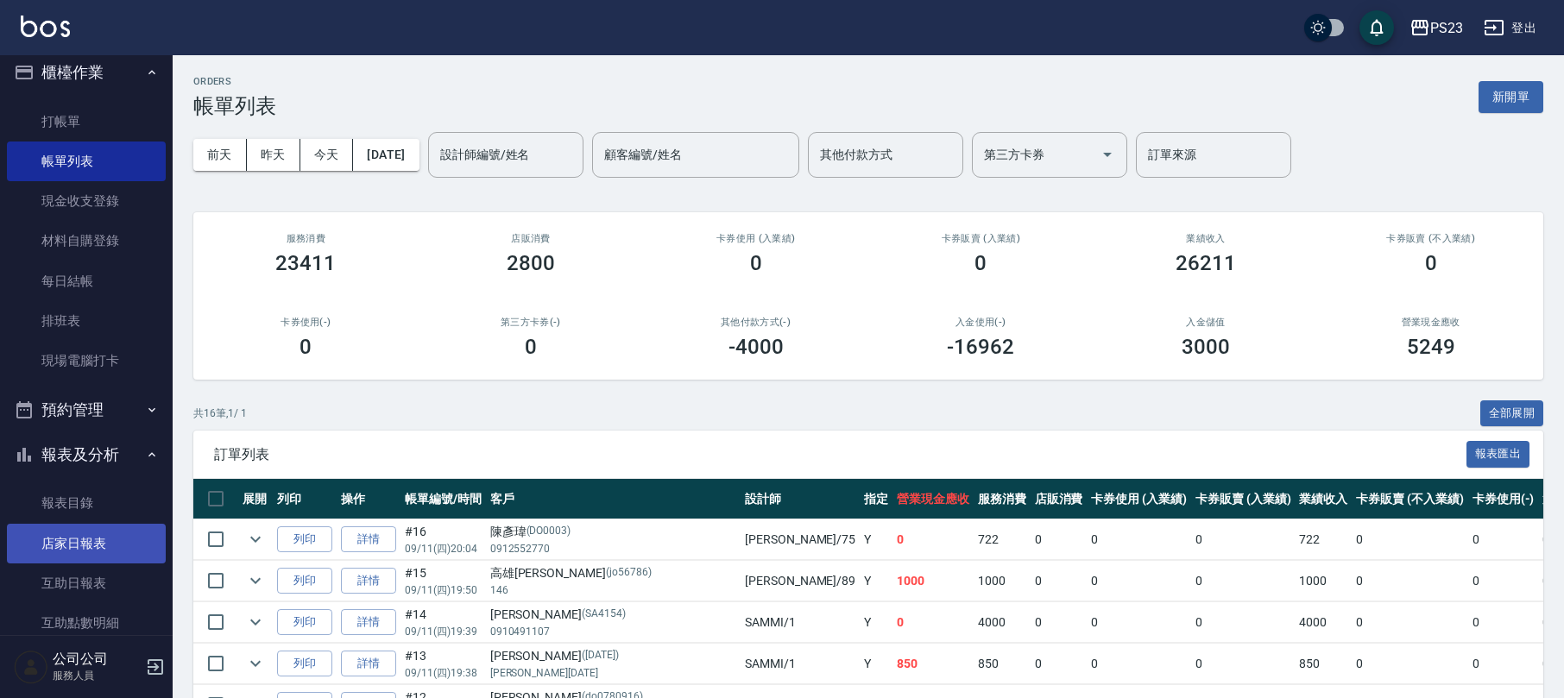
click at [77, 540] on link "店家日報表" at bounding box center [86, 544] width 159 height 40
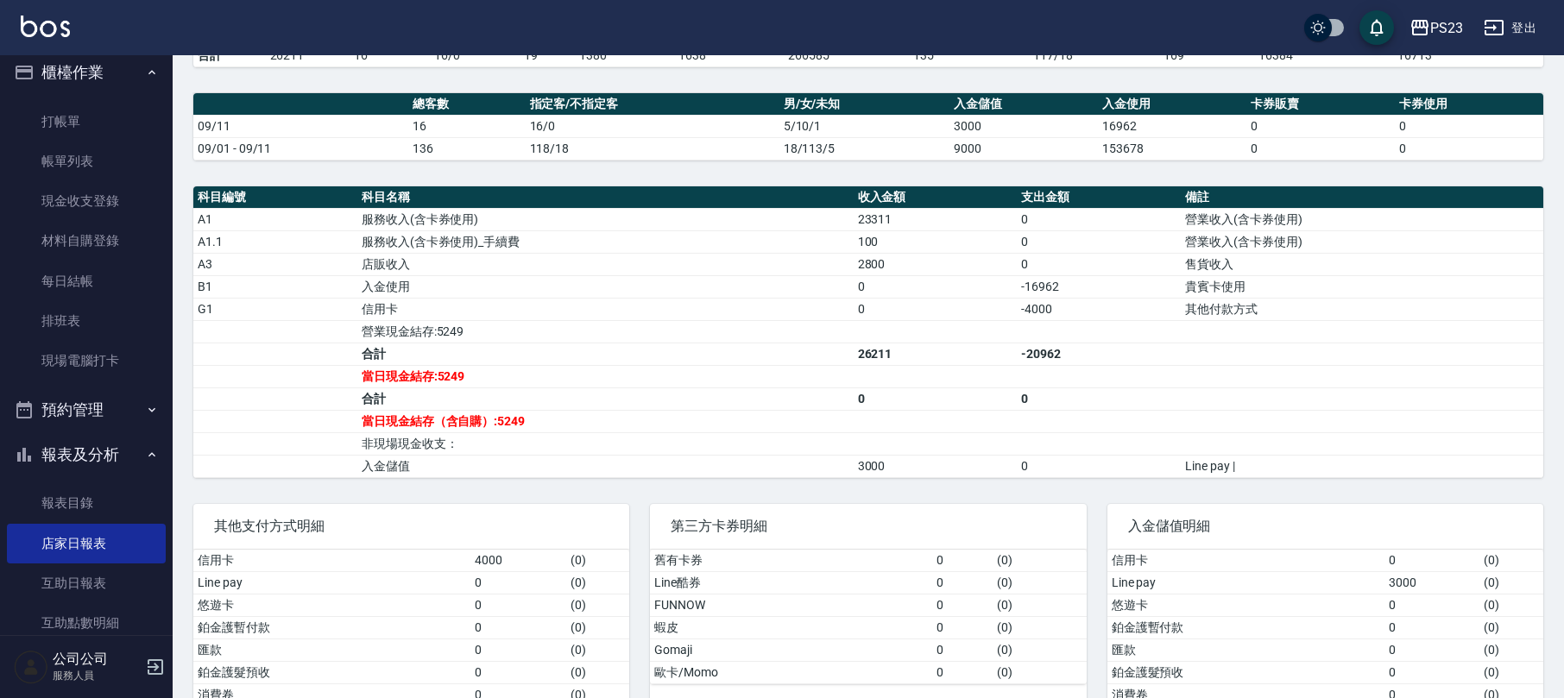
scroll to position [565, 0]
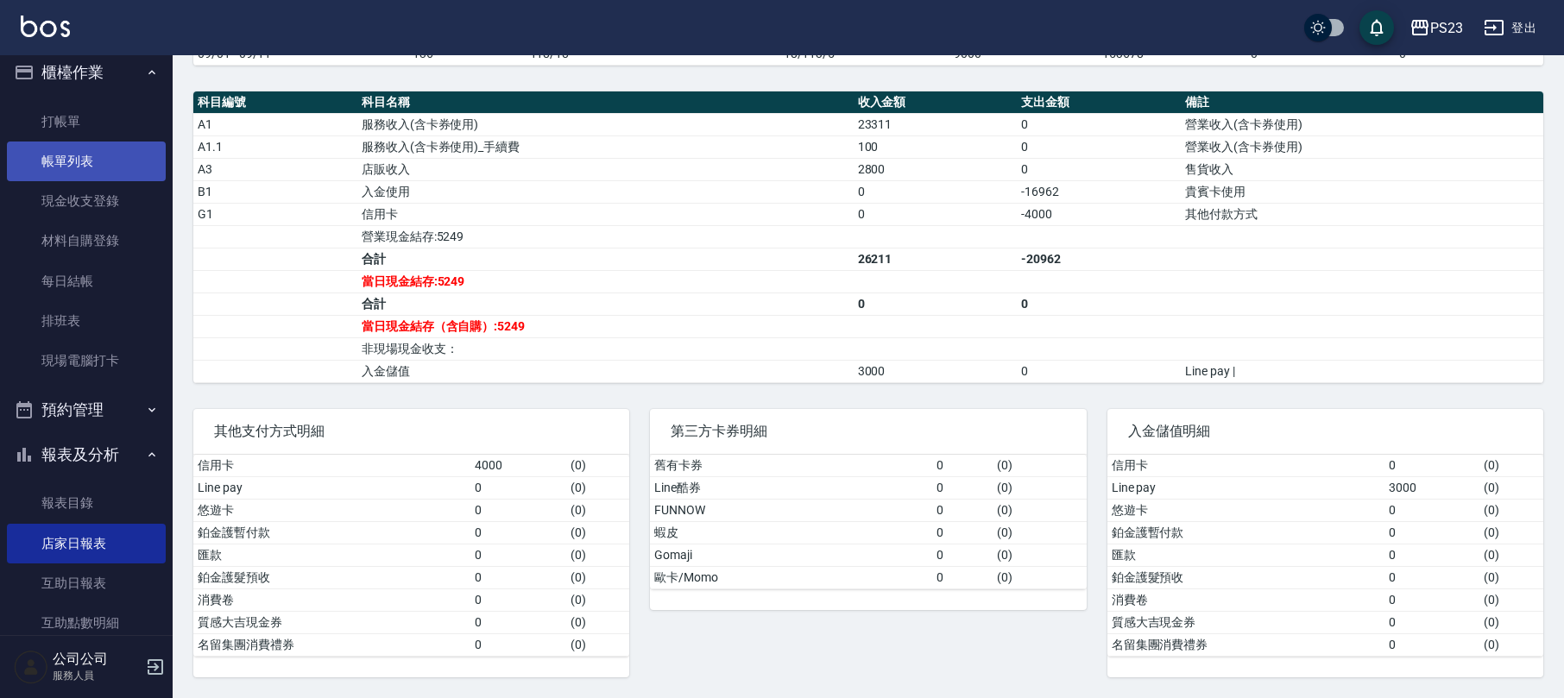
click at [79, 167] on link "帳單列表" at bounding box center [86, 162] width 159 height 40
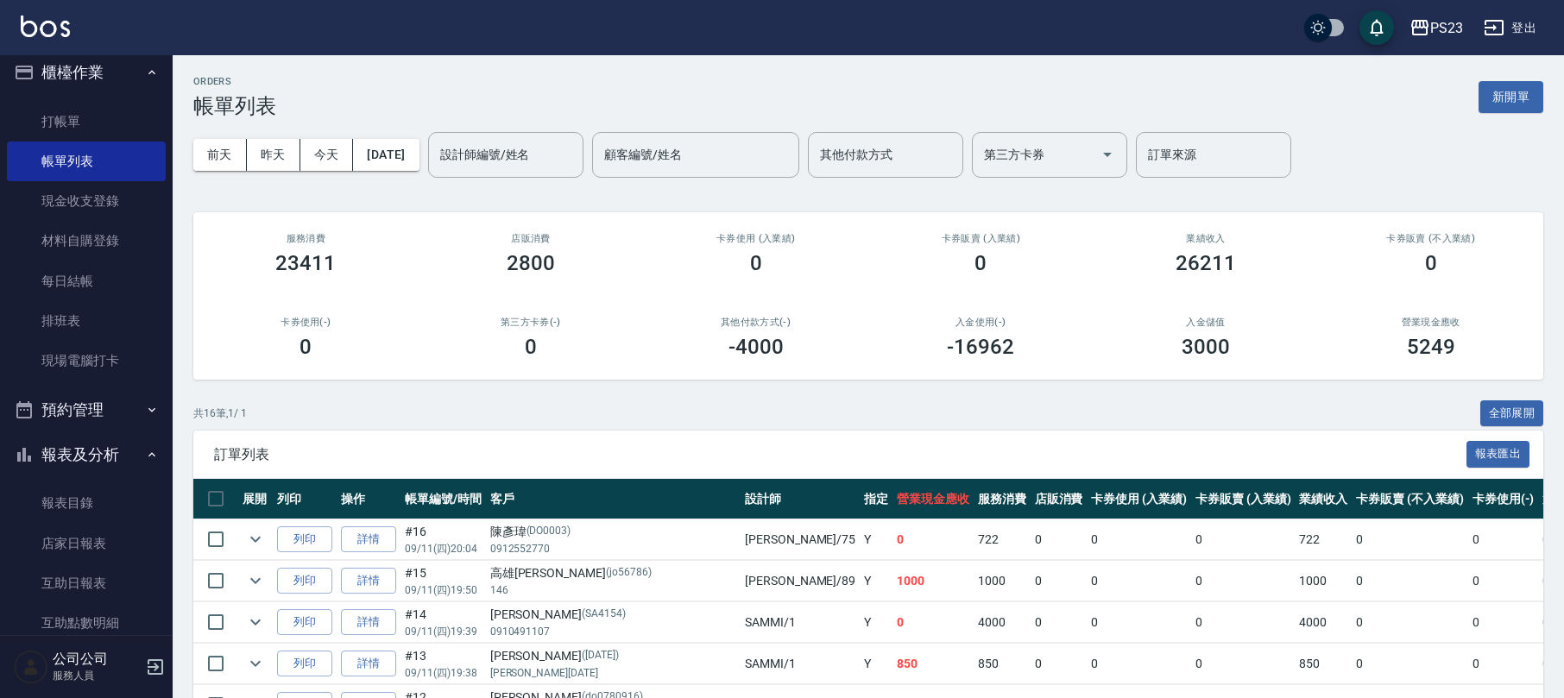
scroll to position [345, 0]
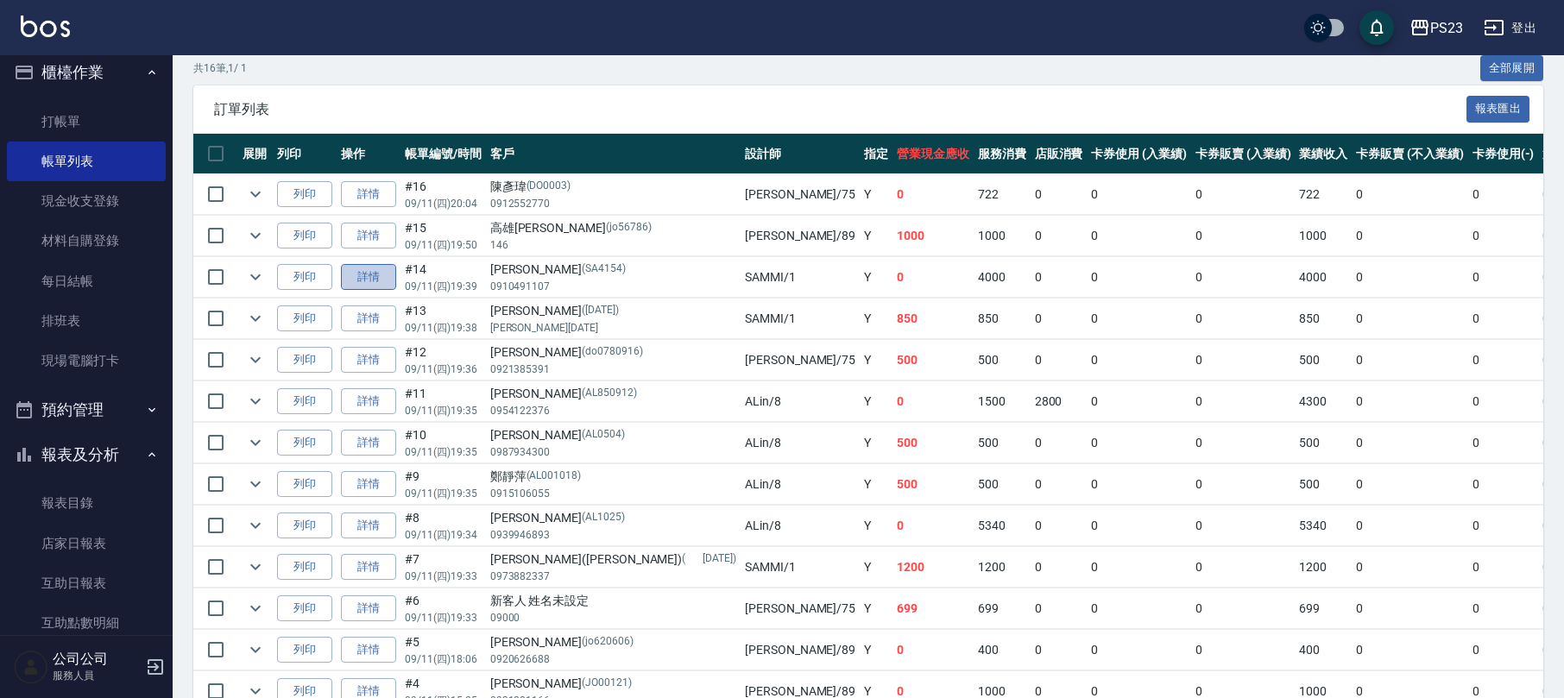
click at [373, 276] on link "詳情" at bounding box center [368, 277] width 55 height 27
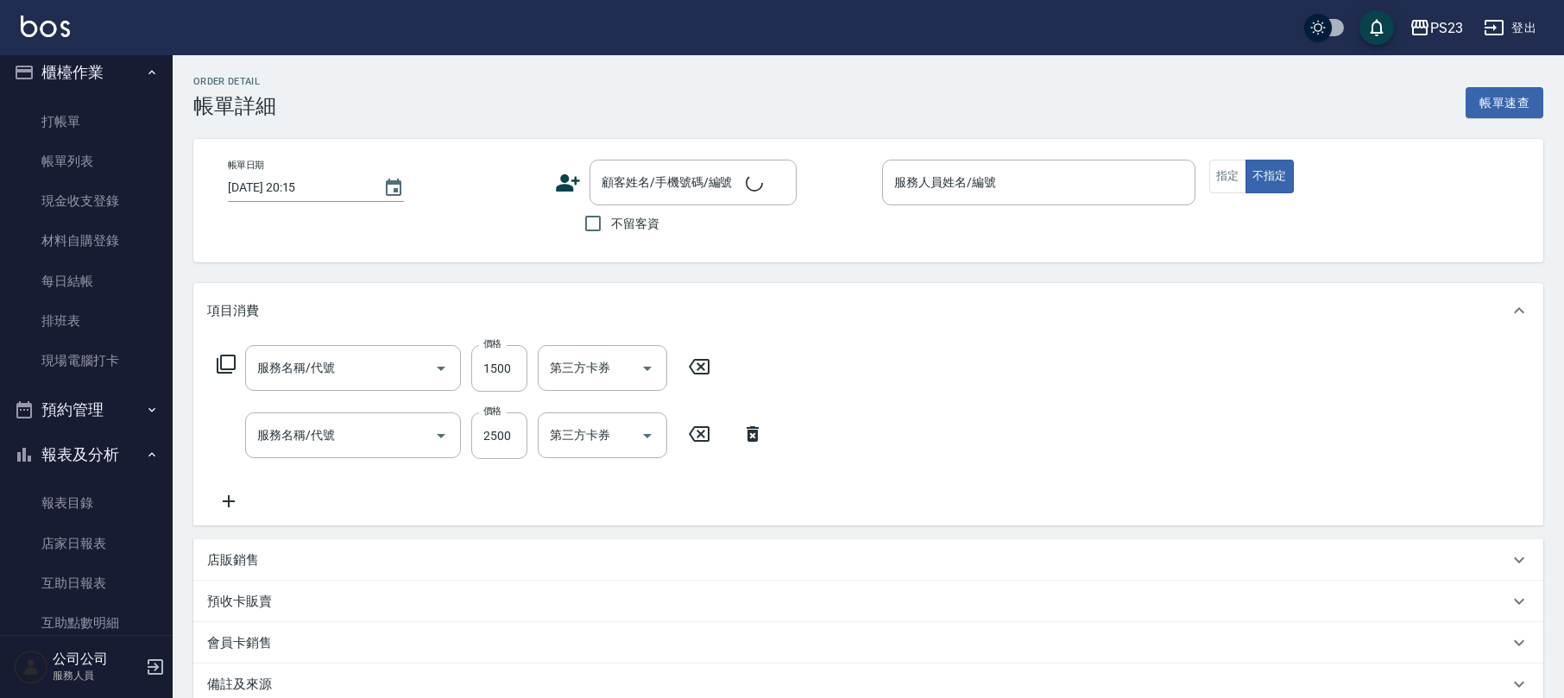
type input "質感(補燙)(230)"
type input "染(401)"
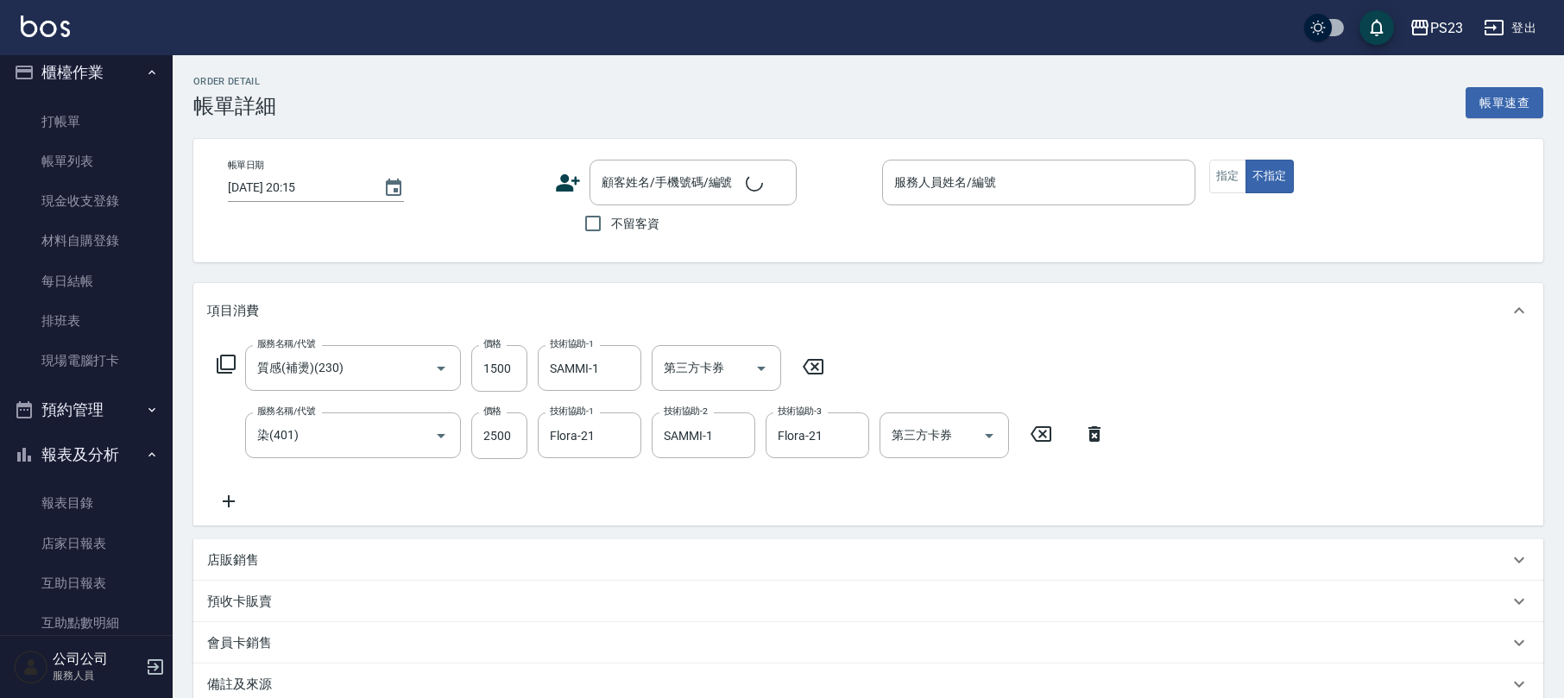
type input "[DATE] 19:39"
type input "SAMMI-1"
type input "設計師原本客人"
type input "[PERSON_NAME]/0910491107/SA4154"
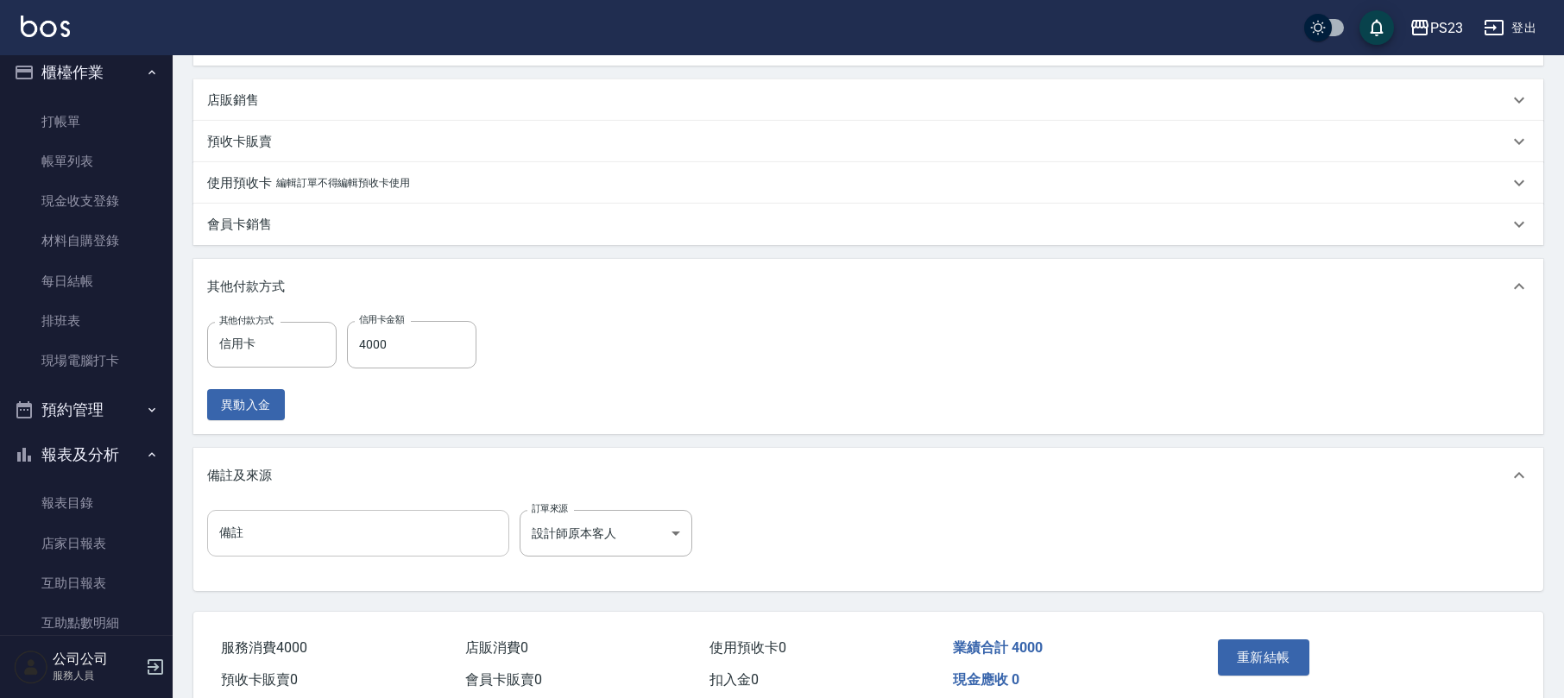
scroll to position [536, 0]
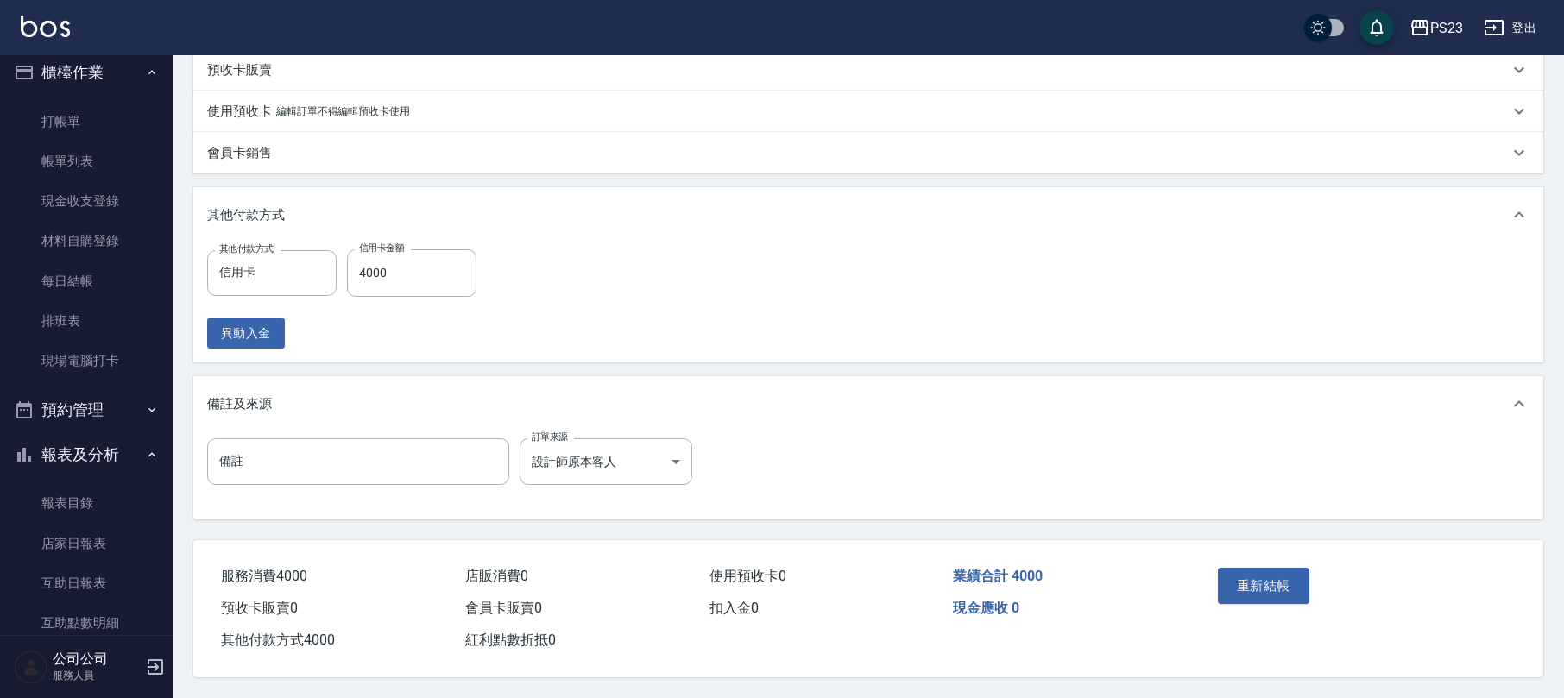
click at [195, 270] on div "其他付款方式 信用卡 其他付款方式 信用卡金額 4000 信用卡金額 異動入金" at bounding box center [868, 303] width 1350 height 120
click at [256, 264] on input "信用卡" at bounding box center [259, 273] width 88 height 30
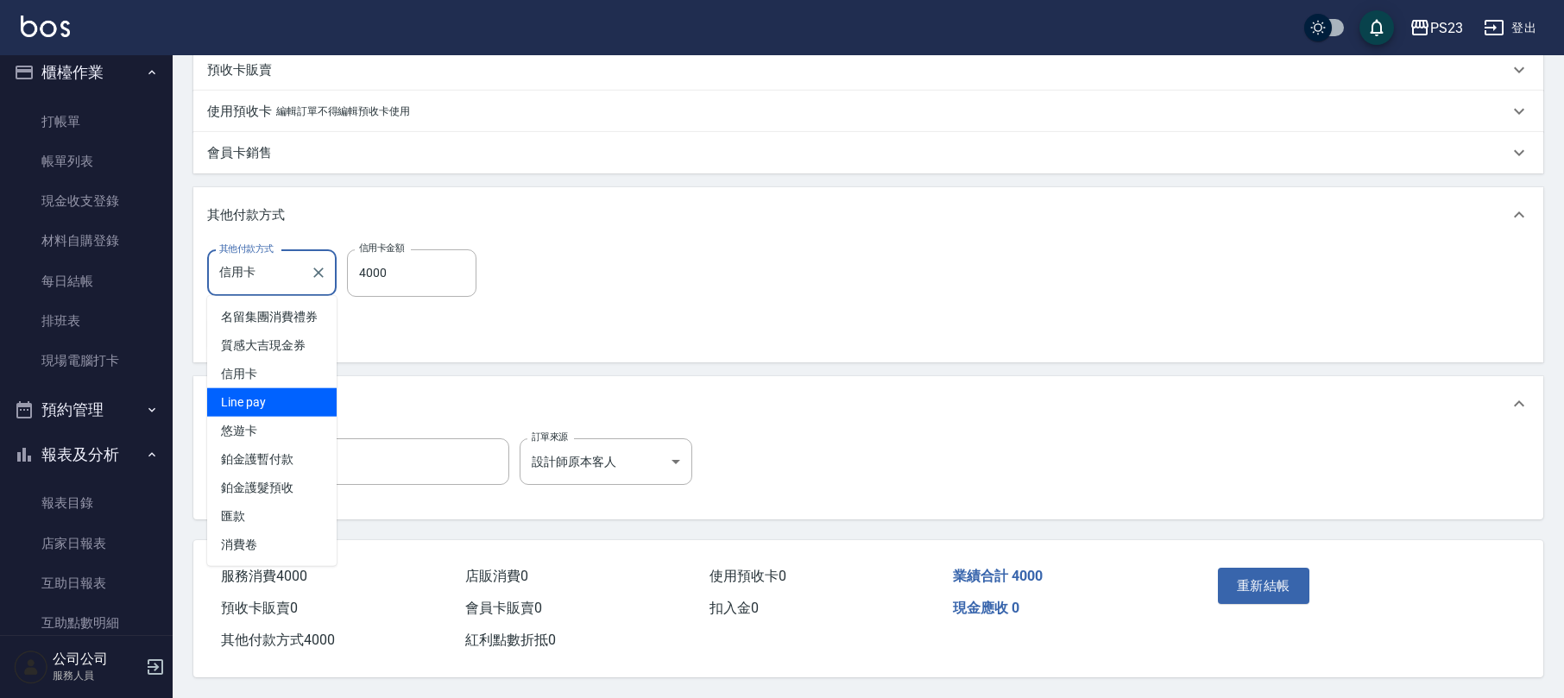
click at [281, 390] on span "Line pay" at bounding box center [271, 402] width 129 height 28
type input "Line pay"
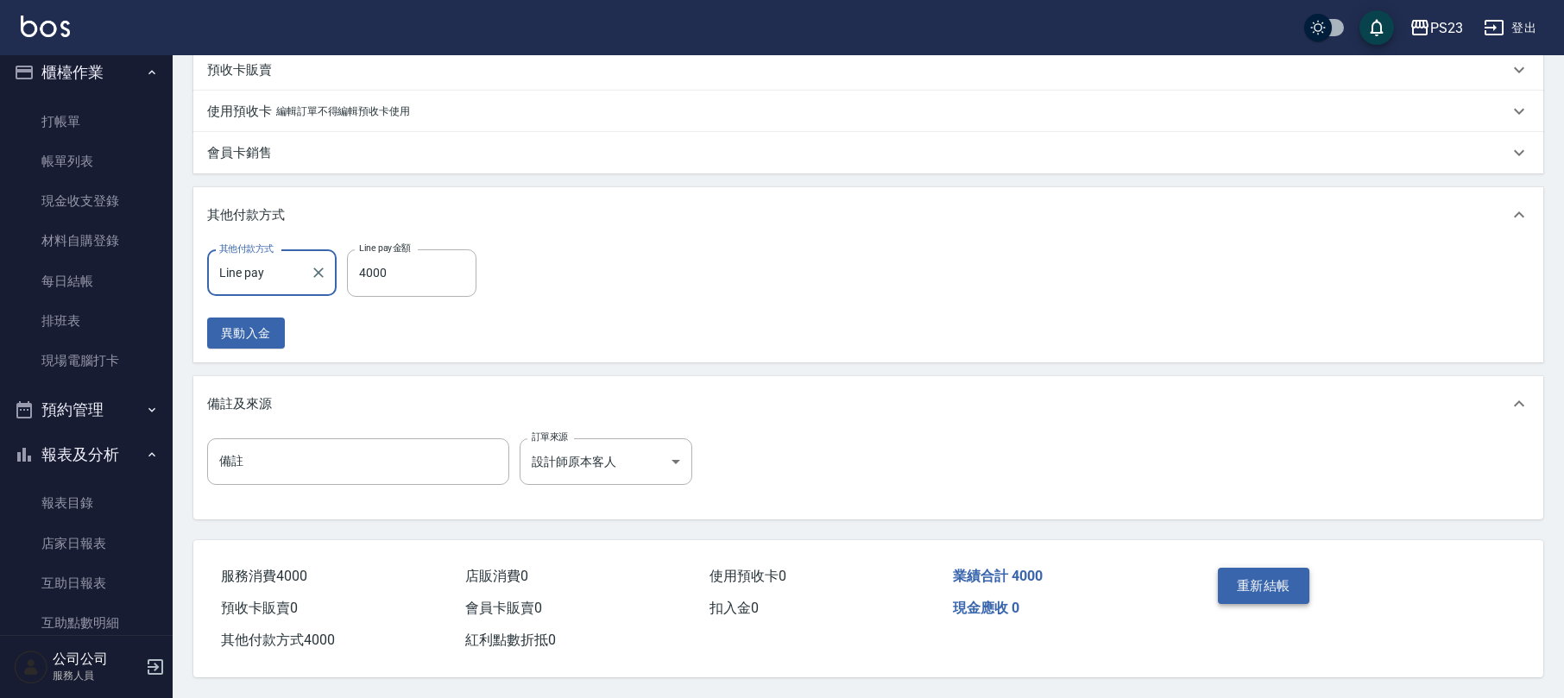
click at [1251, 571] on button "重新結帳" at bounding box center [1264, 586] width 92 height 36
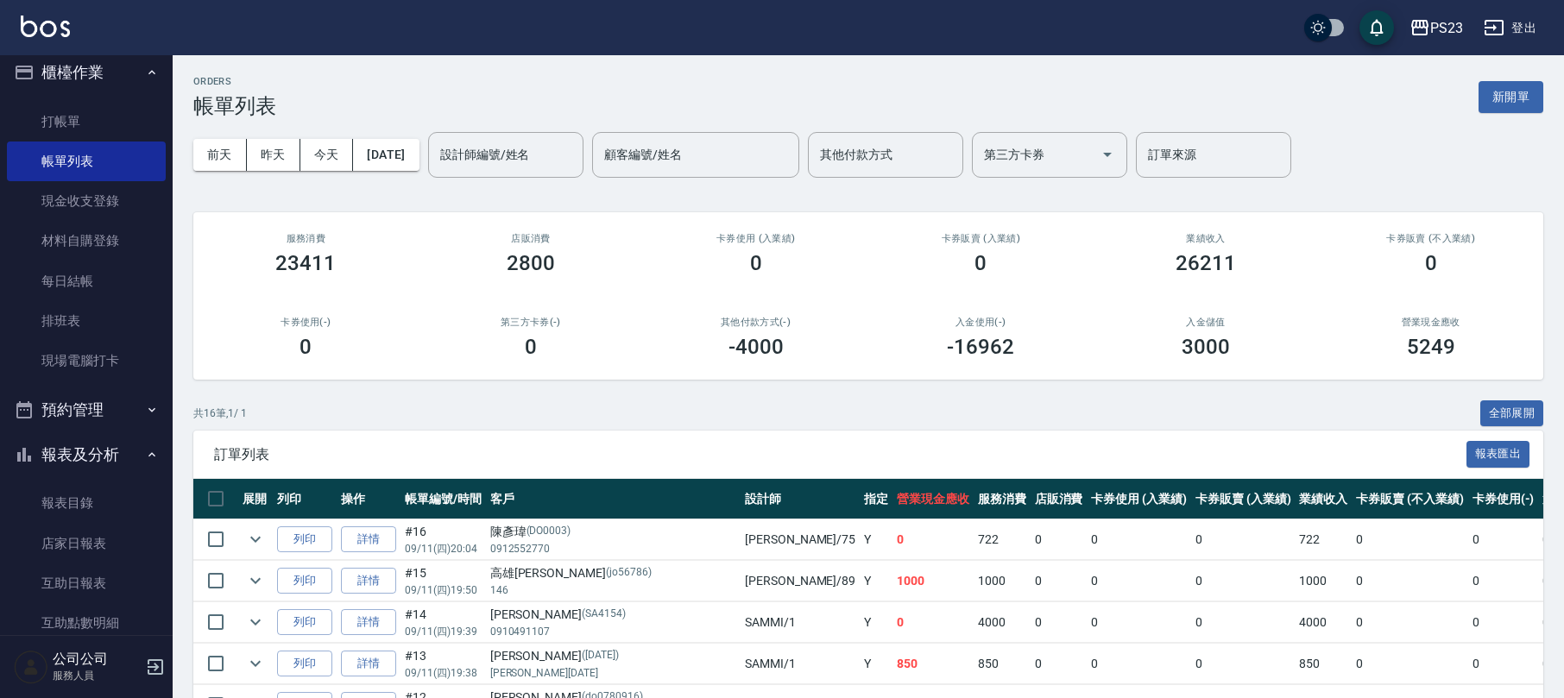
scroll to position [115, 0]
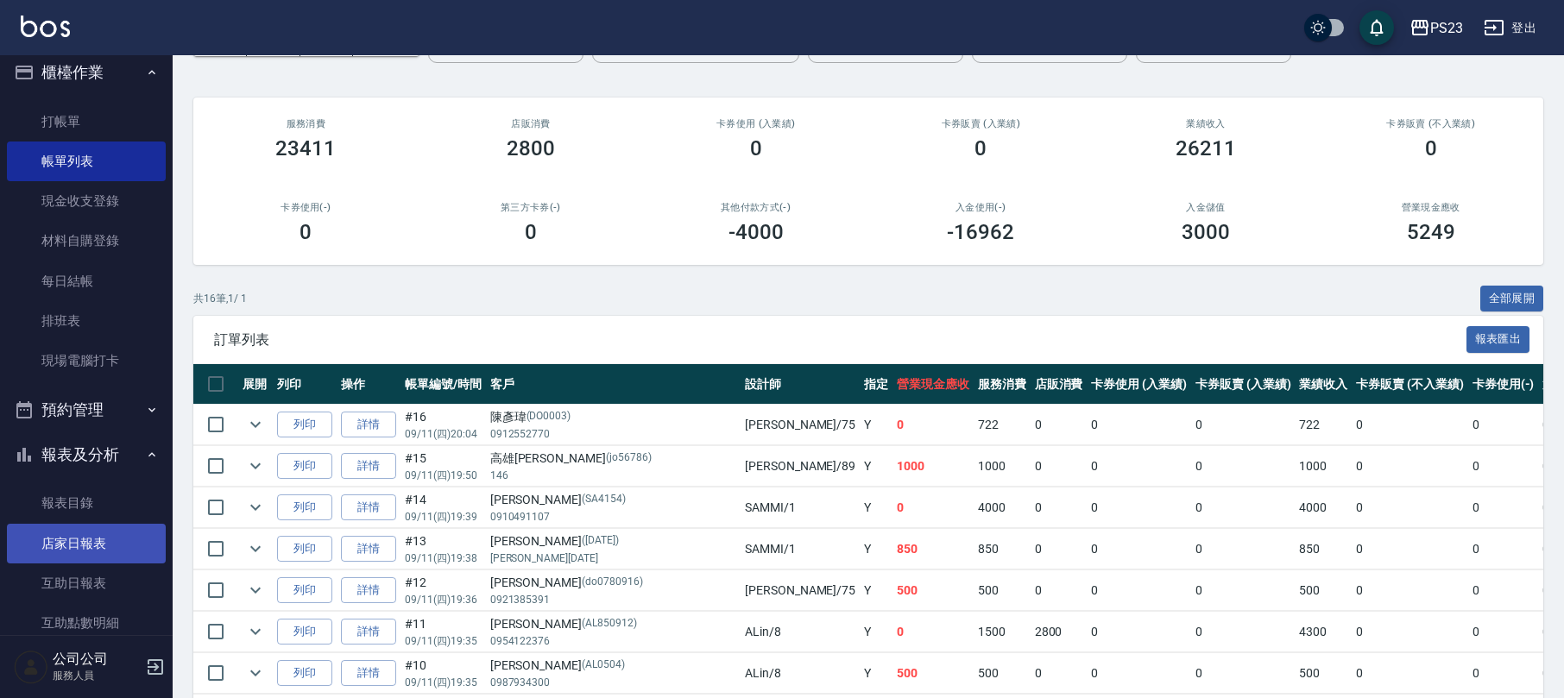
click at [73, 539] on link "店家日報表" at bounding box center [86, 544] width 159 height 40
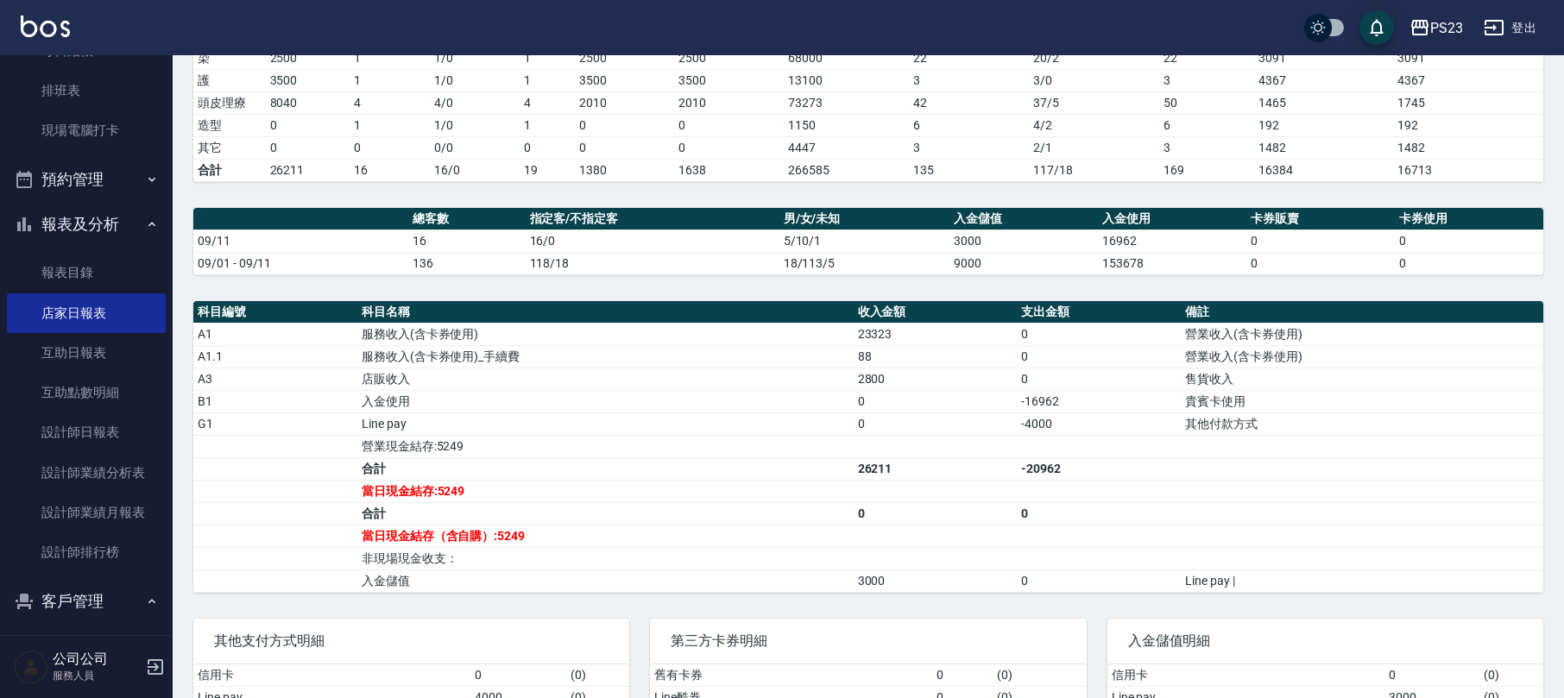
scroll to position [460, 0]
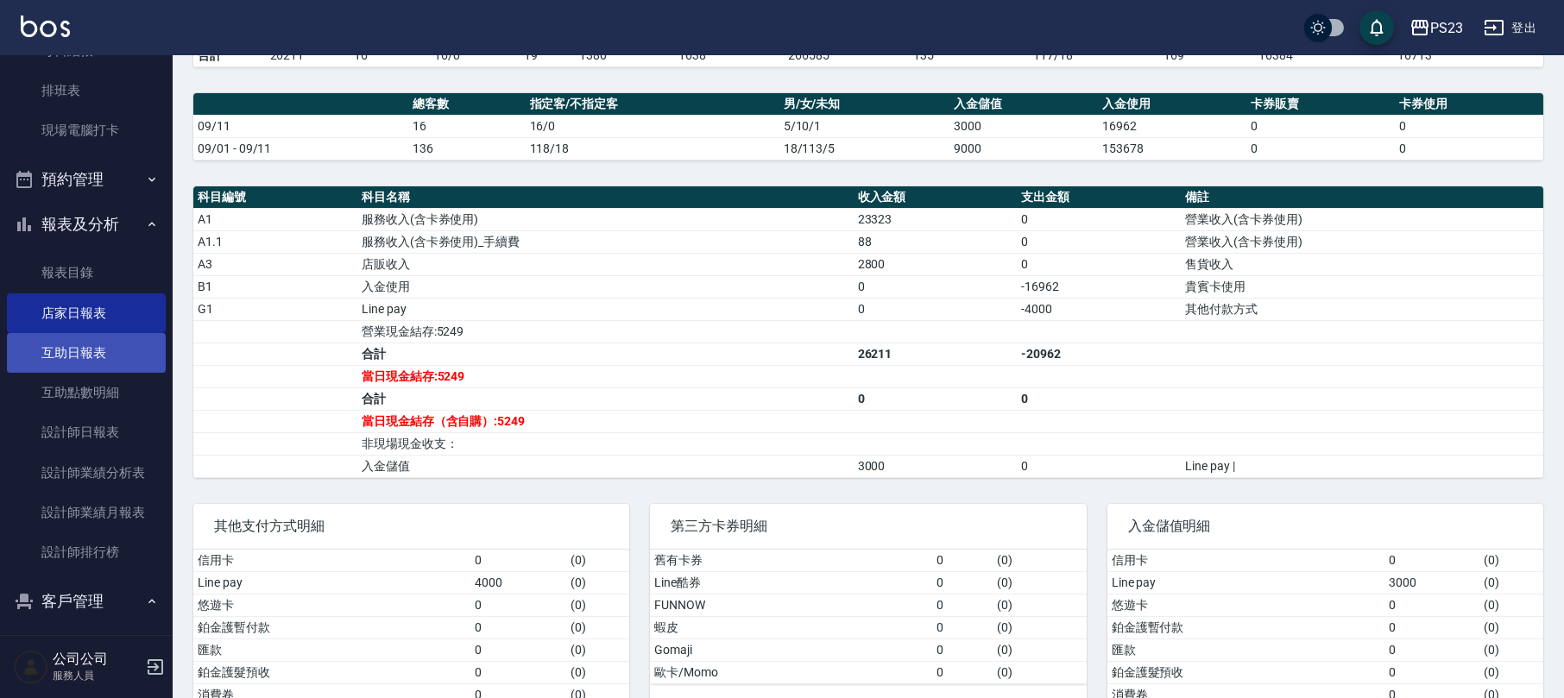
click at [95, 351] on link "互助日報表" at bounding box center [86, 353] width 159 height 40
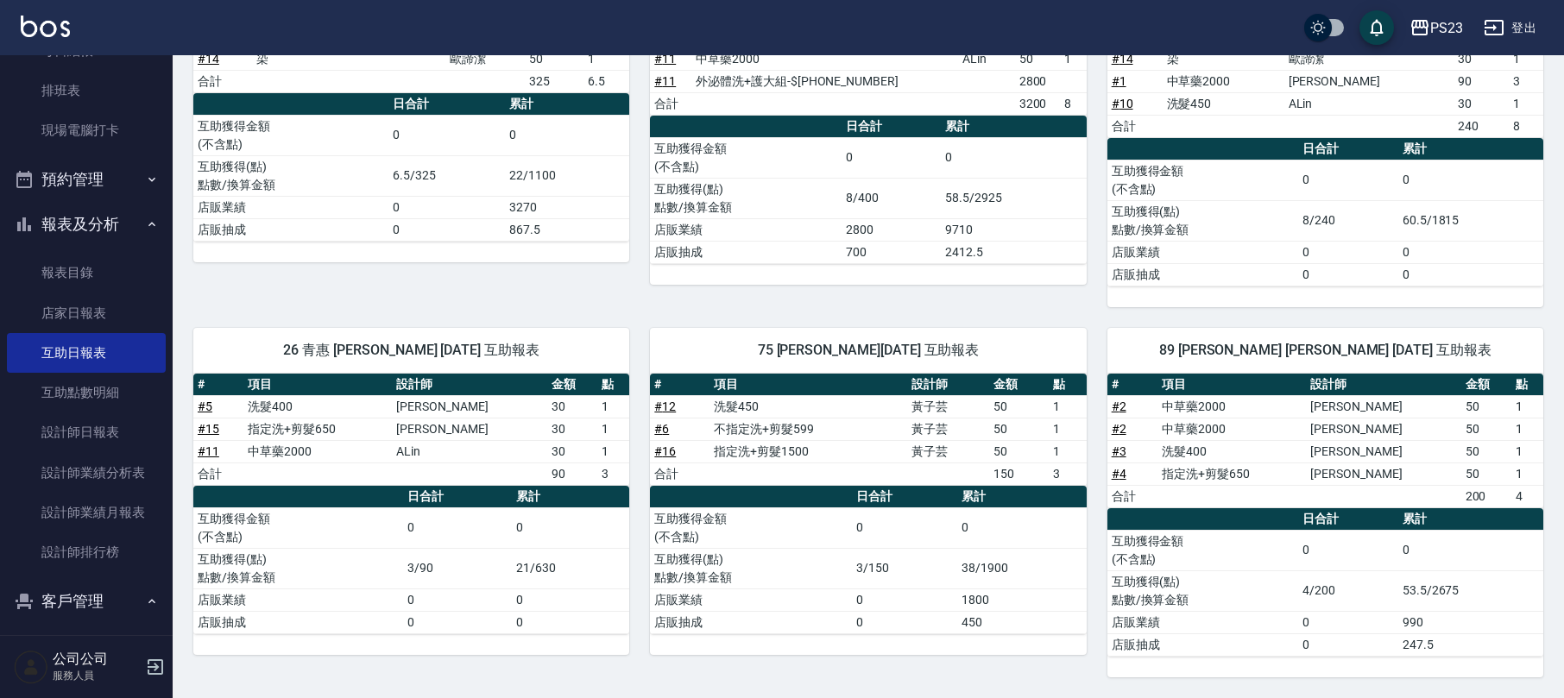
scroll to position [349, 0]
click at [124, 429] on link "設計師日報表" at bounding box center [86, 433] width 159 height 40
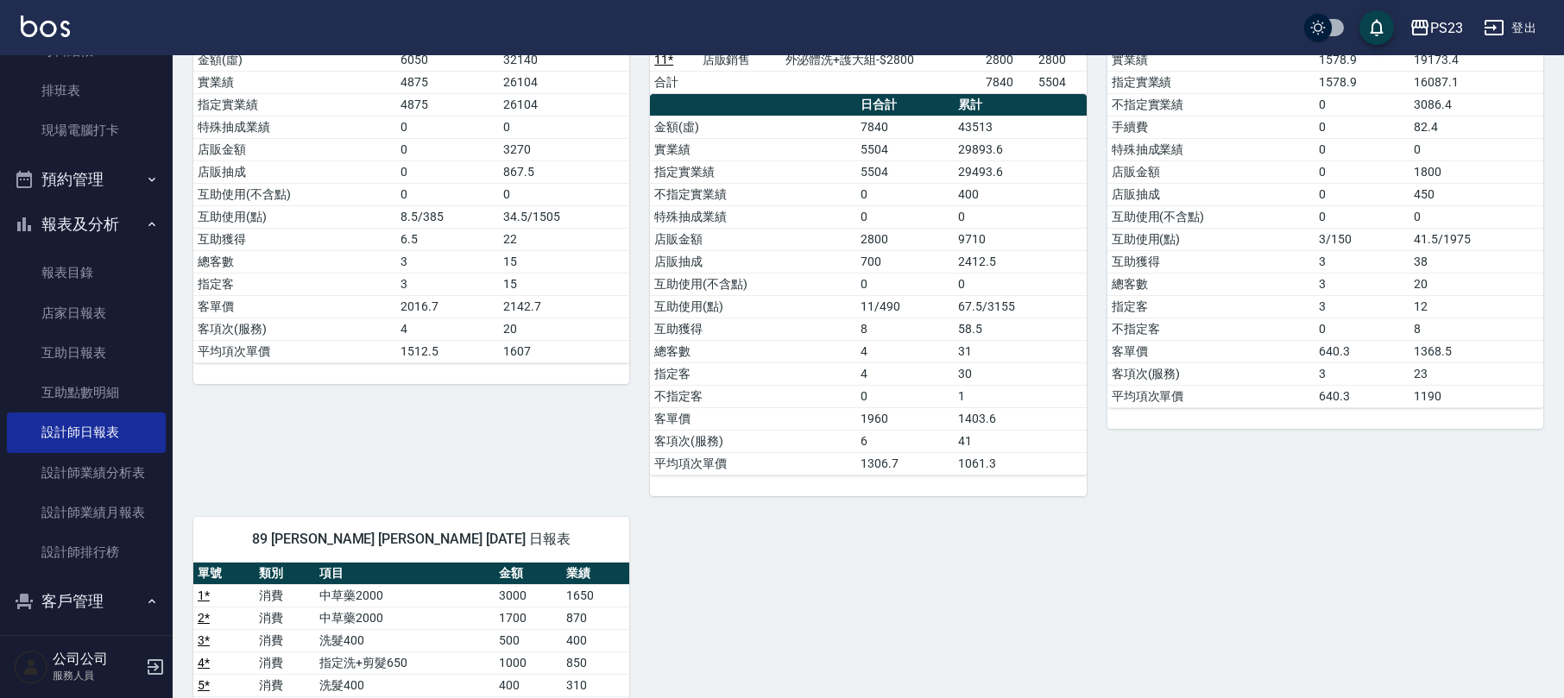
scroll to position [115, 0]
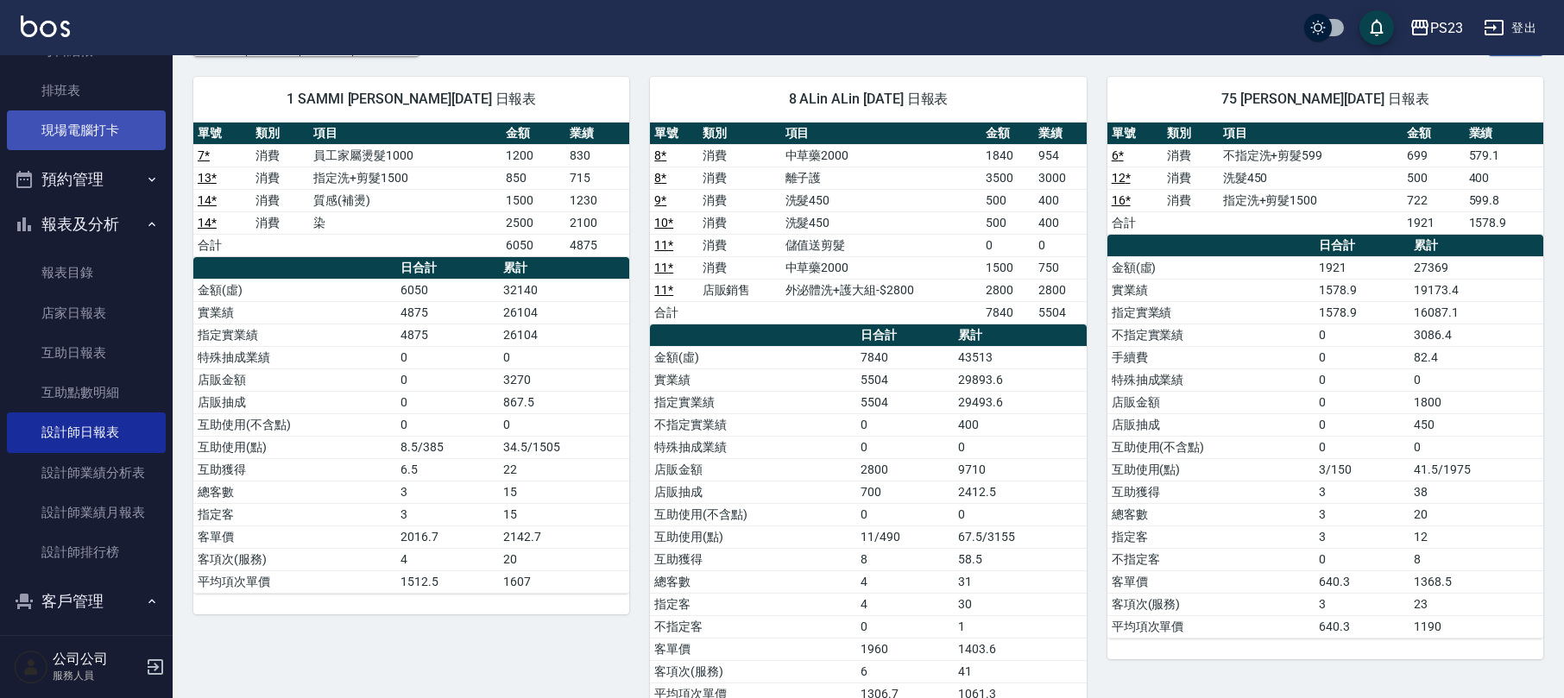
click at [104, 126] on link "現場電腦打卡" at bounding box center [86, 131] width 159 height 40
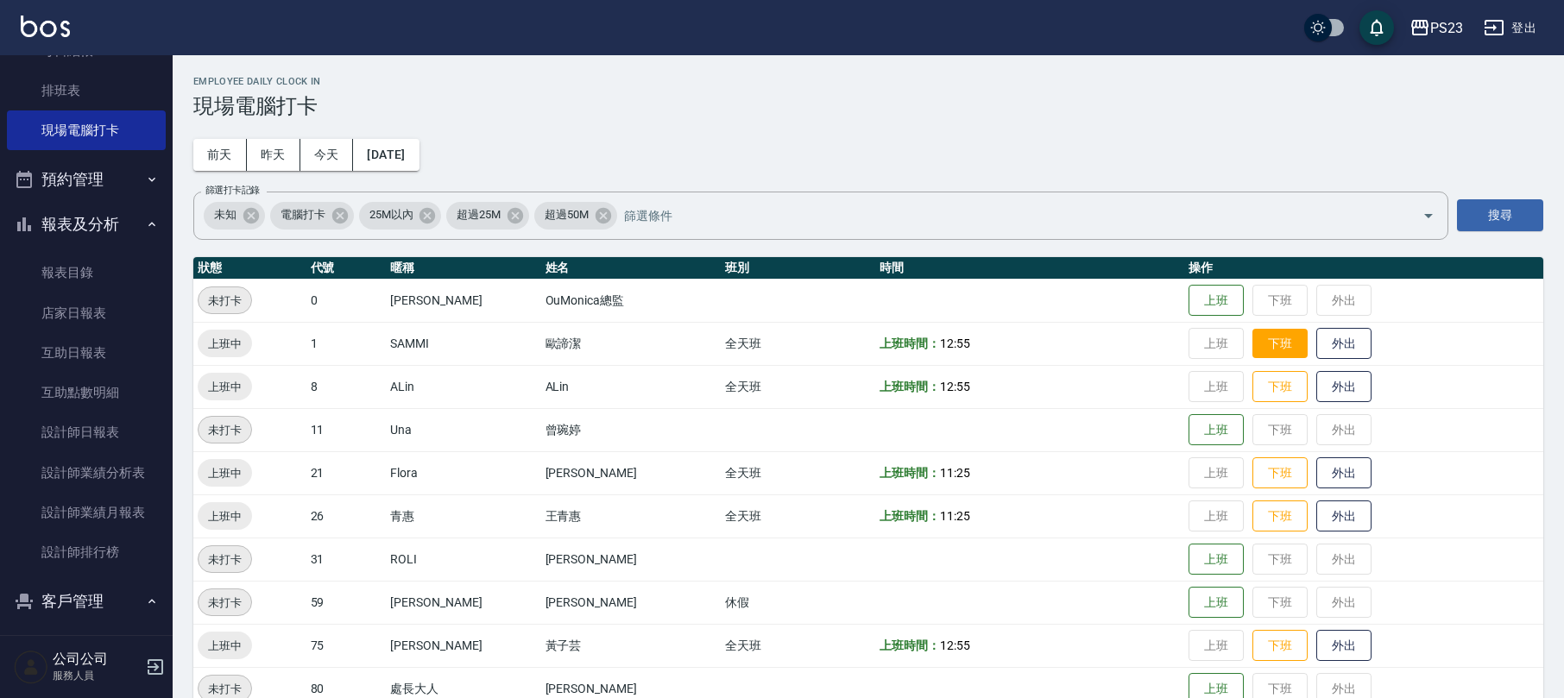
click at [1260, 343] on button "下班" at bounding box center [1280, 344] width 55 height 30
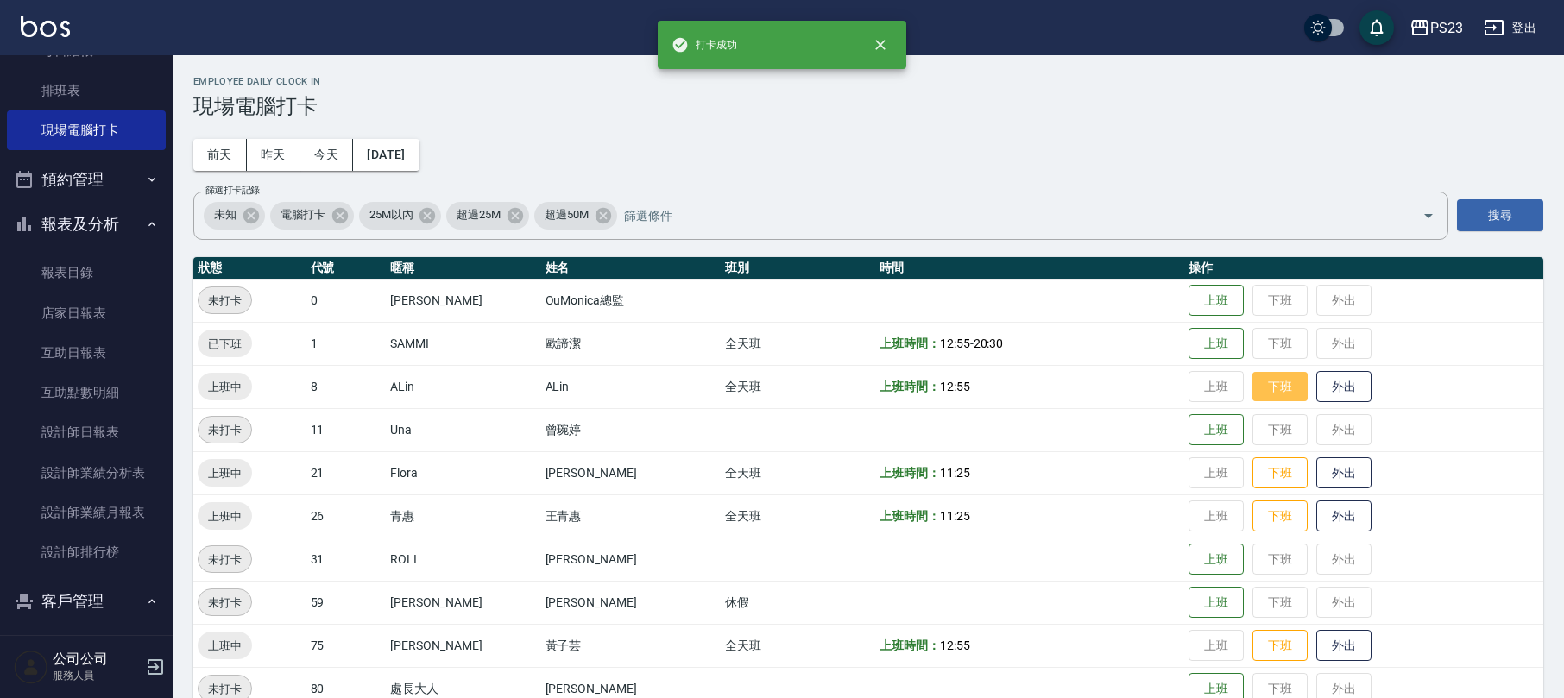
click at [1267, 395] on button "下班" at bounding box center [1280, 387] width 55 height 30
click at [1265, 477] on button "下班" at bounding box center [1280, 473] width 55 height 30
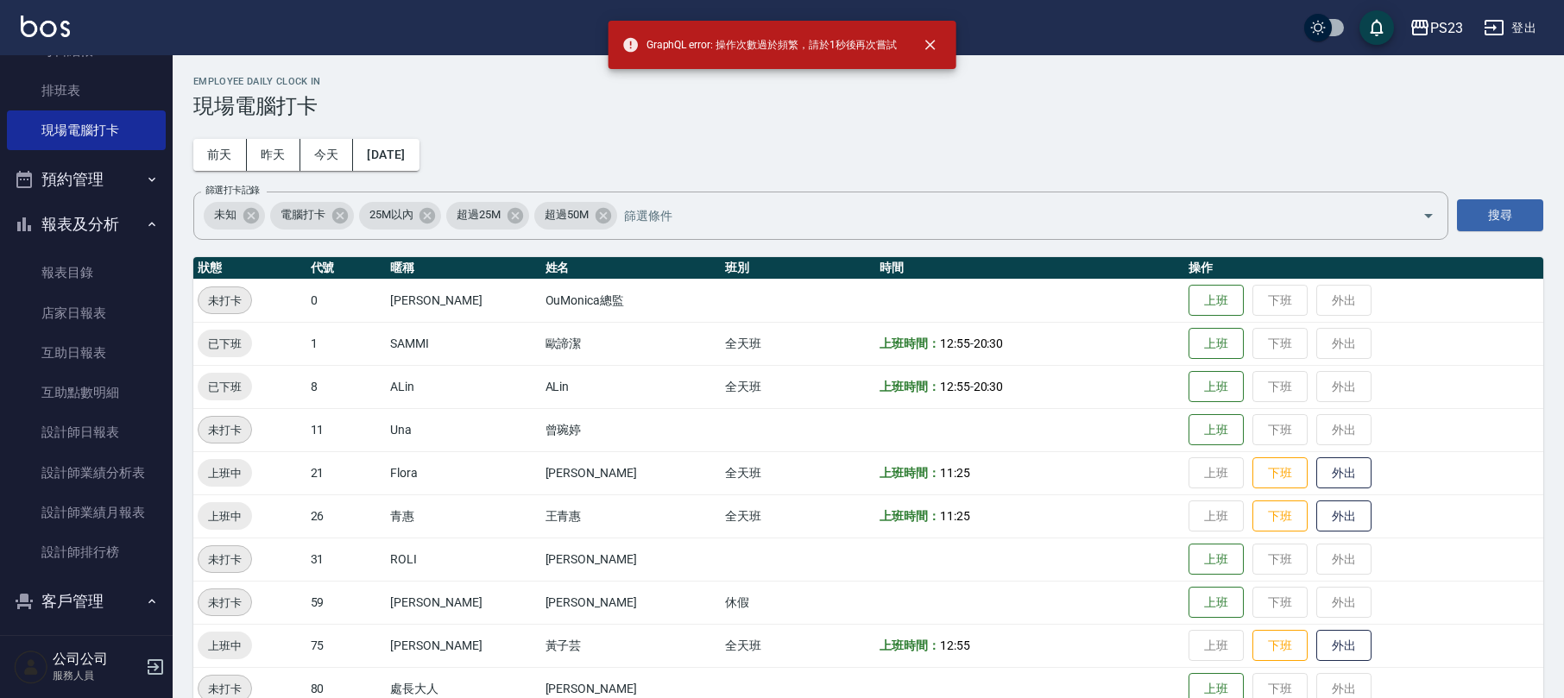
click at [1288, 460] on td "上班 下班 外出" at bounding box center [1363, 473] width 359 height 43
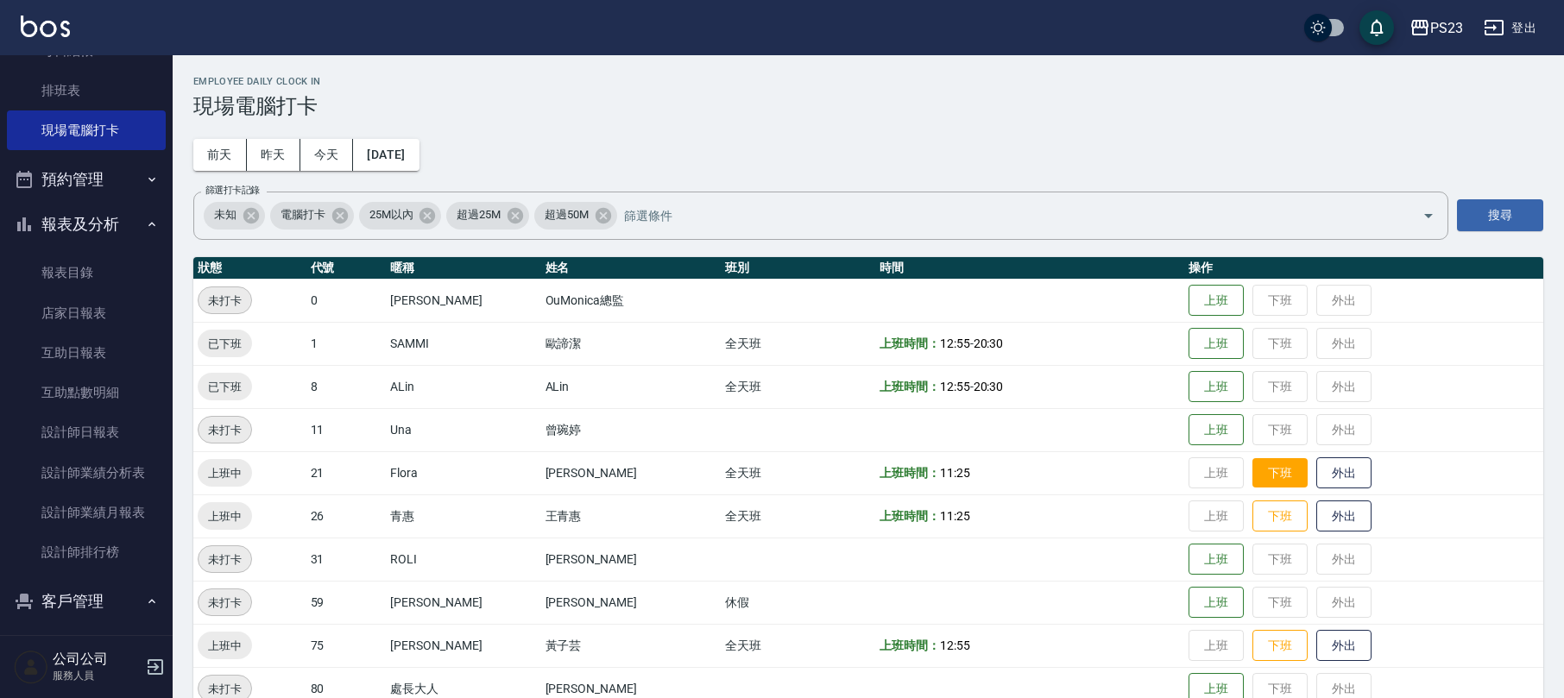
click at [1269, 468] on button "下班" at bounding box center [1280, 473] width 55 height 30
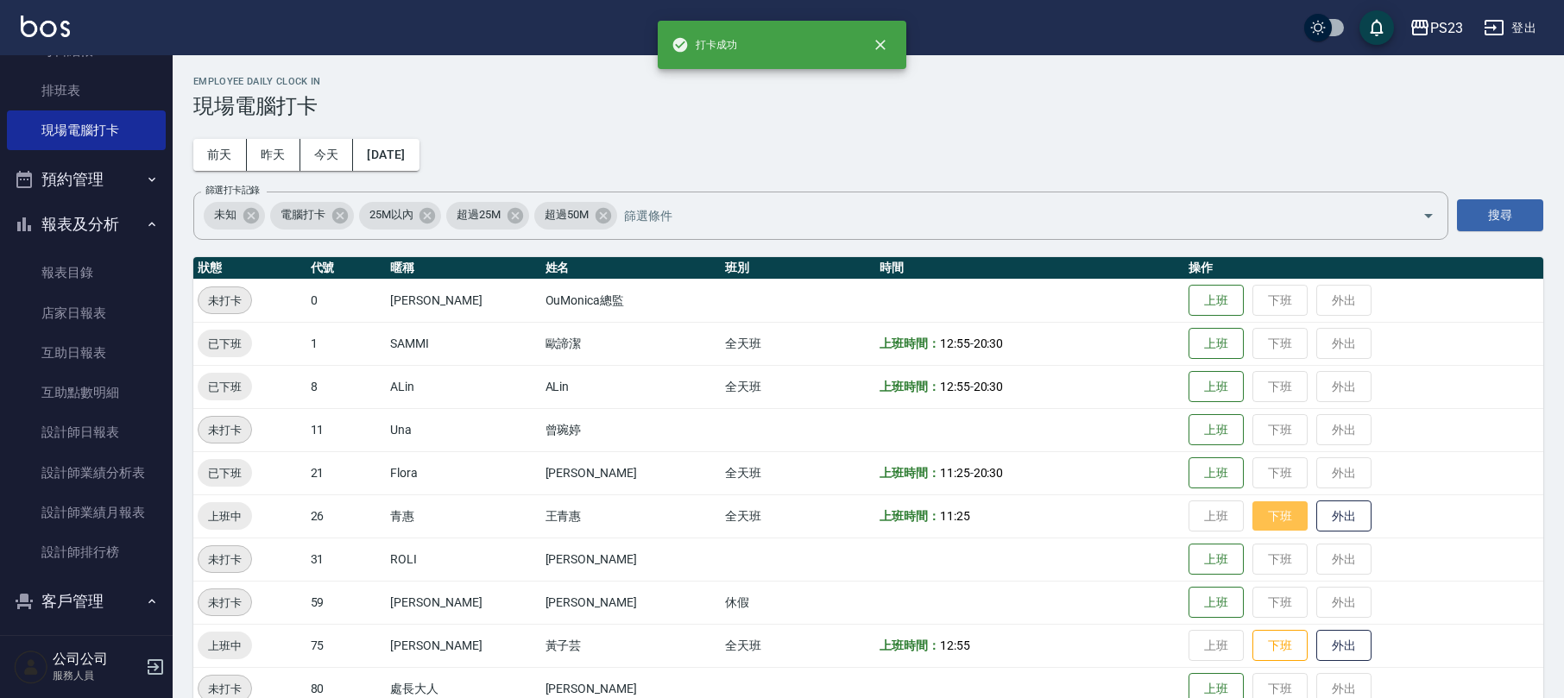
click at [1257, 511] on button "下班" at bounding box center [1280, 517] width 55 height 30
click at [1271, 642] on button "下班" at bounding box center [1280, 646] width 55 height 30
